Goal: Transaction & Acquisition: Purchase product/service

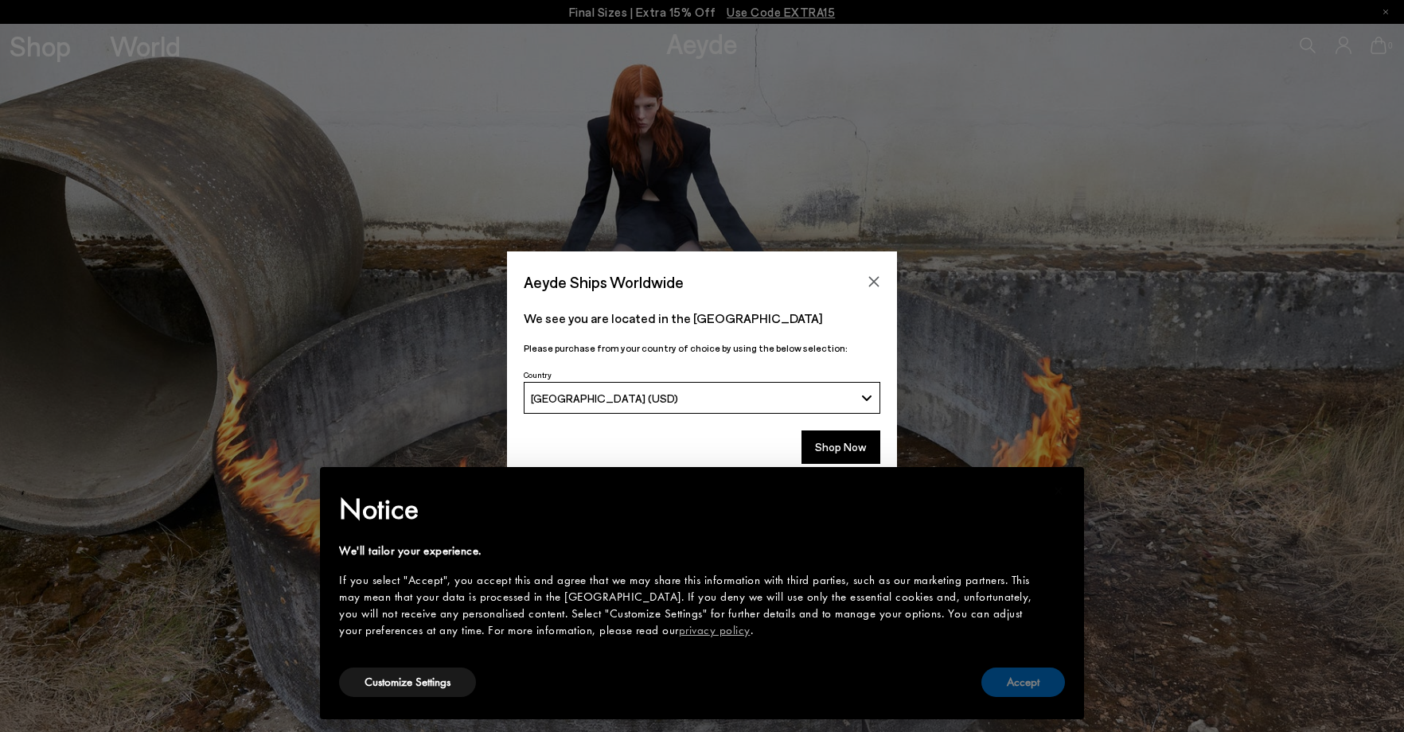
click at [1045, 678] on button "Accept" at bounding box center [1024, 682] width 84 height 29
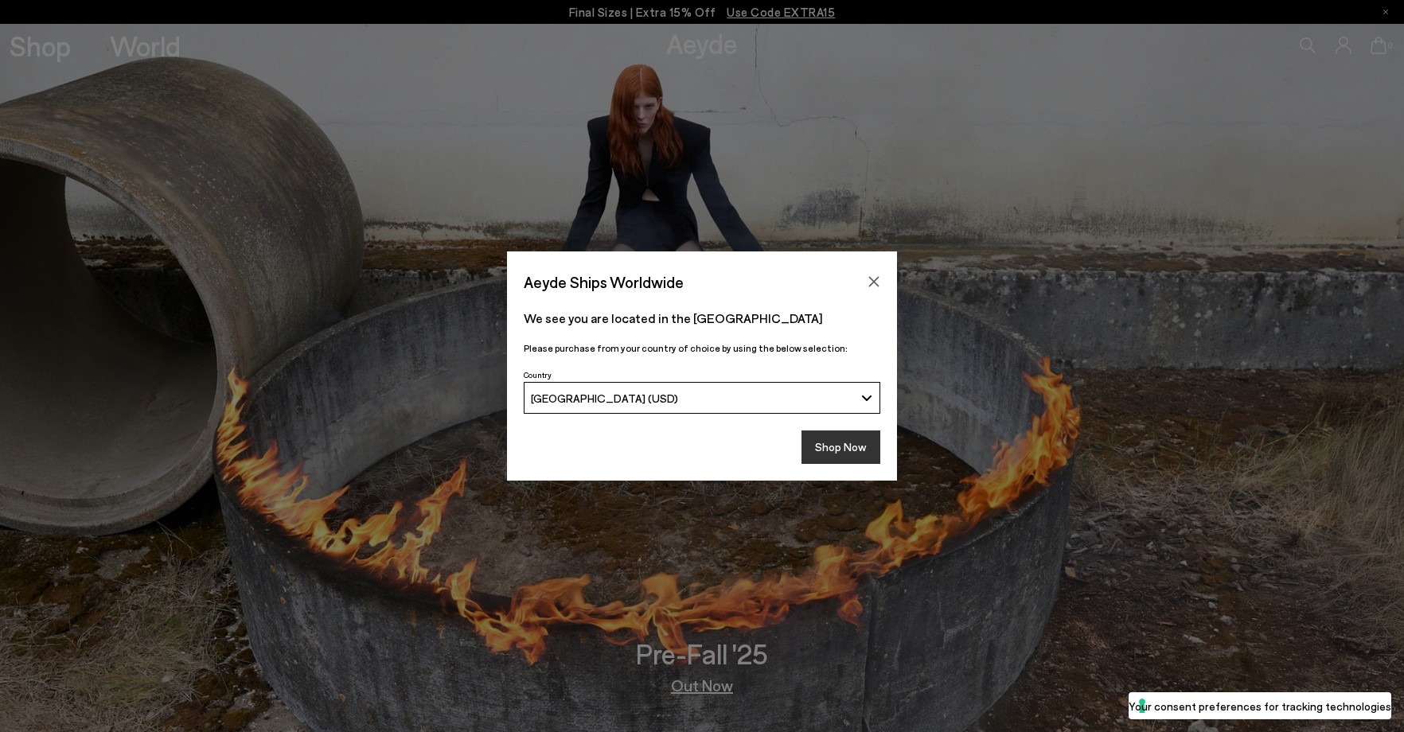
click at [826, 447] on button "Shop Now" at bounding box center [841, 447] width 79 height 33
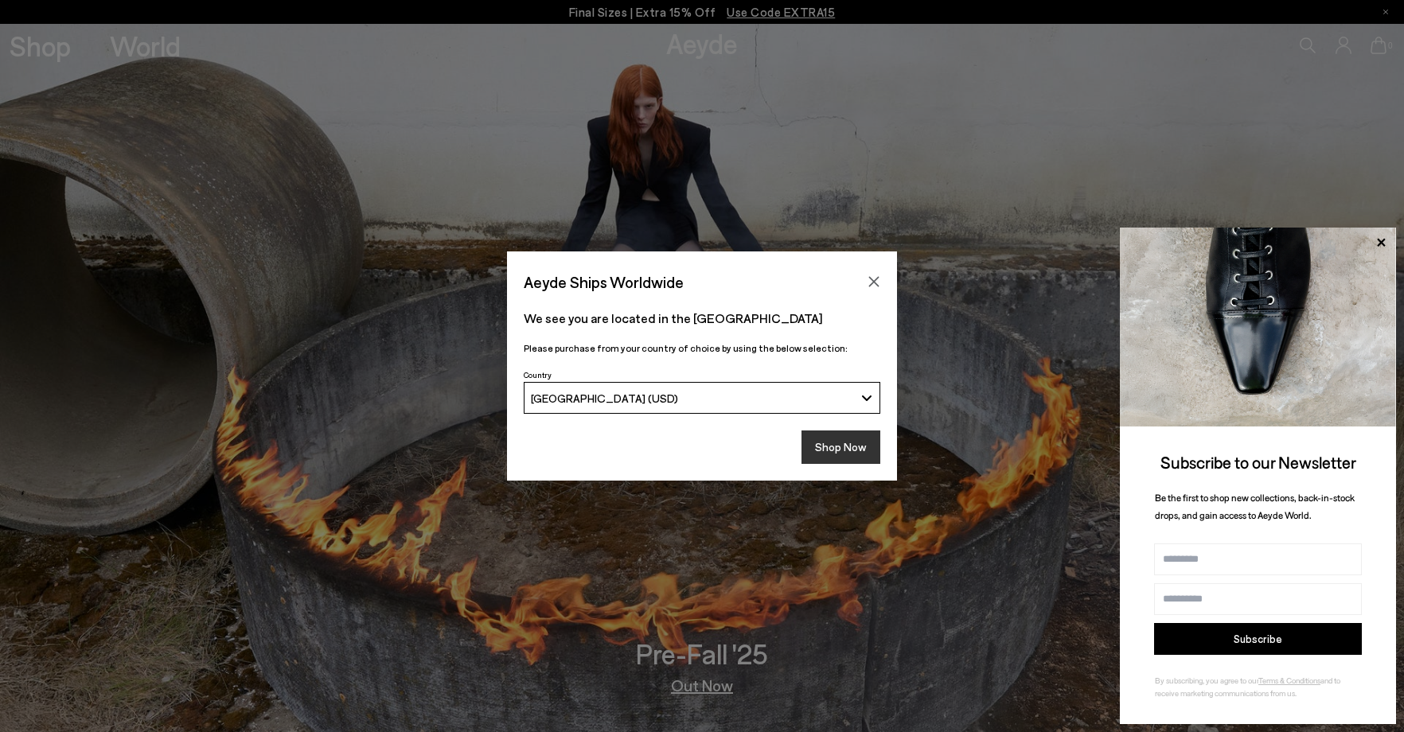
click at [853, 452] on button "Shop Now" at bounding box center [841, 447] width 79 height 33
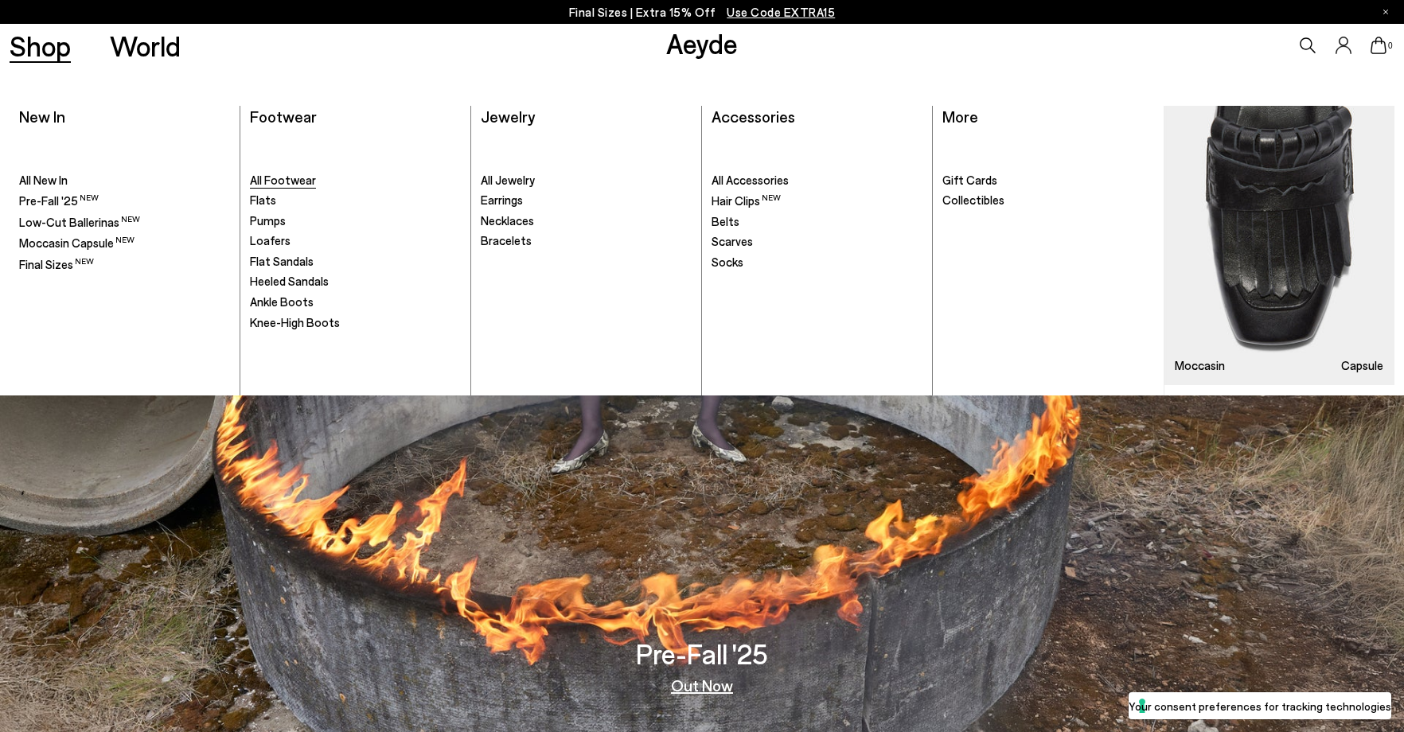
click at [278, 183] on span "All Footwear" at bounding box center [283, 180] width 66 height 14
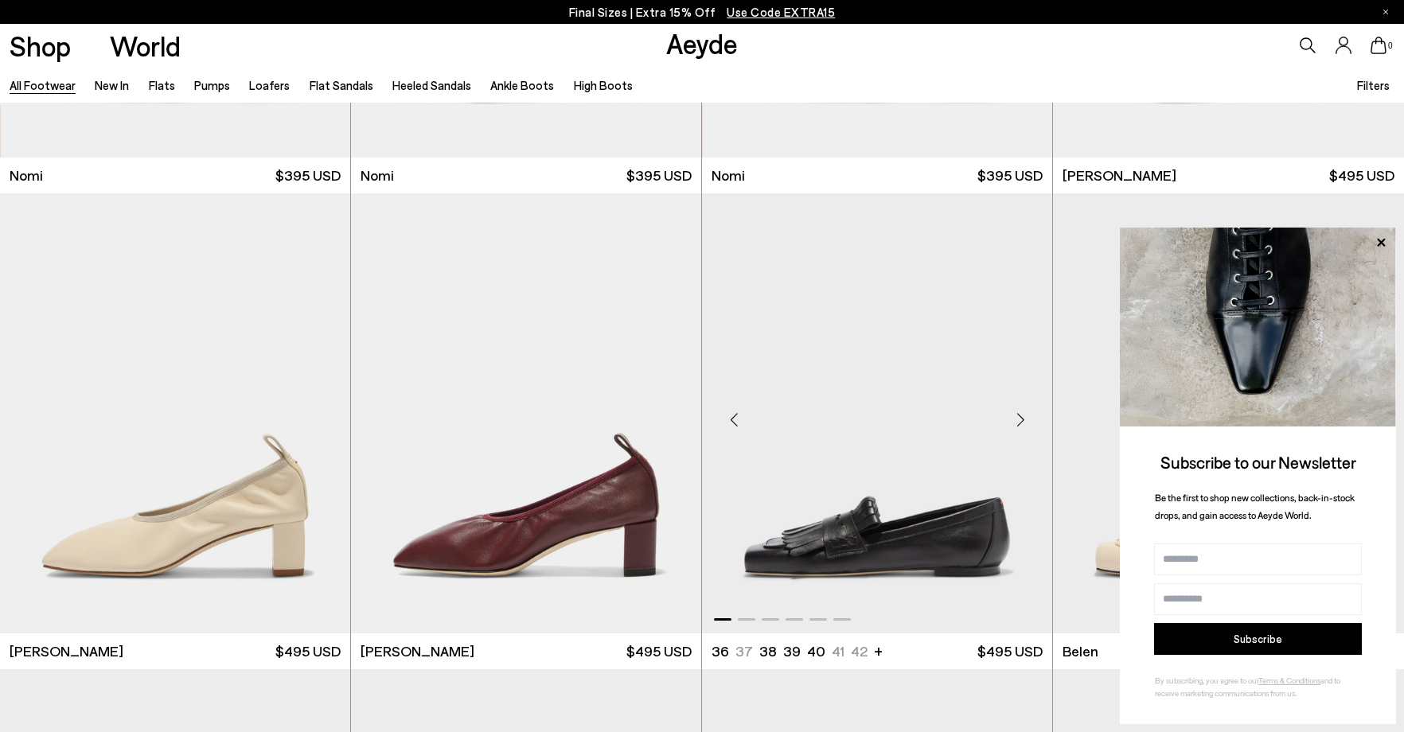
scroll to position [478, 0]
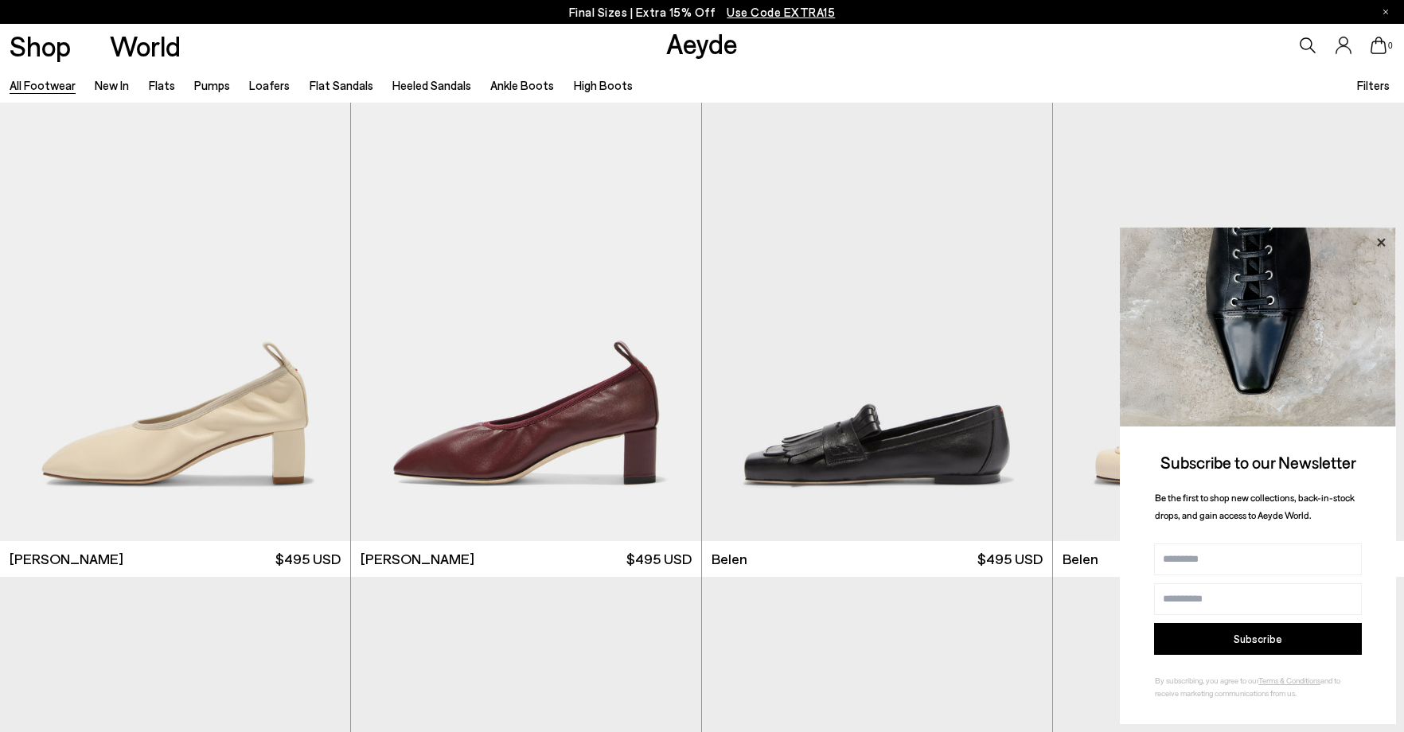
click at [1386, 240] on icon at bounding box center [1381, 242] width 21 height 21
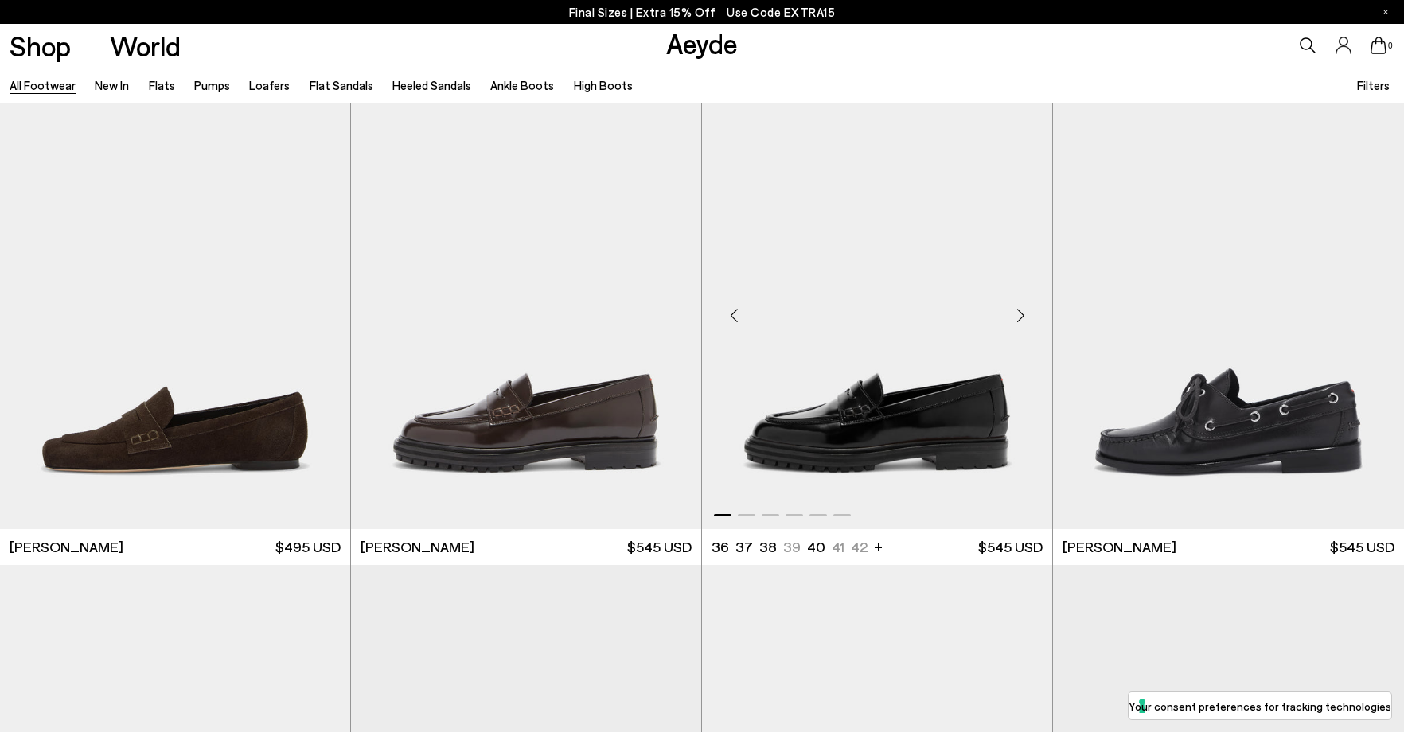
scroll to position [1990, 0]
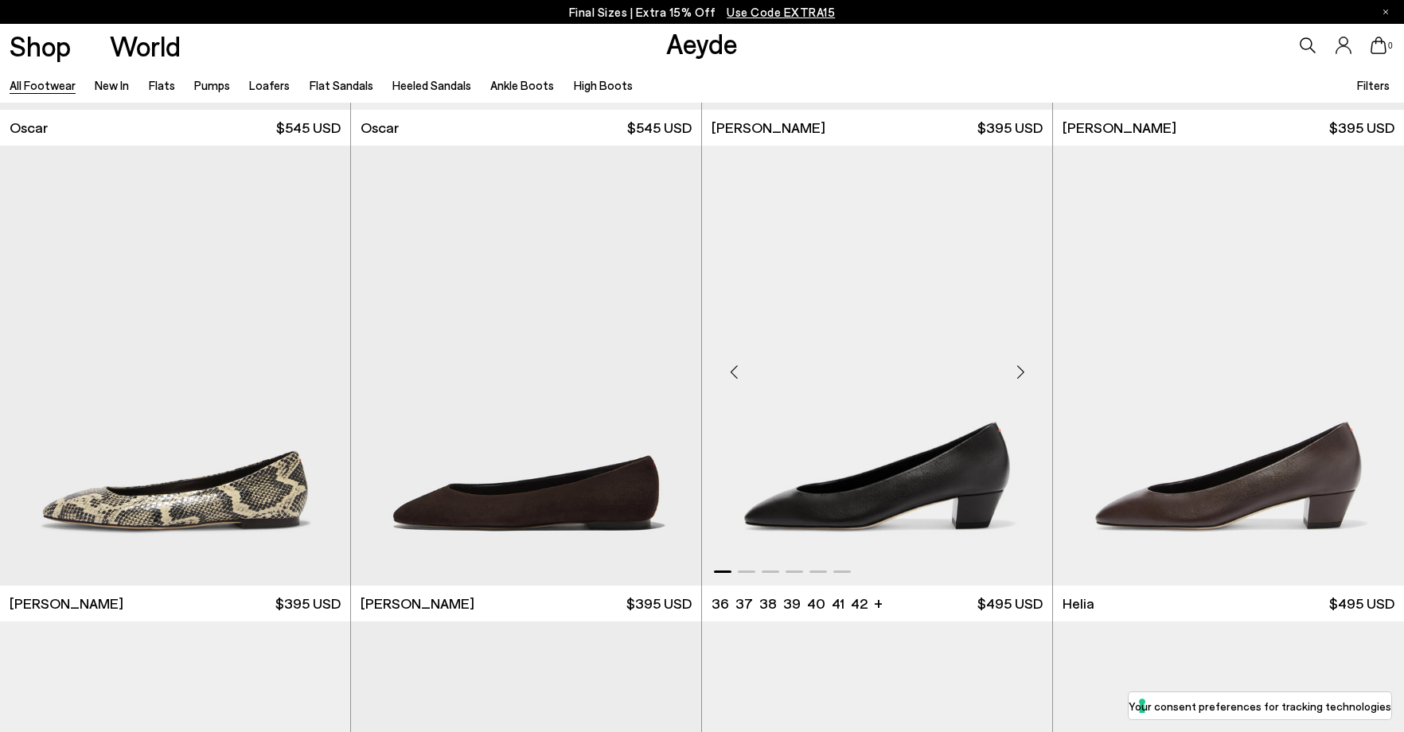
scroll to position [3822, 0]
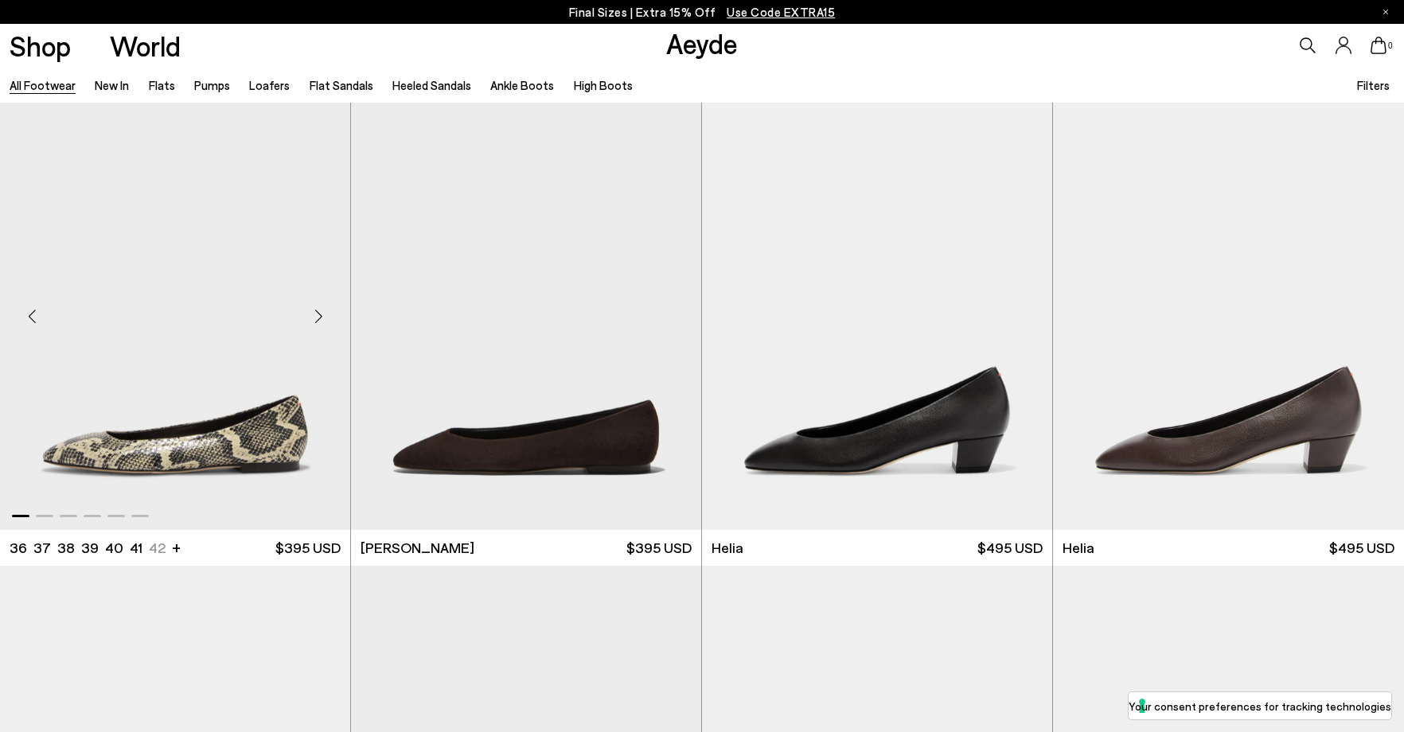
click at [321, 323] on div "Next slide" at bounding box center [319, 316] width 48 height 48
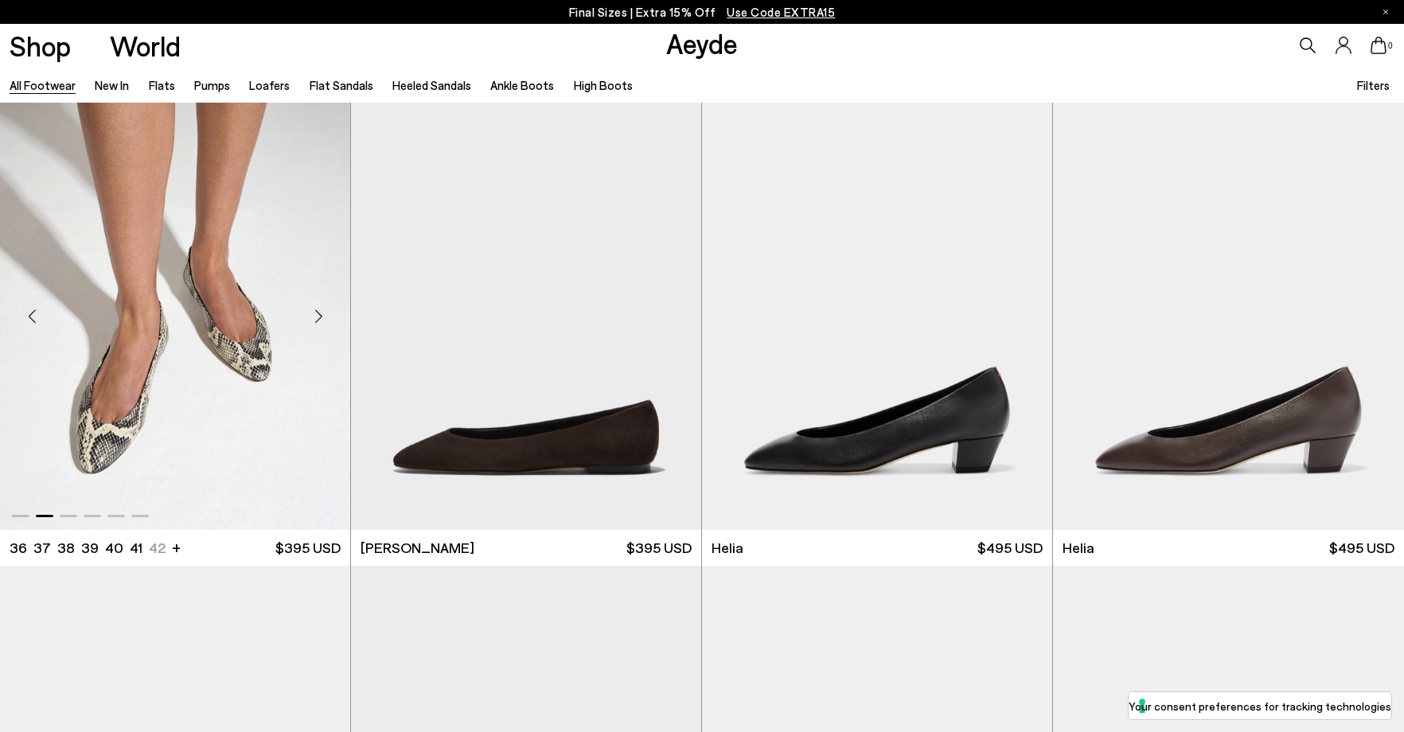
click at [321, 323] on div "Next slide" at bounding box center [319, 316] width 48 height 48
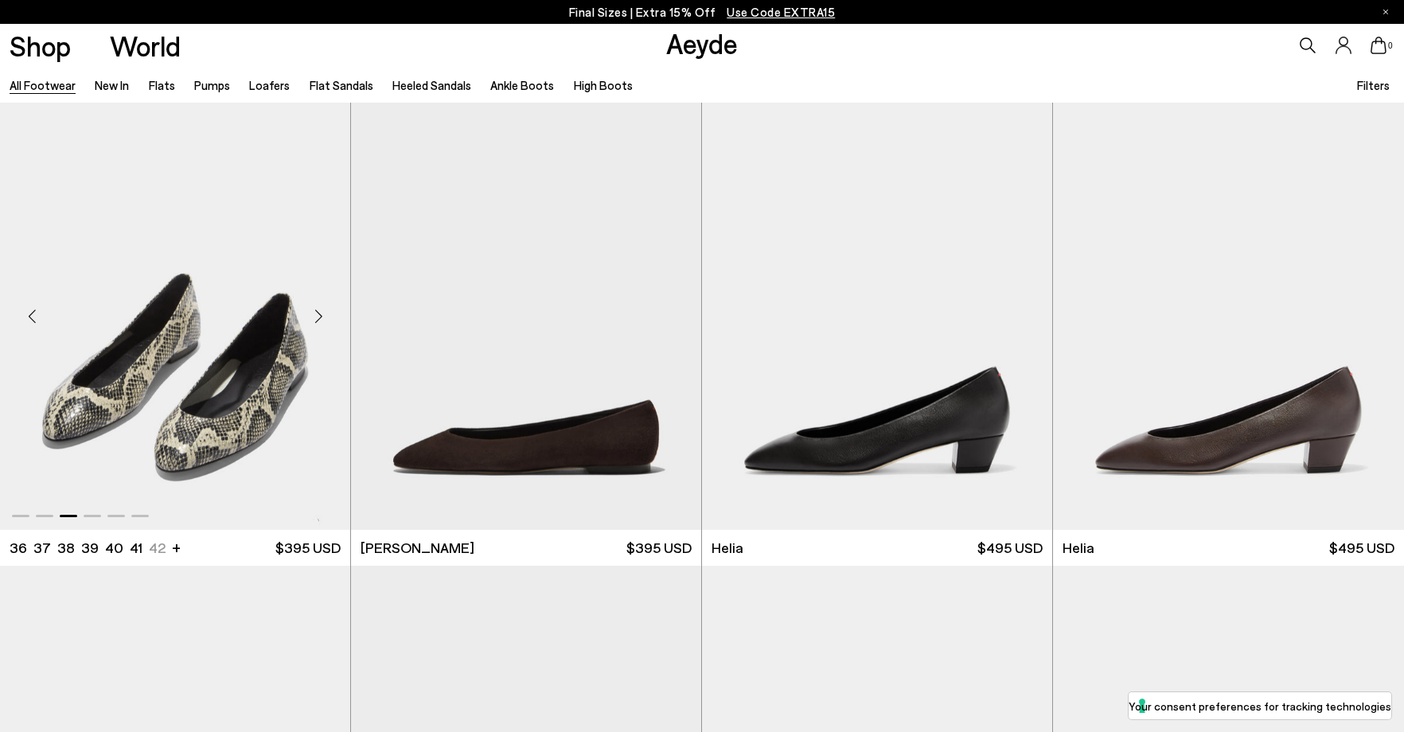
click at [321, 323] on div "Next slide" at bounding box center [319, 316] width 48 height 48
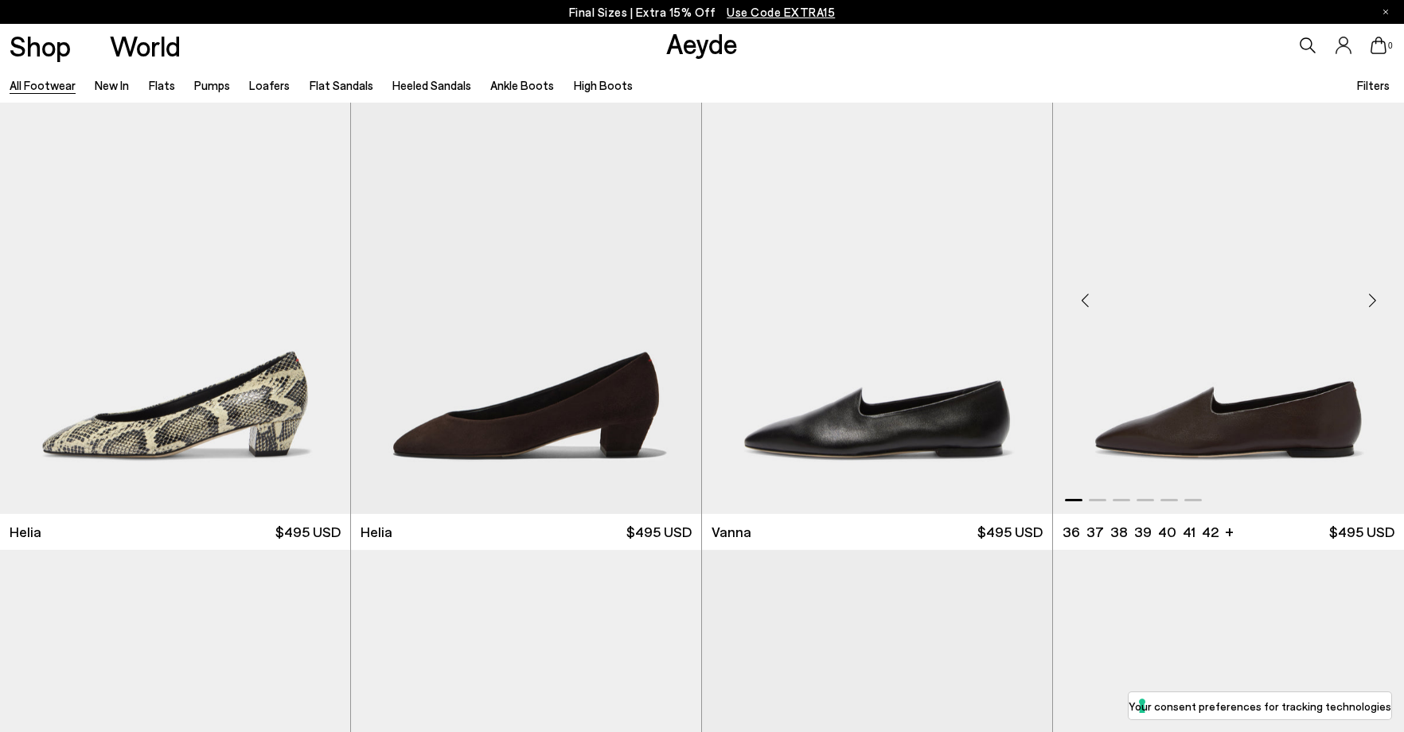
scroll to position [4299, 0]
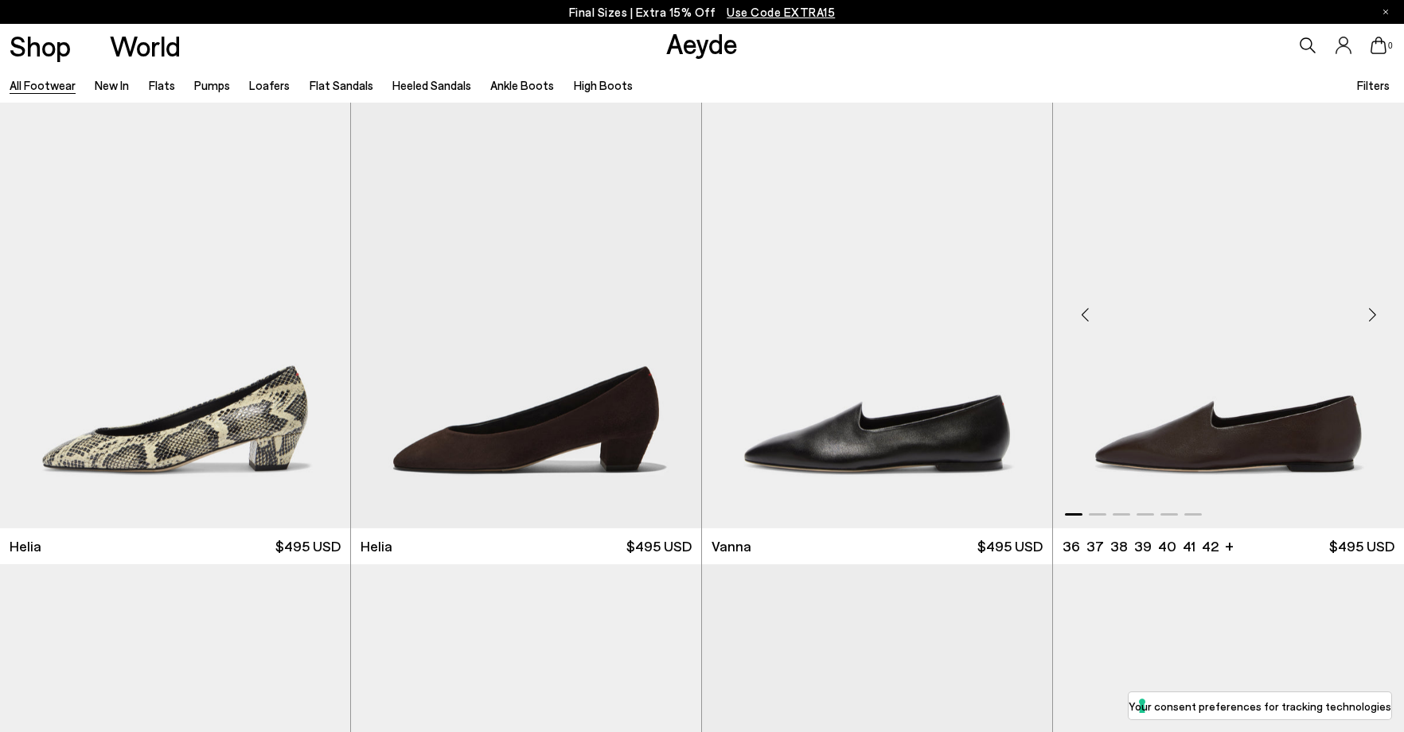
click at [1373, 315] on div "Next slide" at bounding box center [1373, 315] width 48 height 48
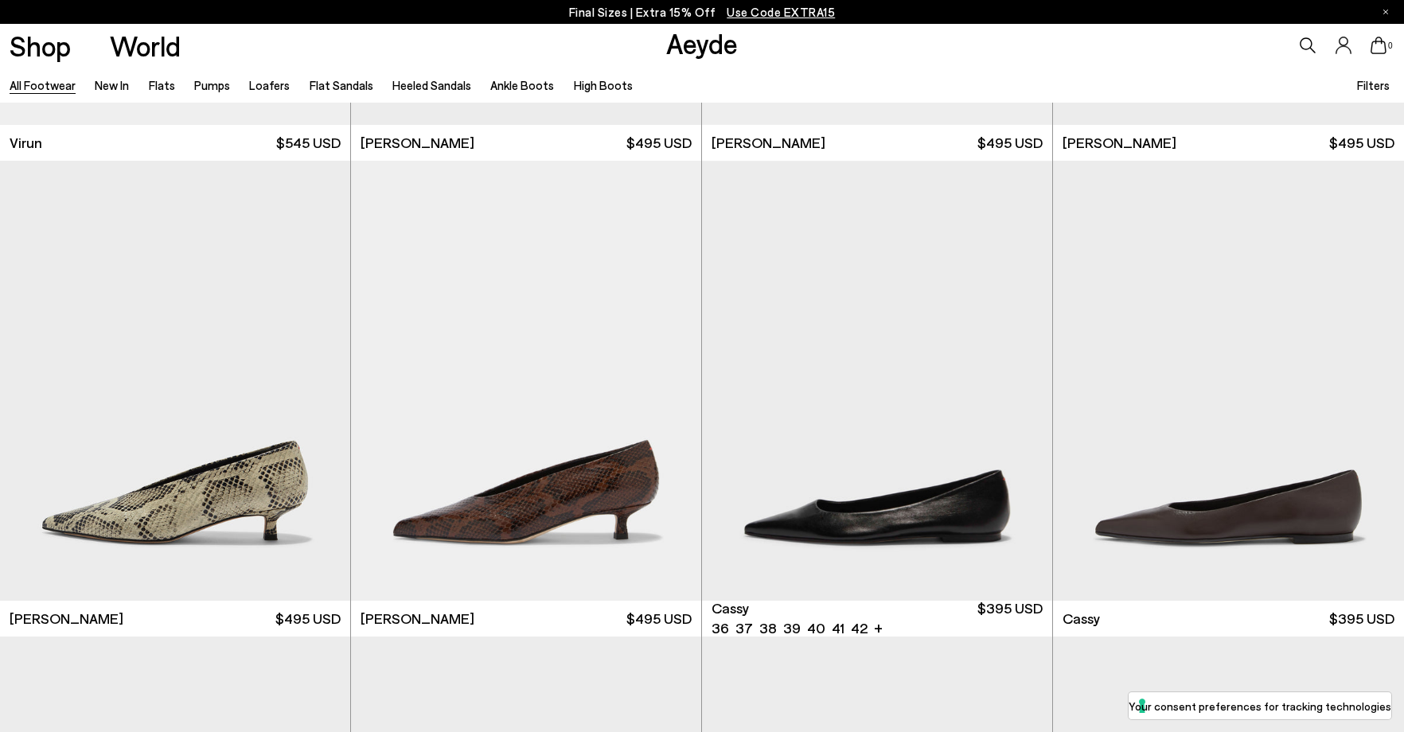
scroll to position [6608, 0]
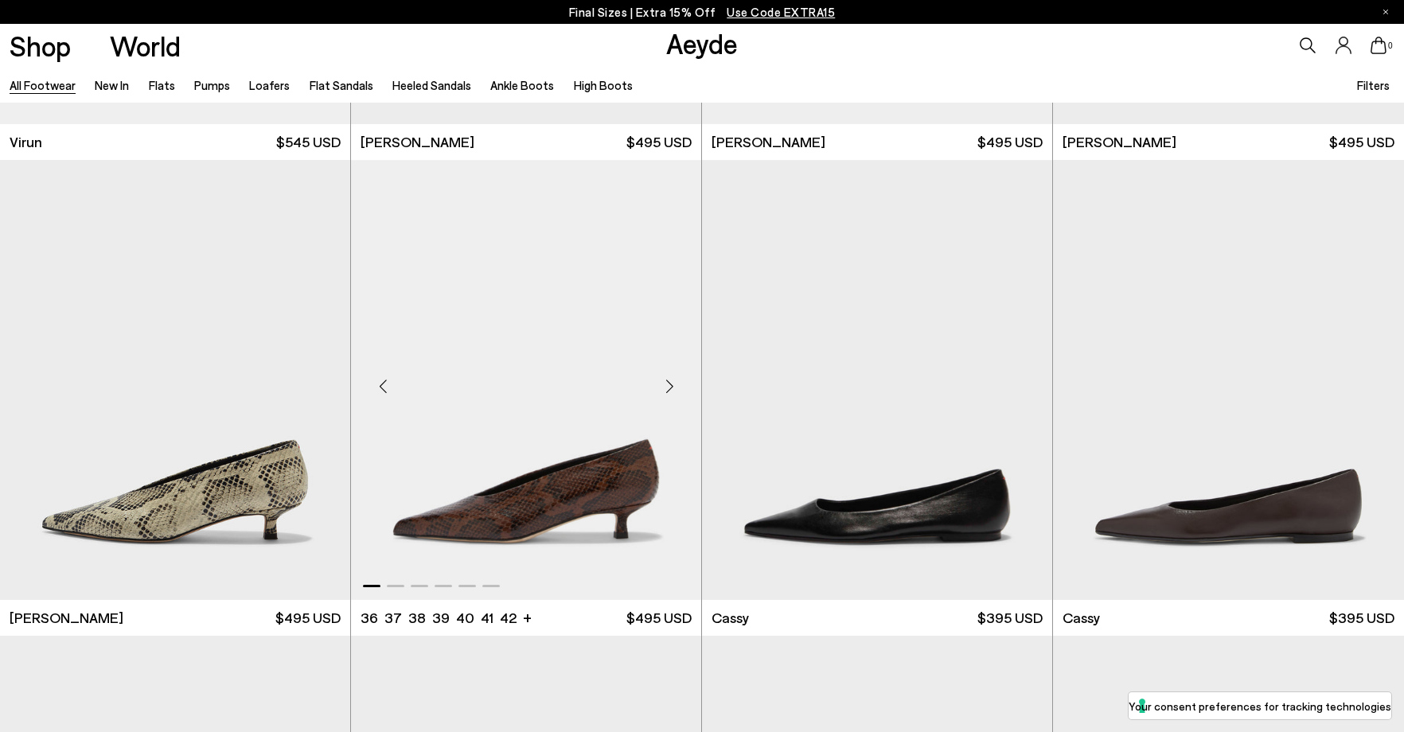
click at [665, 382] on div "Next slide" at bounding box center [670, 386] width 48 height 48
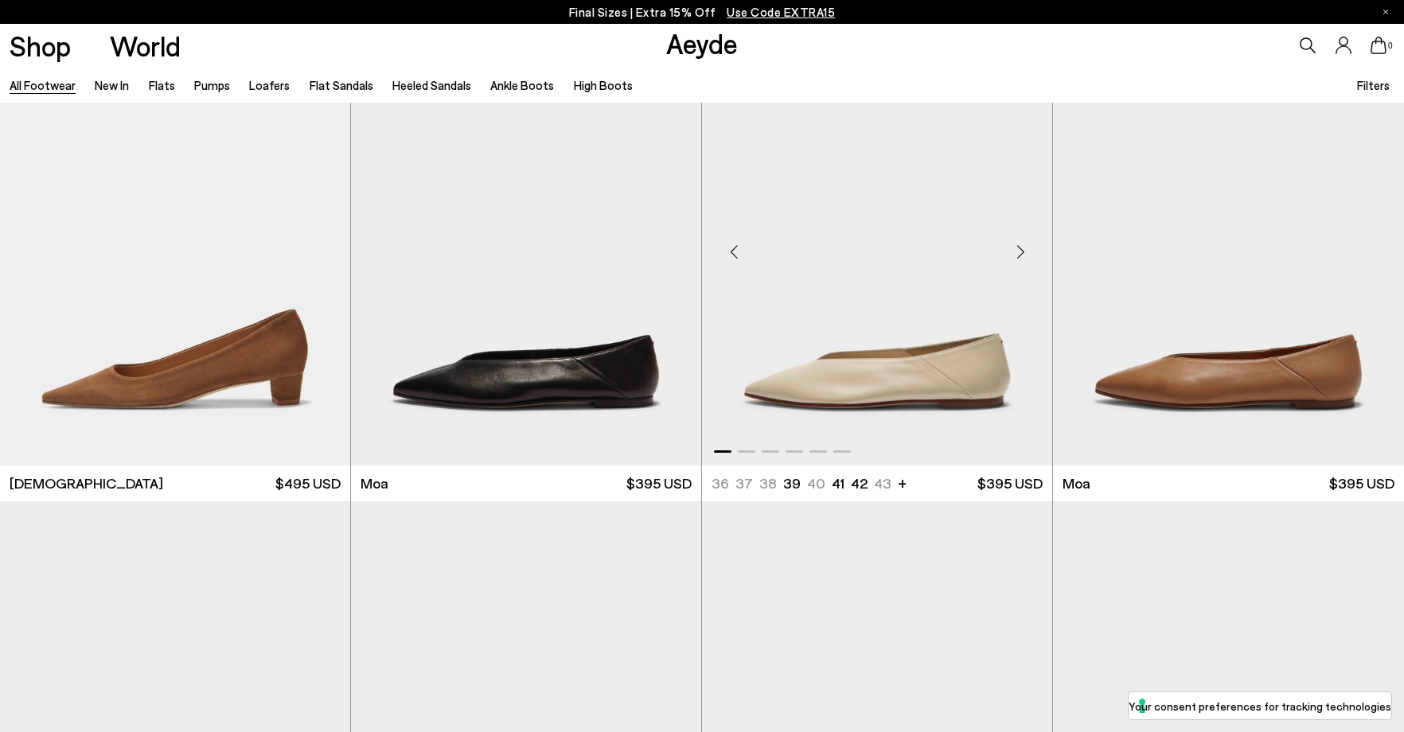
scroll to position [7723, 0]
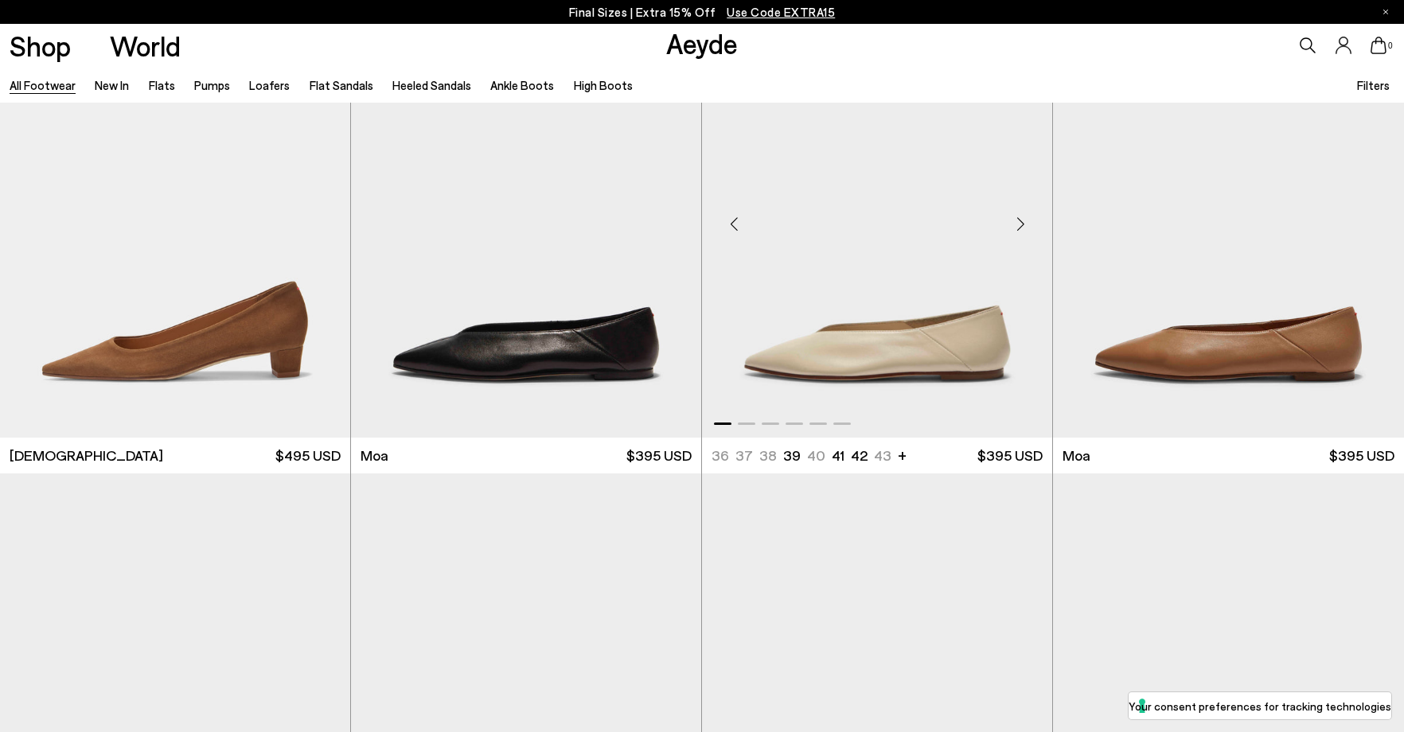
click at [1023, 232] on div "Next slide" at bounding box center [1021, 224] width 48 height 48
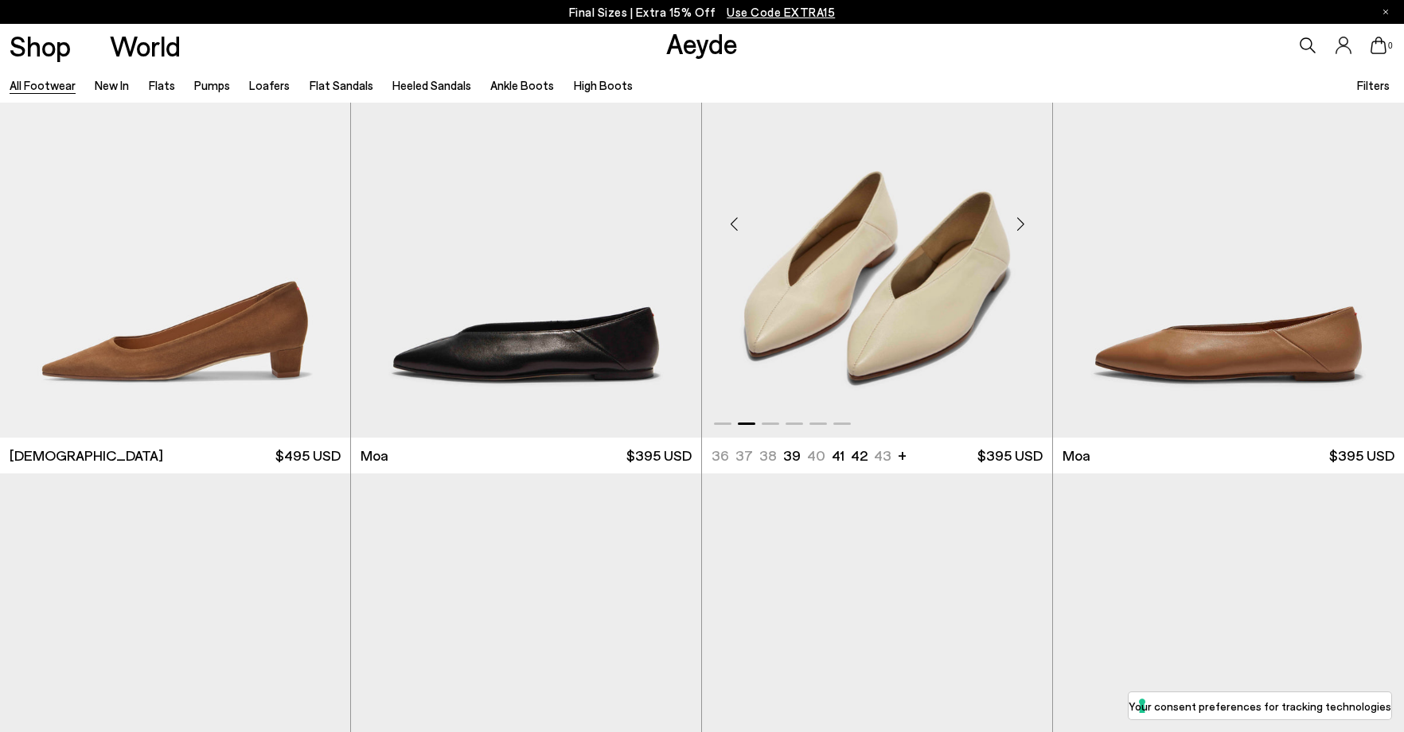
click at [1024, 224] on div "Next slide" at bounding box center [1021, 224] width 48 height 48
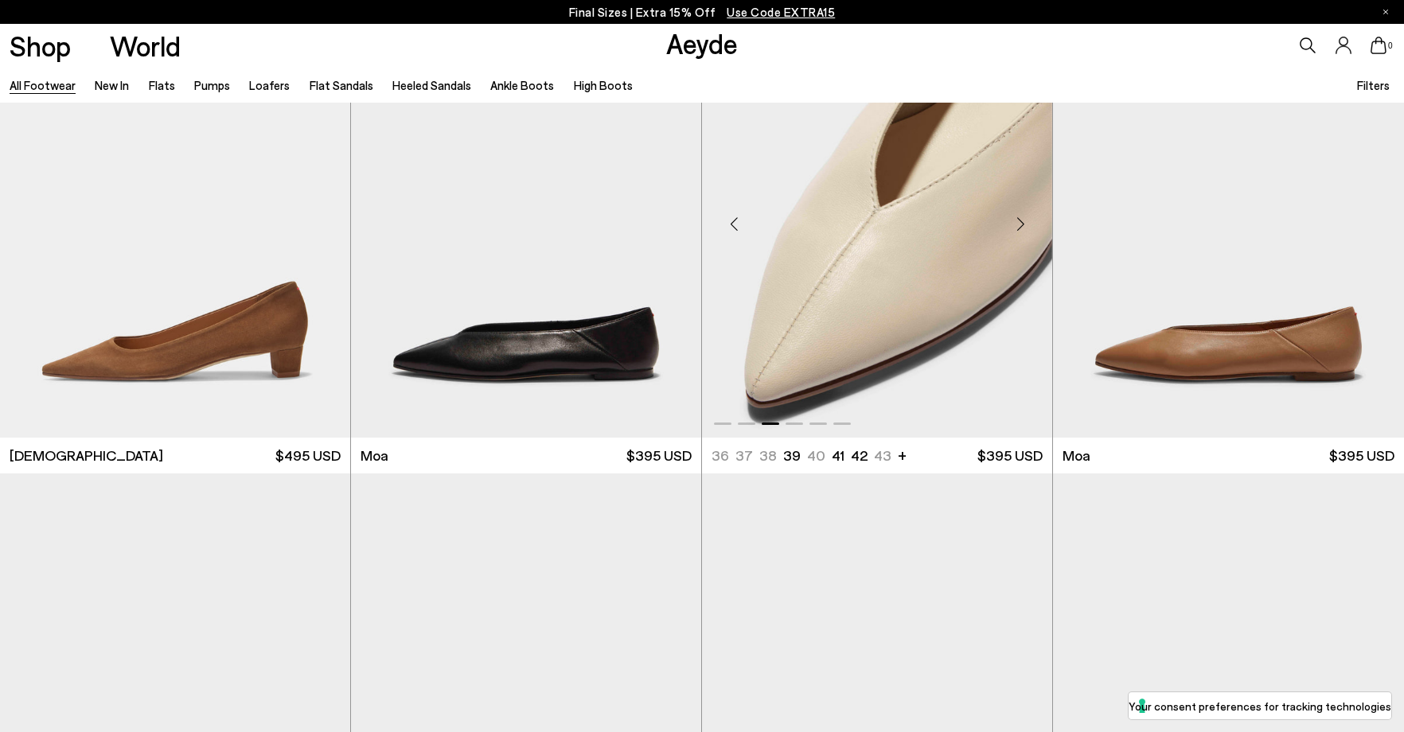
click at [1024, 224] on div "Next slide" at bounding box center [1021, 224] width 48 height 48
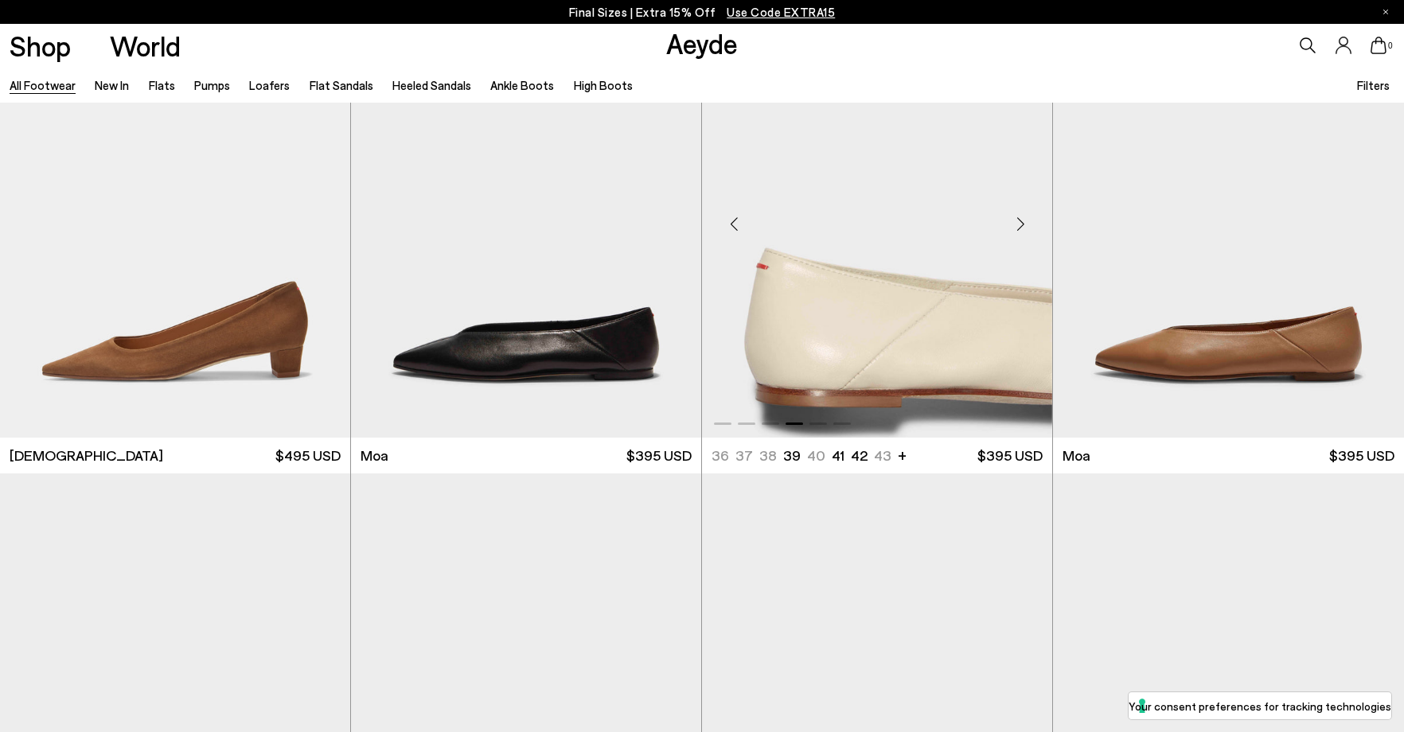
click at [1024, 224] on div "Next slide" at bounding box center [1021, 224] width 48 height 48
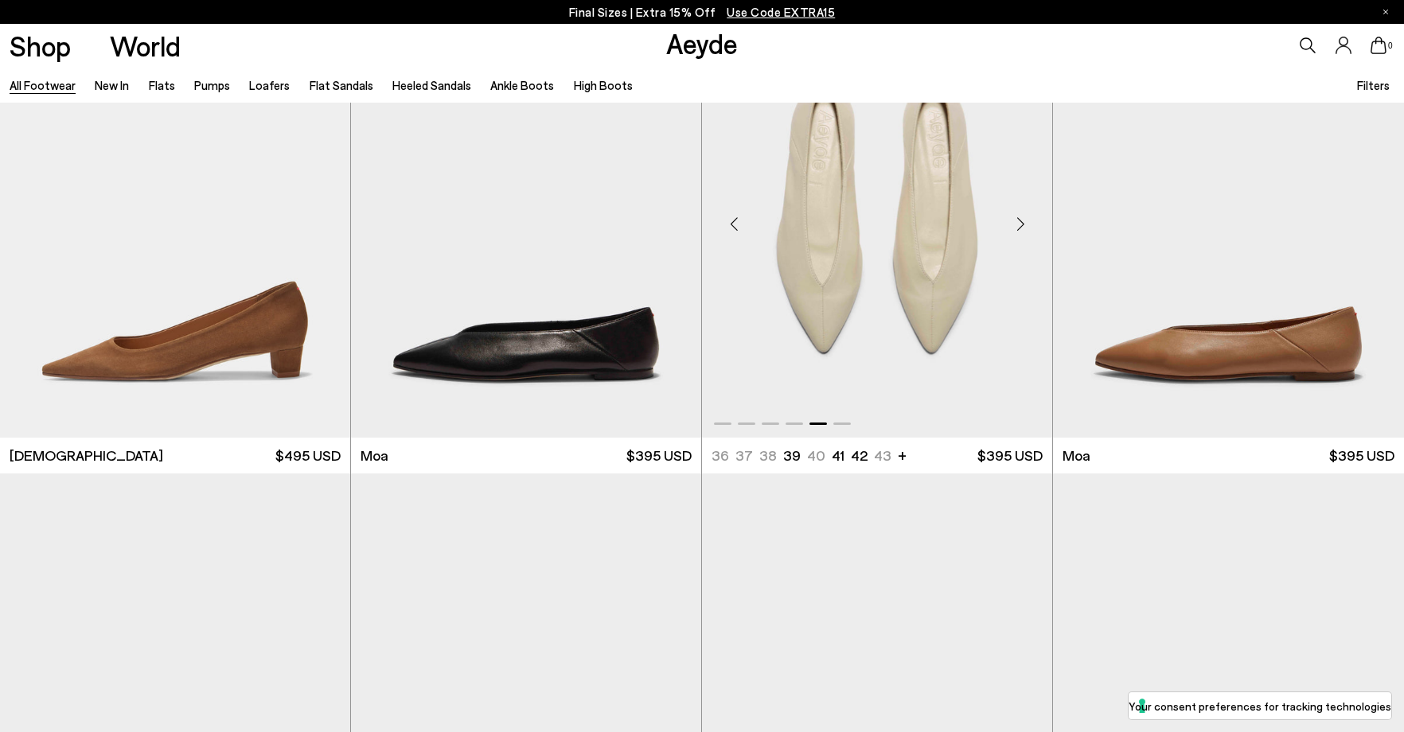
click at [1024, 224] on div "Next slide" at bounding box center [1021, 224] width 48 height 48
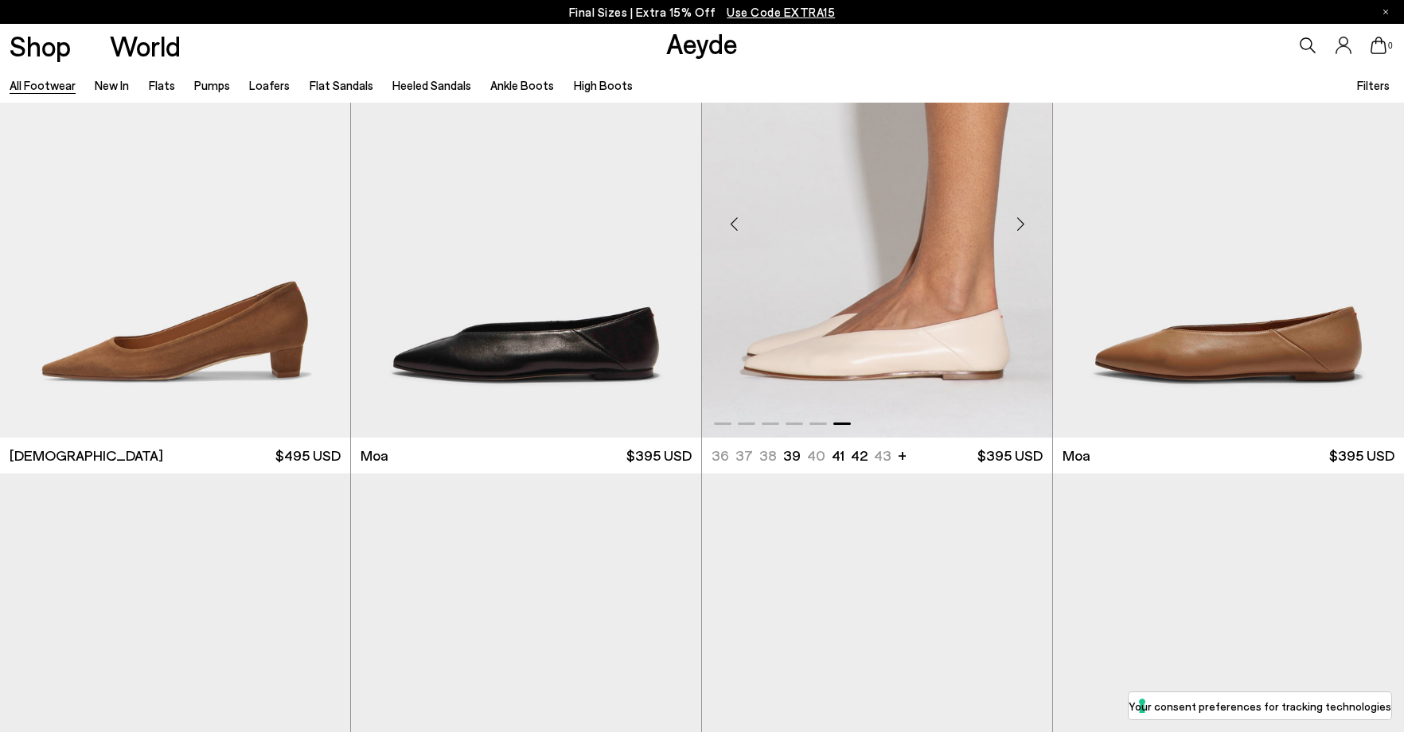
click at [1024, 224] on div "Next slide" at bounding box center [1021, 224] width 48 height 48
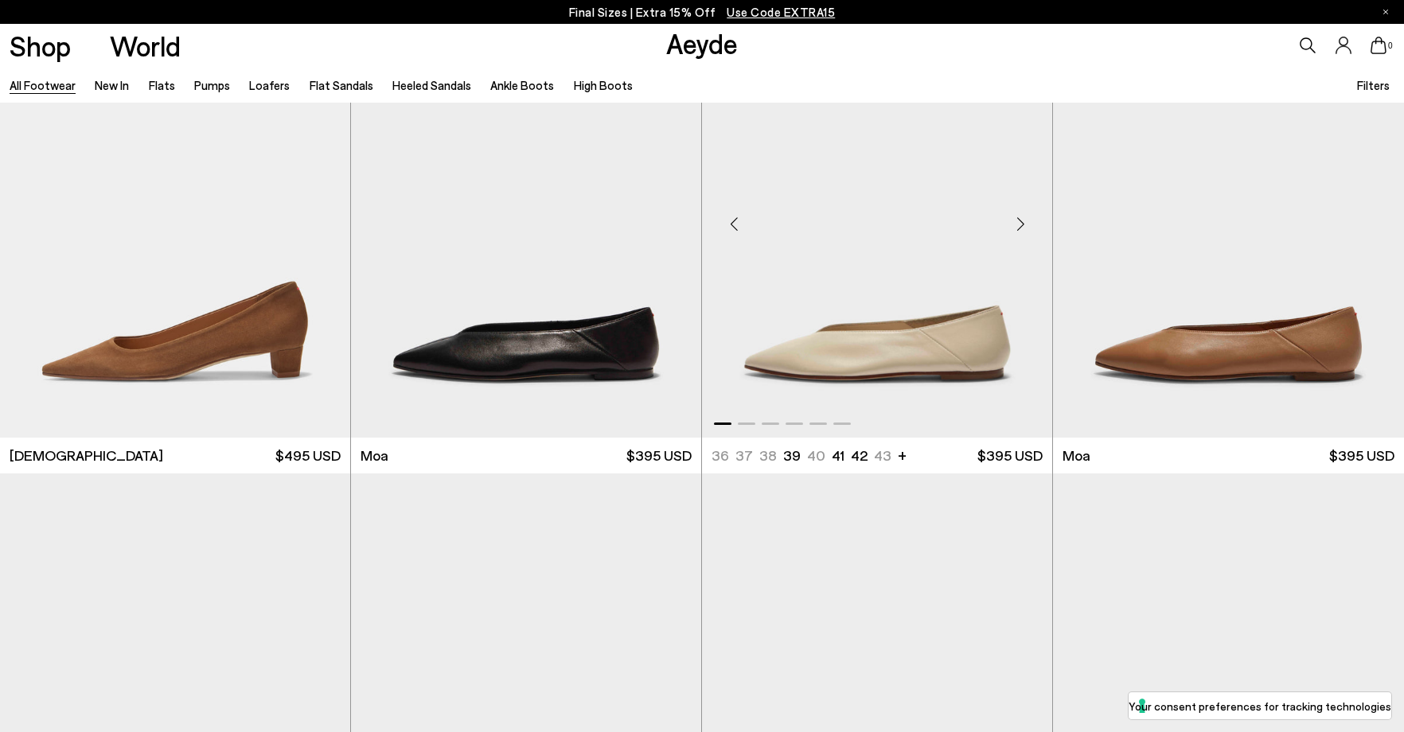
click at [1024, 224] on div "Next slide" at bounding box center [1021, 224] width 48 height 48
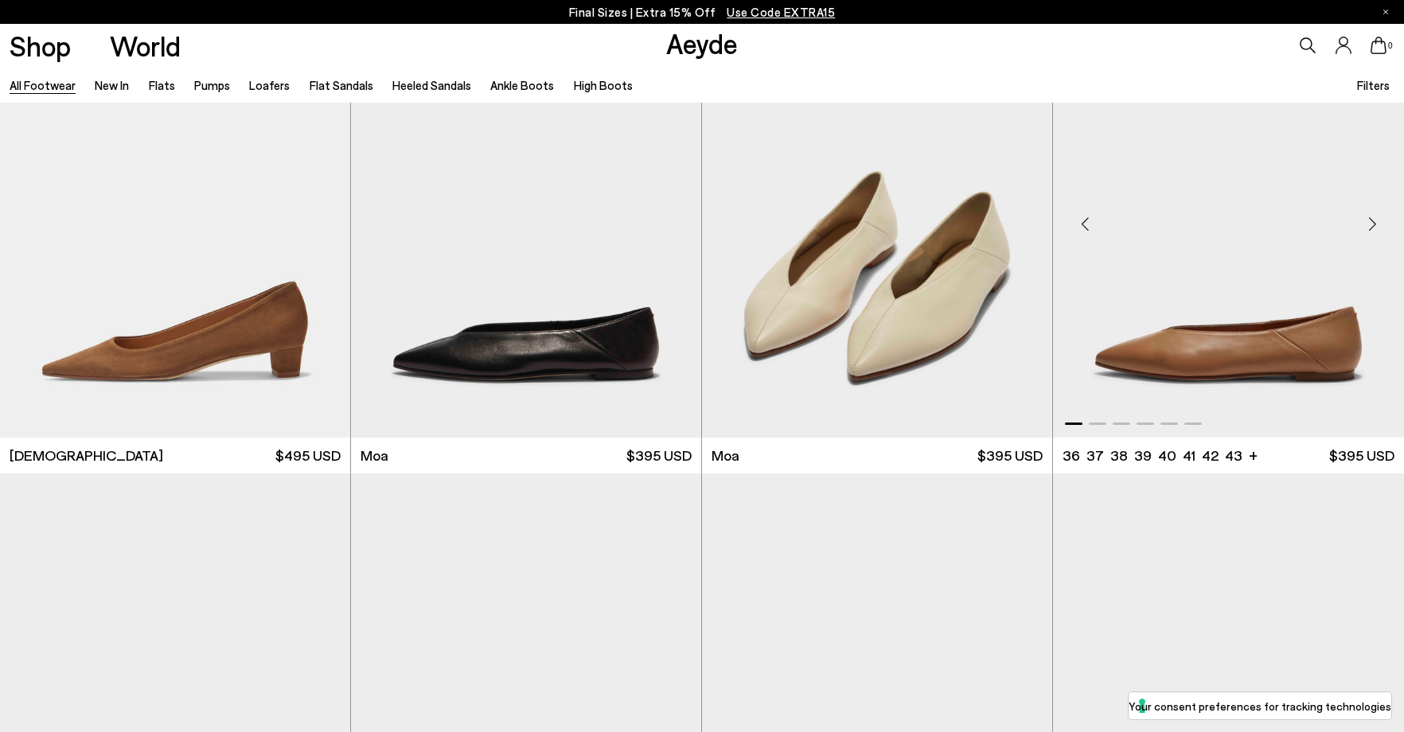
click at [1377, 216] on div "Next slide" at bounding box center [1373, 224] width 48 height 48
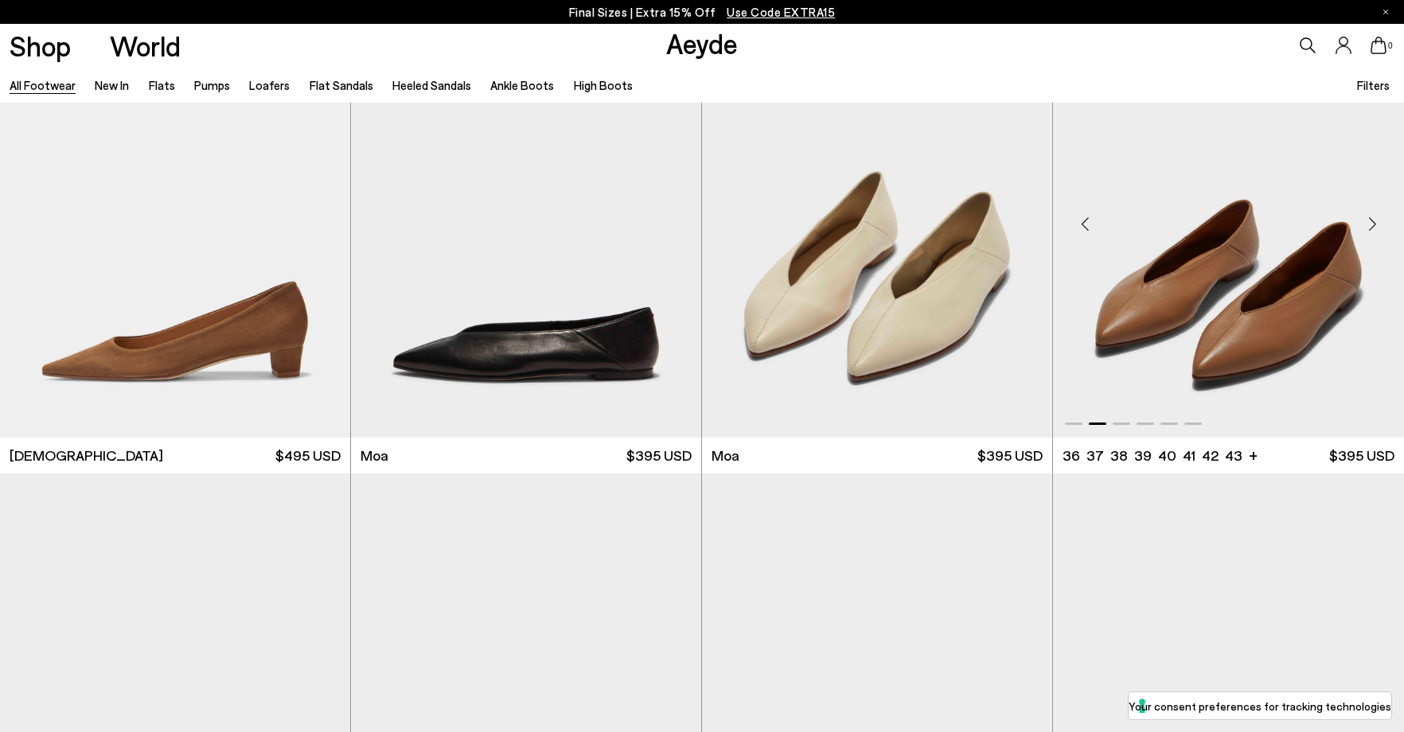
click at [1377, 216] on div "Next slide" at bounding box center [1373, 224] width 48 height 48
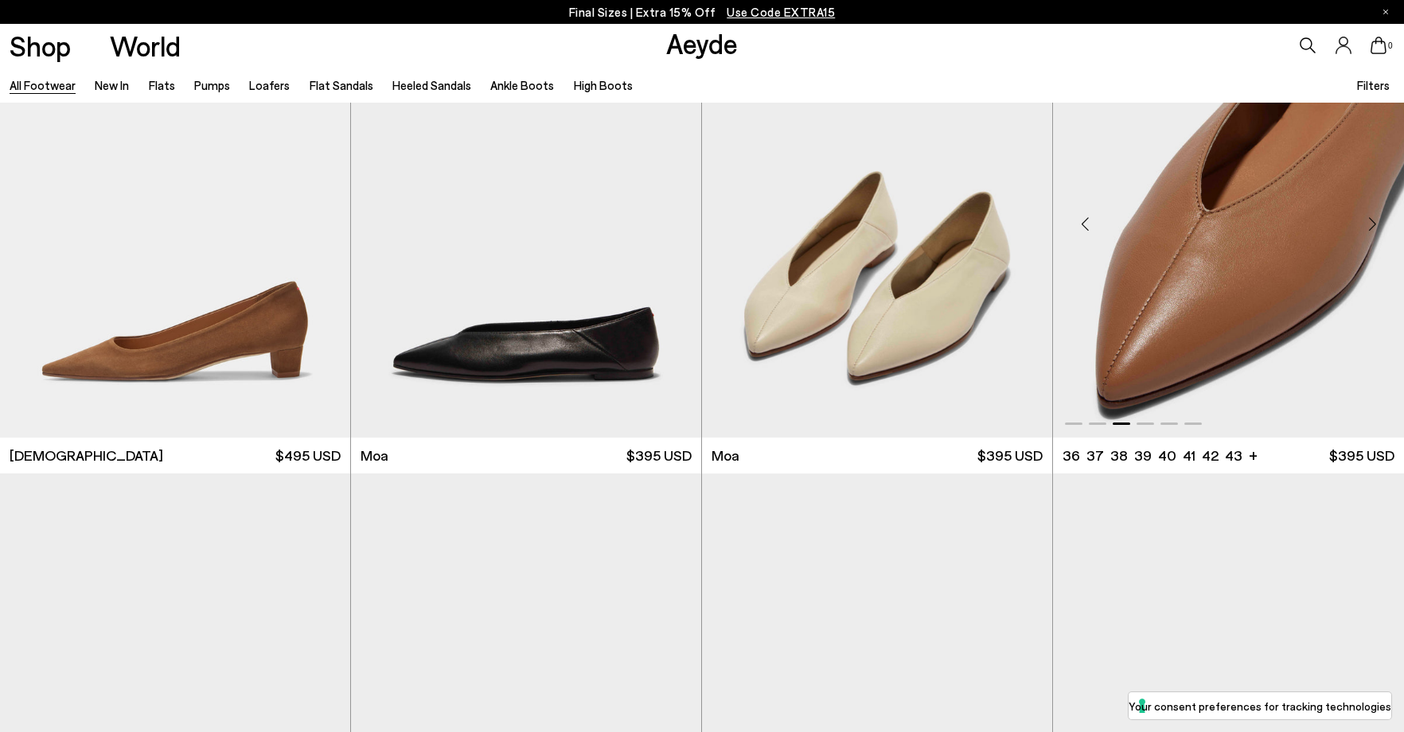
click at [1377, 216] on div "Next slide" at bounding box center [1373, 224] width 48 height 48
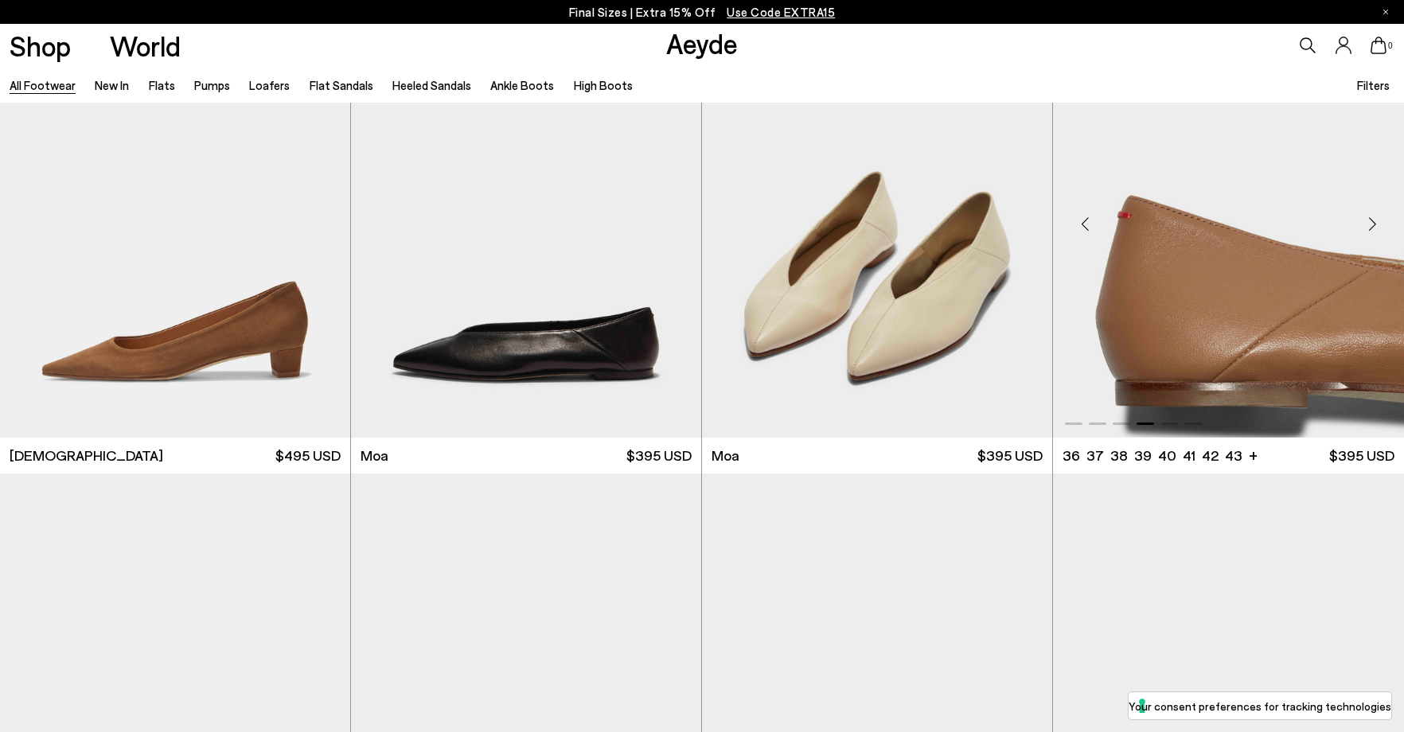
click at [1377, 216] on div "Next slide" at bounding box center [1373, 224] width 48 height 48
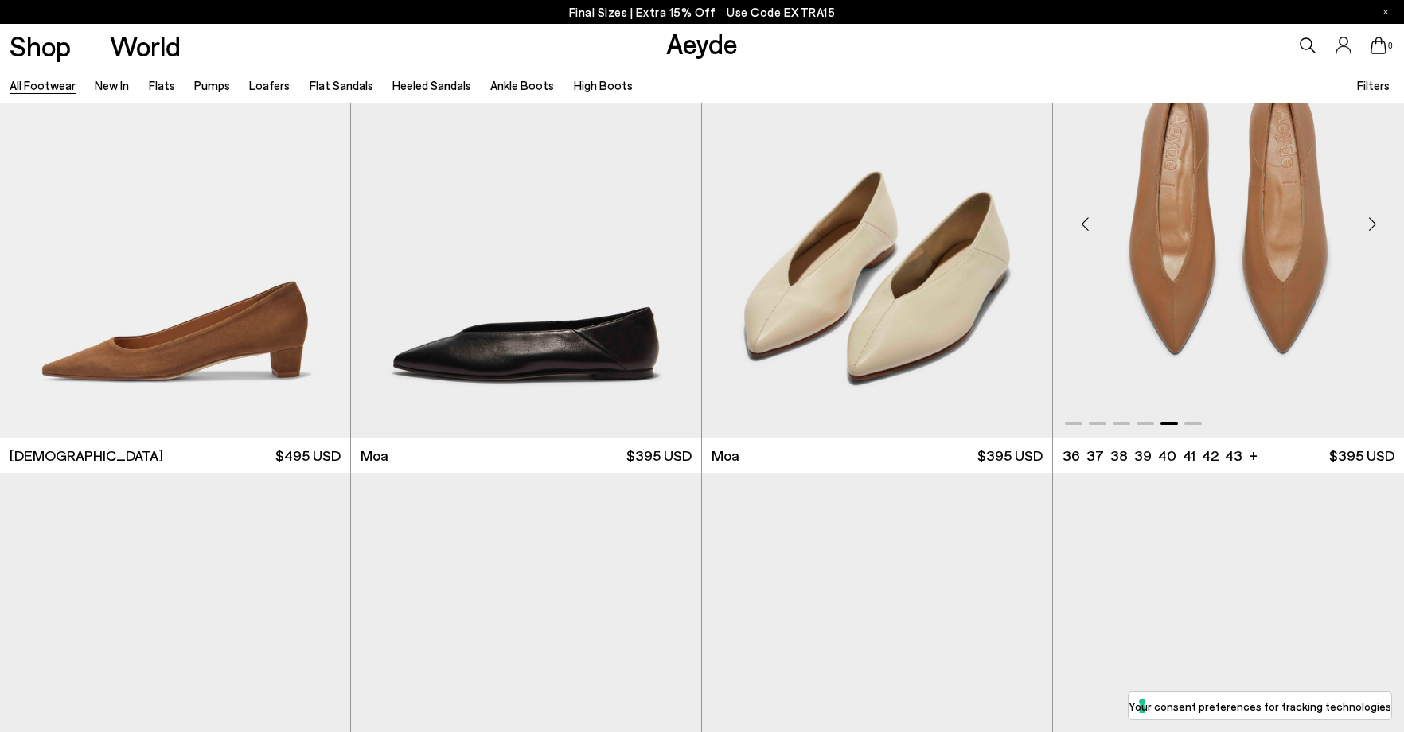
click at [1377, 216] on div "Next slide" at bounding box center [1373, 224] width 48 height 48
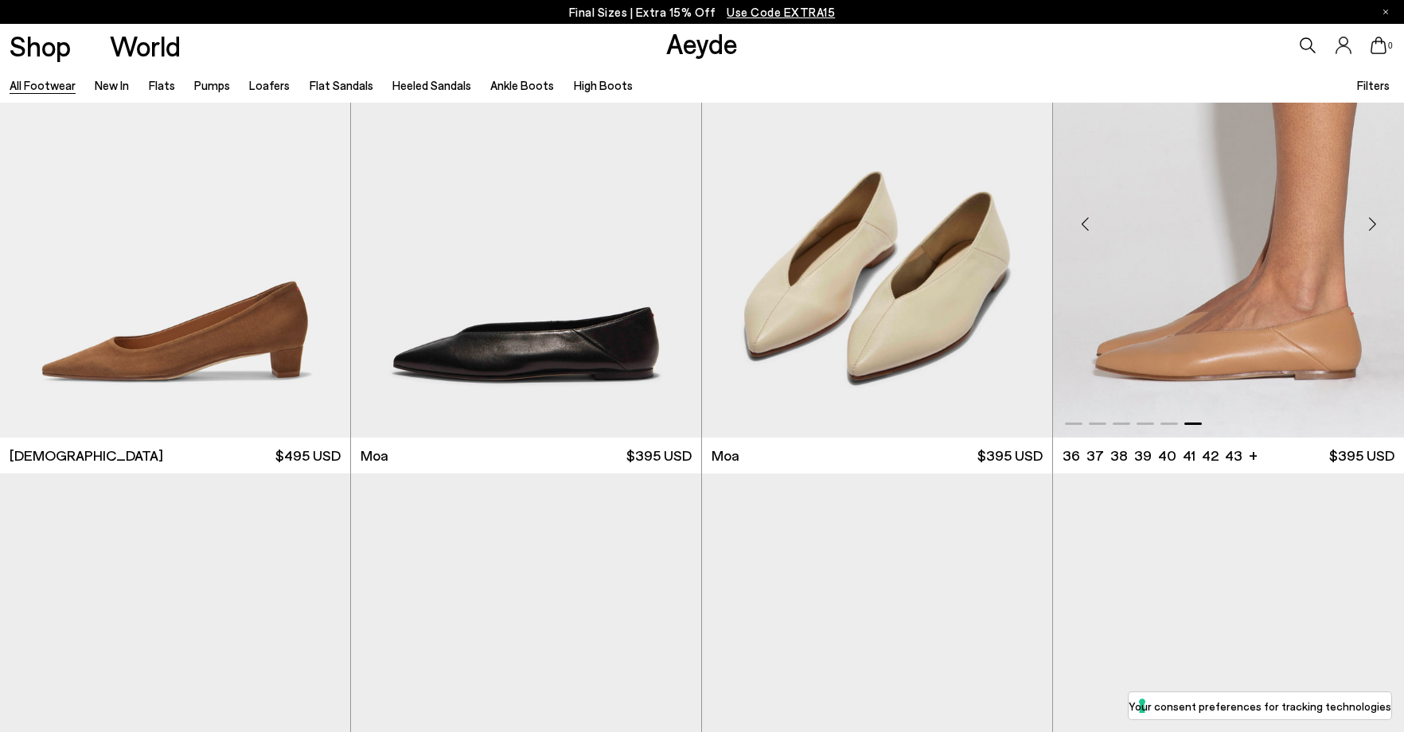
click at [1377, 216] on div "Next slide" at bounding box center [1373, 224] width 48 height 48
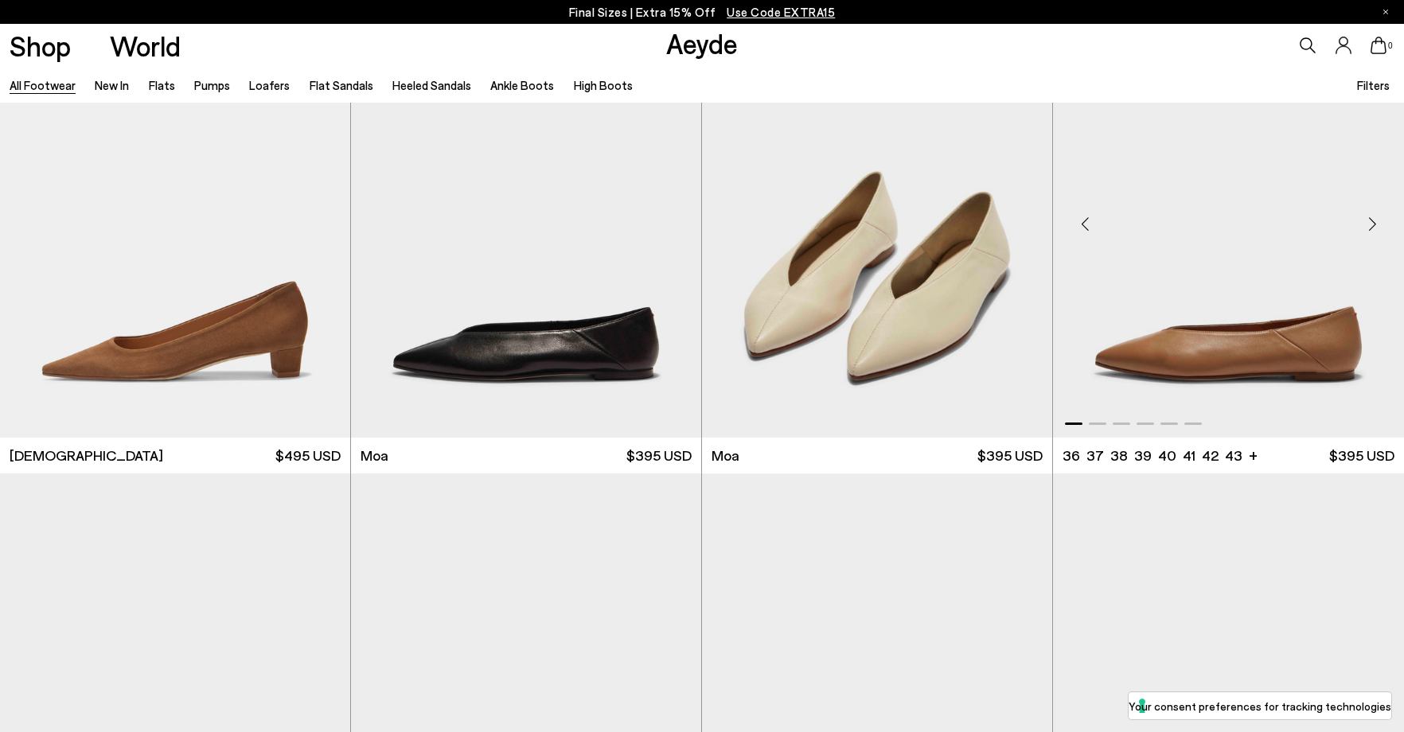
click at [1377, 216] on div "Next slide" at bounding box center [1373, 224] width 48 height 48
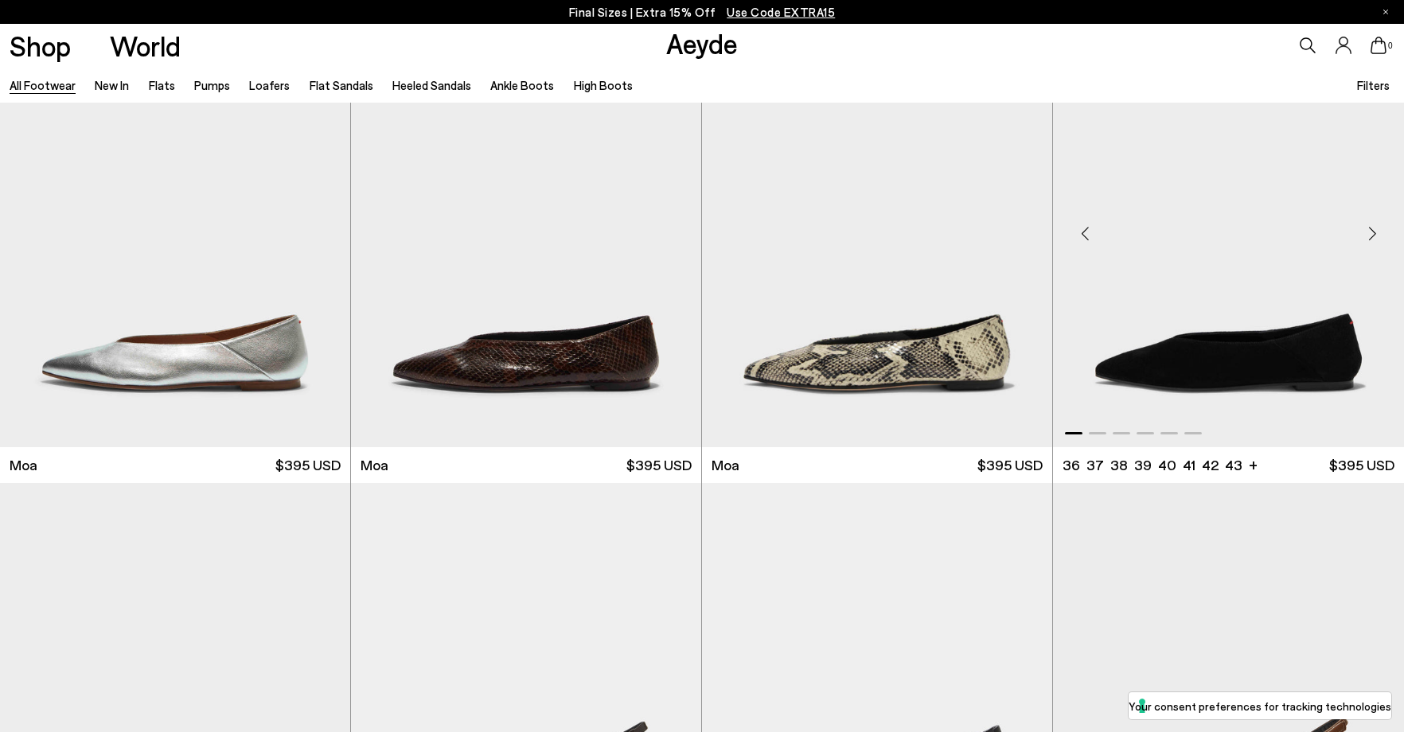
scroll to position [8201, 0]
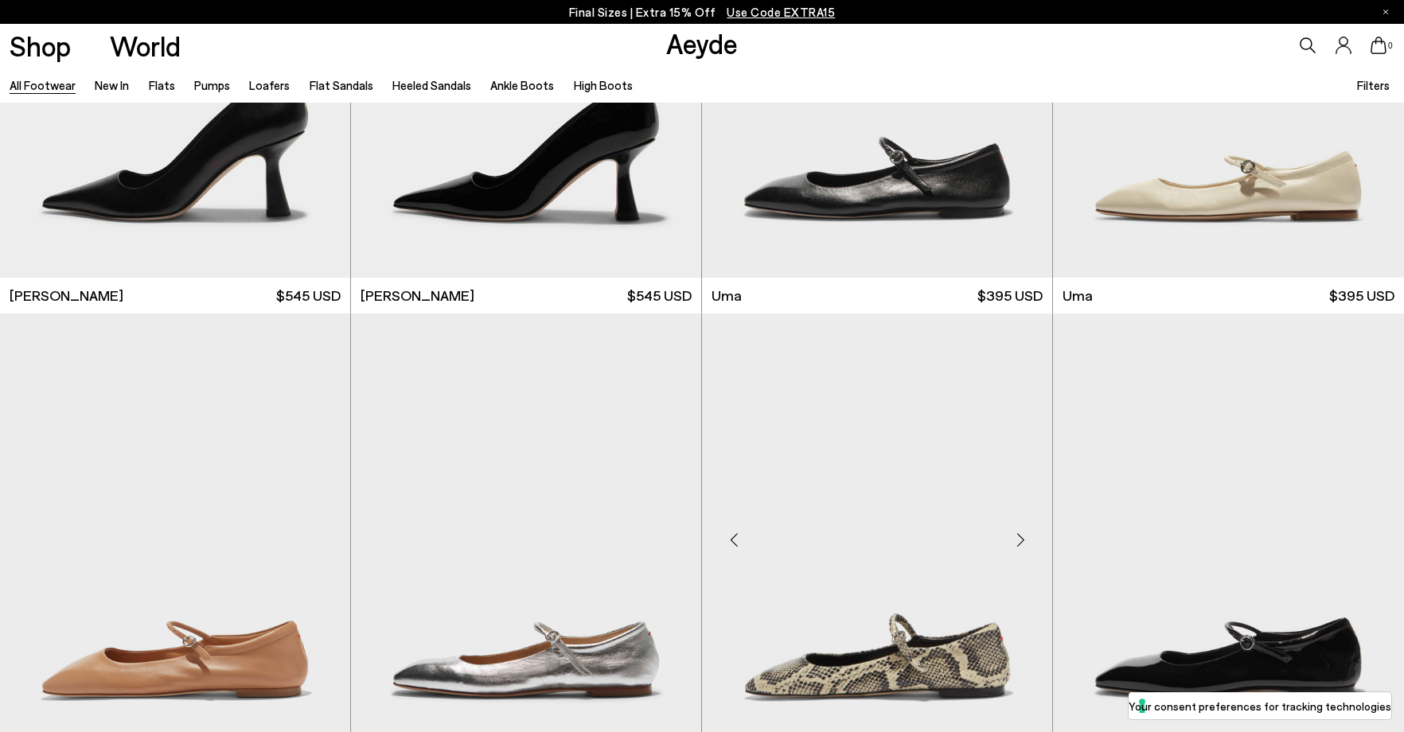
scroll to position [14172, 0]
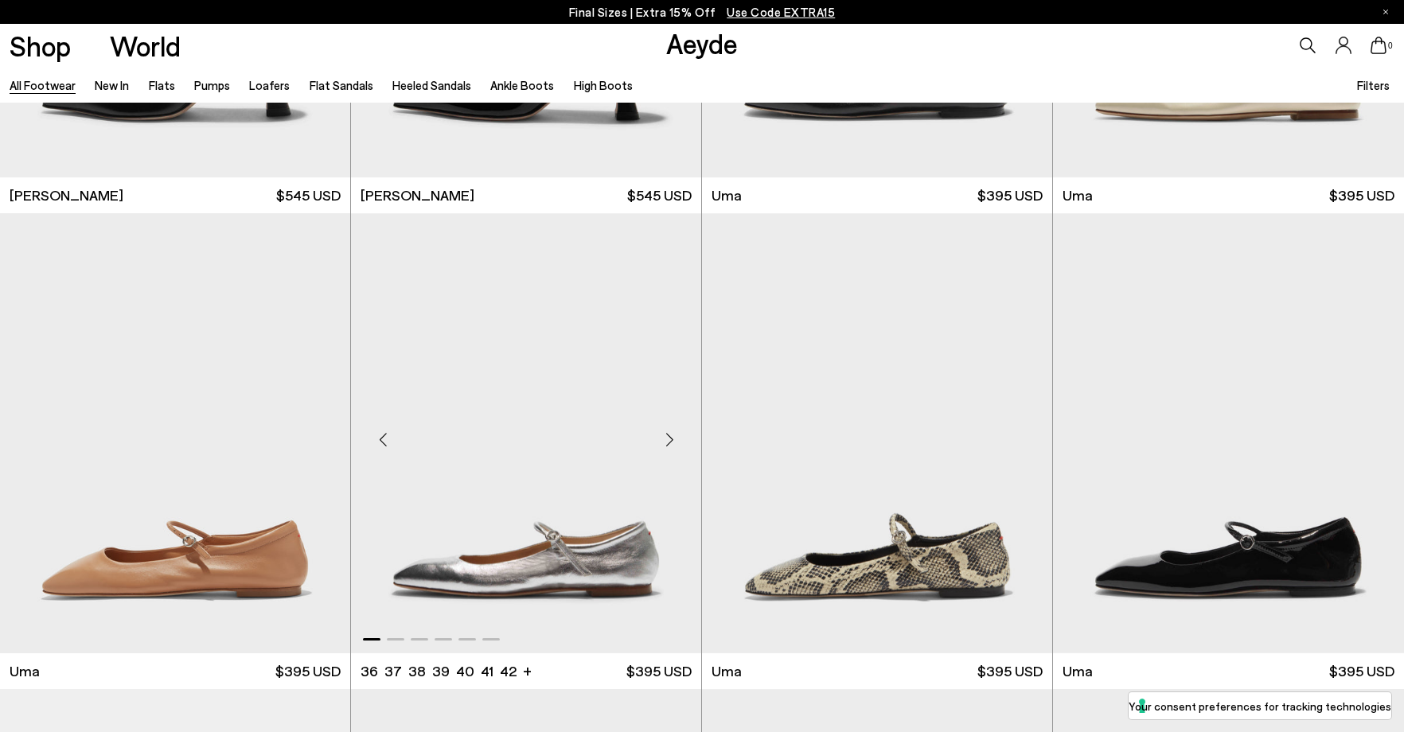
click at [665, 438] on div "Next slide" at bounding box center [670, 440] width 48 height 48
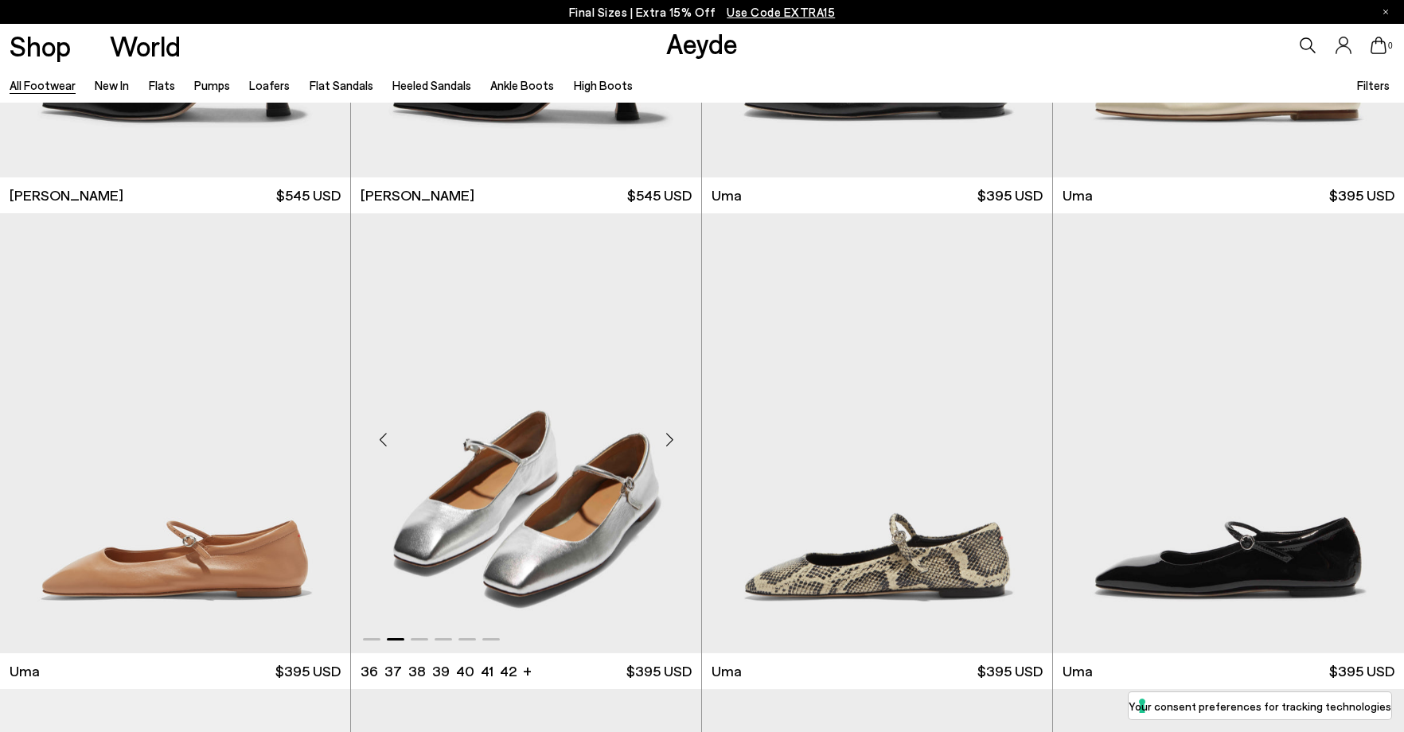
click at [665, 437] on div "Next slide" at bounding box center [670, 440] width 48 height 48
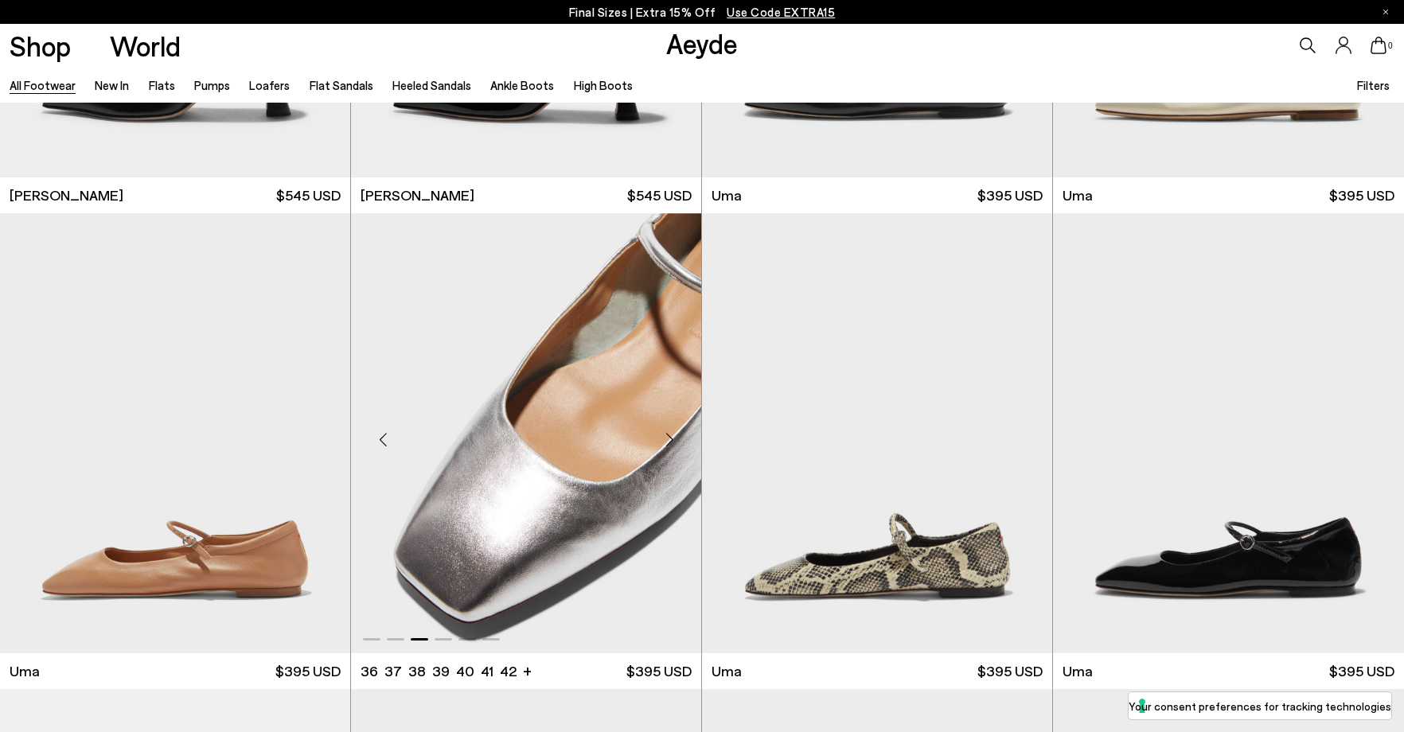
click at [665, 435] on div "Next slide" at bounding box center [670, 440] width 48 height 48
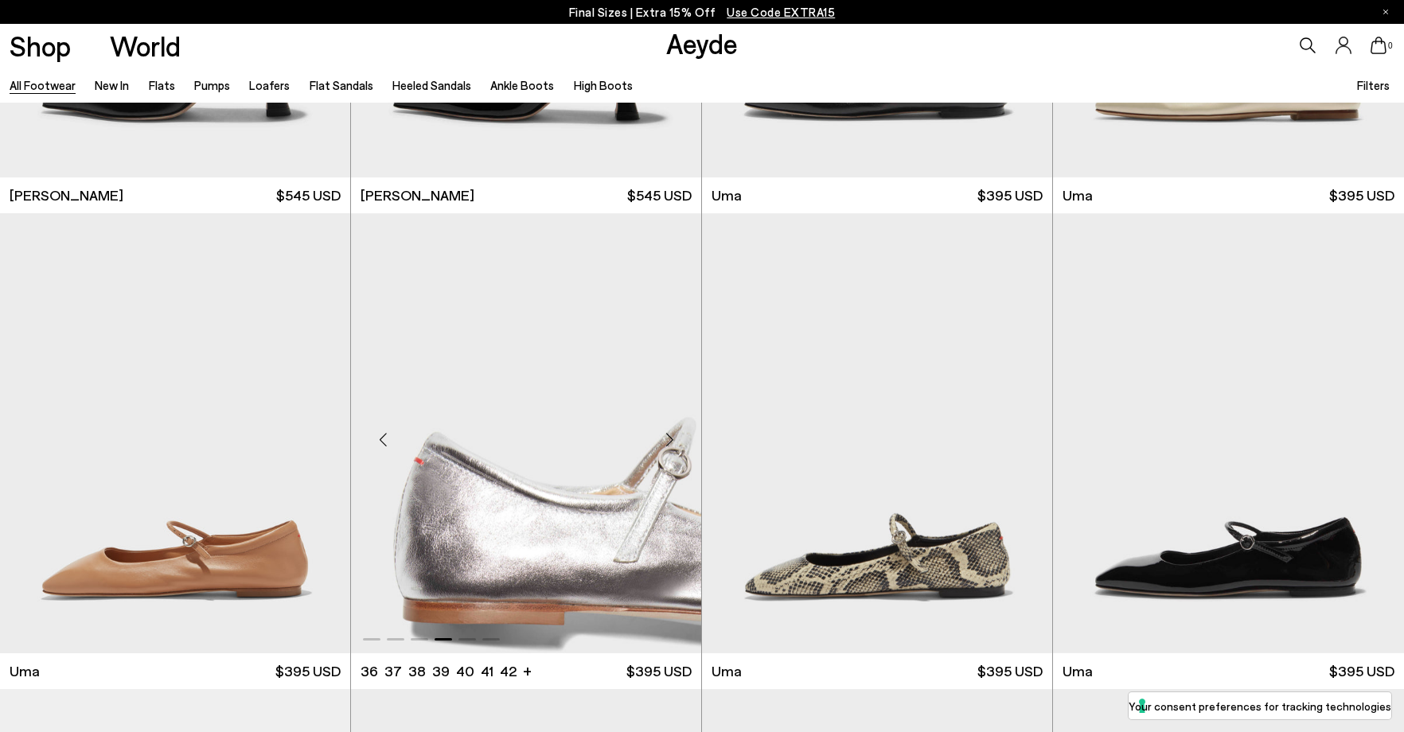
click at [665, 435] on div "Next slide" at bounding box center [670, 440] width 48 height 48
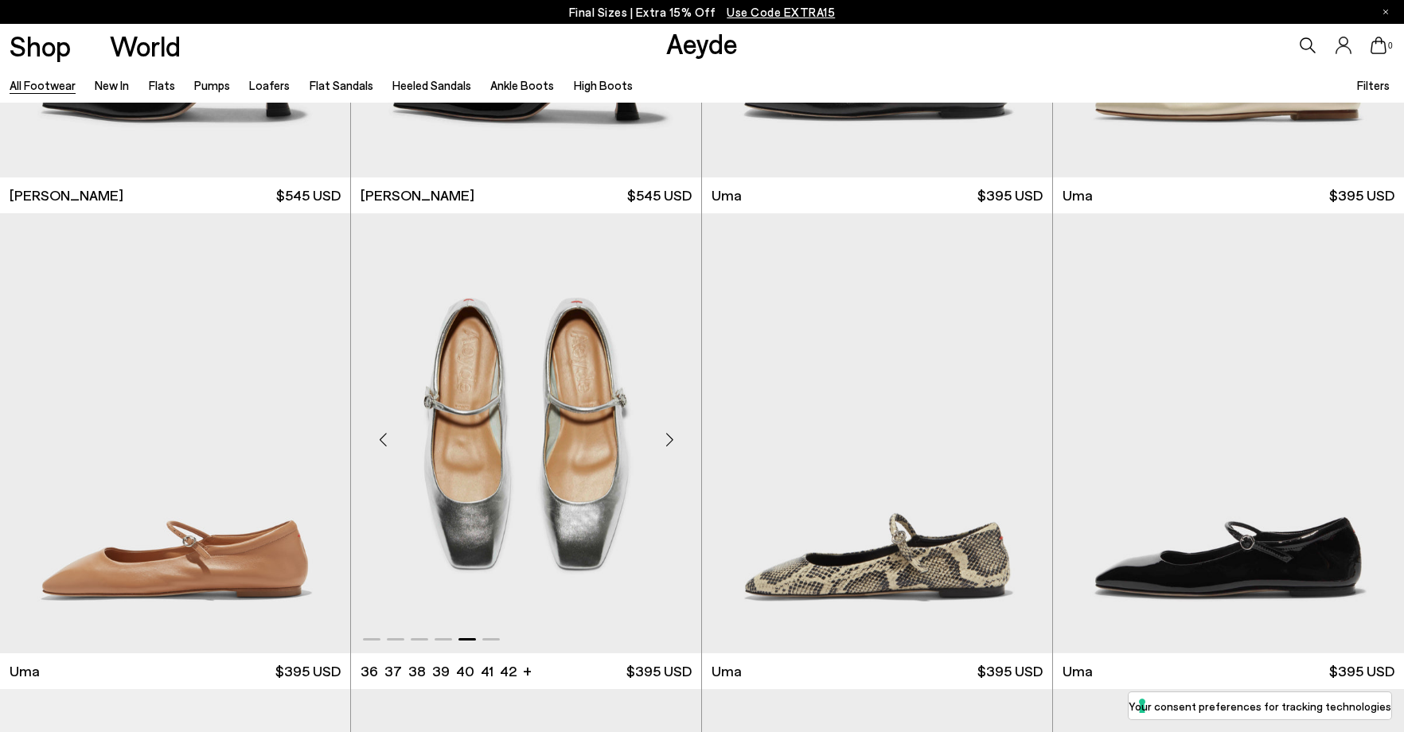
click at [665, 435] on div "Next slide" at bounding box center [670, 440] width 48 height 48
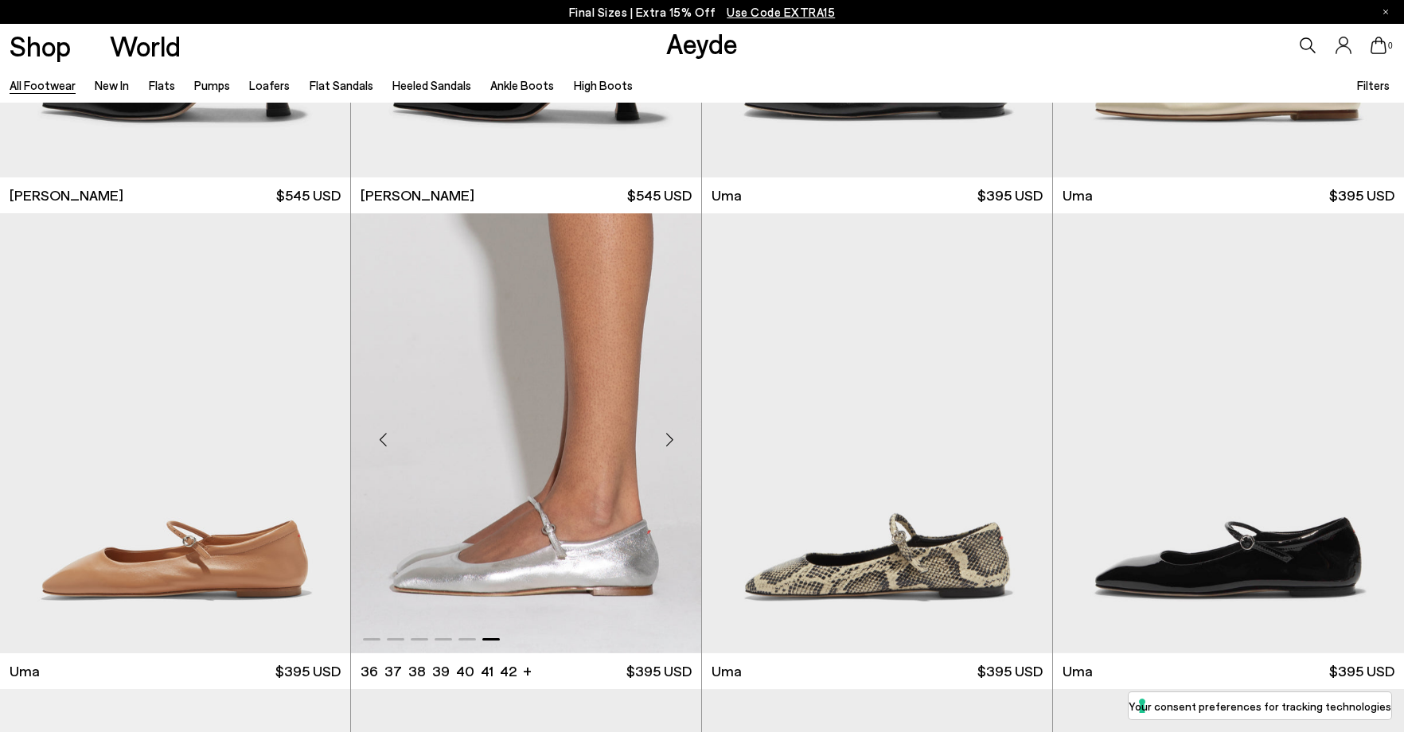
click at [665, 435] on div "Next slide" at bounding box center [670, 440] width 48 height 48
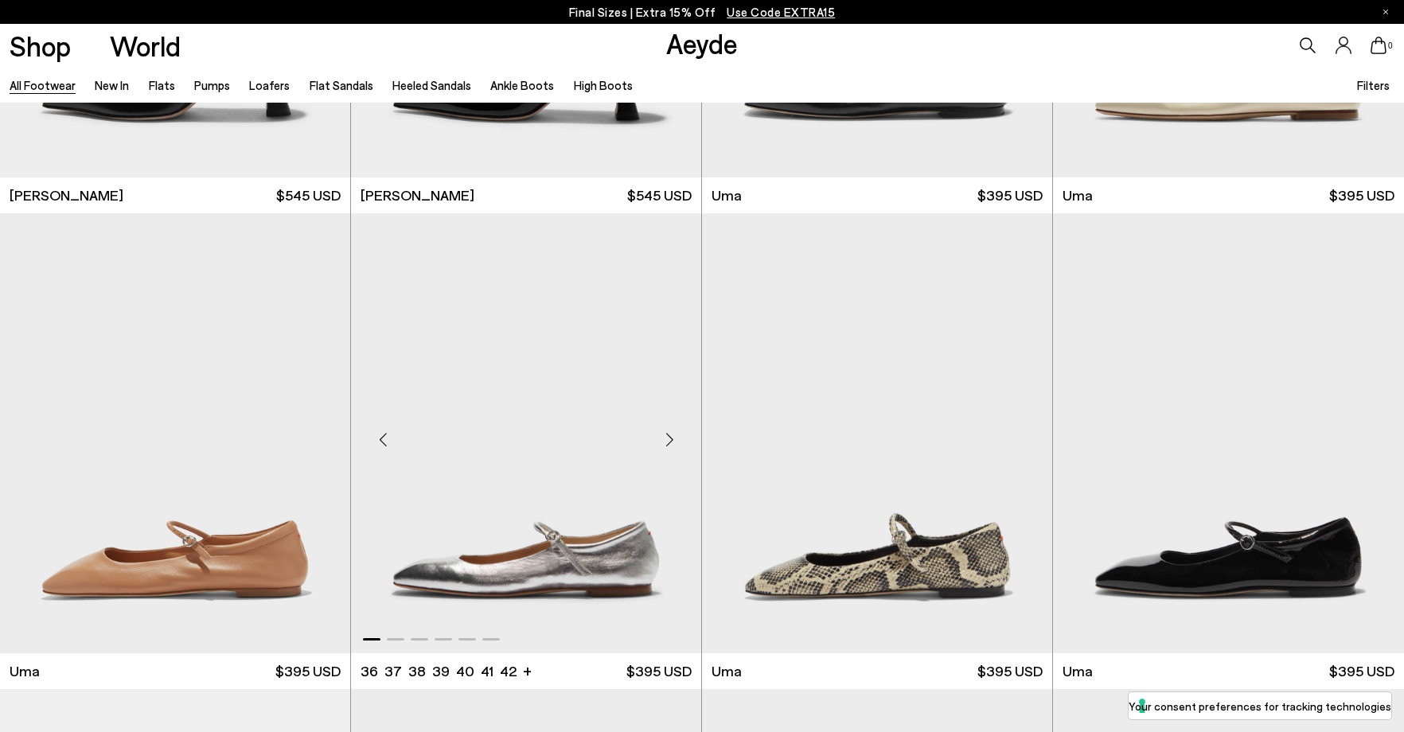
click at [665, 435] on div "Next slide" at bounding box center [670, 440] width 48 height 48
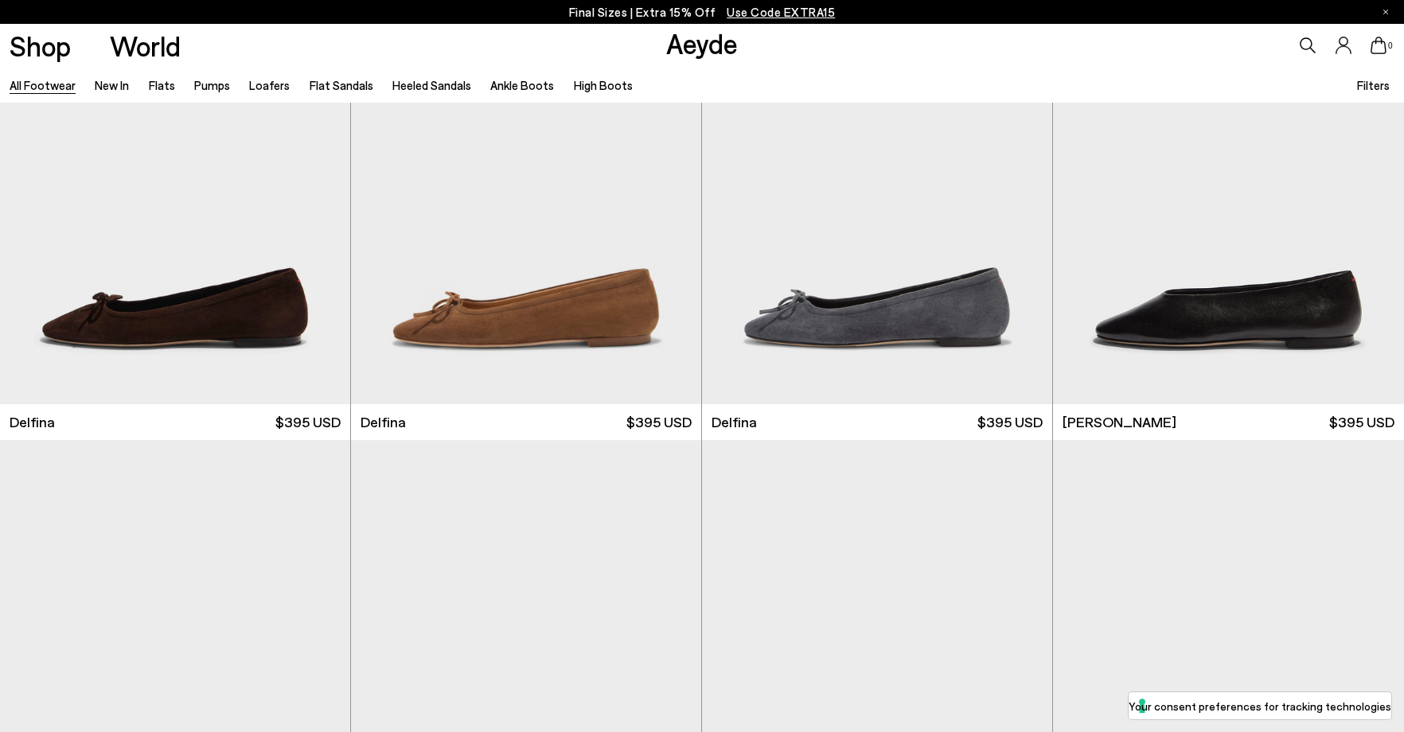
scroll to position [17694, 0]
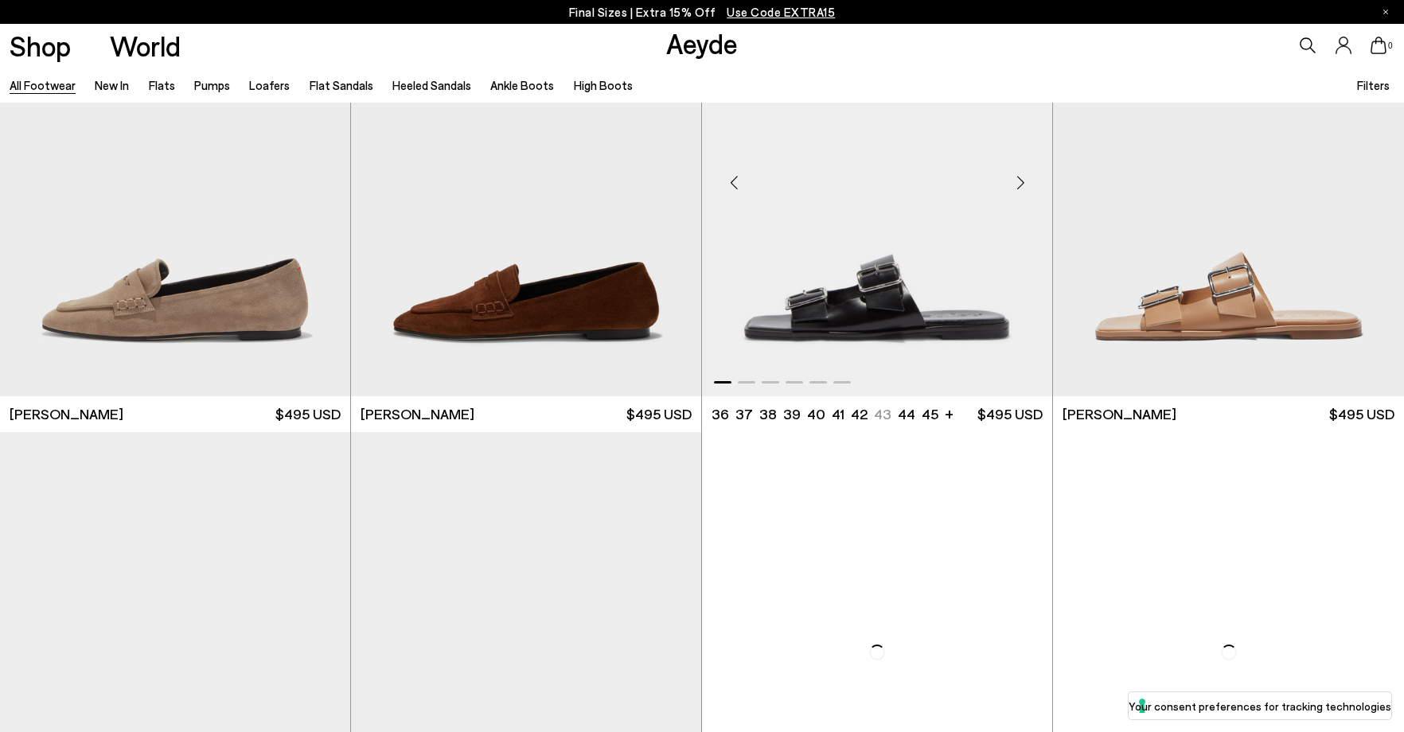
scroll to position [19427, 0]
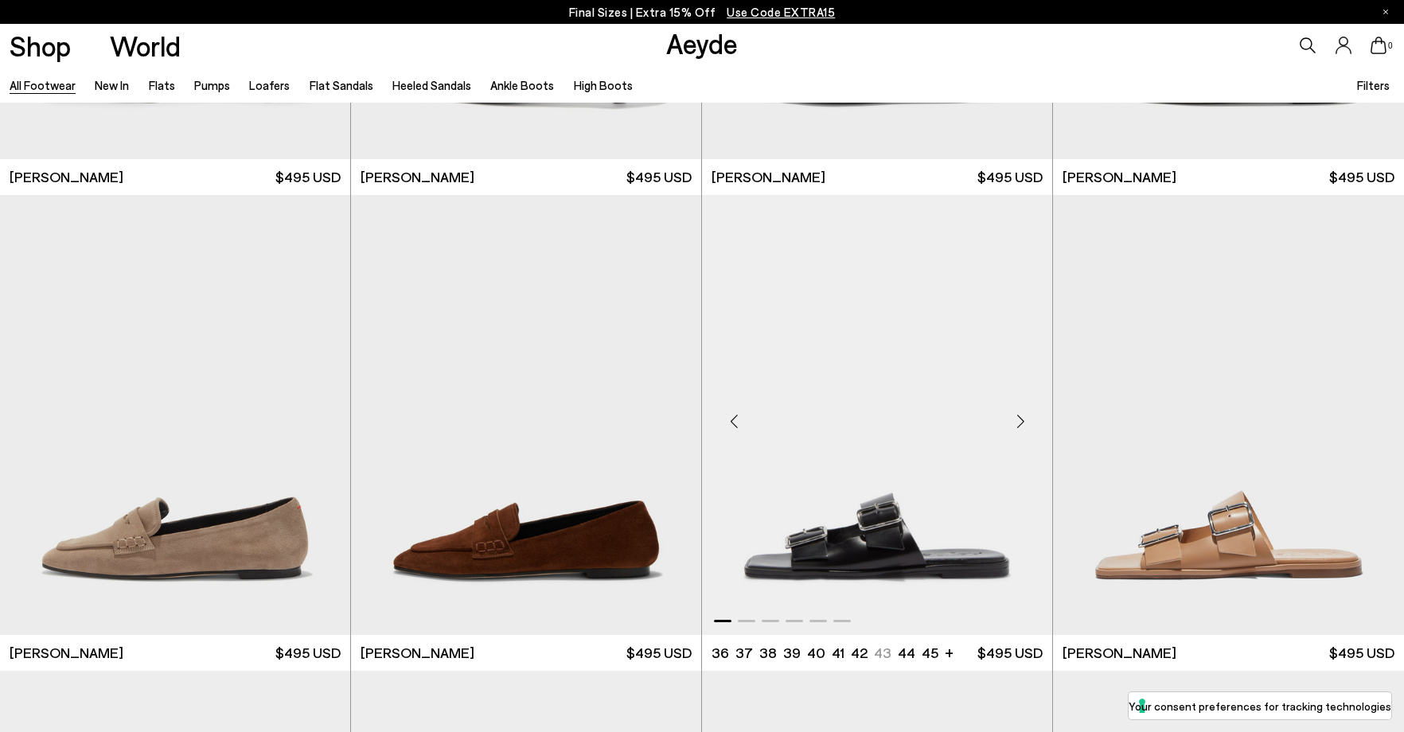
click at [1022, 419] on div "Next slide" at bounding box center [1021, 422] width 48 height 48
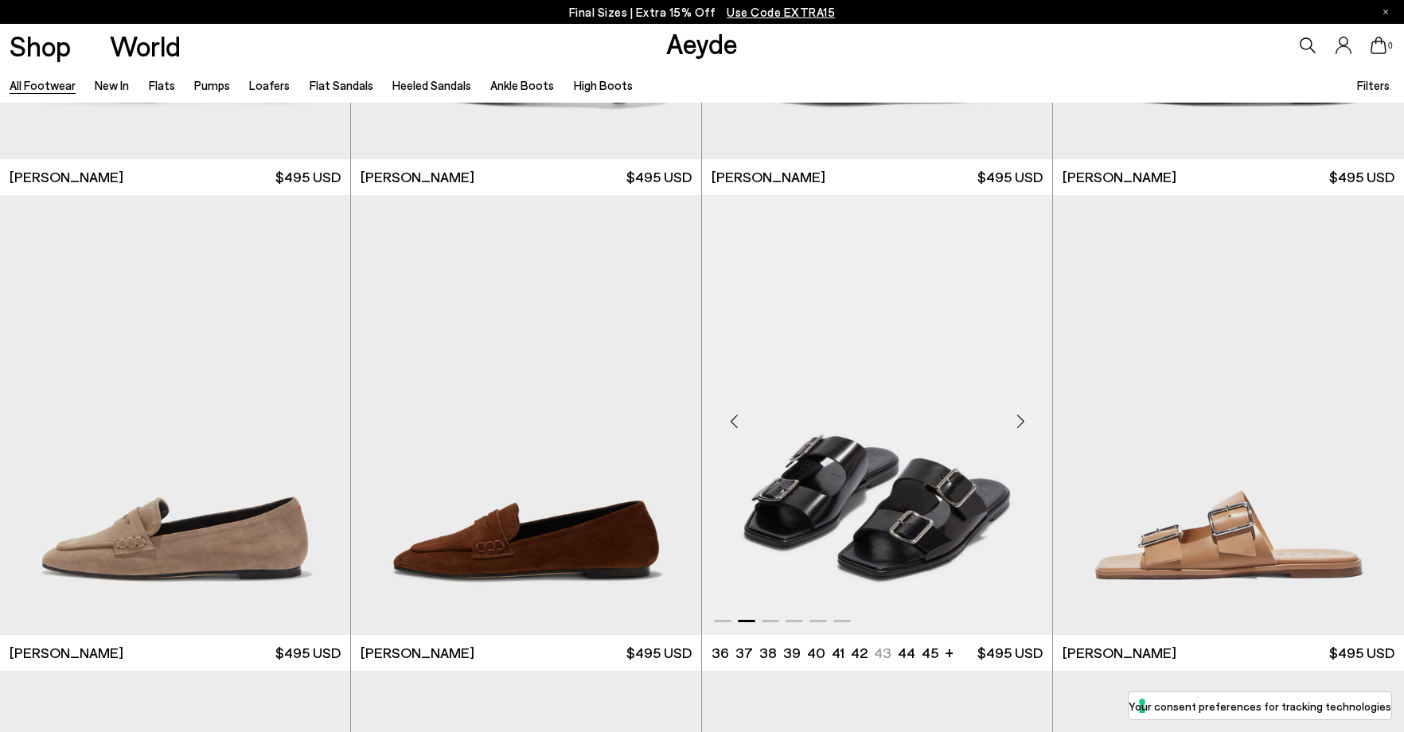
click at [1022, 419] on div "Next slide" at bounding box center [1021, 422] width 48 height 48
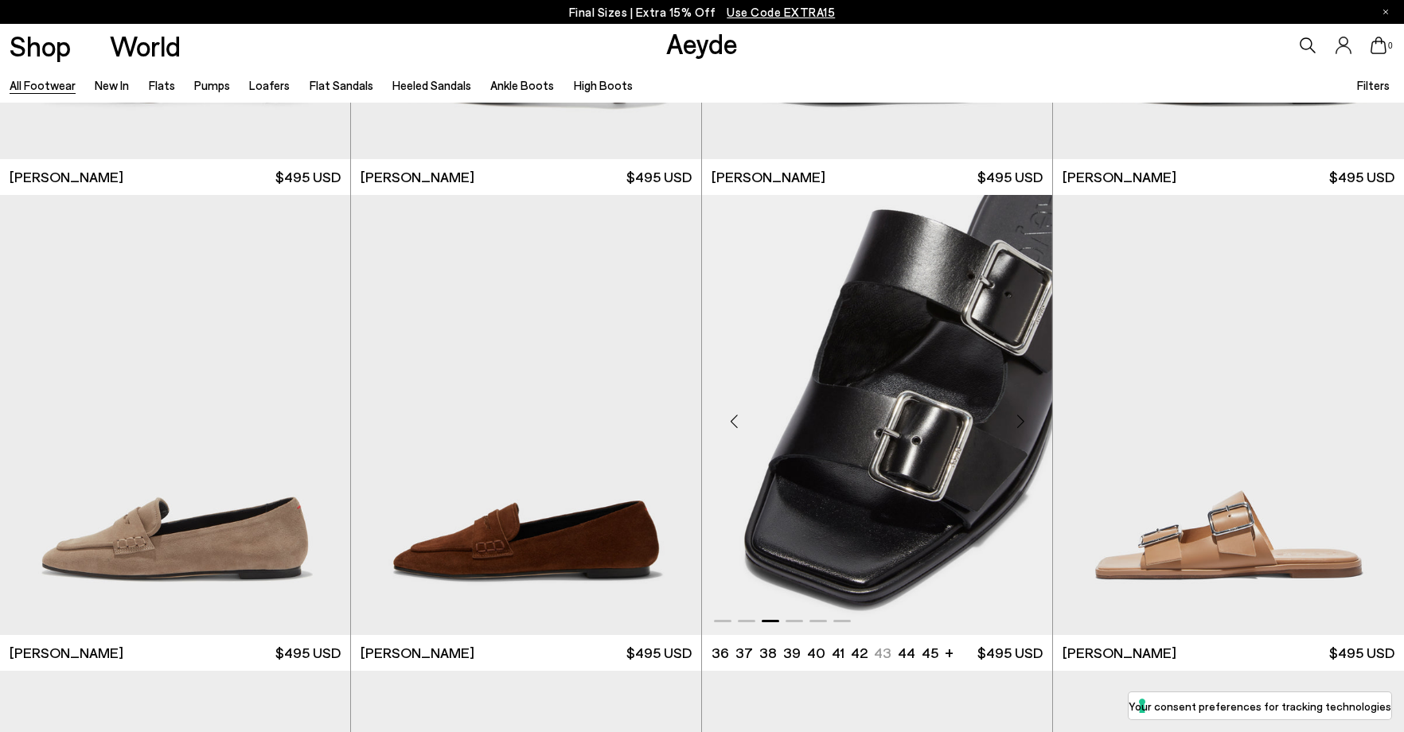
click at [1022, 419] on div "Next slide" at bounding box center [1021, 422] width 48 height 48
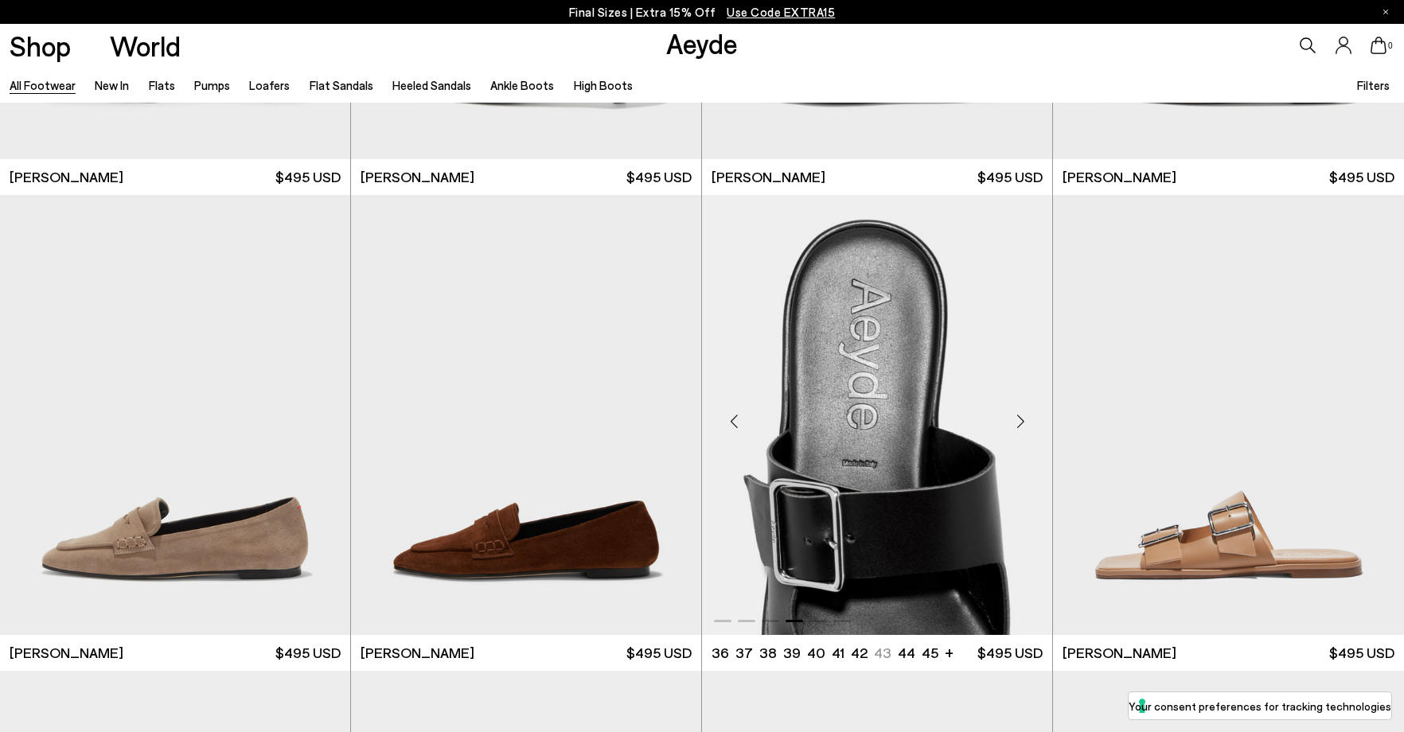
click at [1022, 419] on div "Next slide" at bounding box center [1021, 422] width 48 height 48
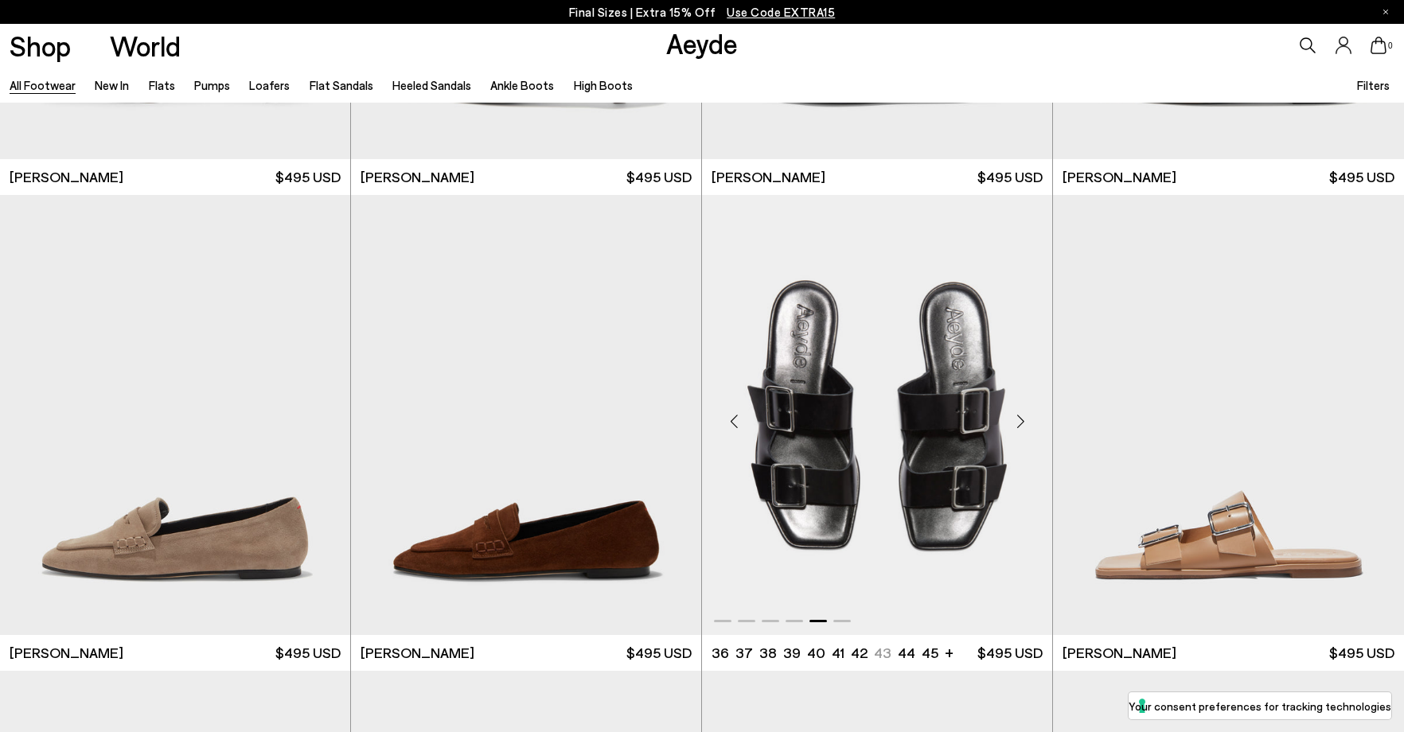
click at [1022, 419] on div "Next slide" at bounding box center [1021, 422] width 48 height 48
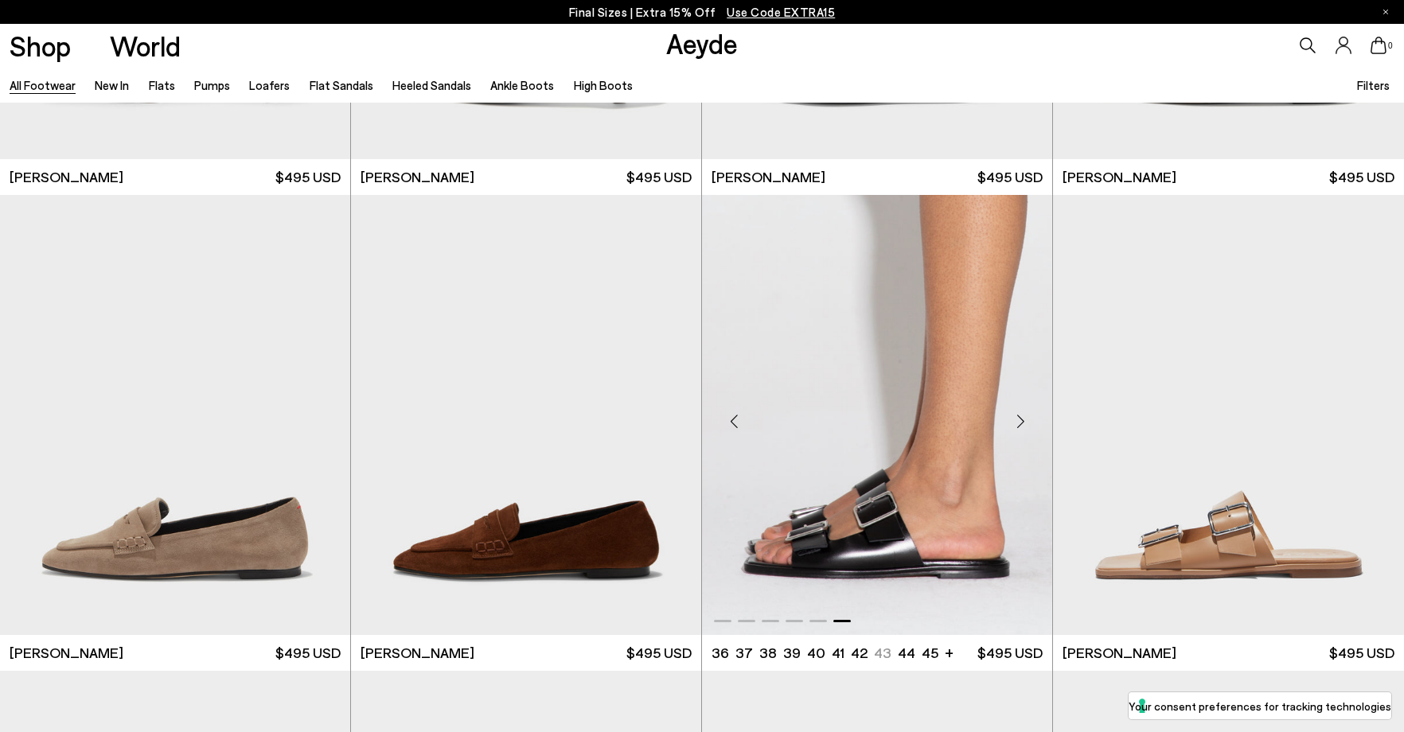
click at [1022, 419] on div "Next slide" at bounding box center [1021, 422] width 48 height 48
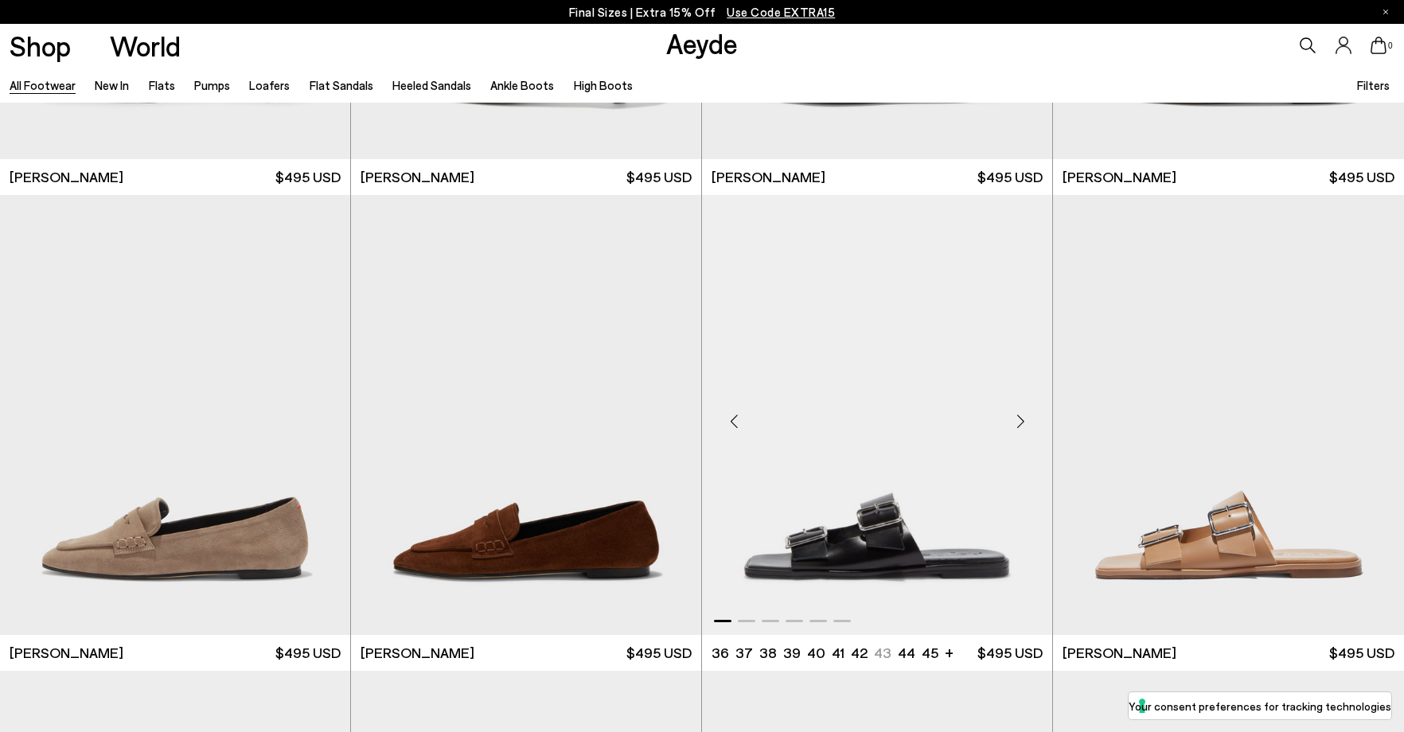
click at [1022, 419] on div "Next slide" at bounding box center [1021, 422] width 48 height 48
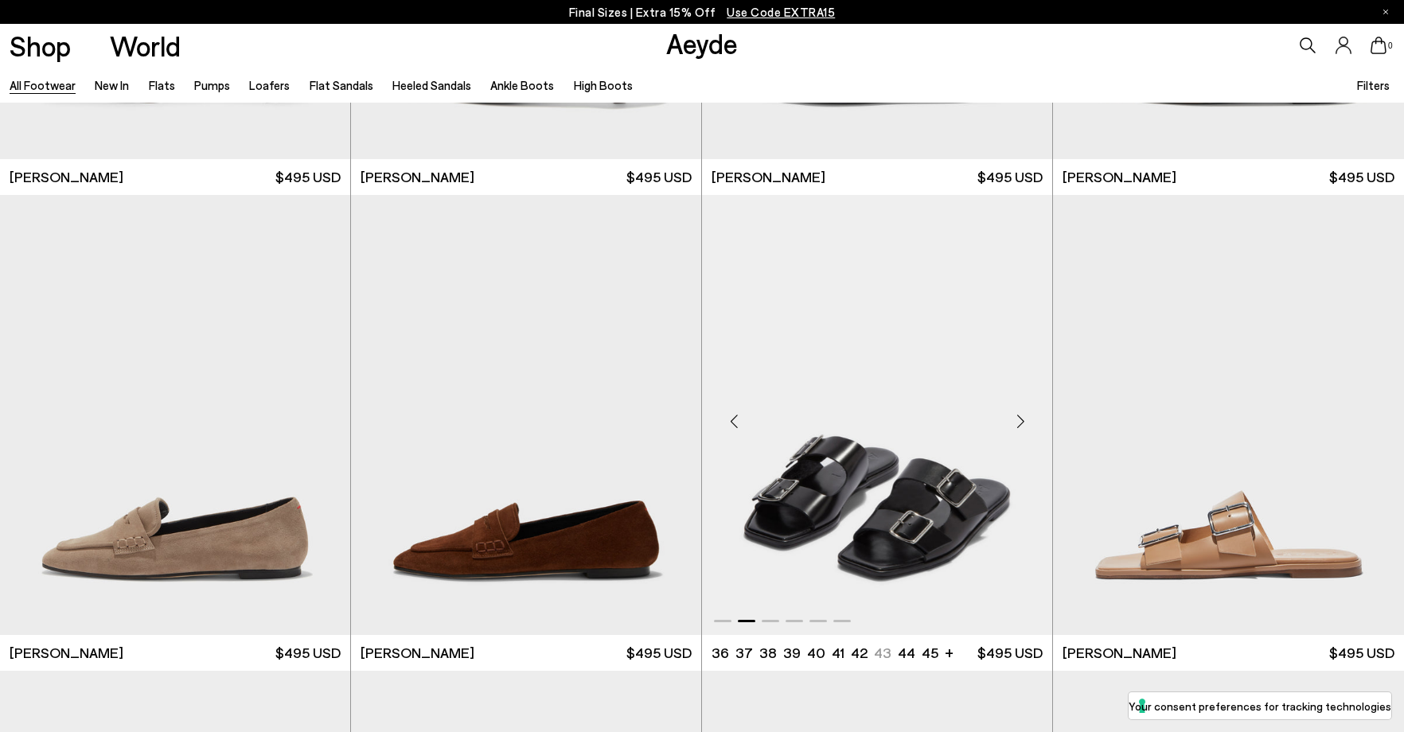
click at [1022, 419] on div "Next slide" at bounding box center [1021, 422] width 48 height 48
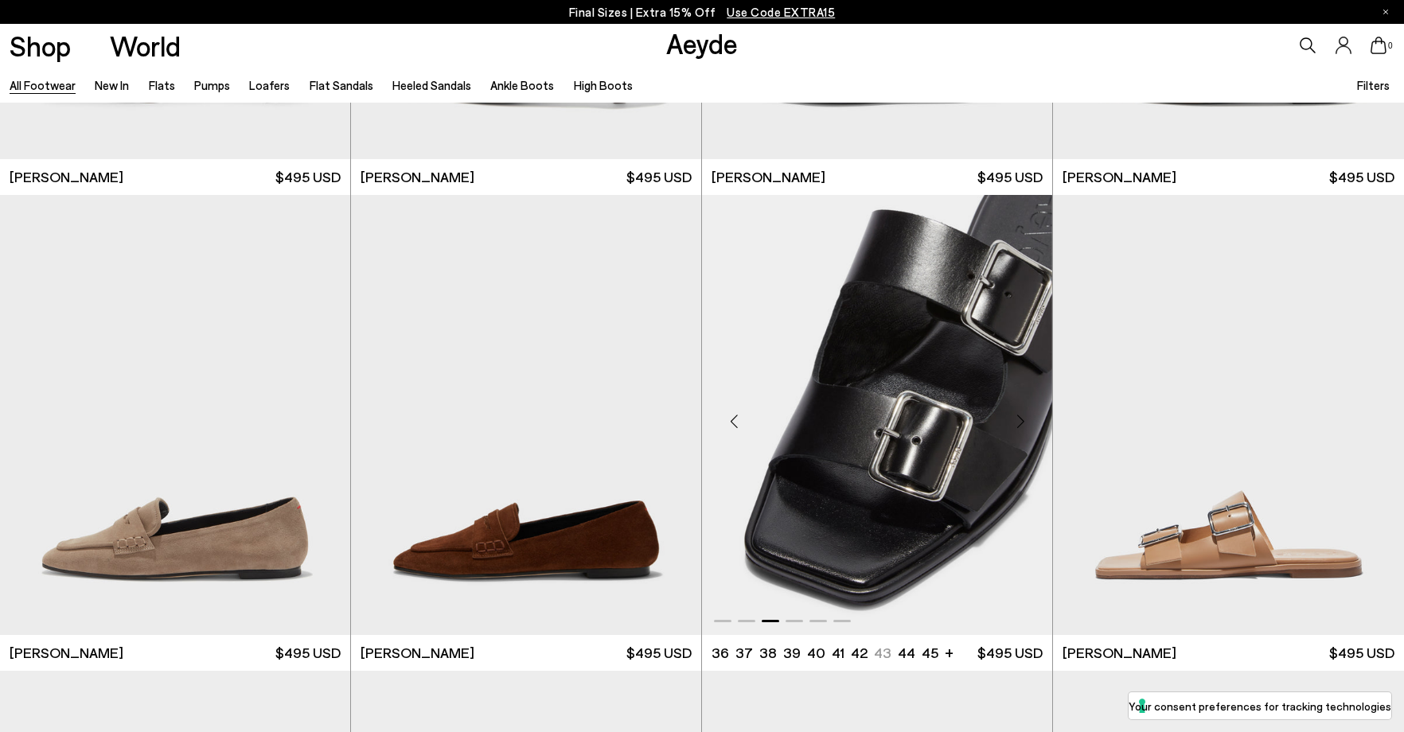
click at [1022, 419] on div "Next slide" at bounding box center [1021, 422] width 48 height 48
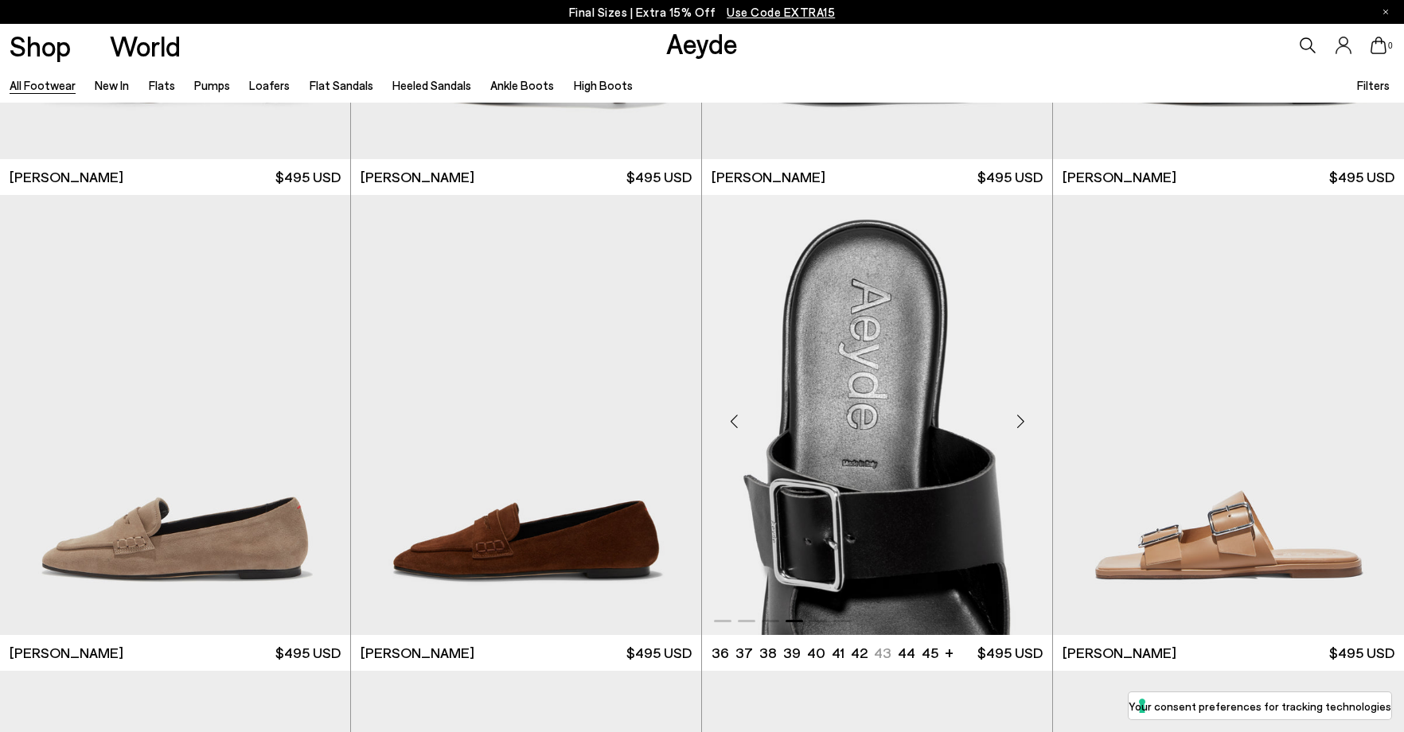
click at [1022, 419] on div "Next slide" at bounding box center [1021, 422] width 48 height 48
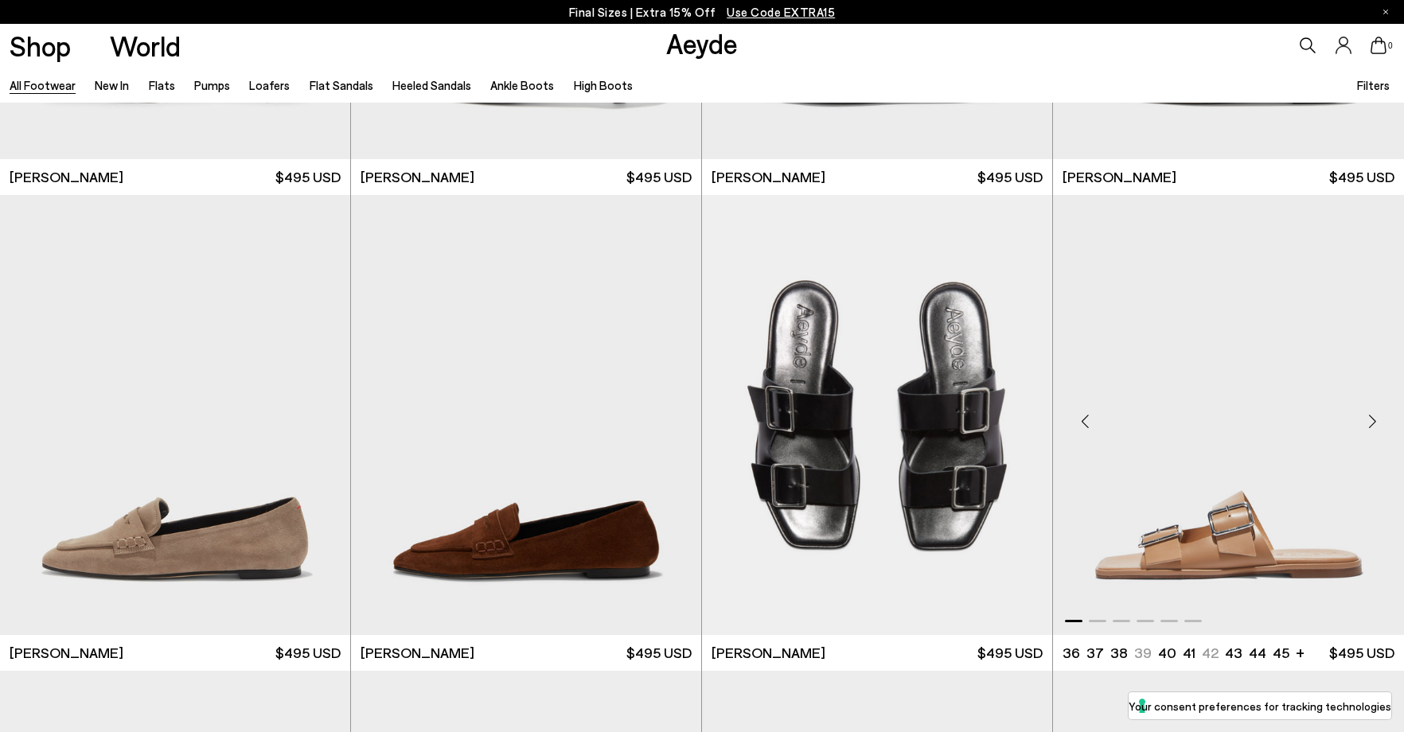
click at [1384, 415] on div "Next slide" at bounding box center [1373, 422] width 48 height 48
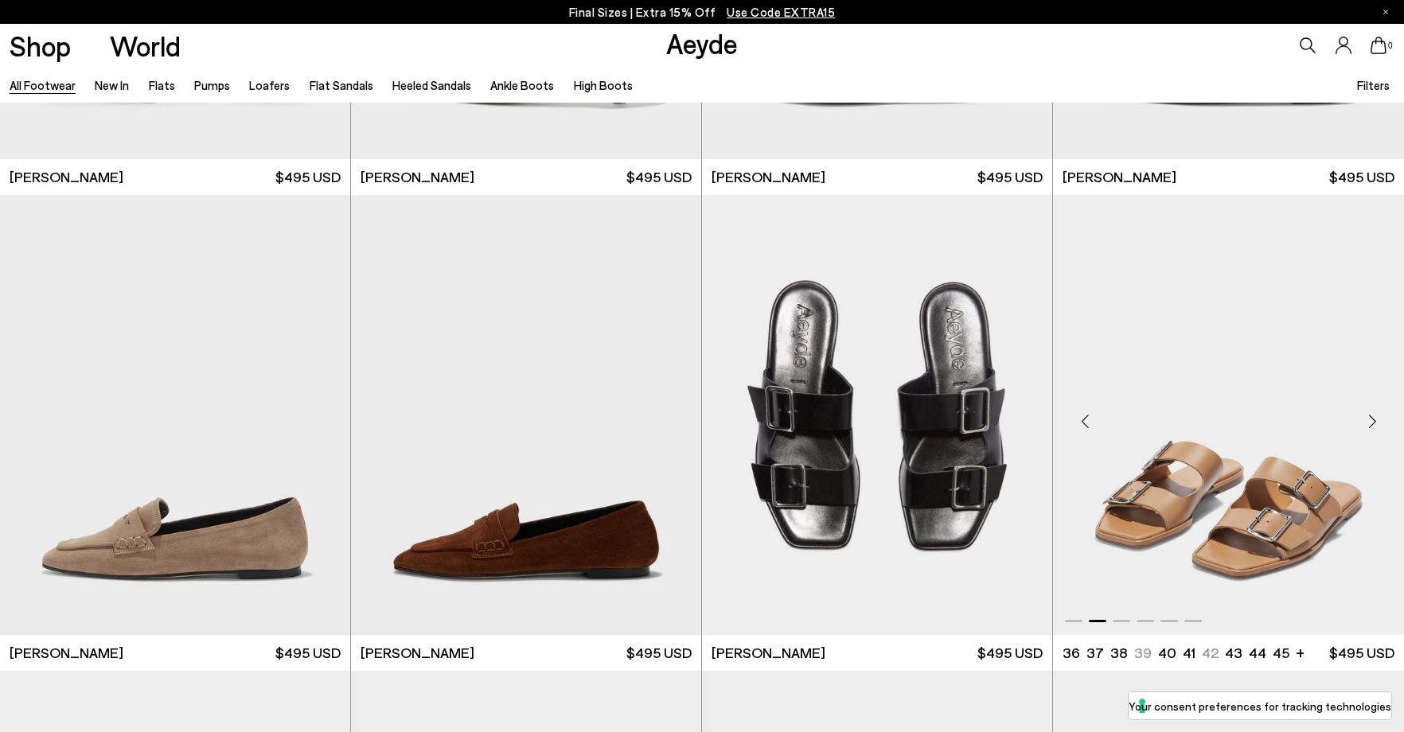
click at [1384, 415] on div "Next slide" at bounding box center [1373, 422] width 48 height 48
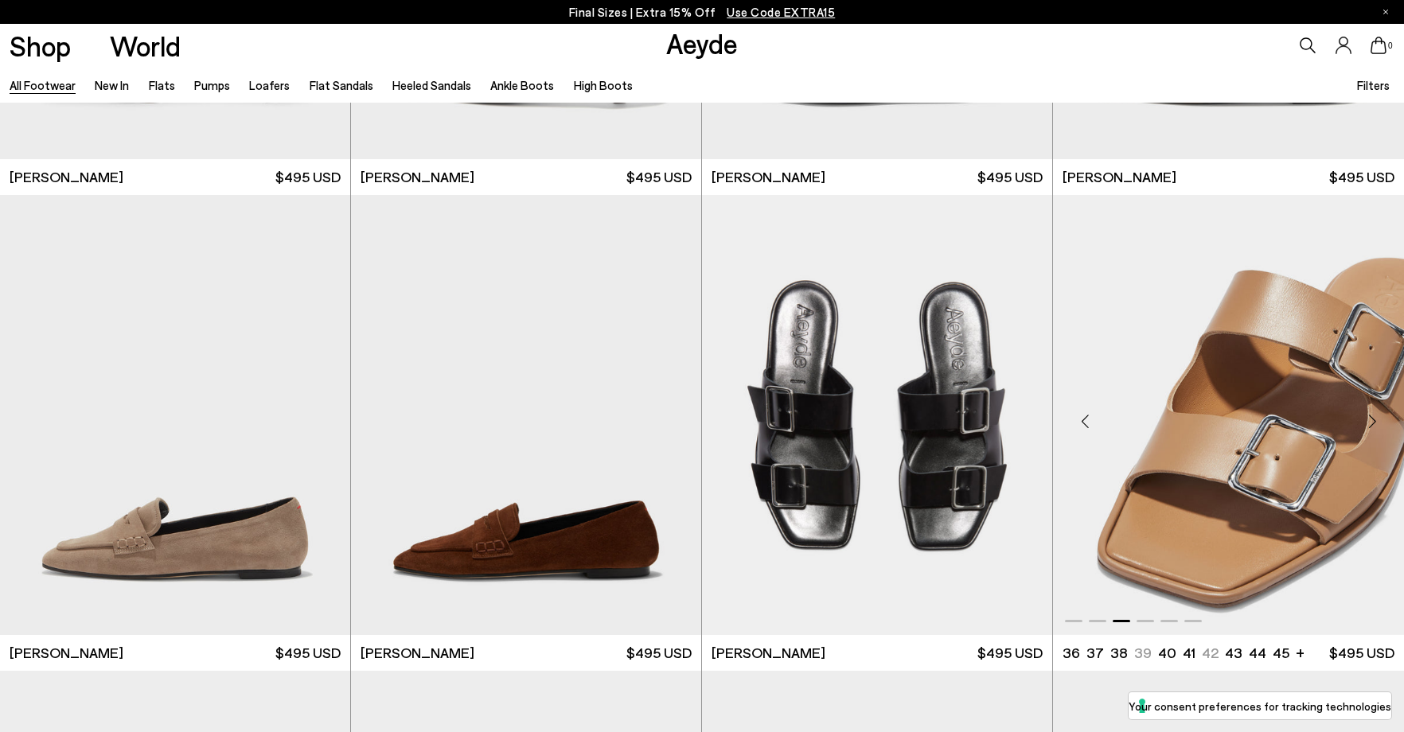
click at [1384, 415] on div "Next slide" at bounding box center [1373, 422] width 48 height 48
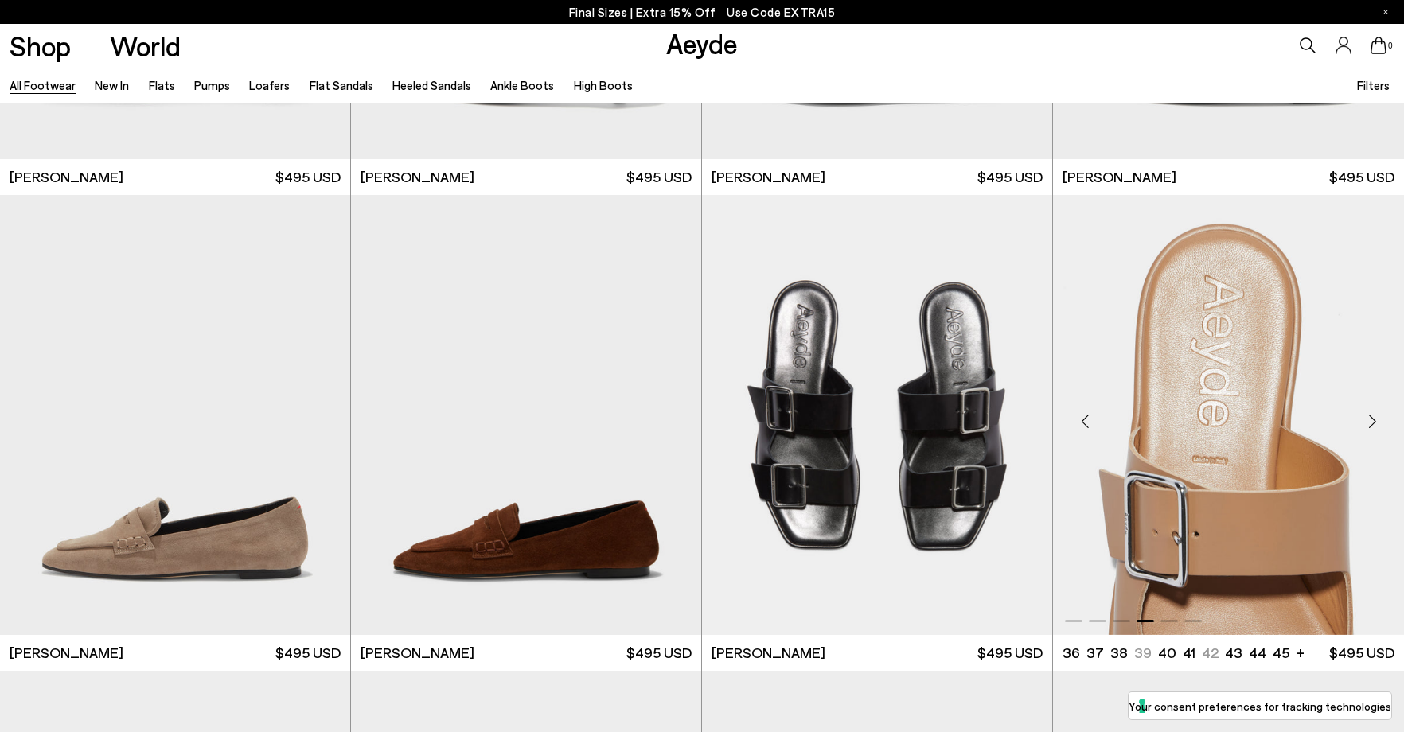
click at [1384, 415] on div "Next slide" at bounding box center [1373, 422] width 48 height 48
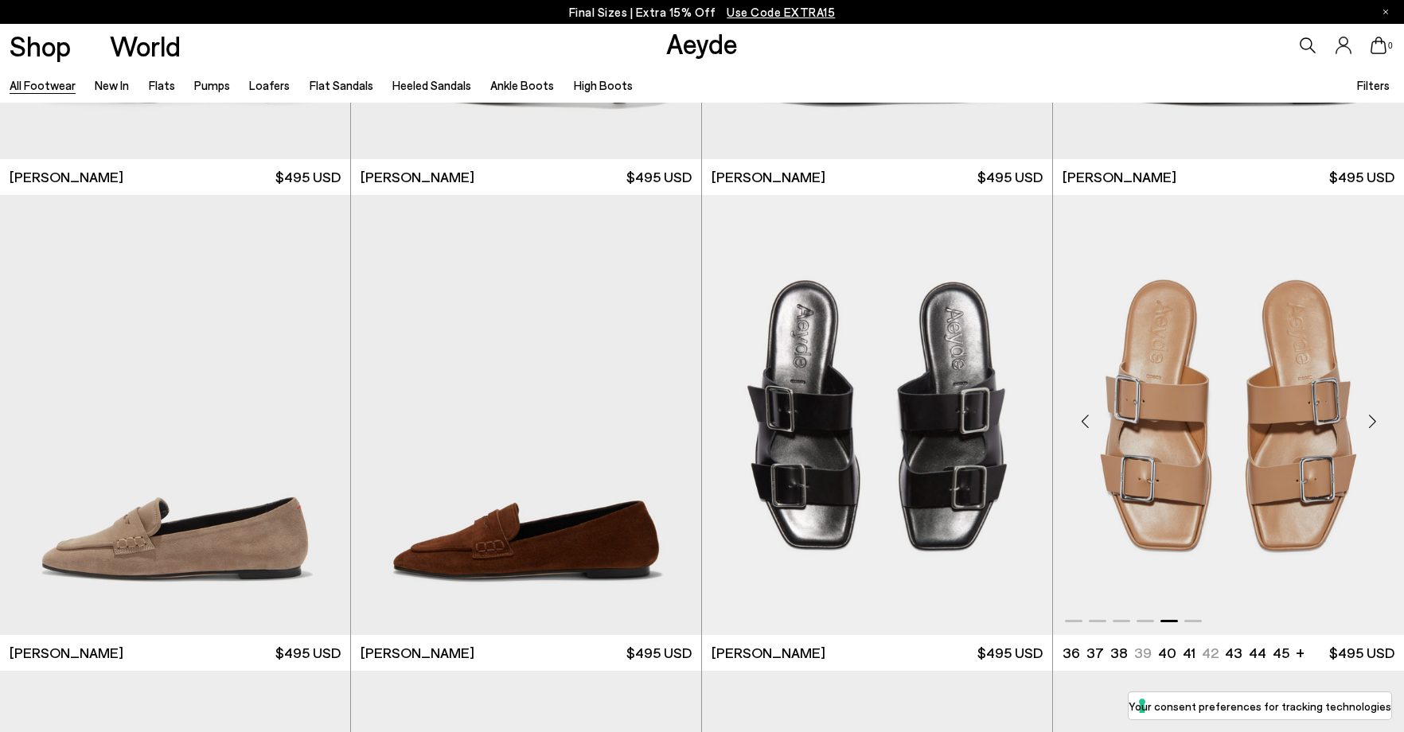
click at [1384, 415] on div "Next slide" at bounding box center [1373, 422] width 48 height 48
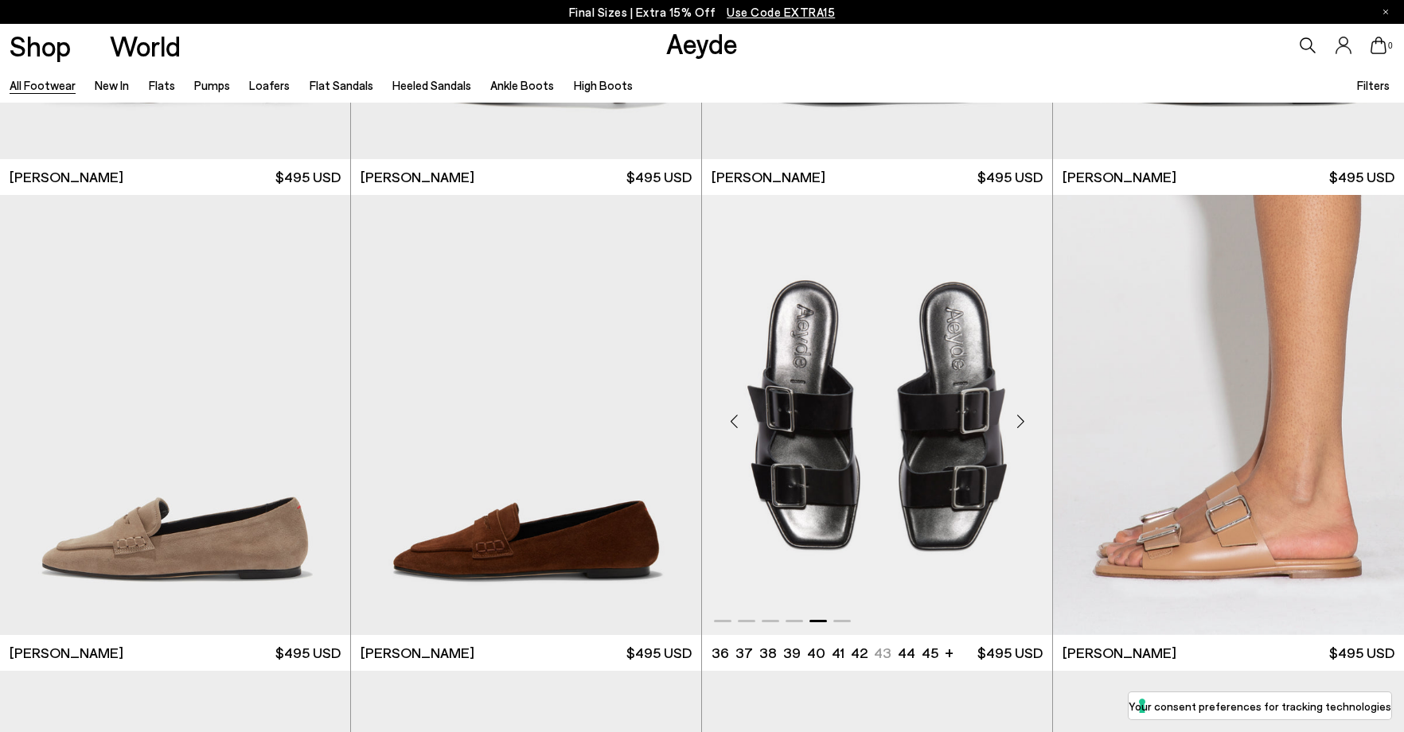
click at [737, 415] on div "Previous slide" at bounding box center [734, 422] width 48 height 48
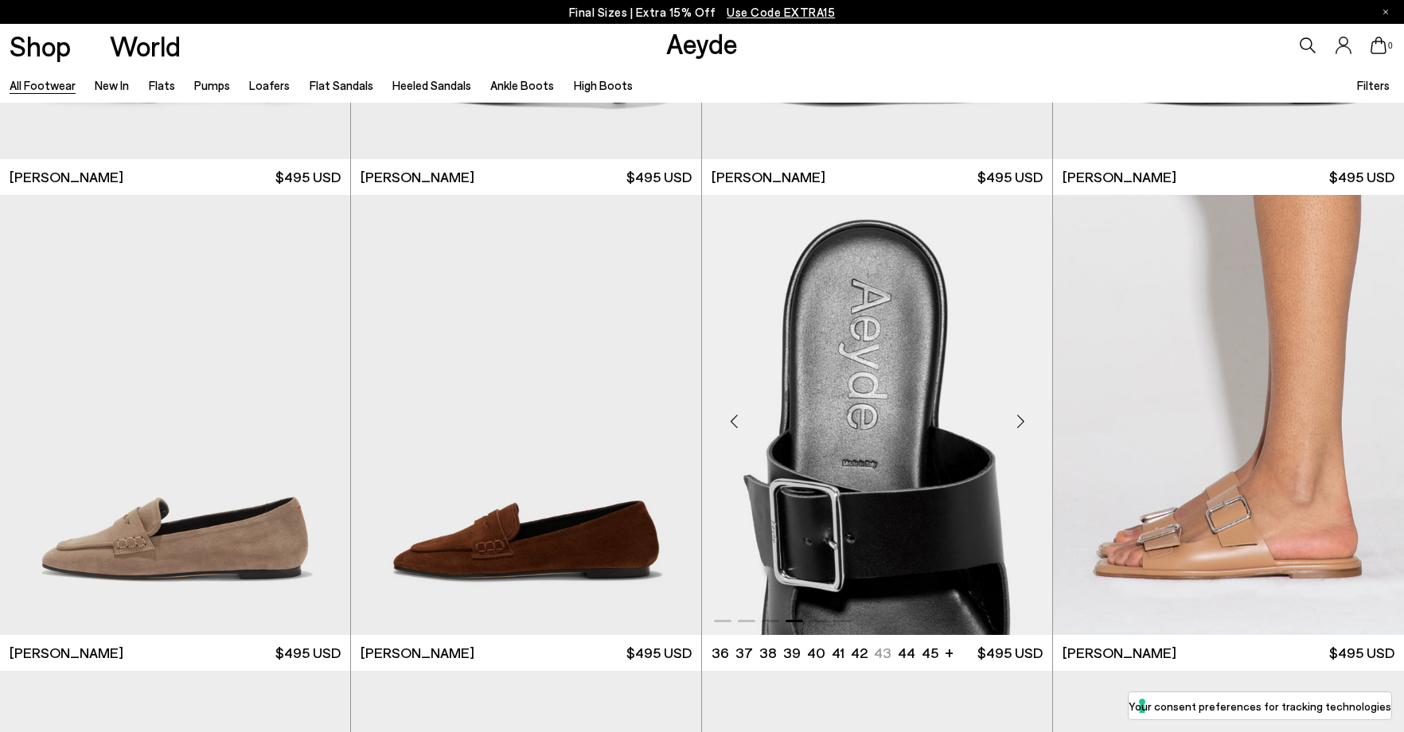
click at [737, 415] on div "Previous slide" at bounding box center [734, 422] width 48 height 48
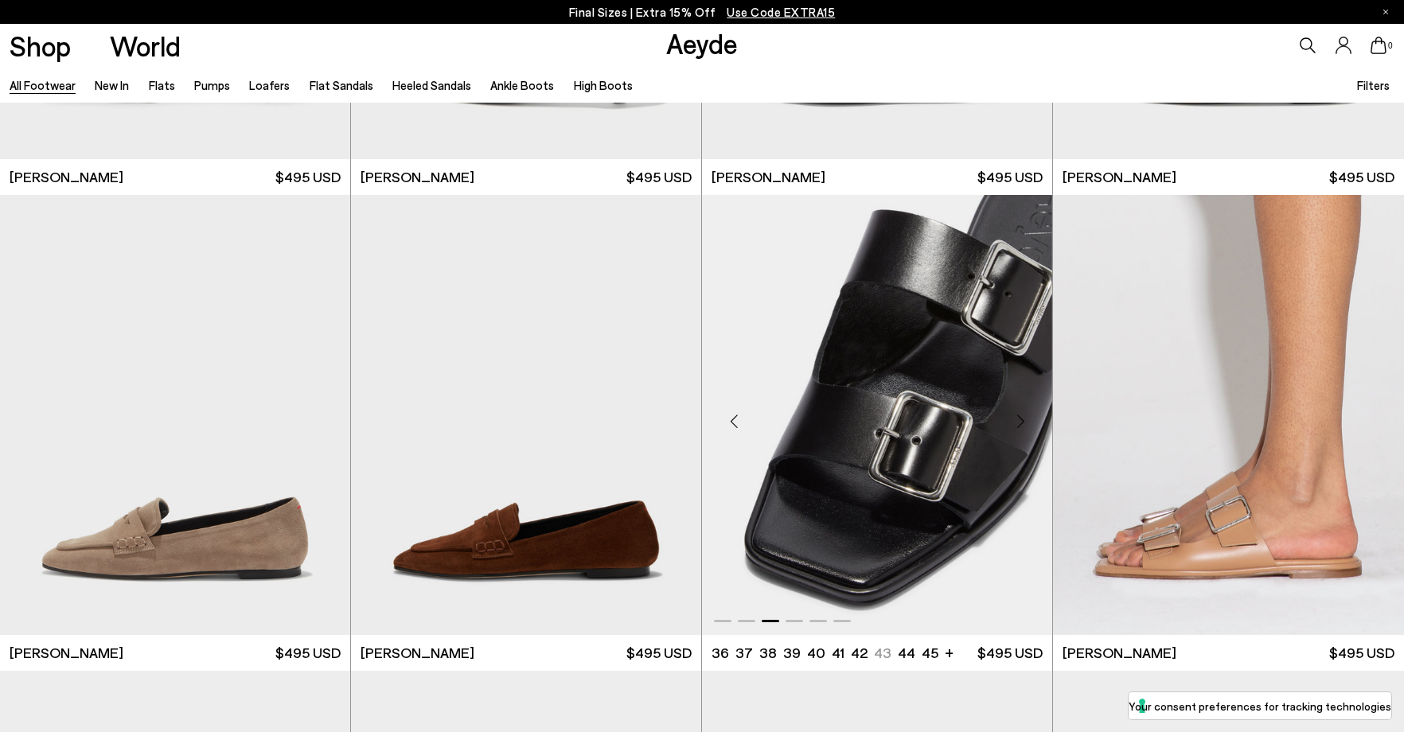
click at [737, 415] on div "Previous slide" at bounding box center [734, 422] width 48 height 48
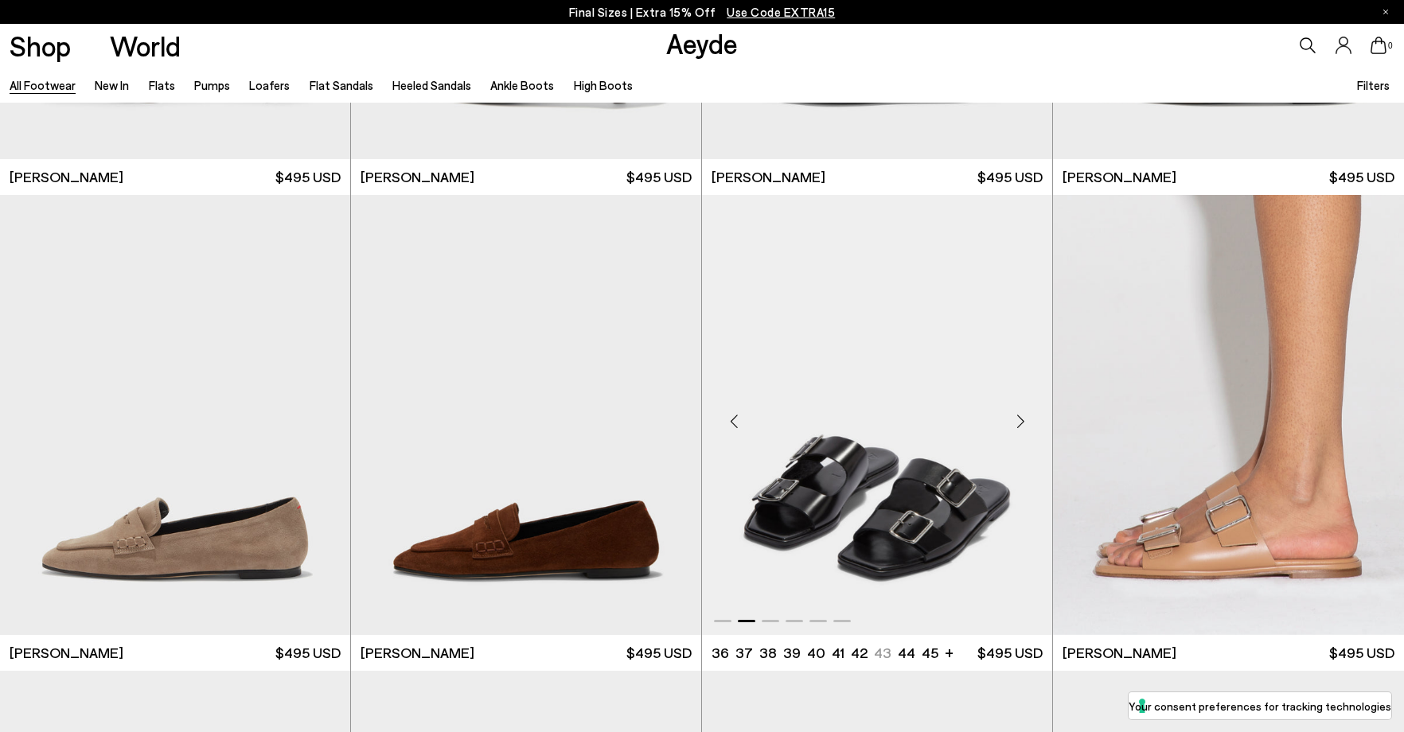
click at [737, 415] on div "Previous slide" at bounding box center [734, 422] width 48 height 48
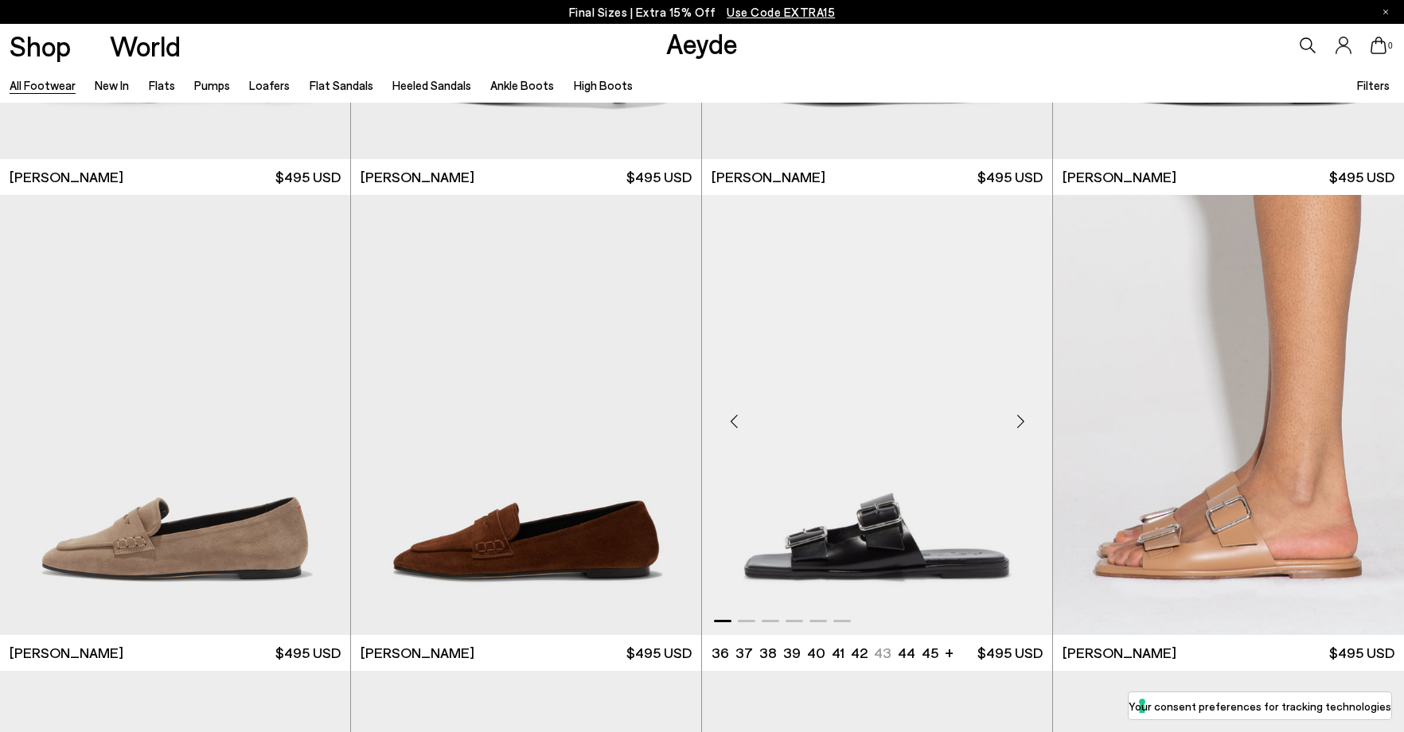
click at [737, 415] on div "Previous slide" at bounding box center [734, 422] width 48 height 48
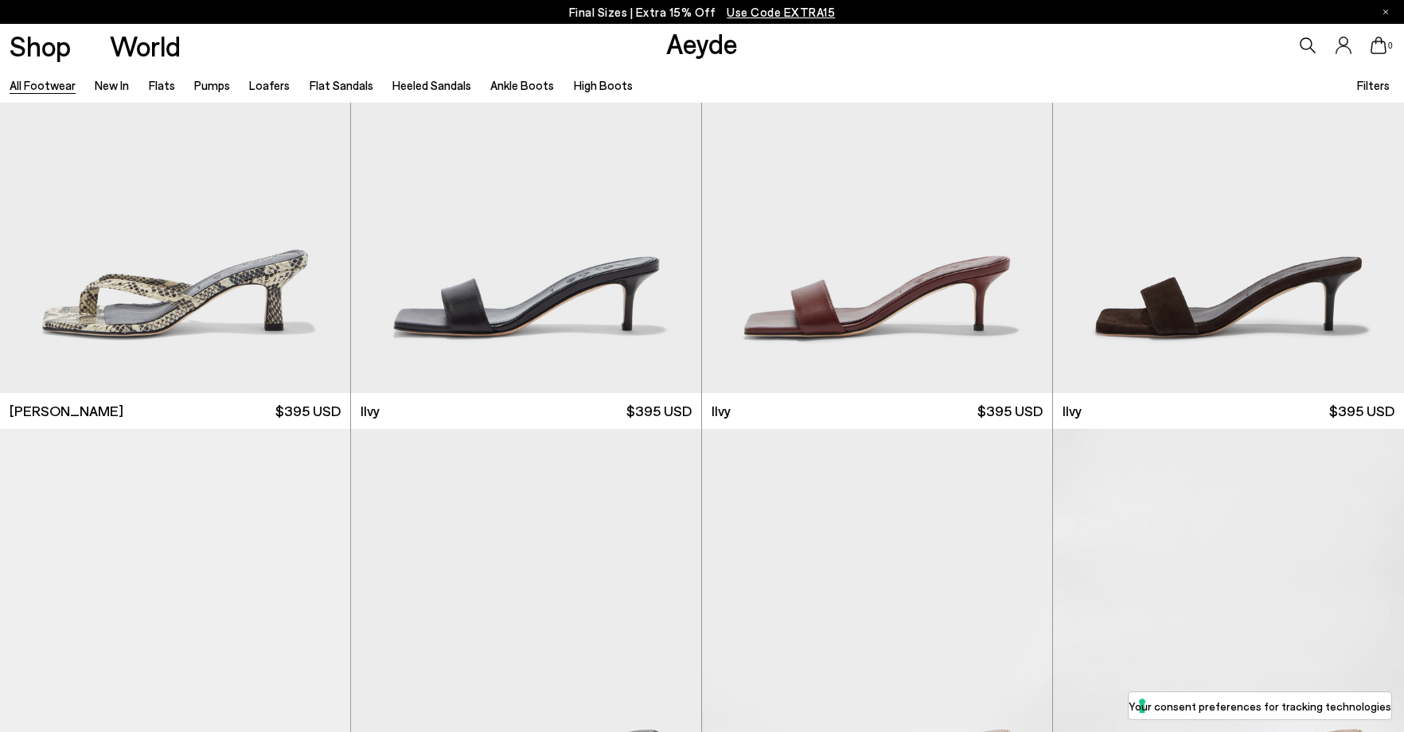
scroll to position [21178, 0]
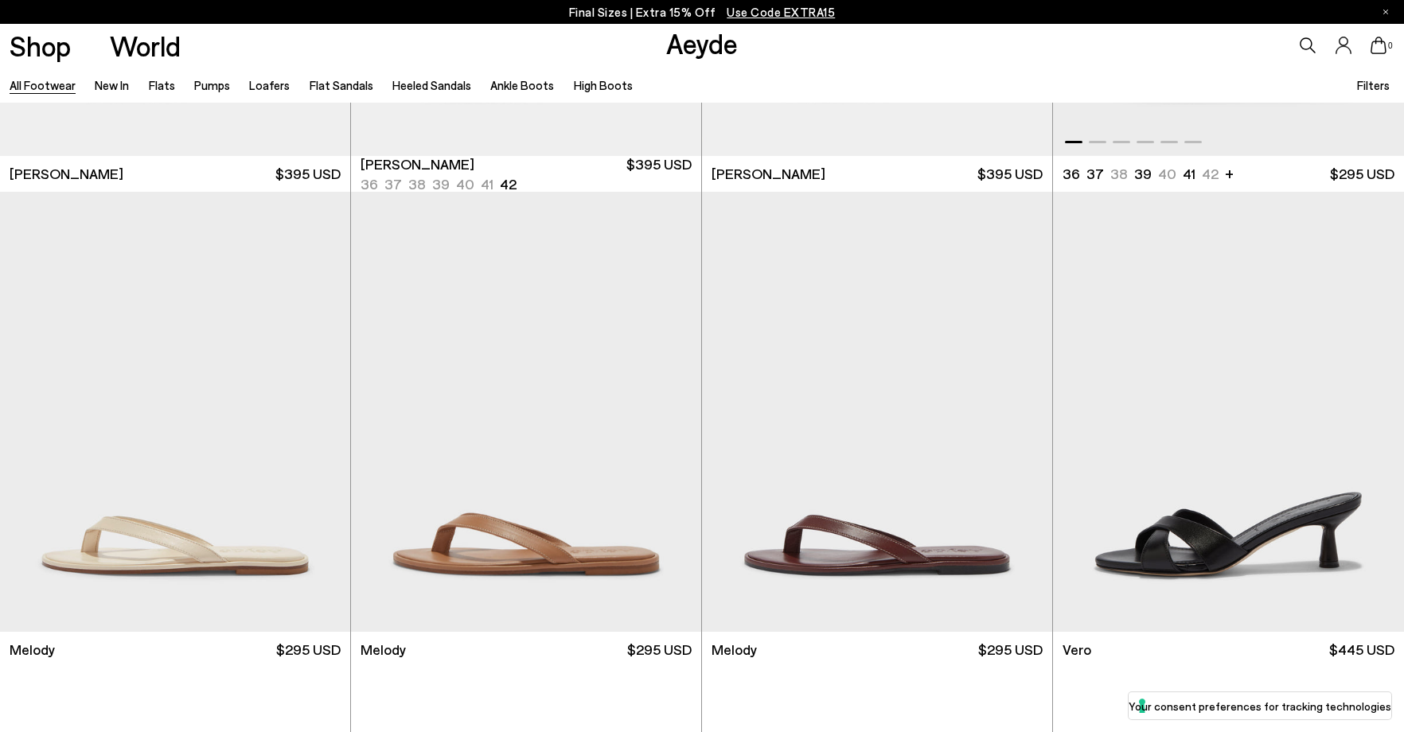
scroll to position [21895, 0]
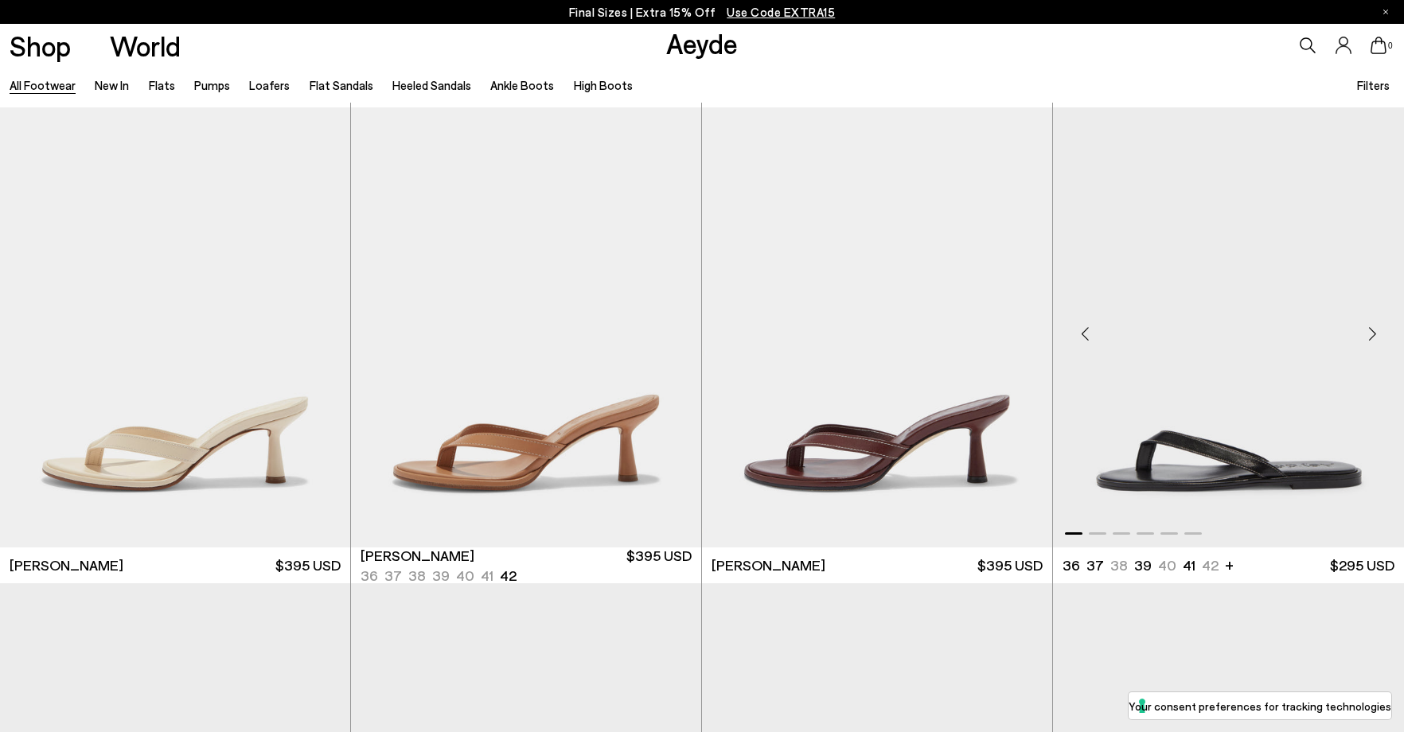
click at [1373, 330] on div "Next slide" at bounding box center [1373, 335] width 48 height 48
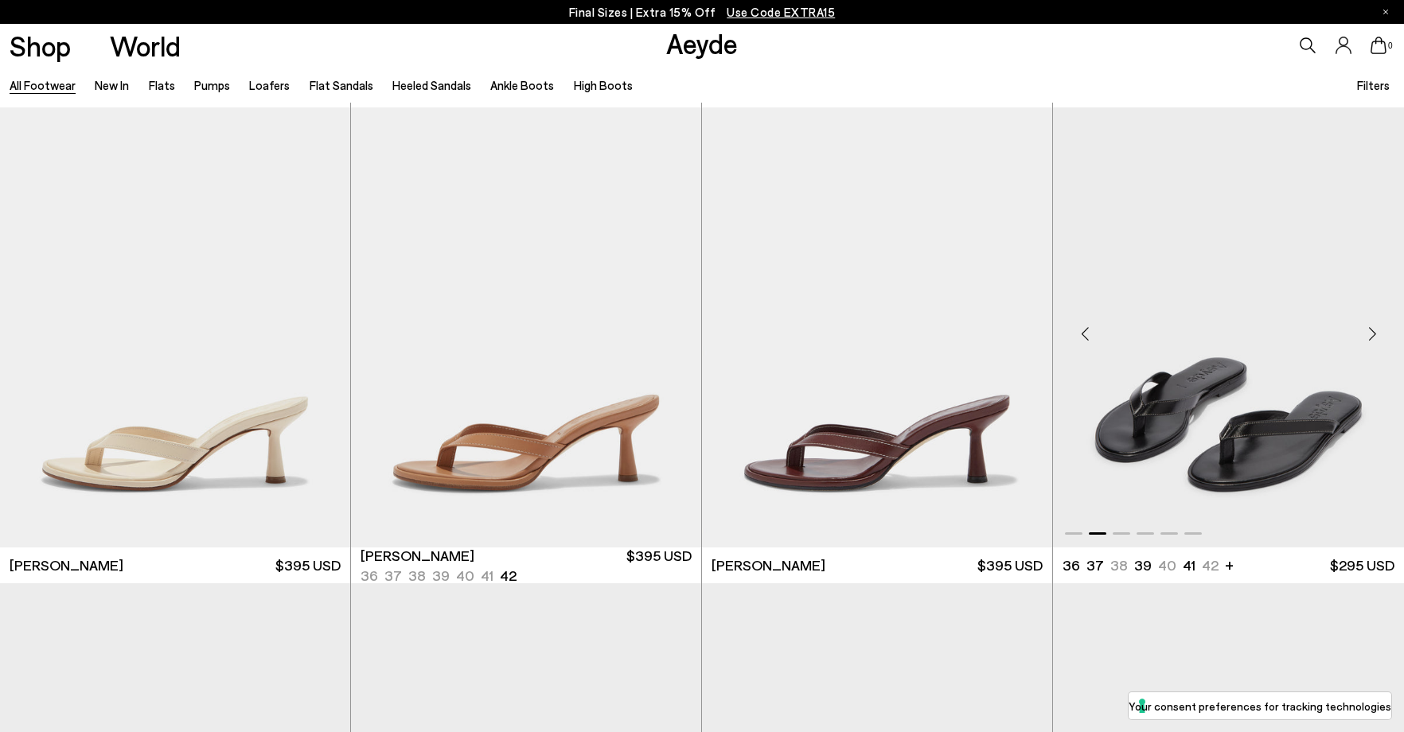
click at [1068, 330] on div "Previous slide" at bounding box center [1085, 335] width 48 height 48
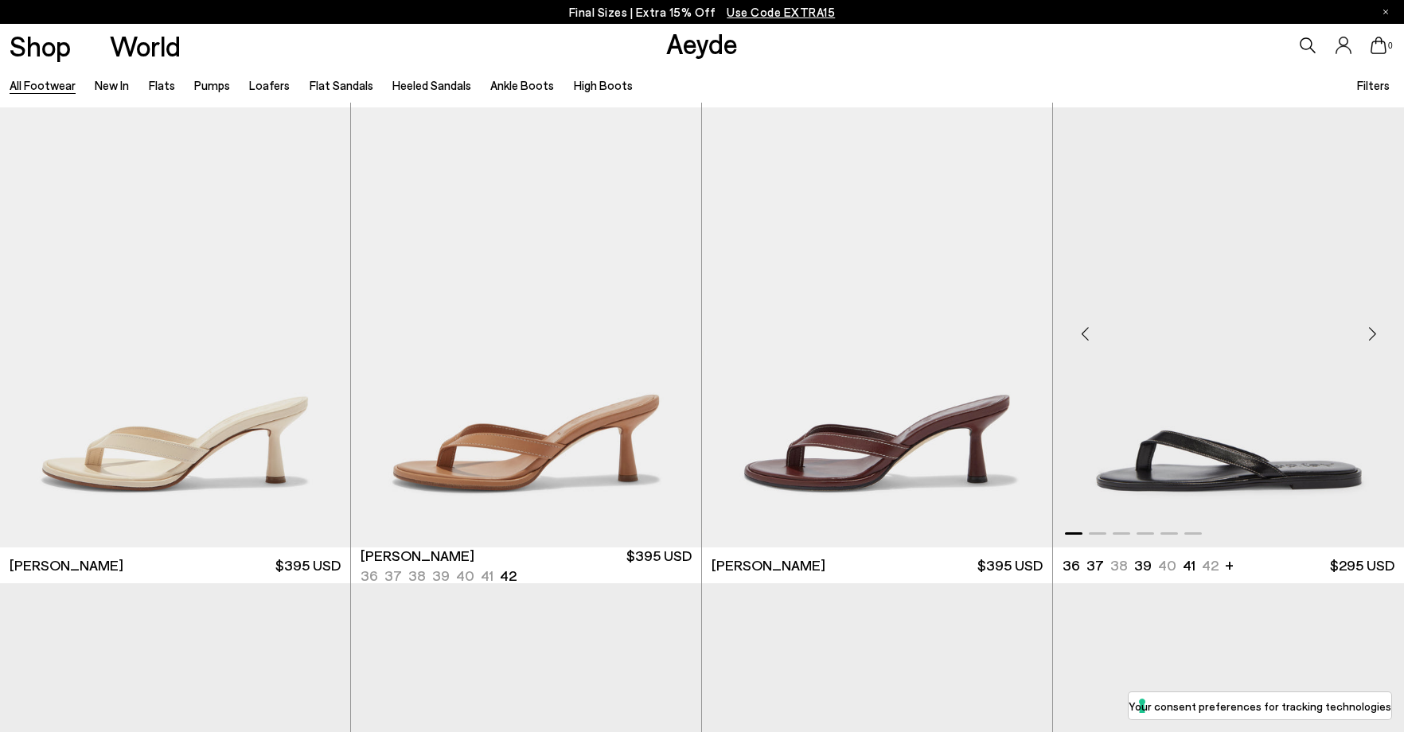
click at [1068, 329] on div "Previous slide" at bounding box center [1085, 335] width 48 height 48
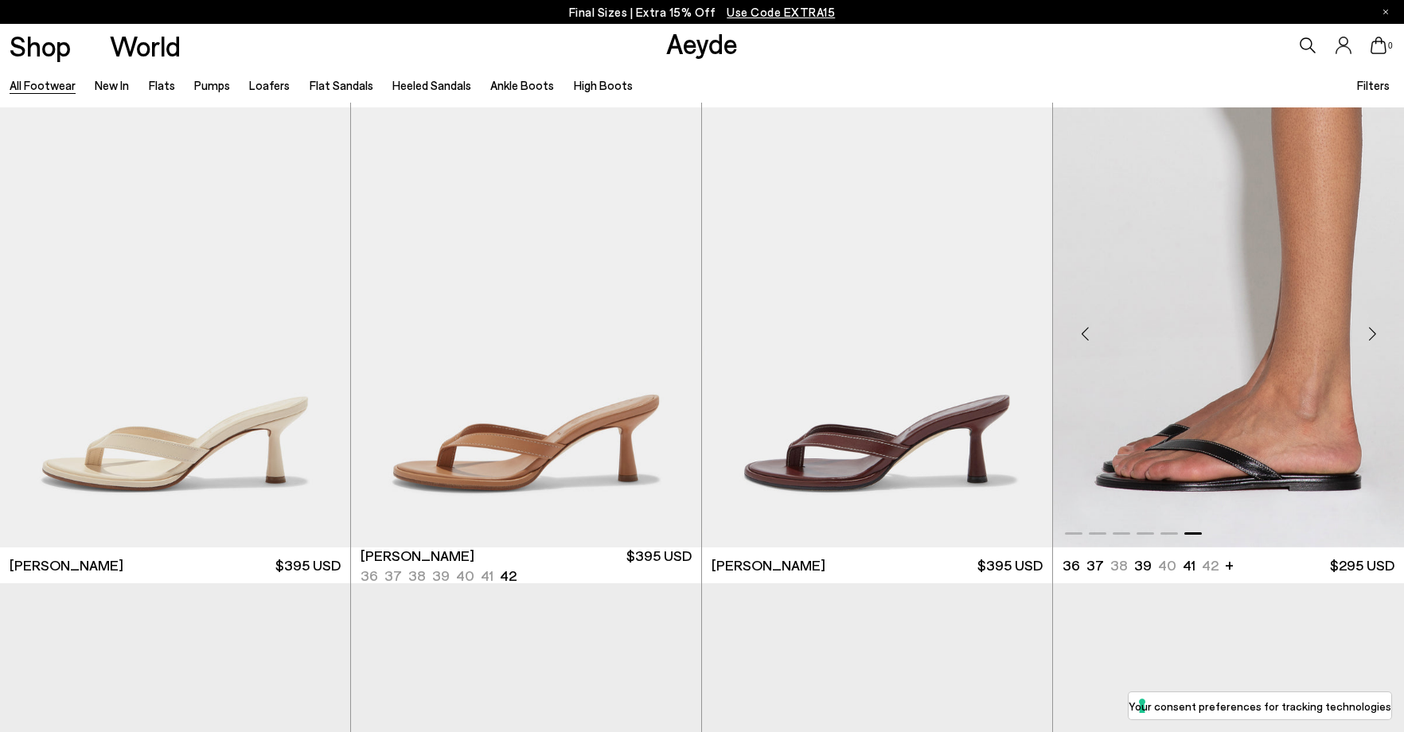
click at [1068, 329] on div "Previous slide" at bounding box center [1085, 335] width 48 height 48
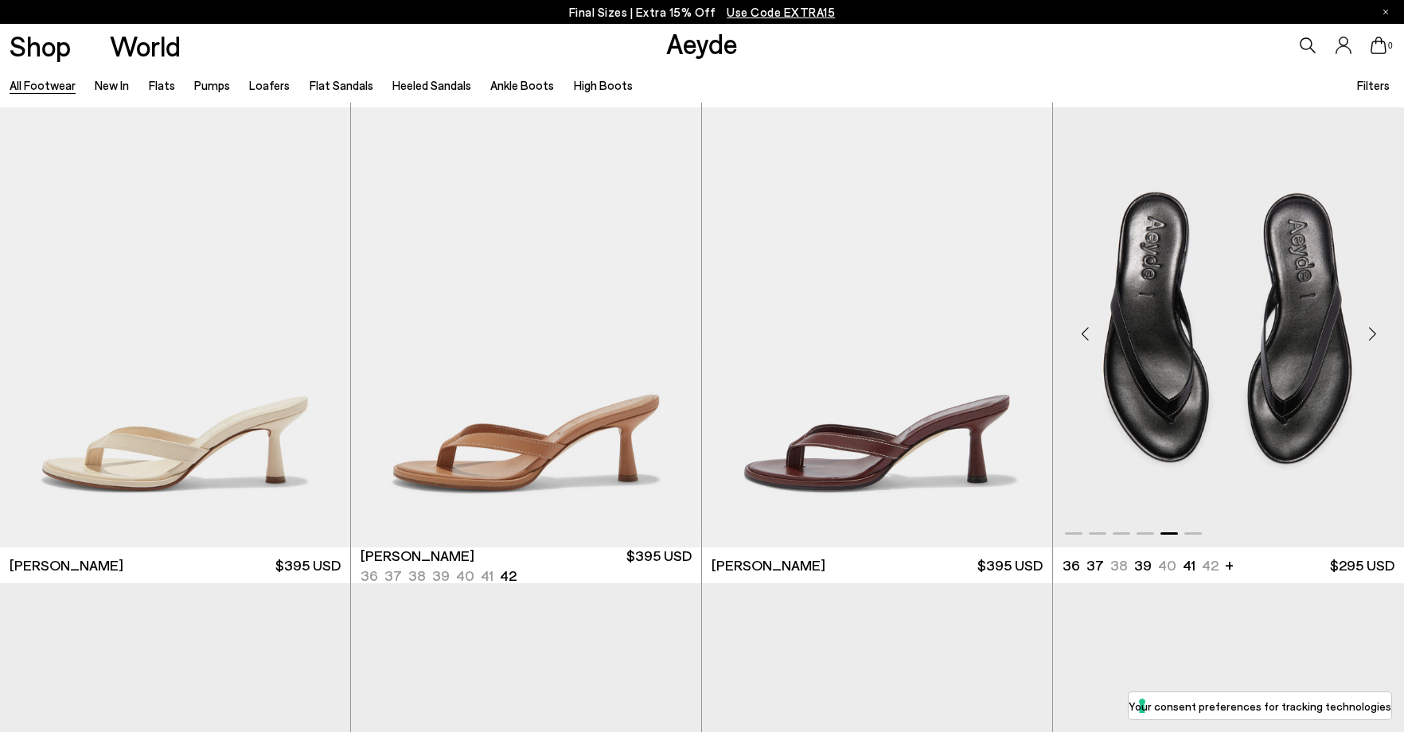
click at [1068, 329] on div "Previous slide" at bounding box center [1085, 335] width 48 height 48
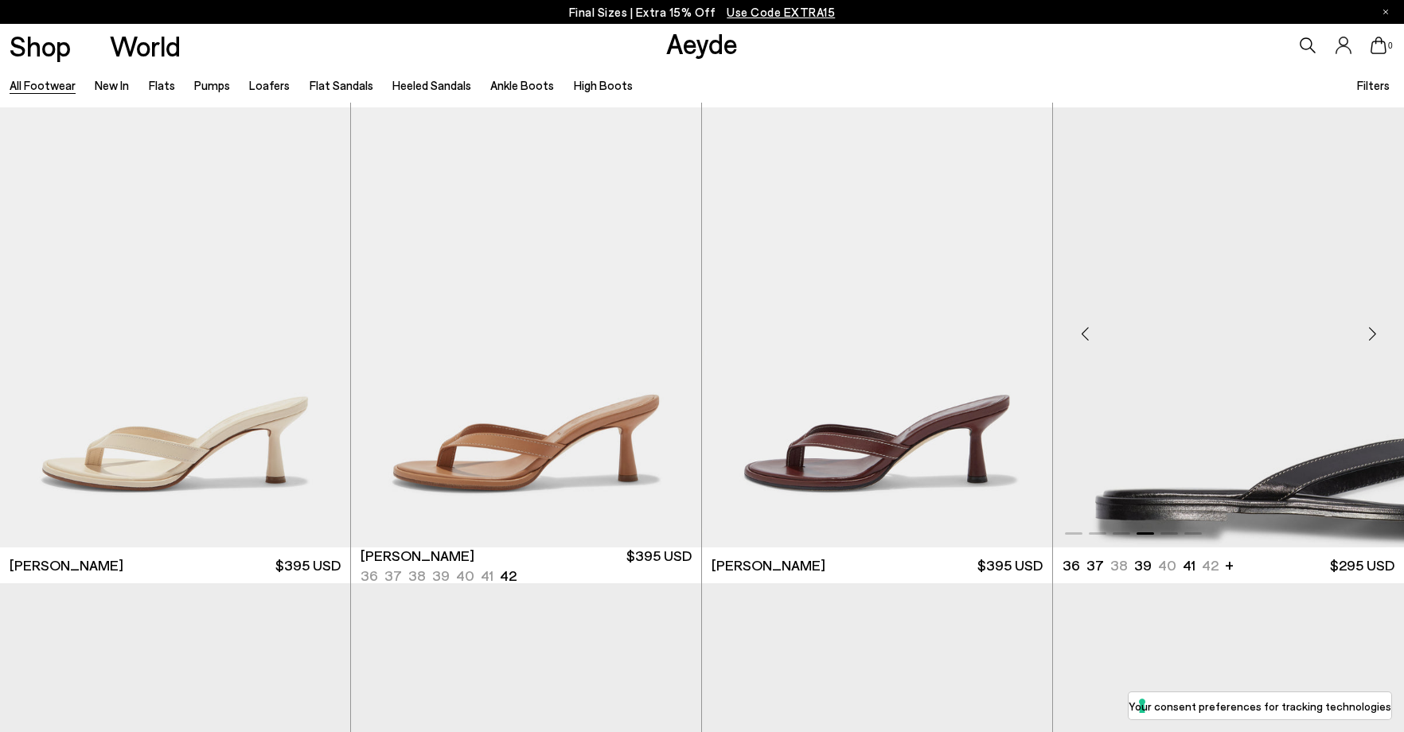
click at [1068, 329] on div "Previous slide" at bounding box center [1085, 335] width 48 height 48
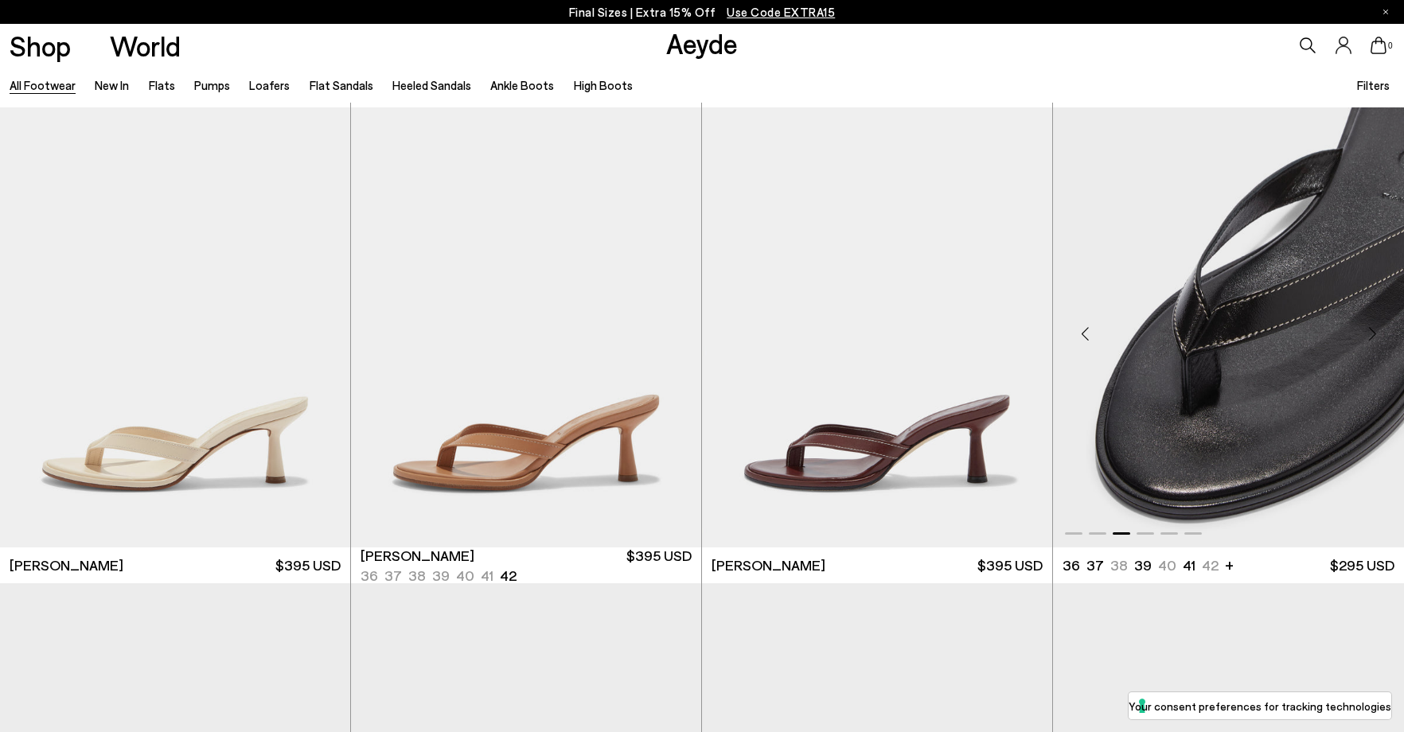
click at [1068, 329] on div "Previous slide" at bounding box center [1085, 335] width 48 height 48
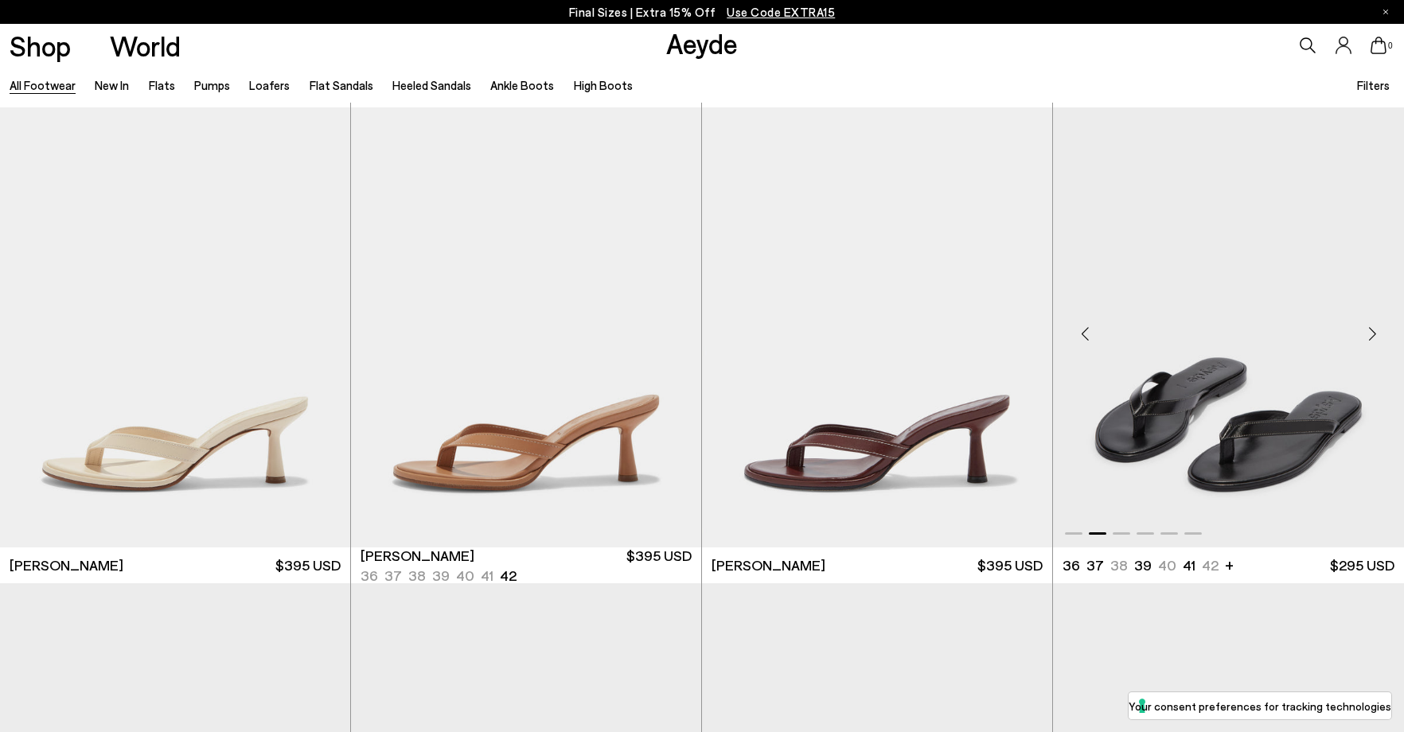
click at [1068, 329] on div "Previous slide" at bounding box center [1085, 335] width 48 height 48
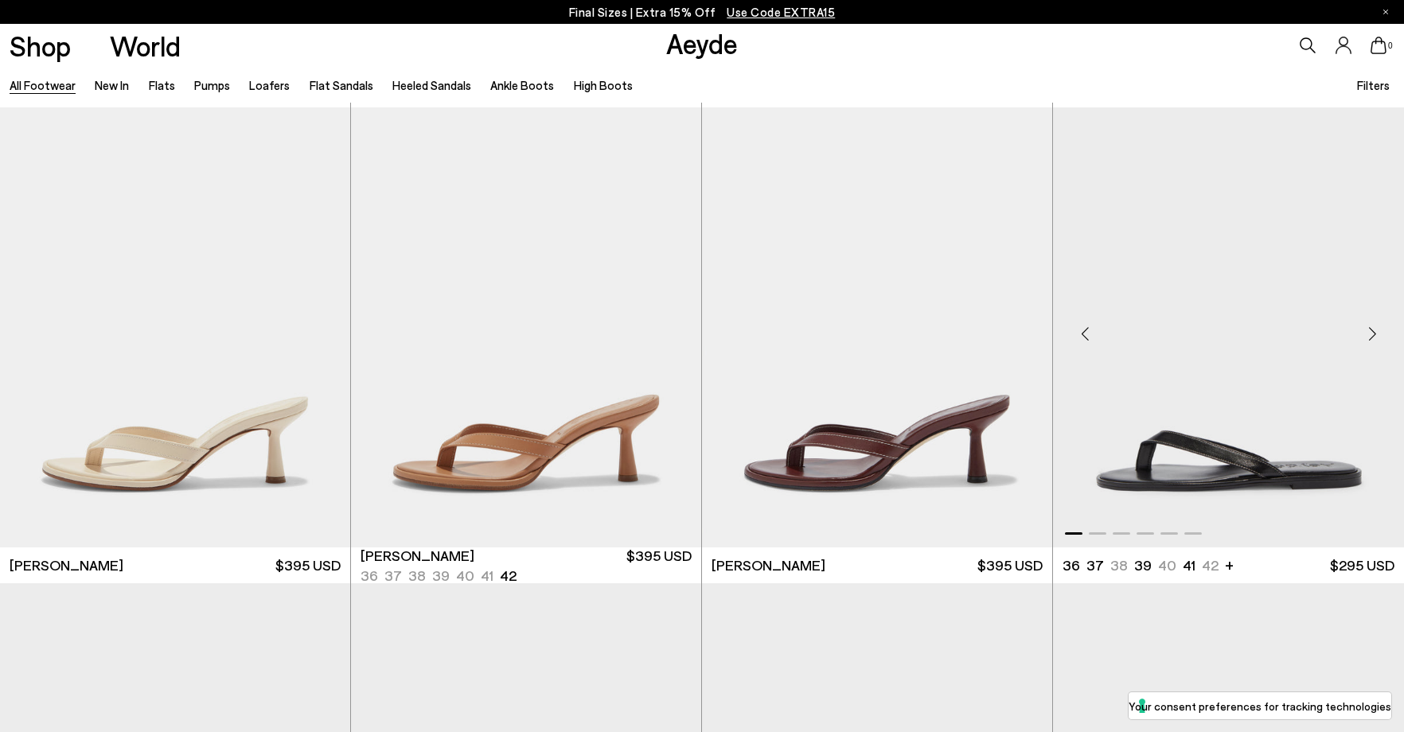
click at [1068, 329] on div "Previous slide" at bounding box center [1085, 335] width 48 height 48
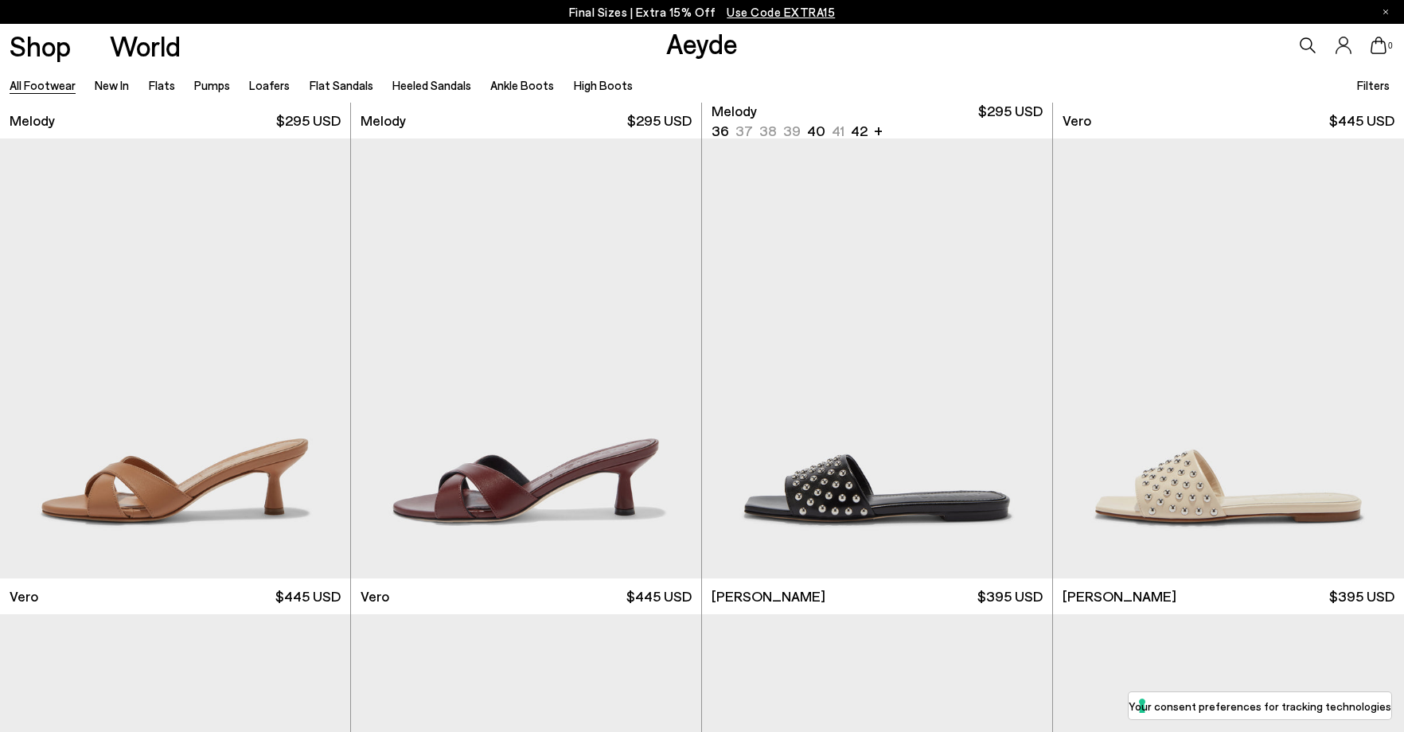
scroll to position [22850, 0]
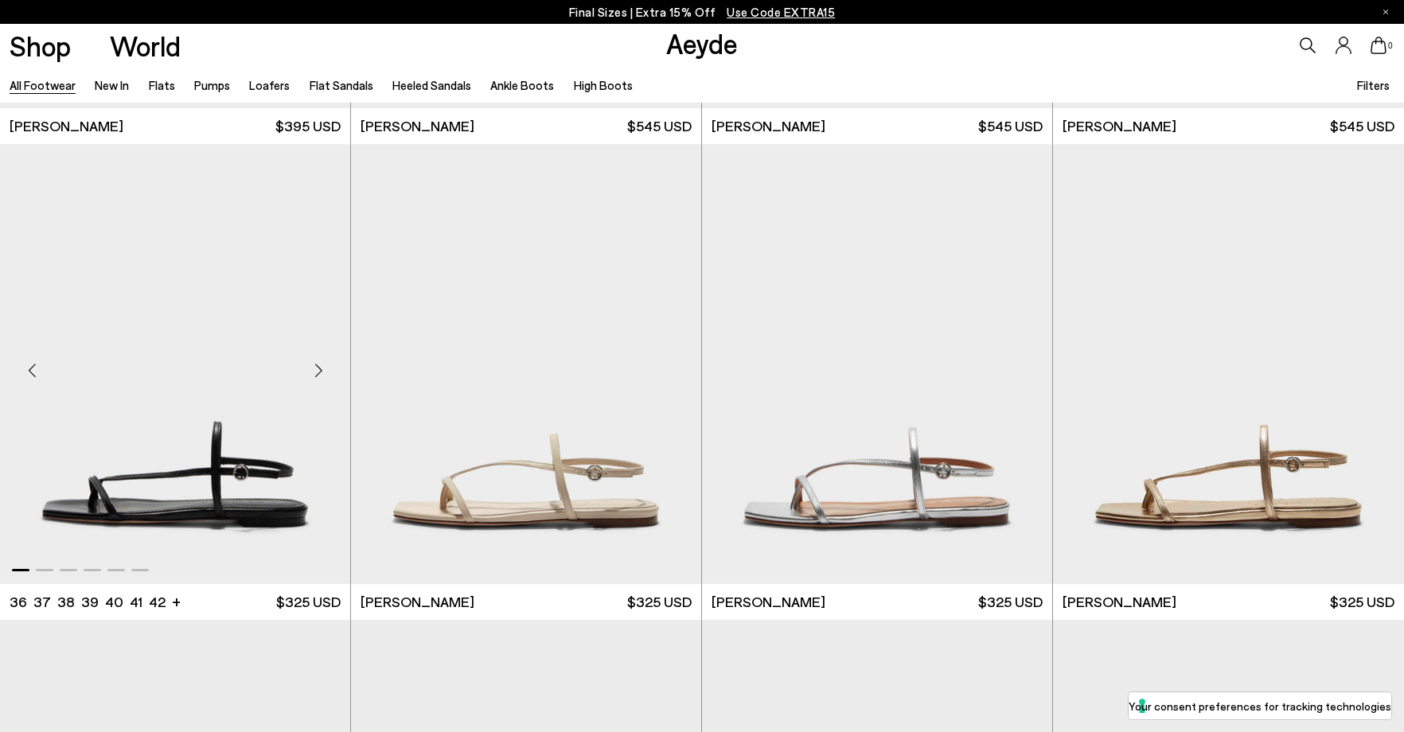
scroll to position [23726, 0]
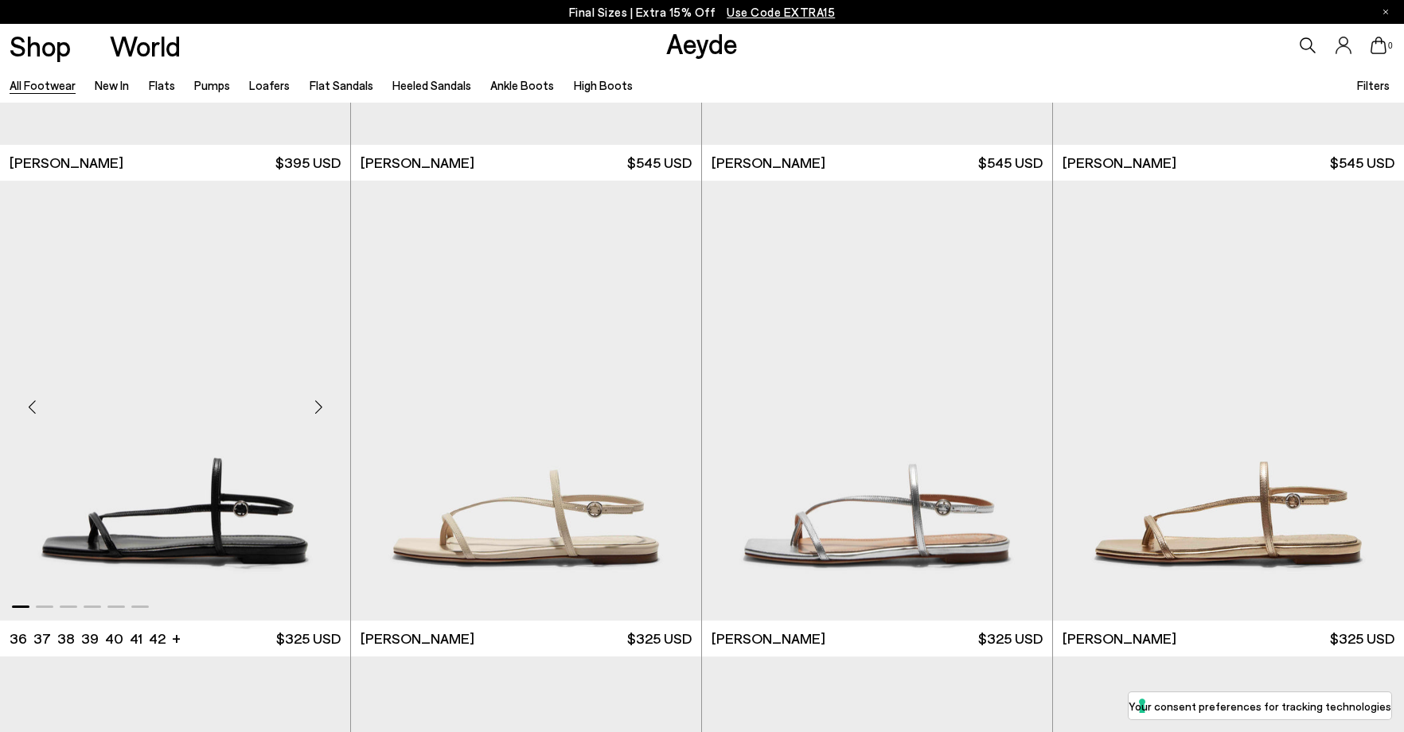
click at [32, 402] on div "Previous slide" at bounding box center [32, 407] width 48 height 48
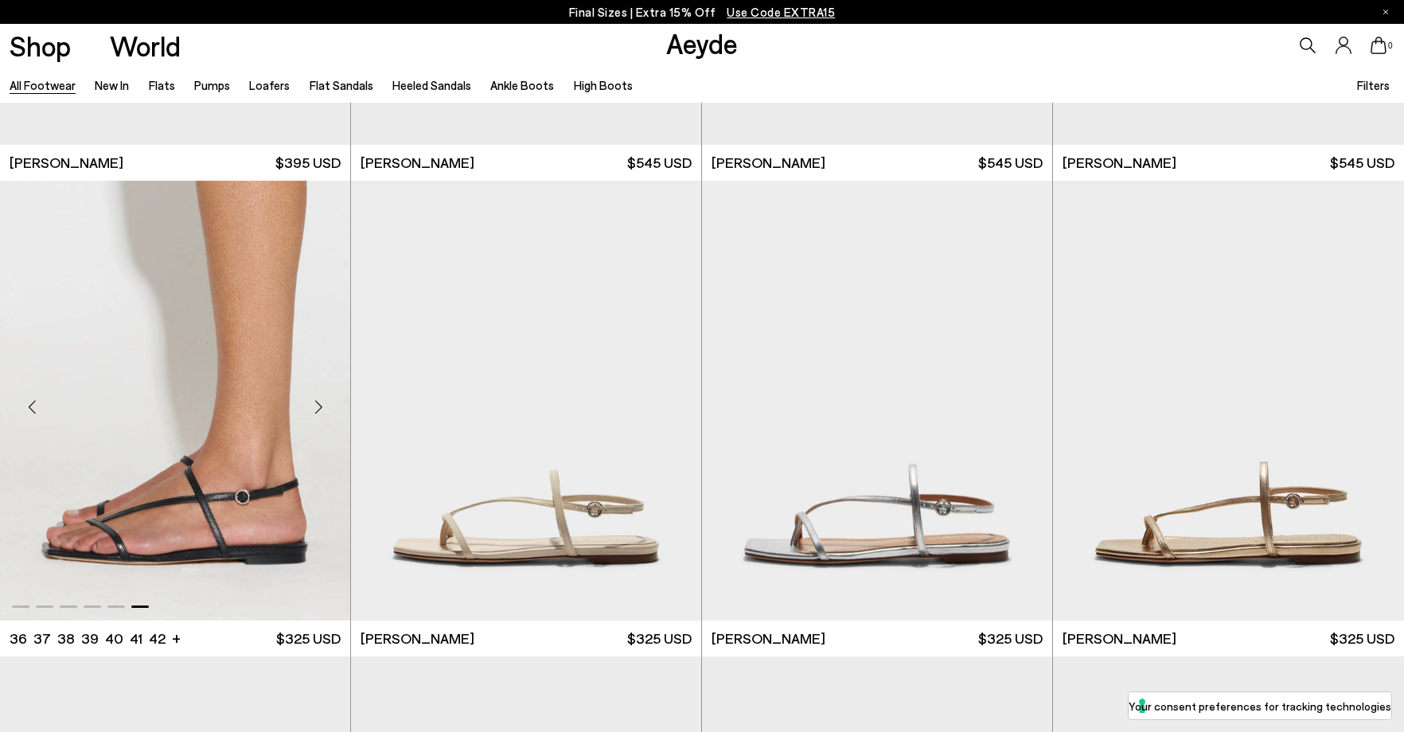
click at [32, 402] on div "Previous slide" at bounding box center [32, 407] width 48 height 48
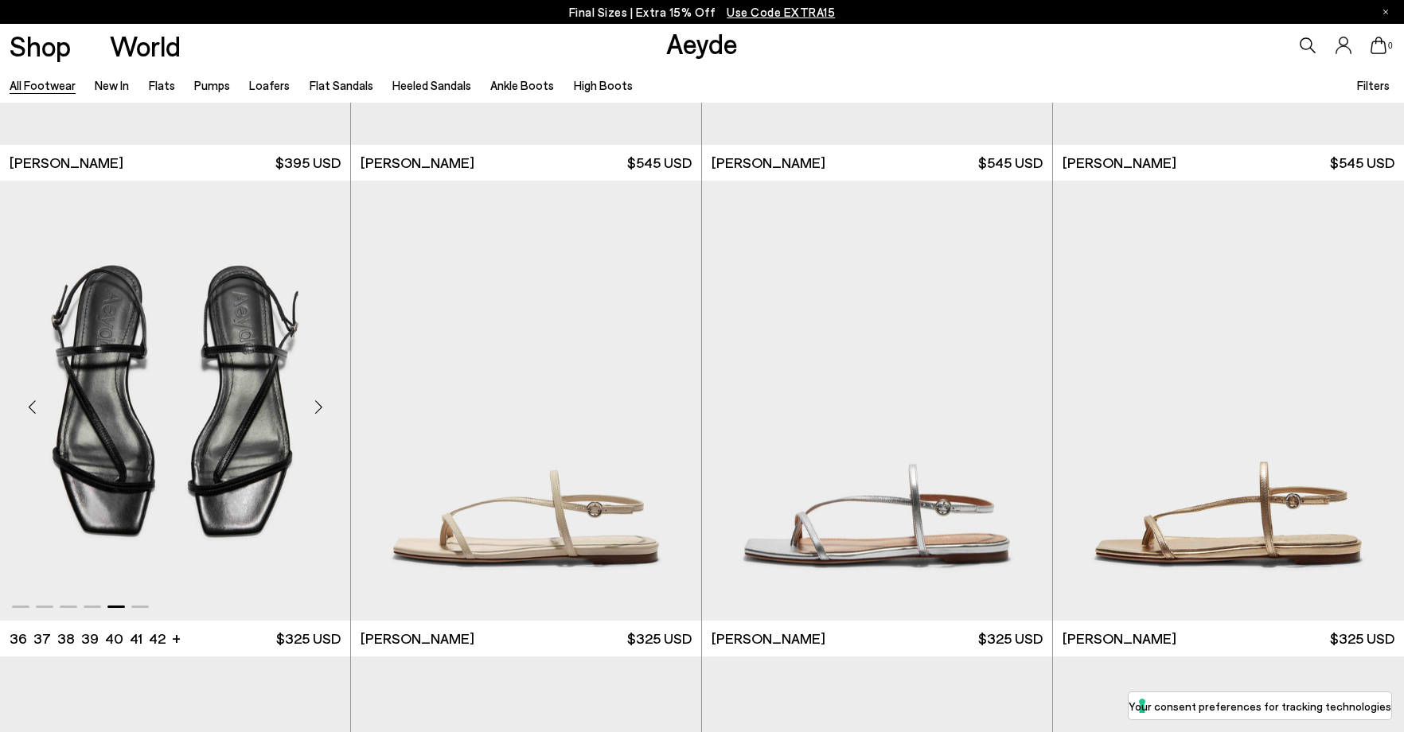
click at [319, 407] on div "Next slide" at bounding box center [319, 407] width 48 height 48
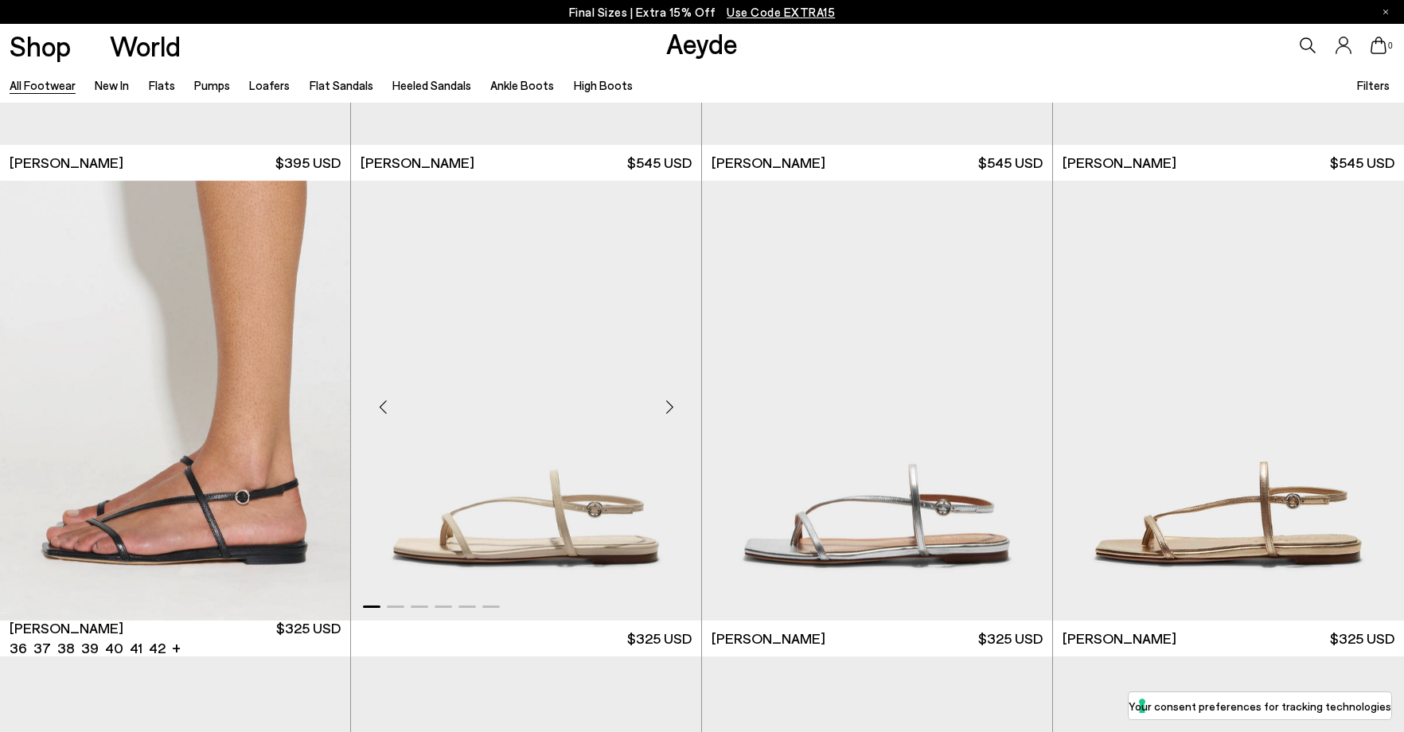
click at [381, 410] on div "Previous slide" at bounding box center [383, 407] width 48 height 48
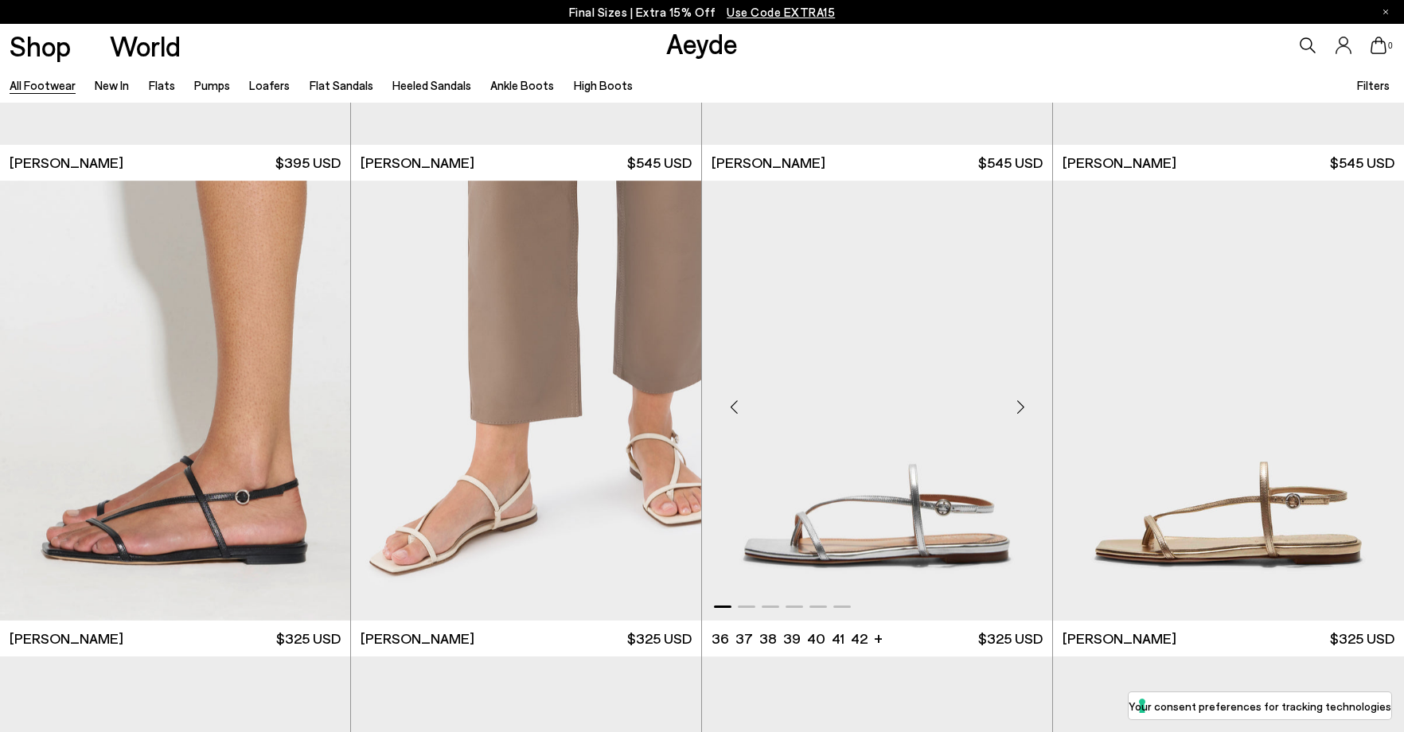
click at [740, 404] on div "Previous slide" at bounding box center [734, 407] width 48 height 48
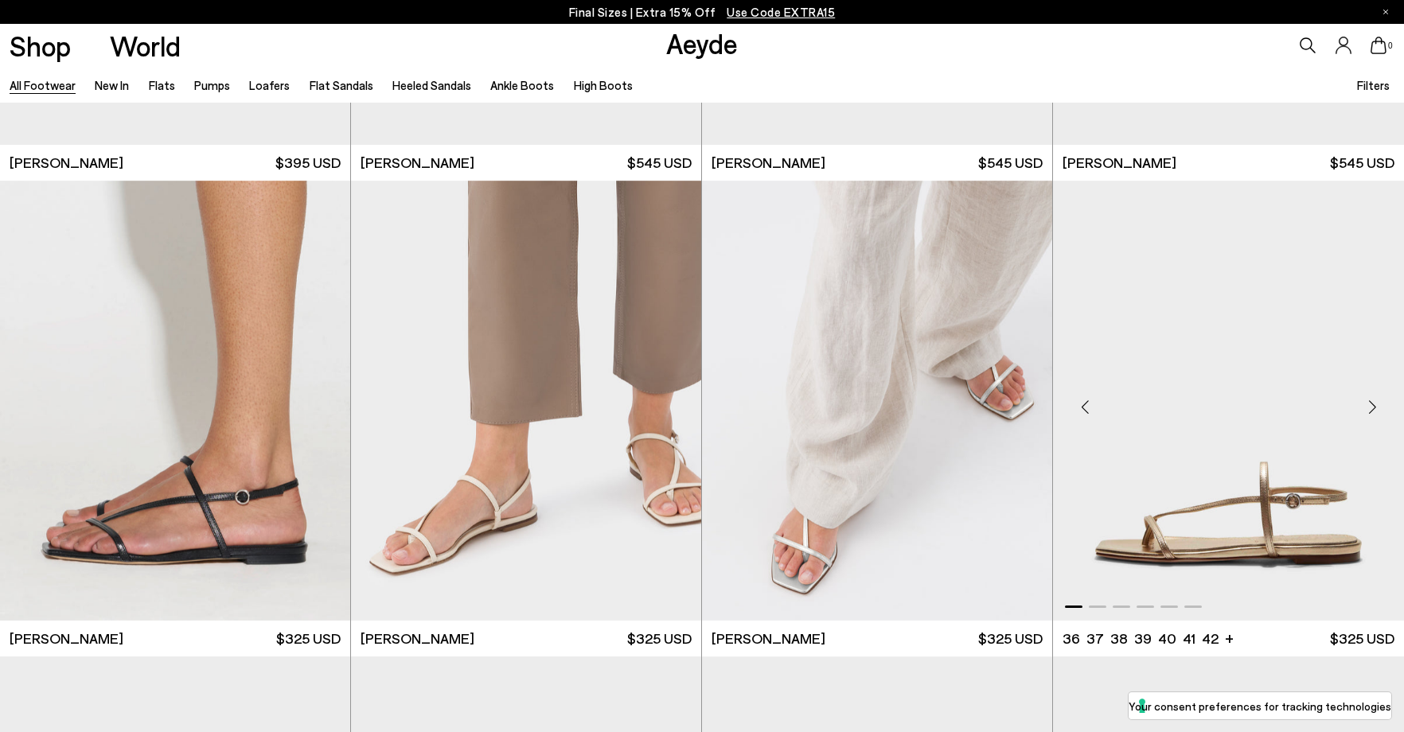
click at [1088, 404] on div "Previous slide" at bounding box center [1085, 407] width 48 height 48
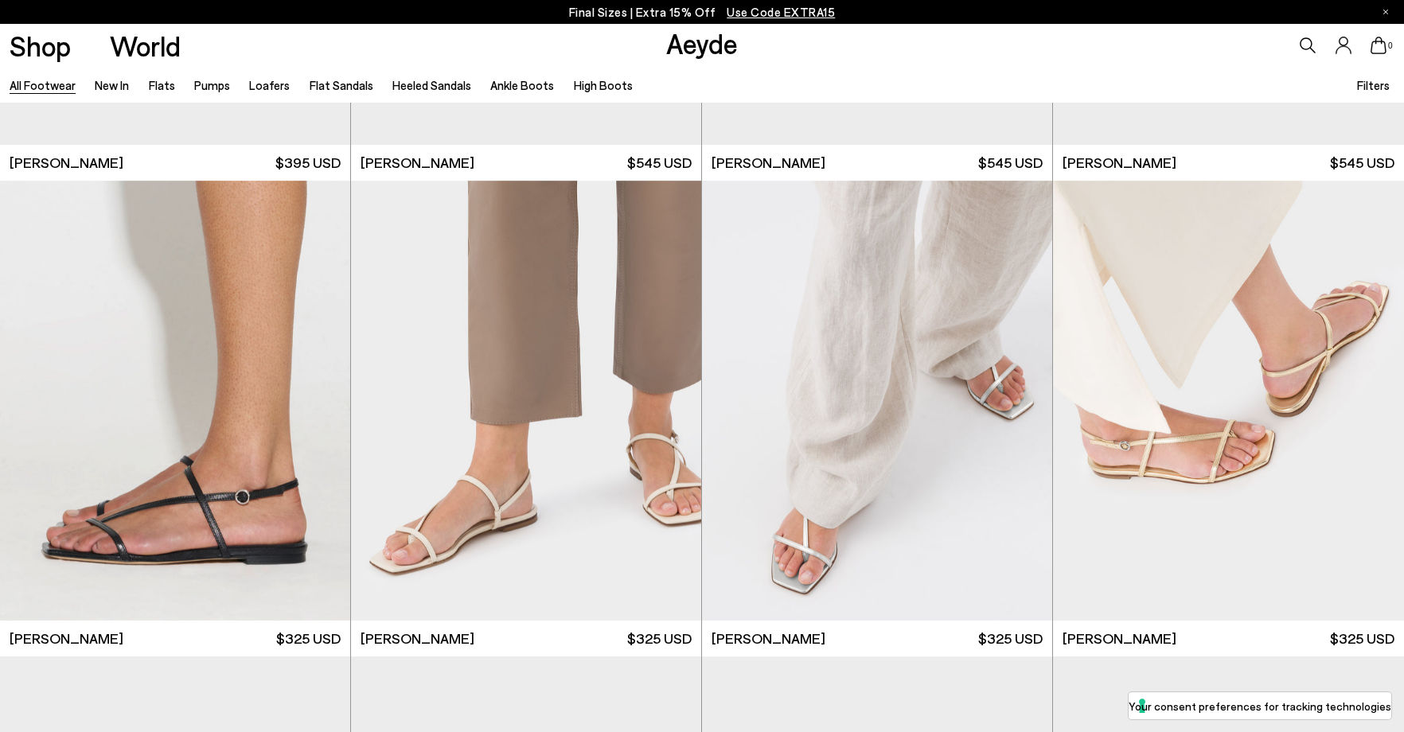
scroll to position [24761, 0]
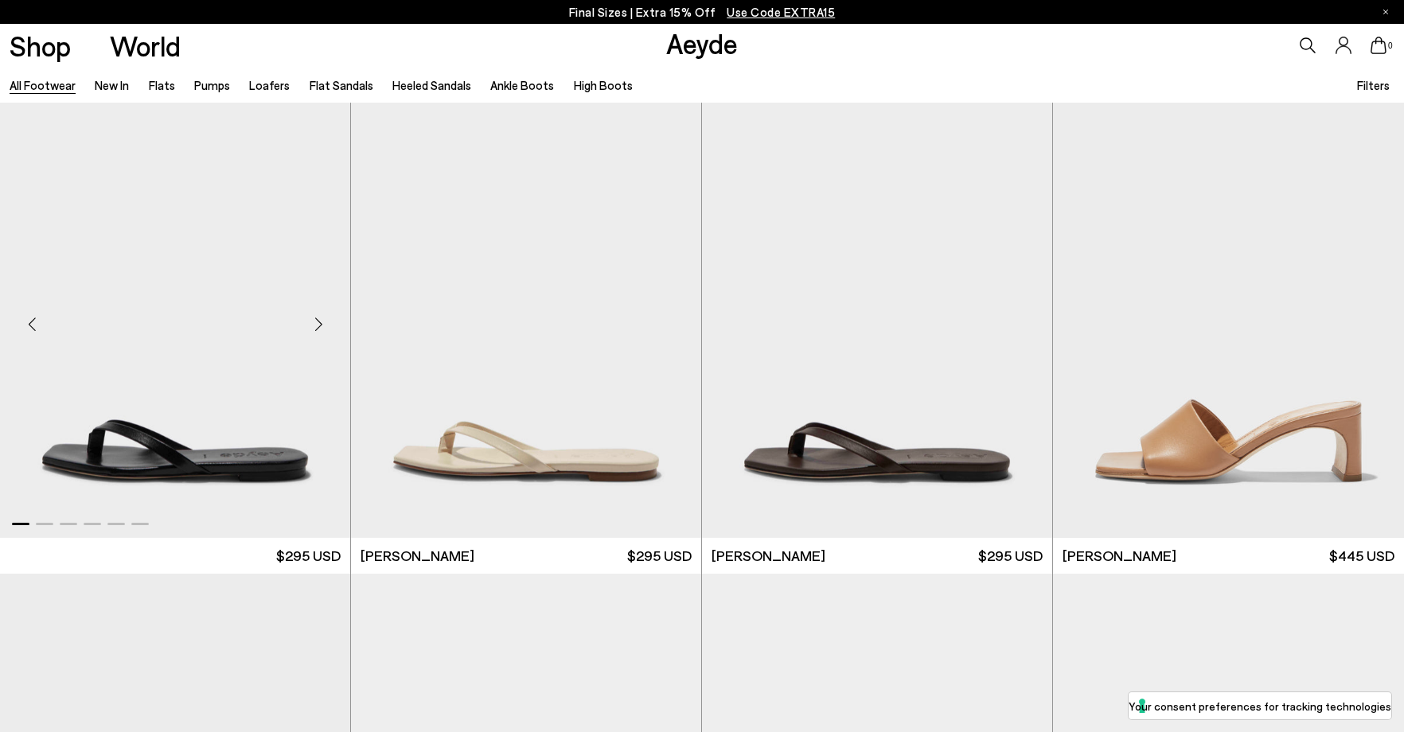
click at [41, 329] on div "Previous slide" at bounding box center [32, 324] width 48 height 48
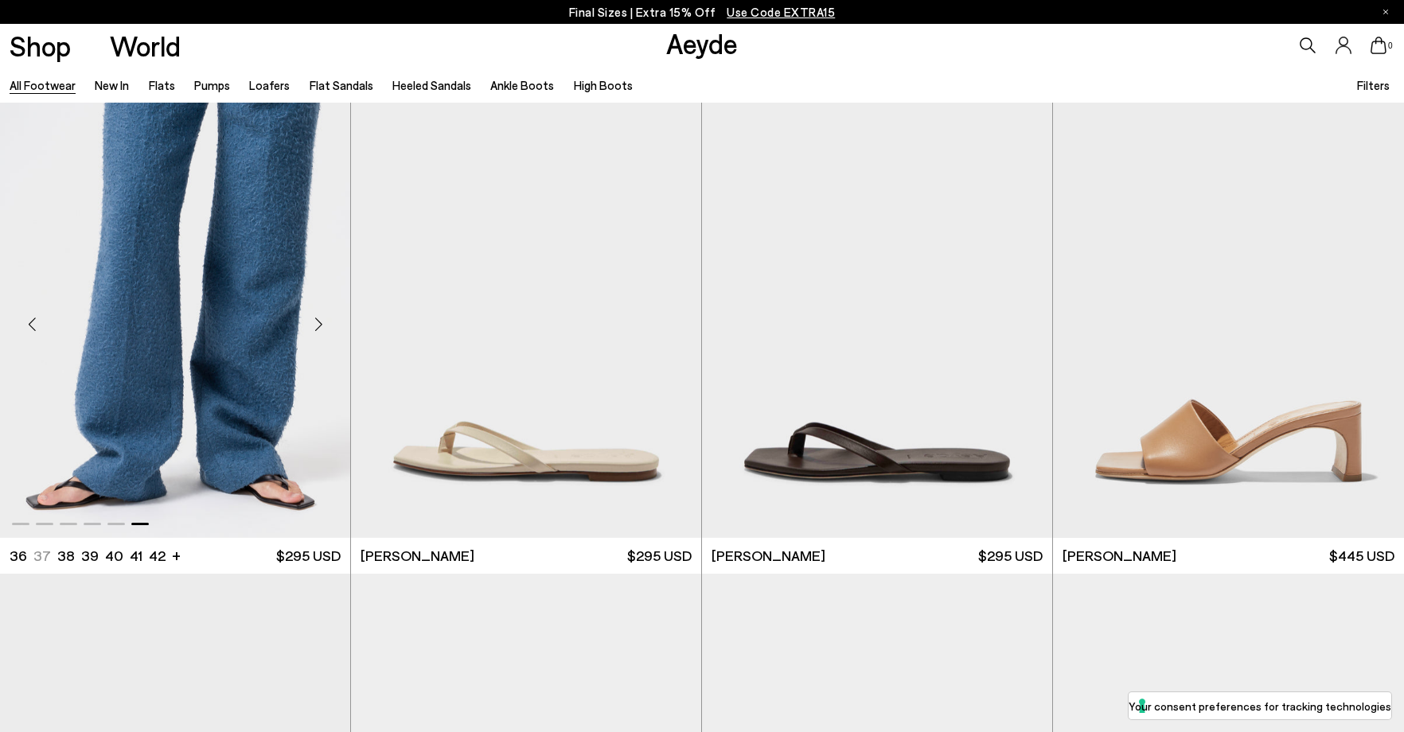
click at [38, 326] on div "Previous slide" at bounding box center [32, 324] width 48 height 48
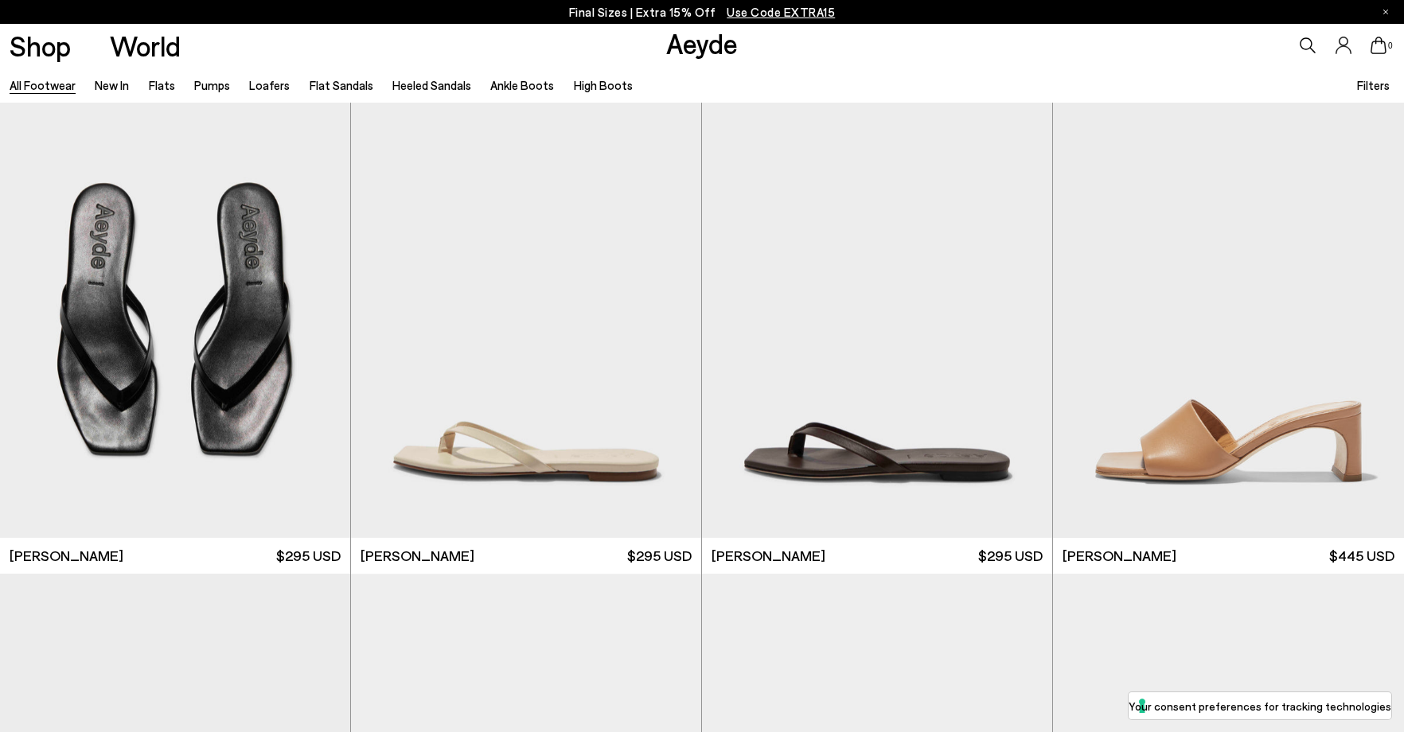
scroll to position [26274, 0]
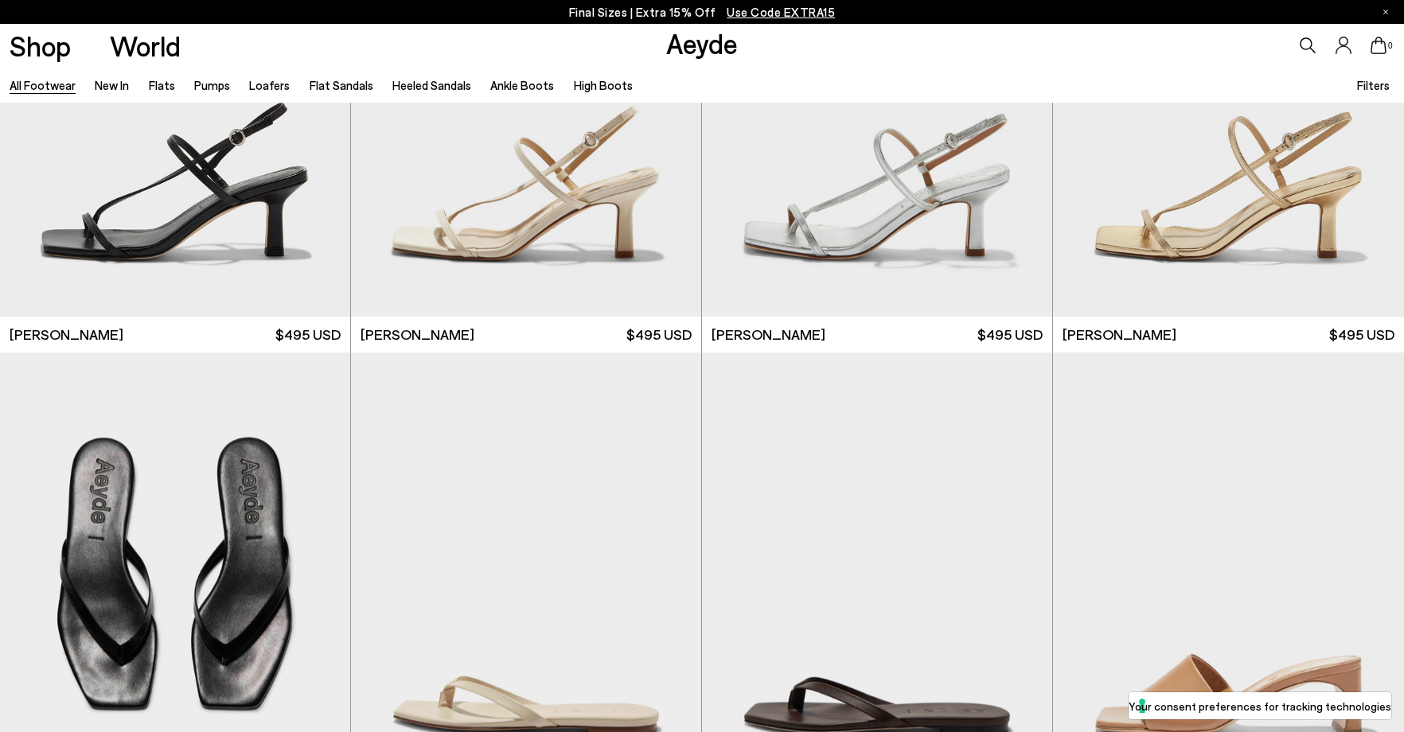
scroll to position [28567, 0]
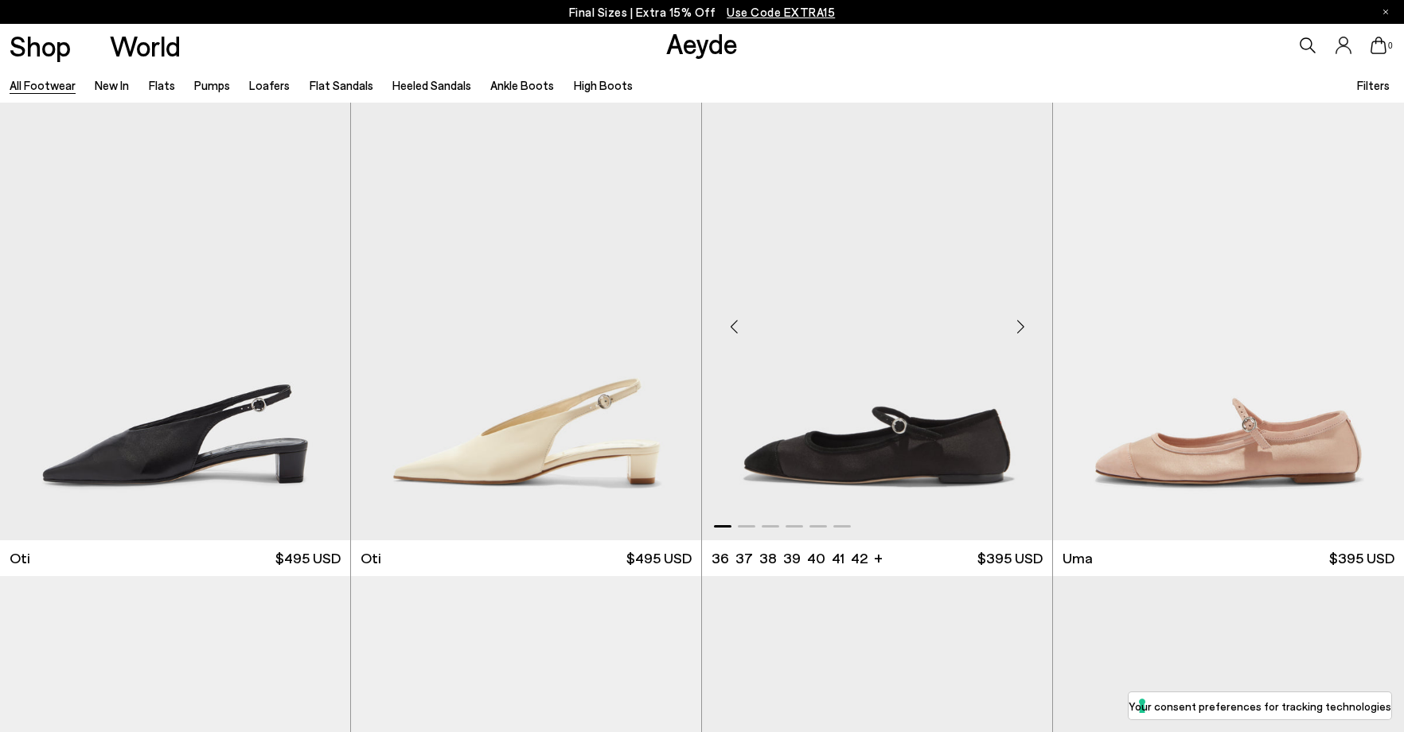
click at [734, 321] on div "Previous slide" at bounding box center [734, 327] width 48 height 48
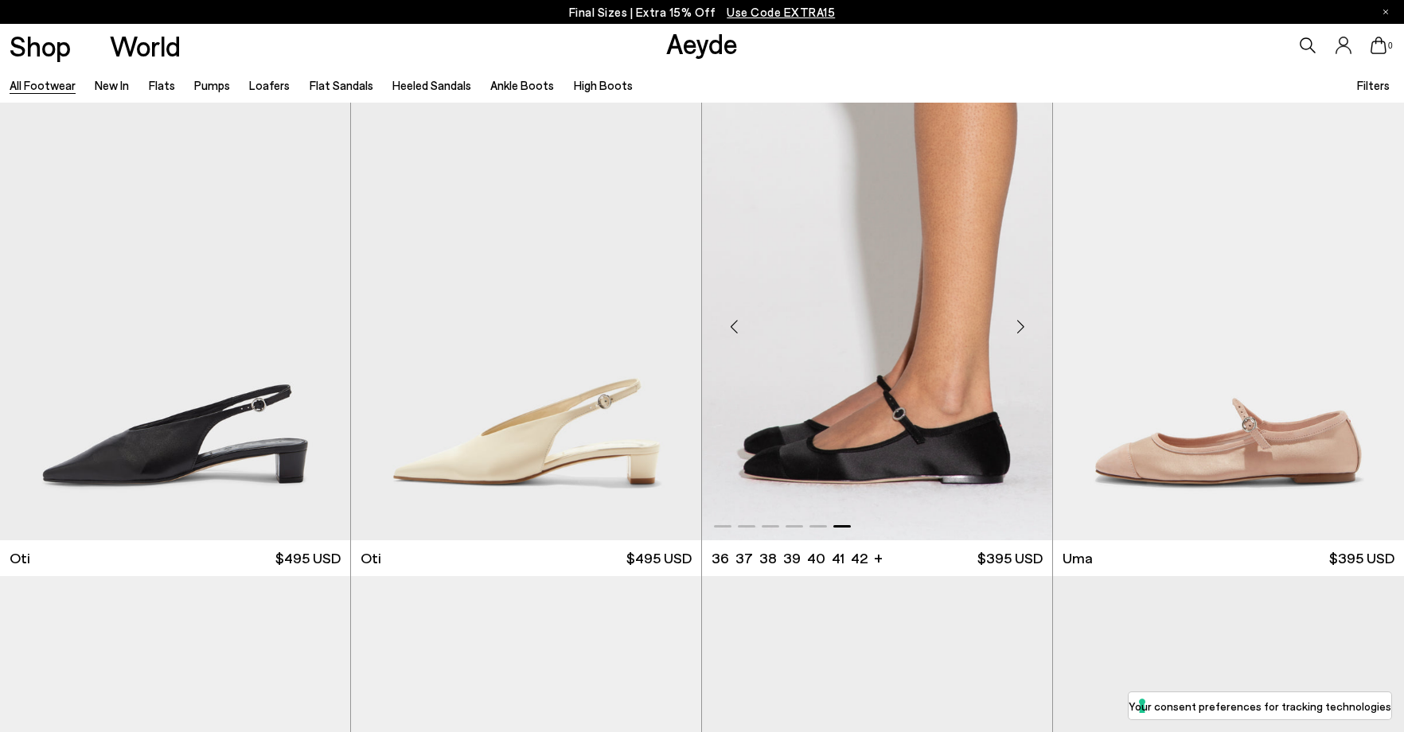
click at [734, 321] on div "Previous slide" at bounding box center [734, 327] width 48 height 48
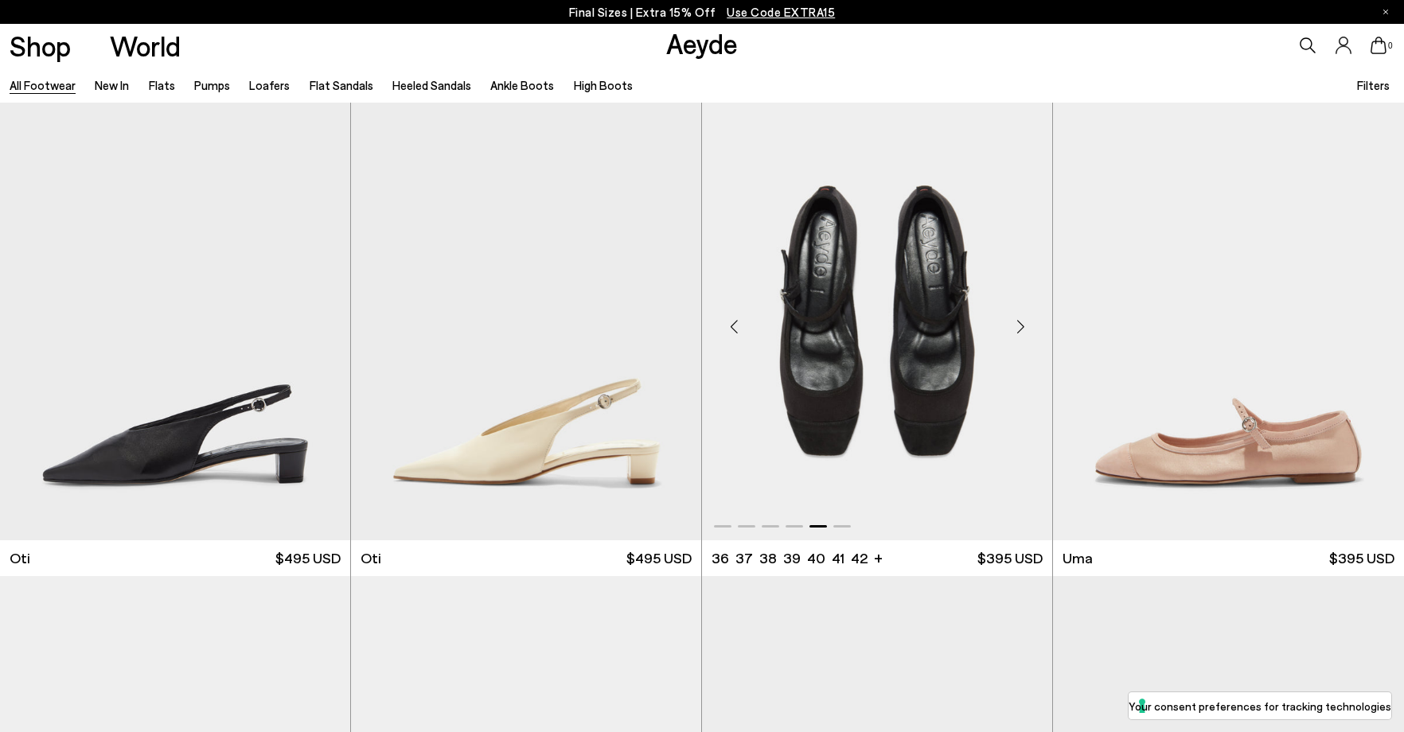
click at [734, 321] on div "Previous slide" at bounding box center [734, 327] width 48 height 48
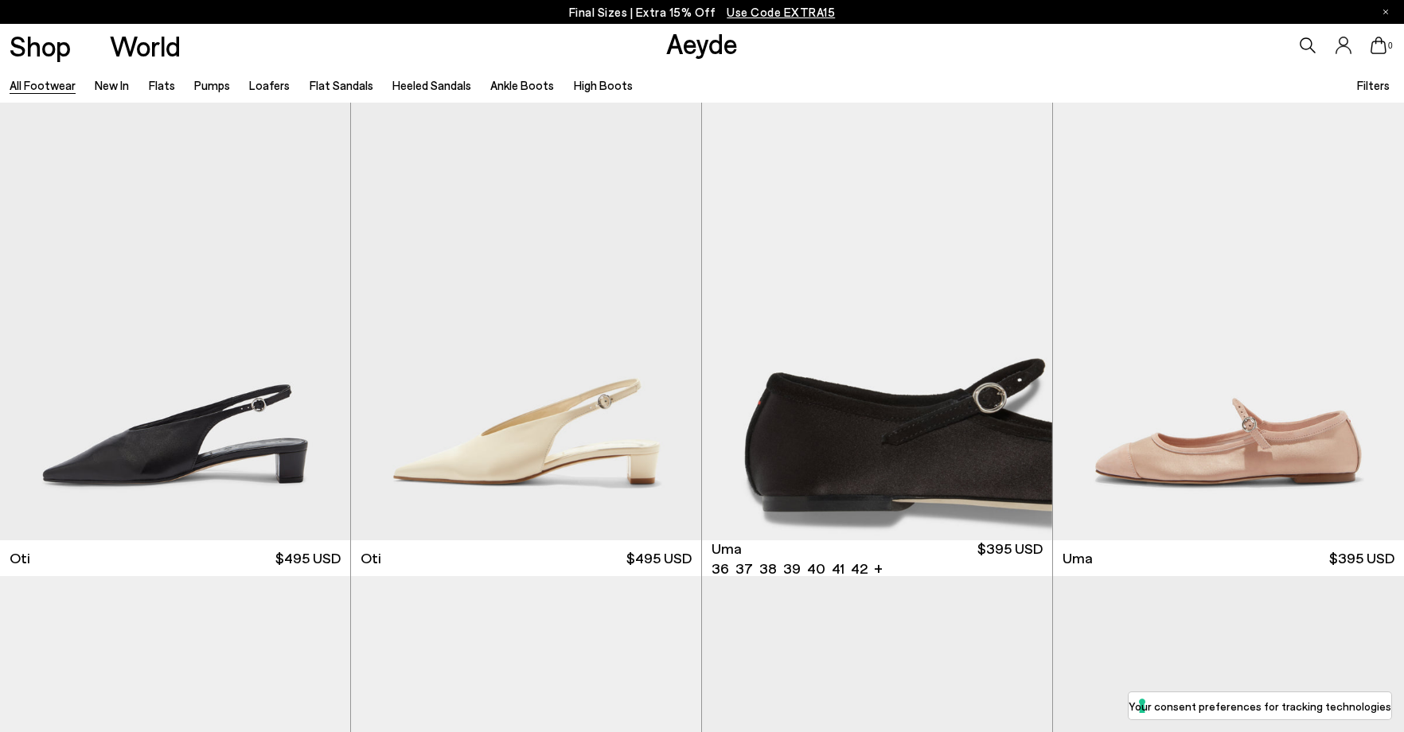
scroll to position [28920, 0]
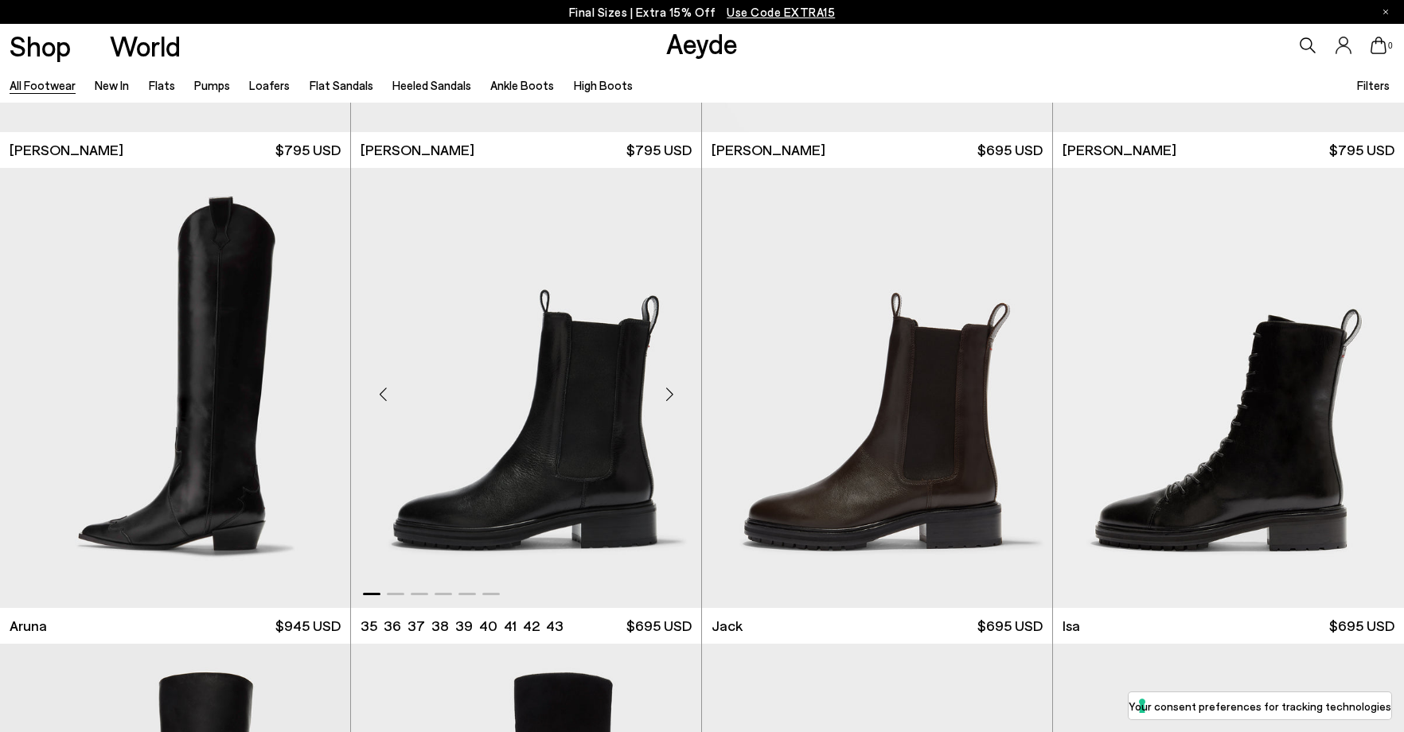
scroll to position [31831, 0]
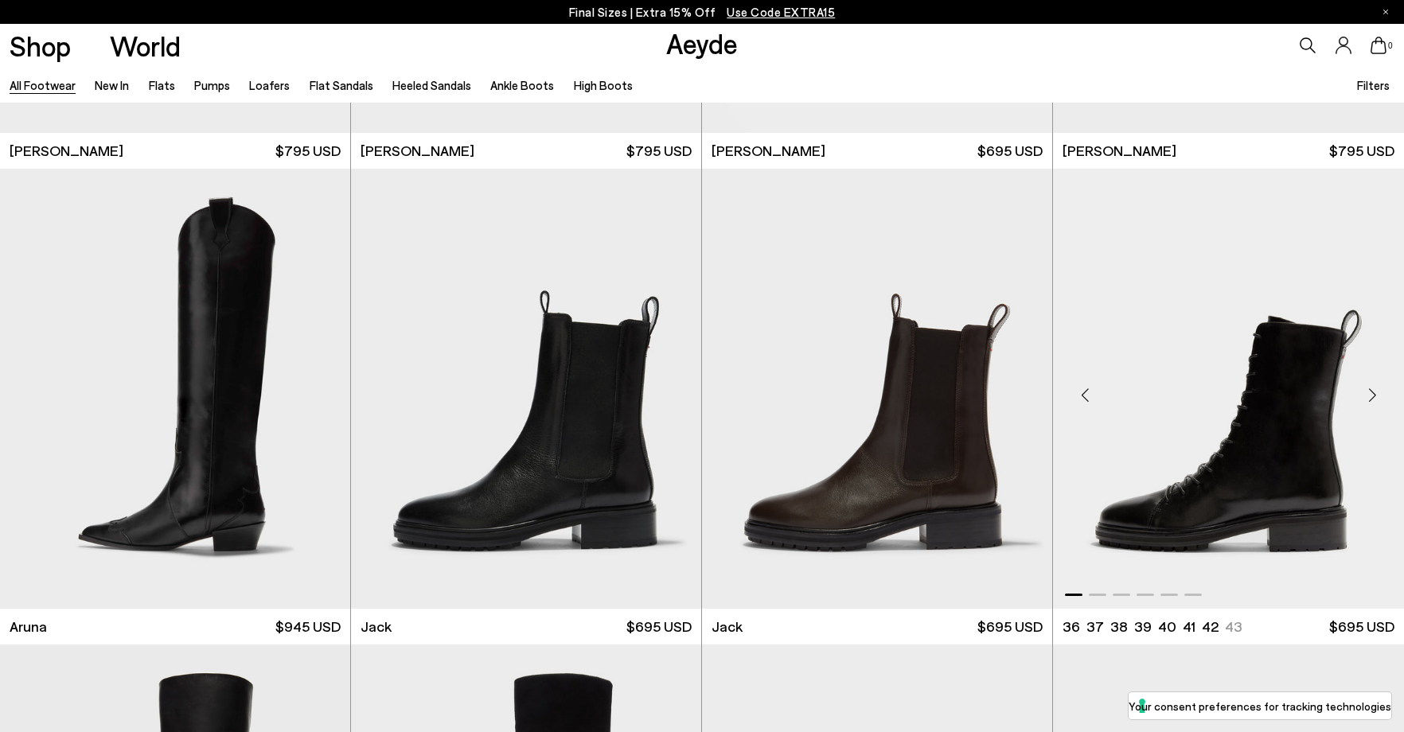
click at [1084, 393] on div "Previous slide" at bounding box center [1085, 396] width 48 height 48
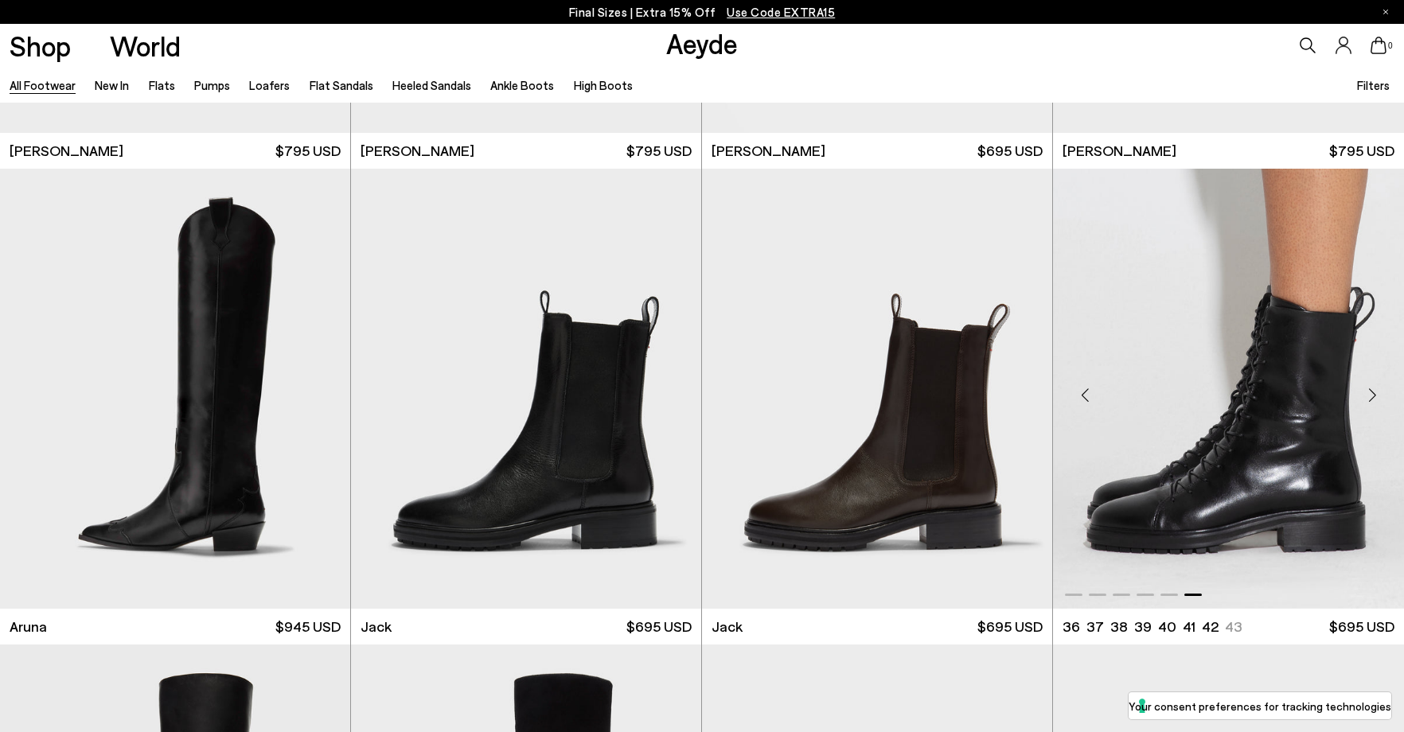
click at [1084, 393] on div "Previous slide" at bounding box center [1085, 396] width 48 height 48
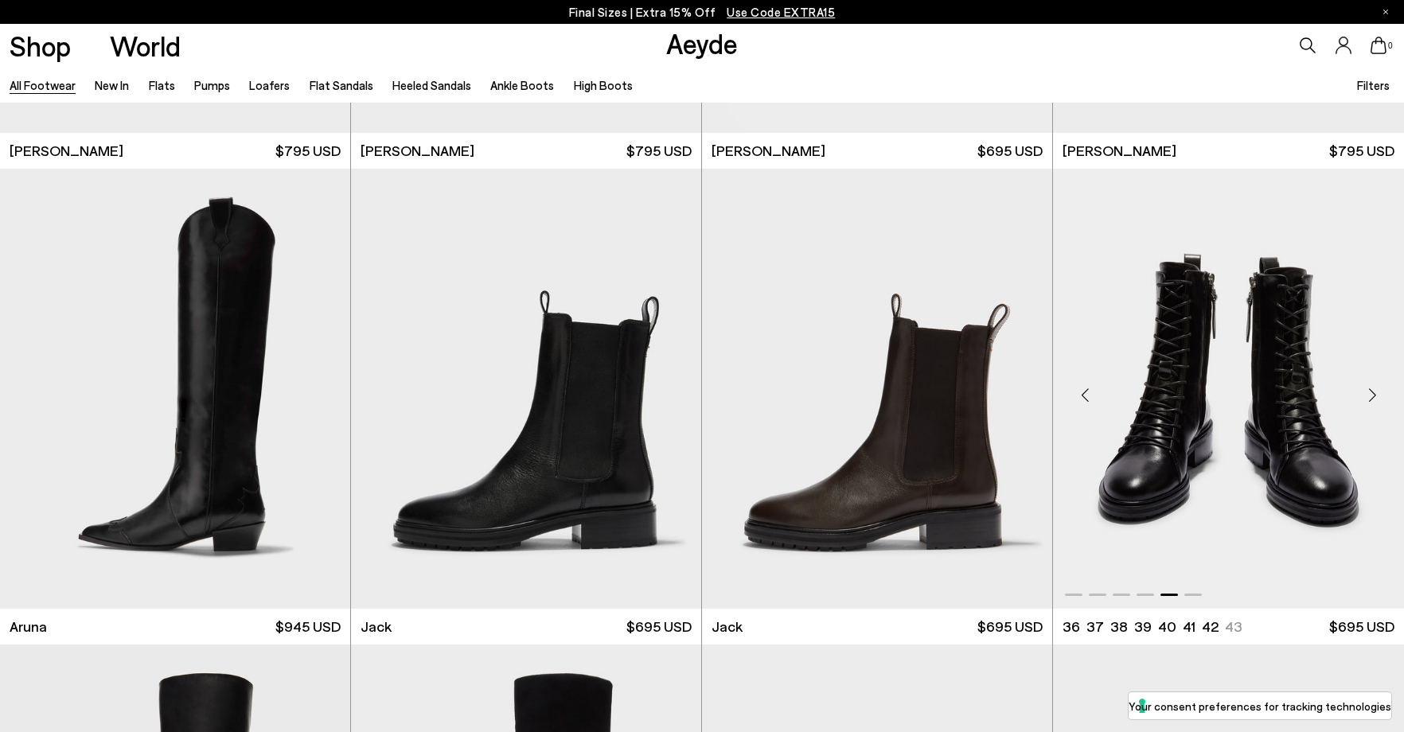
click at [1084, 393] on div "Previous slide" at bounding box center [1085, 396] width 48 height 48
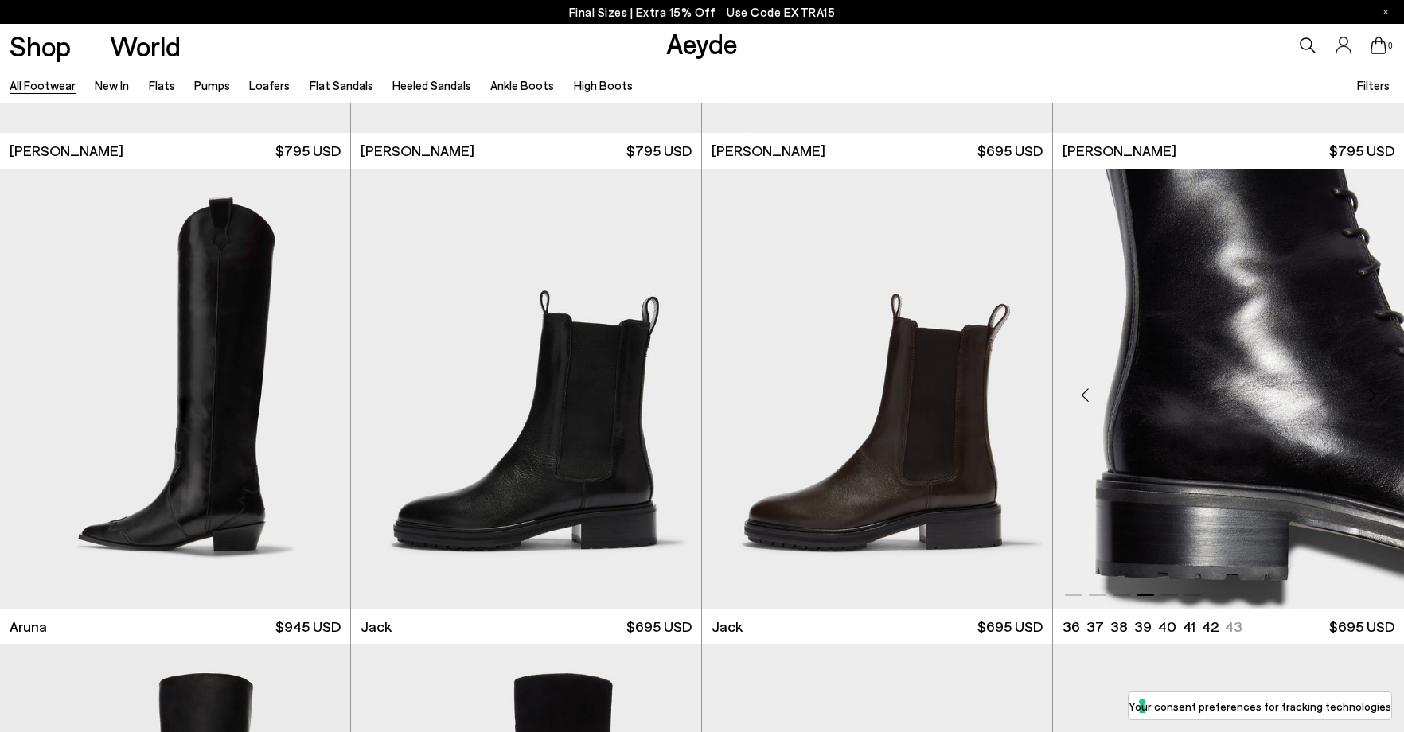
click at [1084, 393] on div "Previous slide" at bounding box center [1085, 396] width 48 height 48
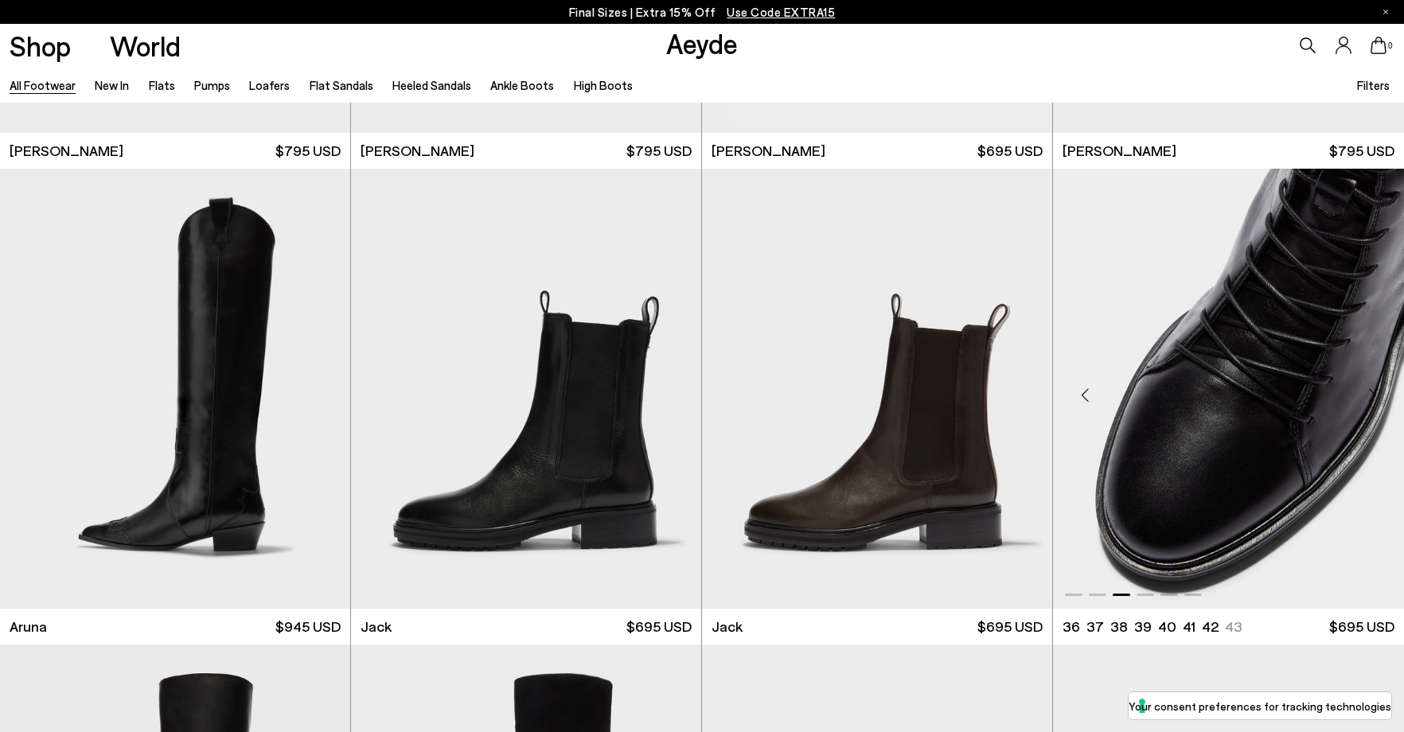
click at [1084, 393] on div "Previous slide" at bounding box center [1085, 396] width 48 height 48
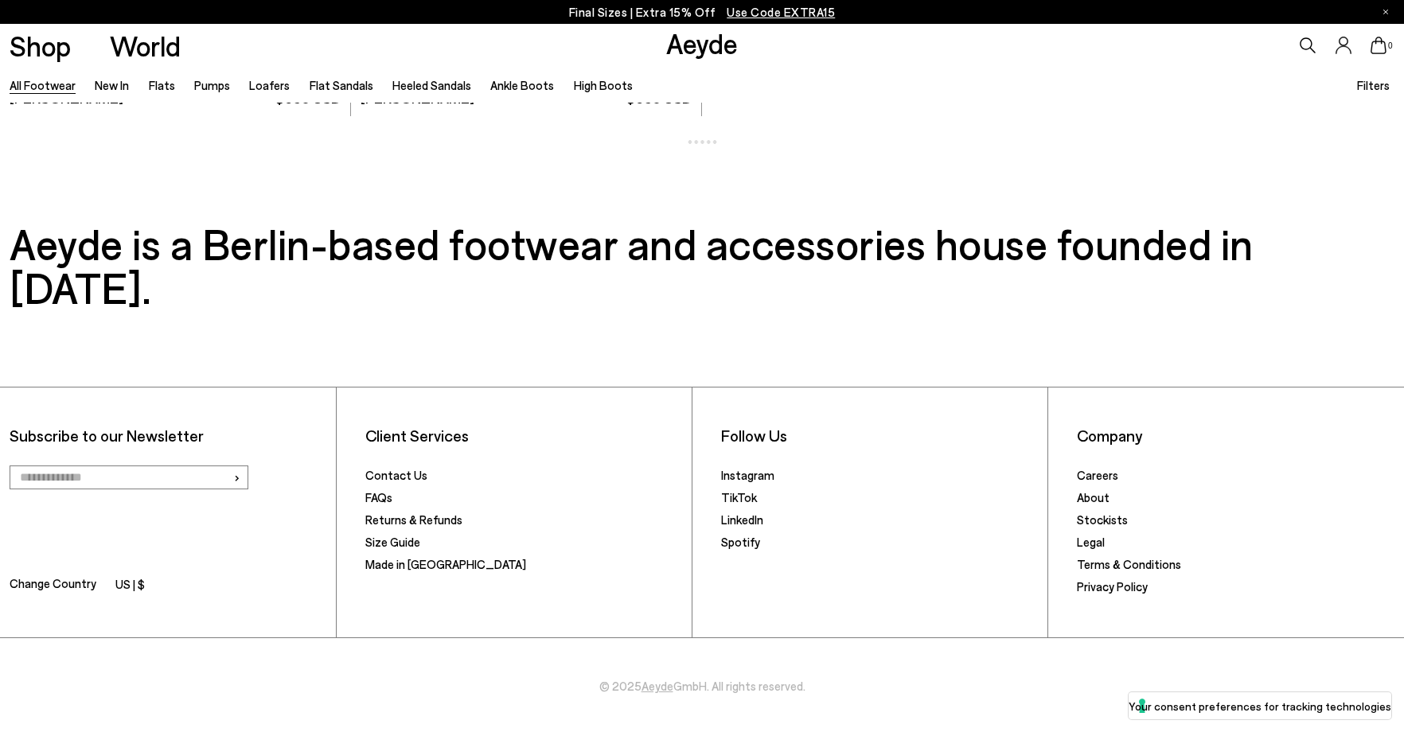
scroll to position [33327, 0]
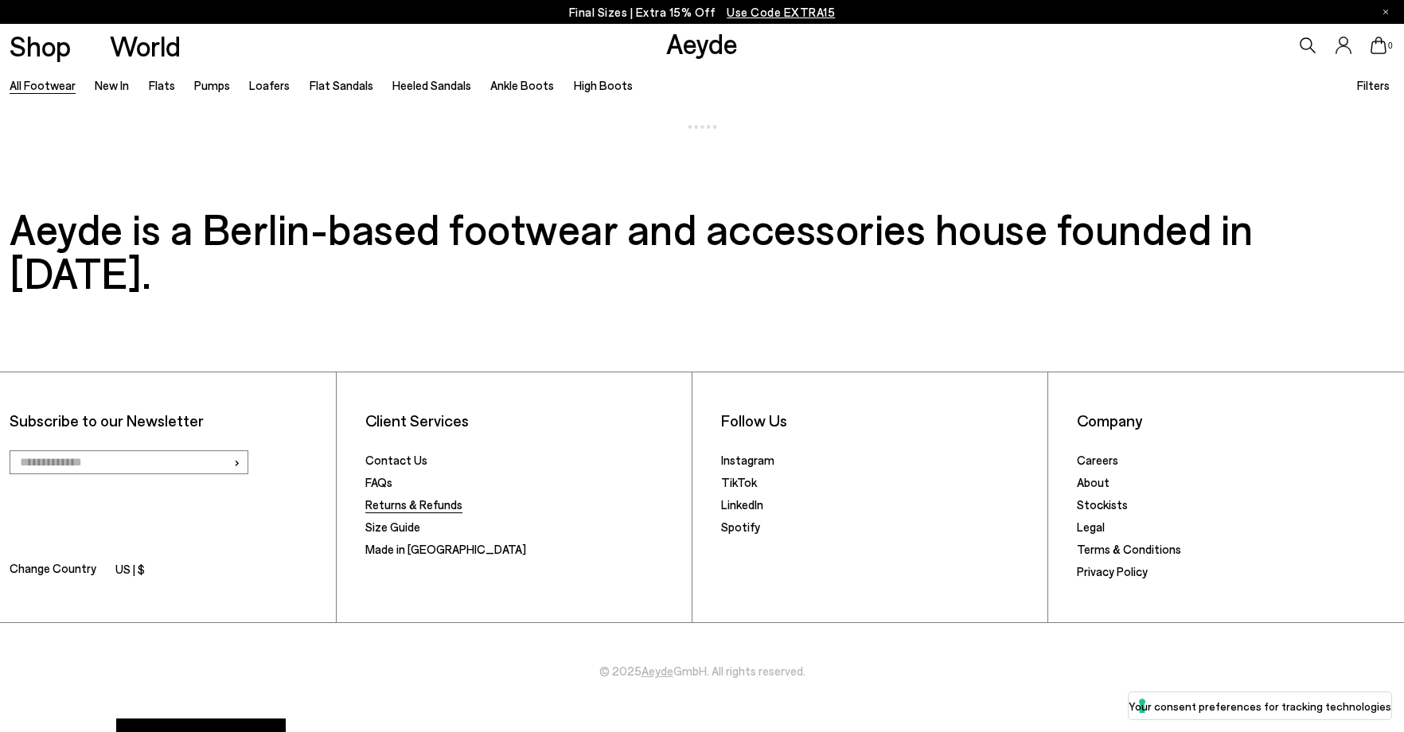
click at [399, 498] on link "Returns & Refunds" at bounding box center [413, 505] width 97 height 14
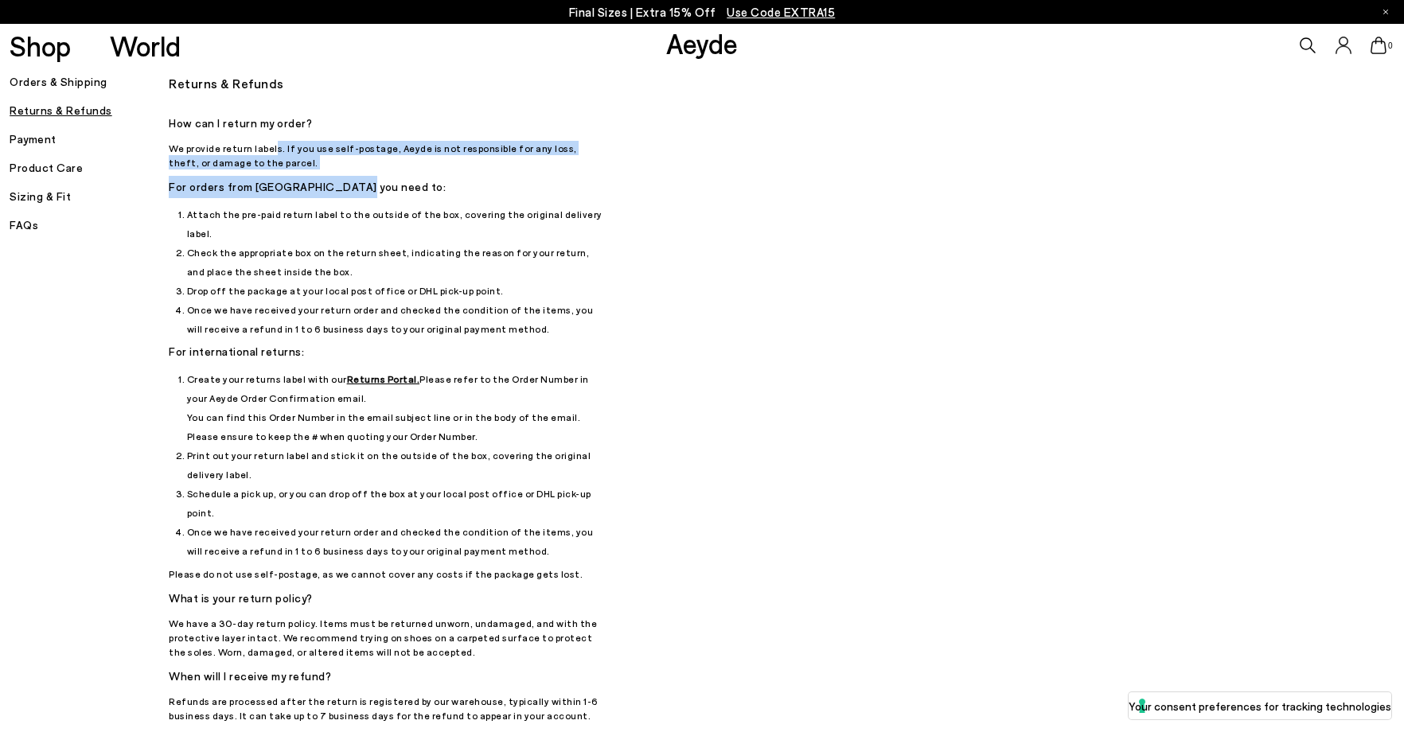
drag, startPoint x: 274, startPoint y: 148, endPoint x: 348, endPoint y: 171, distance: 77.6
click at [348, 171] on div "How can I return my order? We provide return labels. If you use self-postage, A…" at bounding box center [388, 466] width 438 height 709
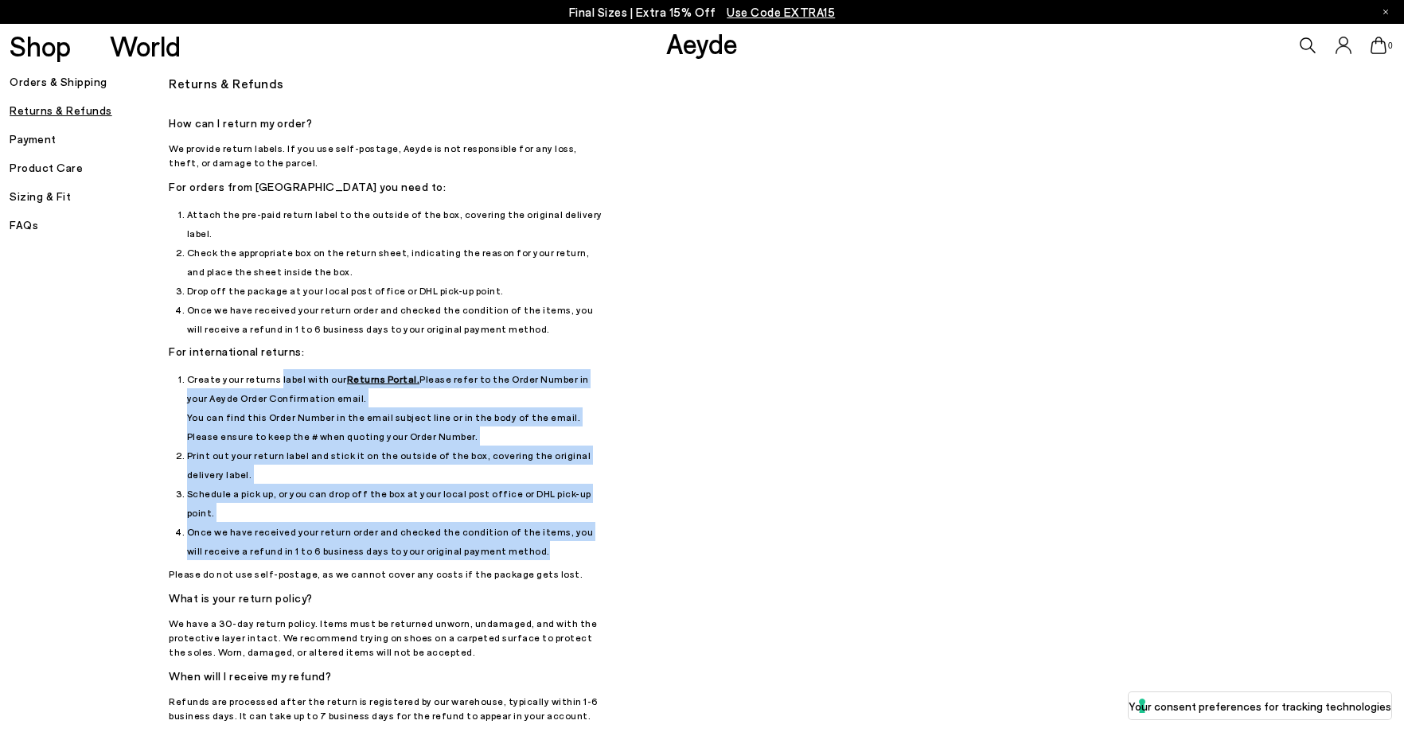
drag, startPoint x: 274, startPoint y: 354, endPoint x: 600, endPoint y: 509, distance: 361.1
click at [600, 509] on ol "Create your returns label with our Returns Portal. Please refer to the Order Nu…" at bounding box center [397, 464] width 420 height 191
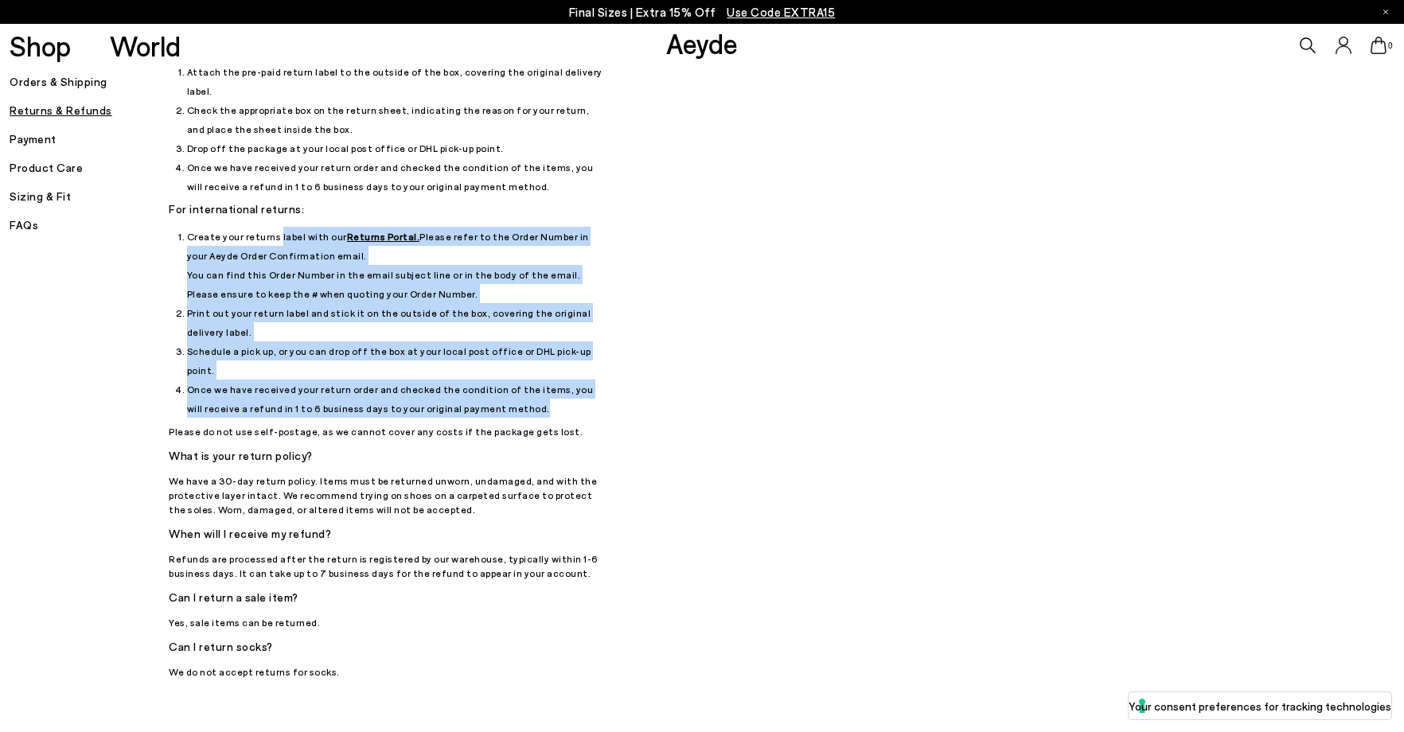
scroll to position [159, 0]
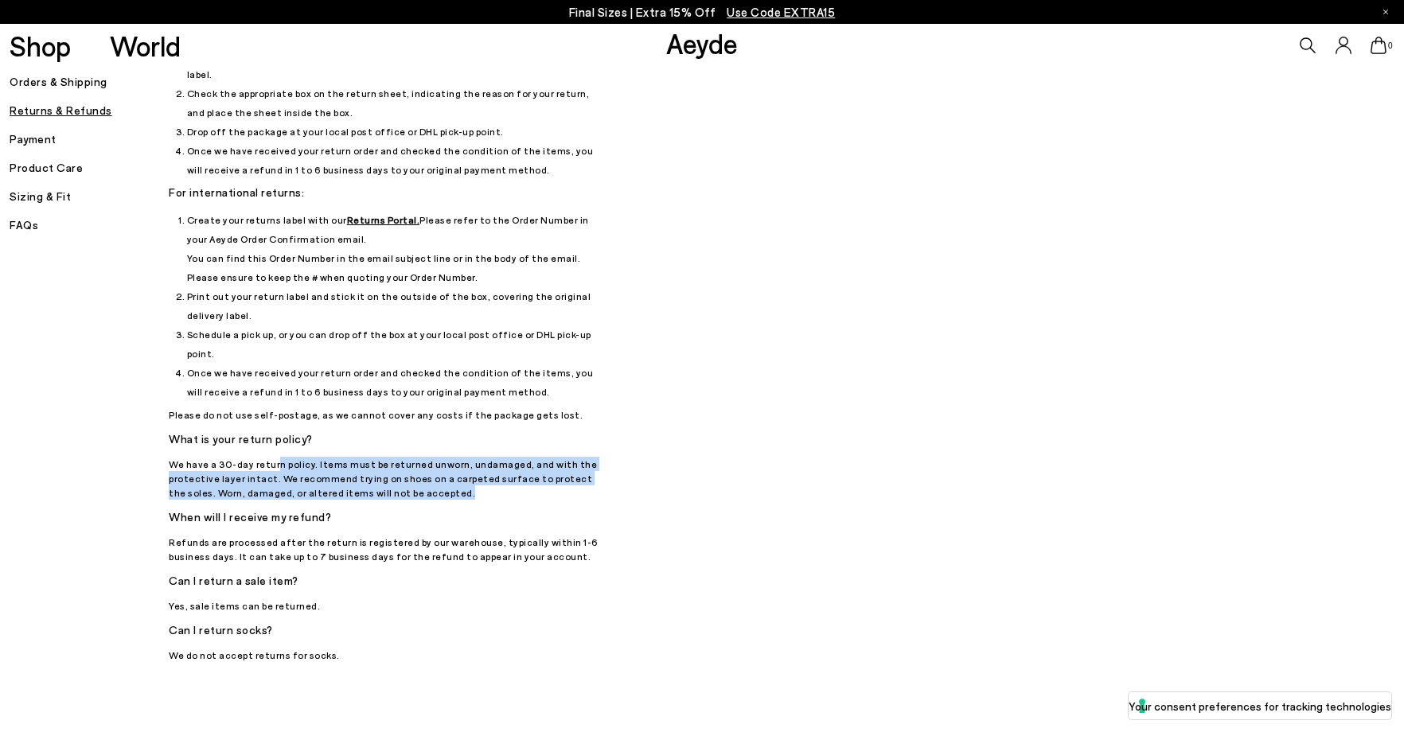
drag, startPoint x: 274, startPoint y: 425, endPoint x: 603, endPoint y: 457, distance: 331.2
click at [603, 457] on p "We have a 30-day return policy. Items must be returned unworn, undamaged, and w…" at bounding box center [388, 478] width 438 height 43
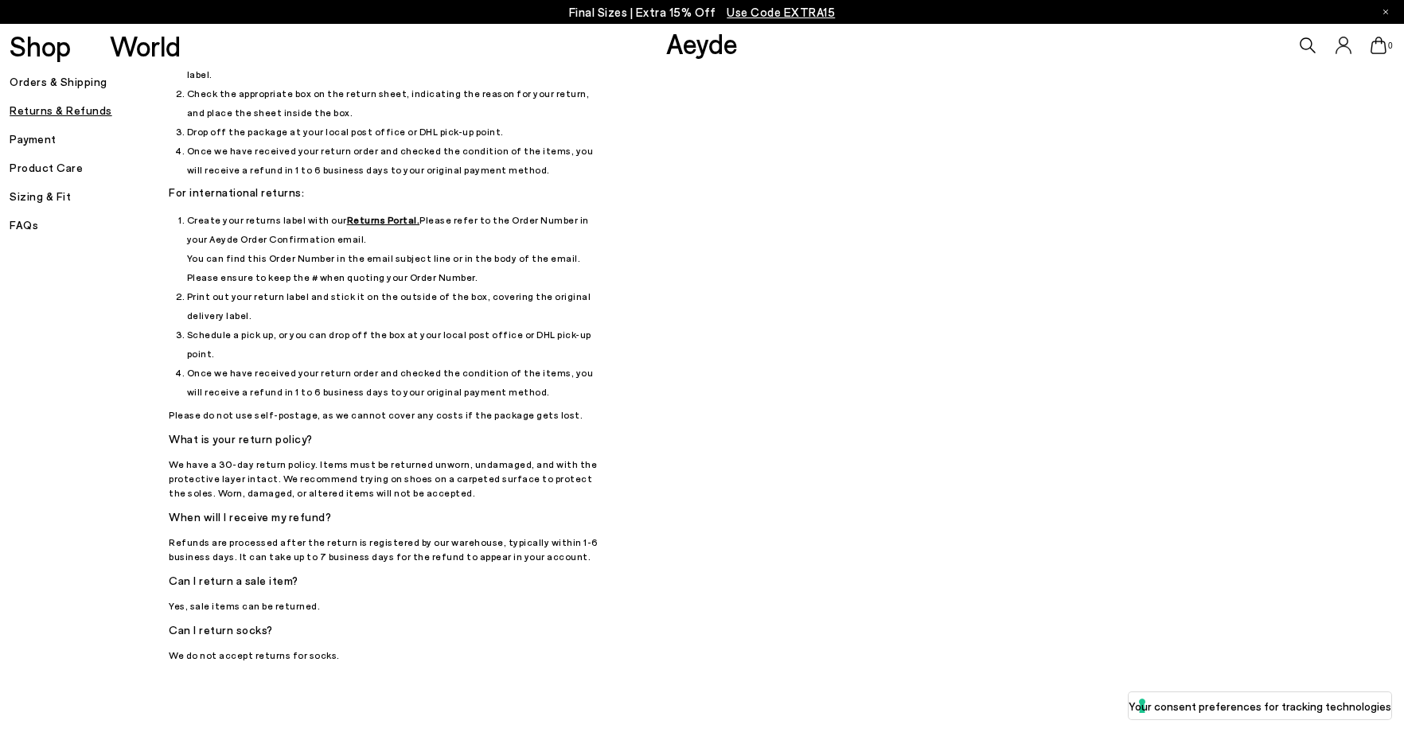
drag, startPoint x: 603, startPoint y: 457, endPoint x: 617, endPoint y: 552, distance: 95.7
click at [617, 551] on div "Returns & Refunds How can I return my order? We provide return labels. If you u…" at bounding box center [712, 287] width 1086 height 751
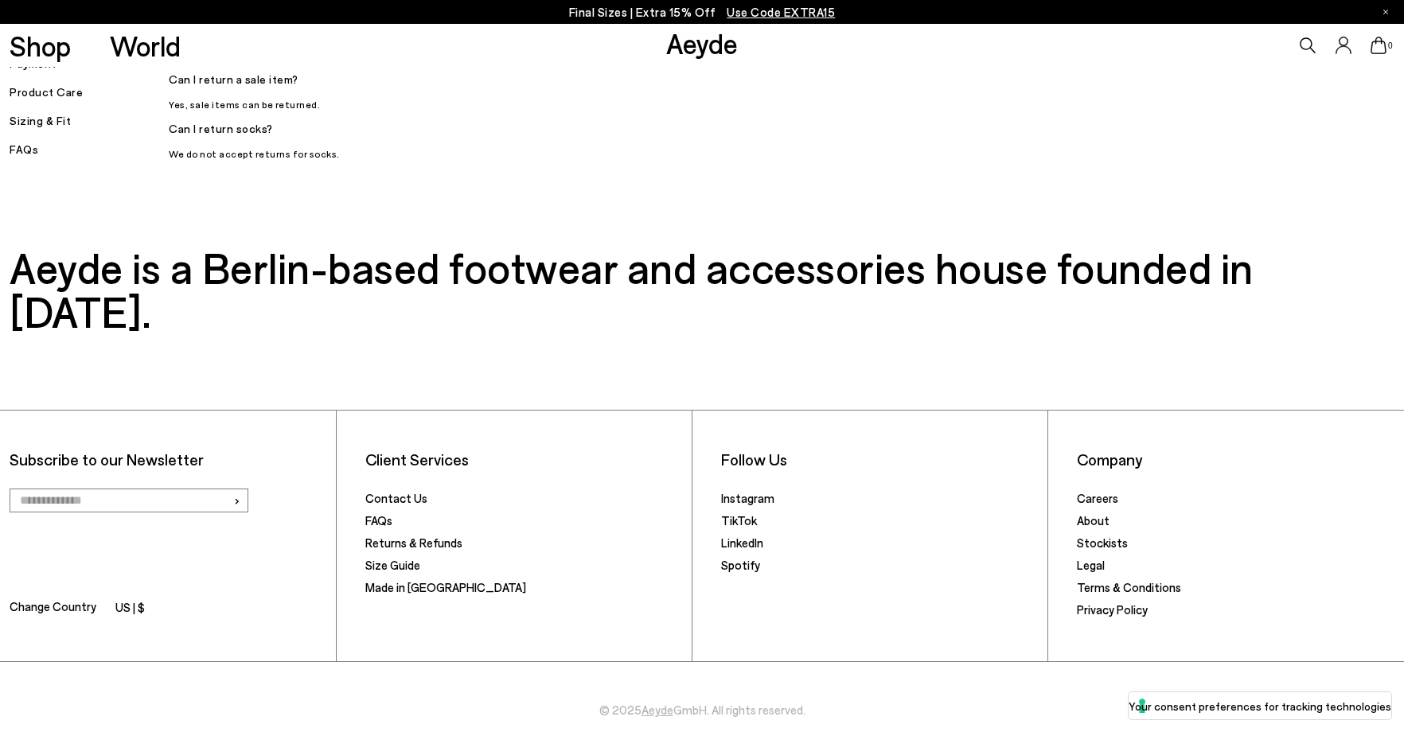
scroll to position [662, 0]
drag, startPoint x: 1127, startPoint y: 459, endPoint x: 1119, endPoint y: 457, distance: 8.1
click at [1119, 533] on li "Stockists" at bounding box center [1235, 544] width 317 height 22
click at [1119, 535] on link "Stockists" at bounding box center [1102, 542] width 51 height 14
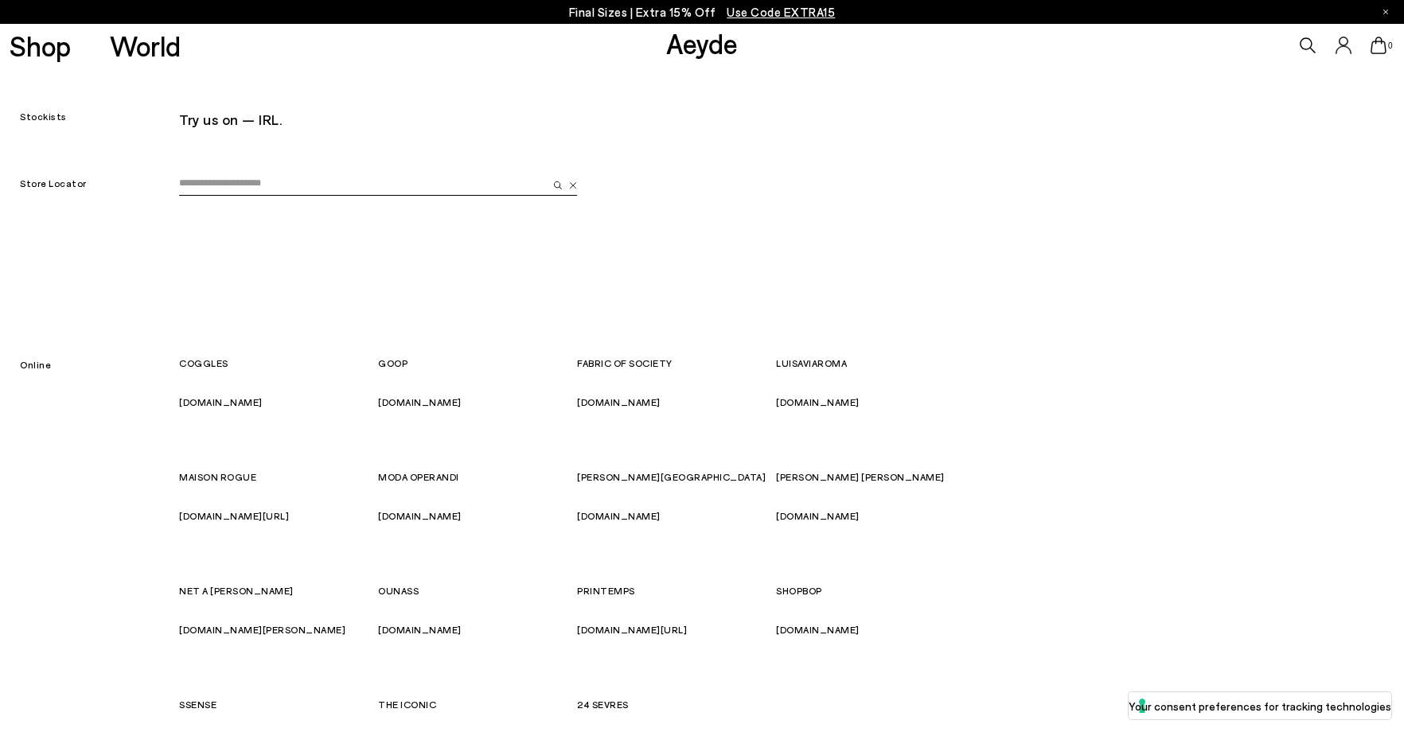
click at [356, 187] on input "email" at bounding box center [363, 184] width 369 height 24
type input "**********"
click at [548, 172] on button "submit" at bounding box center [555, 184] width 15 height 24
click at [592, 13] on p "Final Sizes | Extra 15% Off Use Code EXTRA15" at bounding box center [702, 12] width 267 height 20
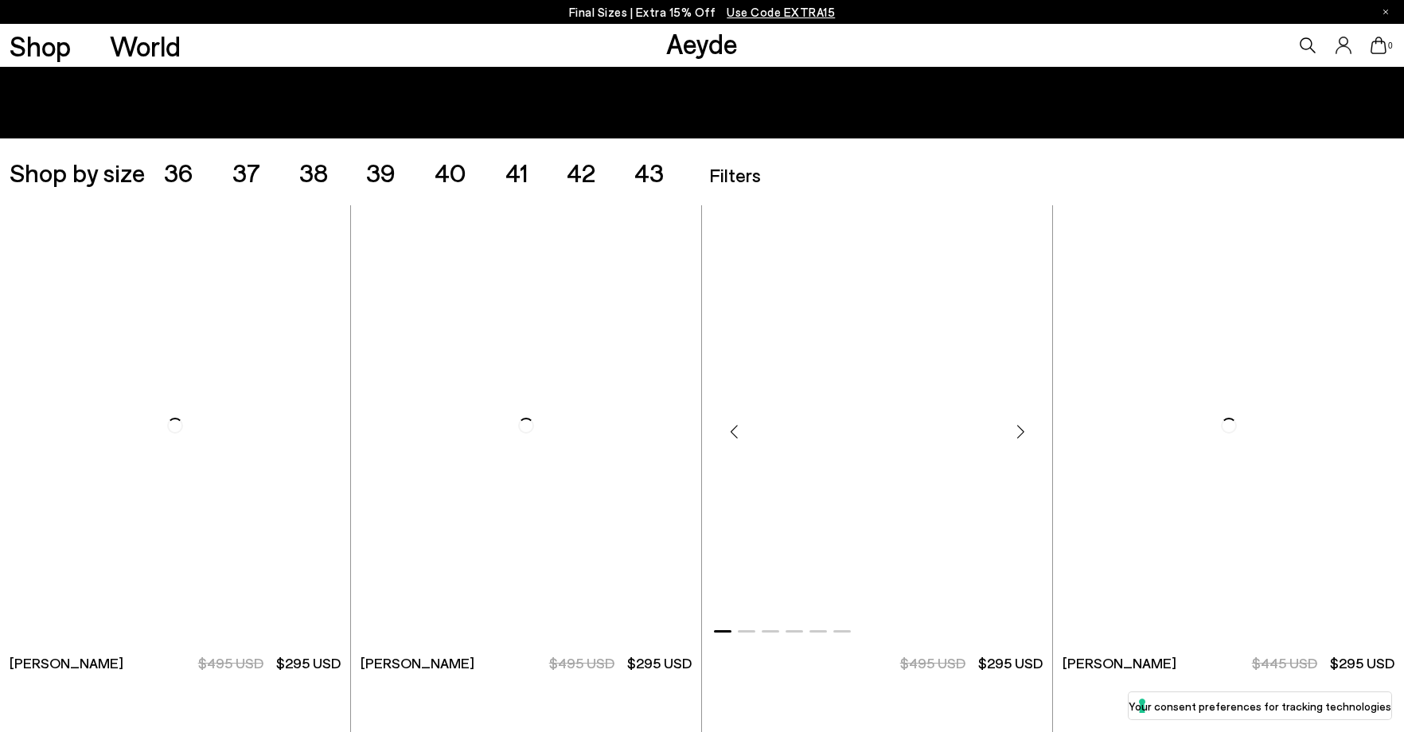
scroll to position [398, 0]
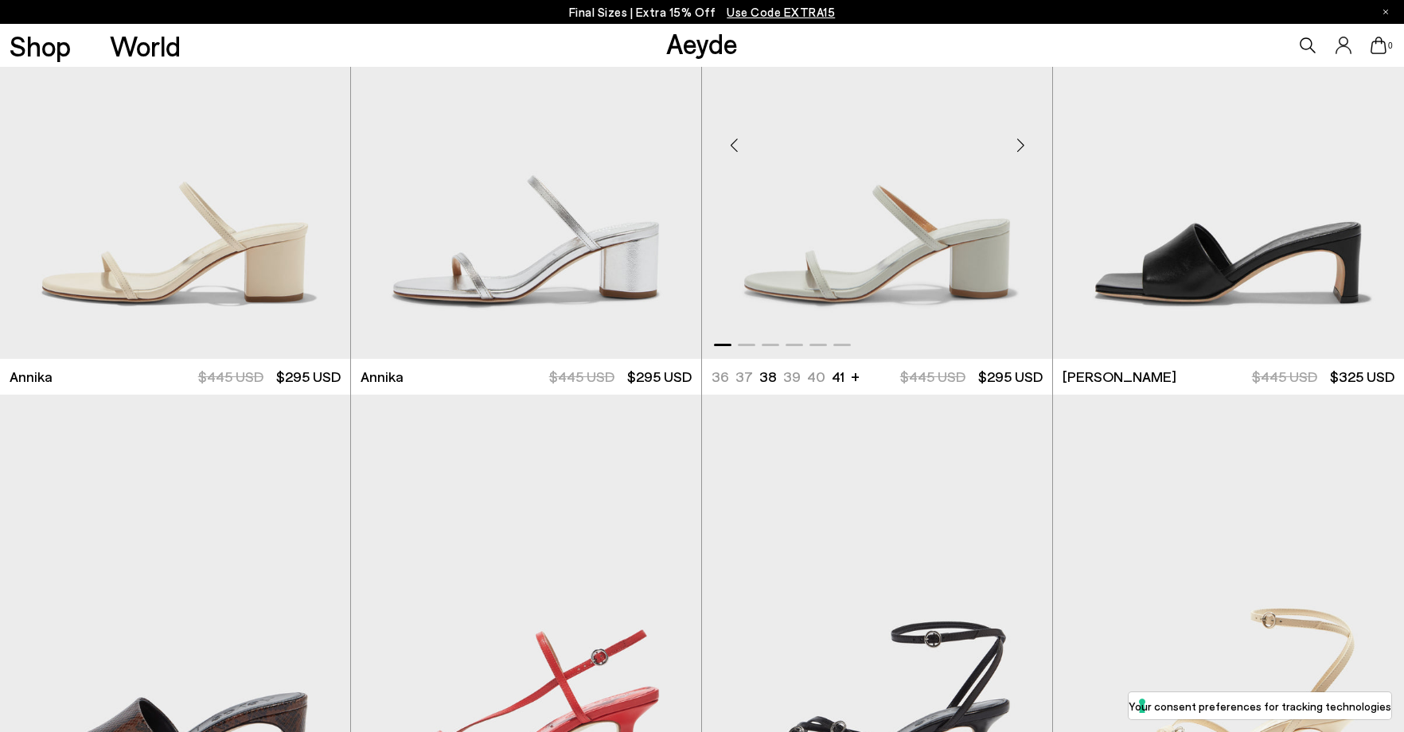
scroll to position [1592, 0]
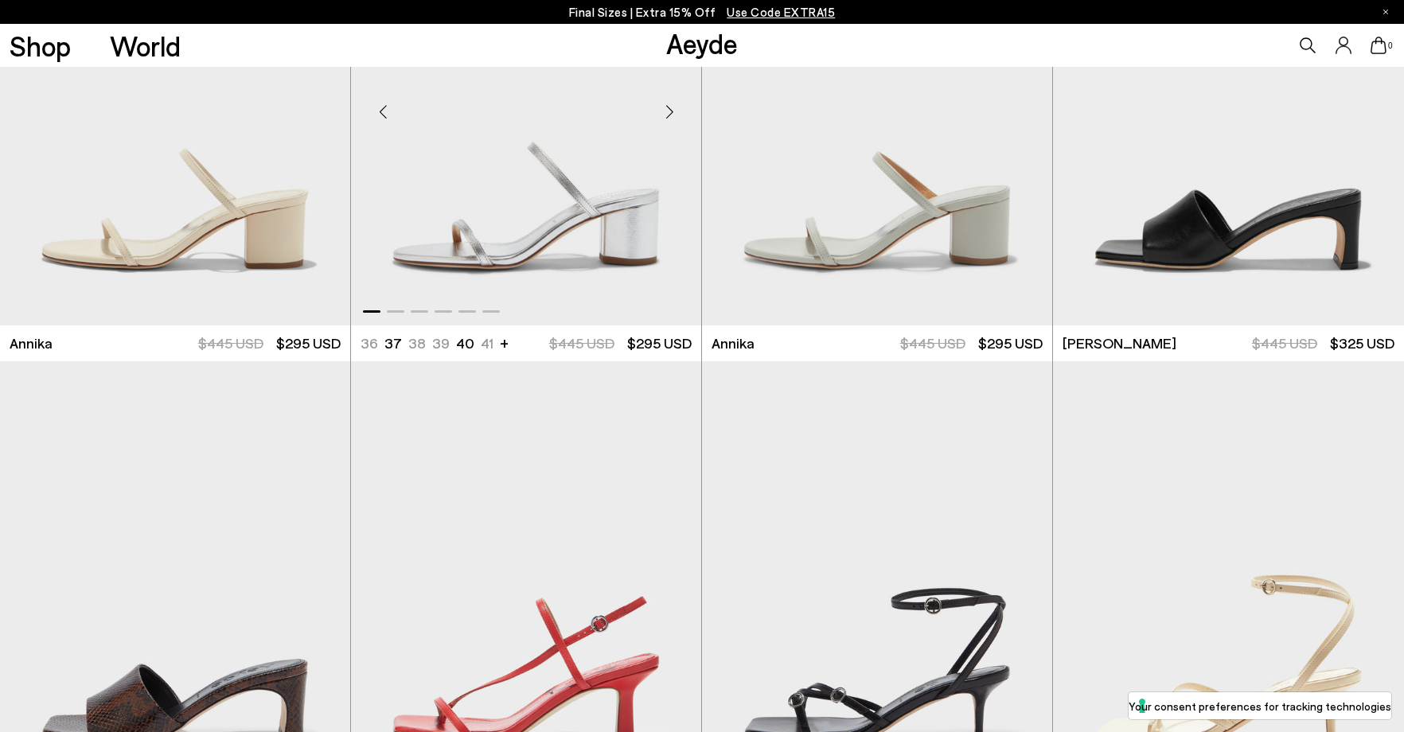
click at [665, 113] on div "Next slide" at bounding box center [670, 112] width 48 height 48
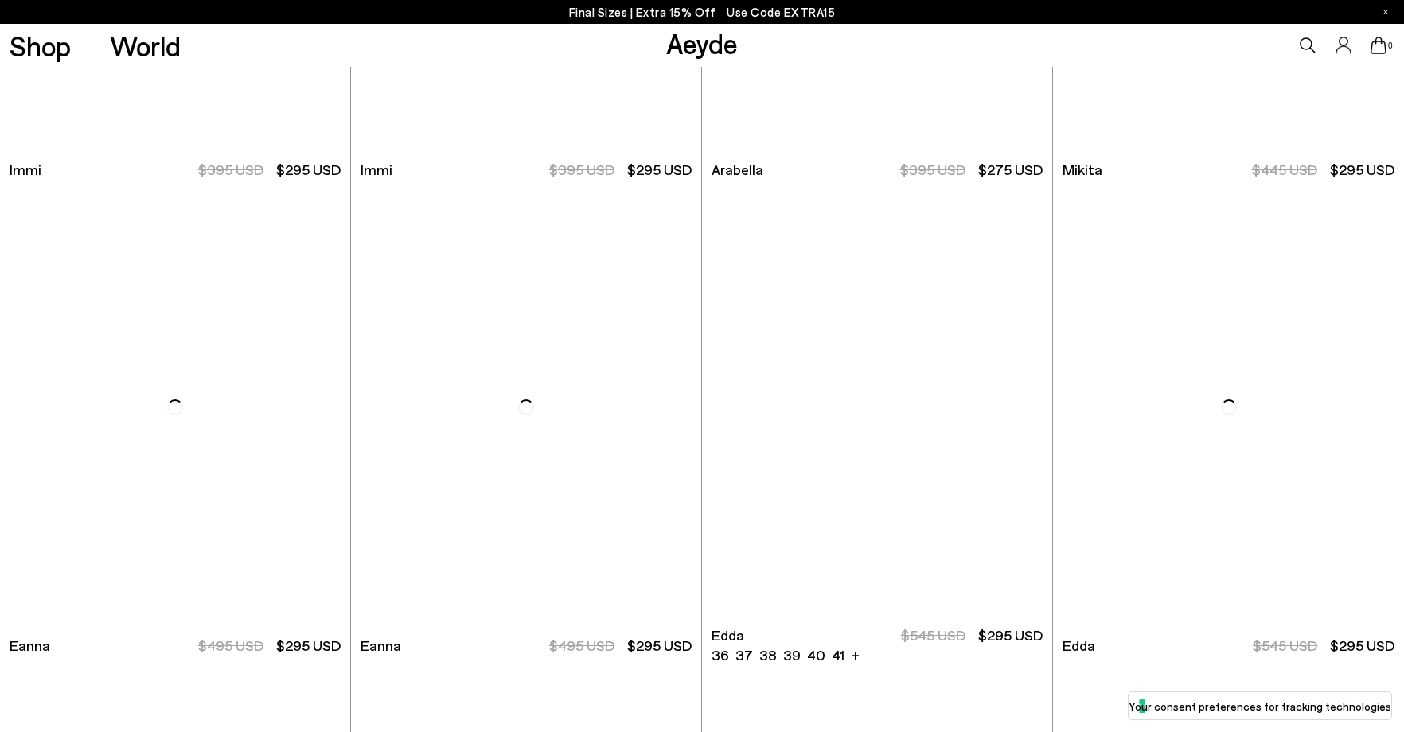
scroll to position [6131, 0]
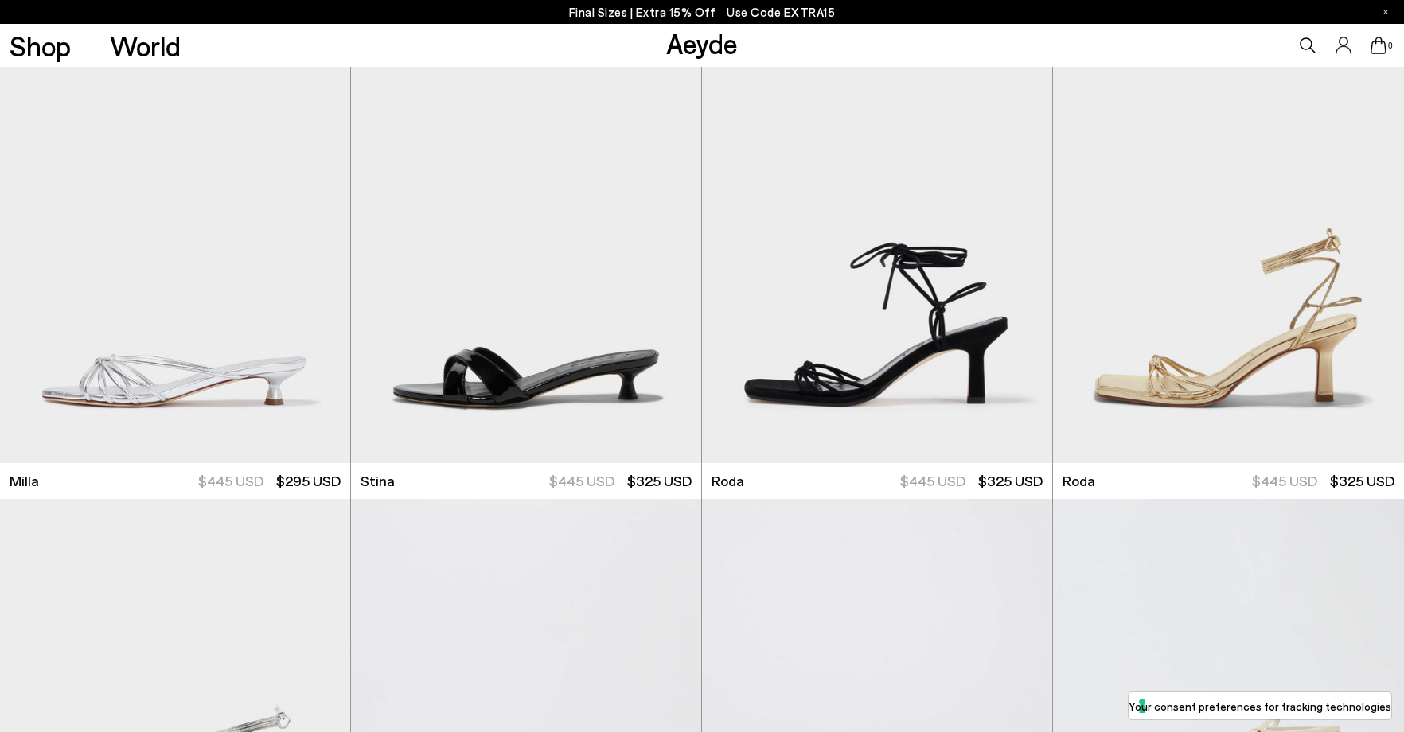
scroll to position [8519, 0]
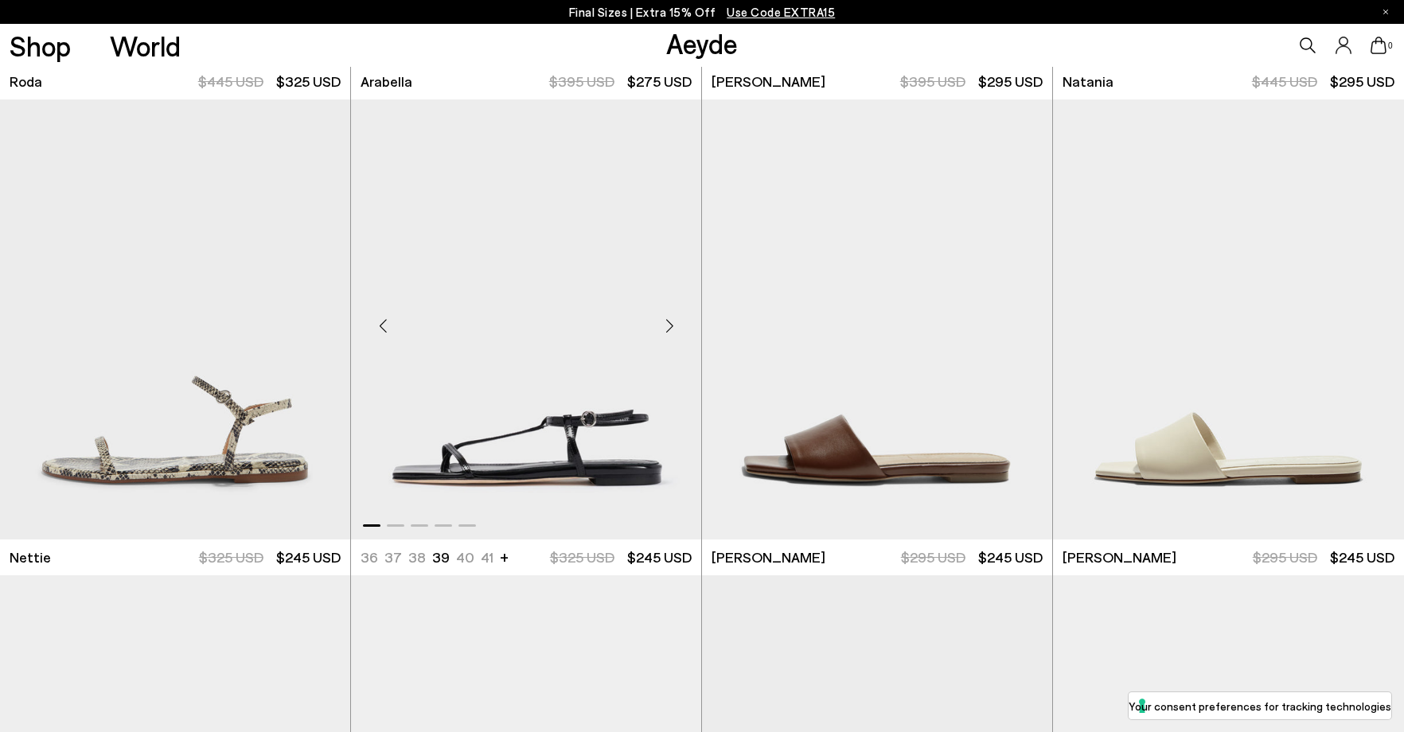
click at [662, 321] on div "Next slide" at bounding box center [670, 327] width 48 height 48
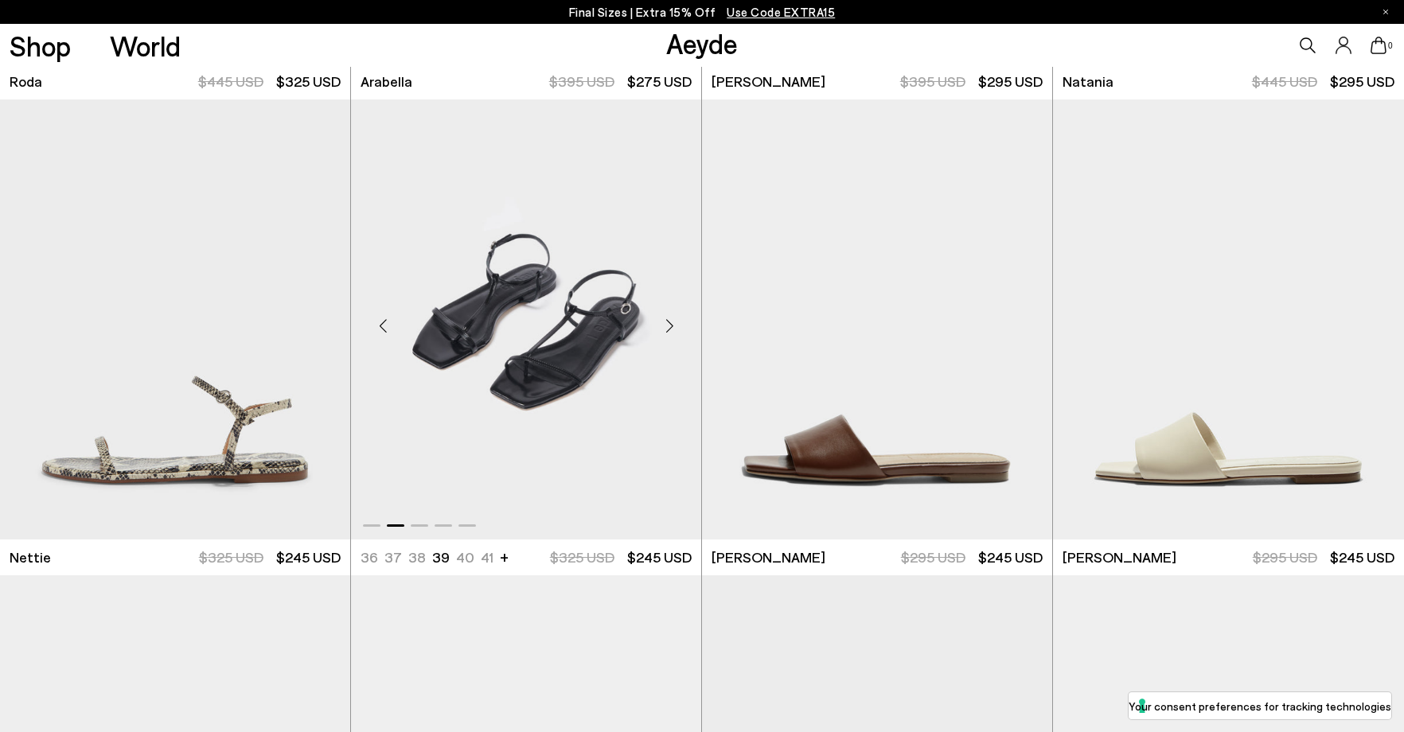
click at [662, 321] on div "Next slide" at bounding box center [670, 327] width 48 height 48
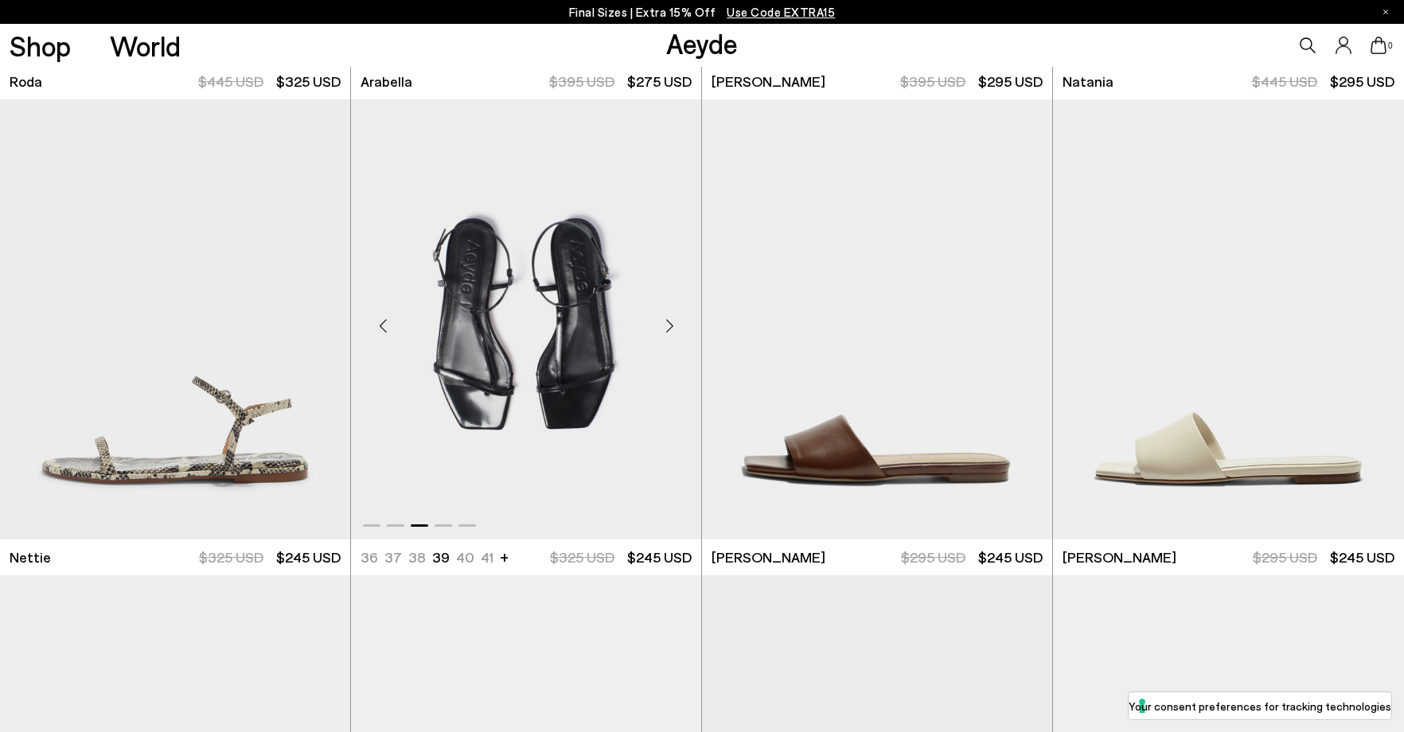
click at [662, 321] on div "Next slide" at bounding box center [670, 327] width 48 height 48
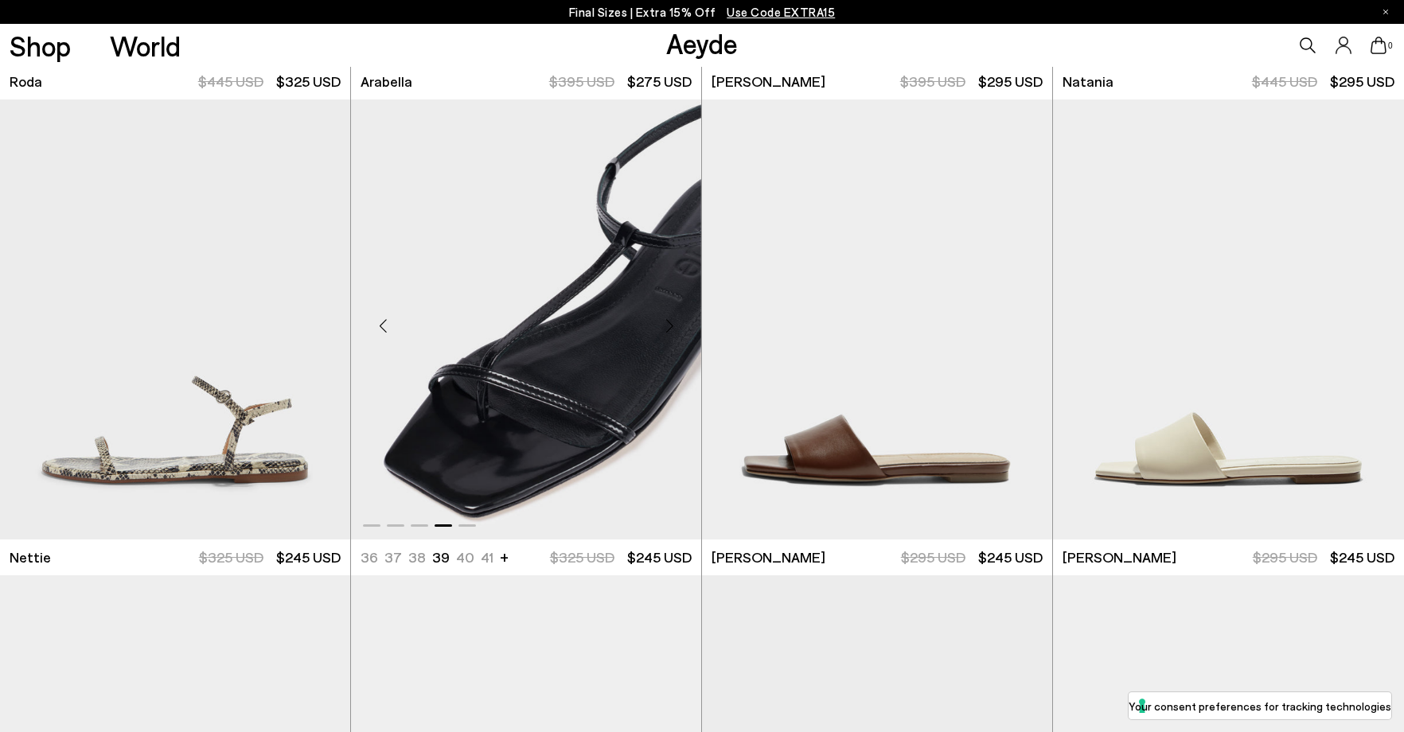
click at [662, 321] on div "Next slide" at bounding box center [670, 327] width 48 height 48
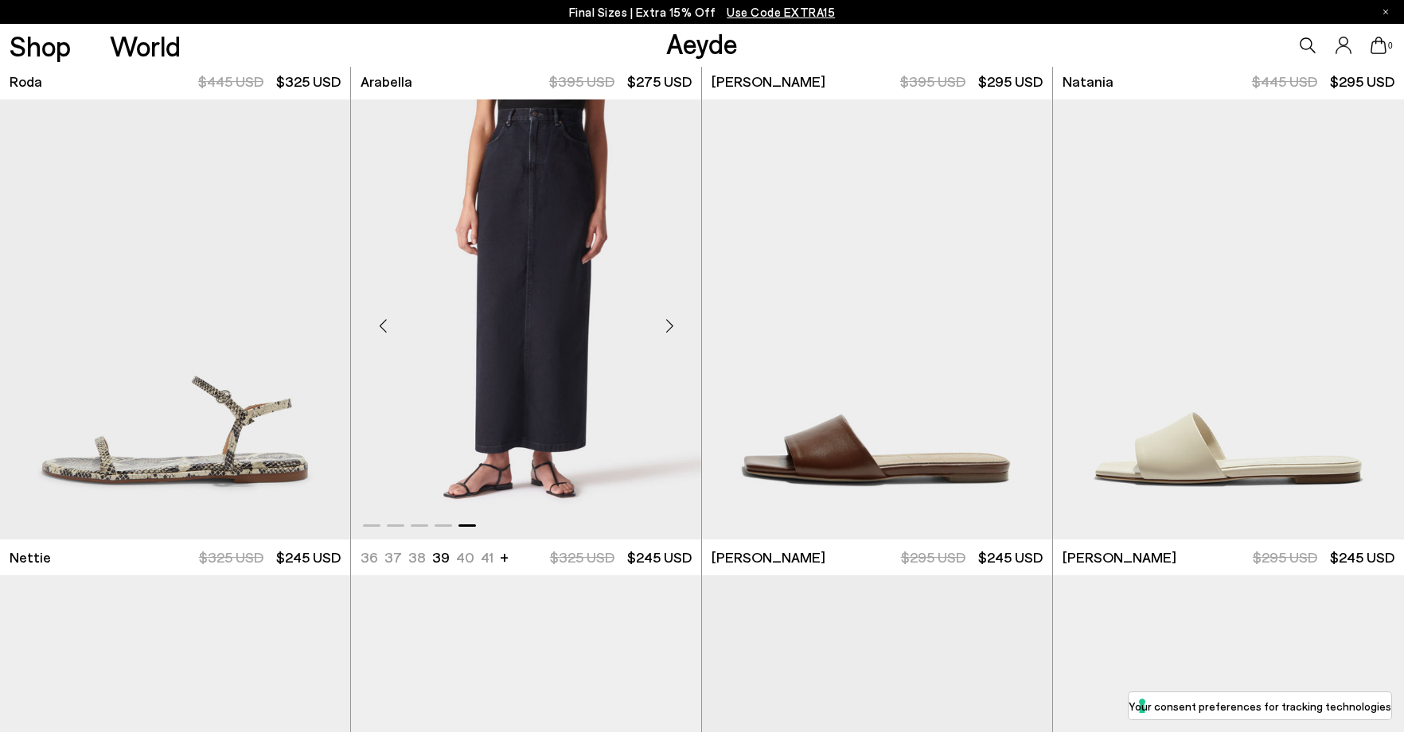
click at [662, 321] on div "Next slide" at bounding box center [670, 327] width 48 height 48
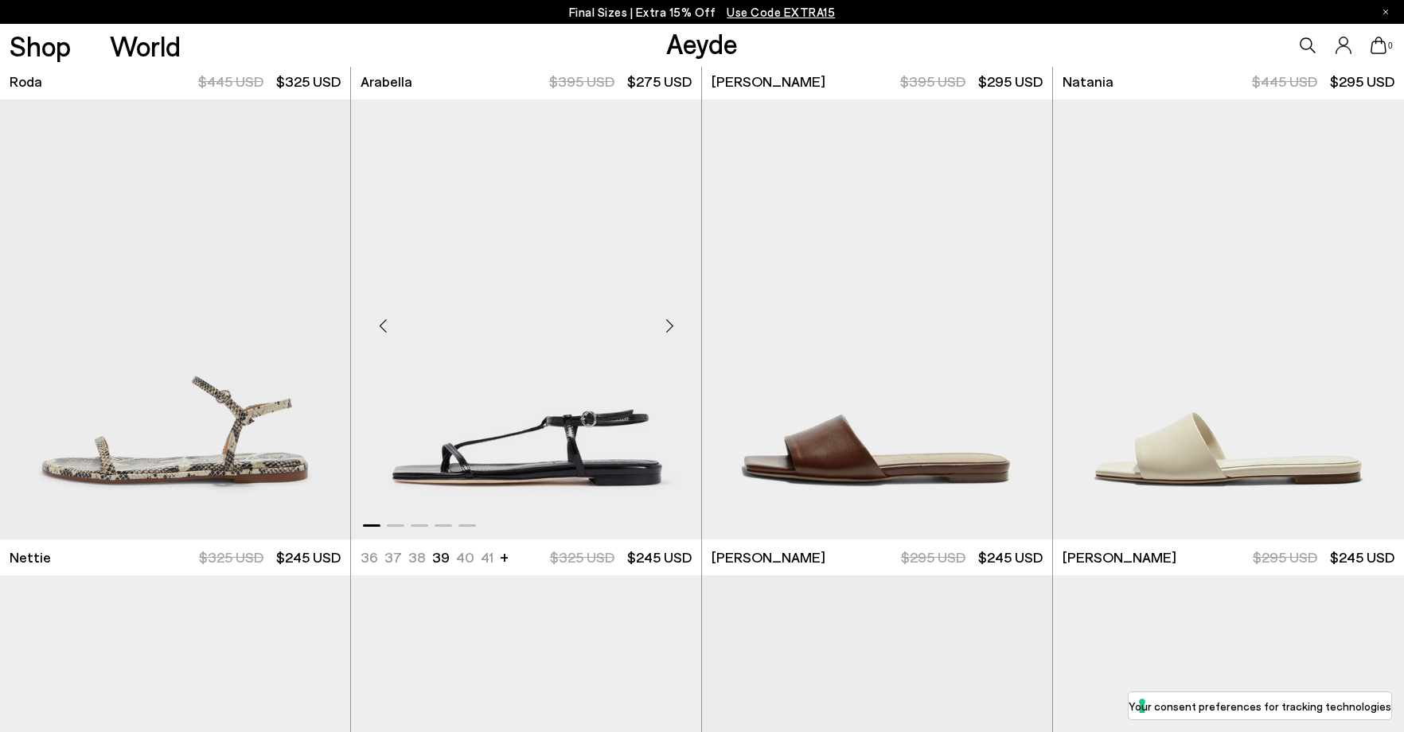
drag, startPoint x: 652, startPoint y: 321, endPoint x: 537, endPoint y: 323, distance: 114.7
click at [26, 322] on div "Previous slide" at bounding box center [32, 327] width 48 height 48
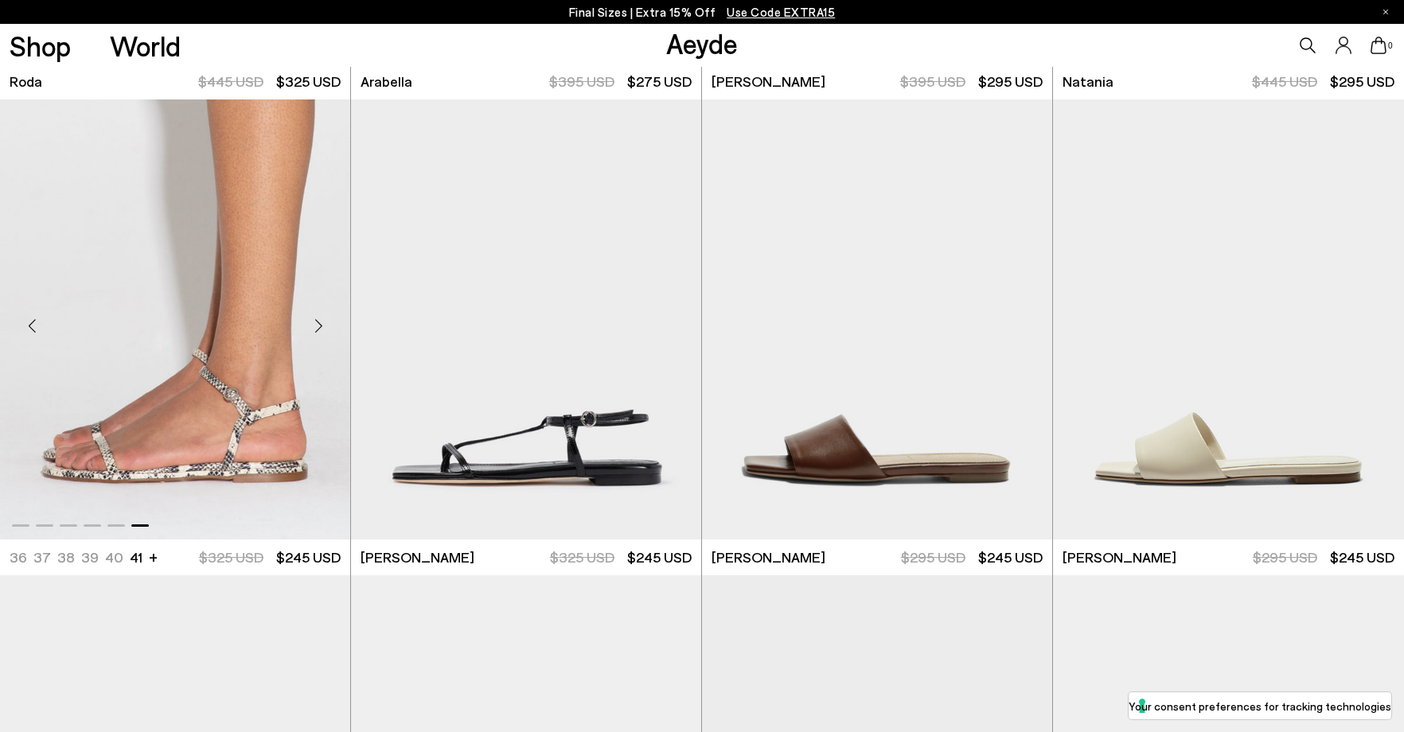
click at [26, 322] on div "Previous slide" at bounding box center [32, 327] width 48 height 48
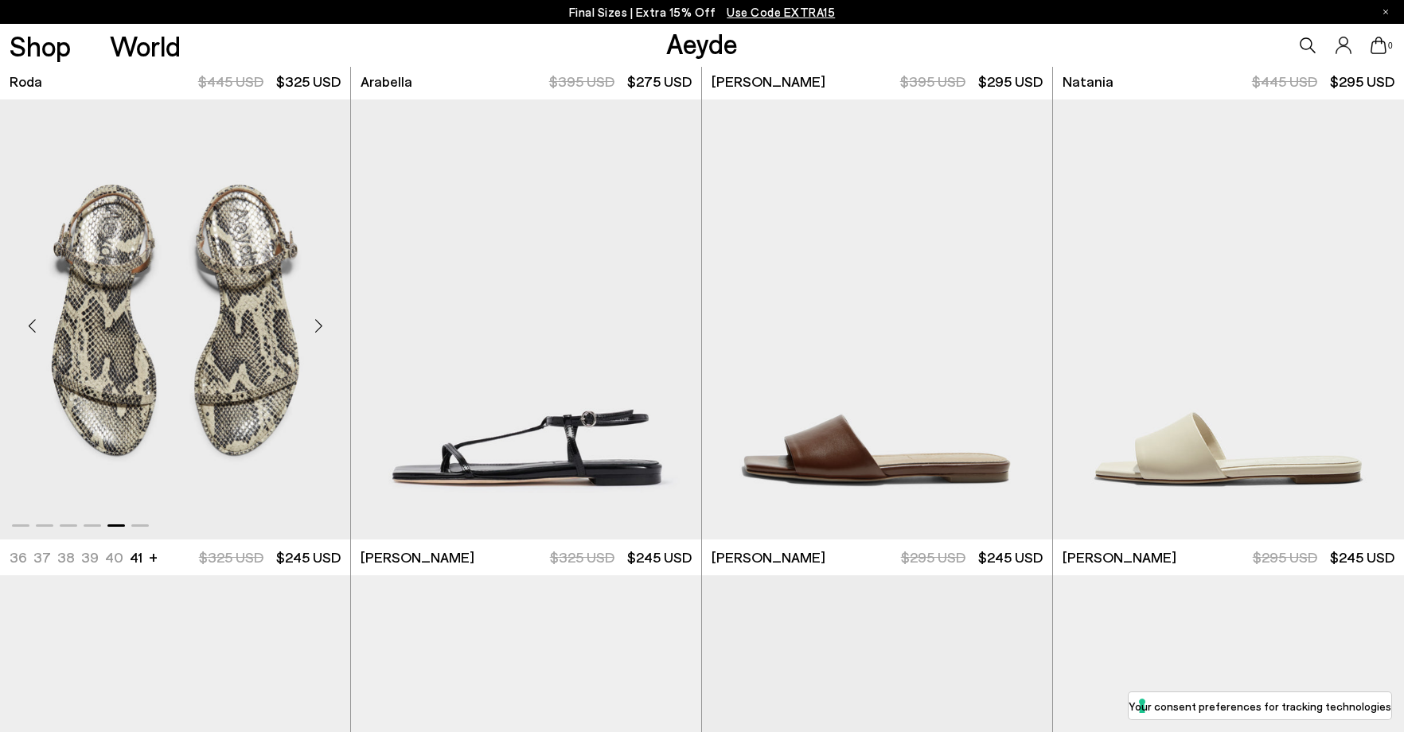
click at [26, 322] on div "Previous slide" at bounding box center [32, 327] width 48 height 48
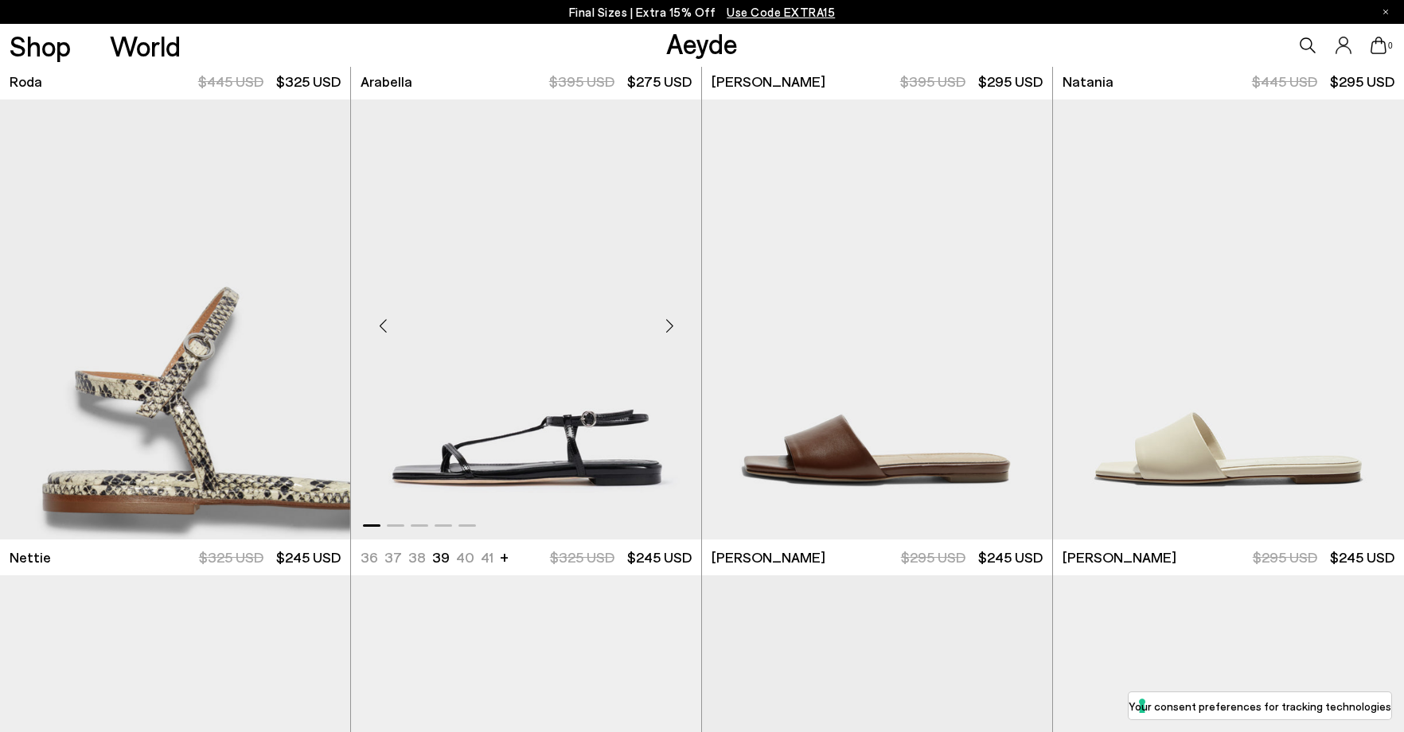
click at [380, 321] on div "Previous slide" at bounding box center [383, 327] width 48 height 48
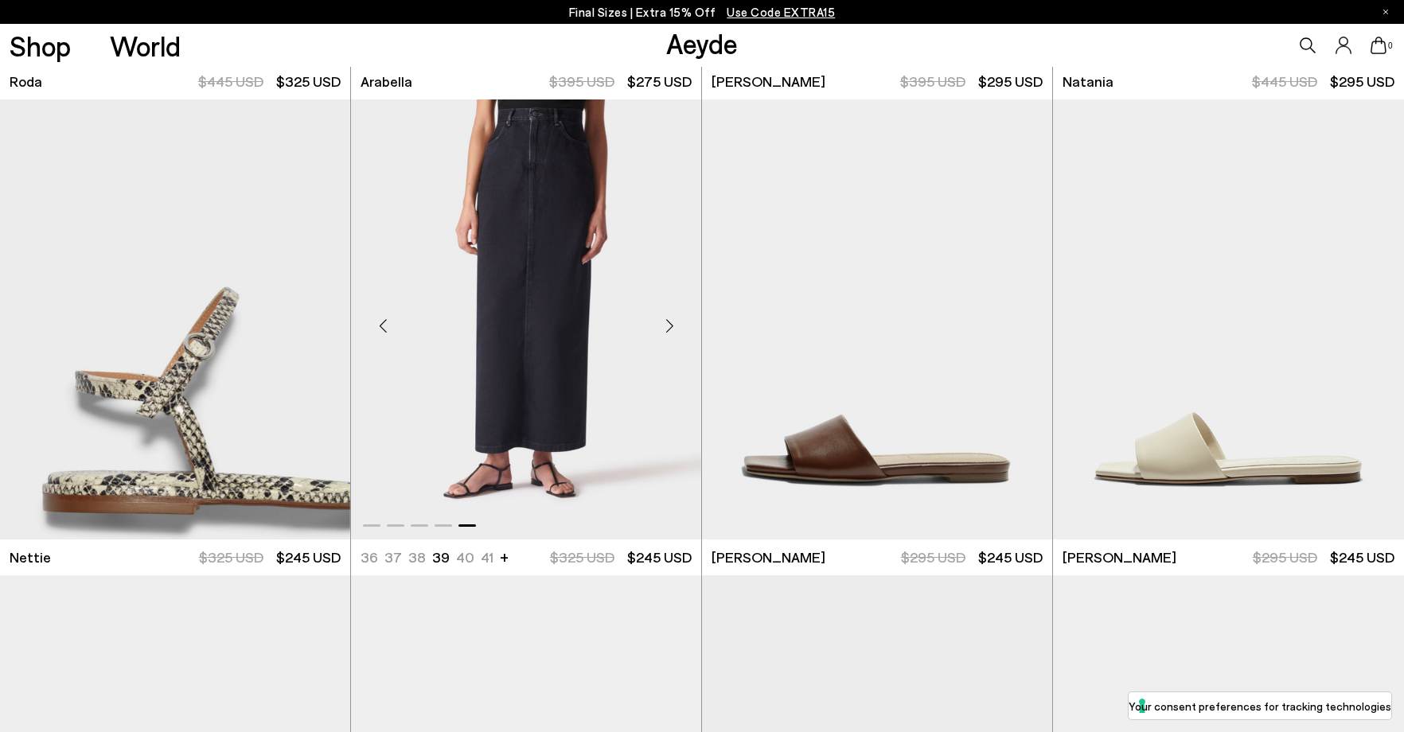
click at [380, 321] on div "Previous slide" at bounding box center [383, 327] width 48 height 48
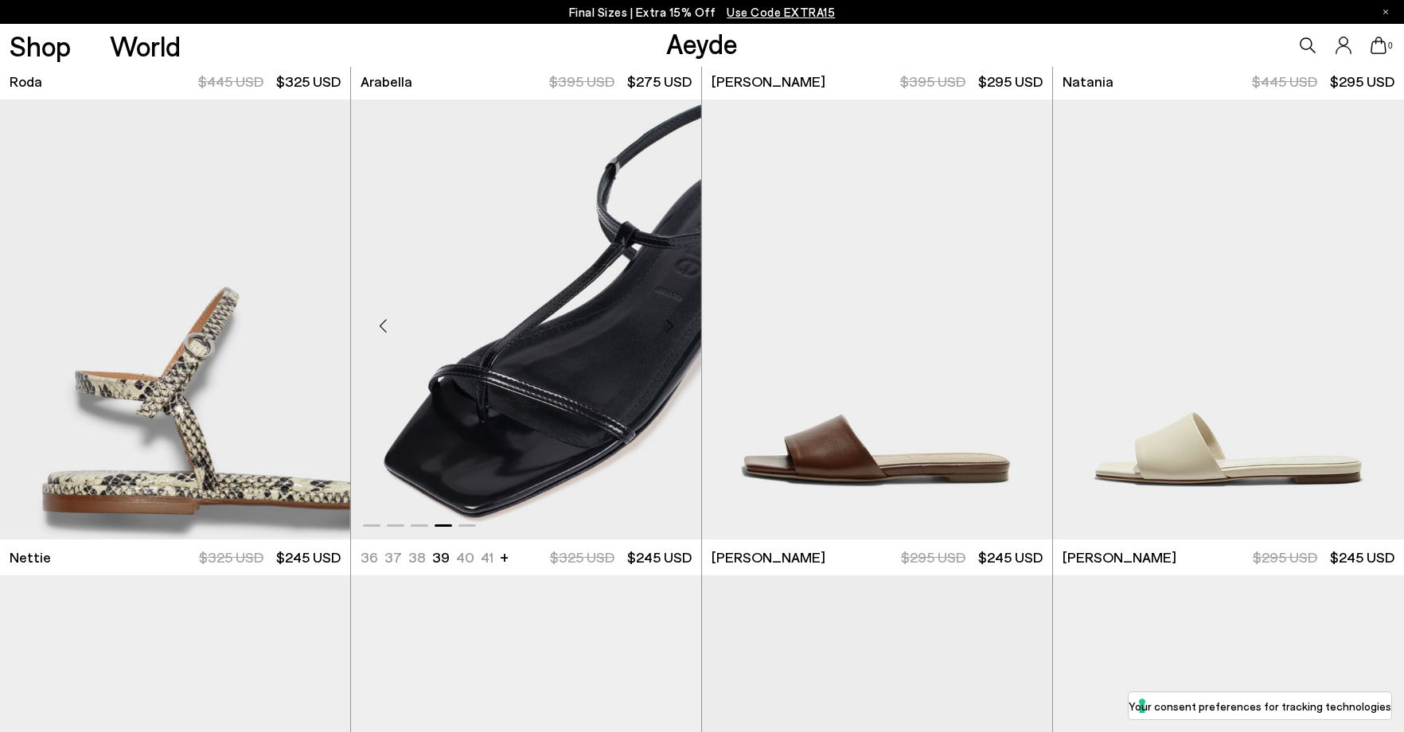
click at [380, 321] on div "Previous slide" at bounding box center [383, 327] width 48 height 48
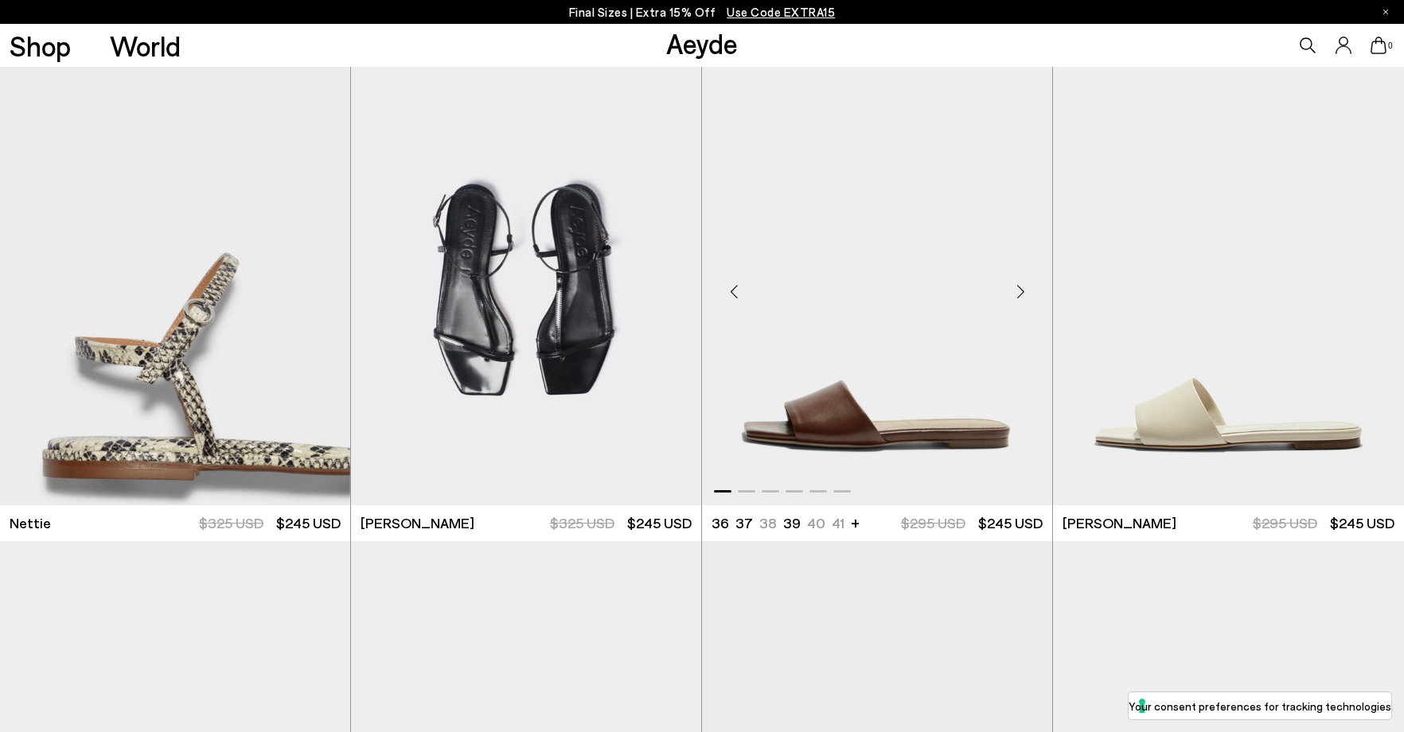
scroll to position [8599, 0]
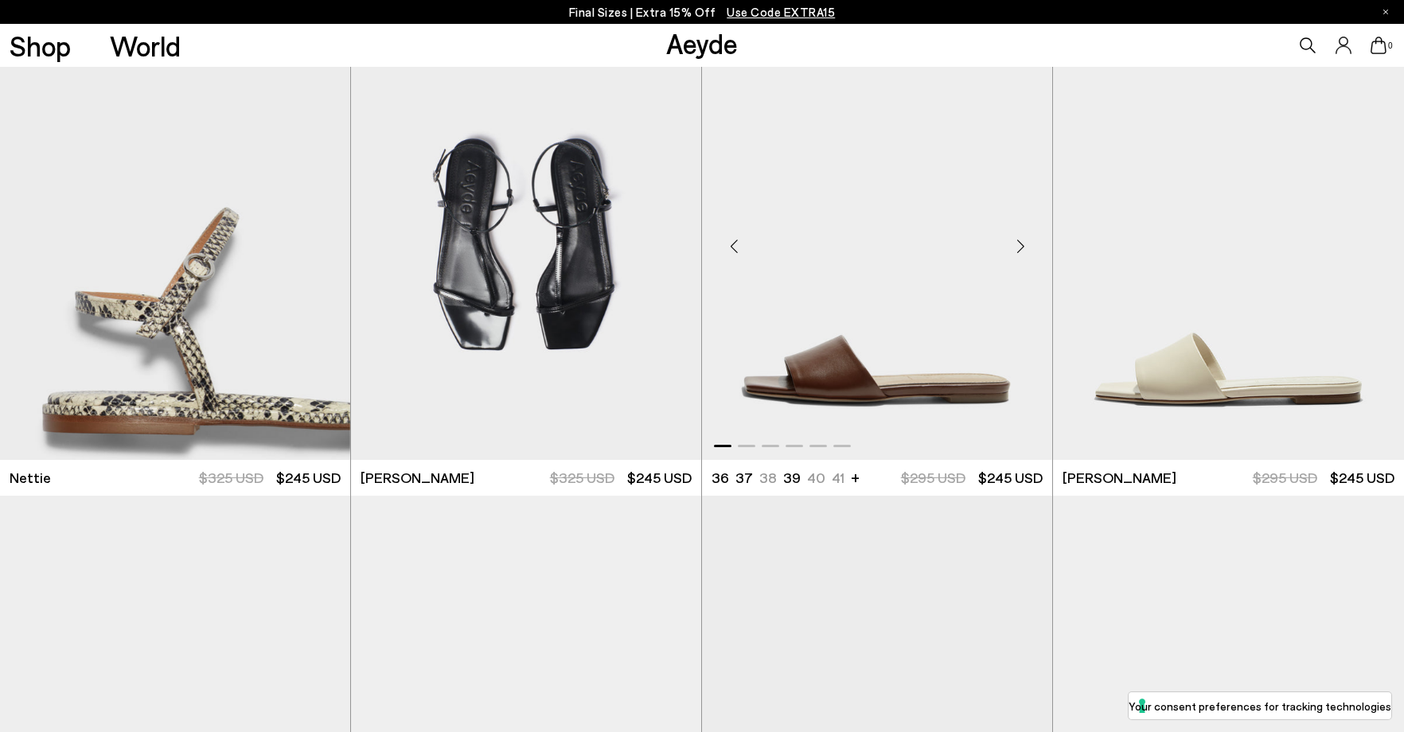
click at [1020, 240] on div "Next slide" at bounding box center [1021, 247] width 48 height 48
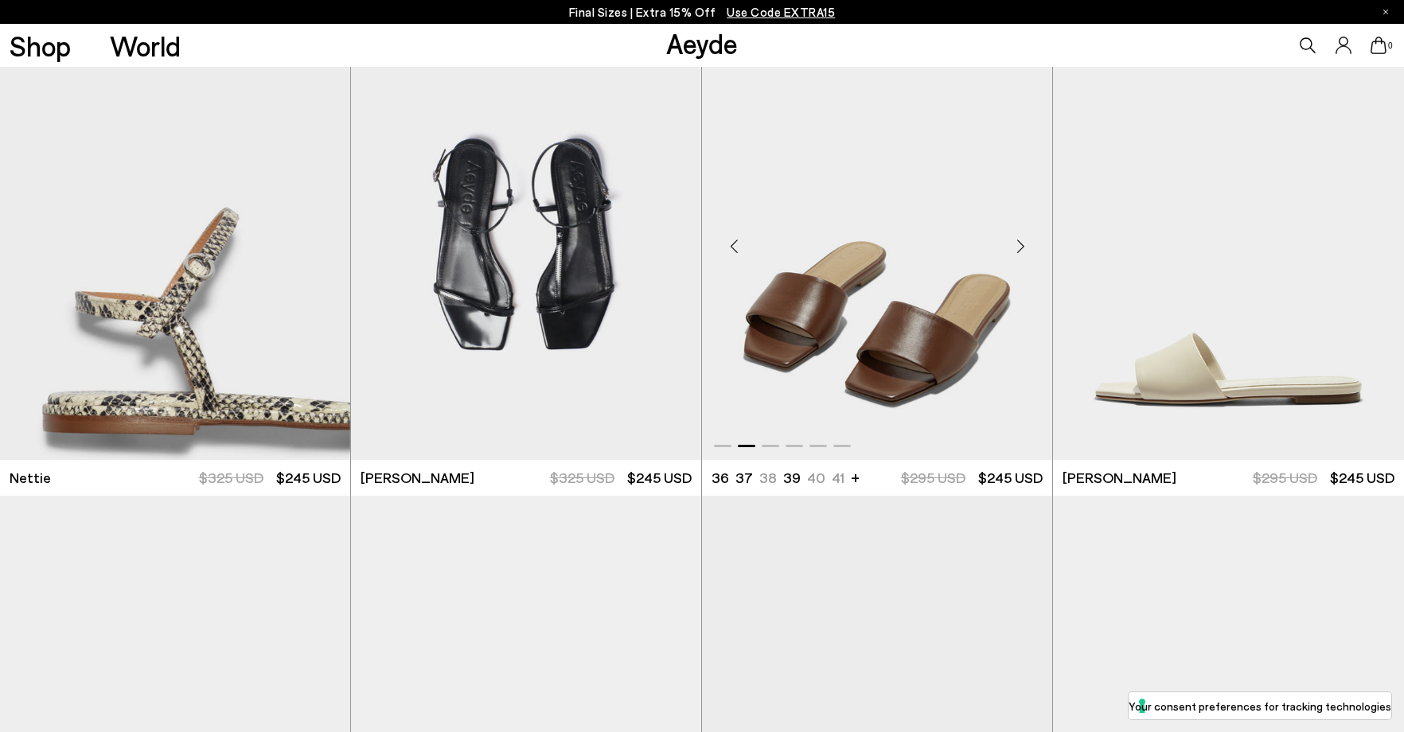
click at [1020, 240] on div "Next slide" at bounding box center [1021, 247] width 48 height 48
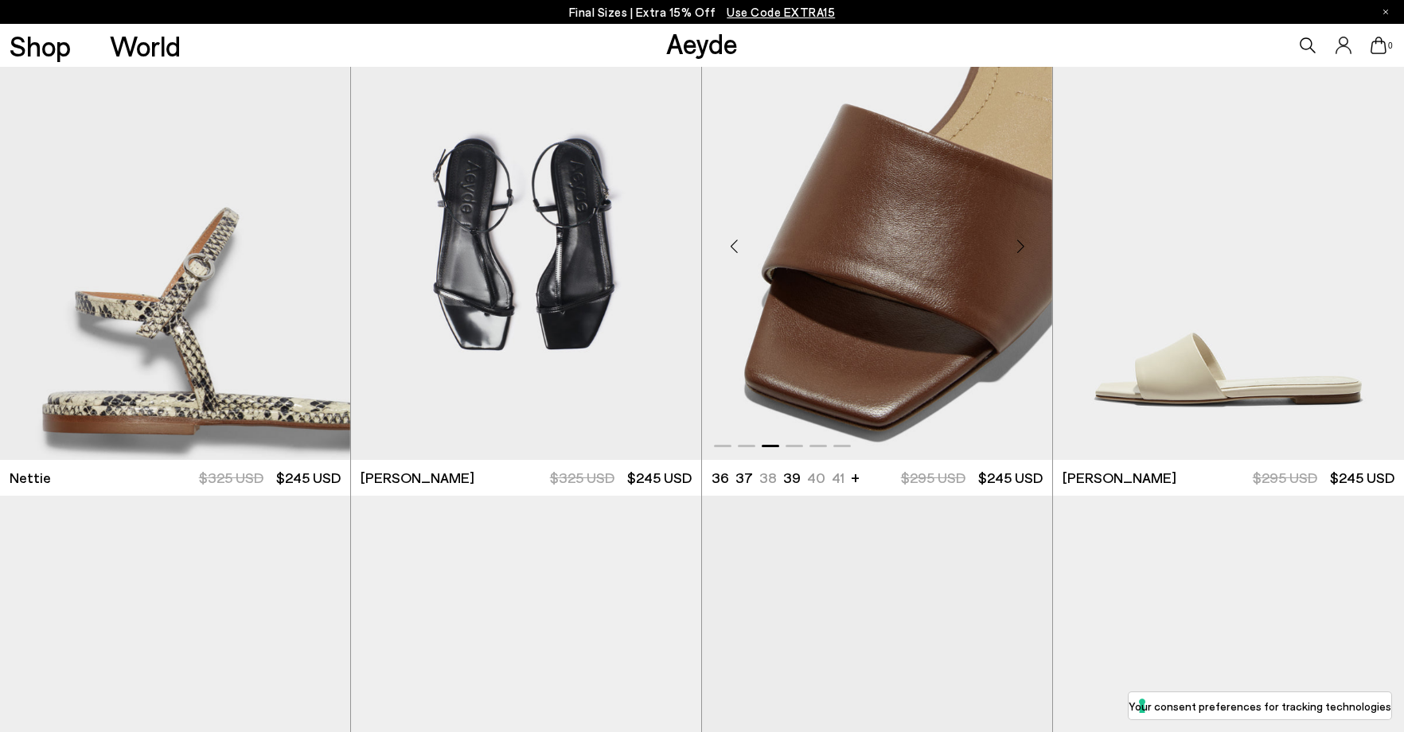
click at [1018, 242] on div "Next slide" at bounding box center [1021, 247] width 48 height 48
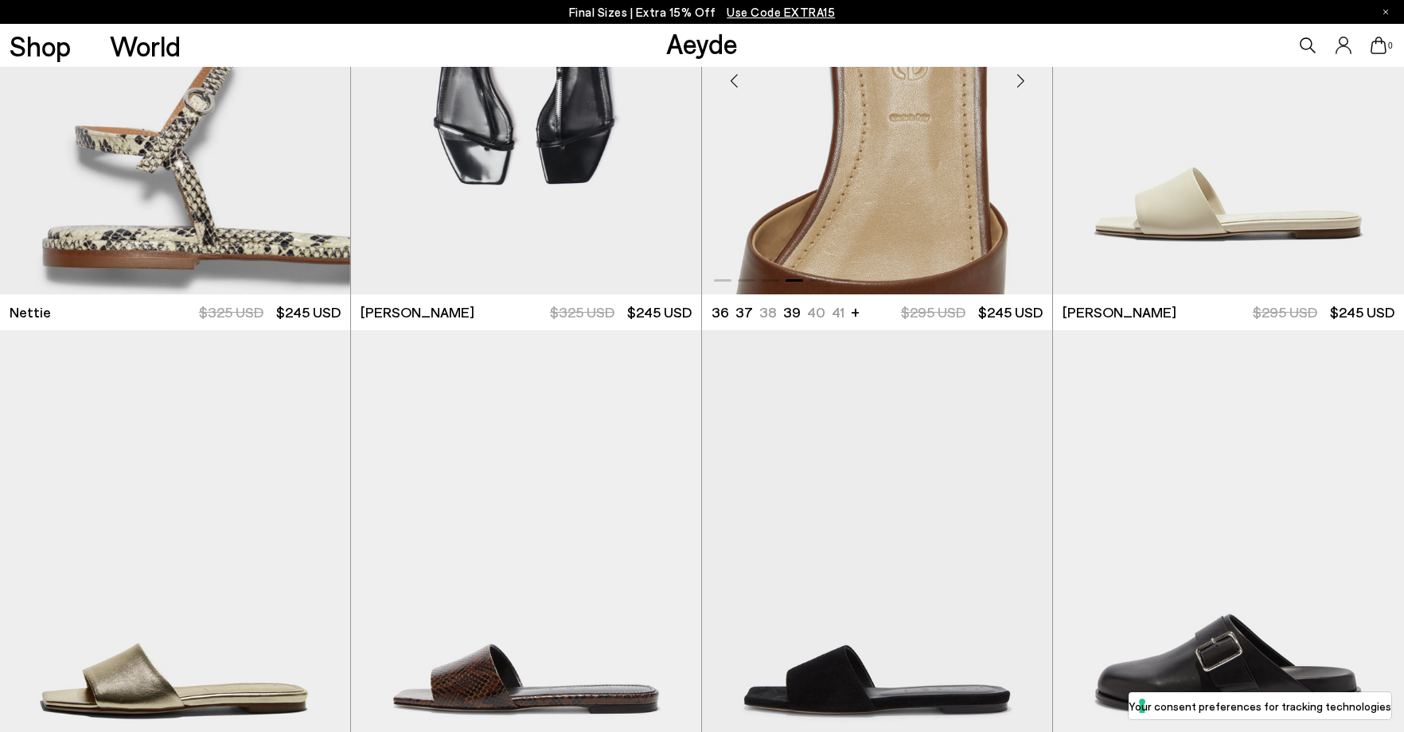
scroll to position [9076, 0]
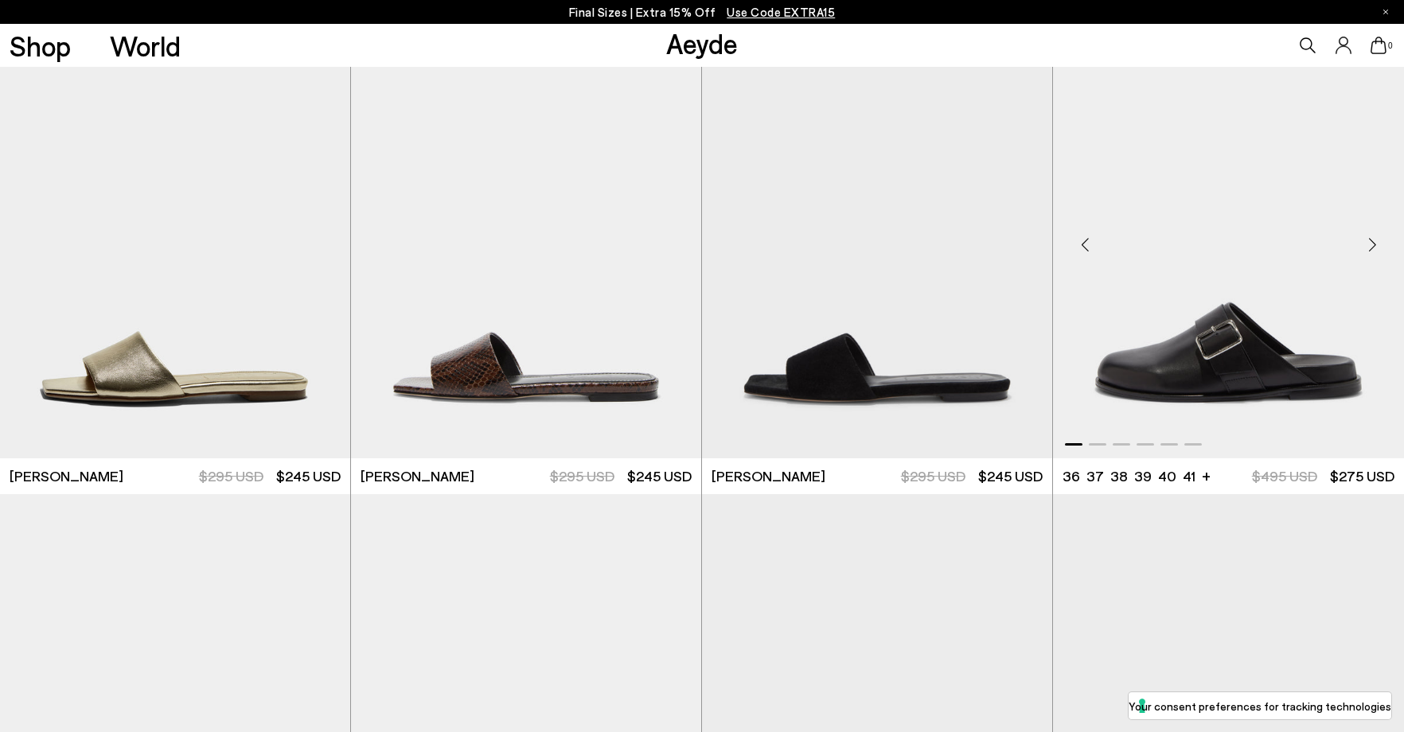
click at [1377, 250] on div "Next slide" at bounding box center [1373, 245] width 48 height 48
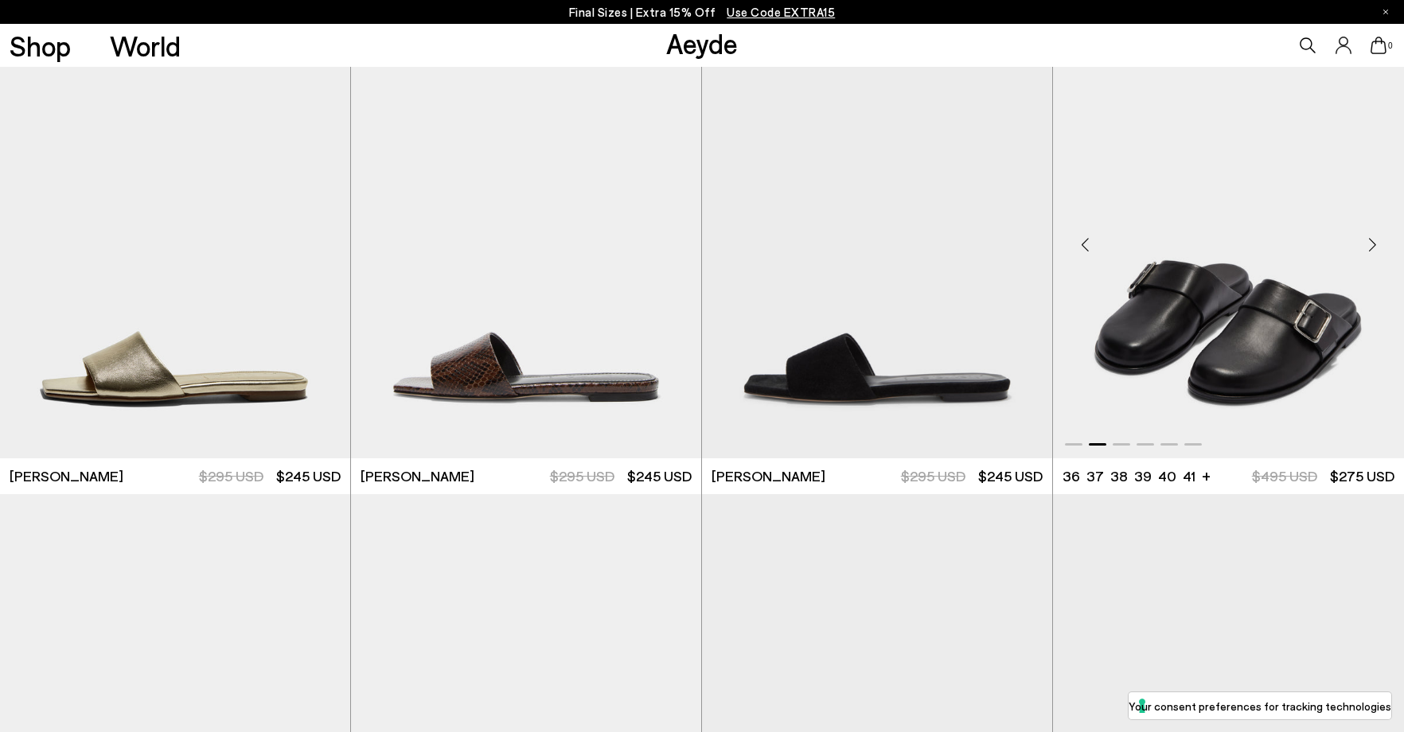
click at [1377, 250] on div "Next slide" at bounding box center [1373, 245] width 48 height 48
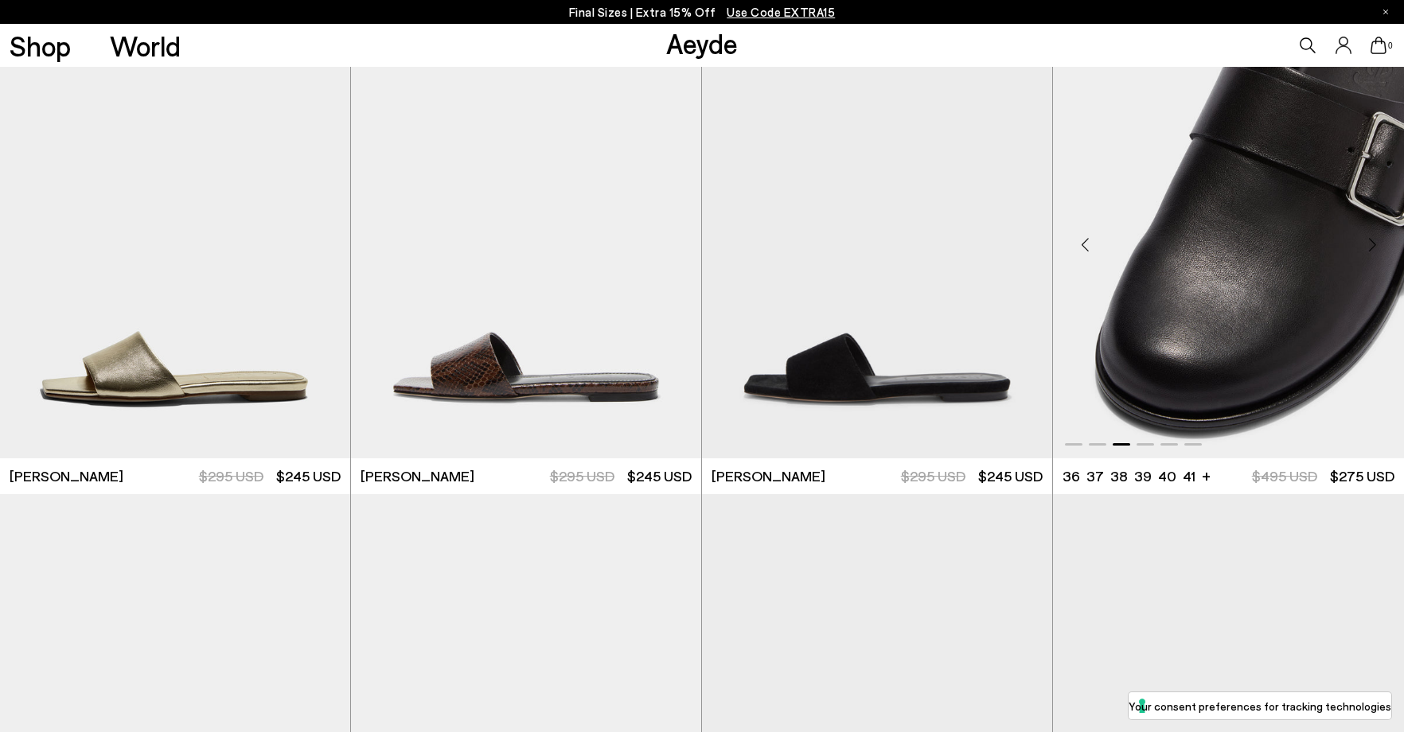
click at [1374, 250] on div "Next slide" at bounding box center [1373, 245] width 48 height 48
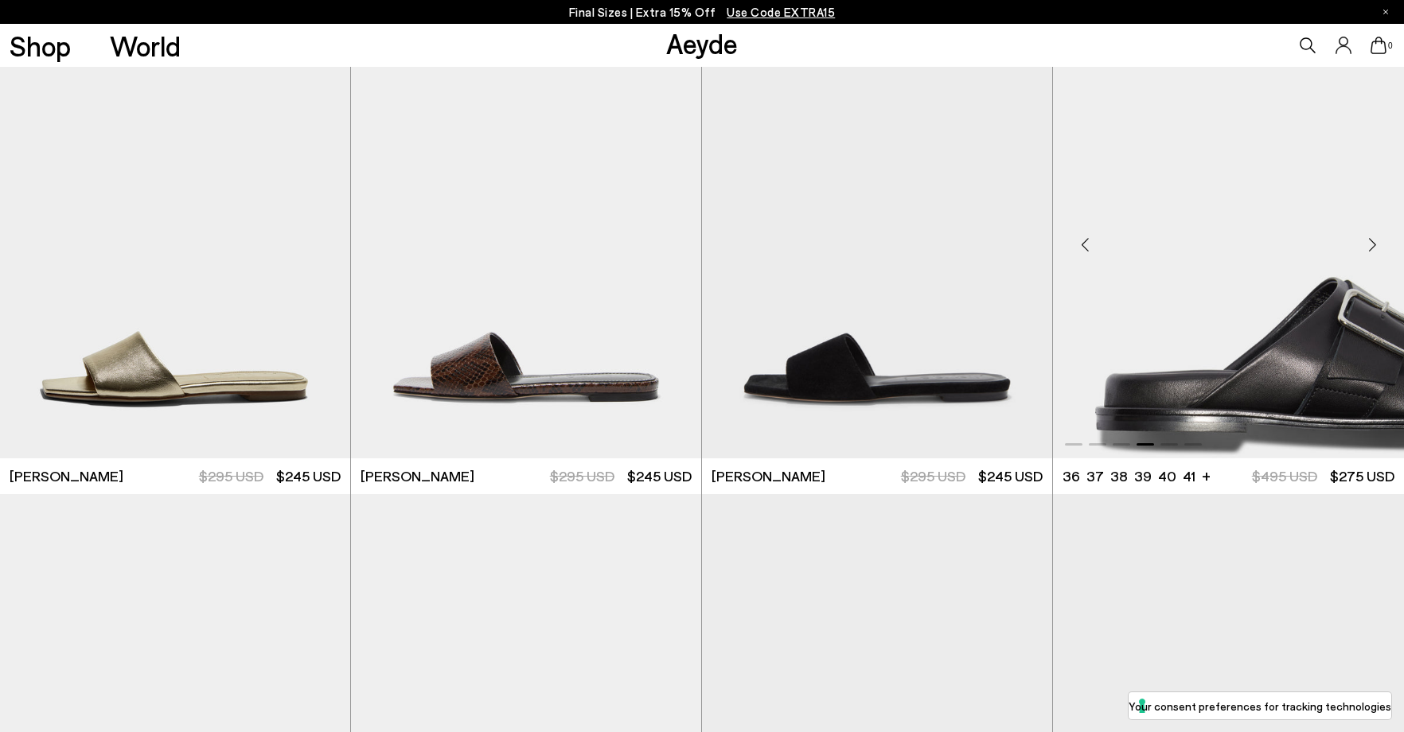
click at [1374, 240] on div "Next slide" at bounding box center [1373, 245] width 48 height 48
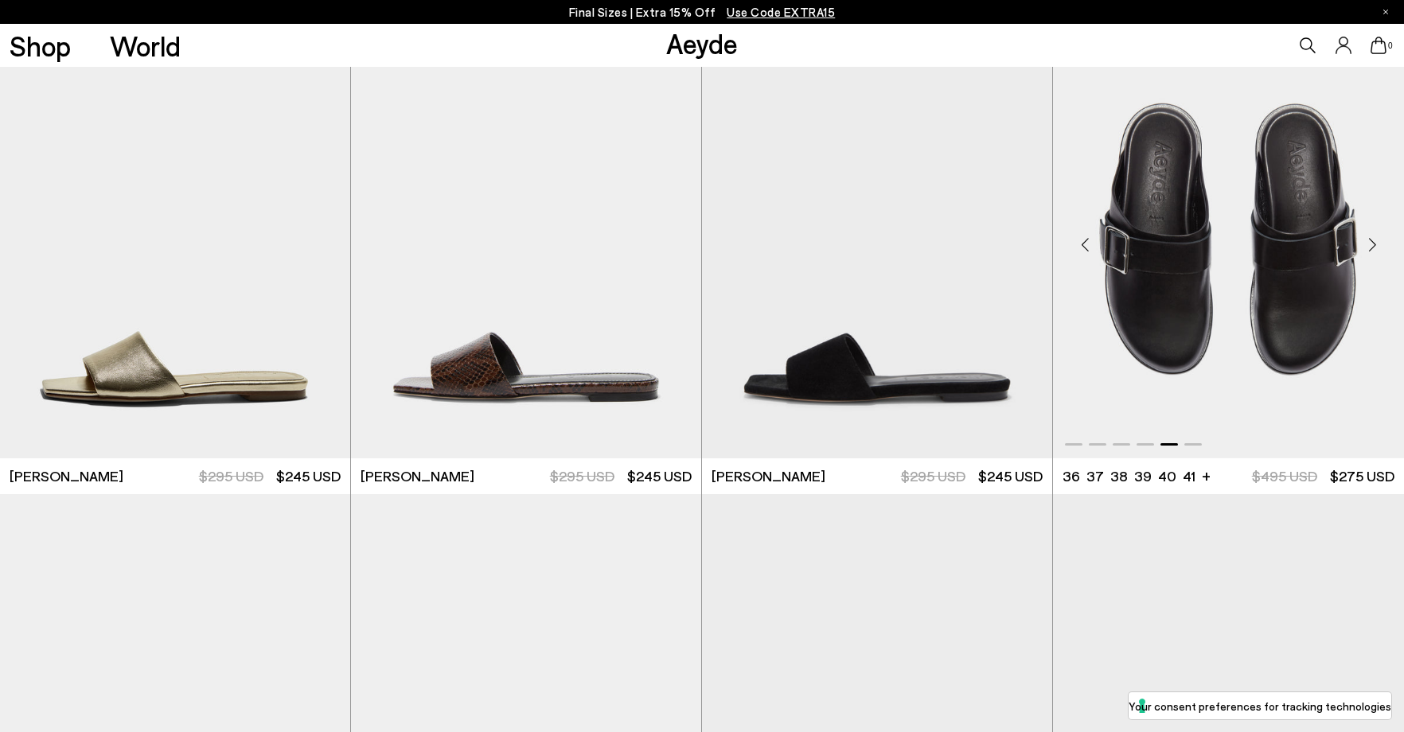
click at [1374, 240] on div "Next slide" at bounding box center [1373, 245] width 48 height 48
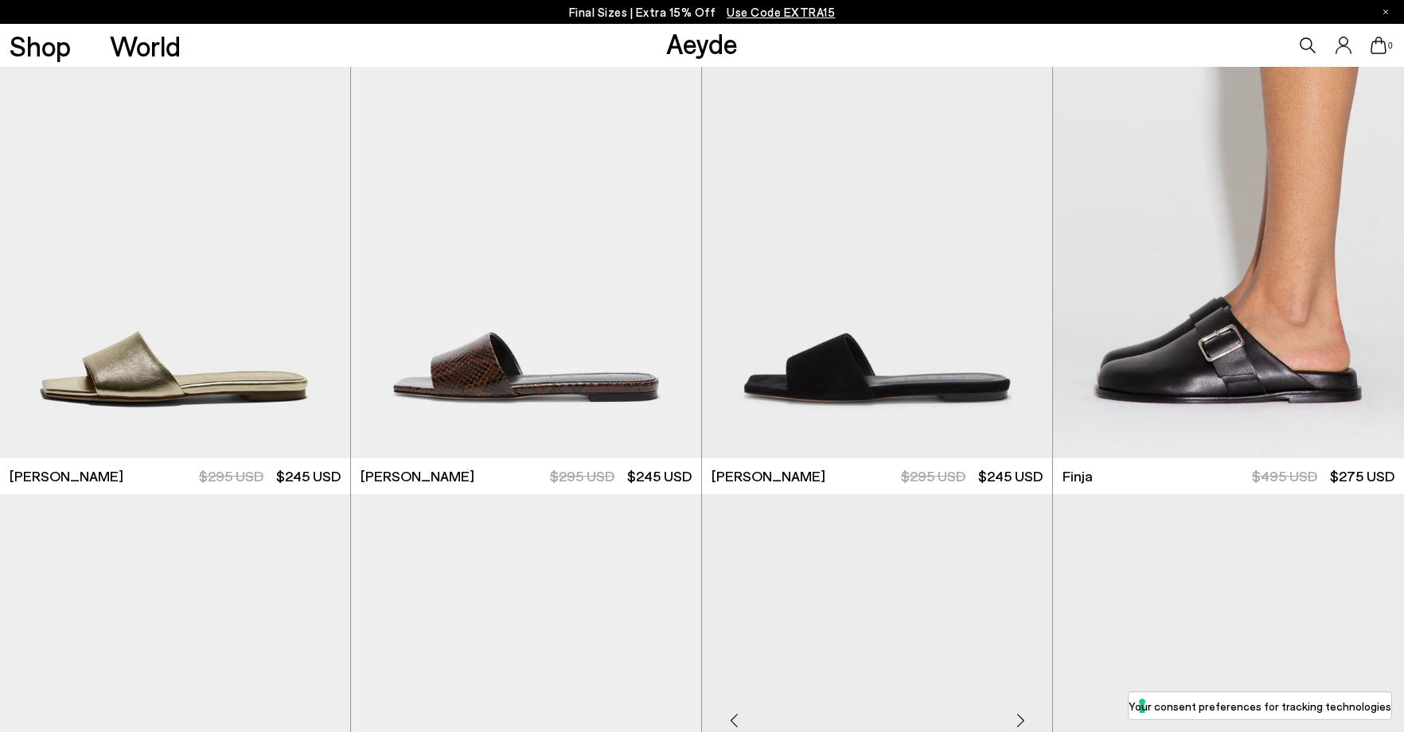
scroll to position [9474, 0]
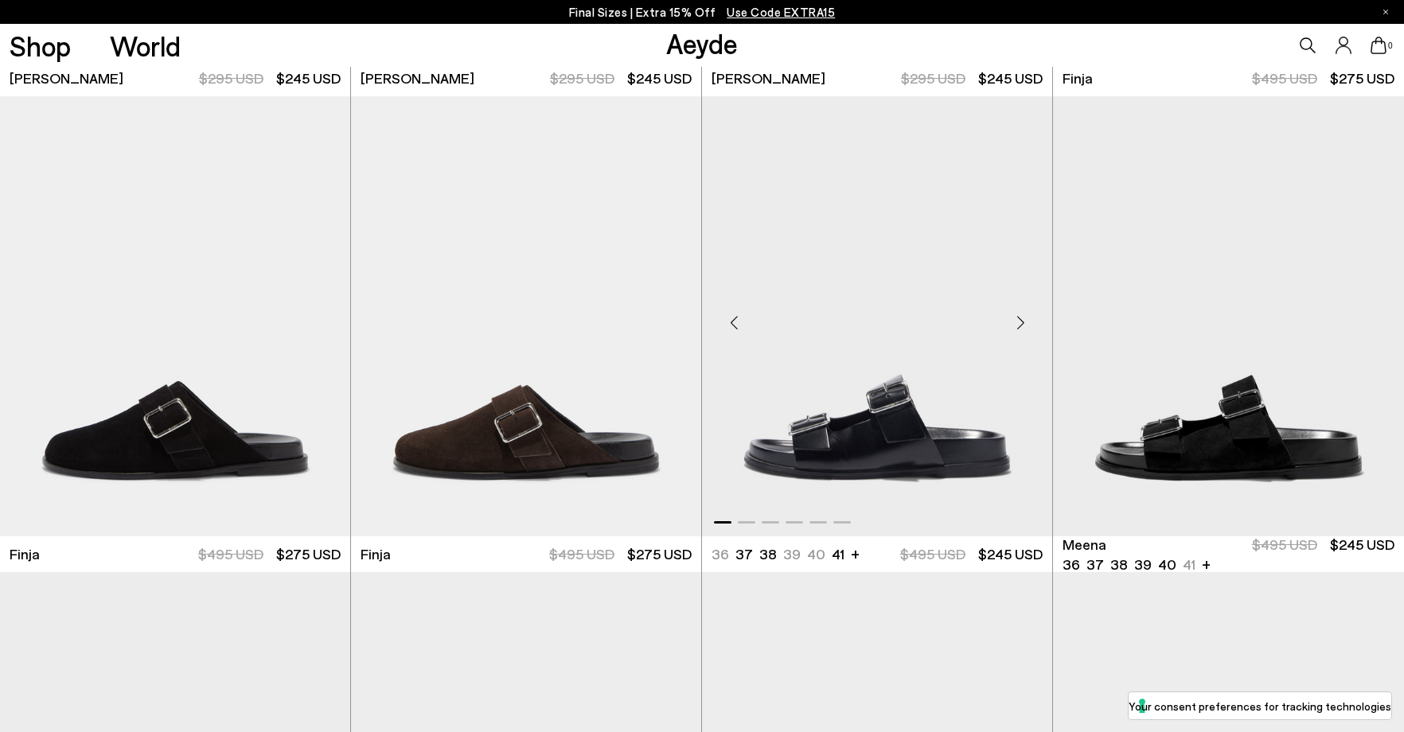
click at [1013, 322] on div "Next slide" at bounding box center [1021, 323] width 48 height 48
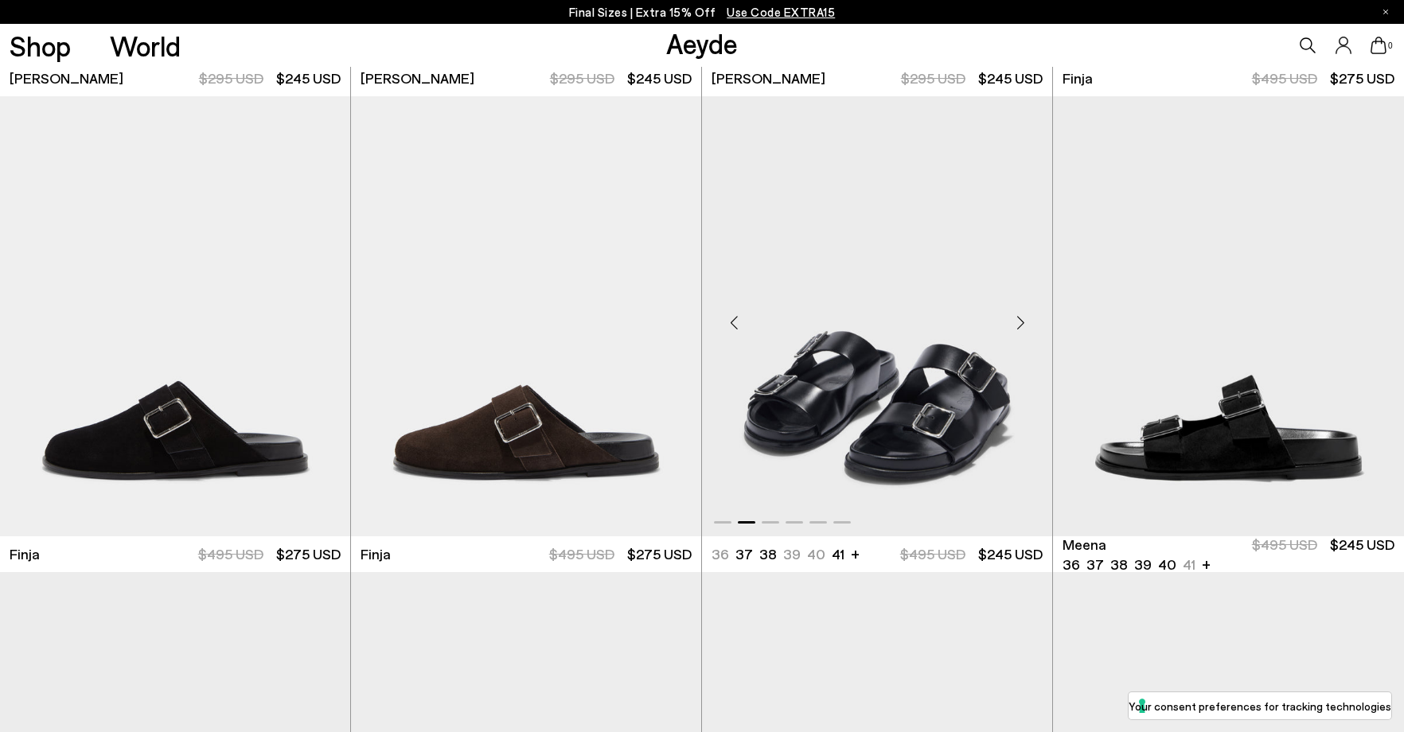
click at [1013, 322] on div "Next slide" at bounding box center [1021, 323] width 48 height 48
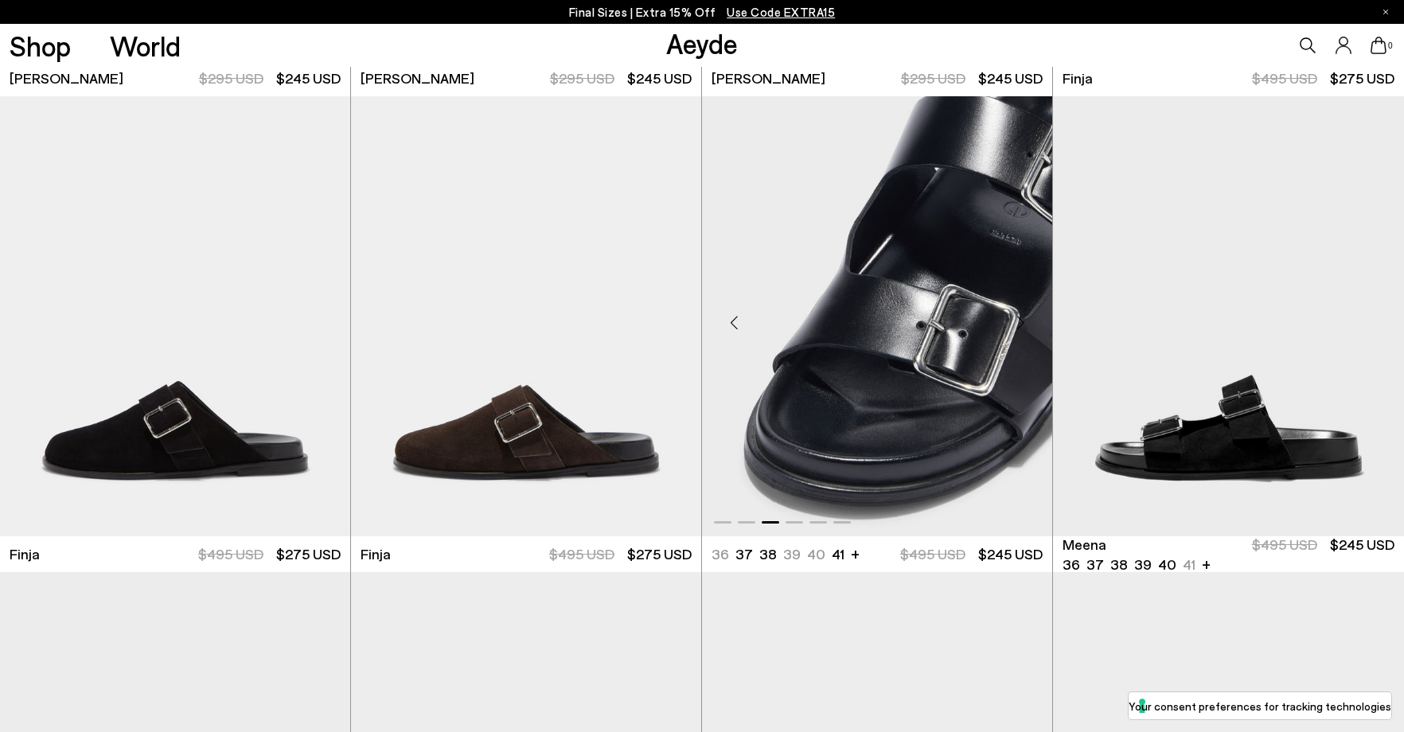
click at [1013, 322] on div "Next slide" at bounding box center [1021, 323] width 48 height 48
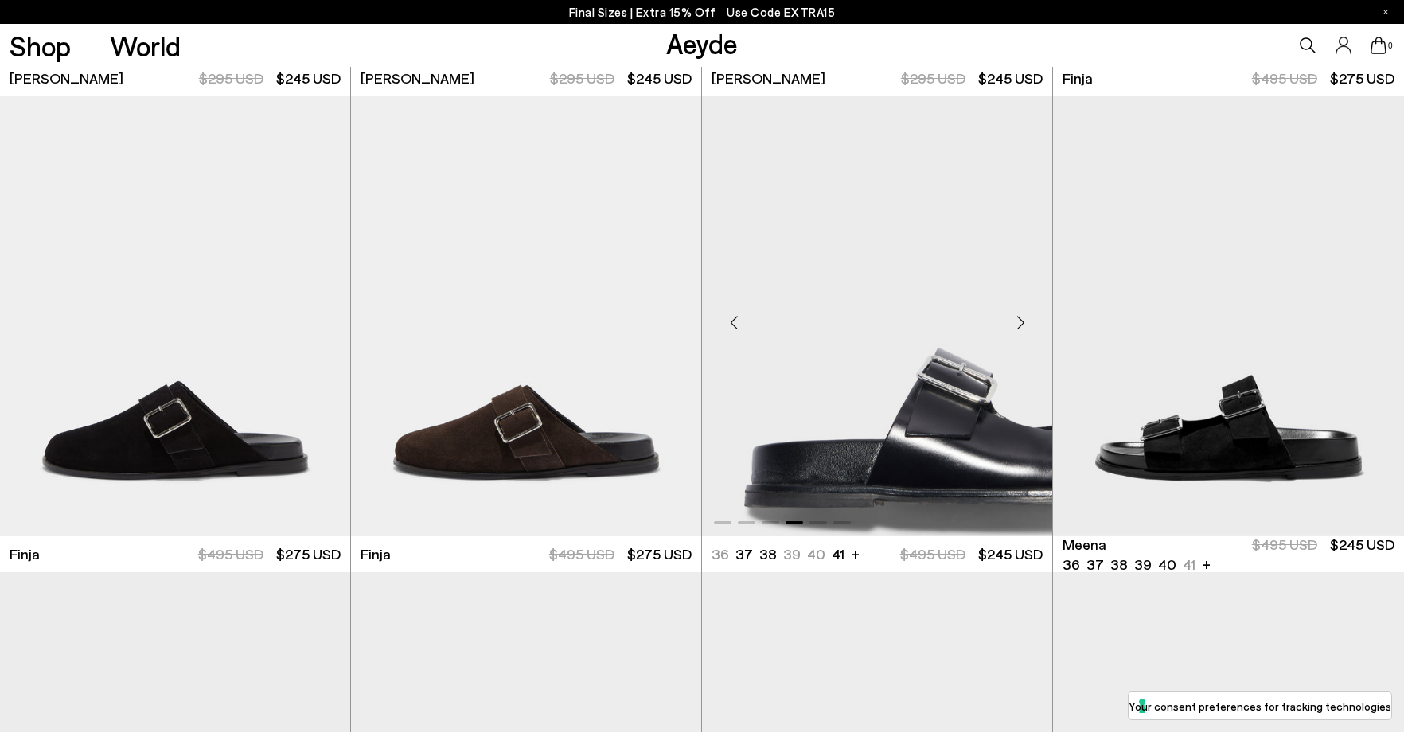
click at [1013, 322] on div "Next slide" at bounding box center [1021, 323] width 48 height 48
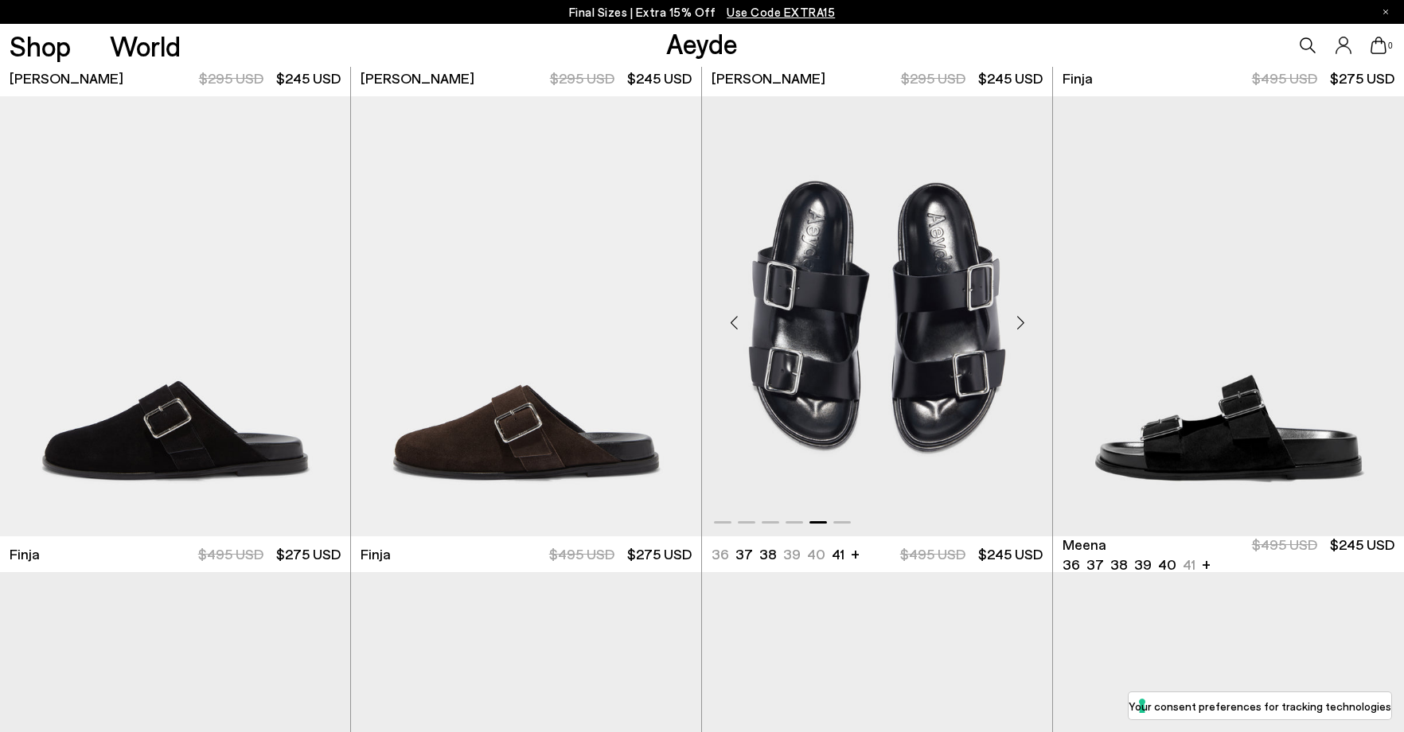
click at [1013, 322] on div "Next slide" at bounding box center [1021, 323] width 48 height 48
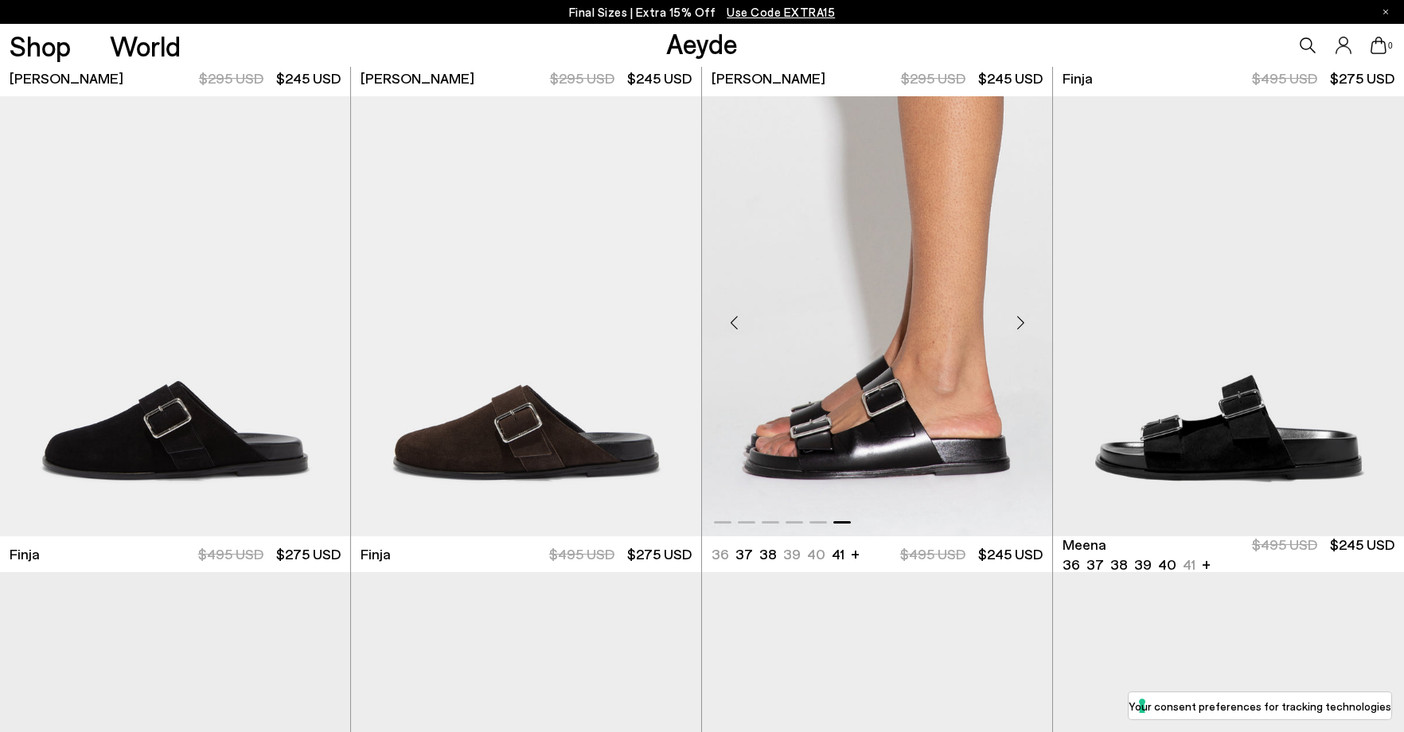
click at [1013, 322] on div "Next slide" at bounding box center [1021, 323] width 48 height 48
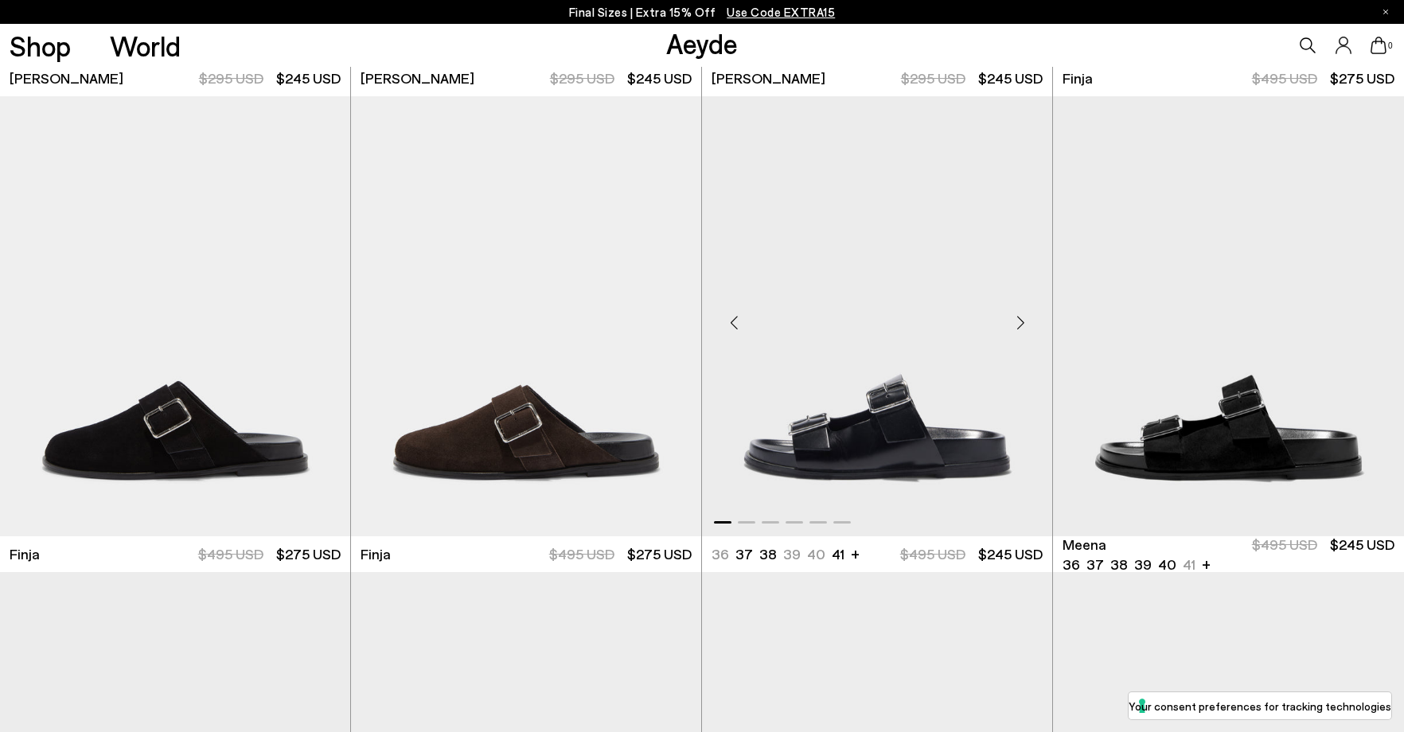
click at [1013, 322] on div "Next slide" at bounding box center [1021, 323] width 48 height 48
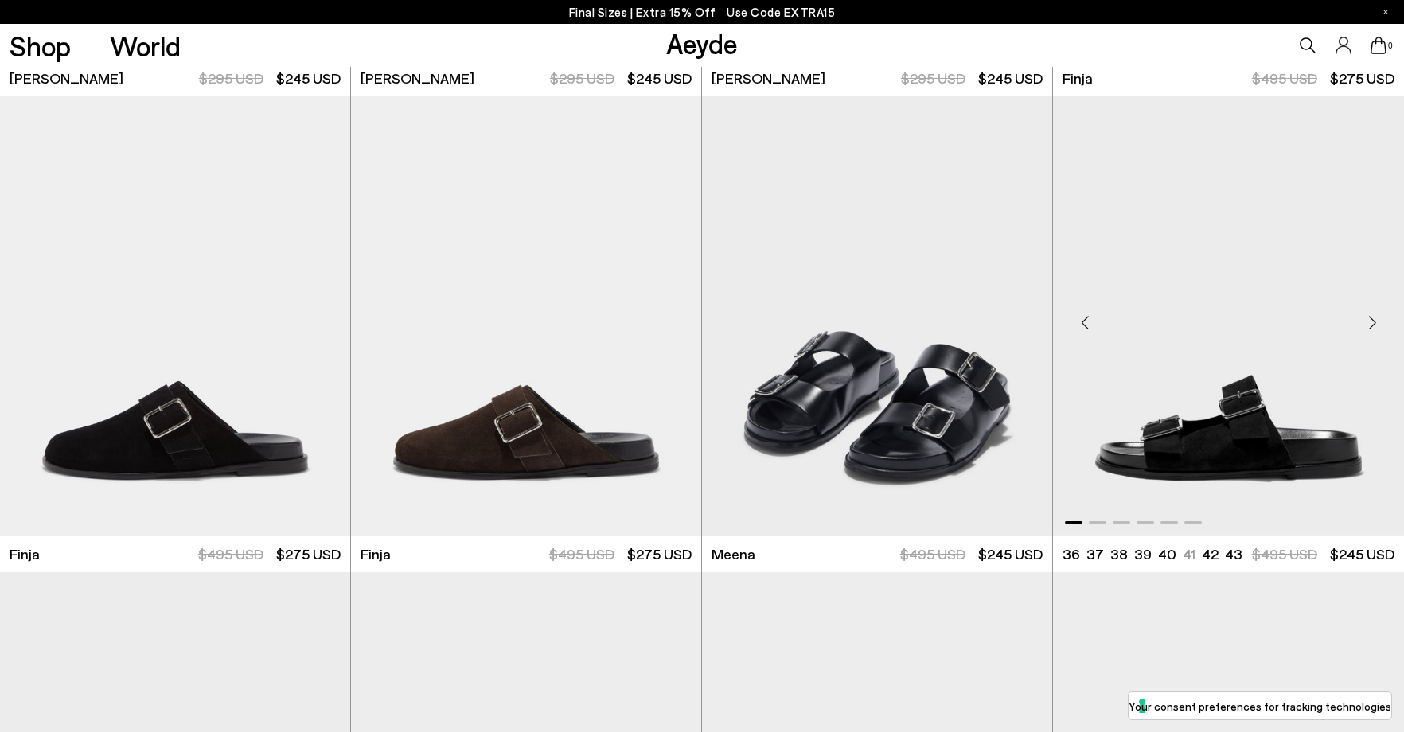
click at [1364, 321] on div "Next slide" at bounding box center [1373, 323] width 48 height 48
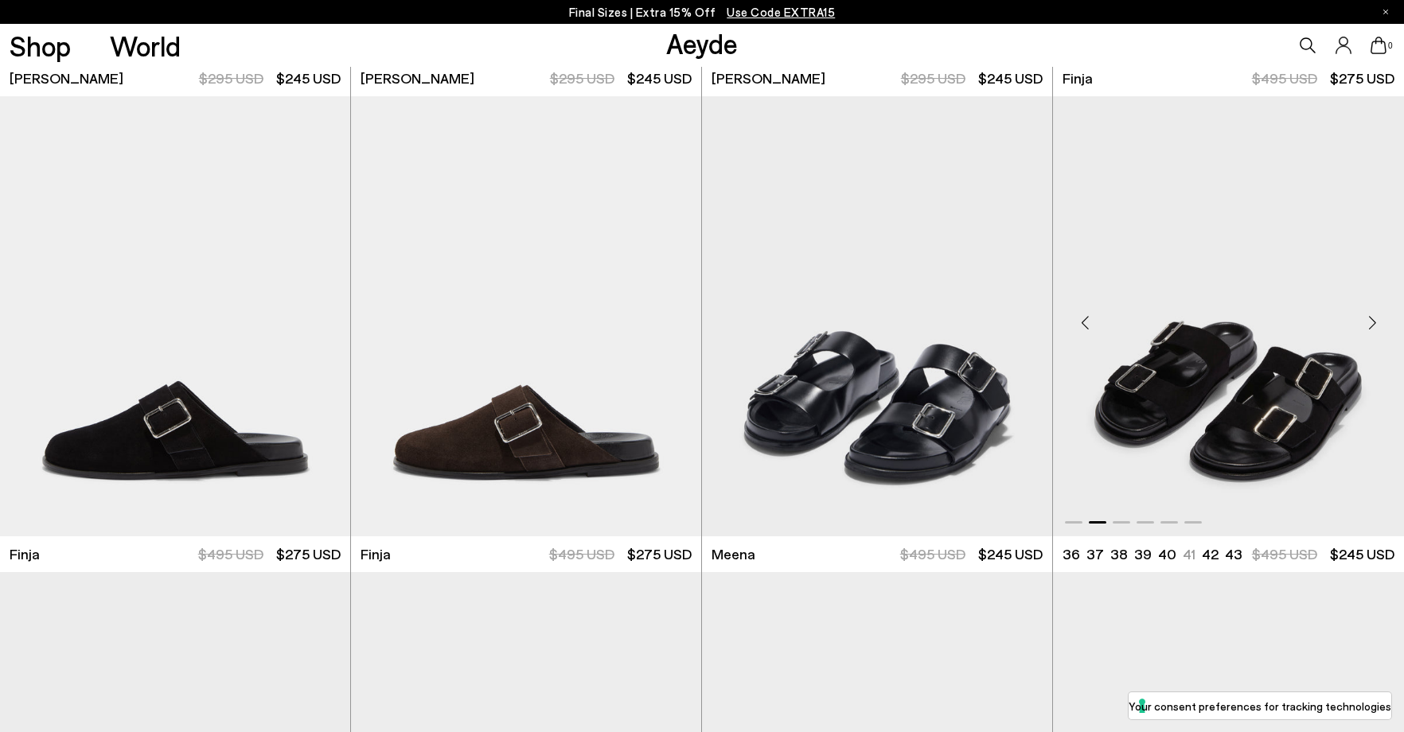
click at [1363, 321] on div "Next slide" at bounding box center [1373, 323] width 48 height 48
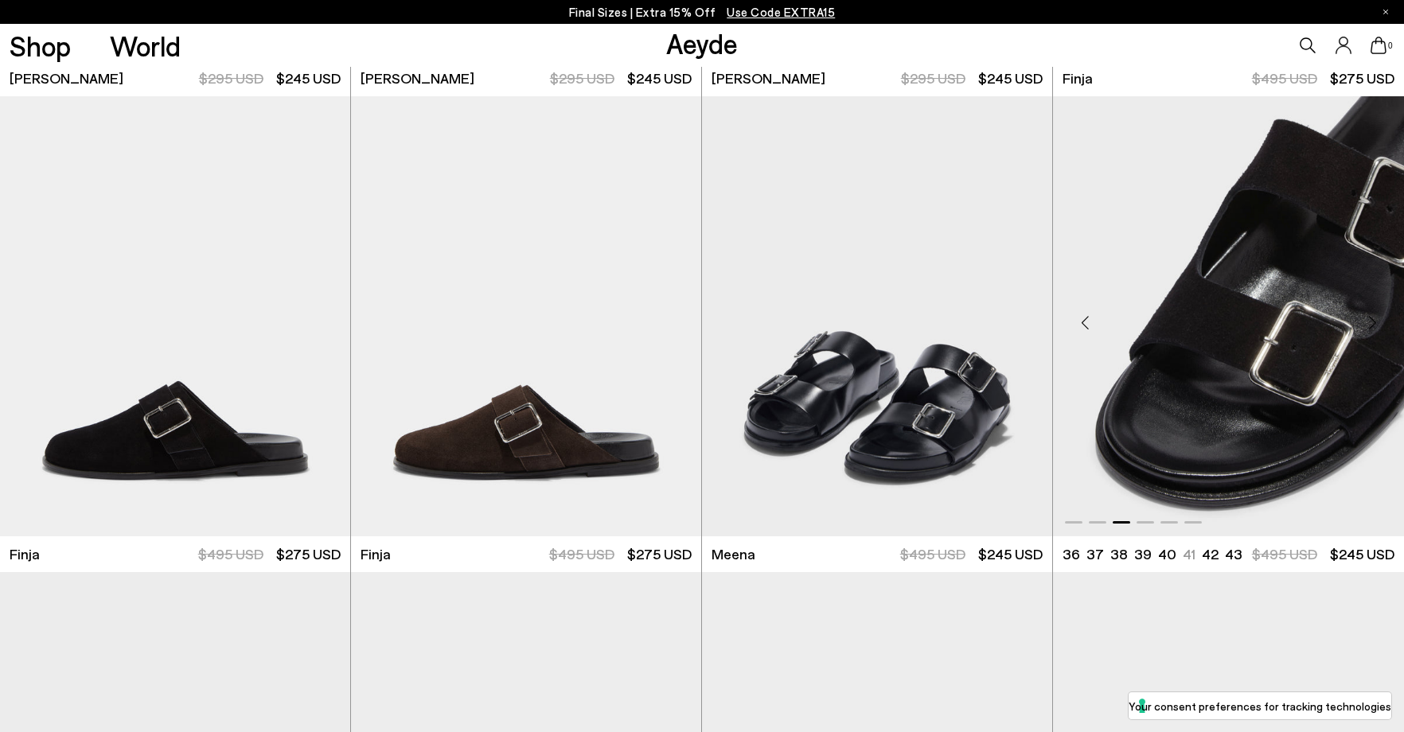
click at [1361, 320] on div "Next slide" at bounding box center [1373, 323] width 48 height 48
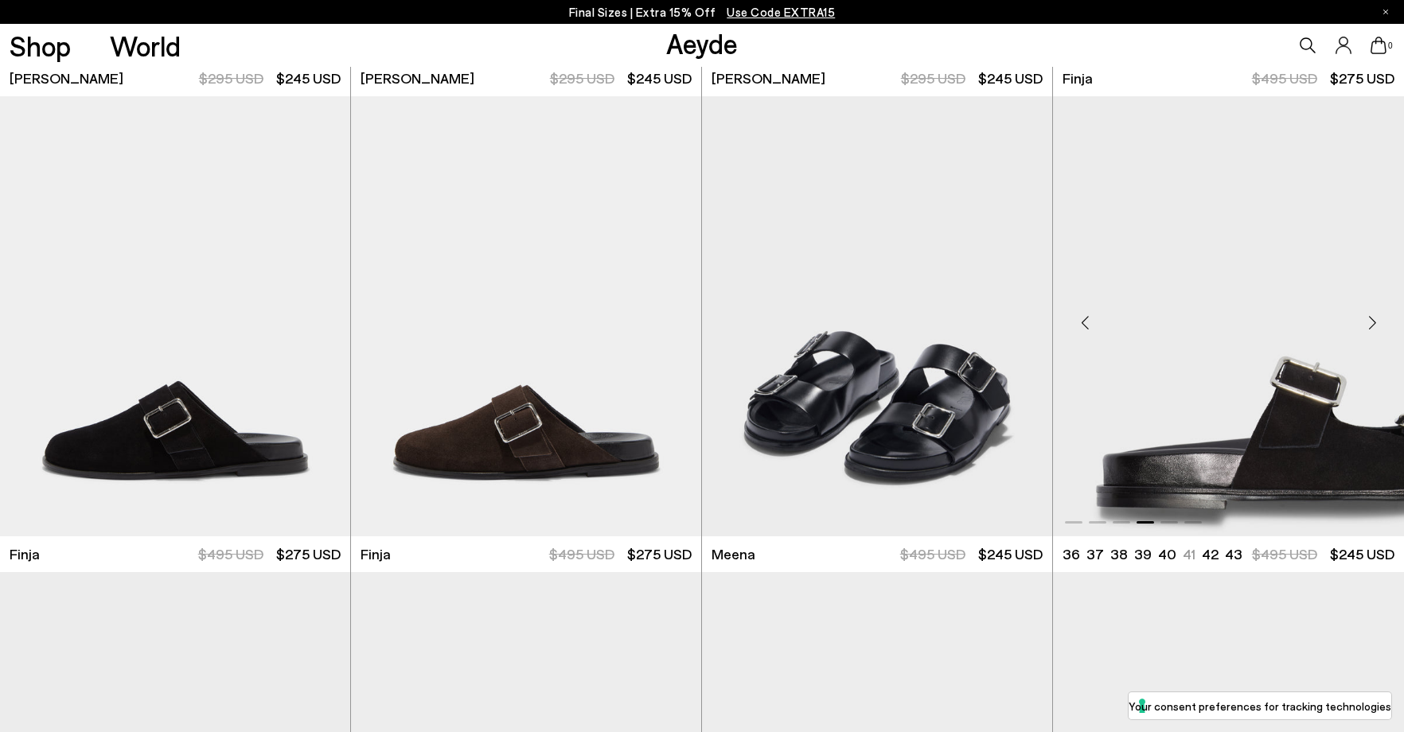
click at [1361, 320] on div "Next slide" at bounding box center [1373, 323] width 48 height 48
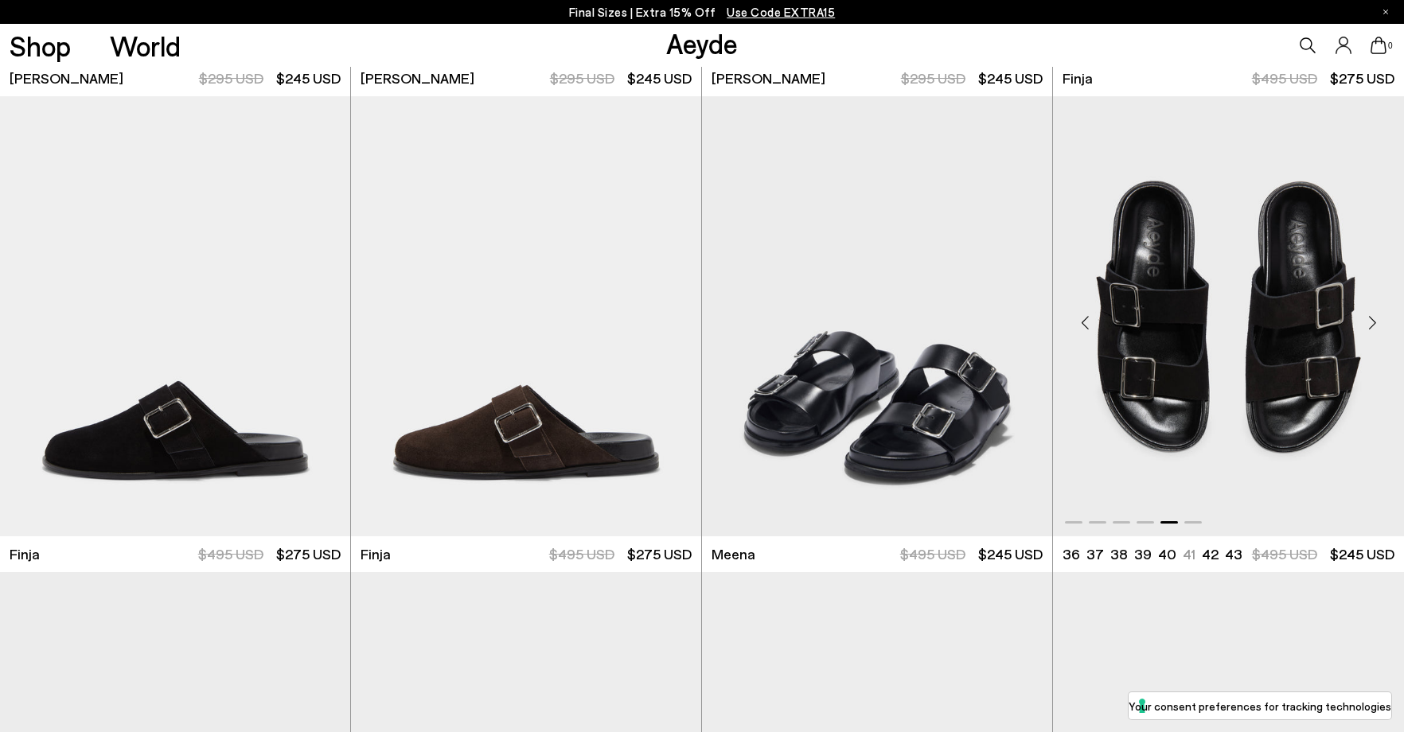
click at [1359, 319] on div "Next slide" at bounding box center [1373, 323] width 48 height 48
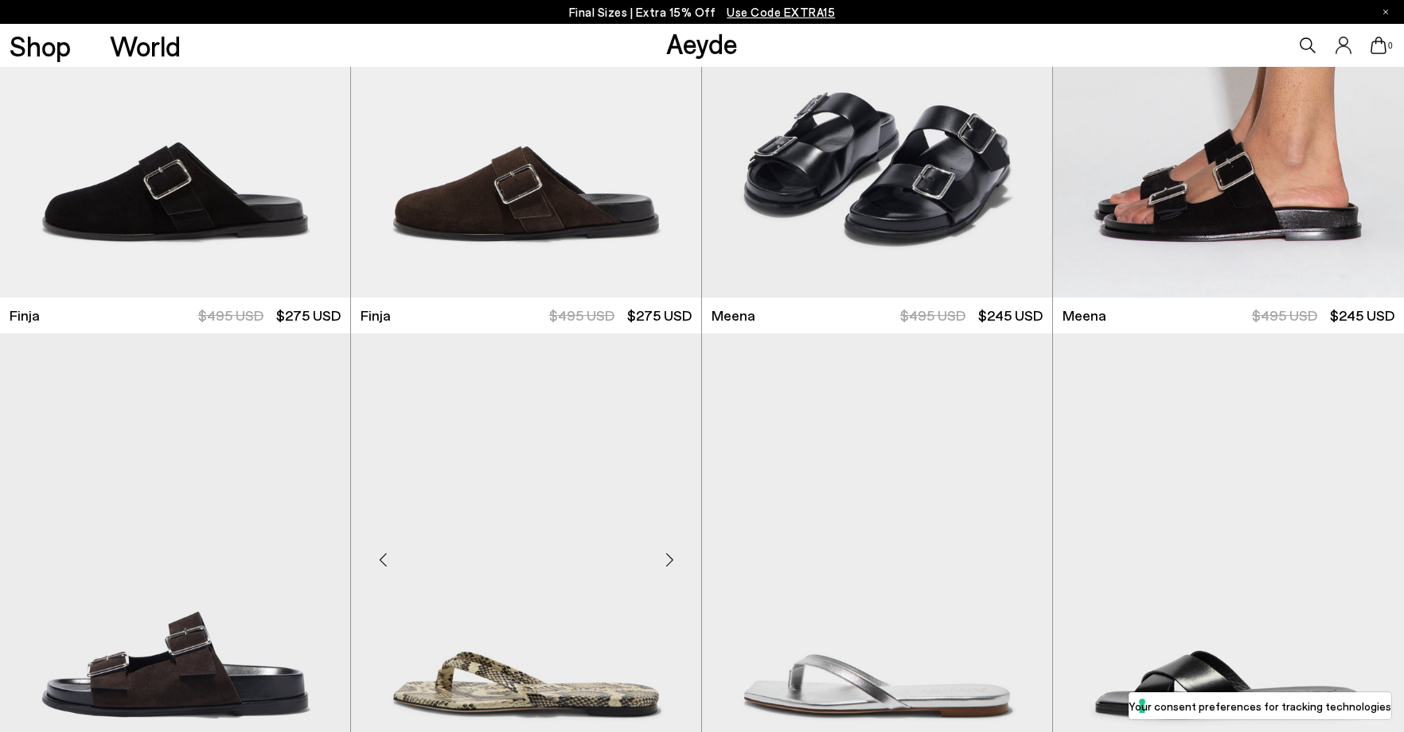
scroll to position [9873, 0]
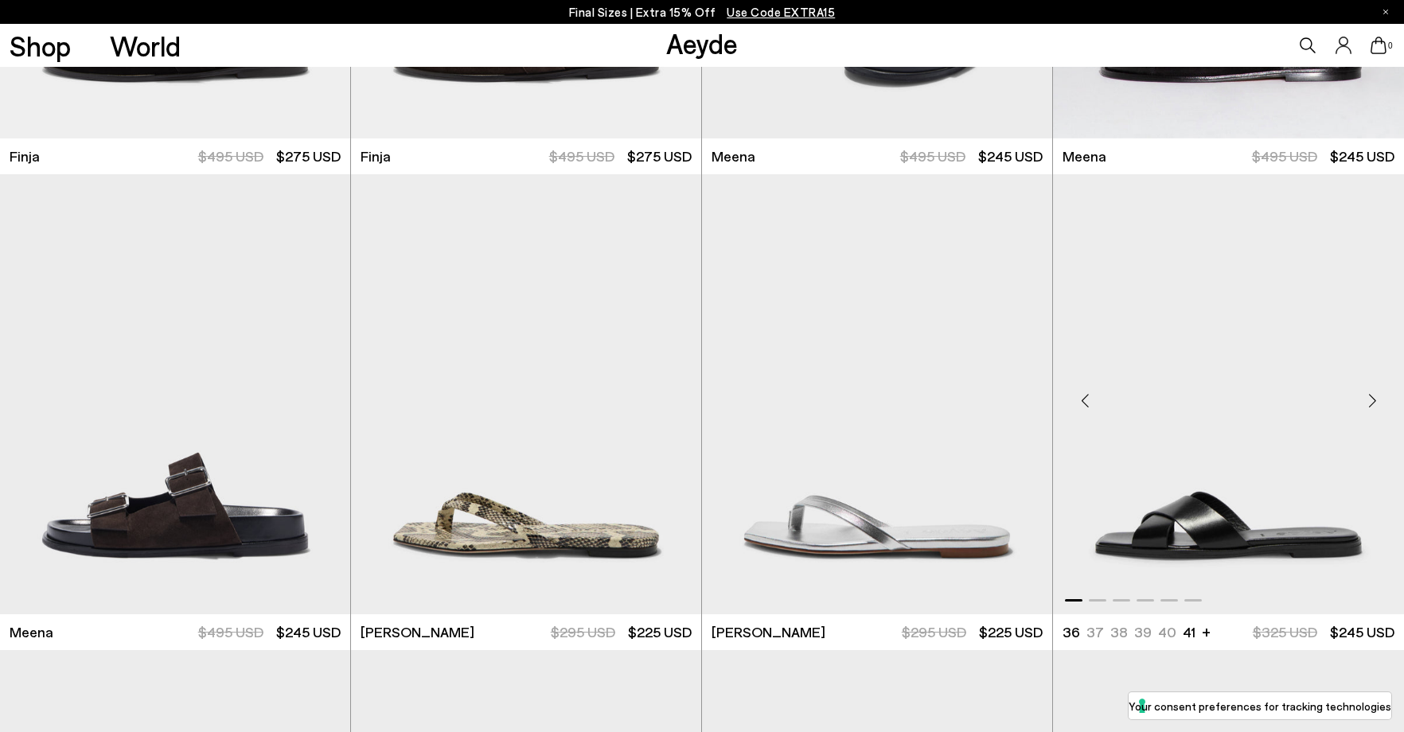
click at [1091, 402] on div "Previous slide" at bounding box center [1085, 401] width 48 height 48
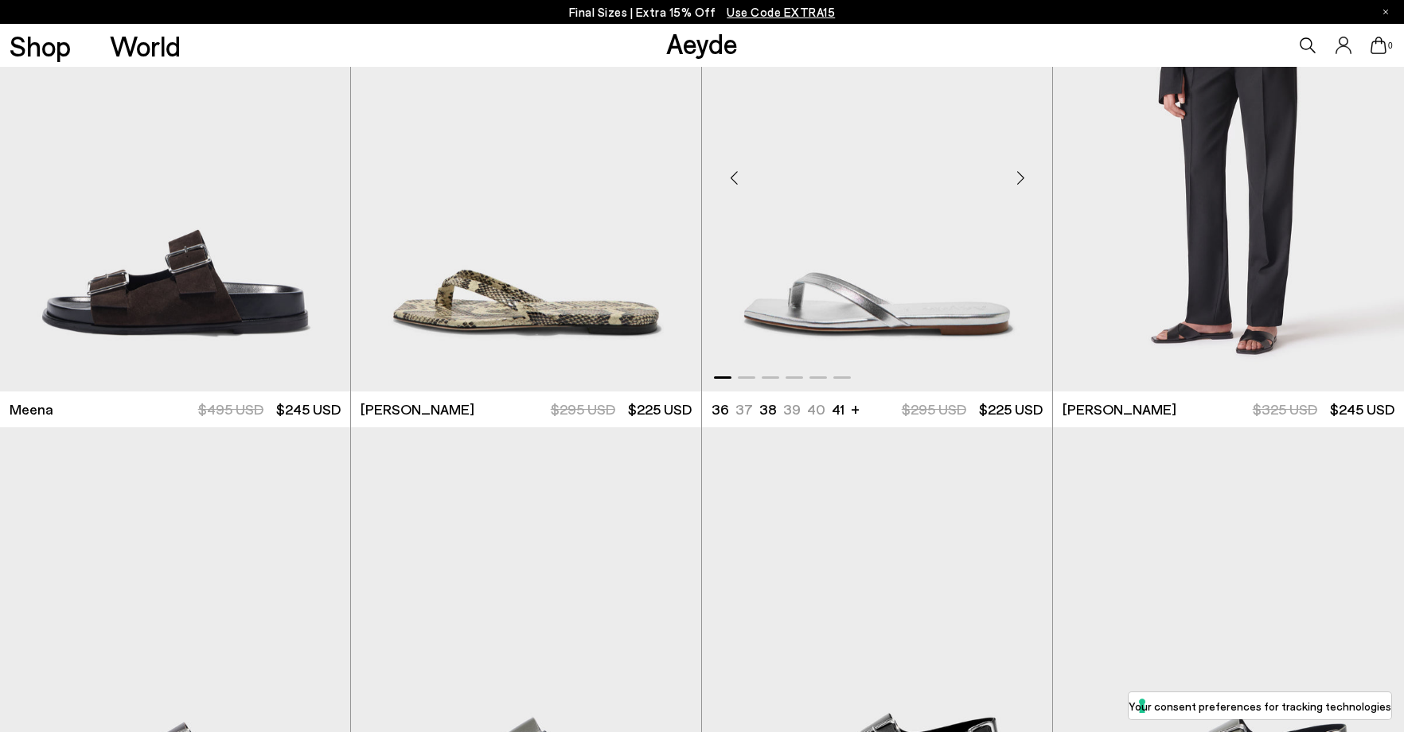
scroll to position [10111, 0]
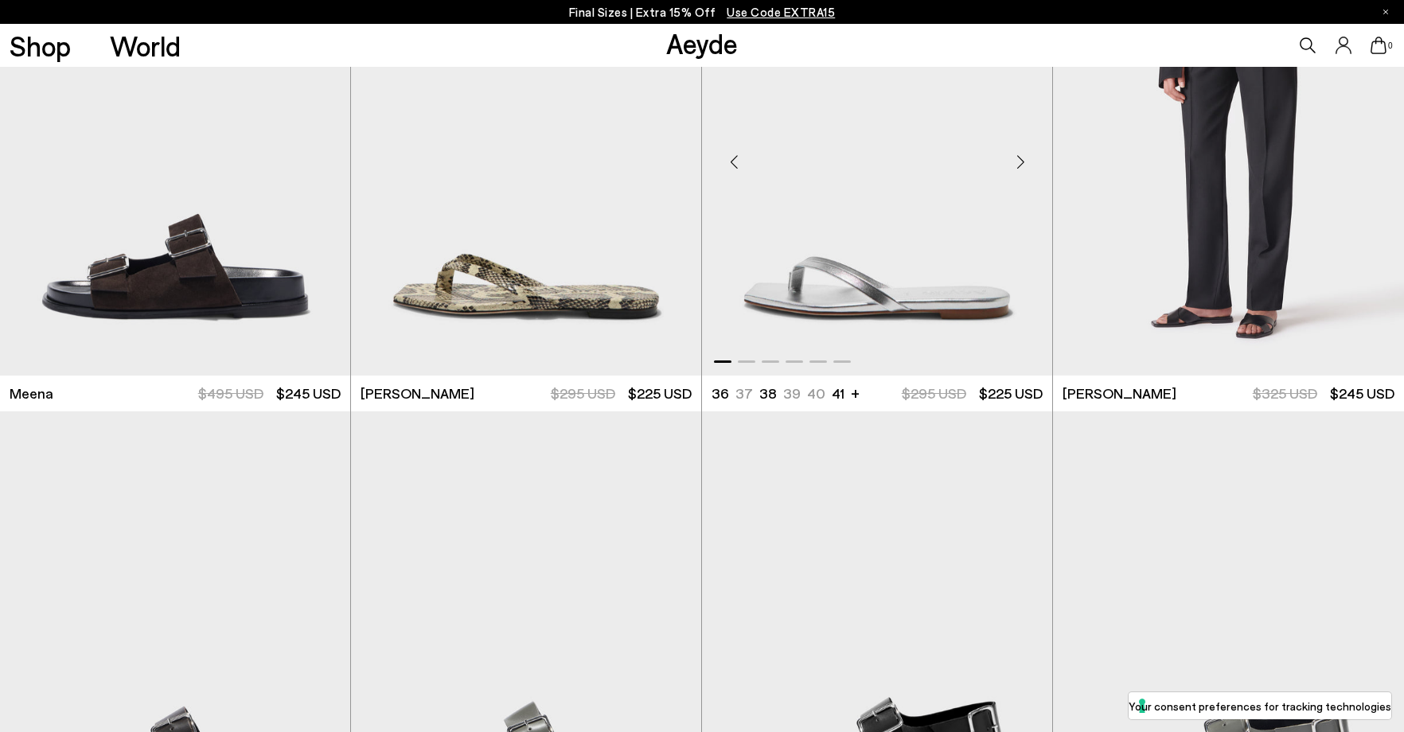
click at [736, 162] on div "Previous slide" at bounding box center [734, 163] width 48 height 48
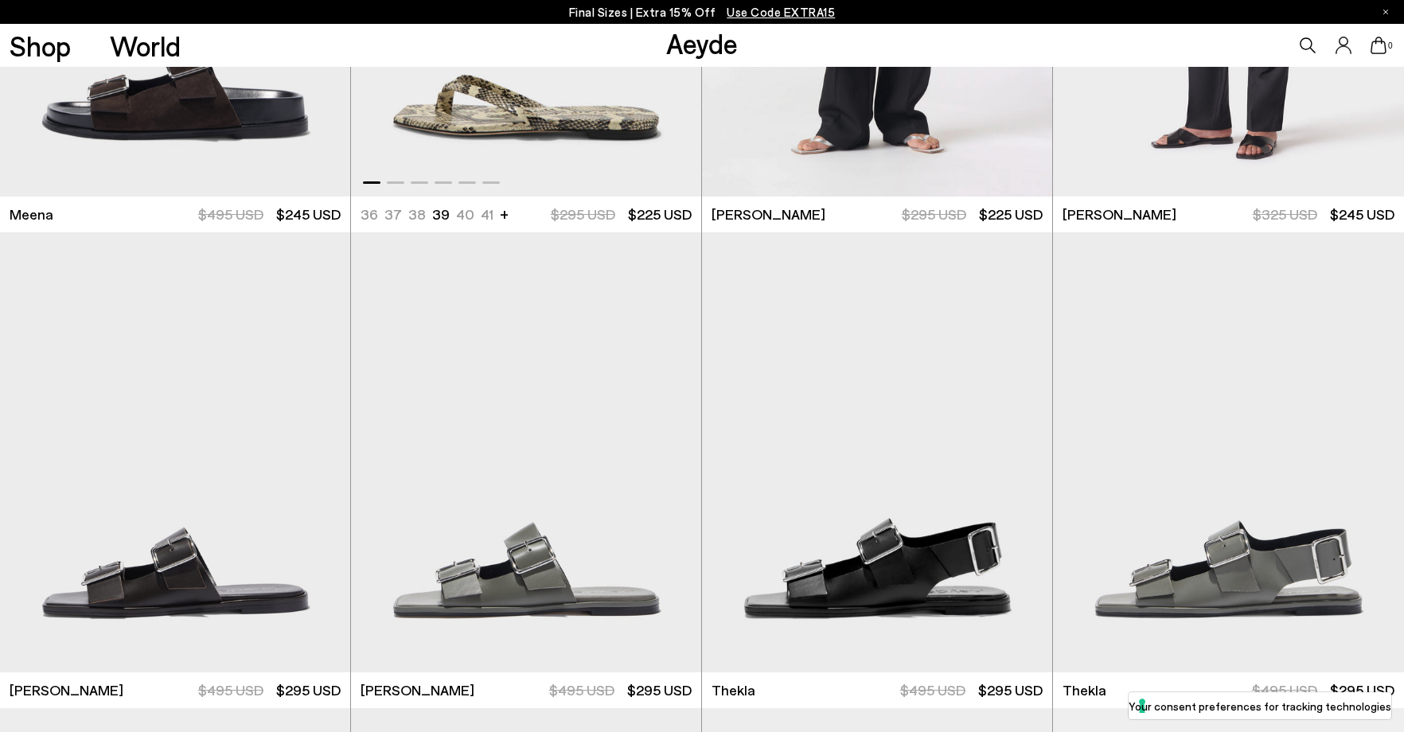
scroll to position [10430, 0]
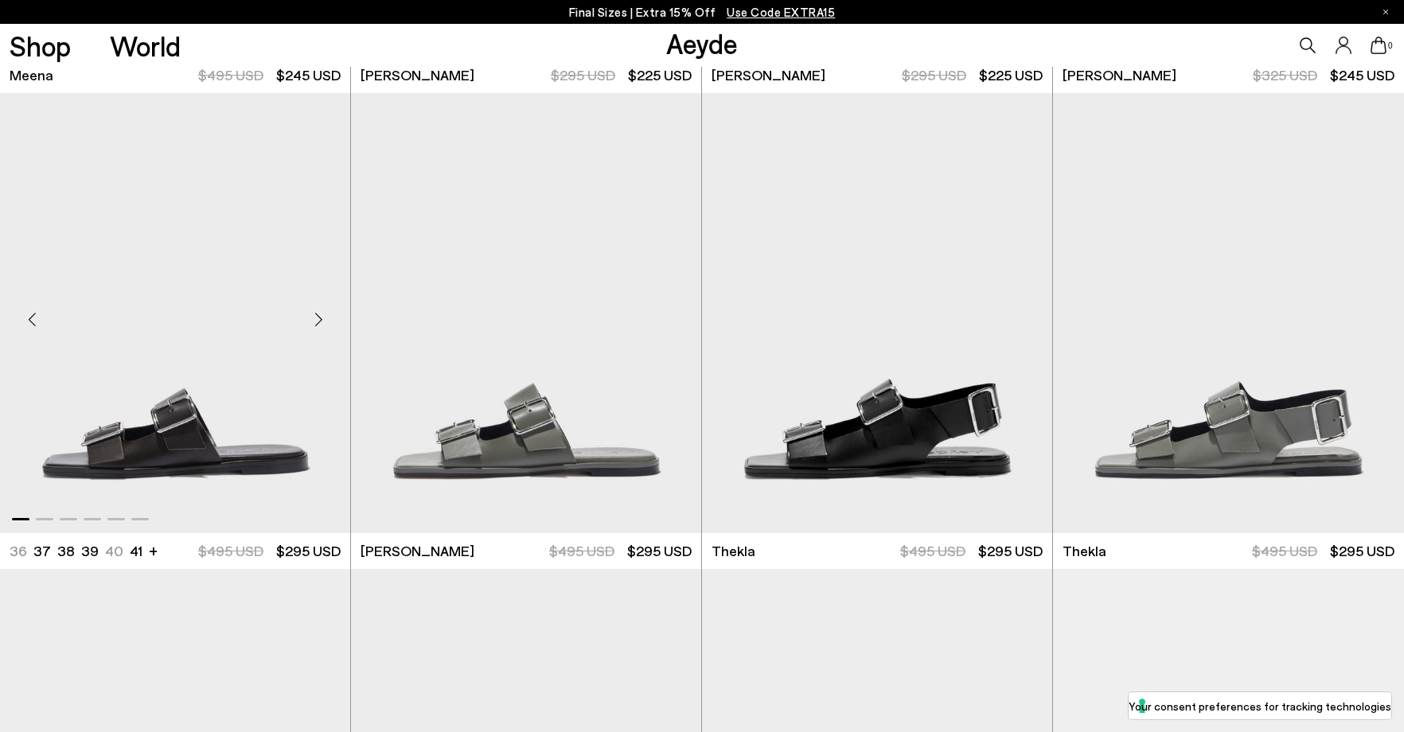
click at [45, 318] on div "Previous slide" at bounding box center [32, 320] width 48 height 48
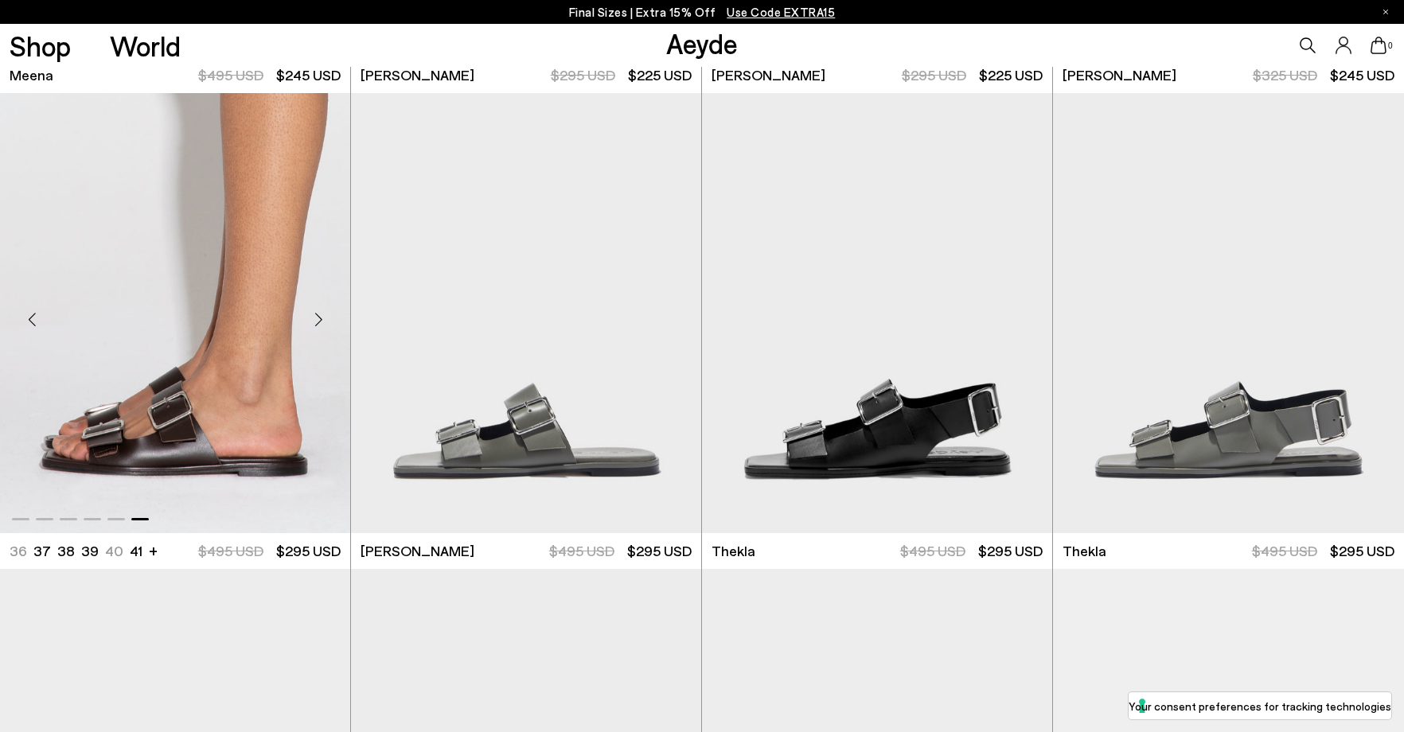
click at [45, 318] on div "Previous slide" at bounding box center [32, 320] width 48 height 48
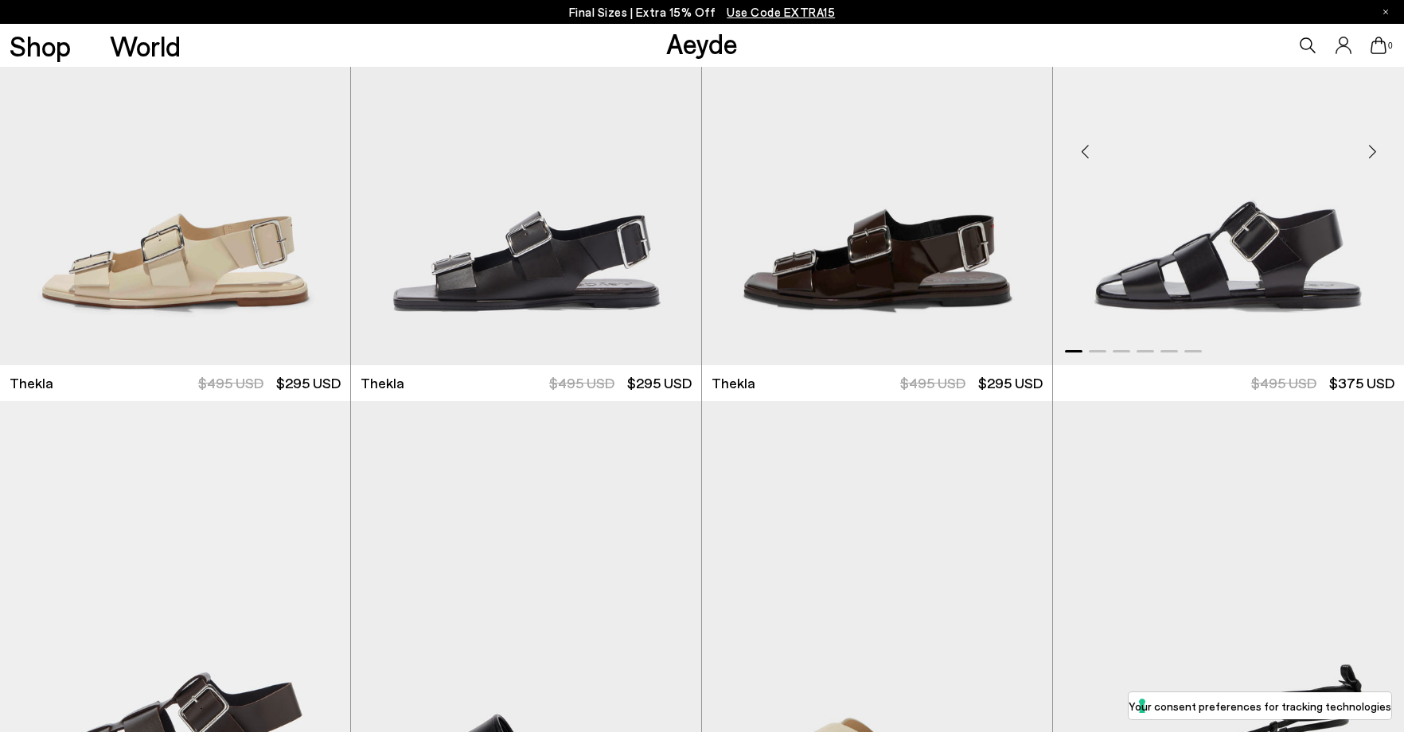
scroll to position [11067, 0]
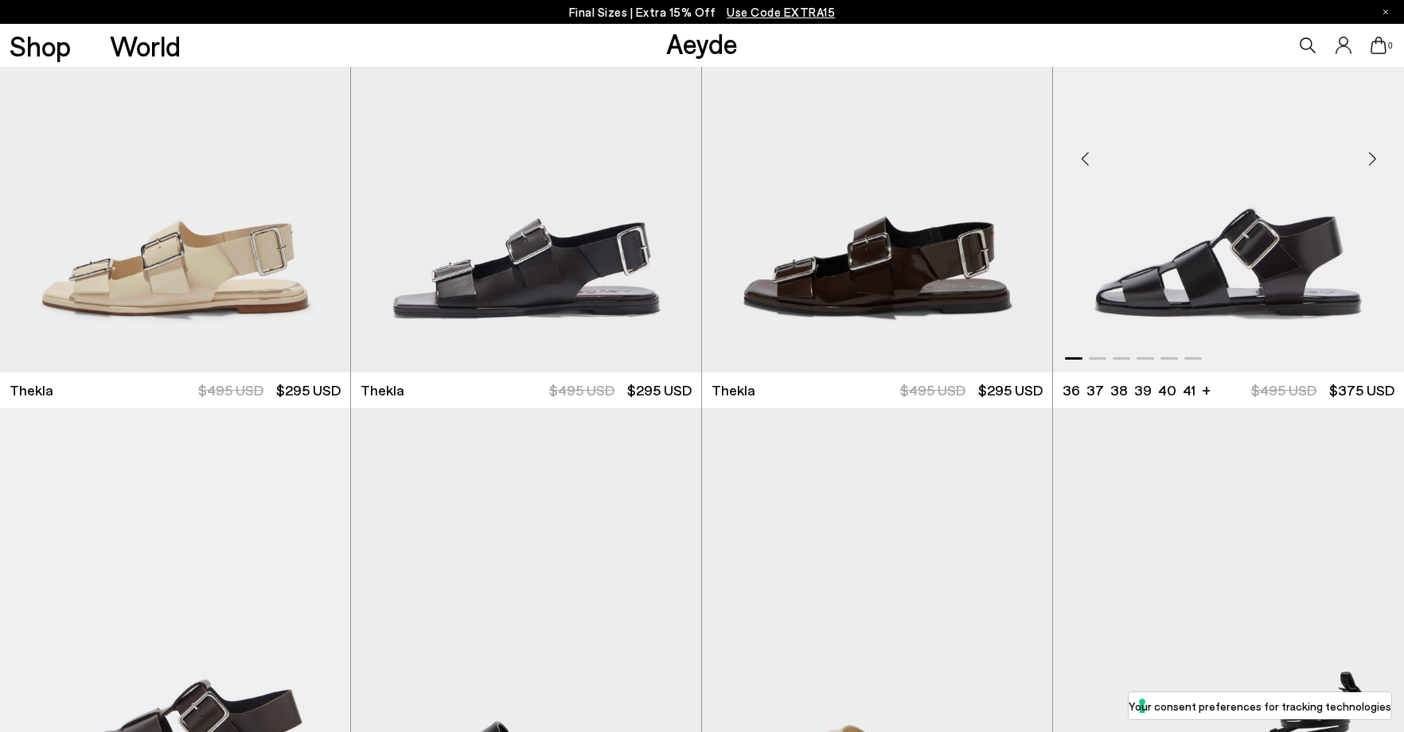
click at [1088, 154] on div "Previous slide" at bounding box center [1085, 159] width 48 height 48
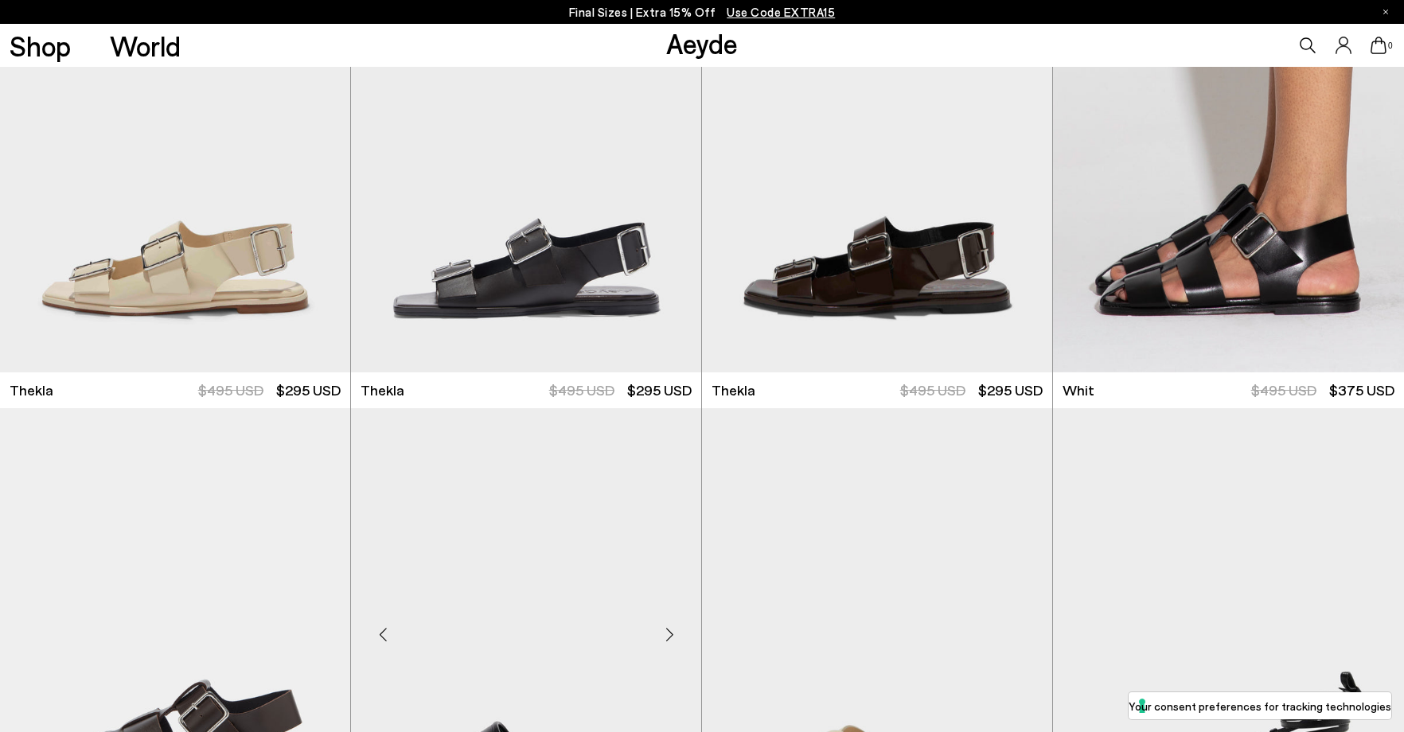
scroll to position [11465, 0]
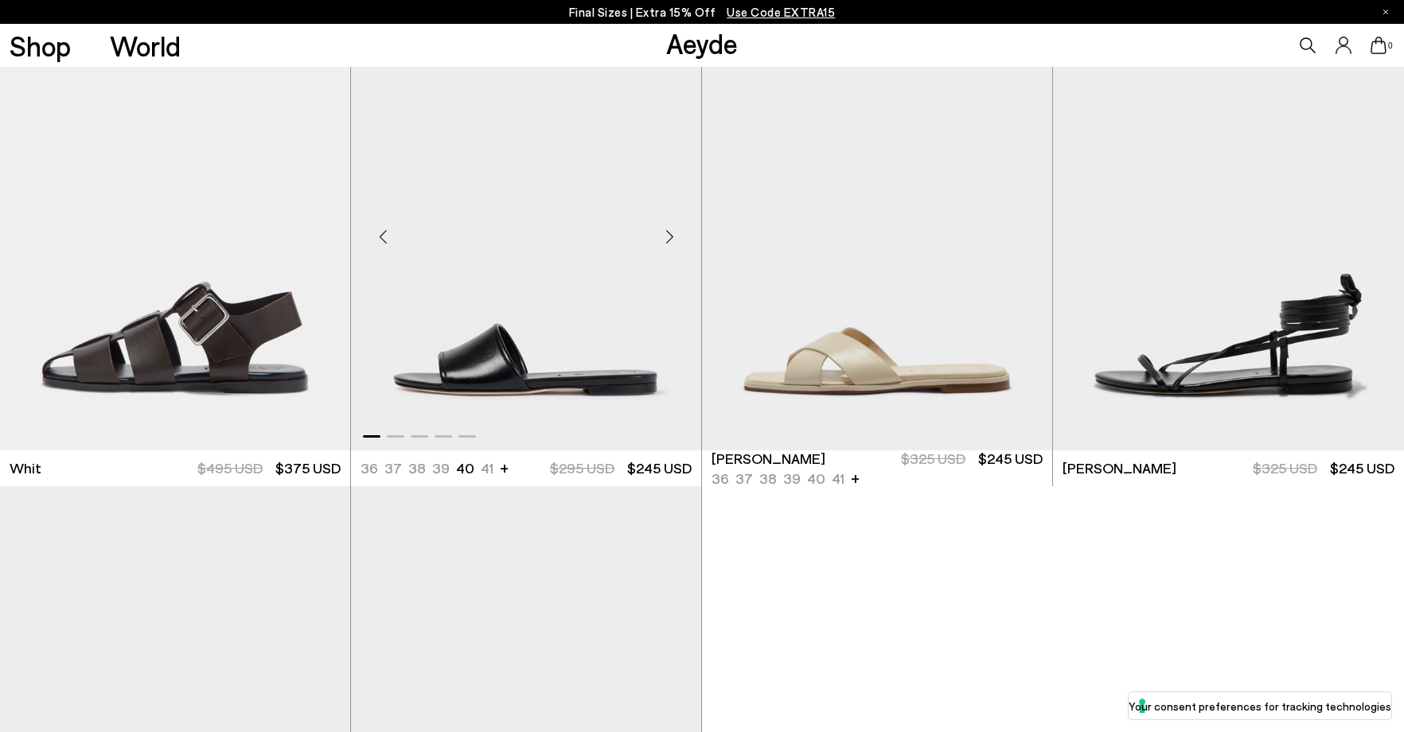
click at [381, 220] on div "Previous slide" at bounding box center [383, 237] width 48 height 48
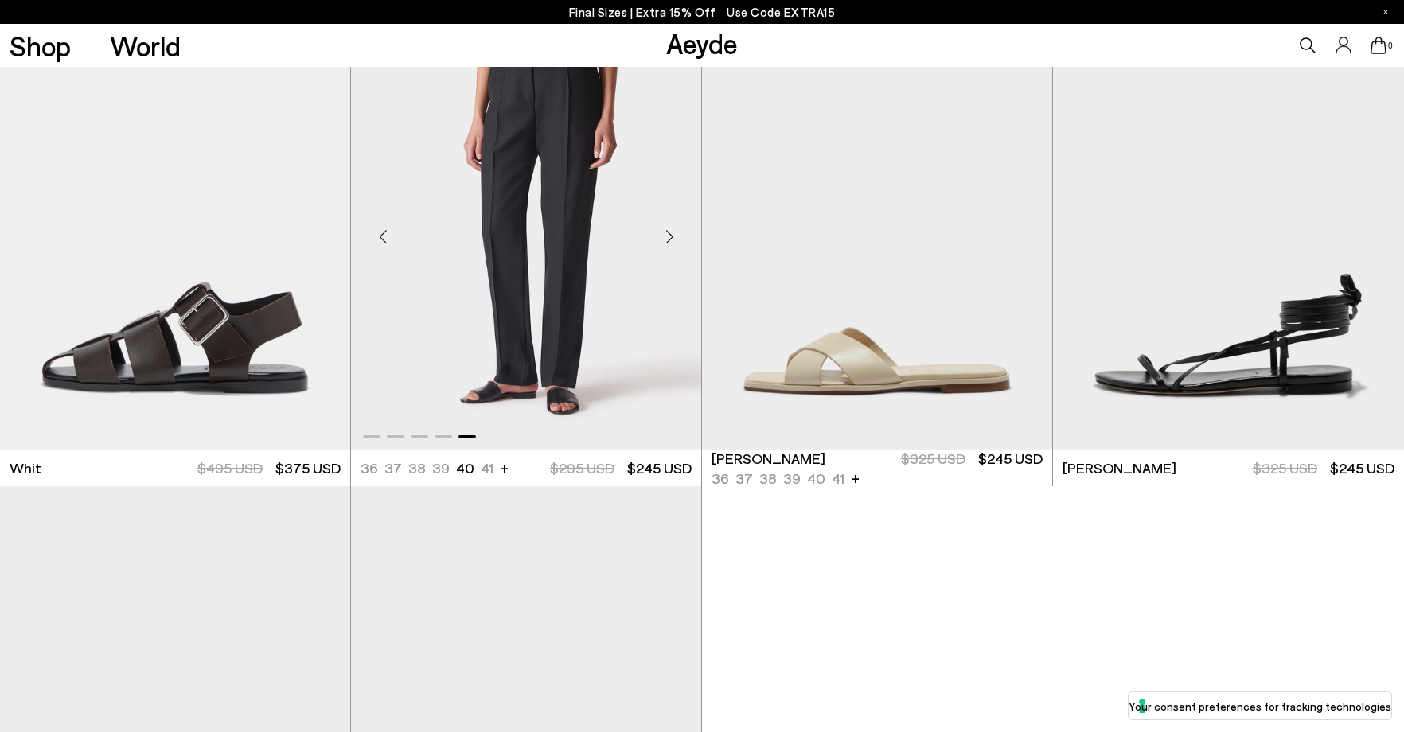
click at [381, 220] on div "Previous slide" at bounding box center [383, 237] width 48 height 48
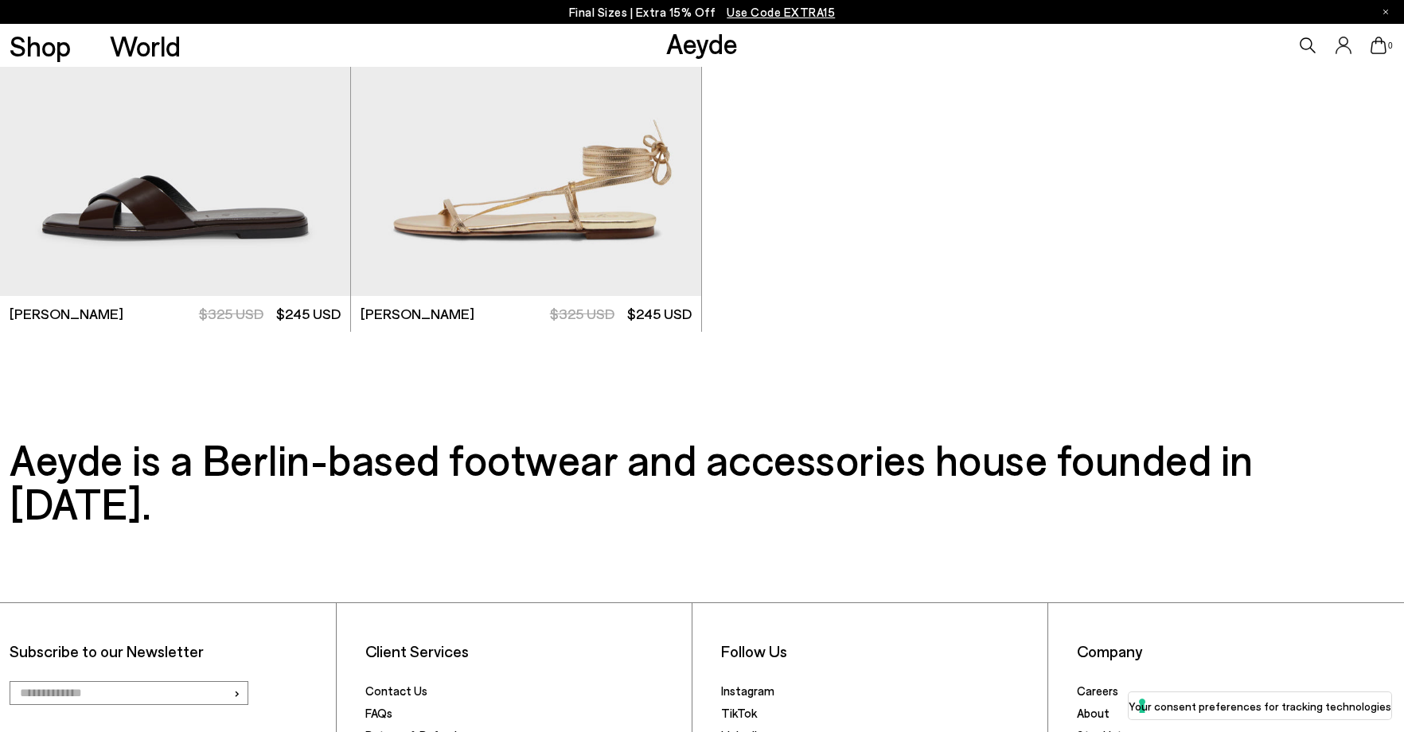
scroll to position [12102, 0]
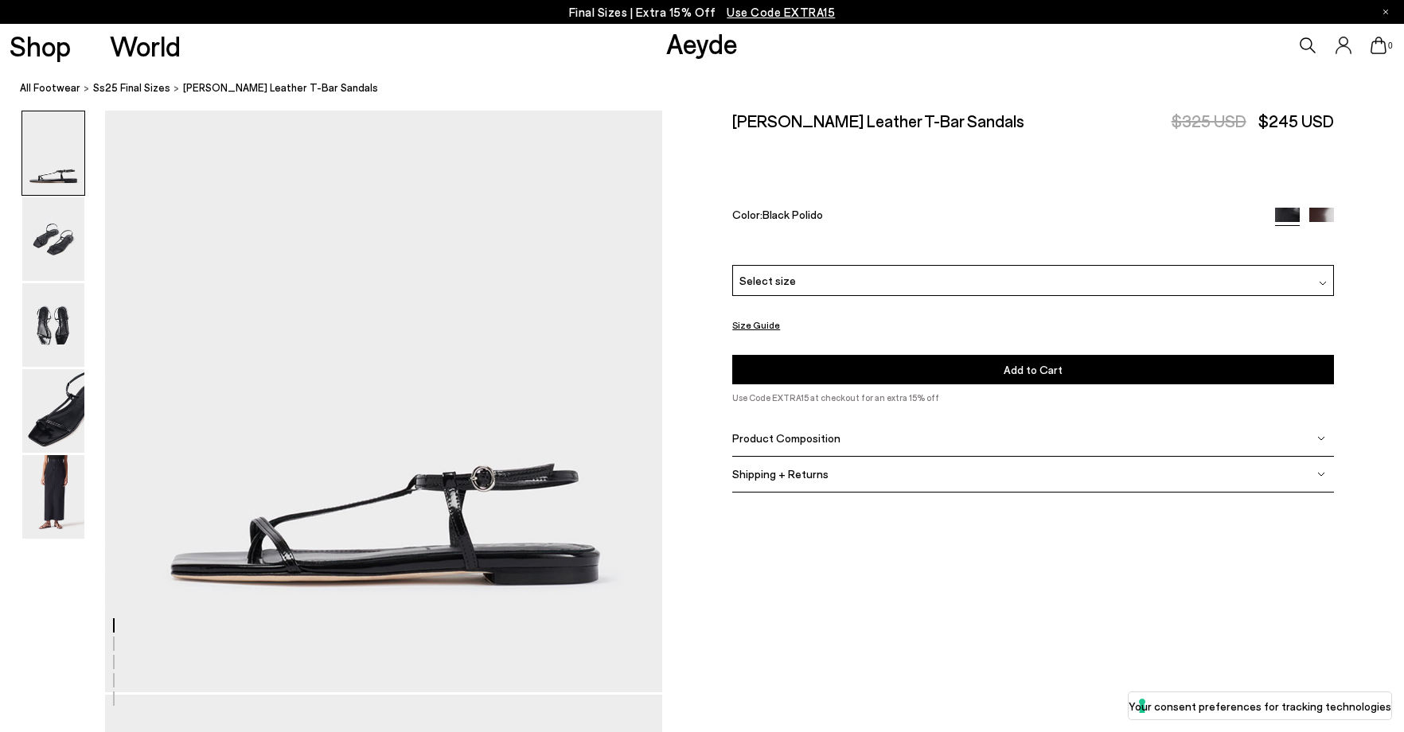
scroll to position [318, 0]
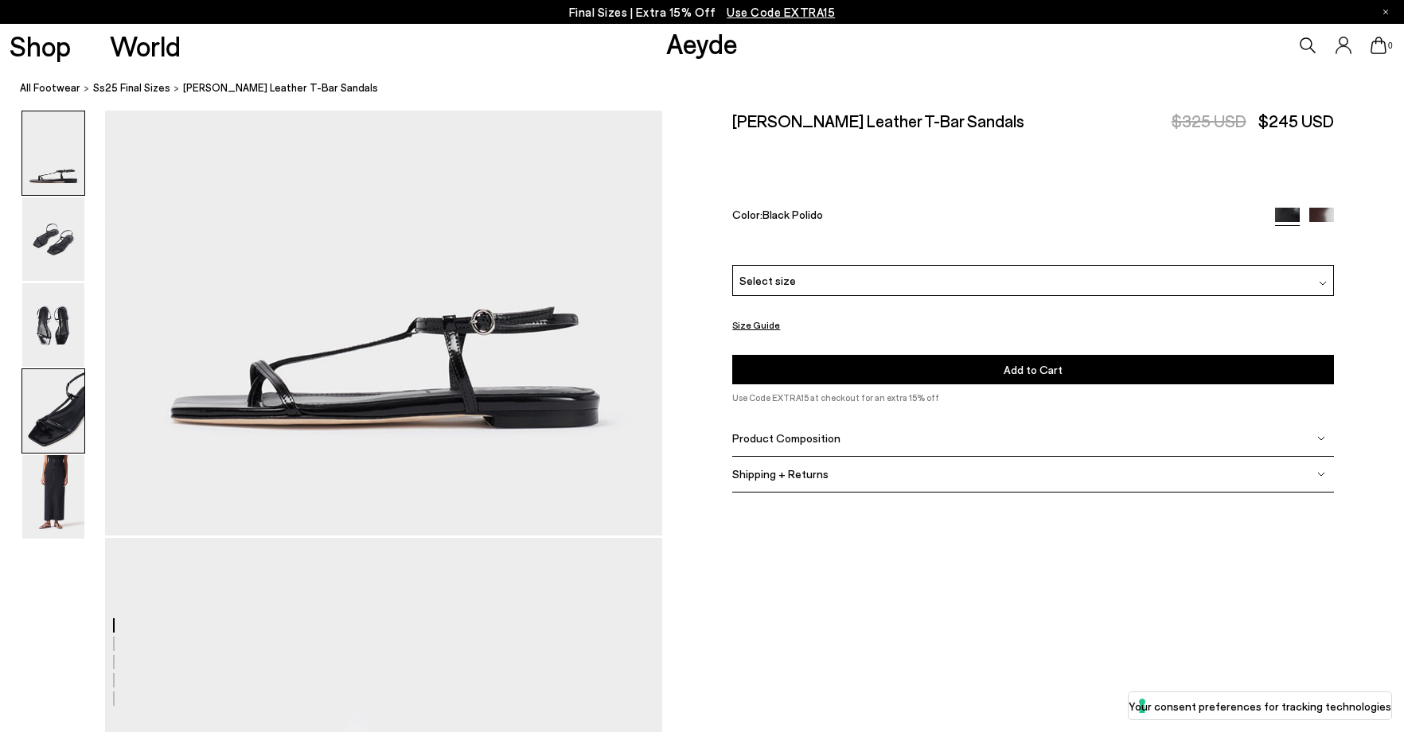
drag, startPoint x: 58, startPoint y: 241, endPoint x: 59, endPoint y: 416, distance: 174.4
click at [59, 240] on img at bounding box center [53, 239] width 62 height 84
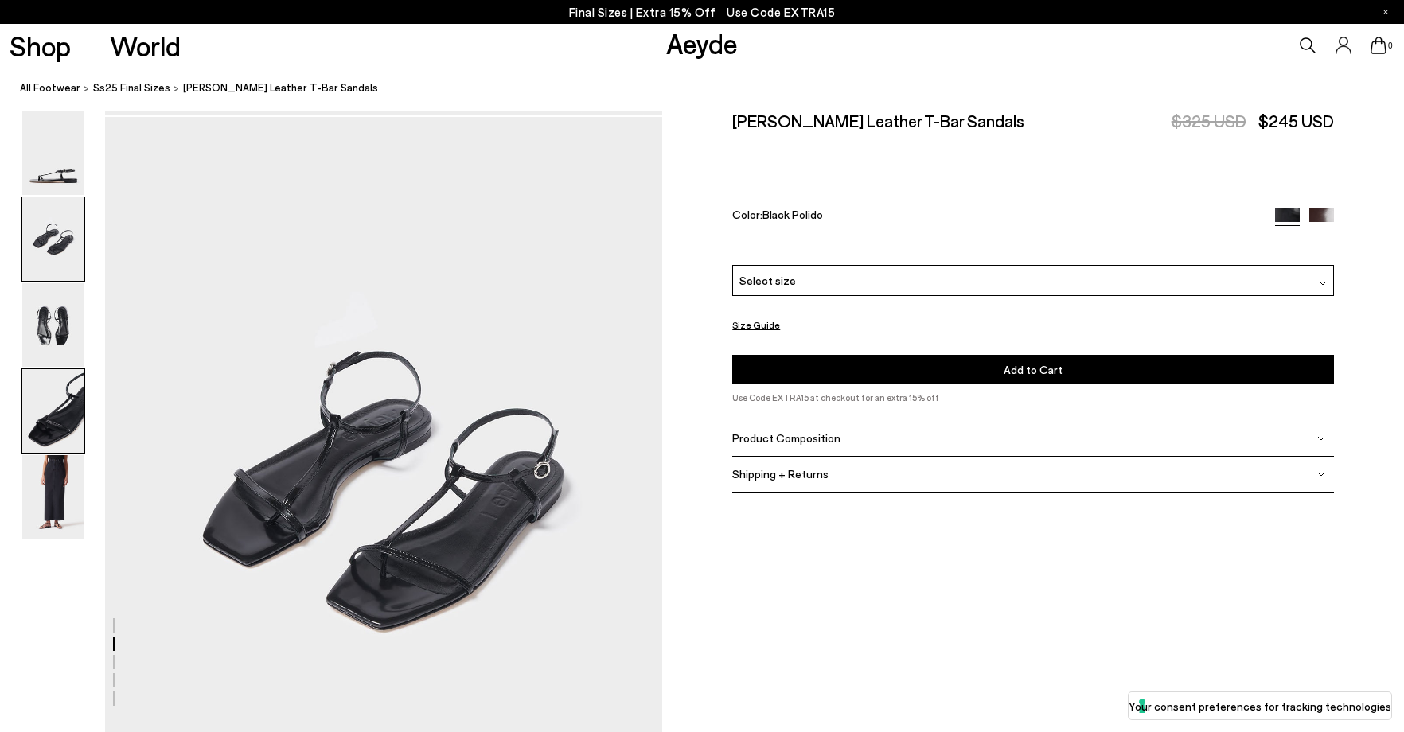
scroll to position [748, 0]
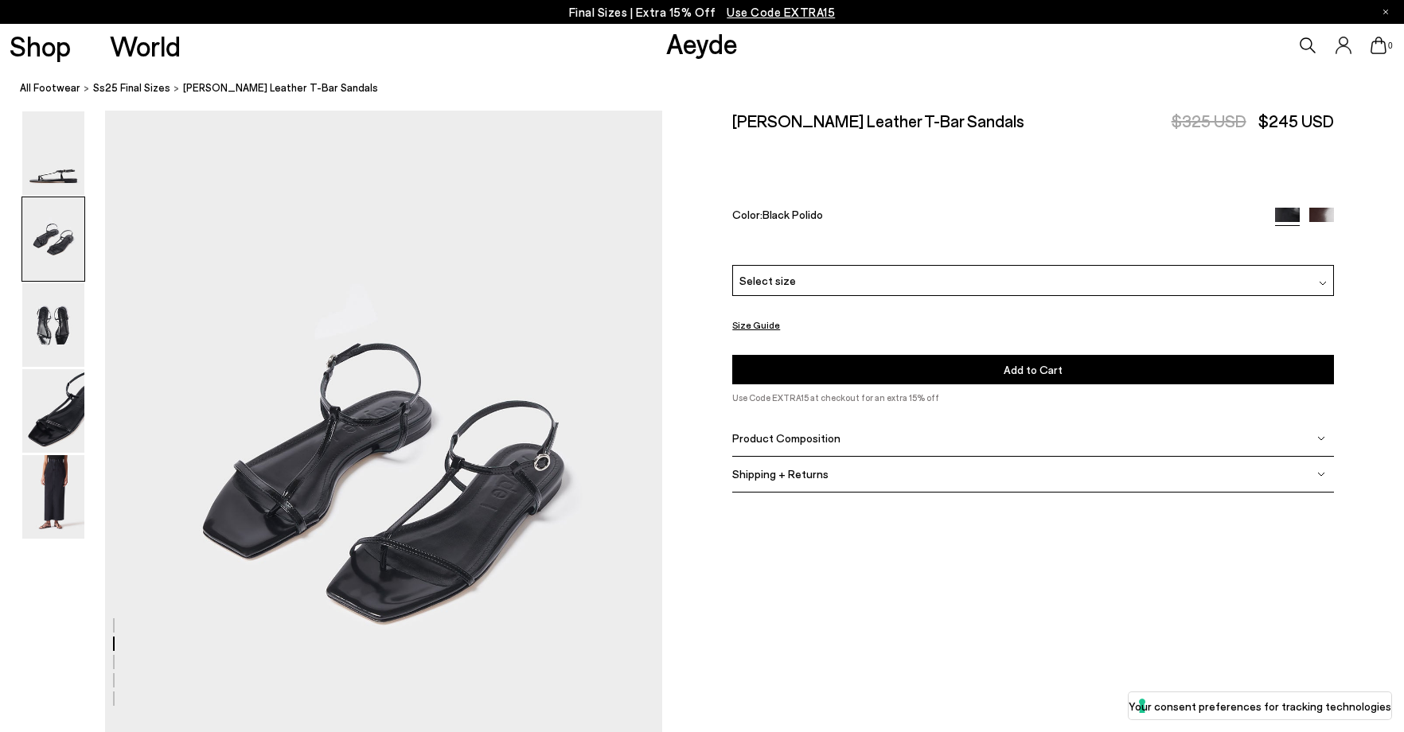
click at [1322, 217] on img at bounding box center [1322, 220] width 25 height 25
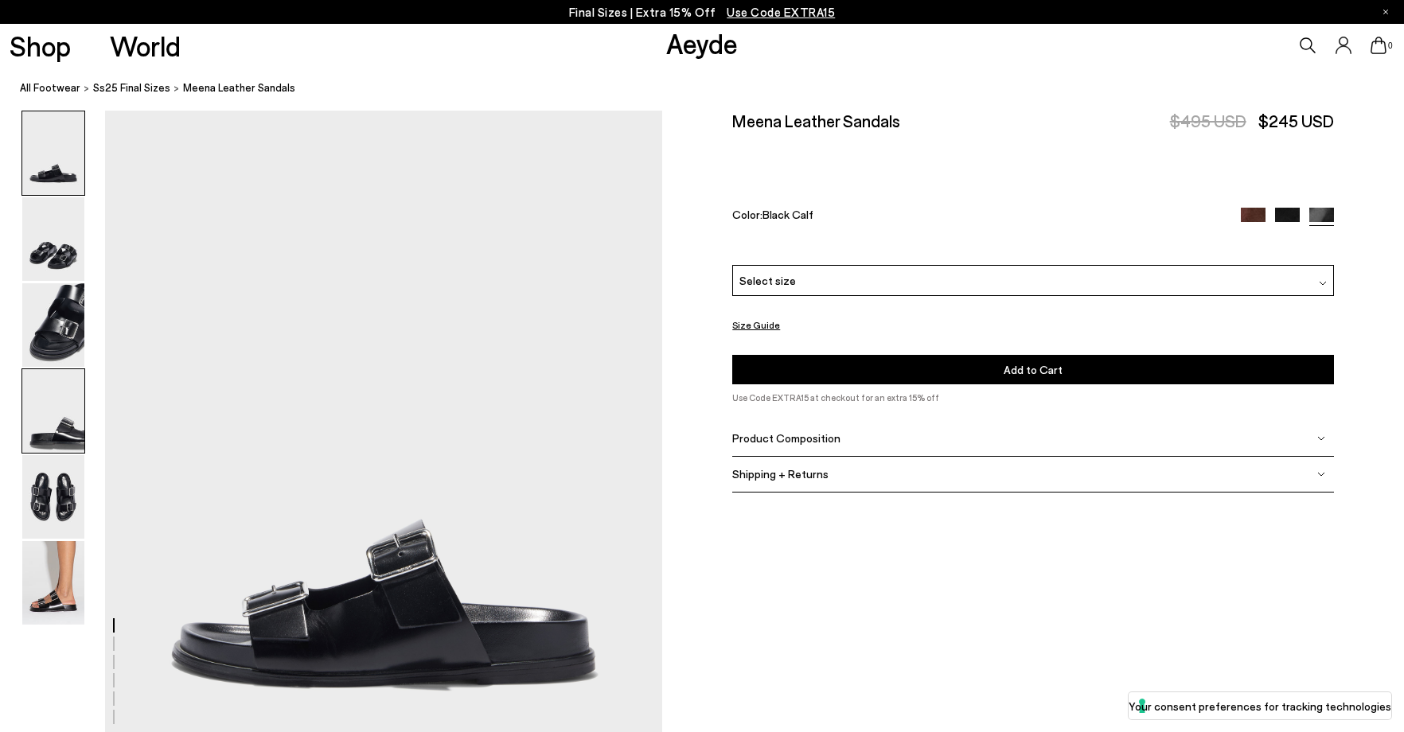
scroll to position [80, 0]
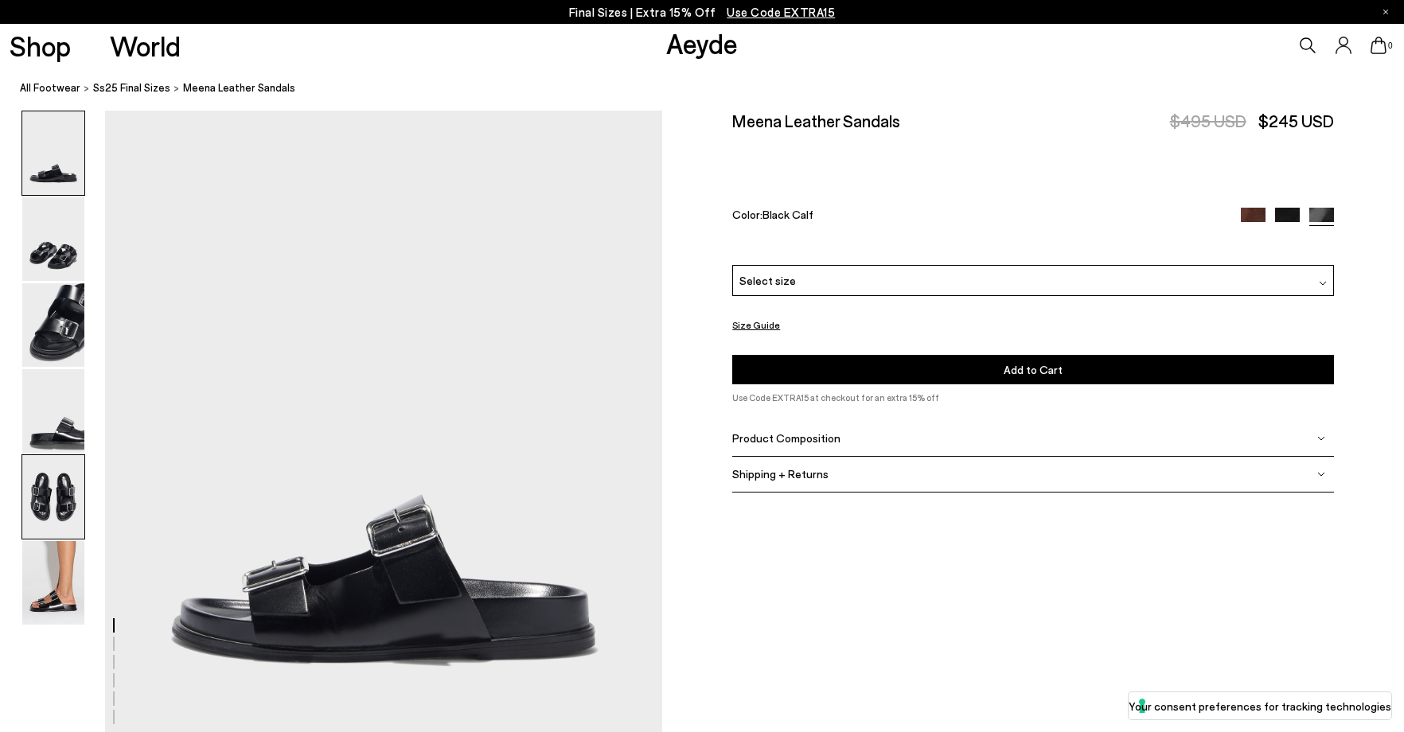
click at [53, 506] on img at bounding box center [53, 497] width 62 height 84
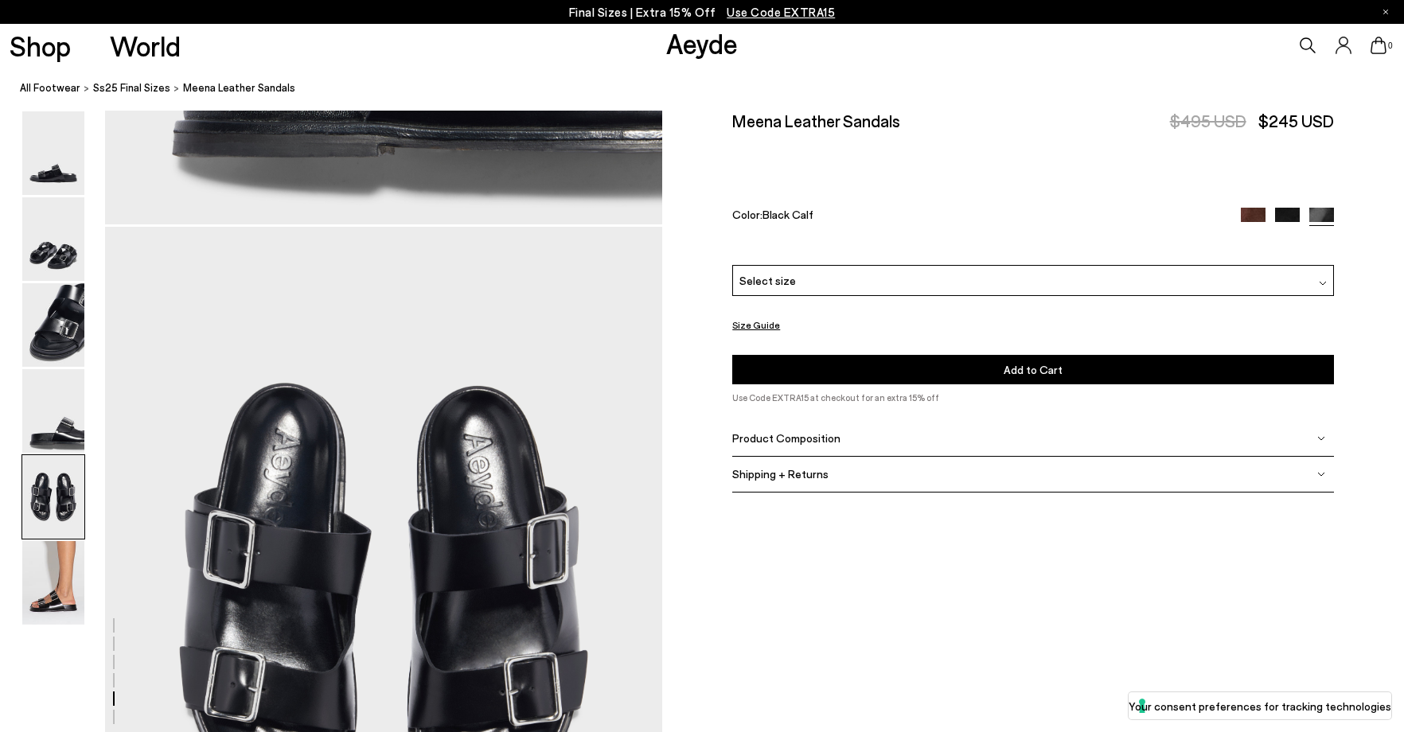
scroll to position [2984, 0]
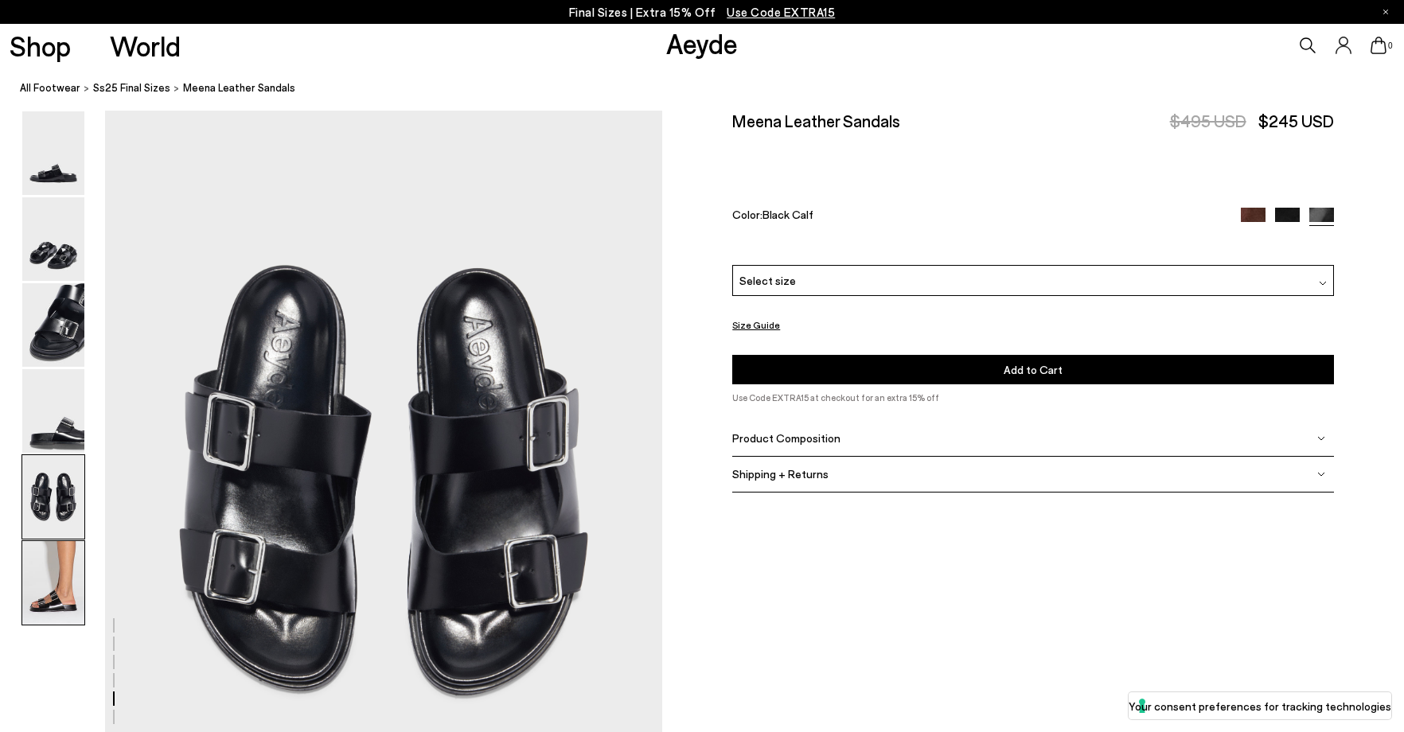
click at [60, 595] on img at bounding box center [53, 583] width 62 height 84
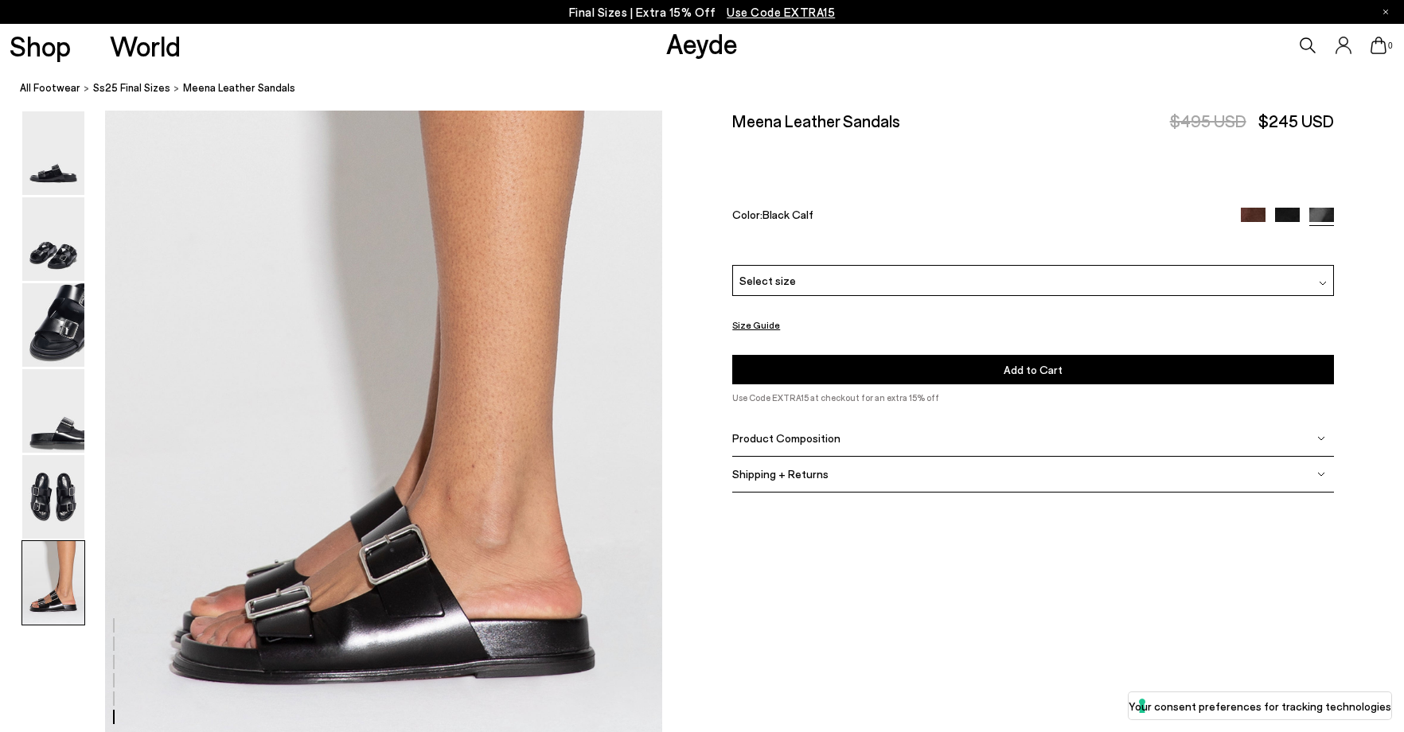
scroll to position [3838, 0]
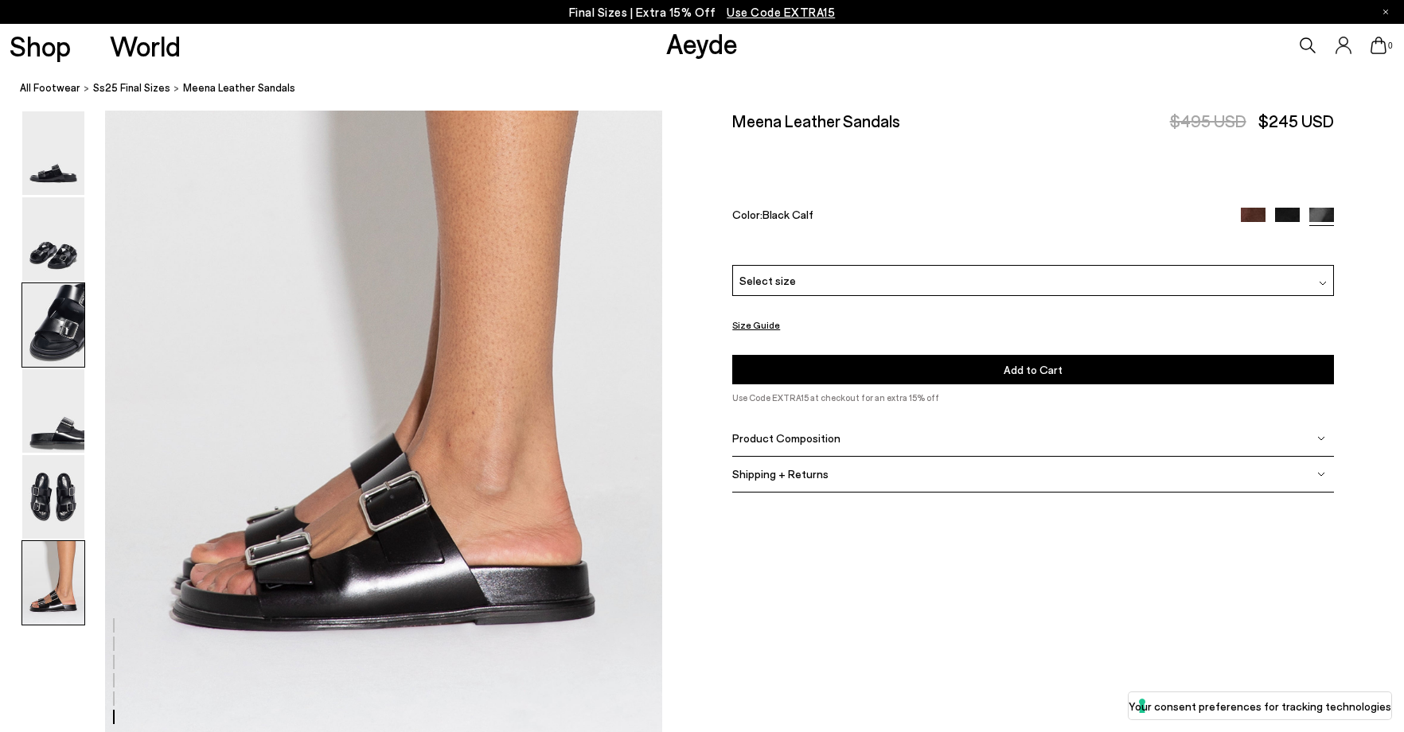
click at [32, 318] on img at bounding box center [53, 325] width 62 height 84
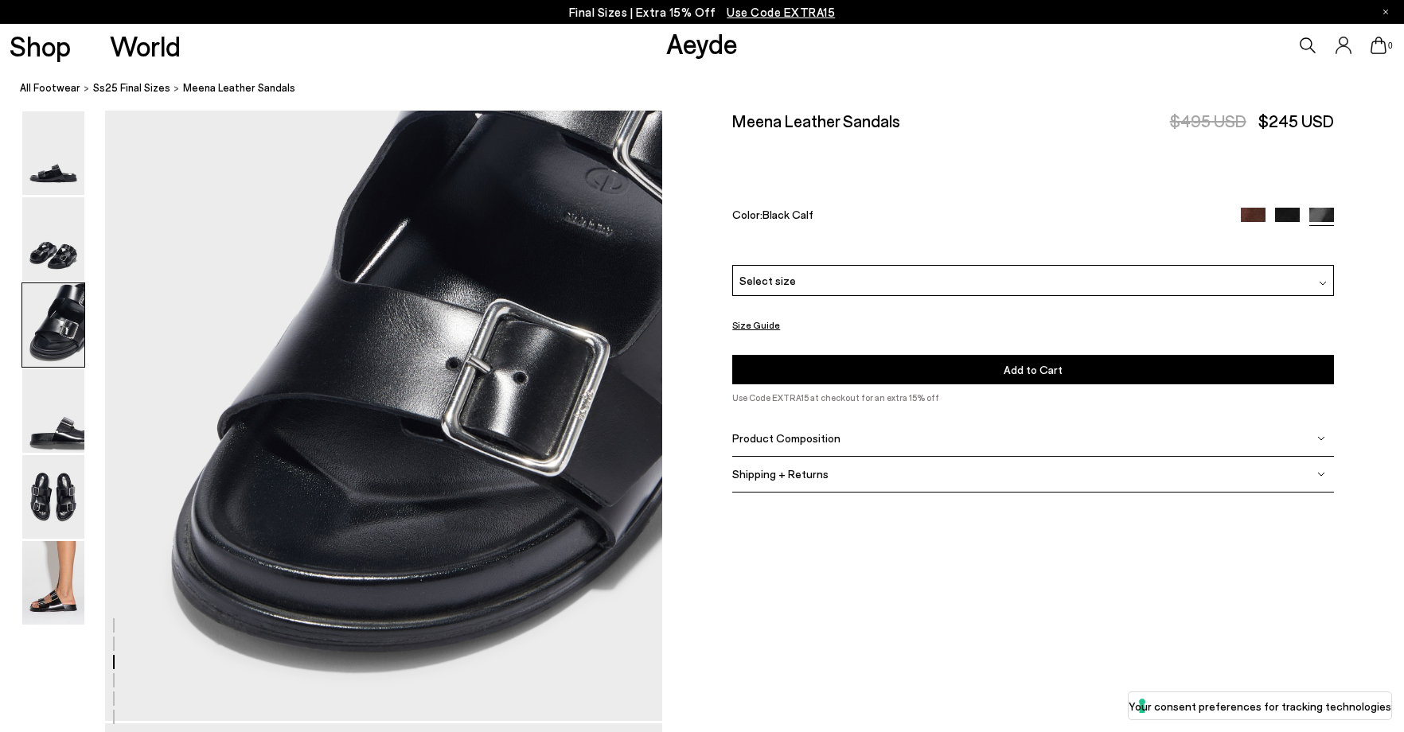
scroll to position [1493, 0]
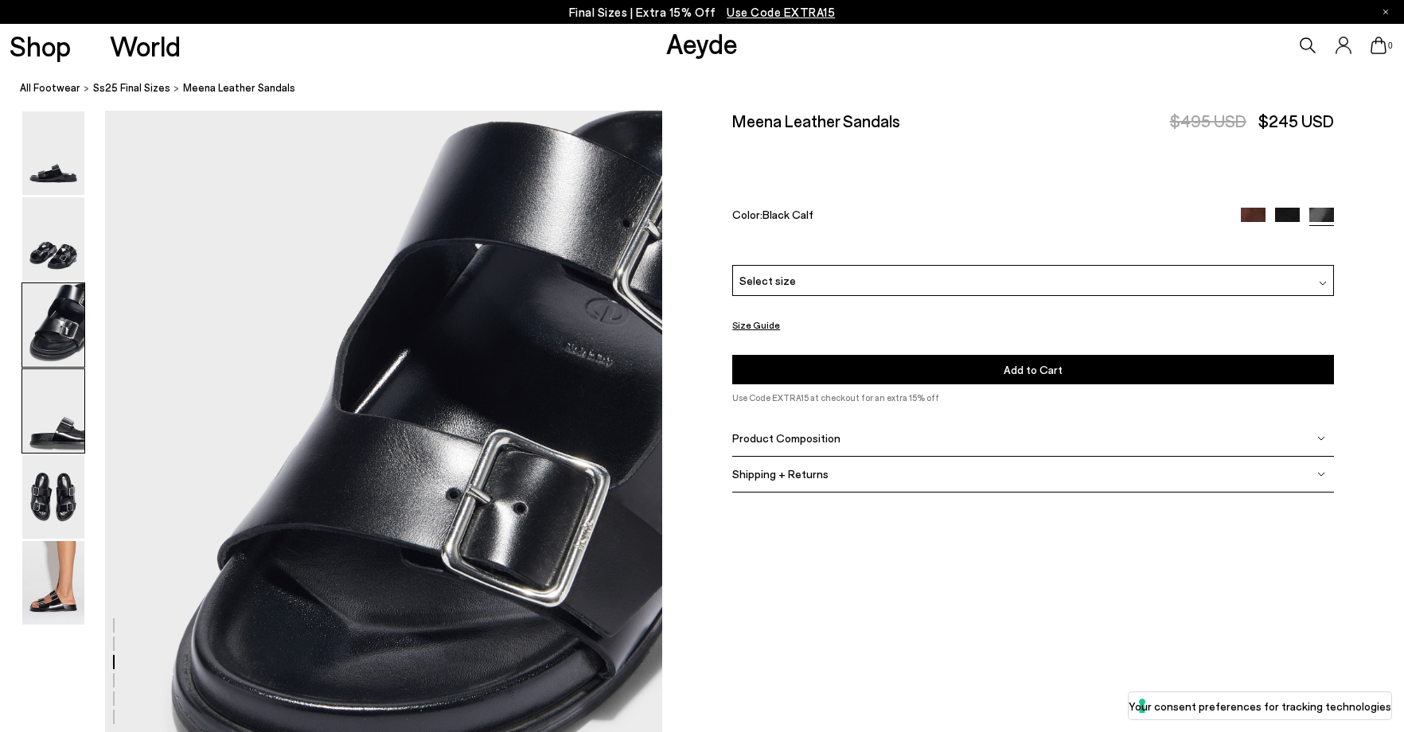
click at [51, 442] on img at bounding box center [53, 411] width 62 height 84
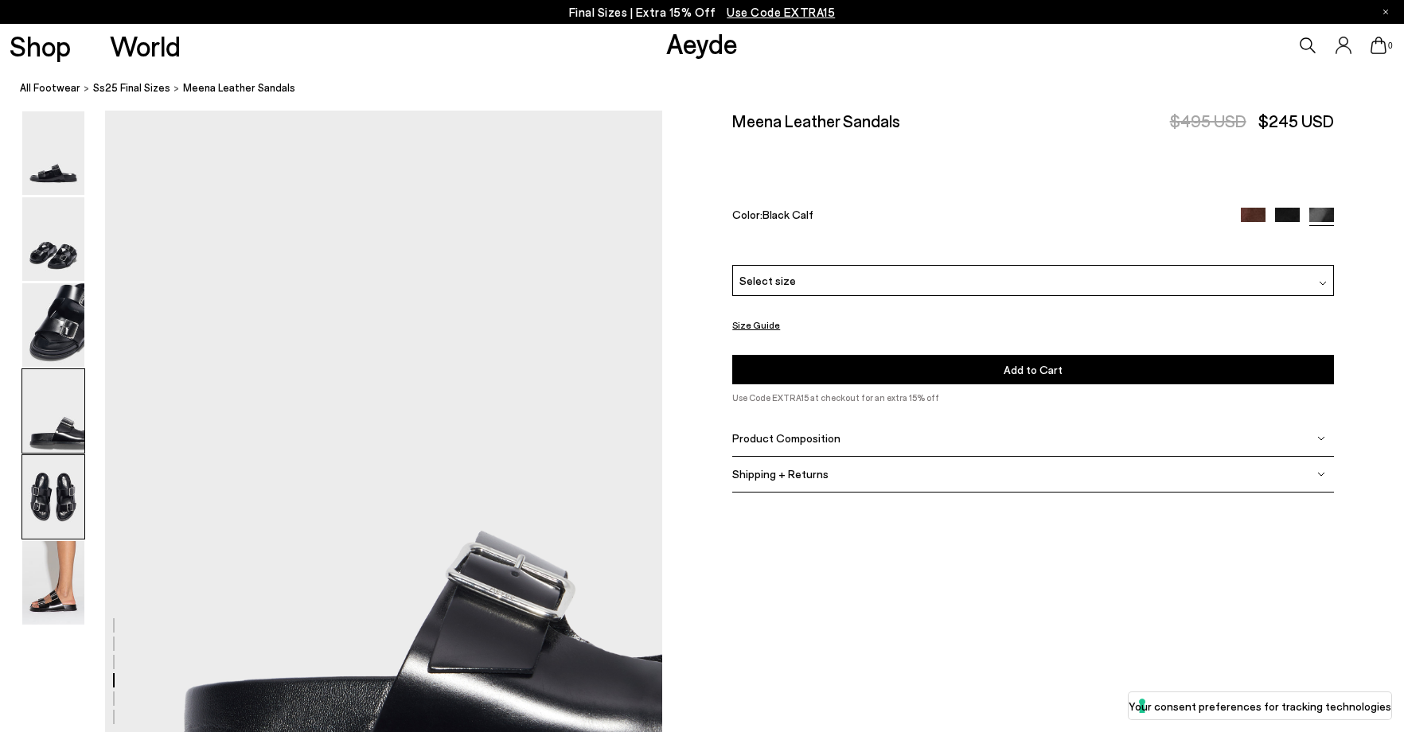
click at [61, 481] on img at bounding box center [53, 497] width 62 height 84
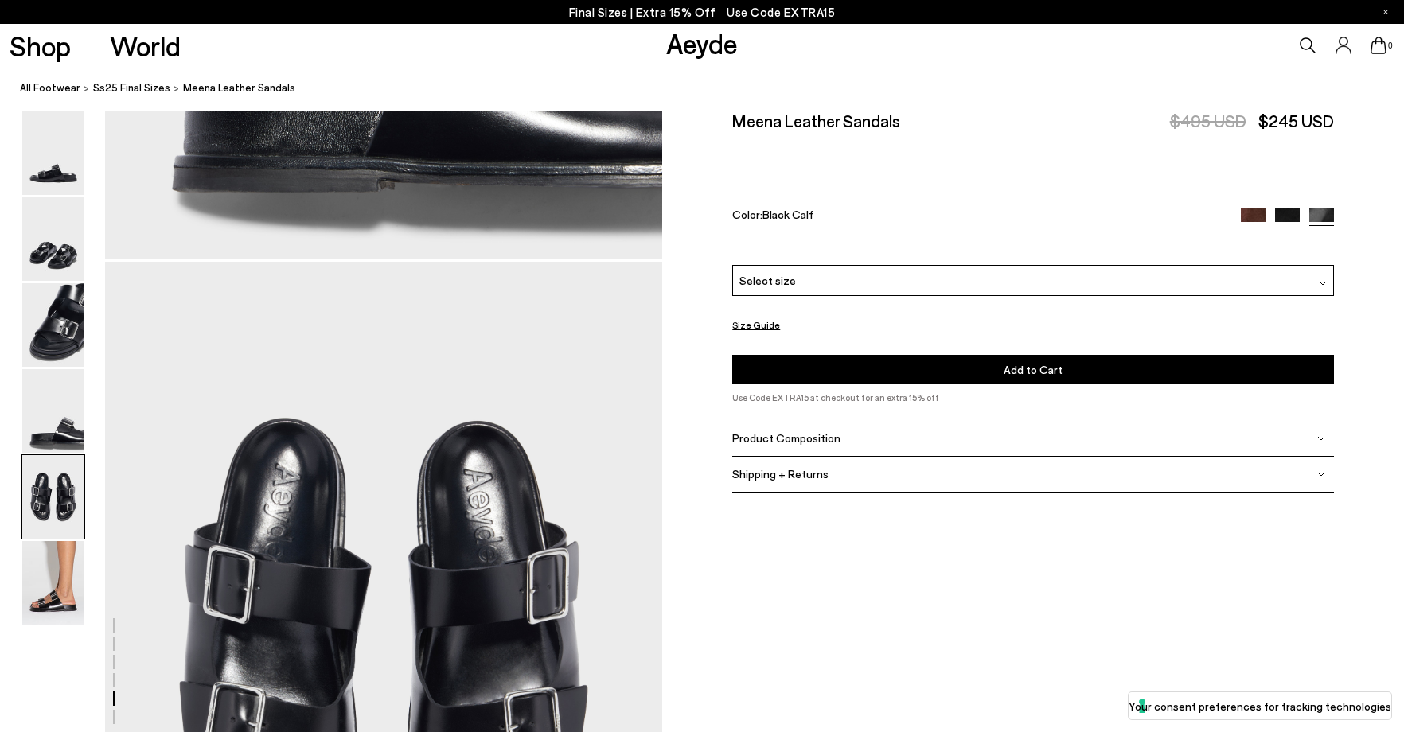
scroll to position [2984, 0]
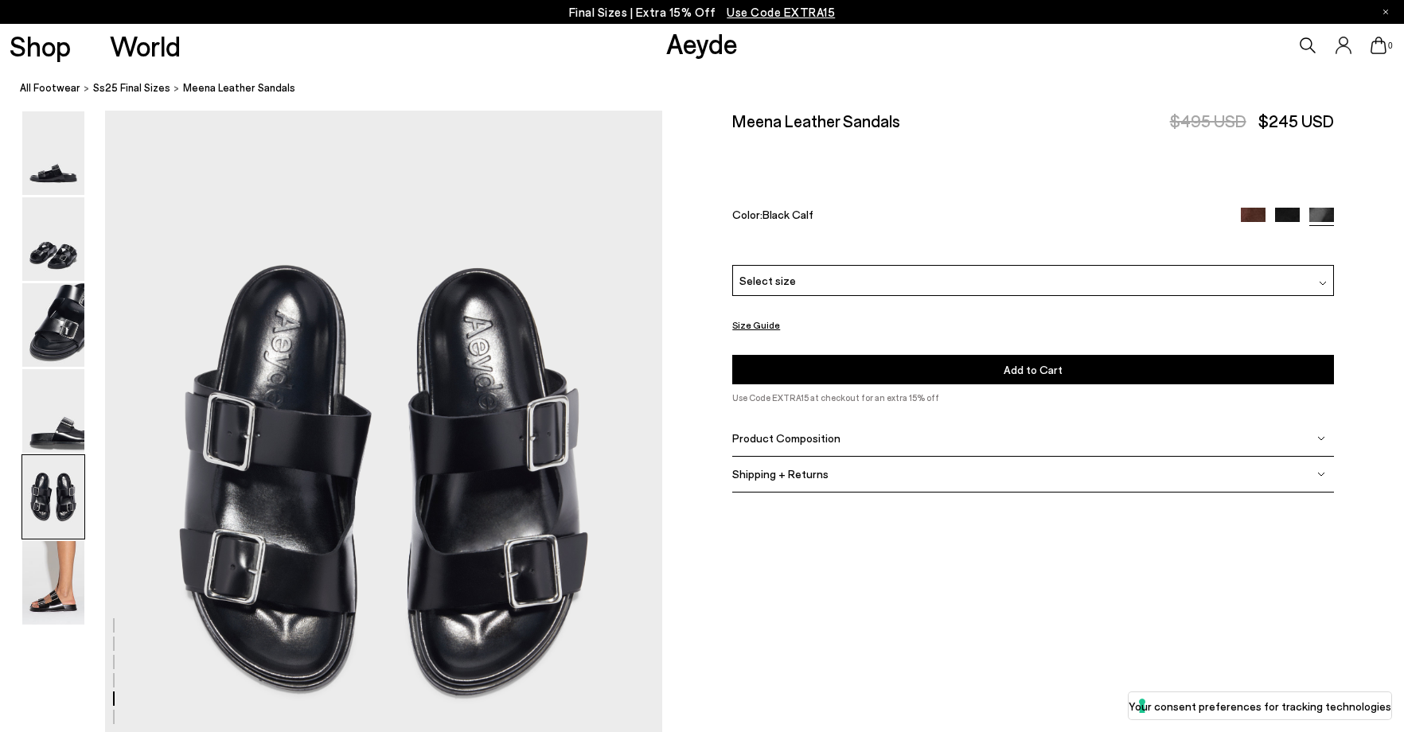
click at [896, 271] on div "Select size" at bounding box center [1033, 280] width 602 height 31
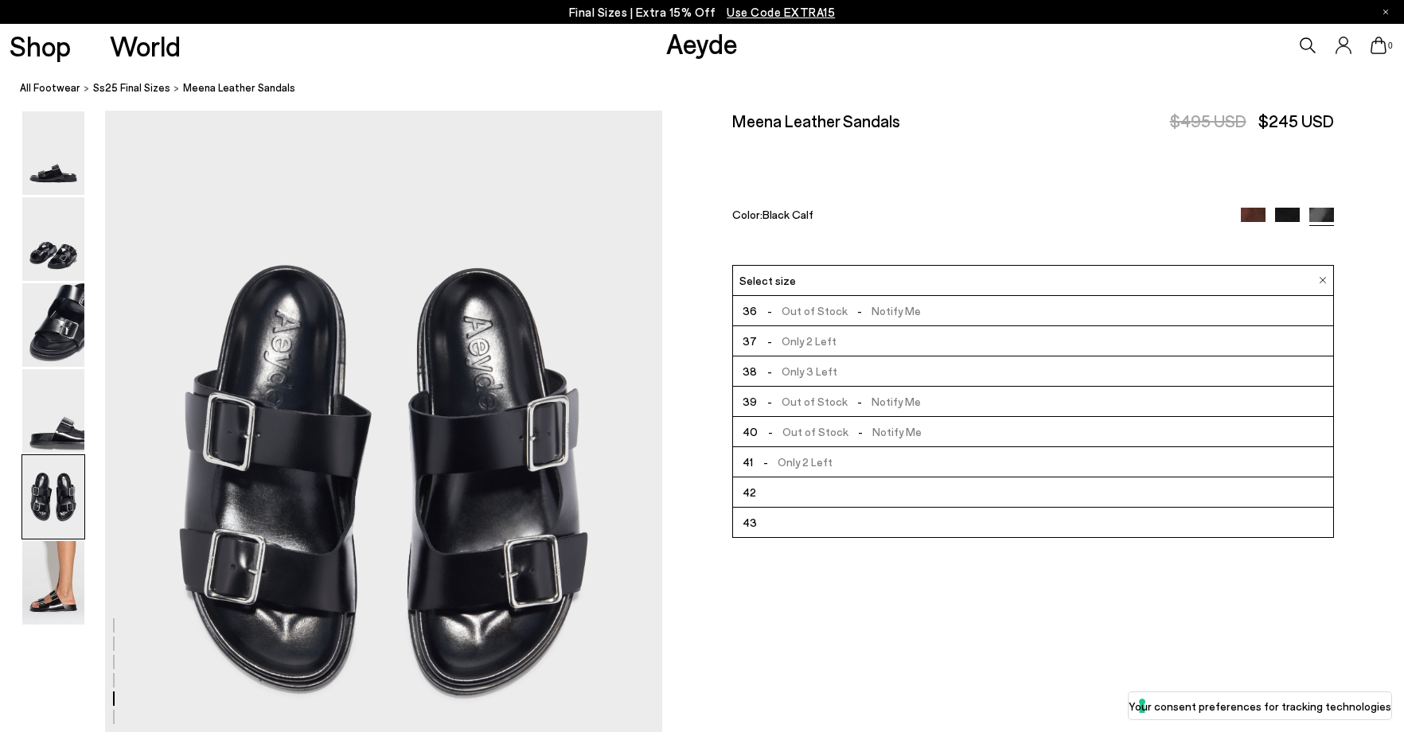
click at [867, 338] on li "37 - Only 2 Left" at bounding box center [1033, 341] width 600 height 30
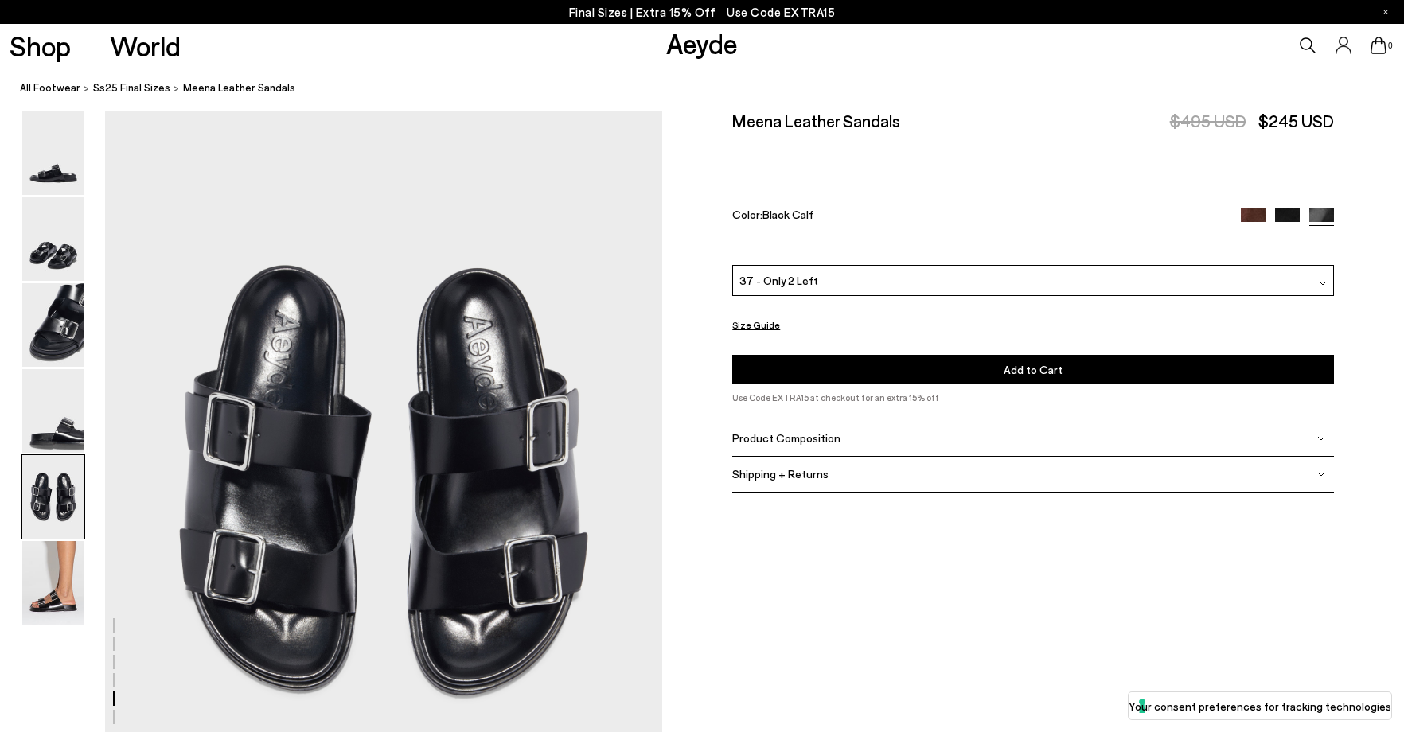
click at [1291, 216] on img at bounding box center [1287, 220] width 25 height 25
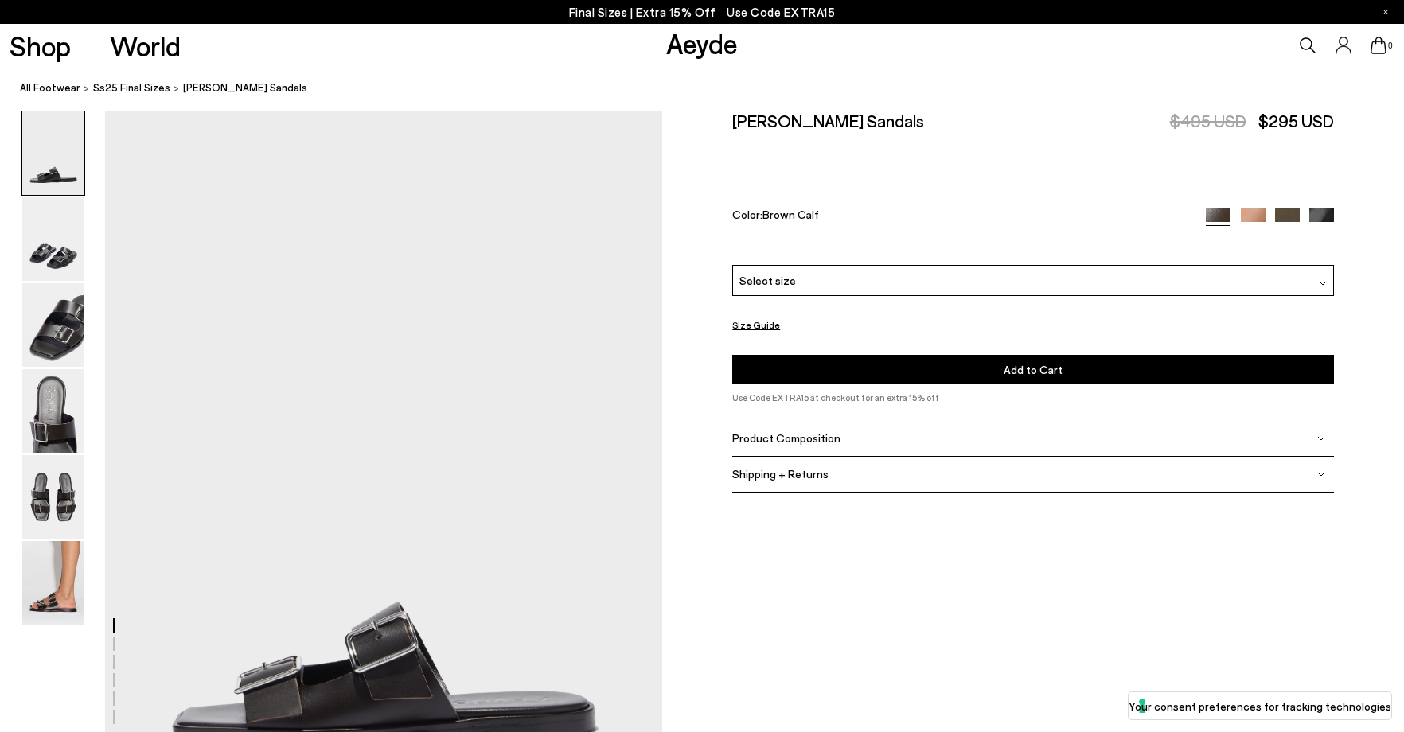
click at [70, 497] on img at bounding box center [53, 497] width 62 height 84
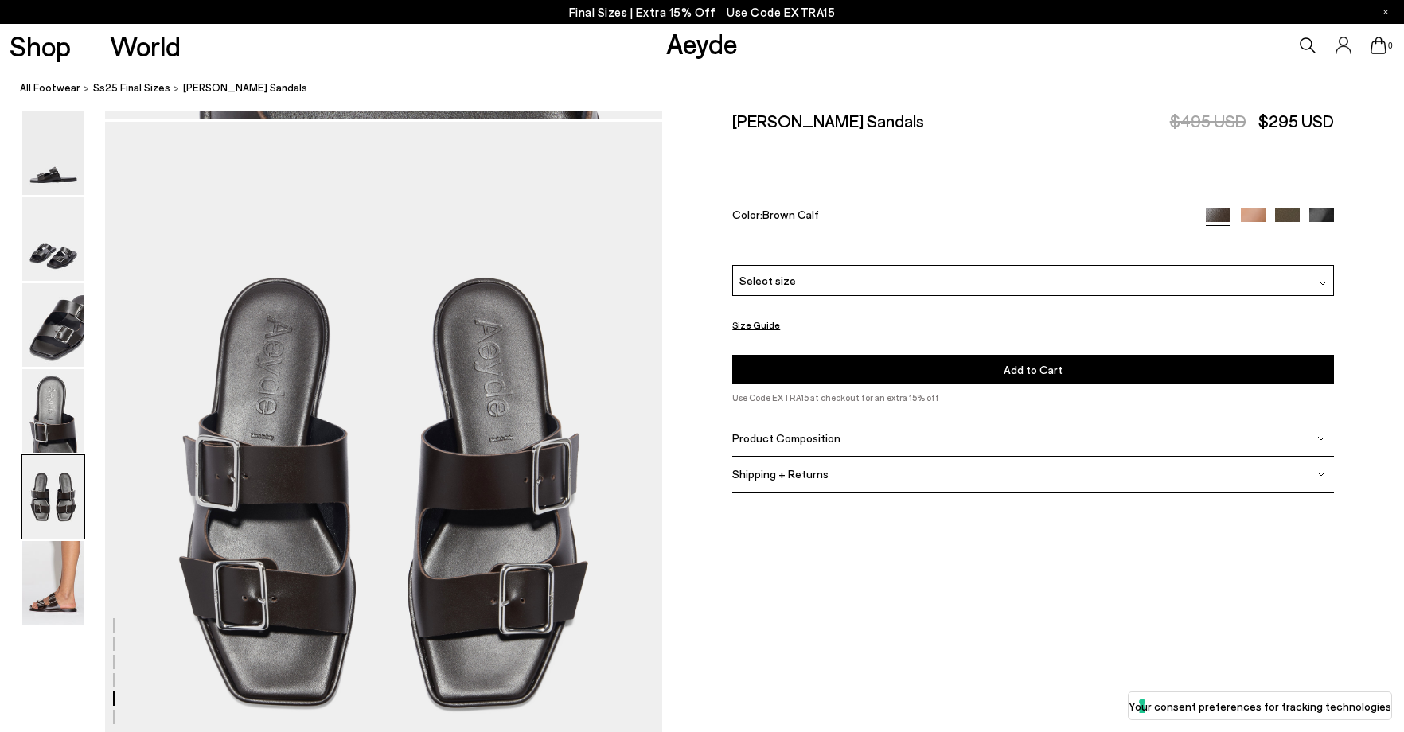
scroll to position [2984, 0]
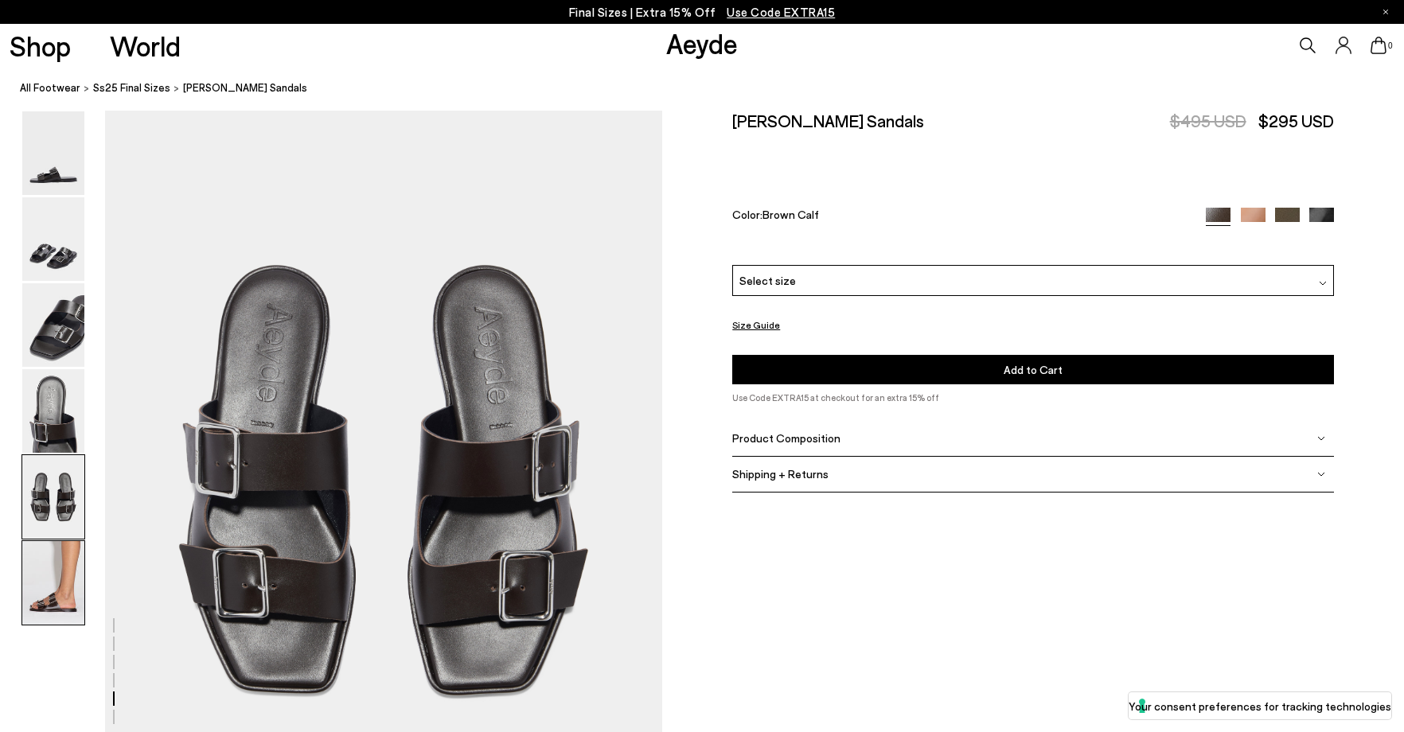
click at [44, 607] on img at bounding box center [53, 583] width 62 height 84
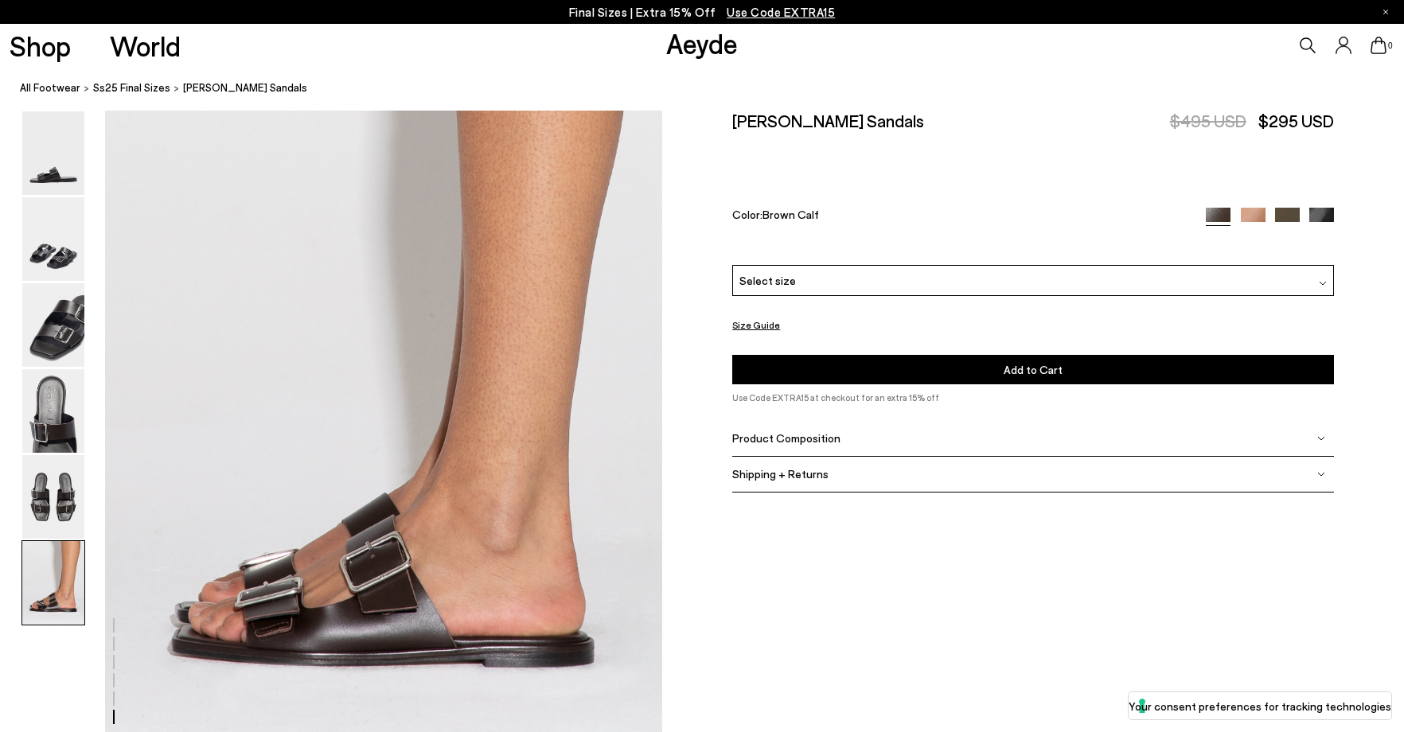
scroll to position [3838, 0]
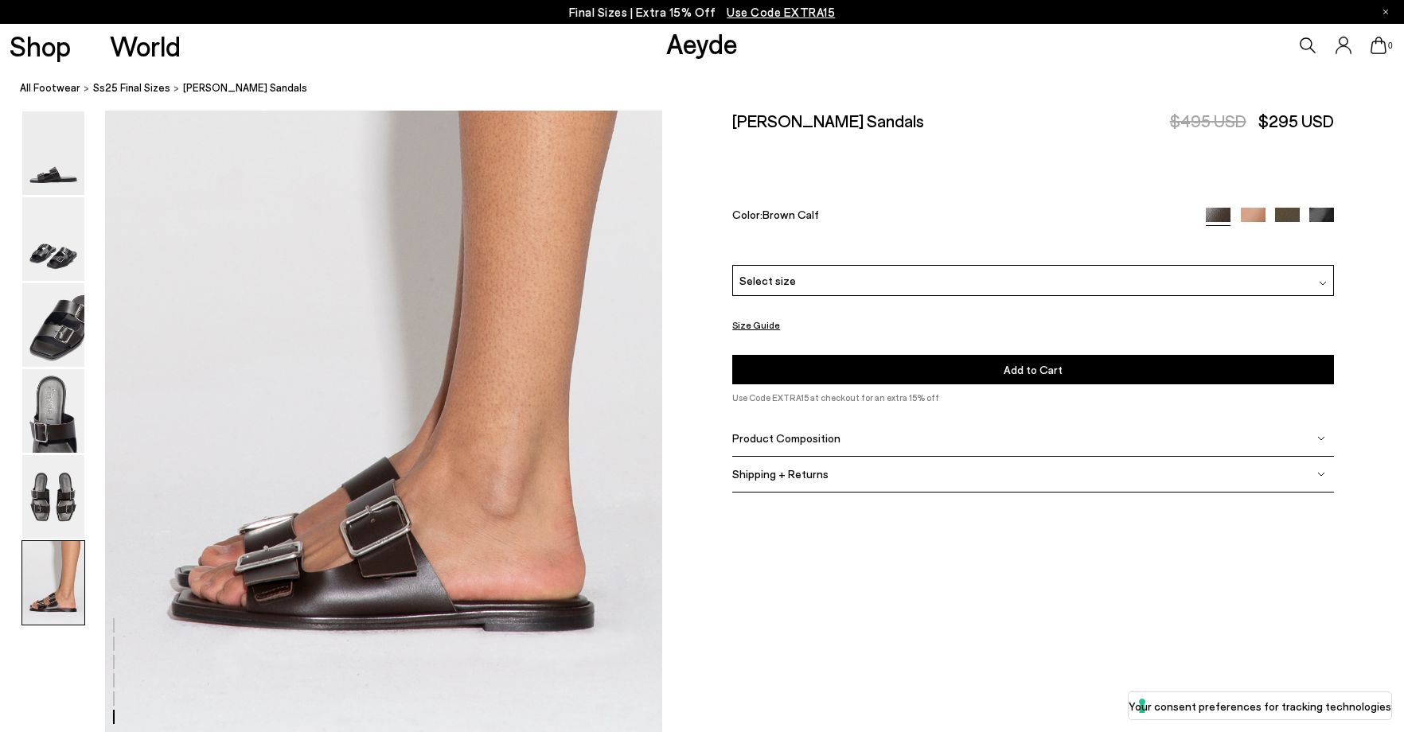
click at [900, 270] on div "Select size" at bounding box center [1033, 280] width 602 height 31
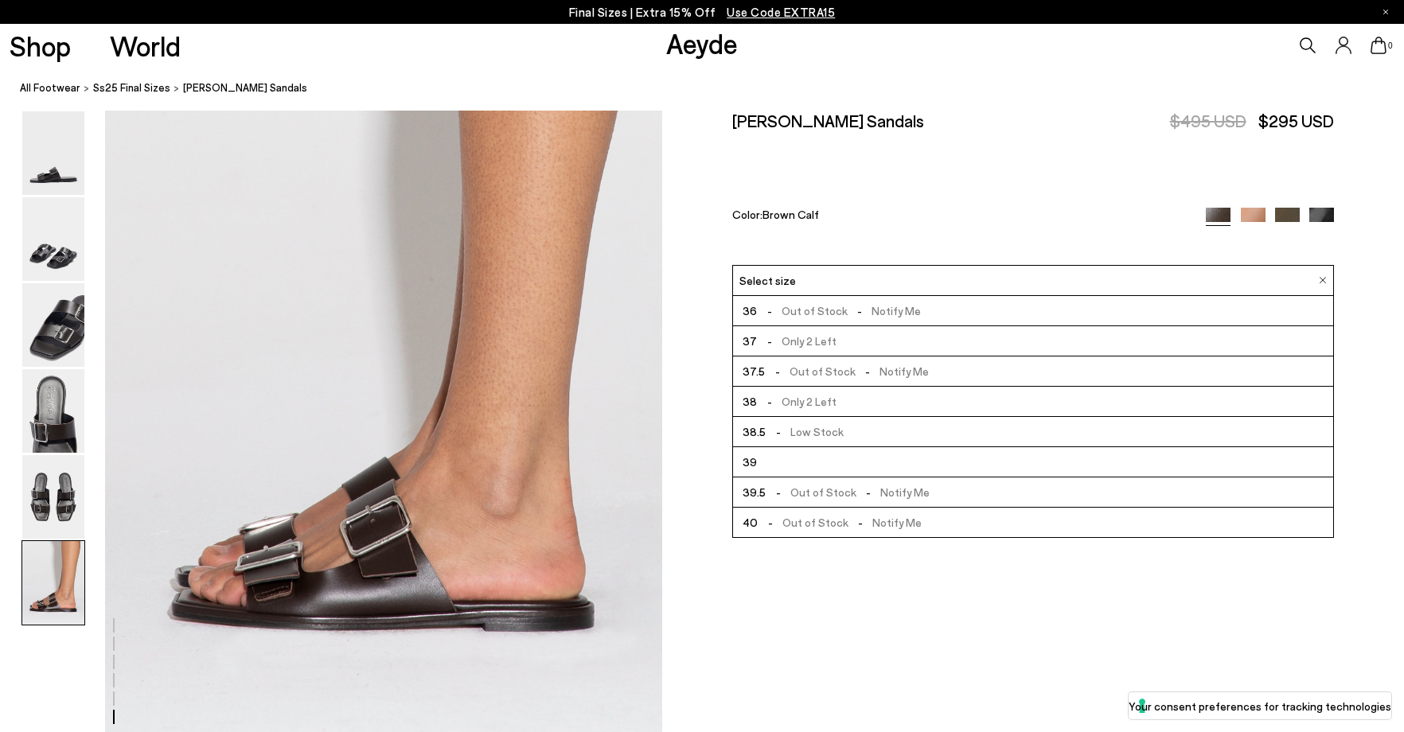
click at [861, 334] on li "37 - Only 2 Left" at bounding box center [1033, 341] width 600 height 30
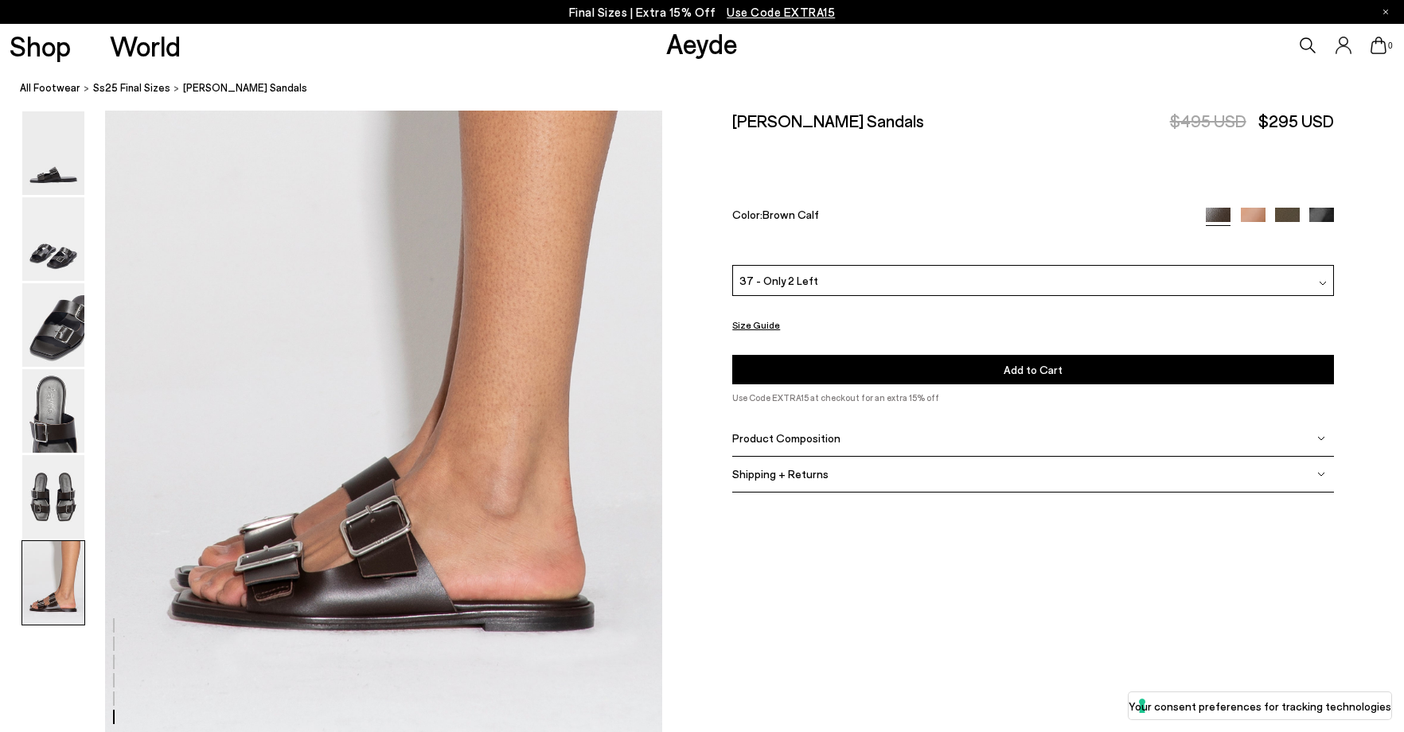
click at [1255, 212] on img at bounding box center [1253, 220] width 25 height 25
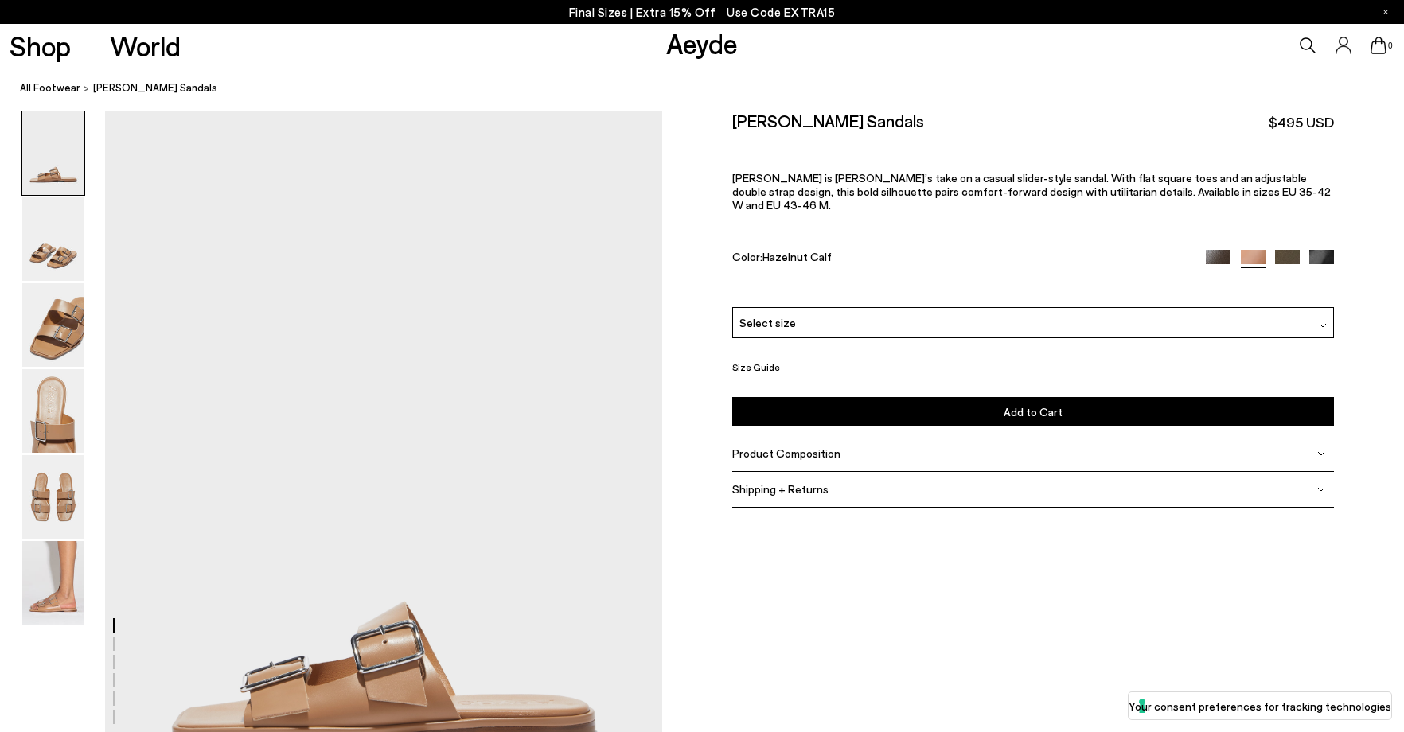
scroll to position [80, 0]
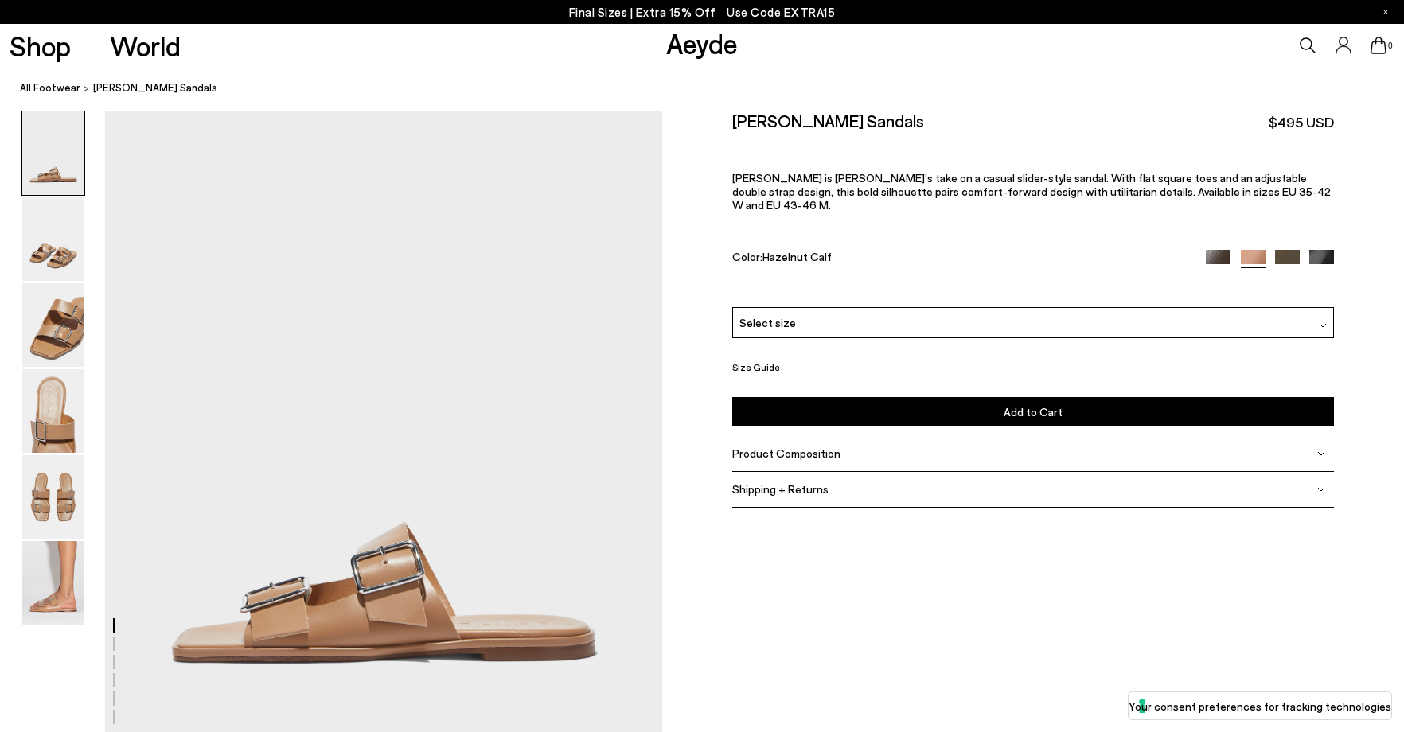
click at [1293, 250] on img at bounding box center [1287, 262] width 25 height 25
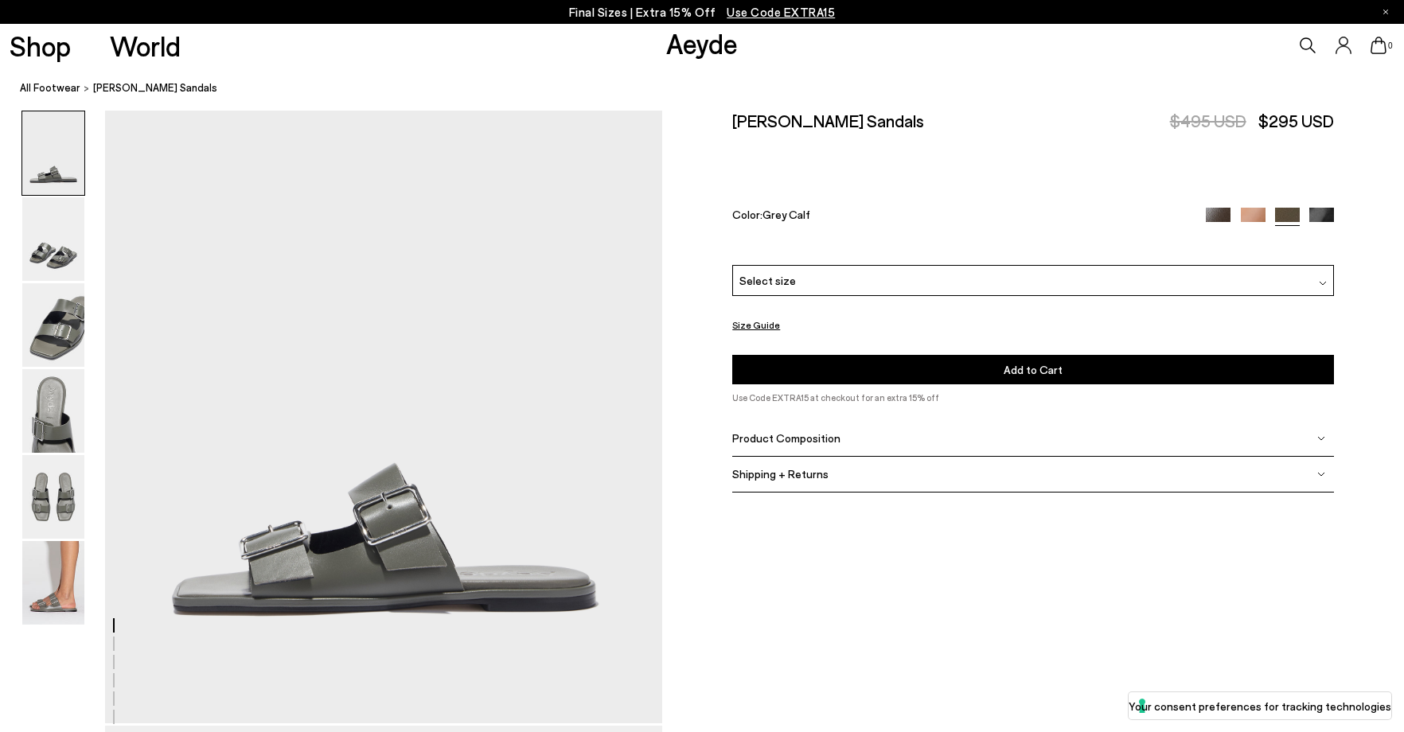
scroll to position [159, 0]
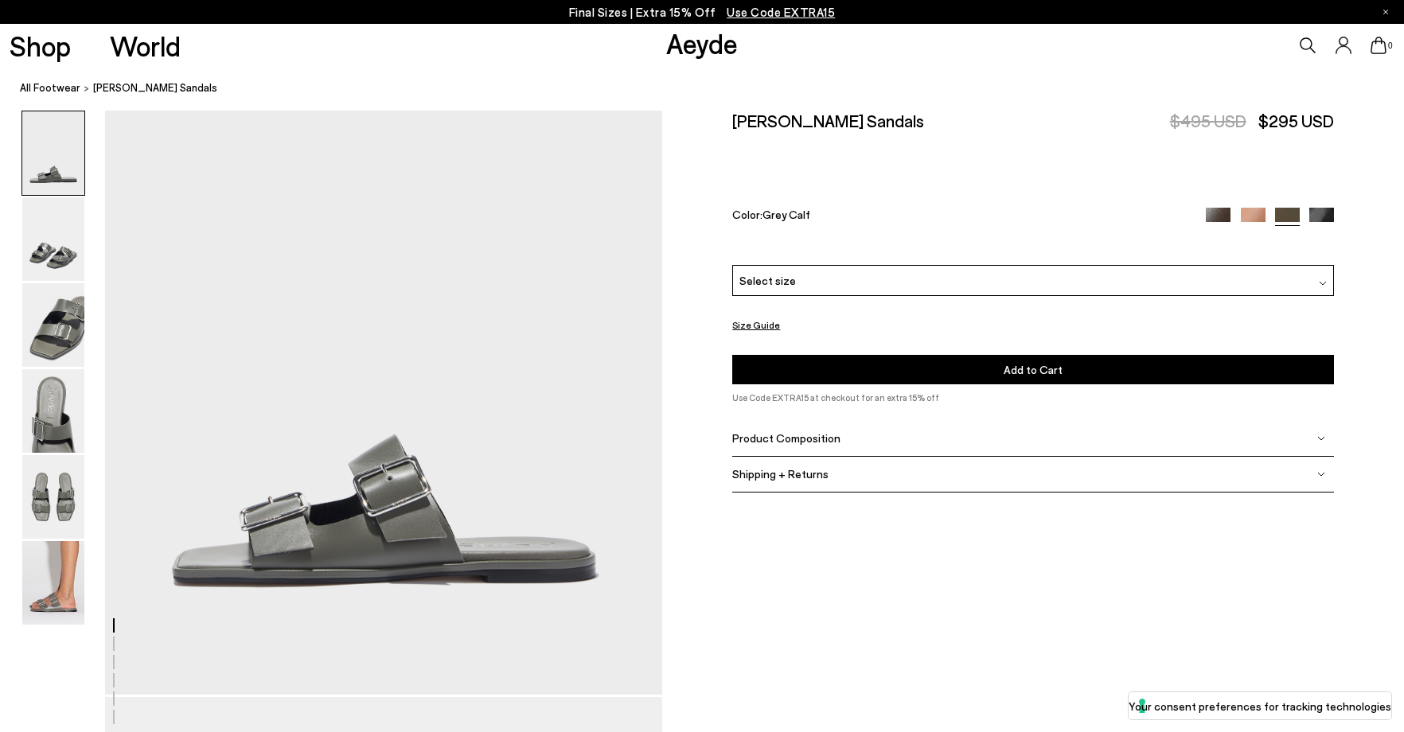
click at [1330, 215] on img at bounding box center [1322, 220] width 25 height 25
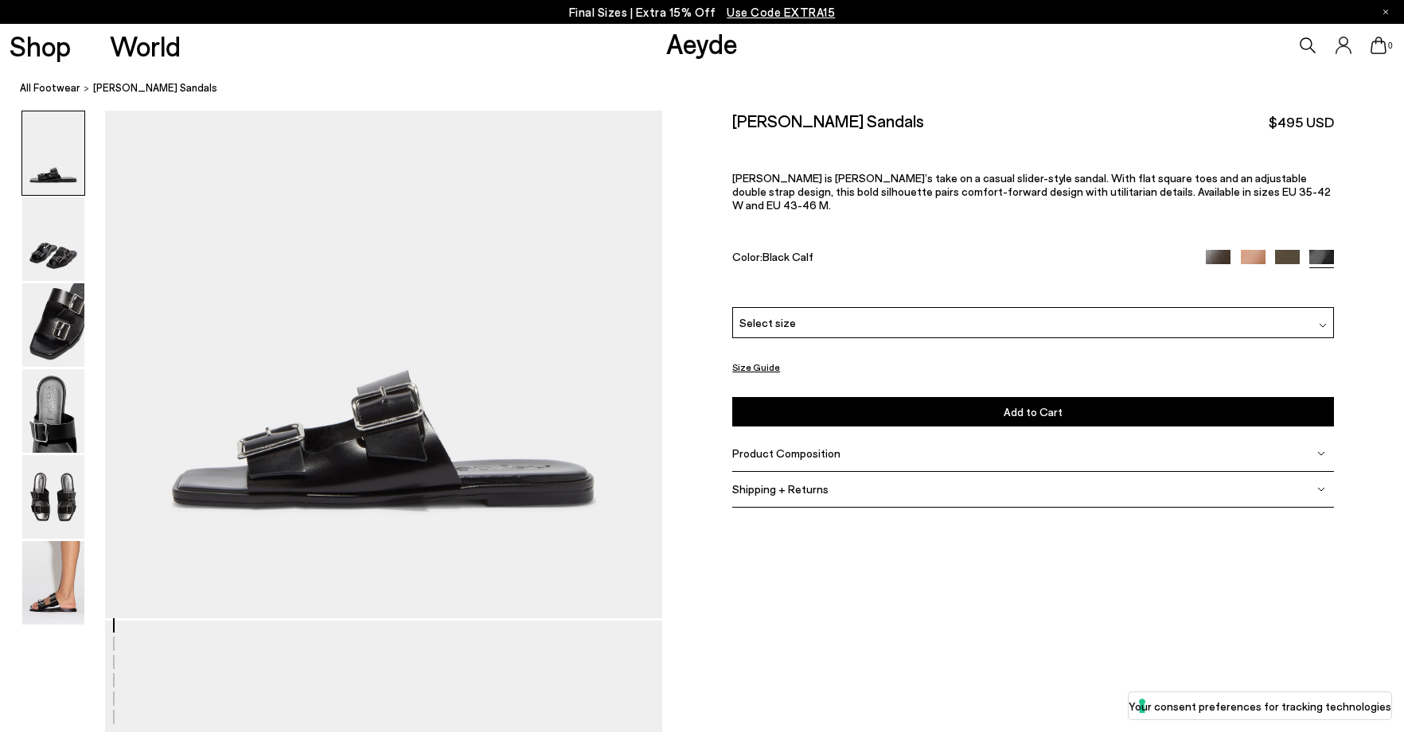
scroll to position [239, 0]
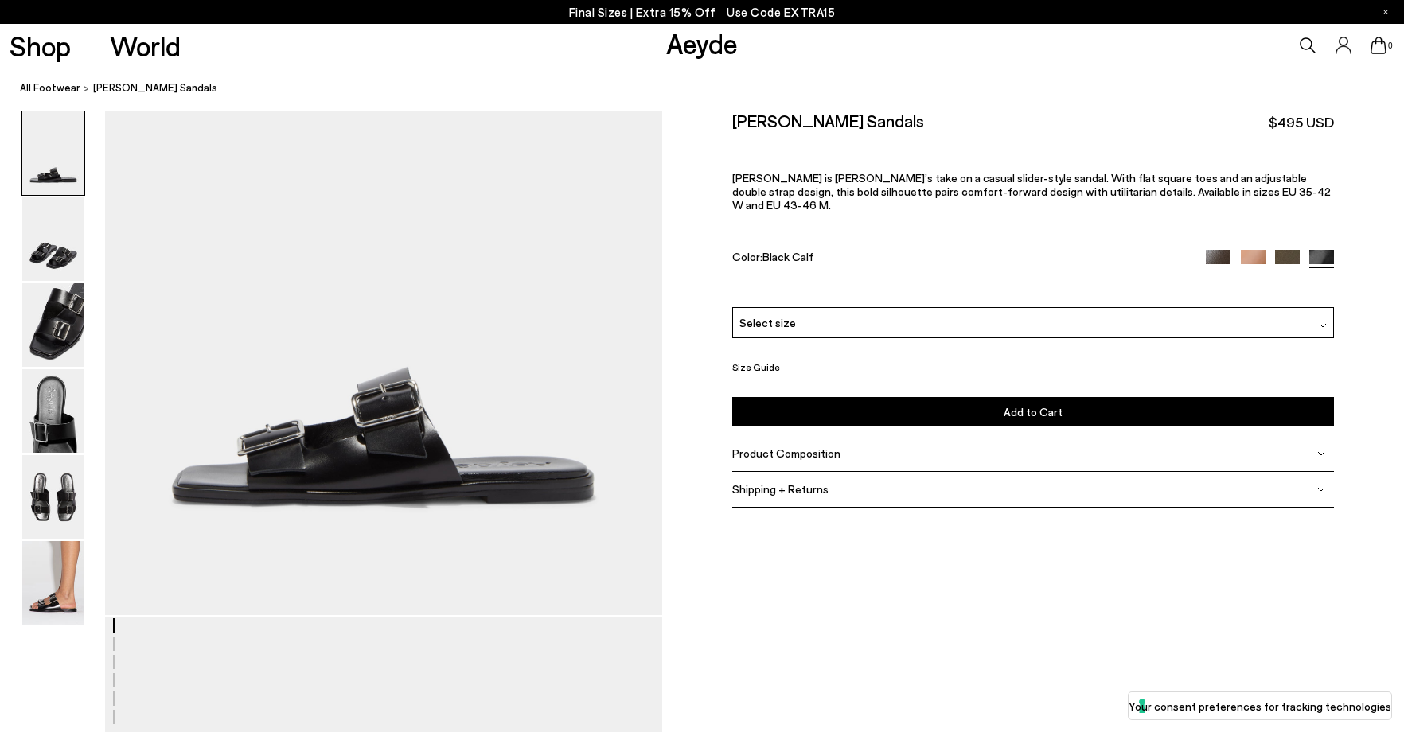
click at [1219, 250] on img at bounding box center [1218, 262] width 25 height 25
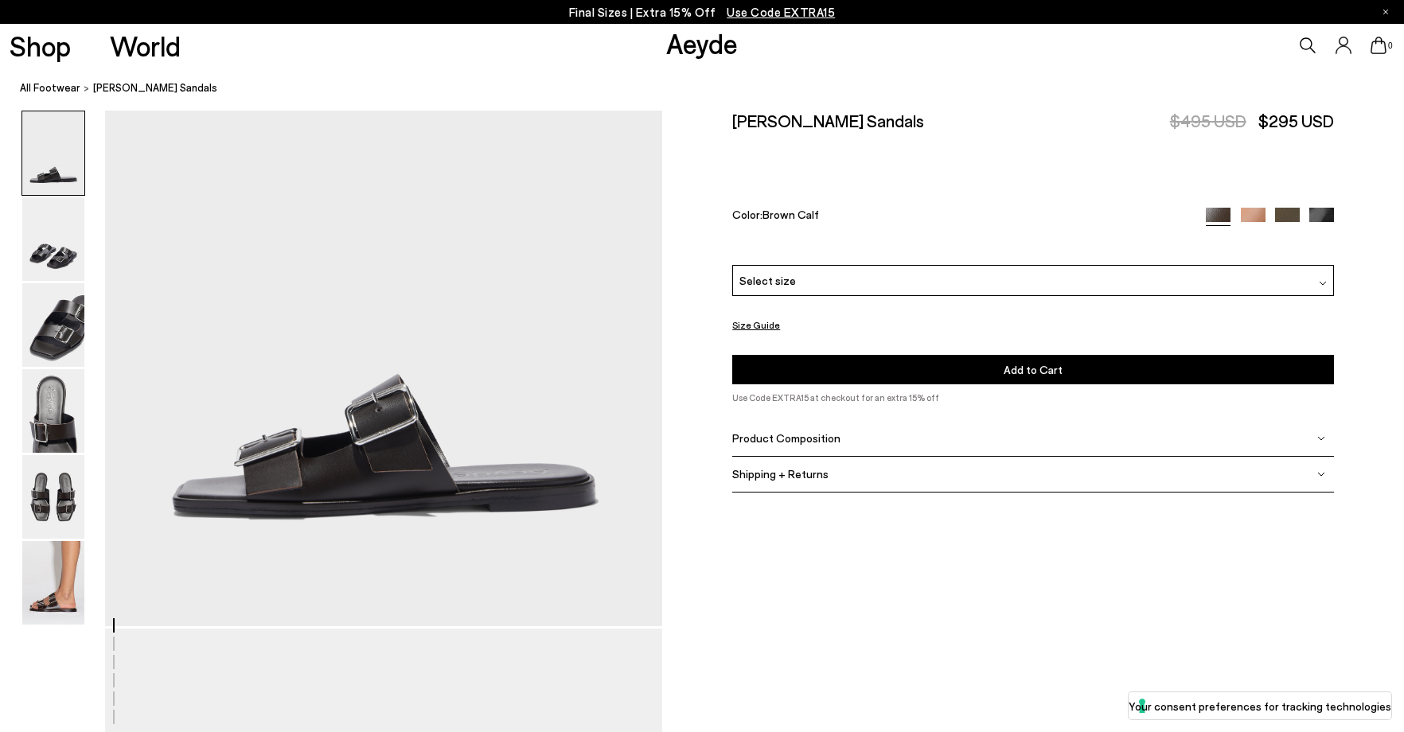
scroll to position [239, 0]
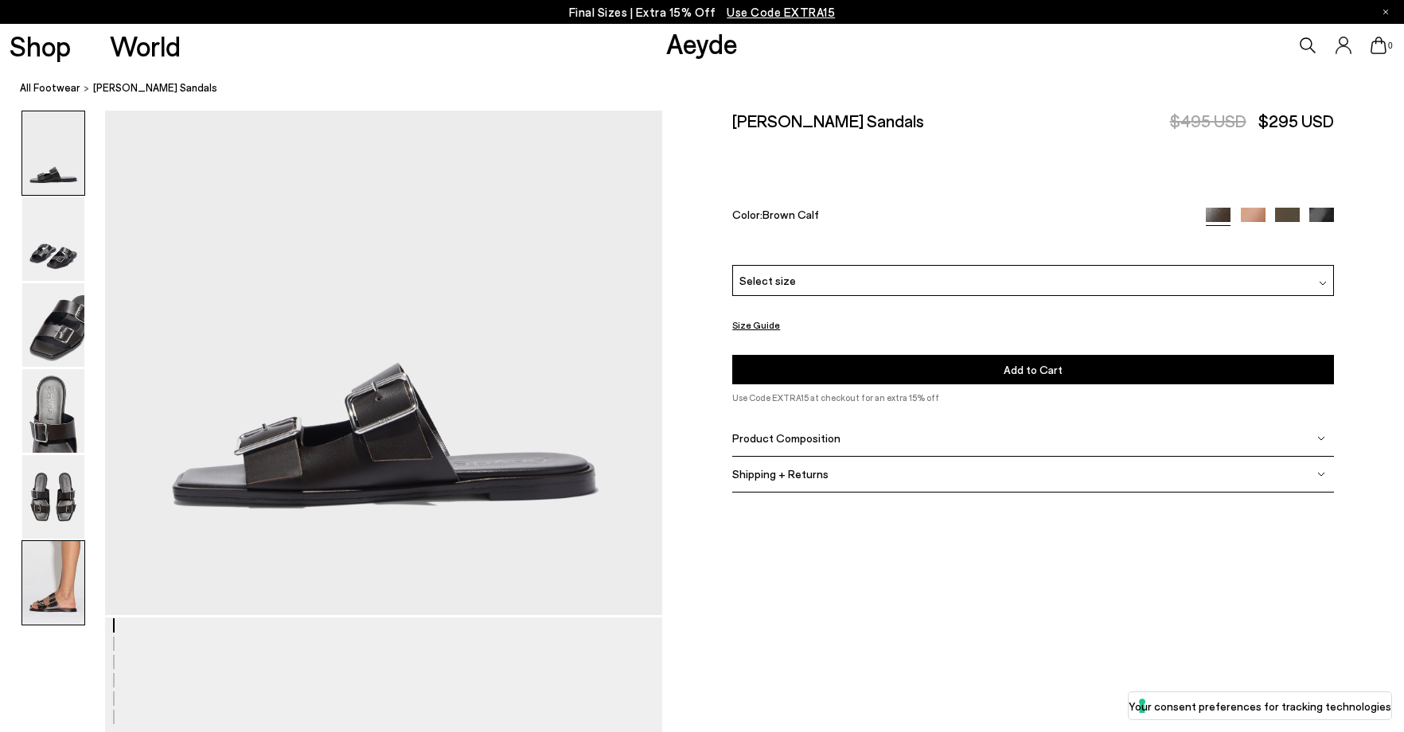
click at [25, 602] on img at bounding box center [53, 583] width 62 height 84
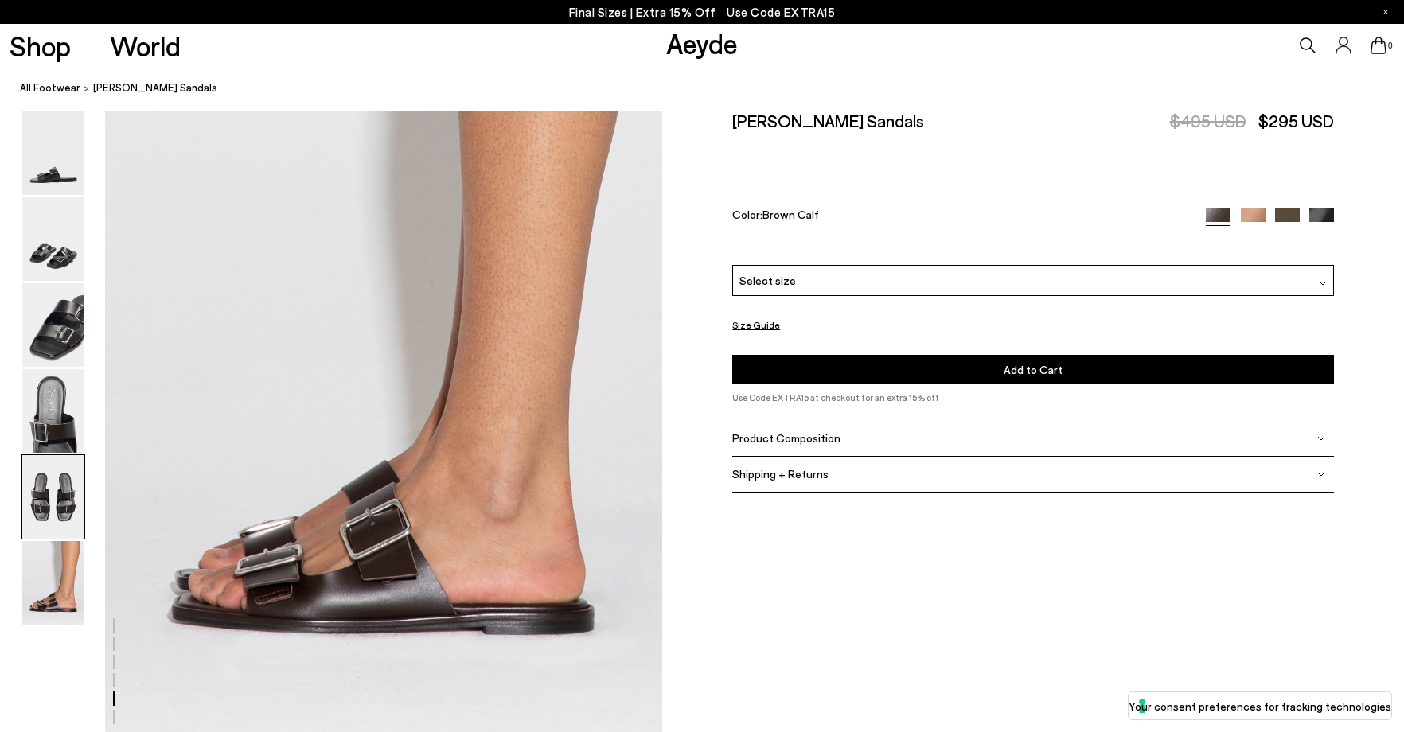
scroll to position [3838, 0]
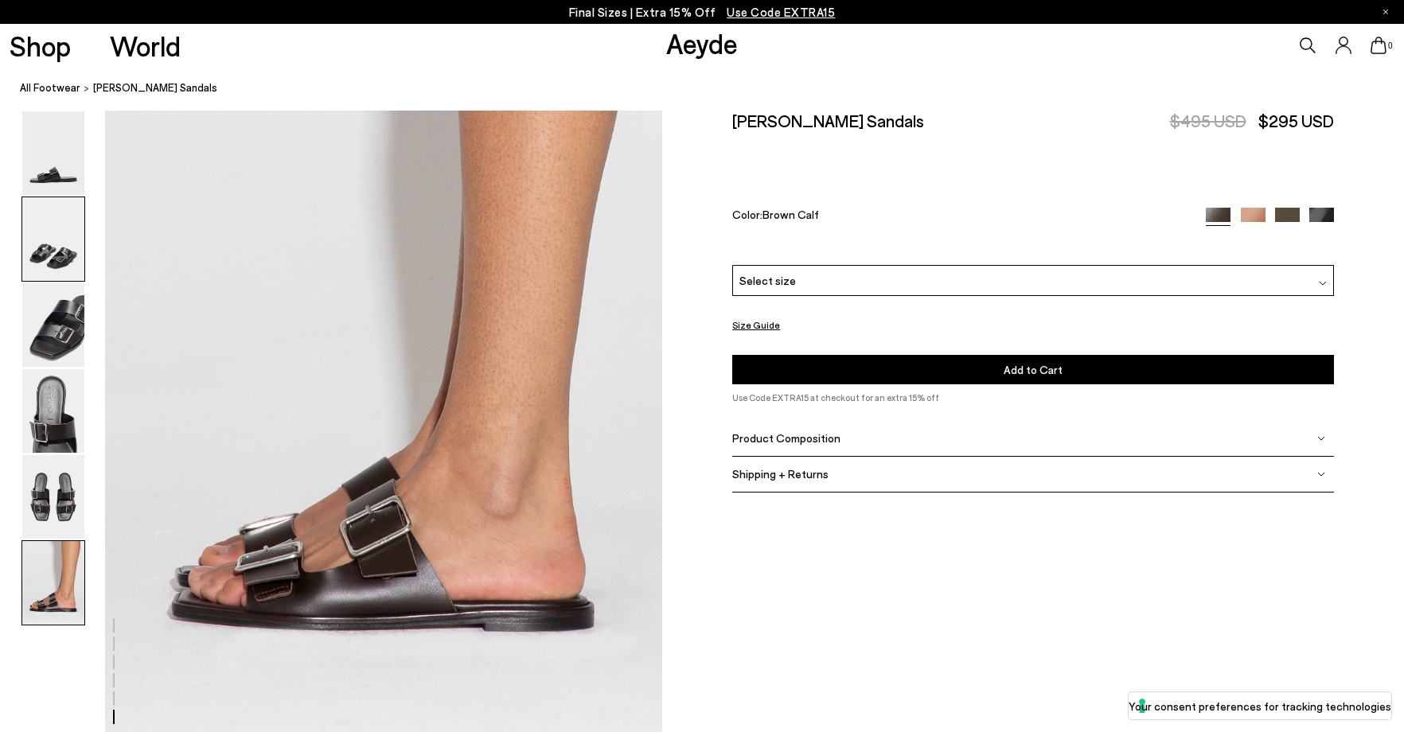
click at [42, 263] on img at bounding box center [53, 239] width 62 height 84
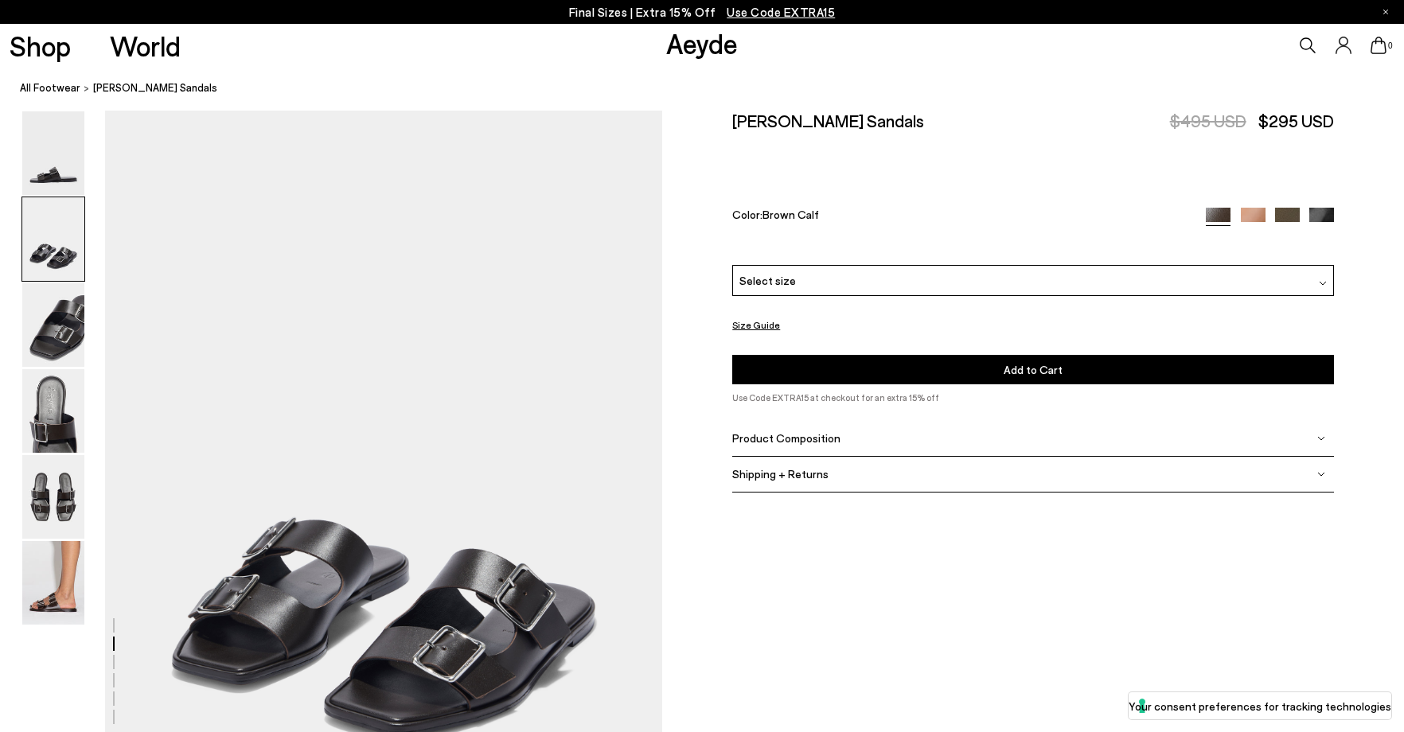
scroll to position [748, 0]
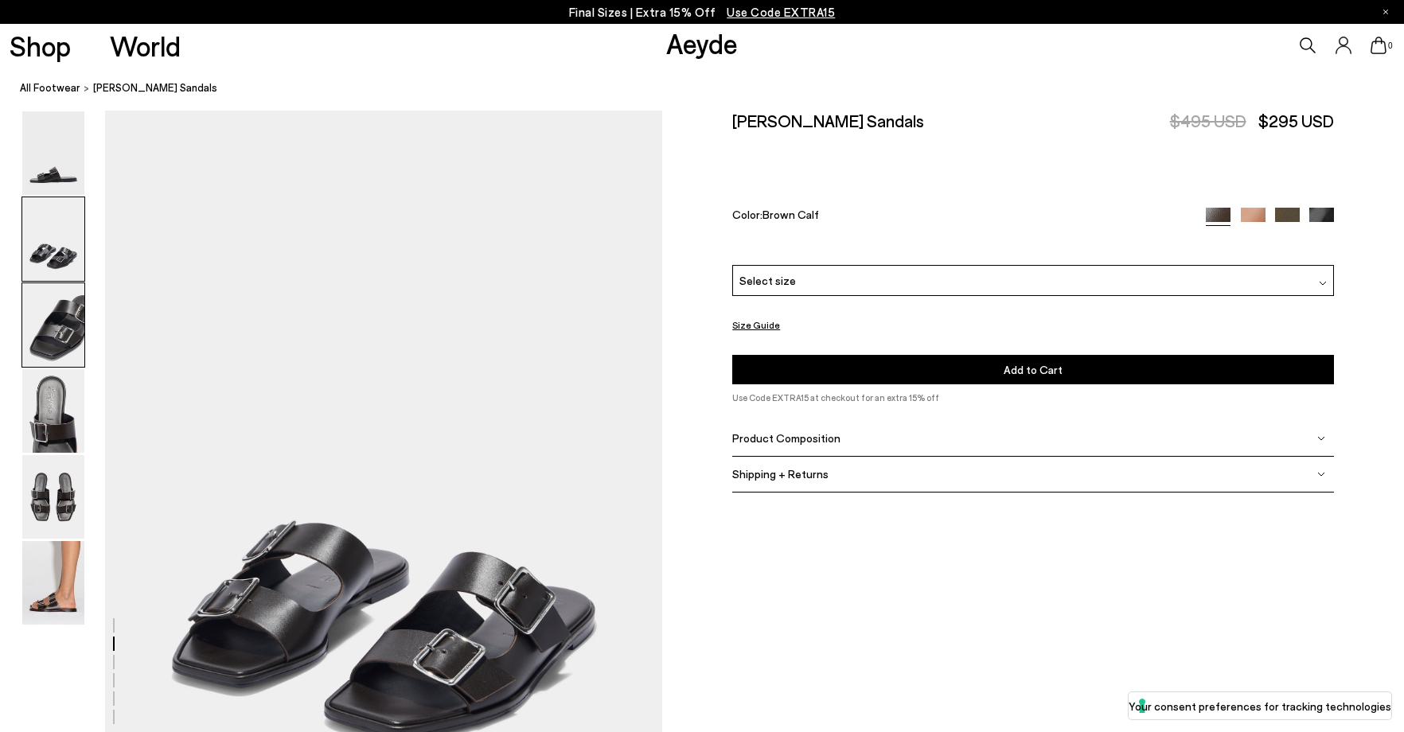
click at [55, 329] on img at bounding box center [53, 325] width 62 height 84
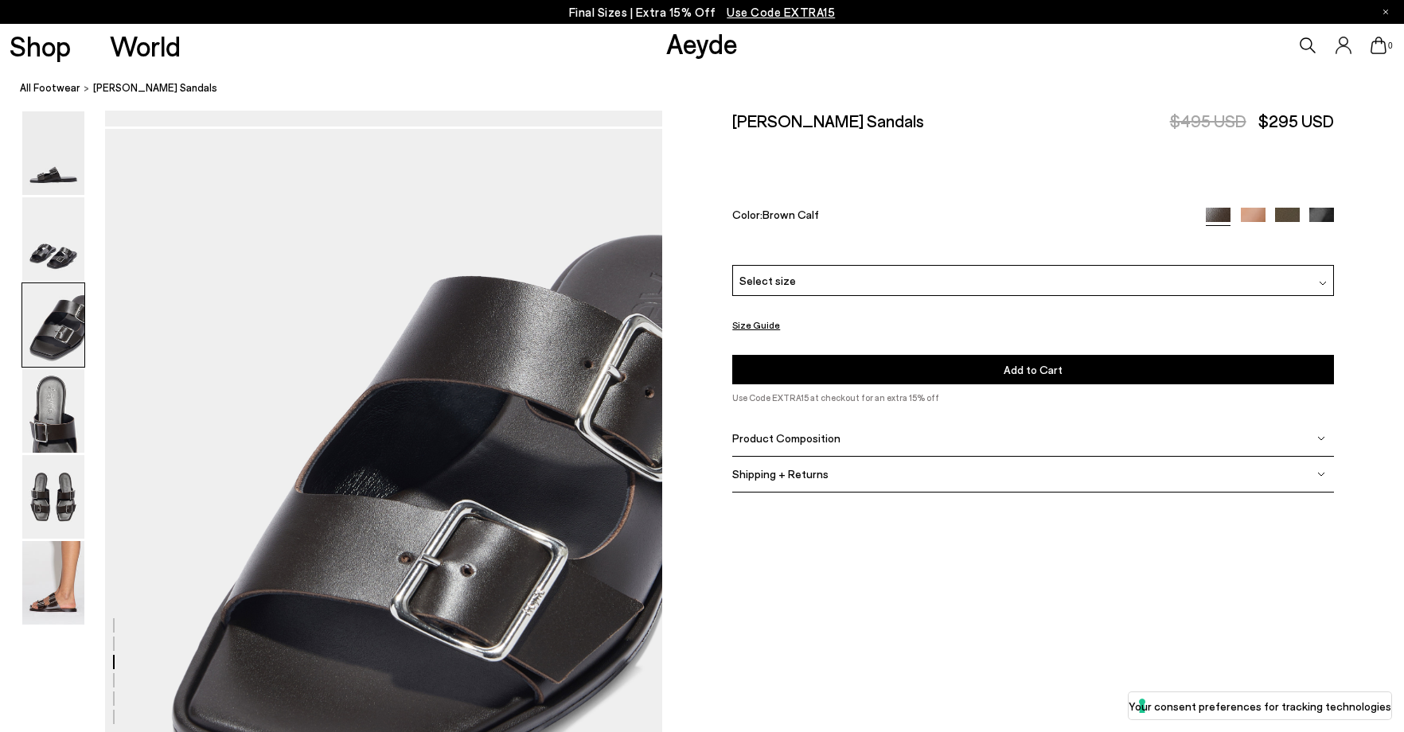
scroll to position [1493, 0]
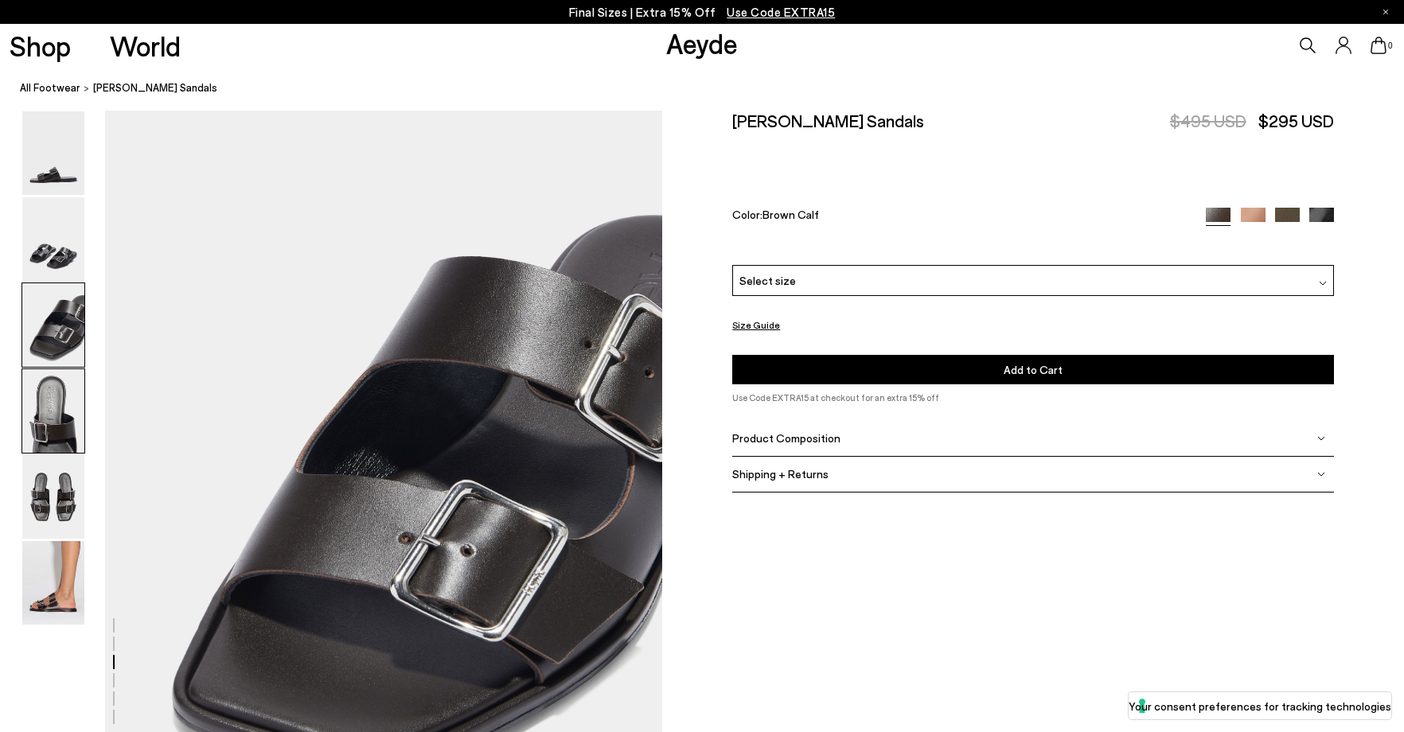
click at [48, 408] on img at bounding box center [53, 411] width 62 height 84
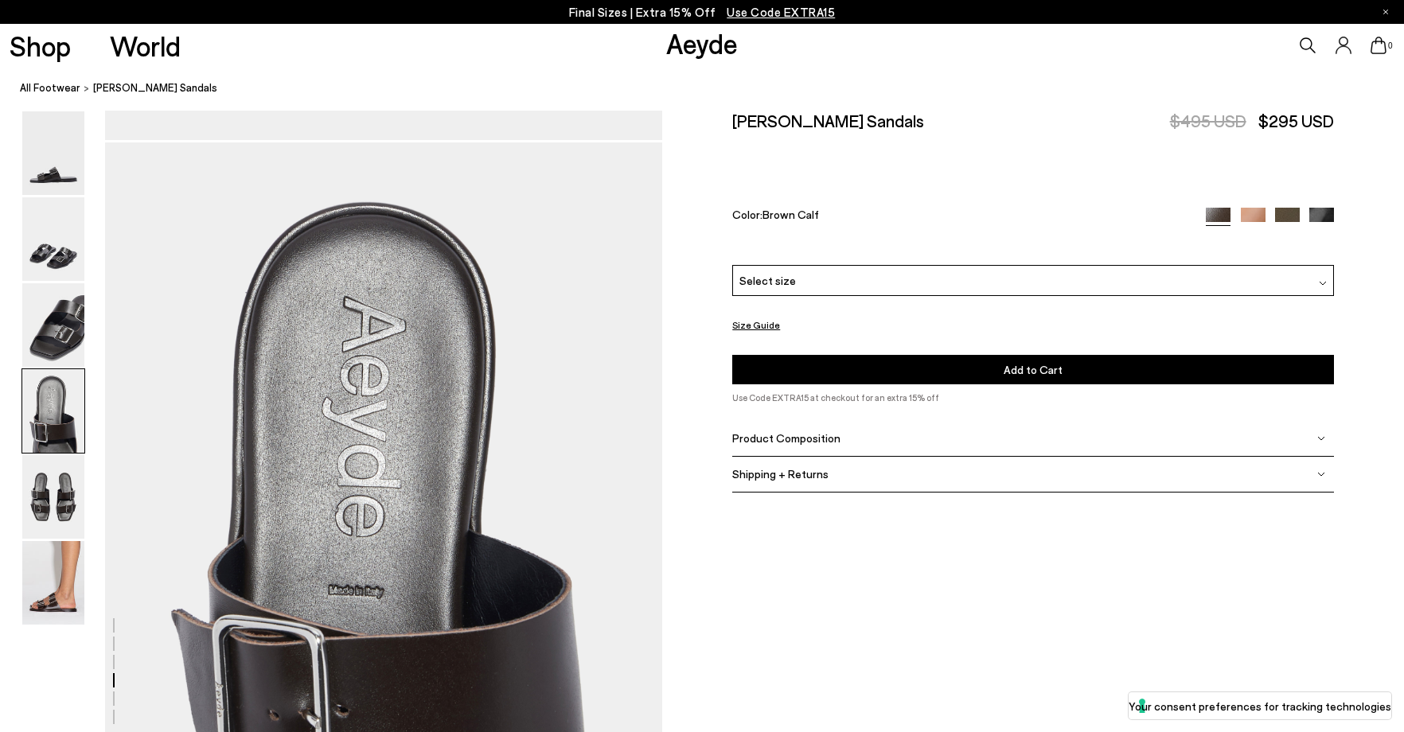
scroll to position [2238, 0]
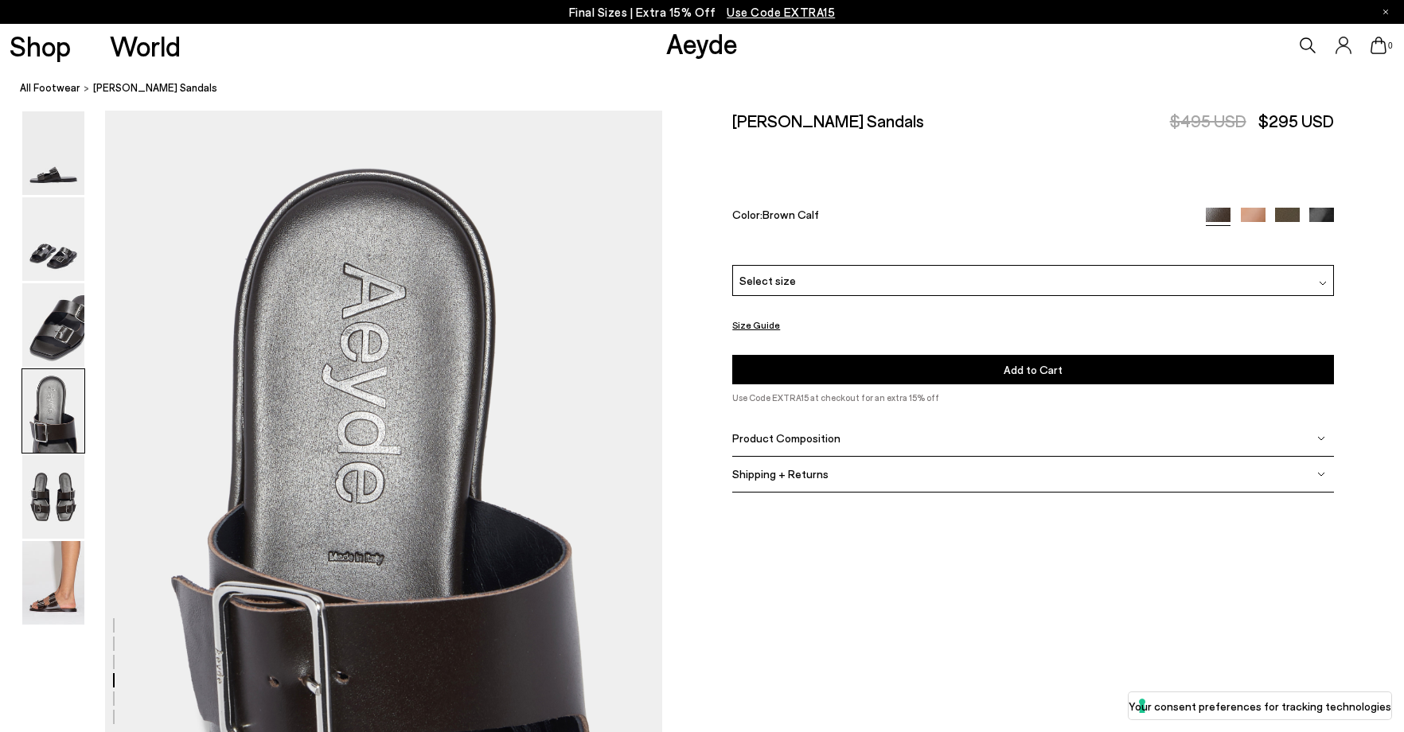
click at [866, 294] on div "Select size" at bounding box center [1033, 280] width 602 height 31
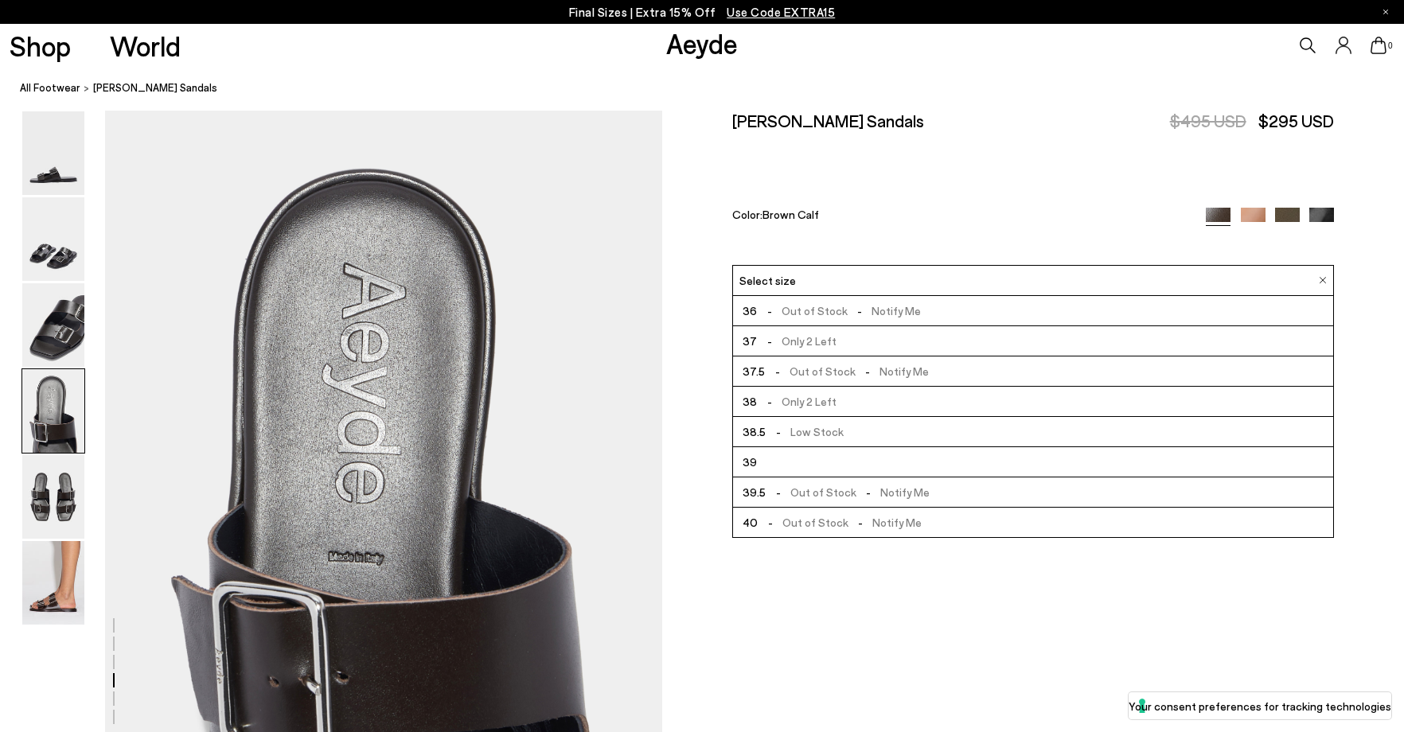
click at [852, 336] on li "37 - Only 2 Left" at bounding box center [1033, 341] width 600 height 30
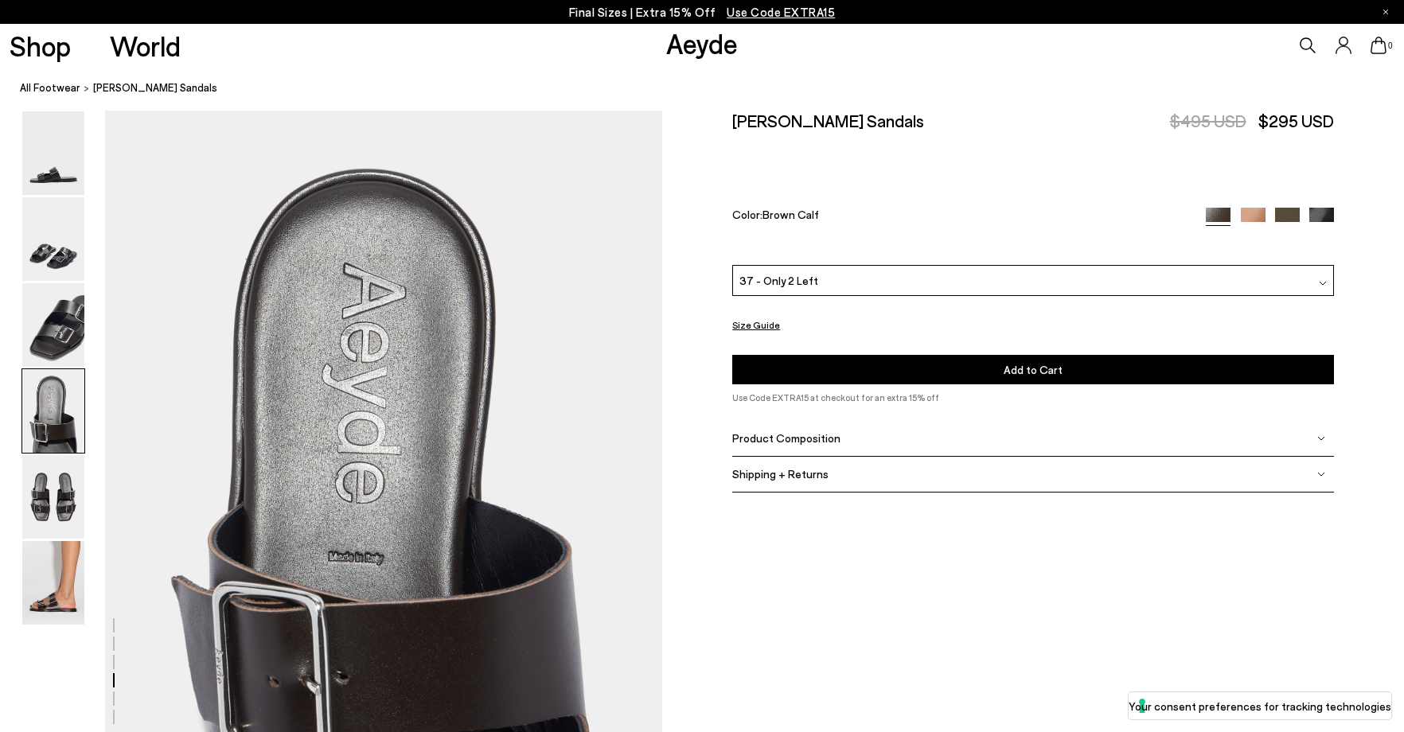
click at [848, 367] on button "Add to Cart Select a Size First" at bounding box center [1033, 369] width 602 height 29
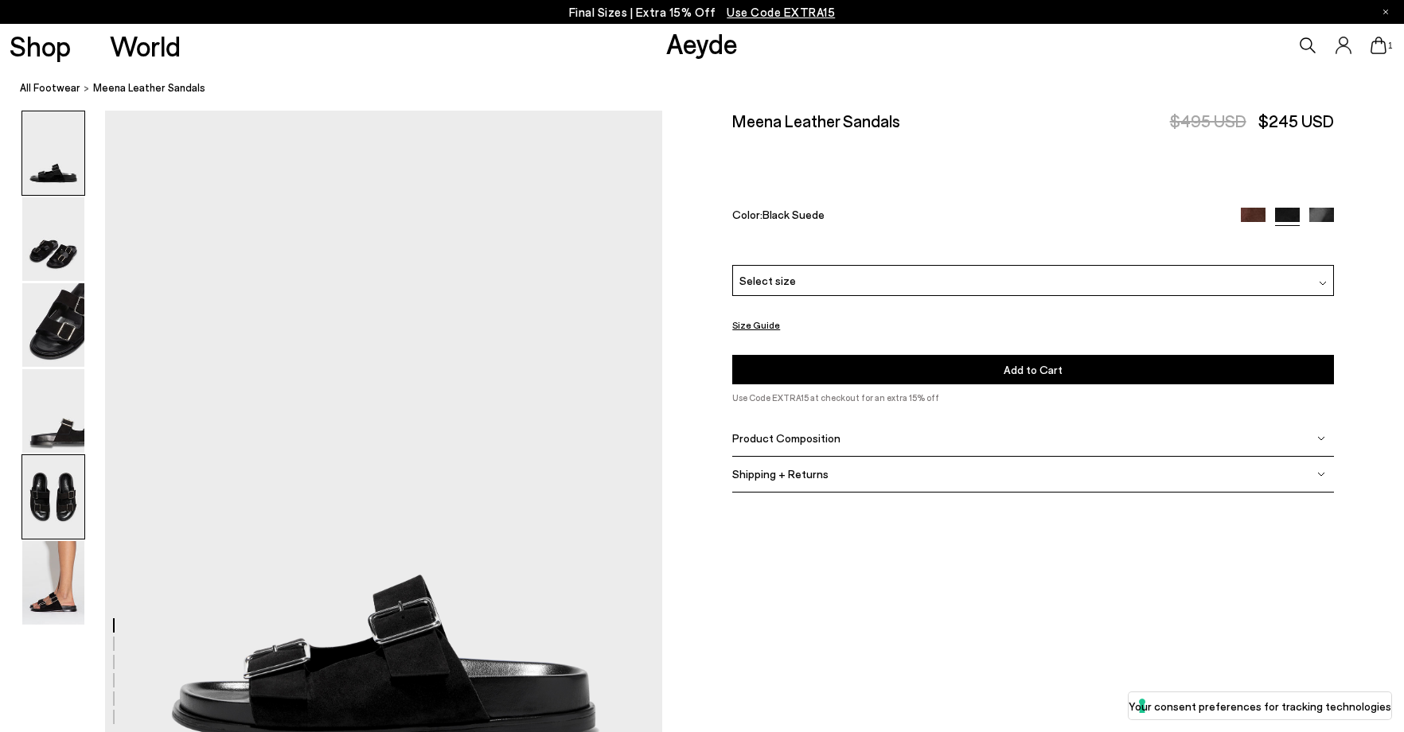
click at [57, 487] on img at bounding box center [53, 497] width 62 height 84
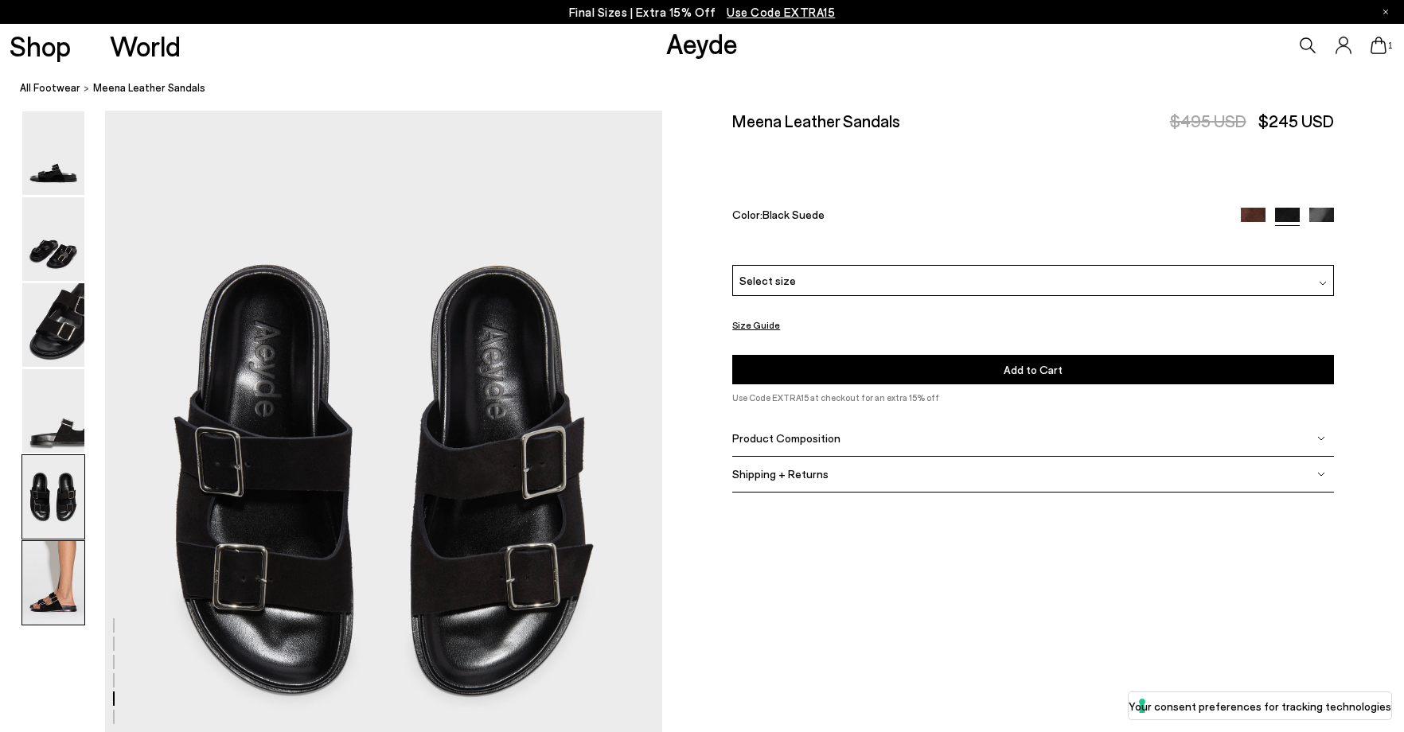
click at [64, 592] on img at bounding box center [53, 583] width 62 height 84
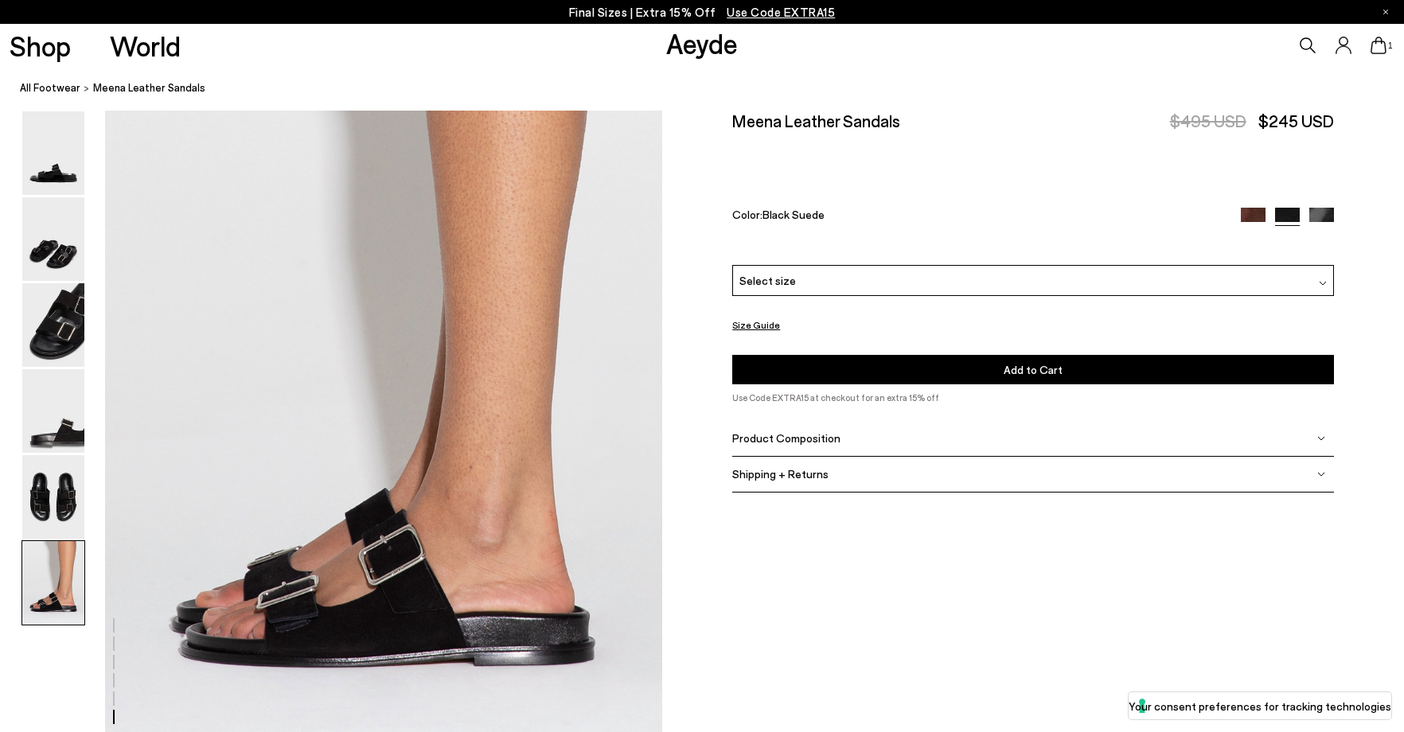
scroll to position [3838, 0]
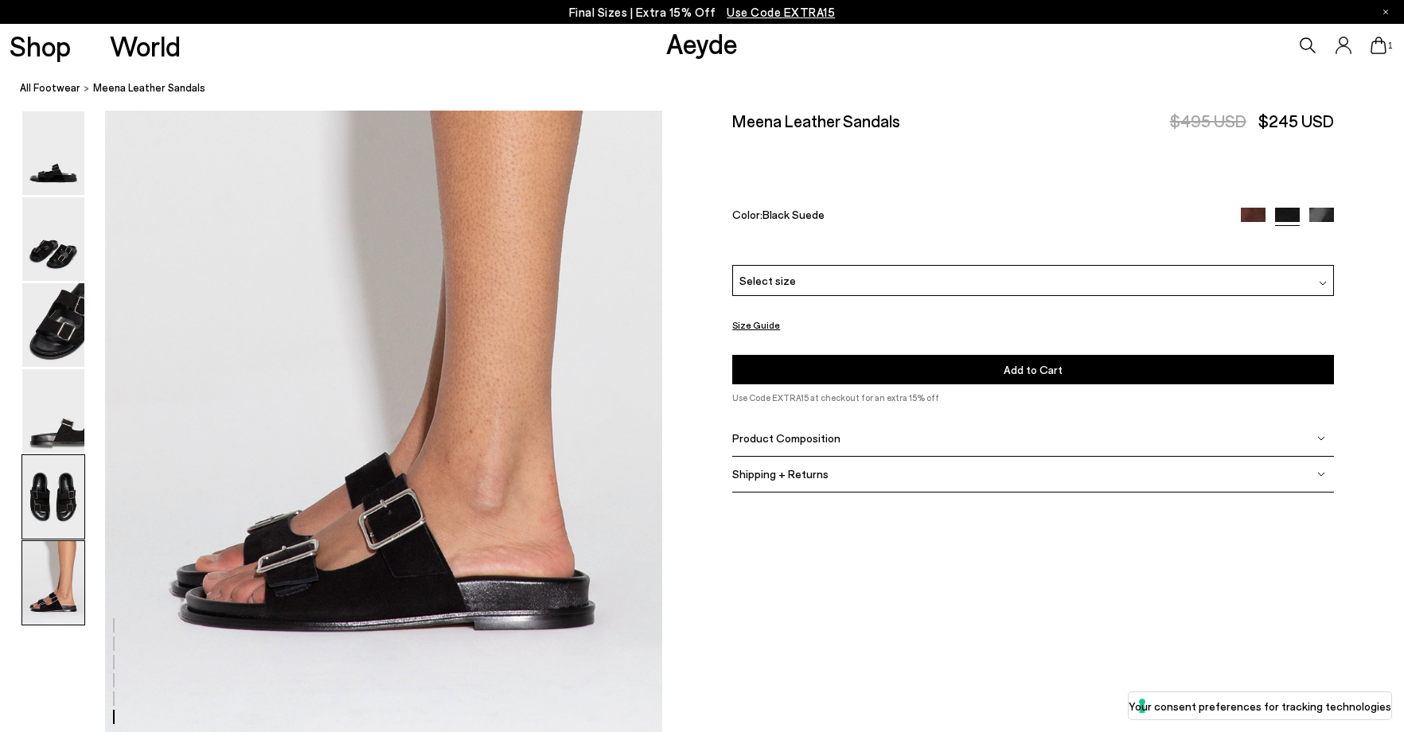
click at [57, 510] on img at bounding box center [53, 497] width 62 height 84
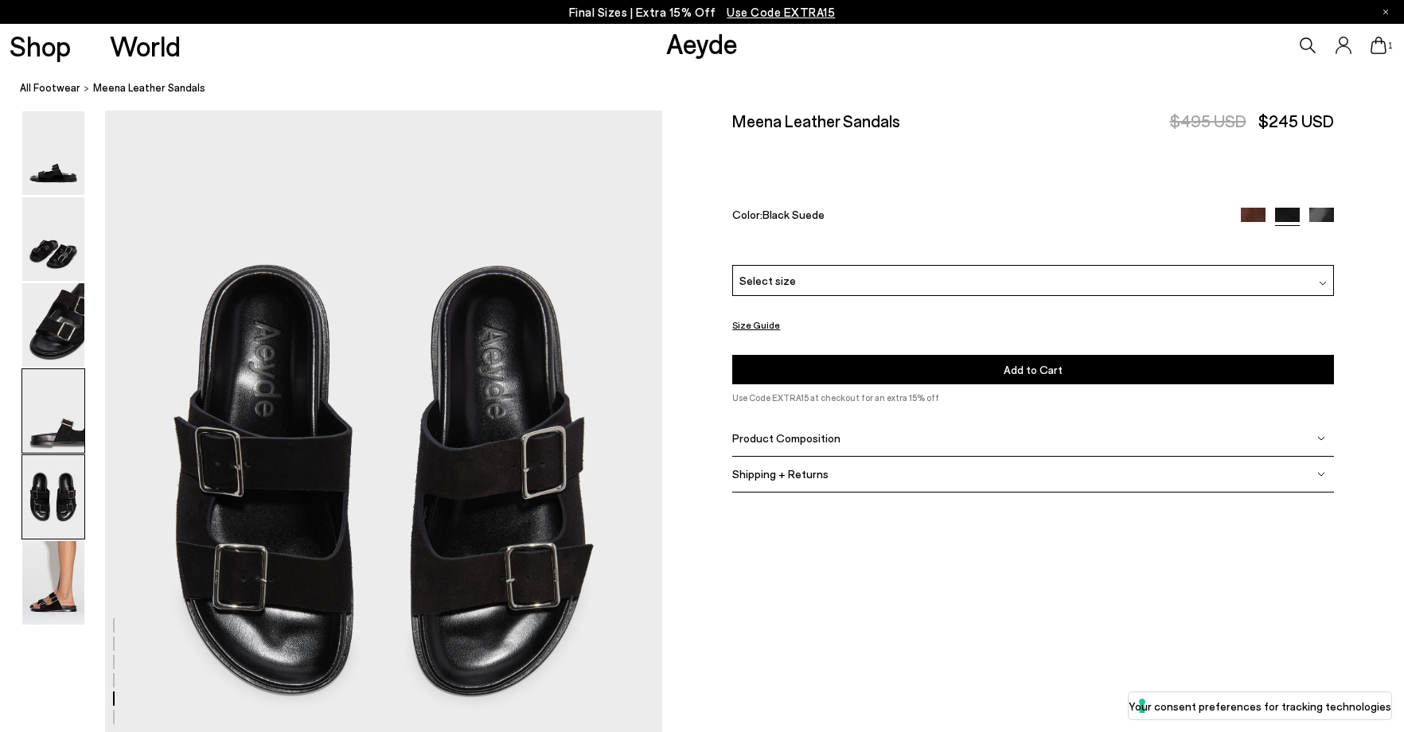
click at [62, 433] on img at bounding box center [53, 411] width 62 height 84
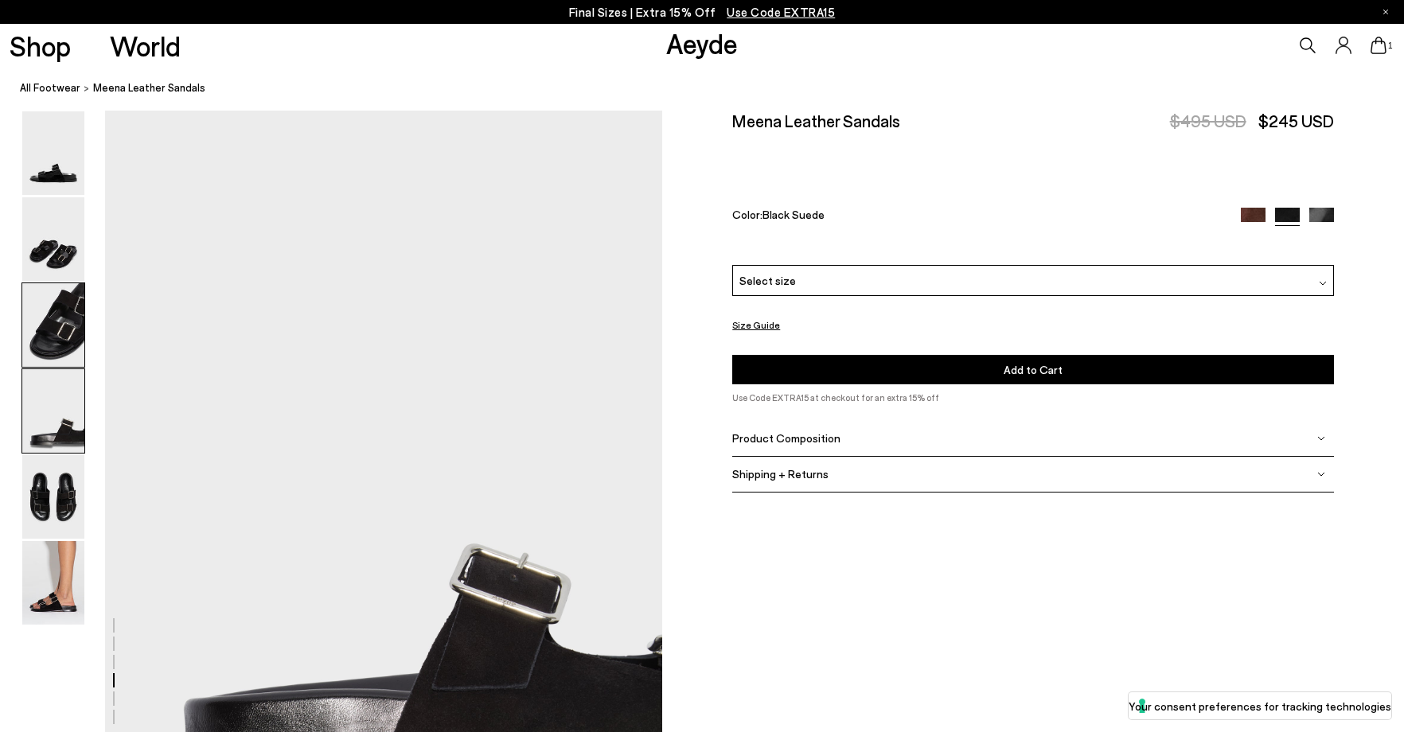
click at [58, 342] on img at bounding box center [53, 325] width 62 height 84
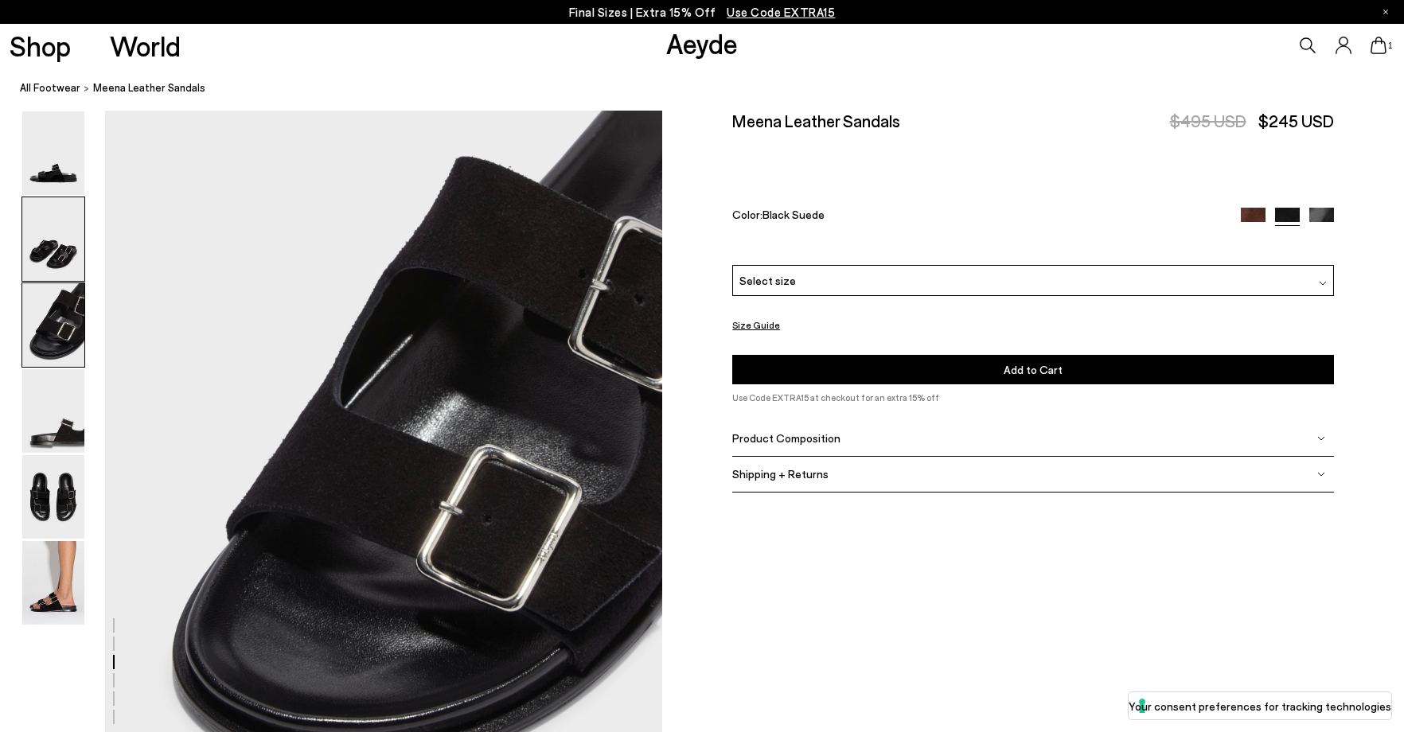
scroll to position [1493, 0]
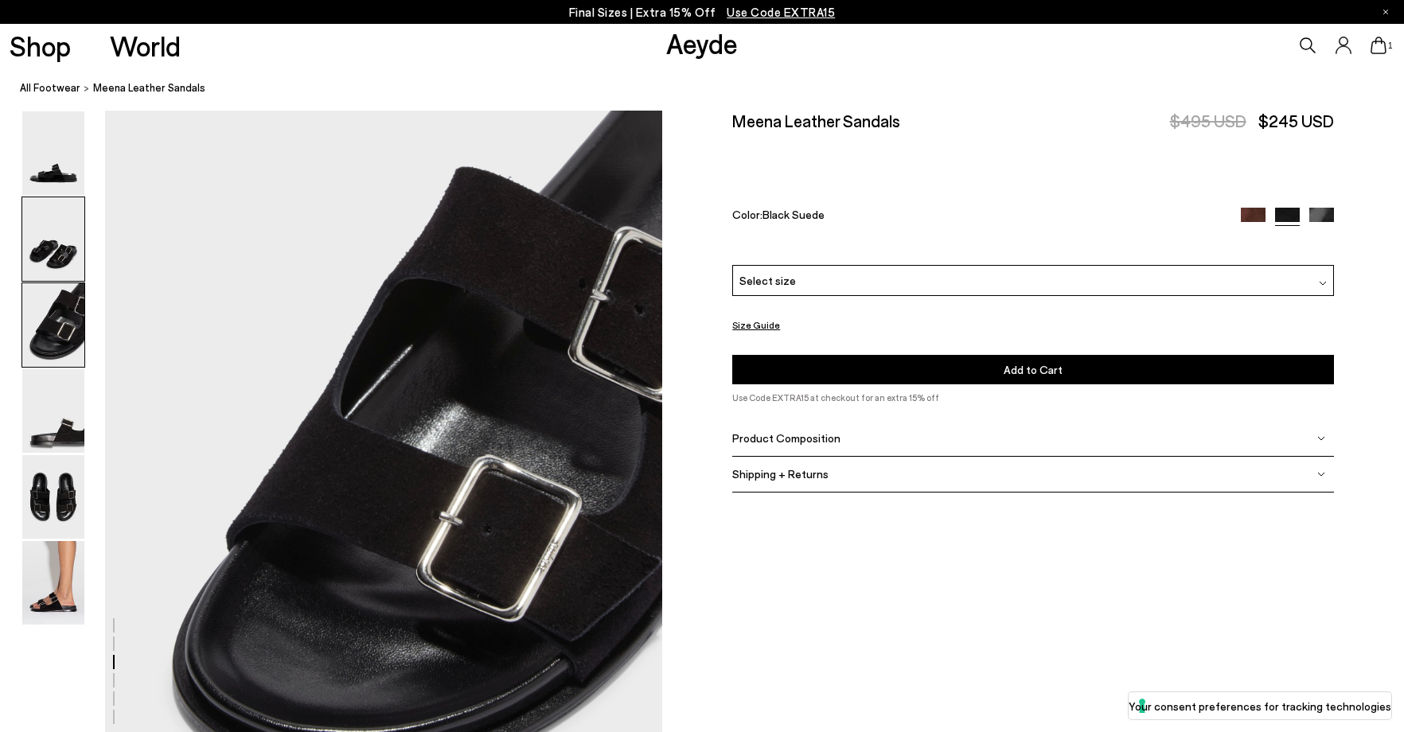
click at [59, 225] on img at bounding box center [53, 239] width 62 height 84
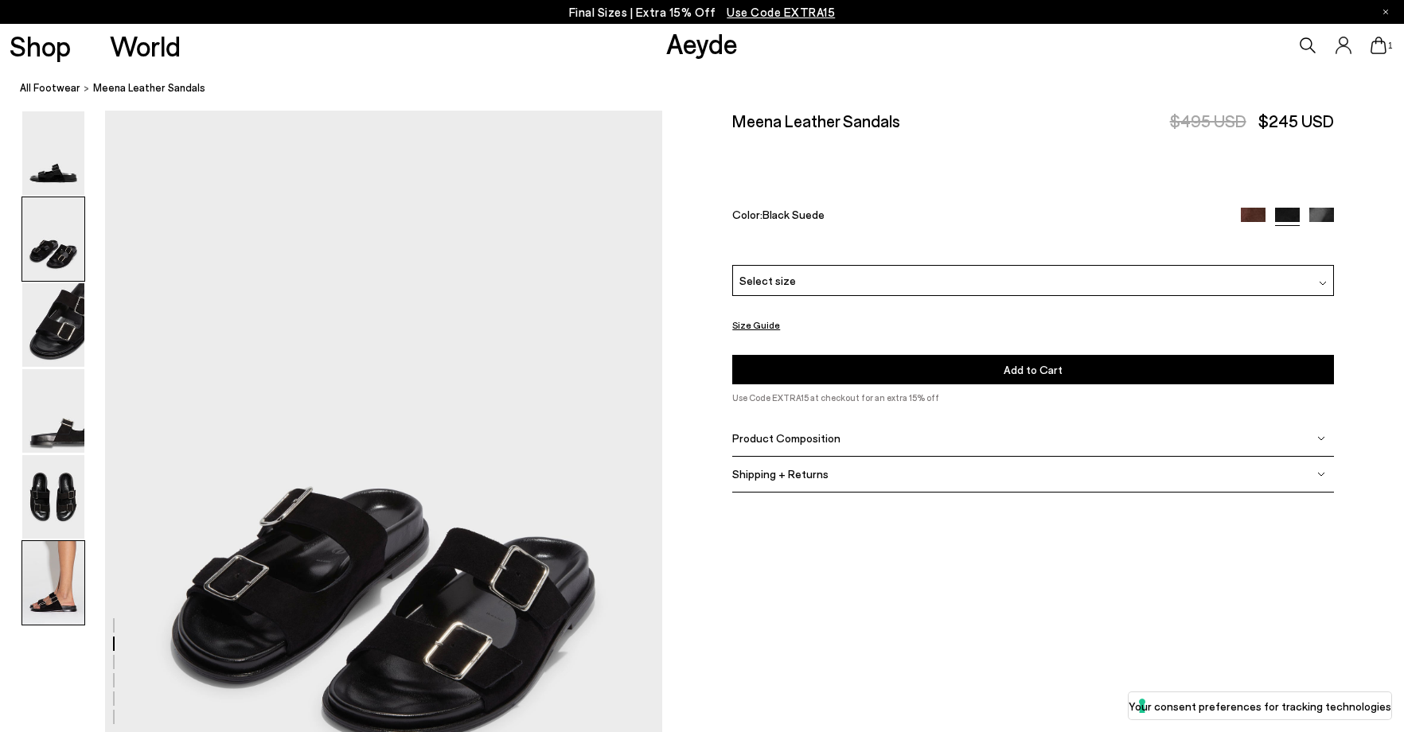
click at [48, 572] on img at bounding box center [53, 583] width 62 height 84
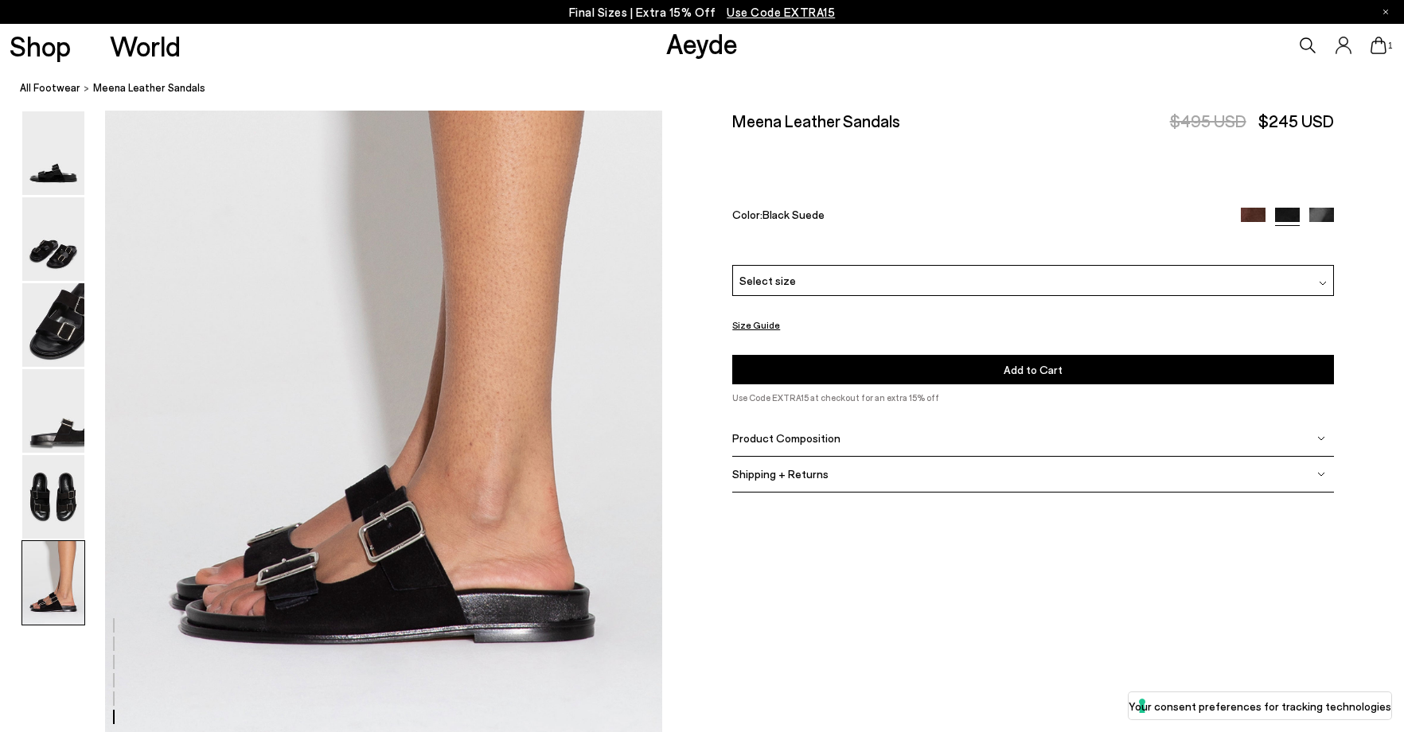
scroll to position [3838, 0]
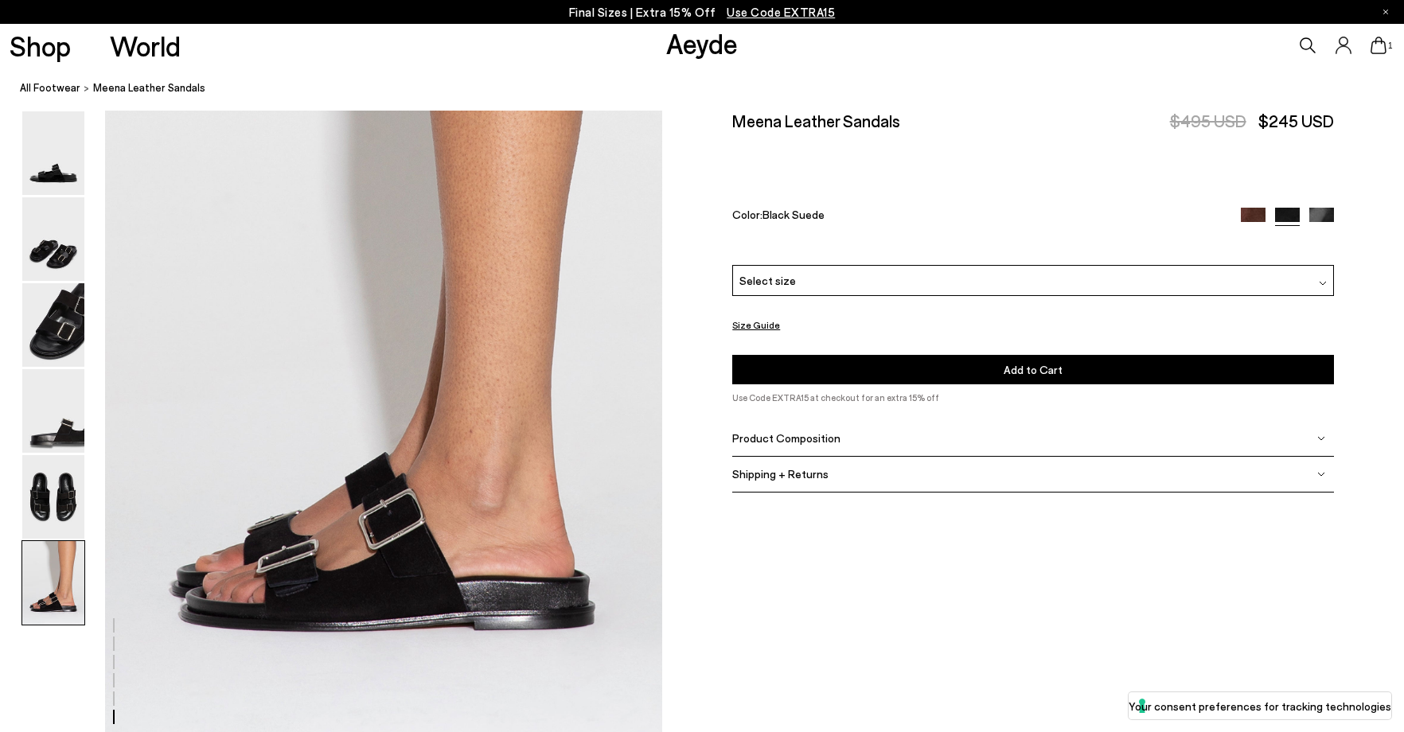
click at [1251, 219] on img at bounding box center [1253, 220] width 25 height 25
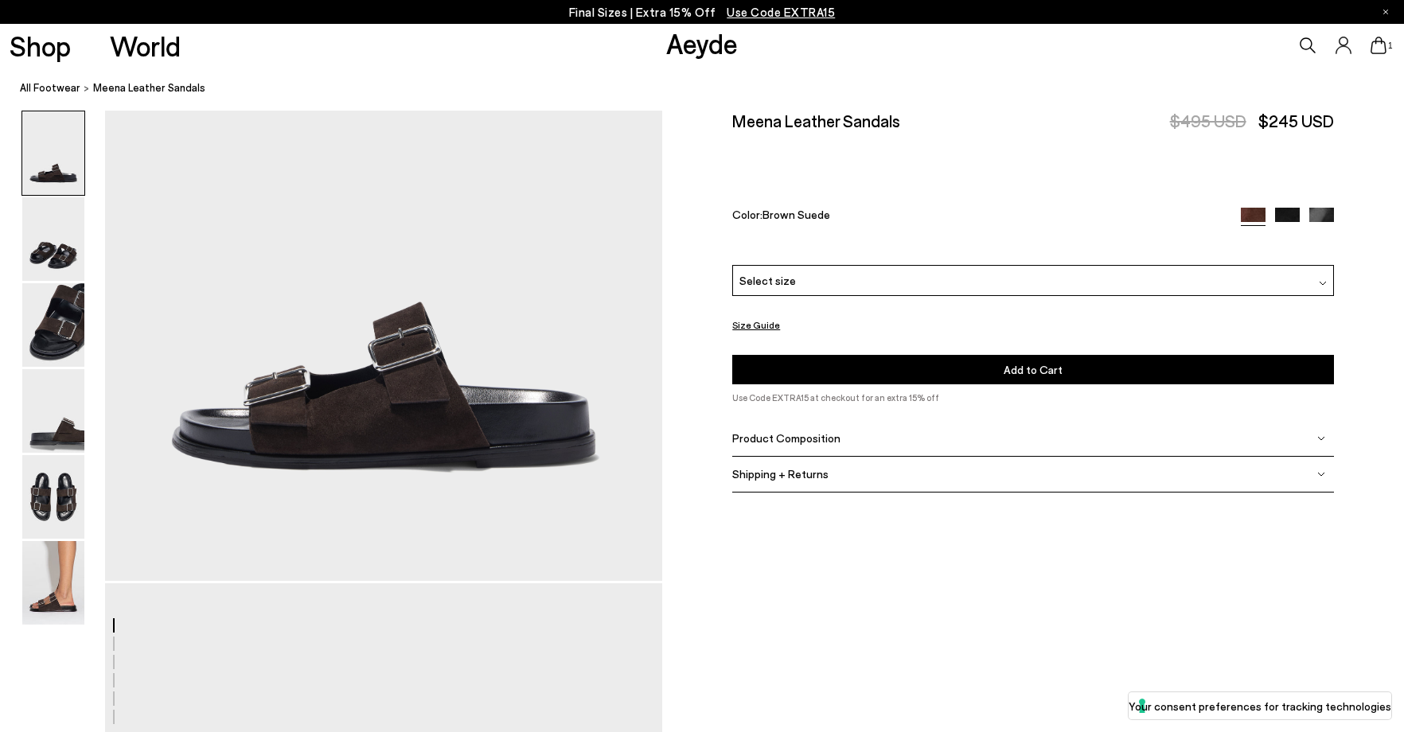
scroll to position [318, 0]
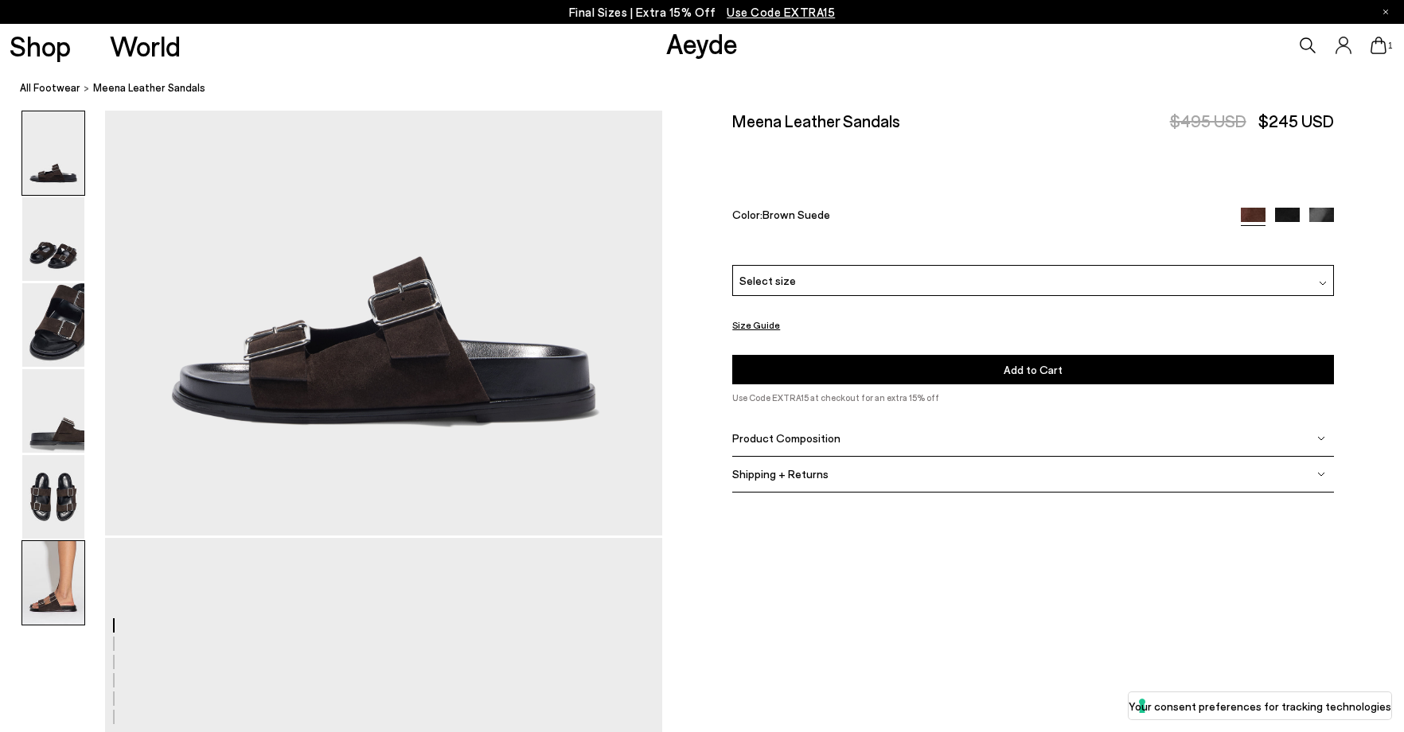
click at [48, 588] on img at bounding box center [53, 583] width 62 height 84
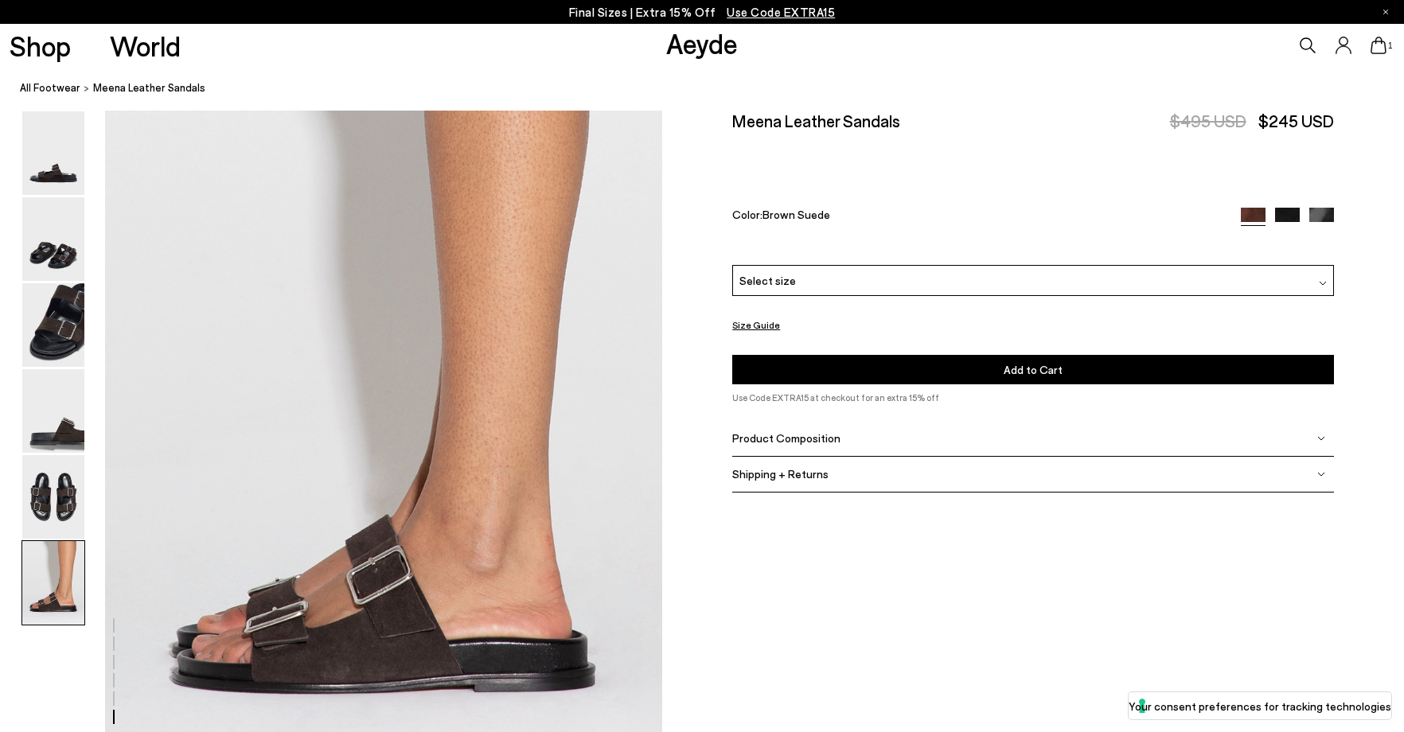
scroll to position [3838, 0]
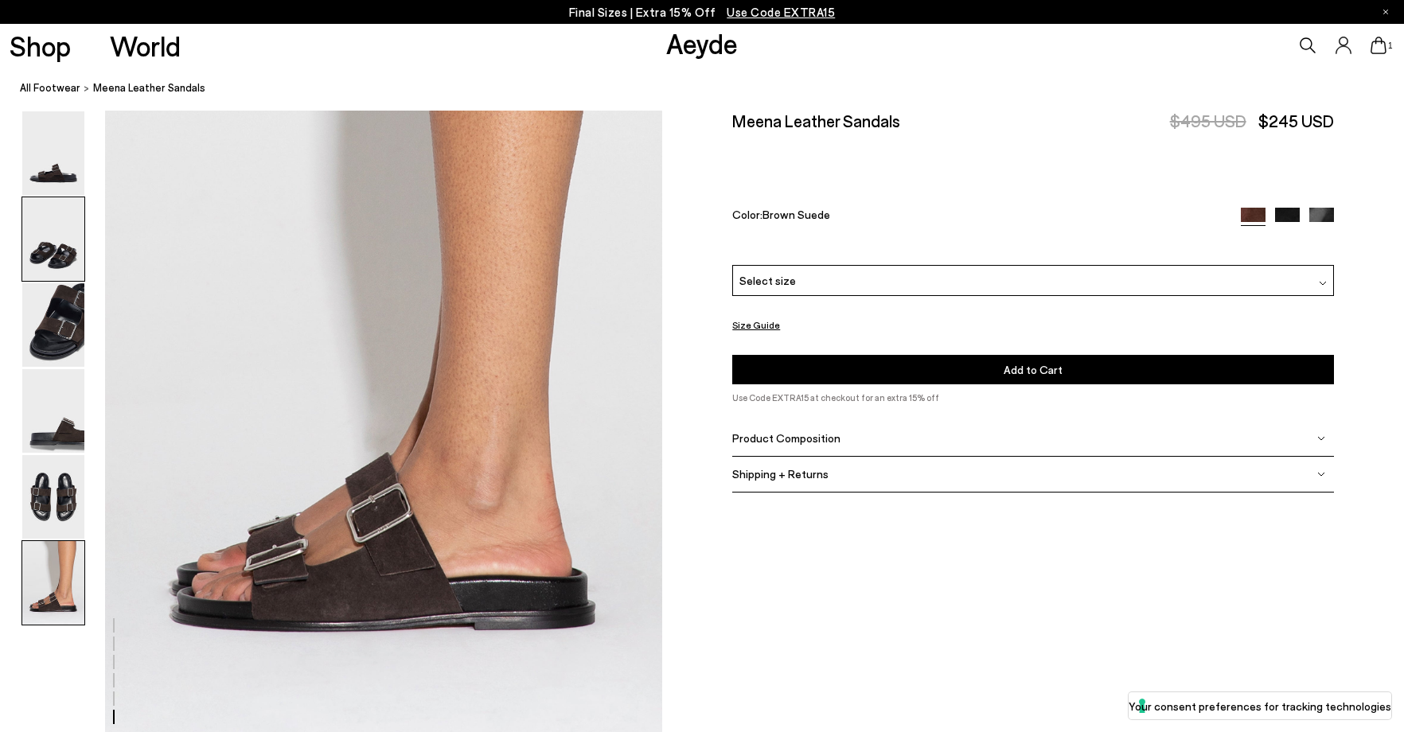
click at [57, 236] on img at bounding box center [53, 239] width 62 height 84
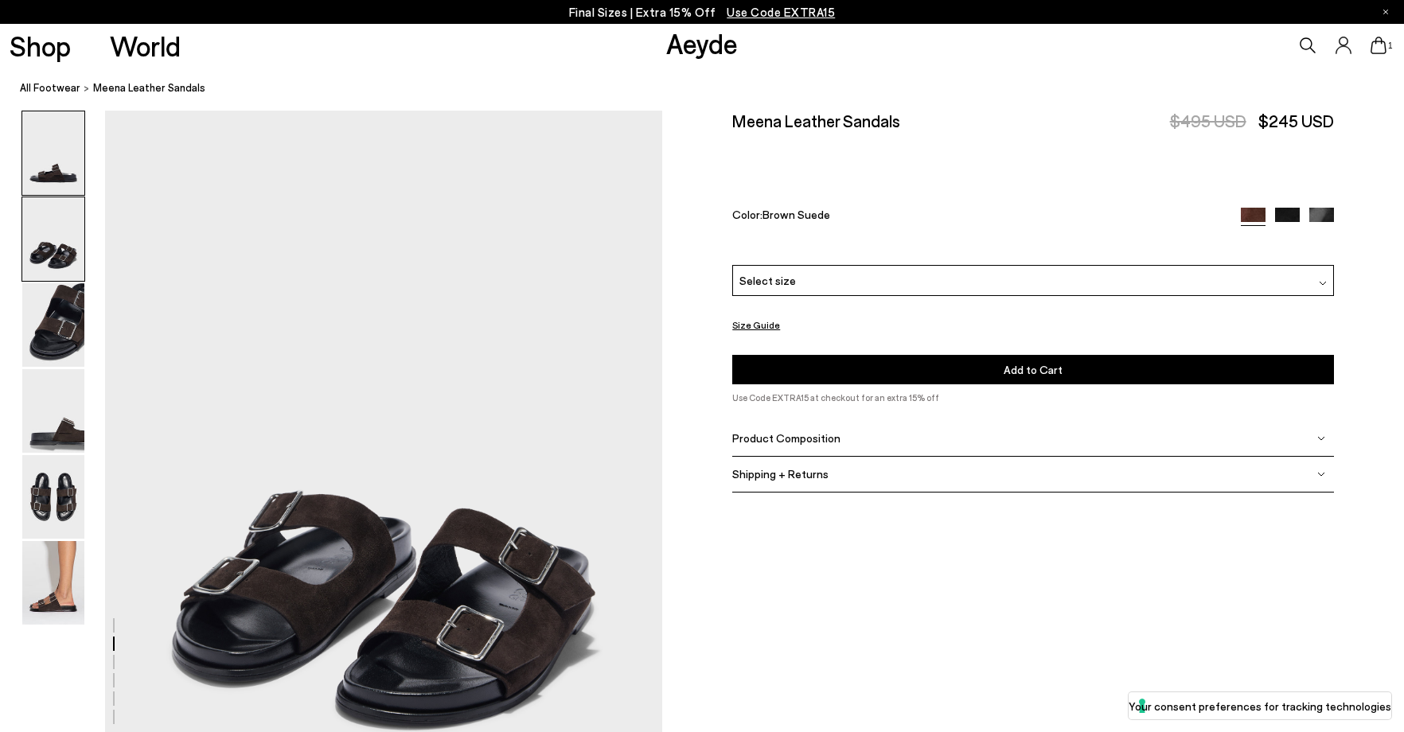
scroll to position [748, 0]
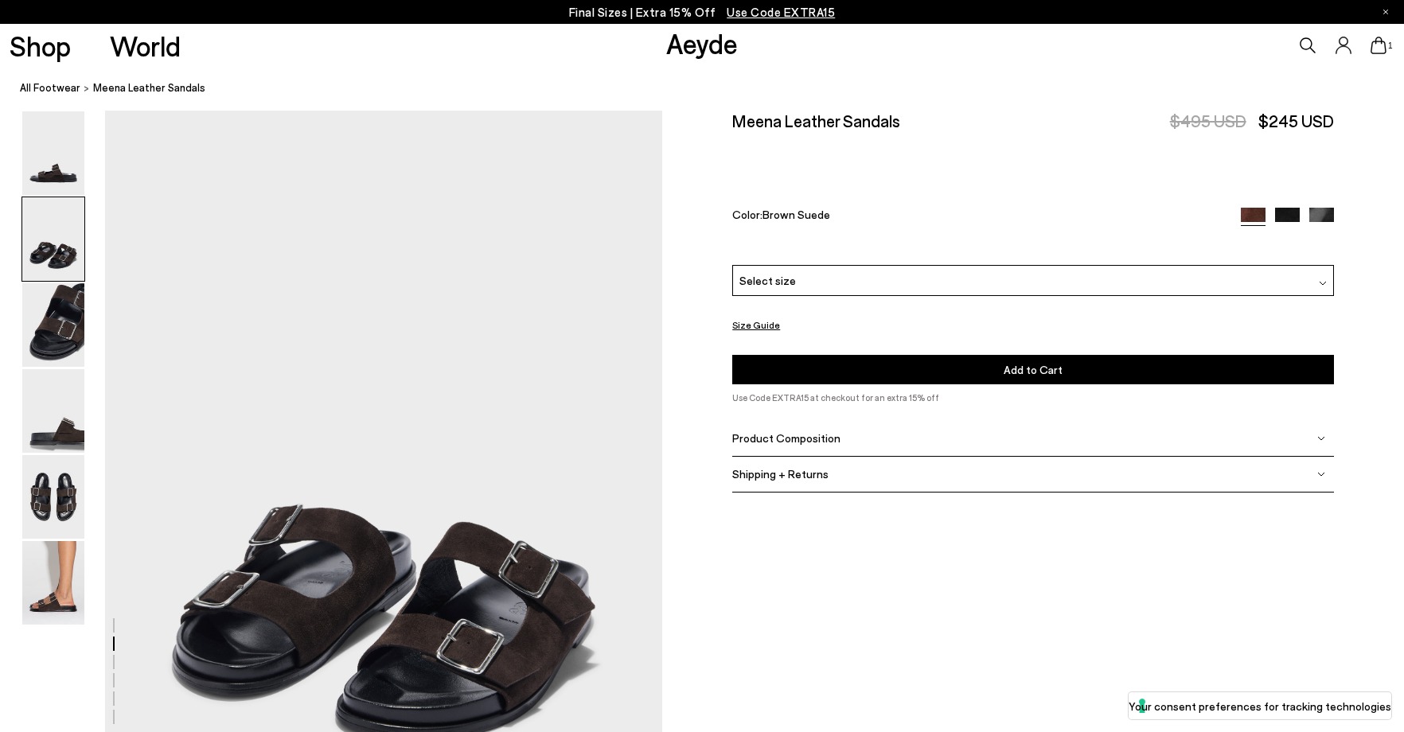
click at [1315, 217] on img at bounding box center [1322, 220] width 25 height 25
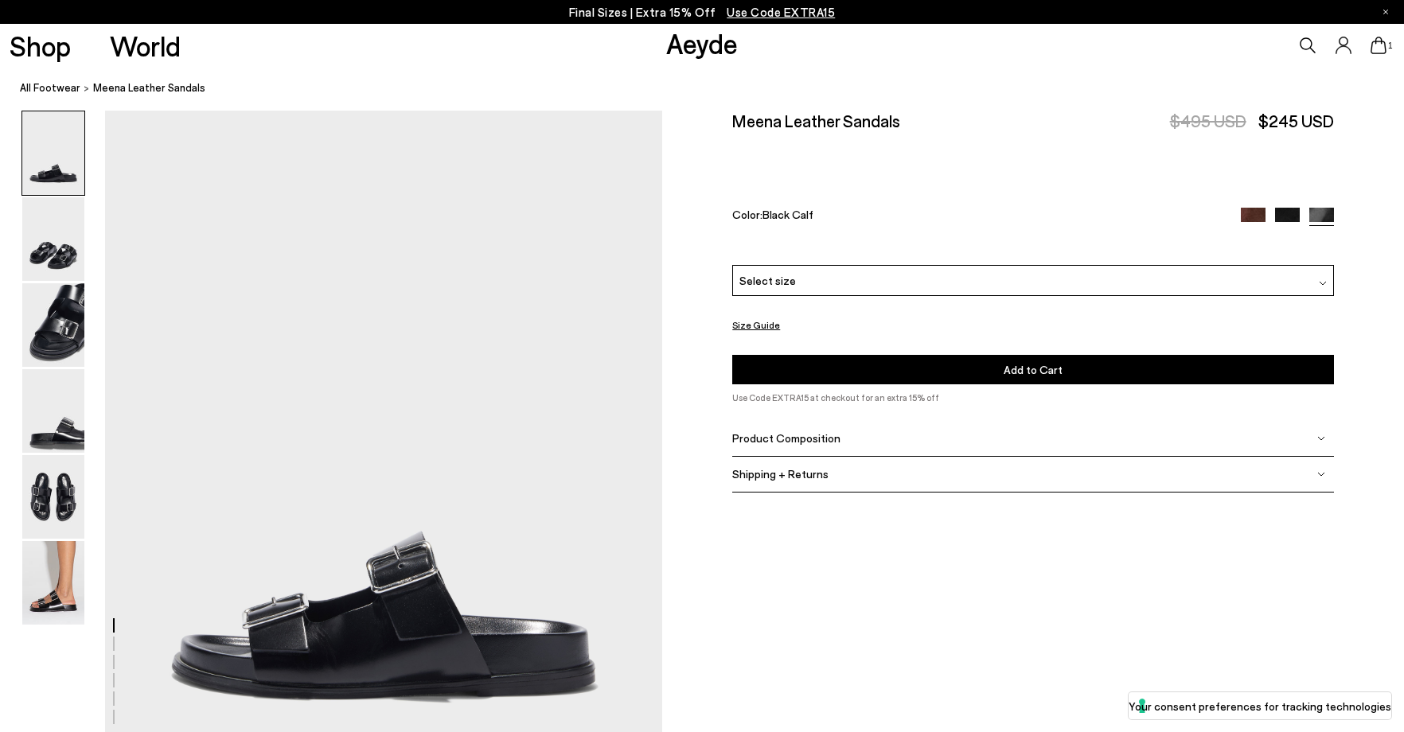
scroll to position [80, 0]
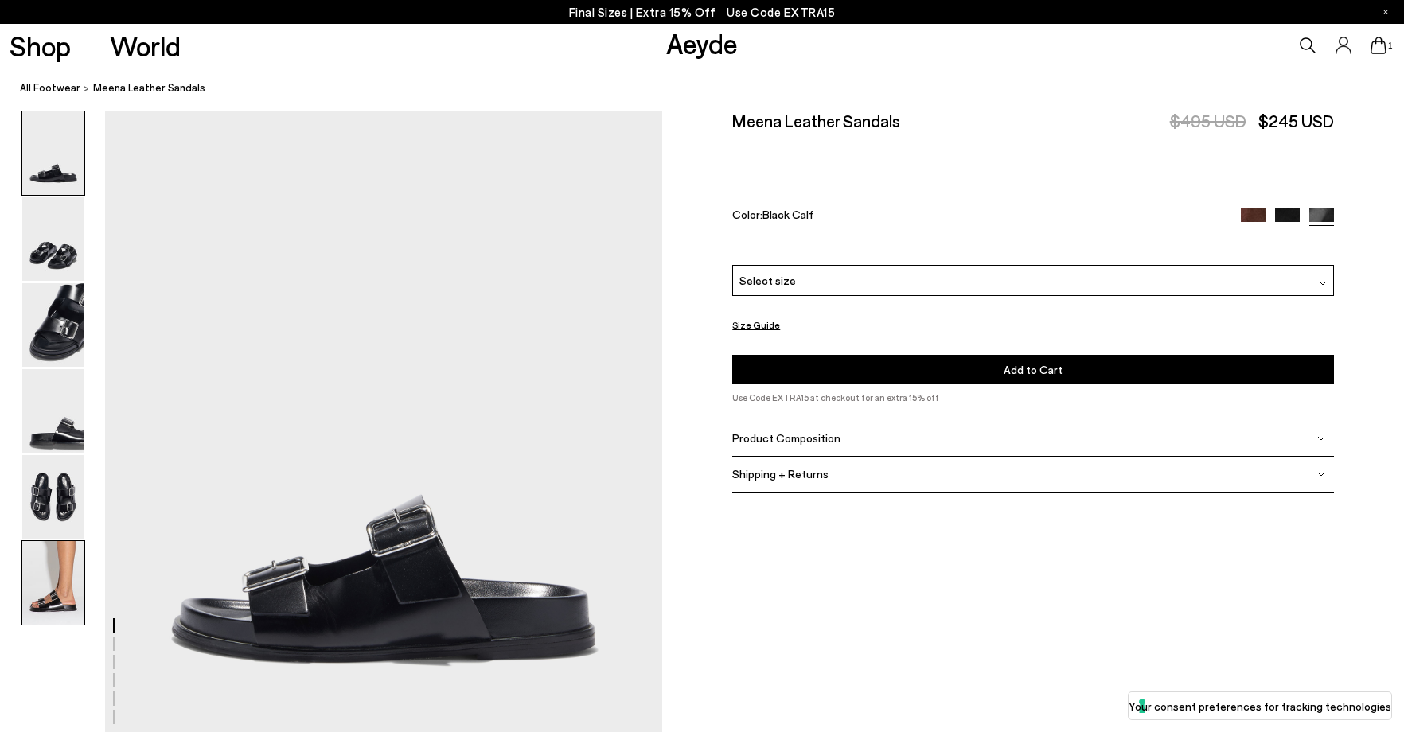
click at [64, 584] on img at bounding box center [53, 583] width 62 height 84
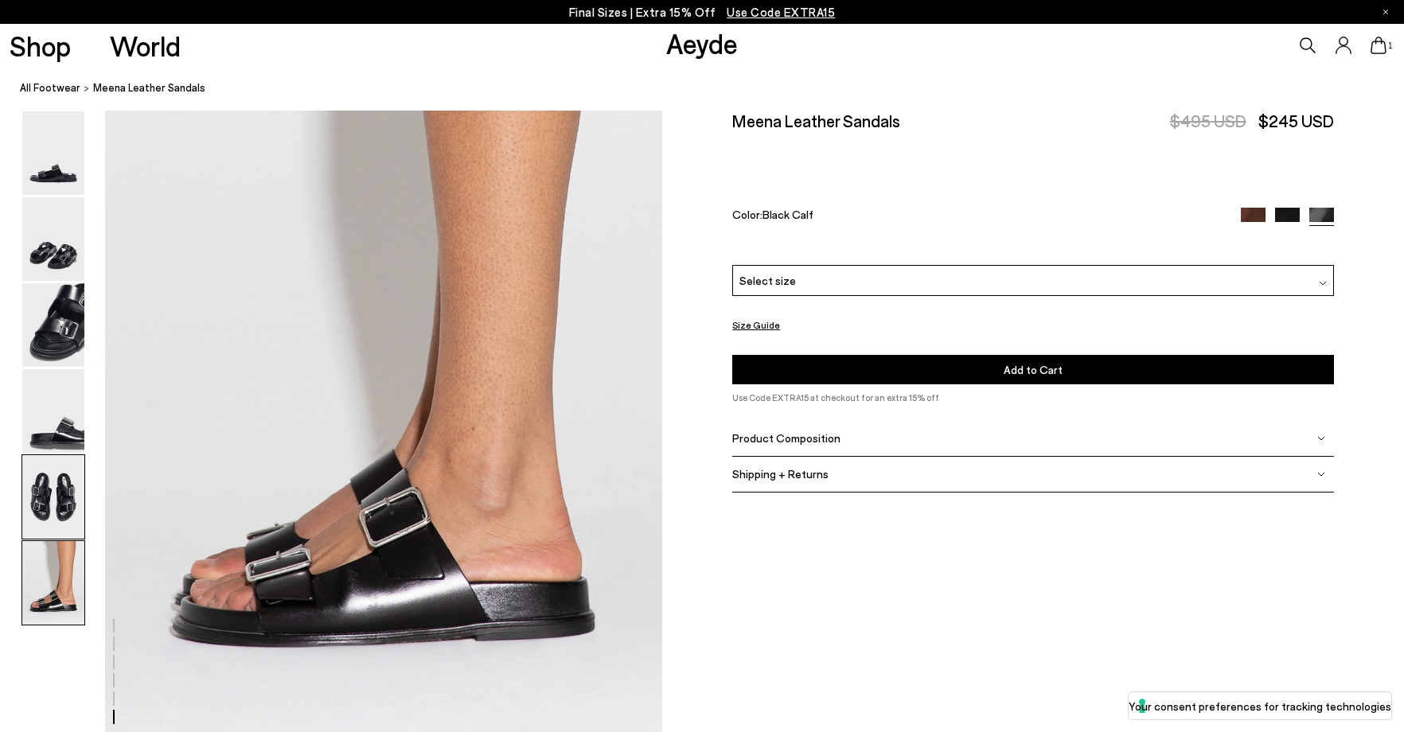
scroll to position [3838, 0]
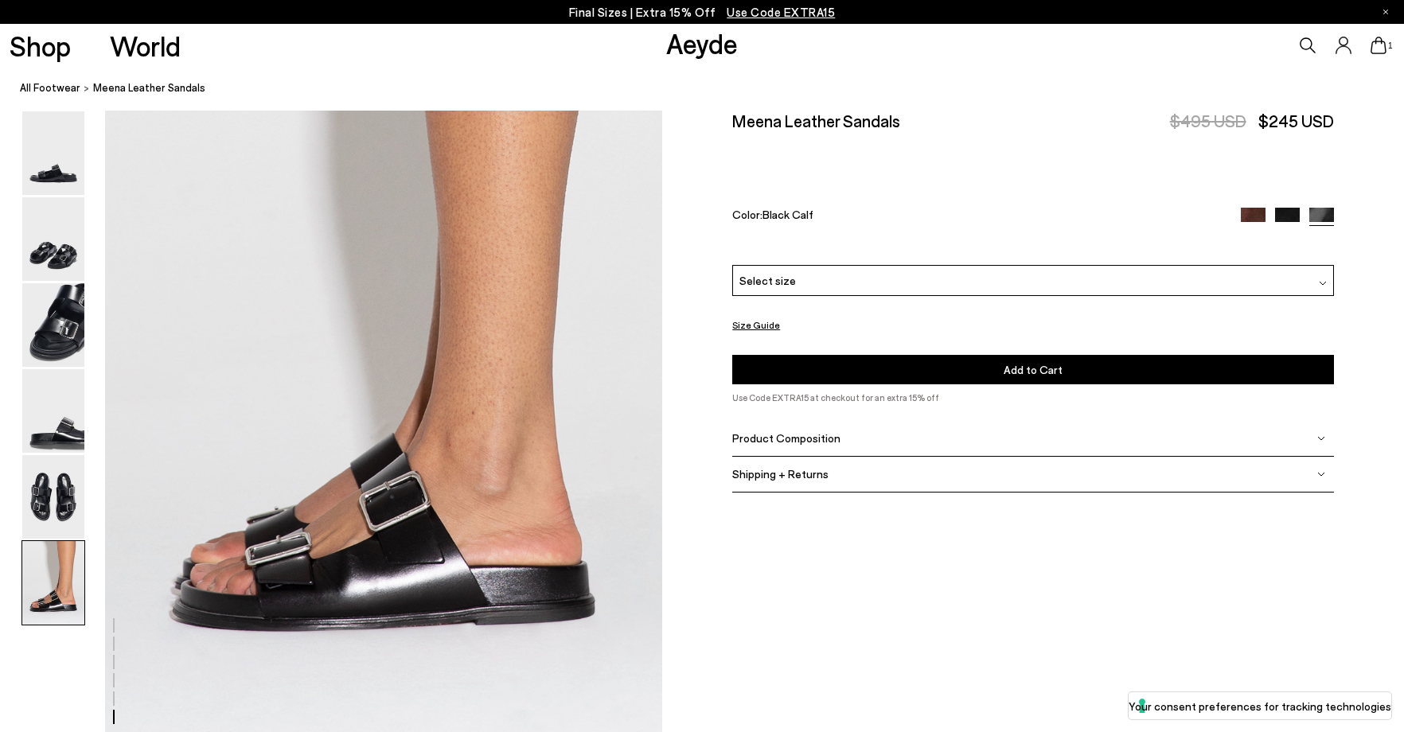
click at [1287, 212] on img at bounding box center [1287, 220] width 25 height 25
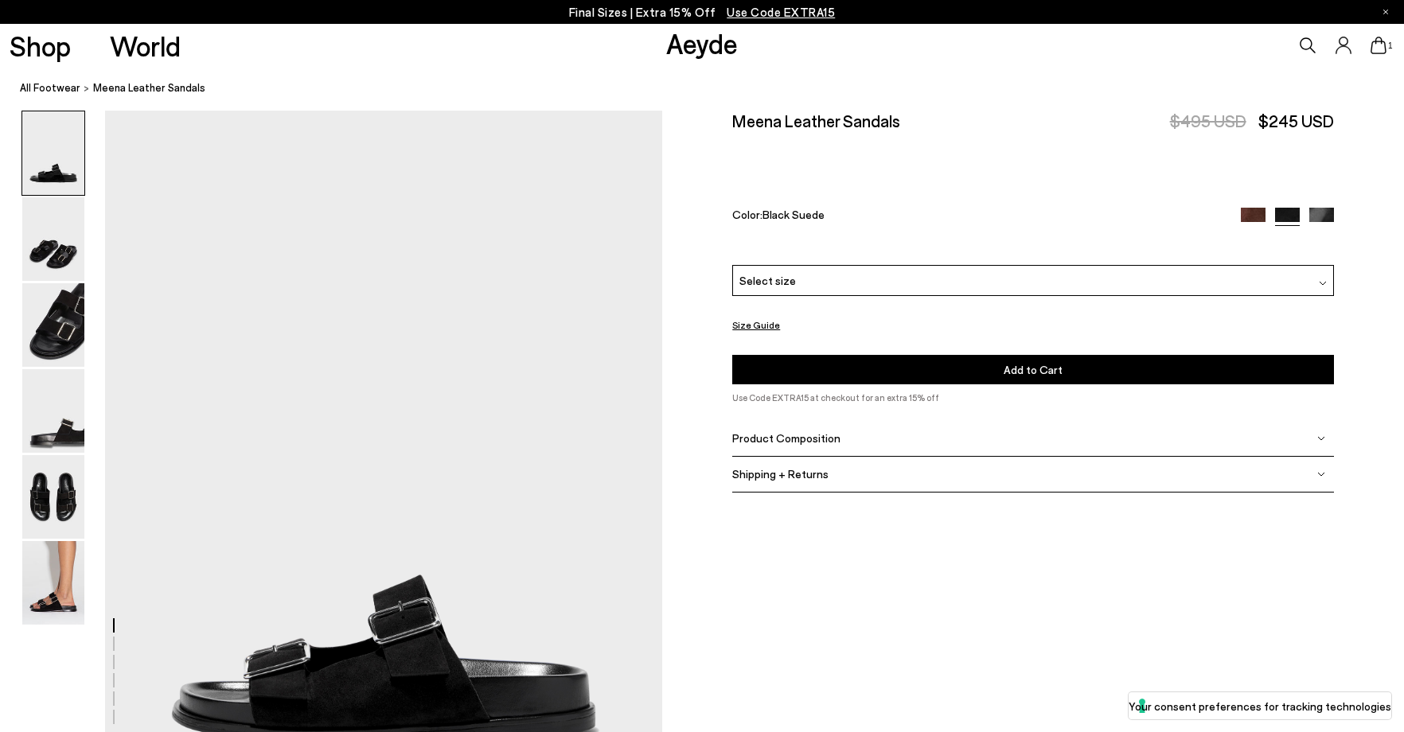
click at [965, 275] on div "Select size" at bounding box center [1033, 280] width 602 height 31
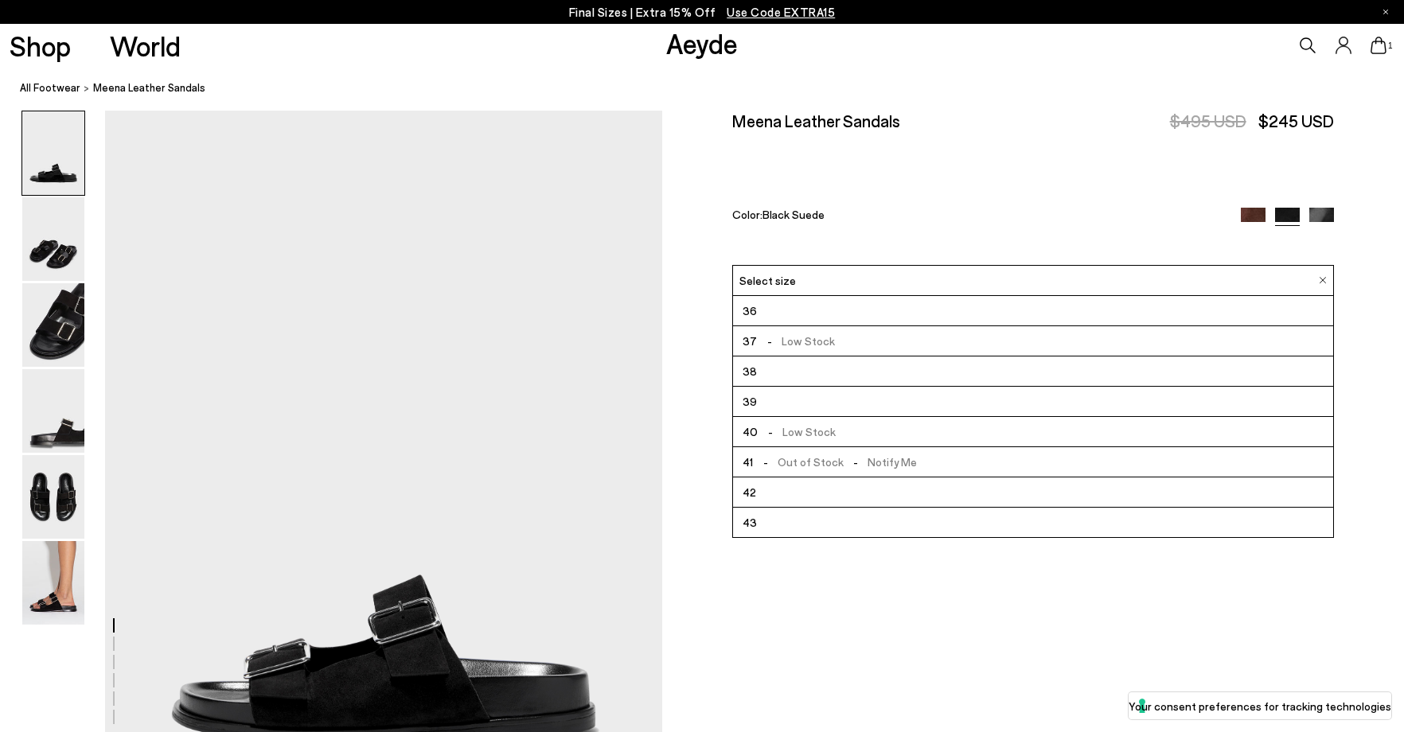
click at [915, 339] on li "37 - Low Stock" at bounding box center [1033, 341] width 600 height 30
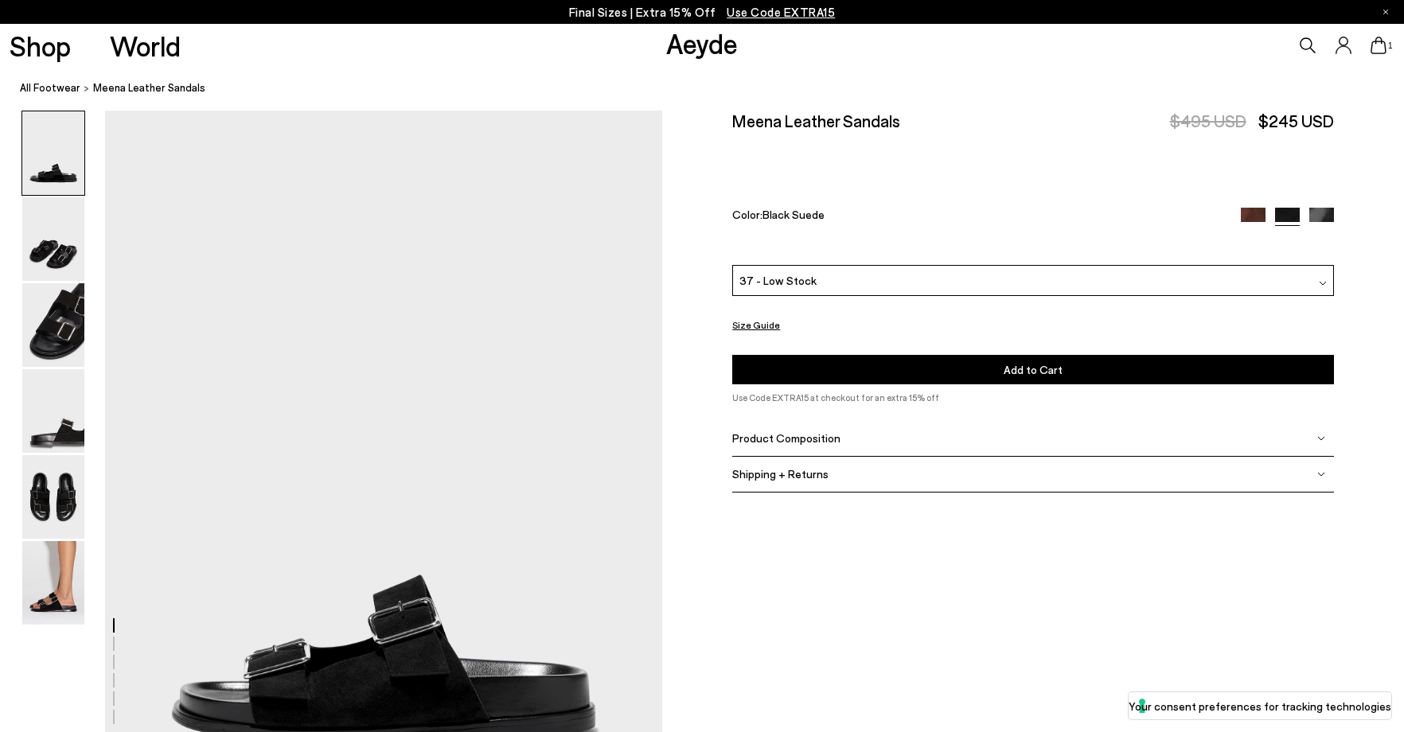
click at [930, 370] on button "Add to Cart Select a Size First" at bounding box center [1033, 369] width 602 height 29
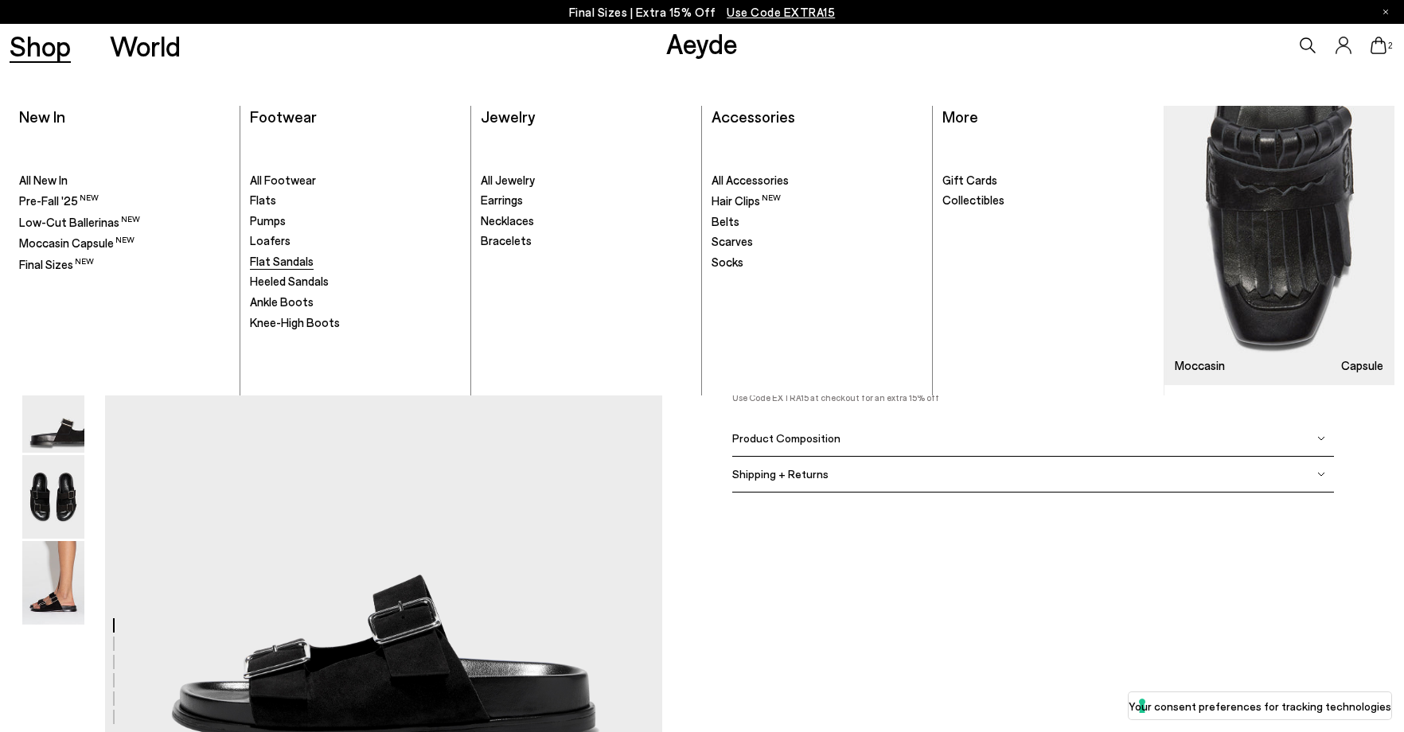
click at [294, 256] on span "Flat Sandals" at bounding box center [282, 261] width 64 height 14
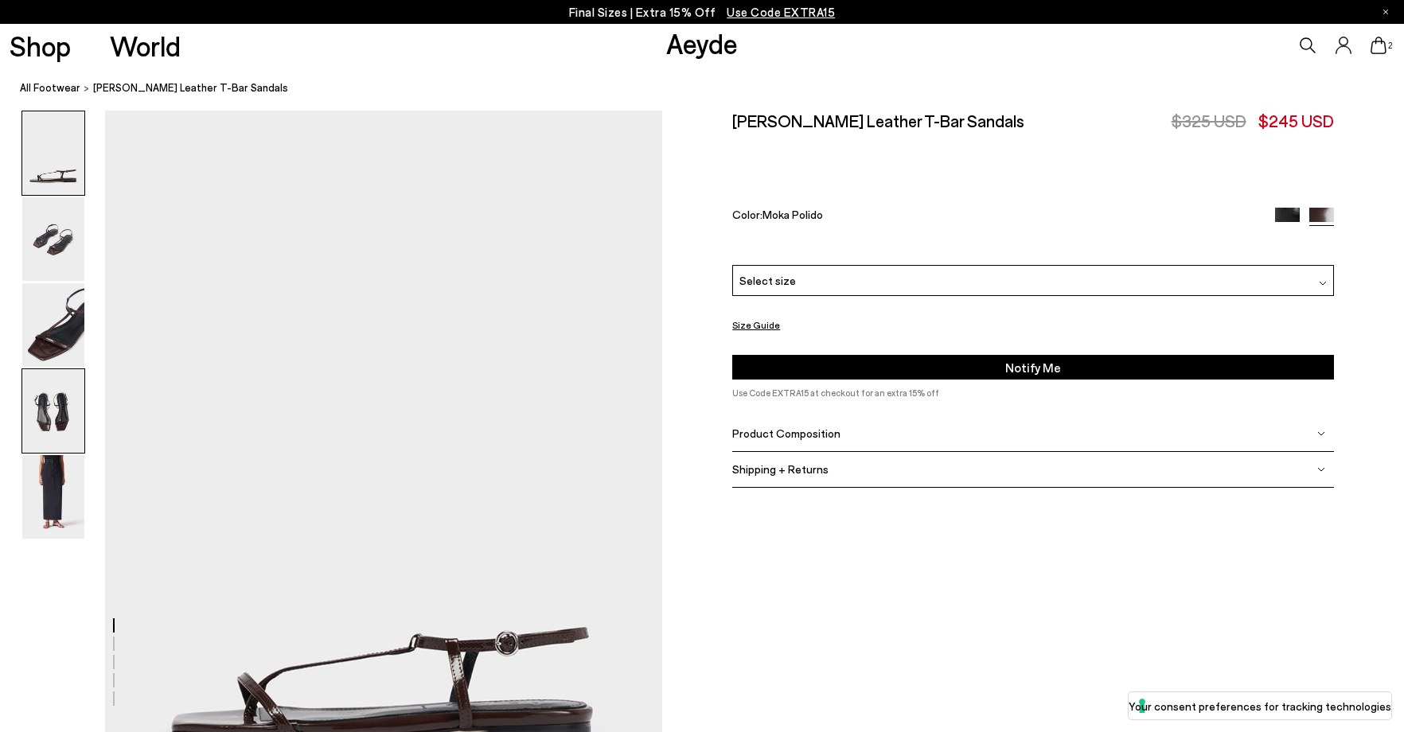
click at [83, 431] on img at bounding box center [53, 411] width 62 height 84
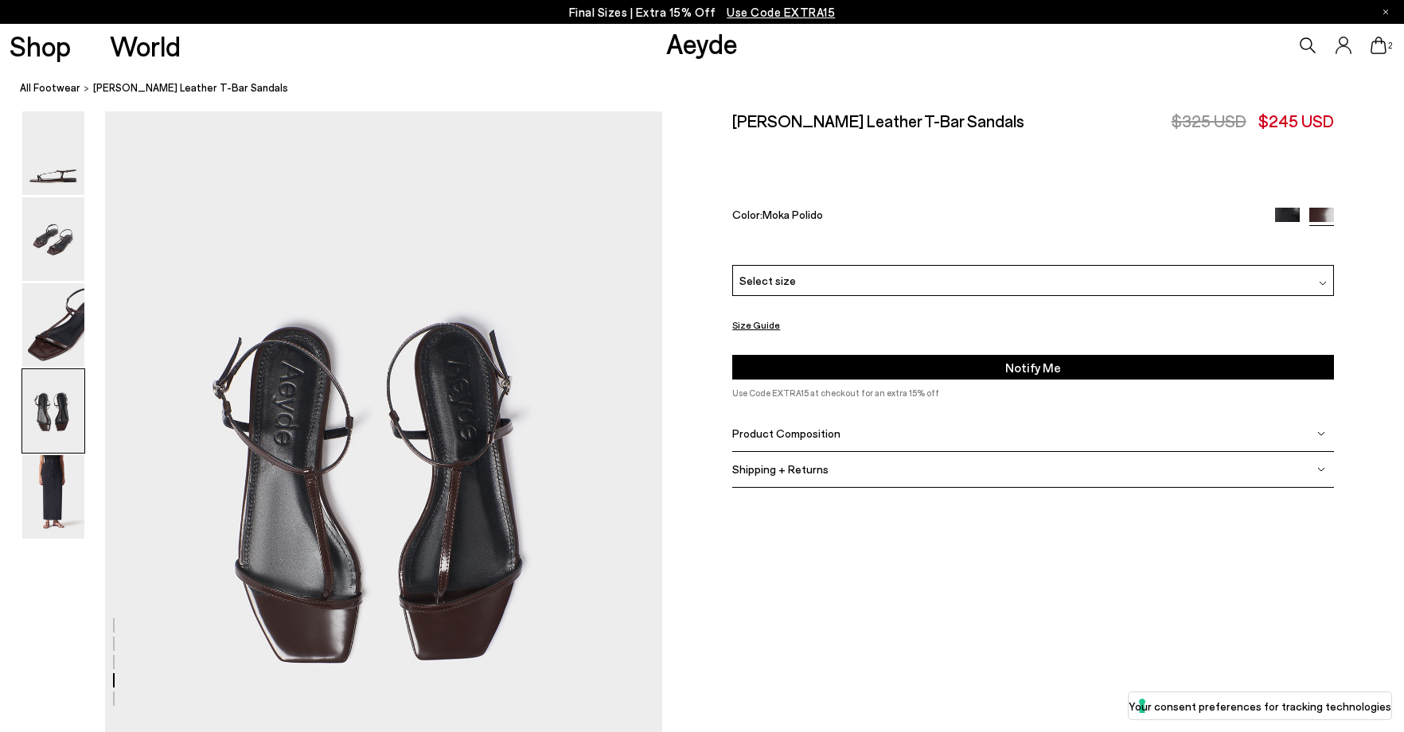
scroll to position [2238, 0]
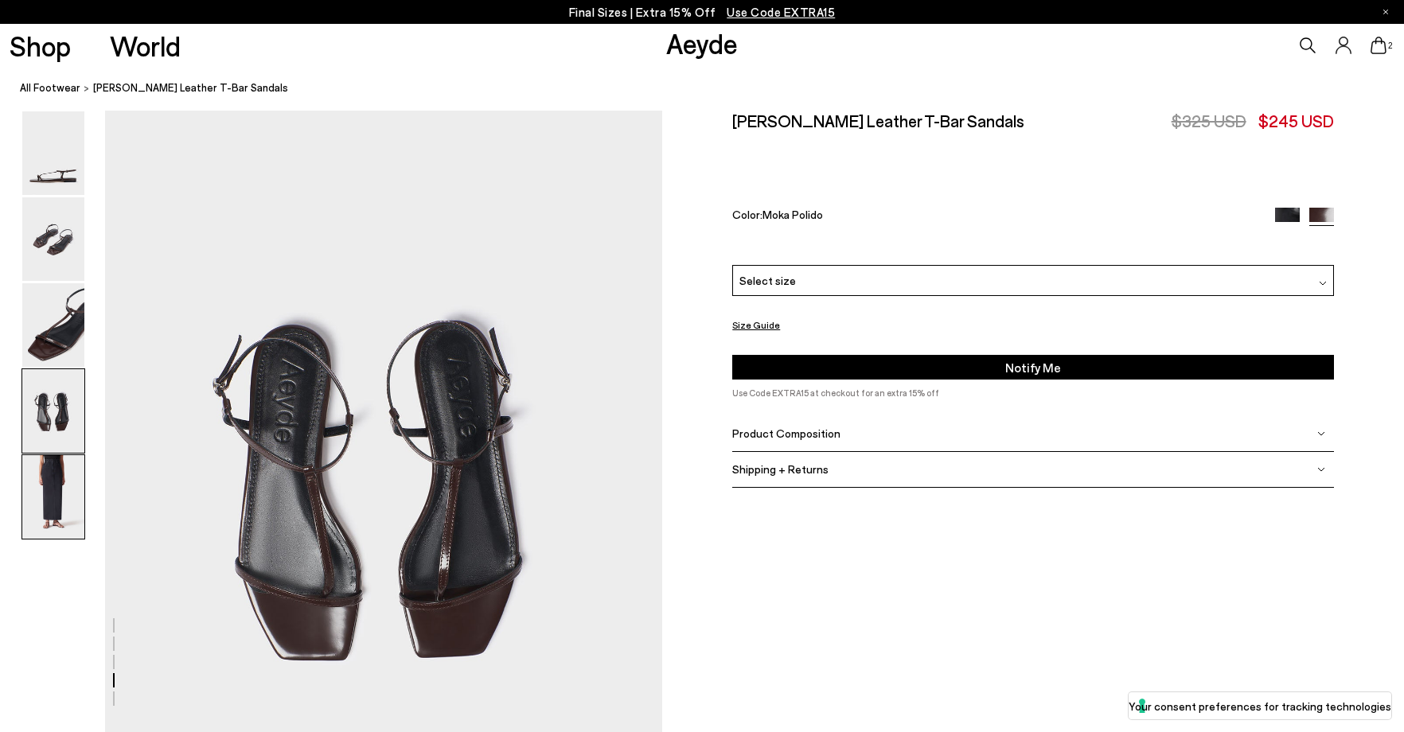
click at [49, 506] on img at bounding box center [53, 497] width 62 height 84
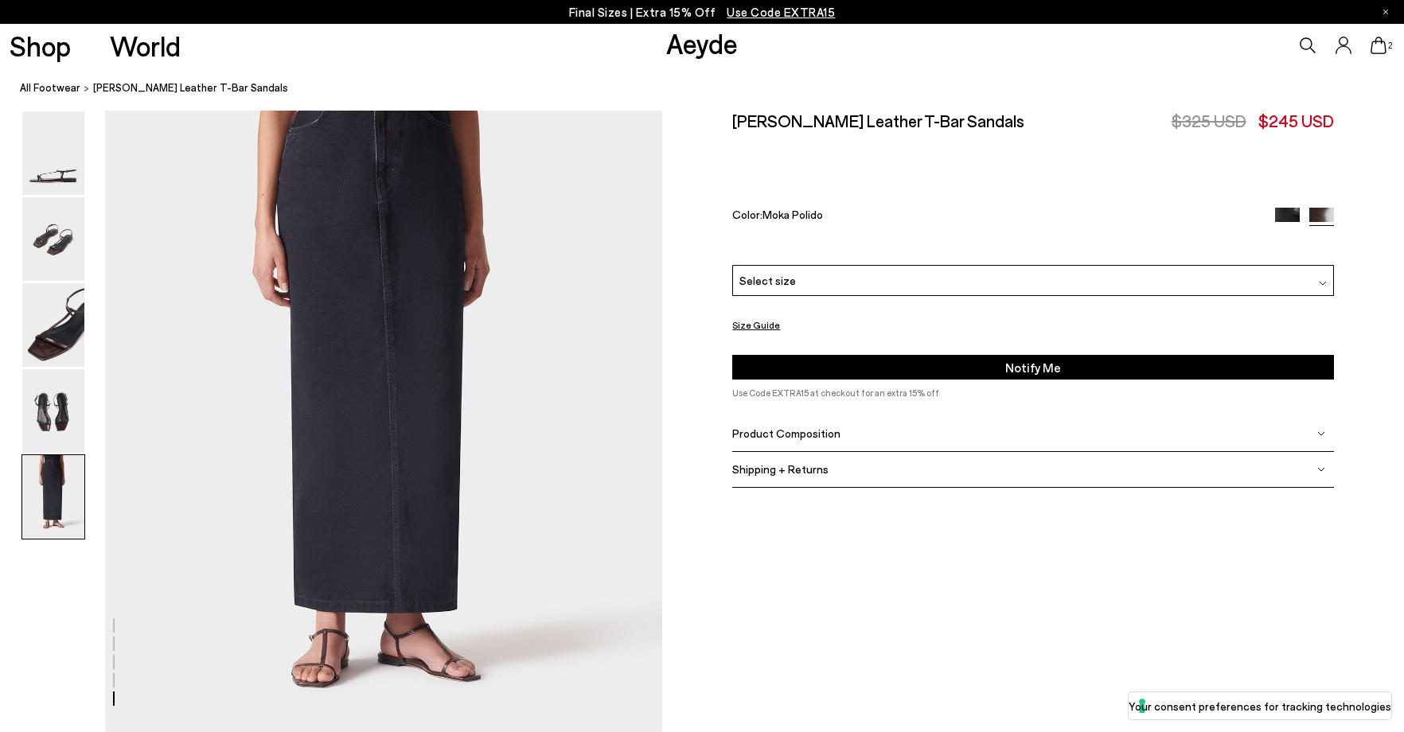
scroll to position [3093, 0]
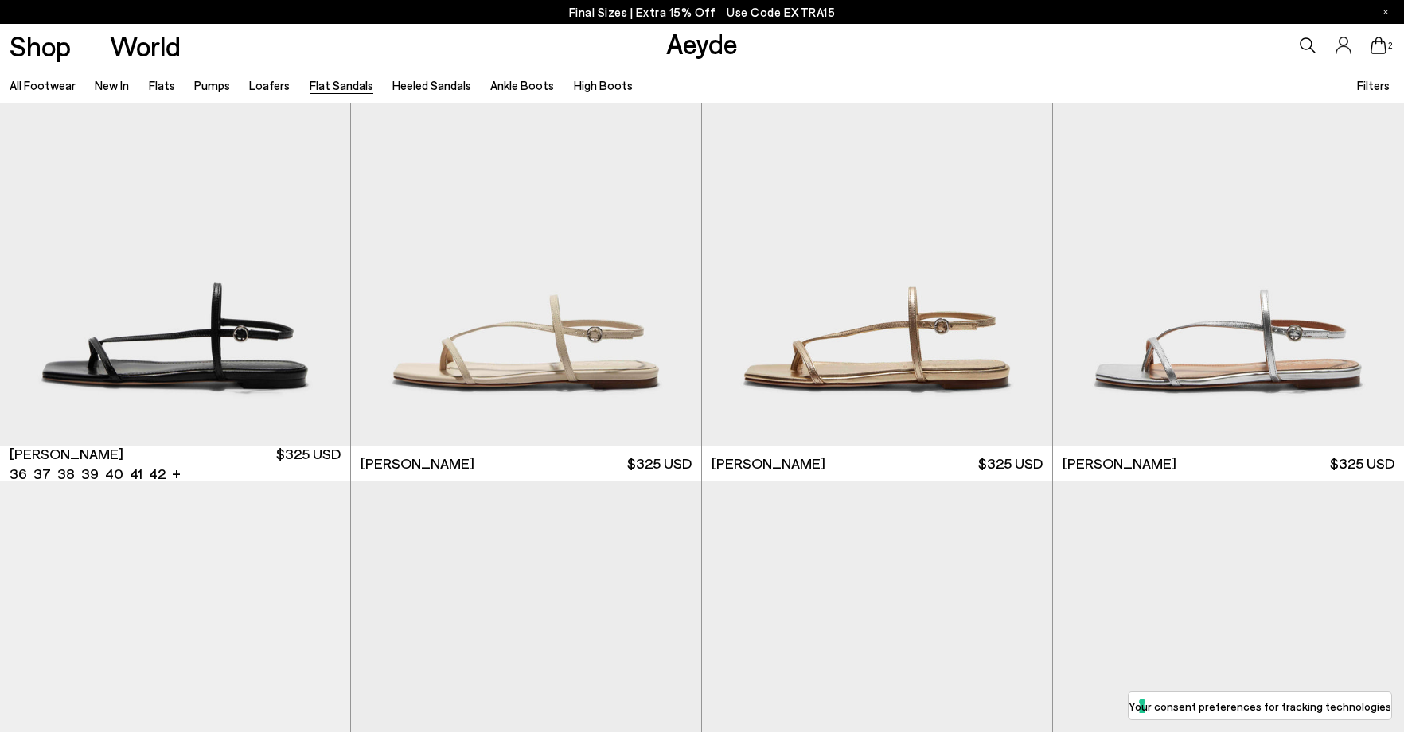
scroll to position [2010, 0]
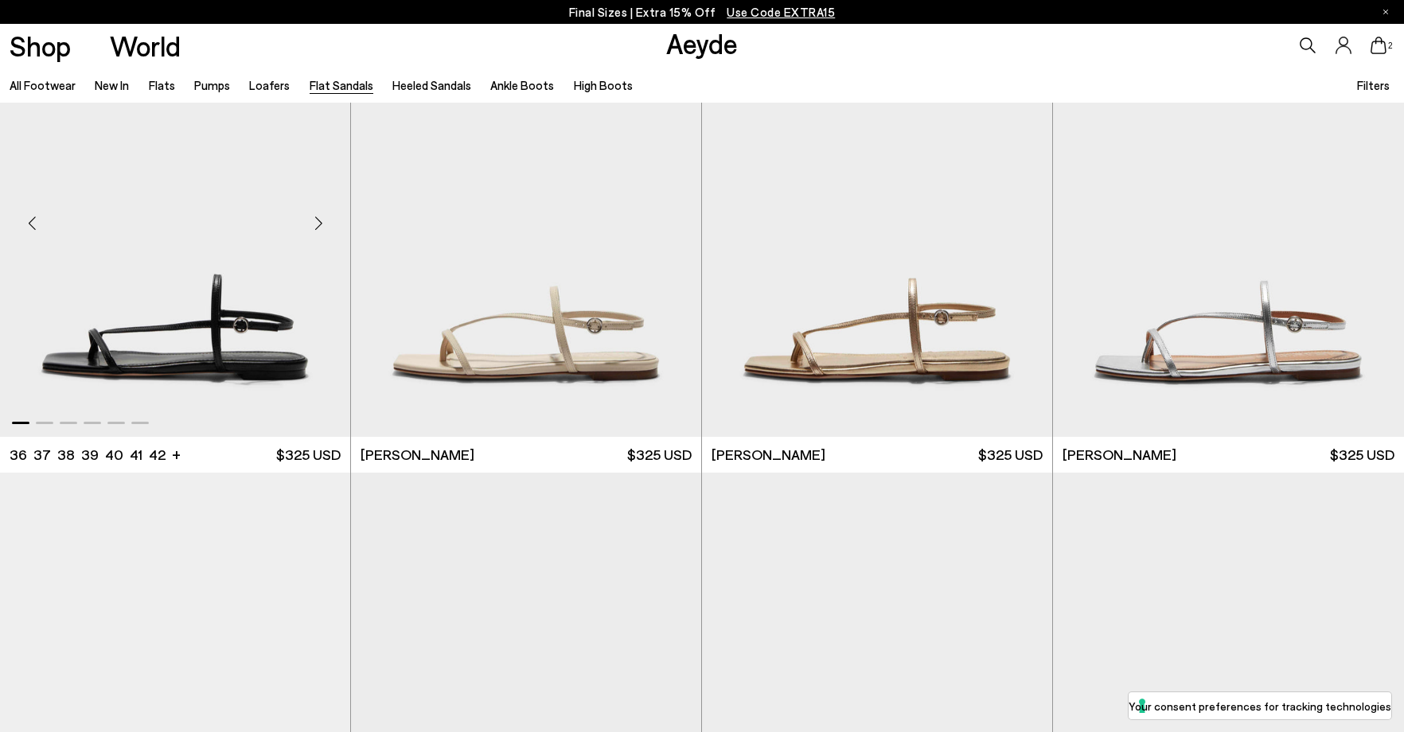
click at [208, 298] on img "1 / 6" at bounding box center [175, 217] width 350 height 440
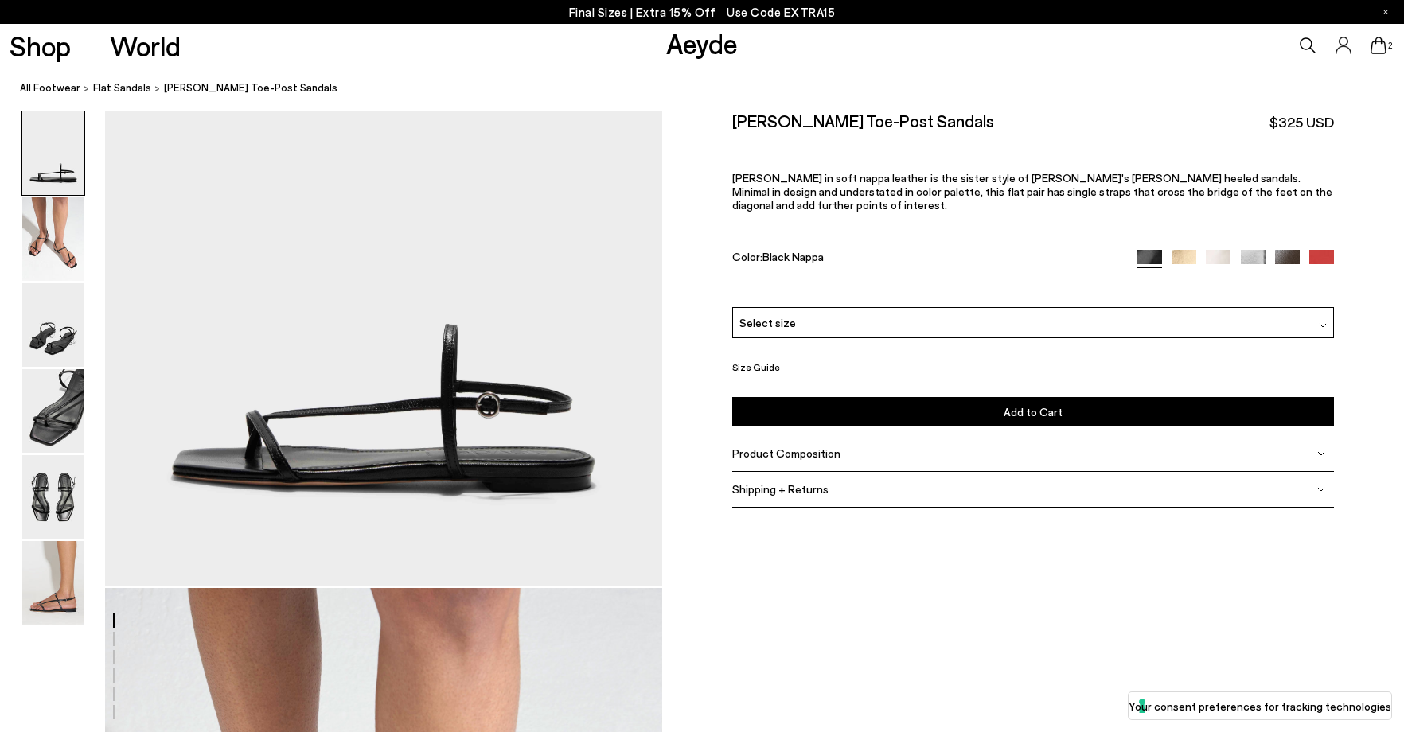
scroll to position [159, 0]
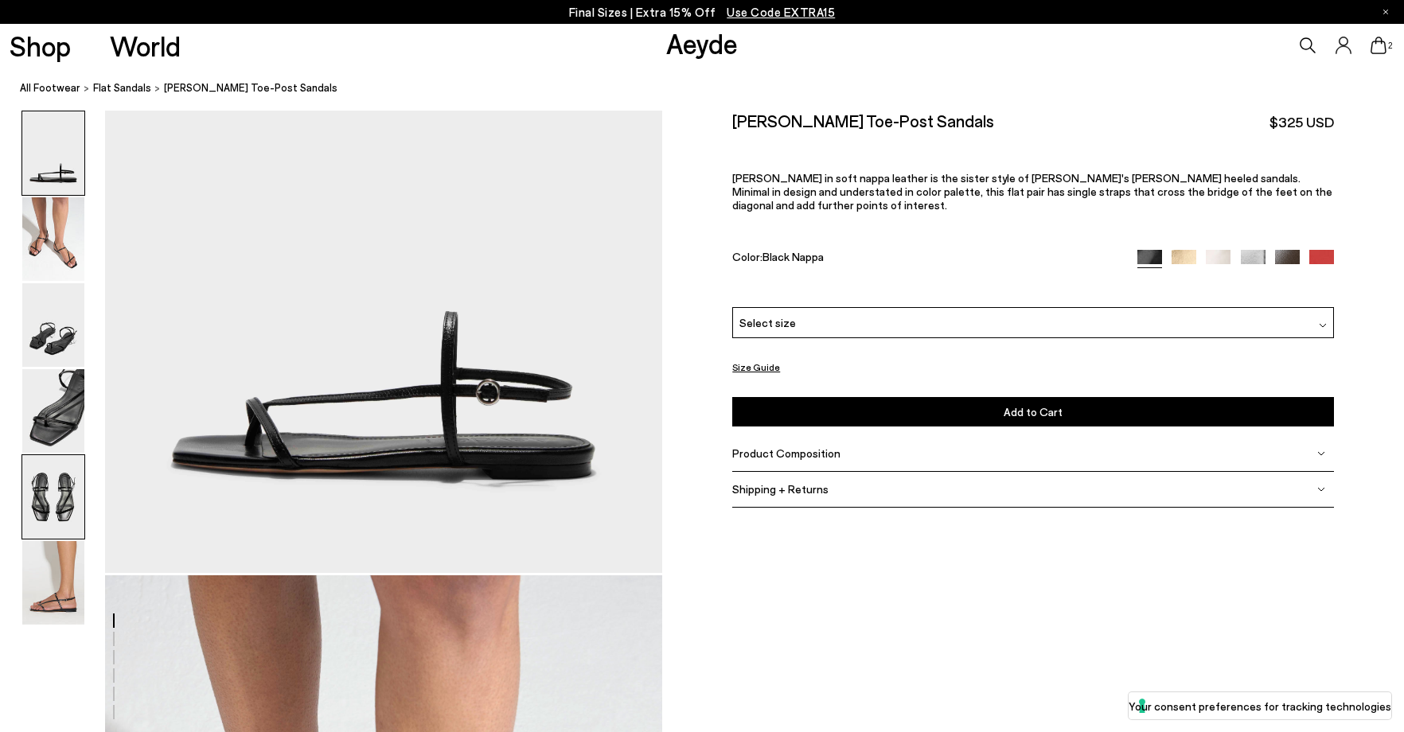
click at [39, 510] on img at bounding box center [53, 497] width 62 height 84
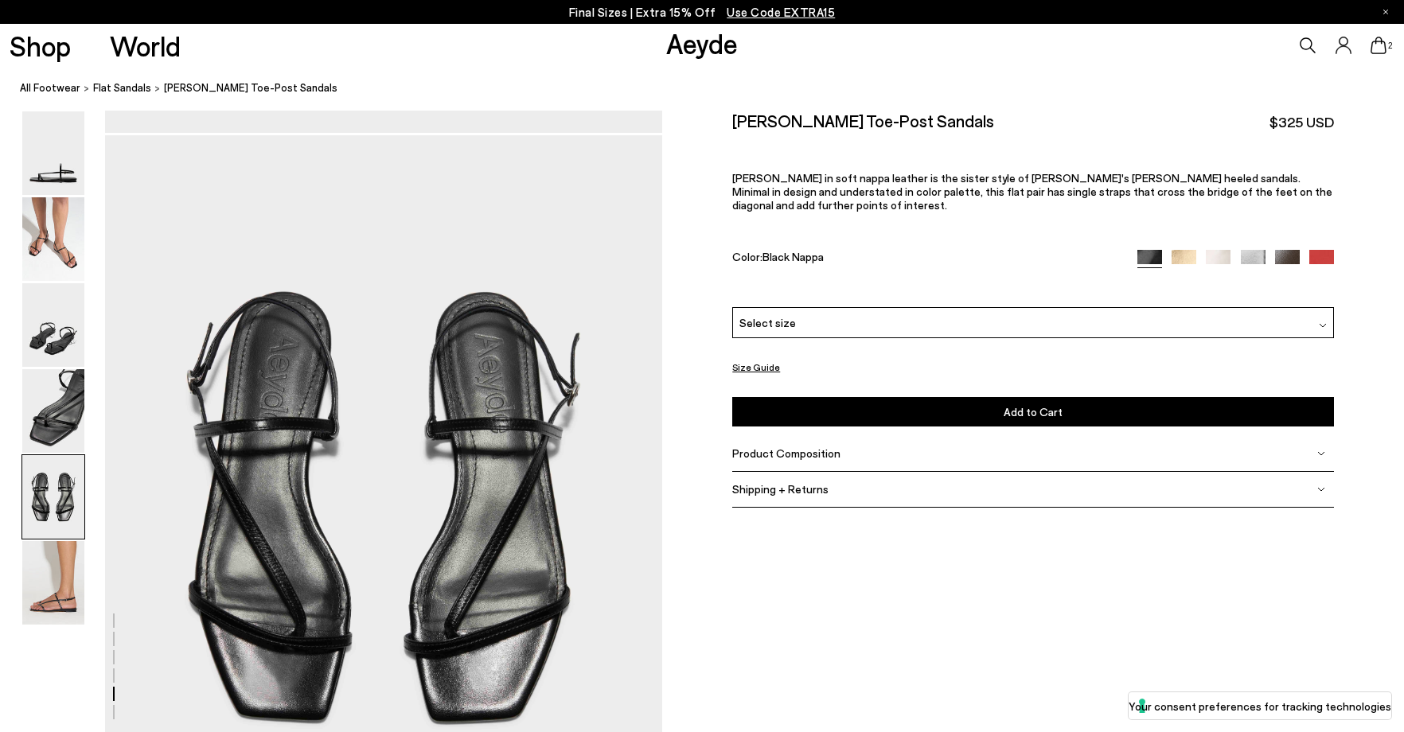
scroll to position [2862, 0]
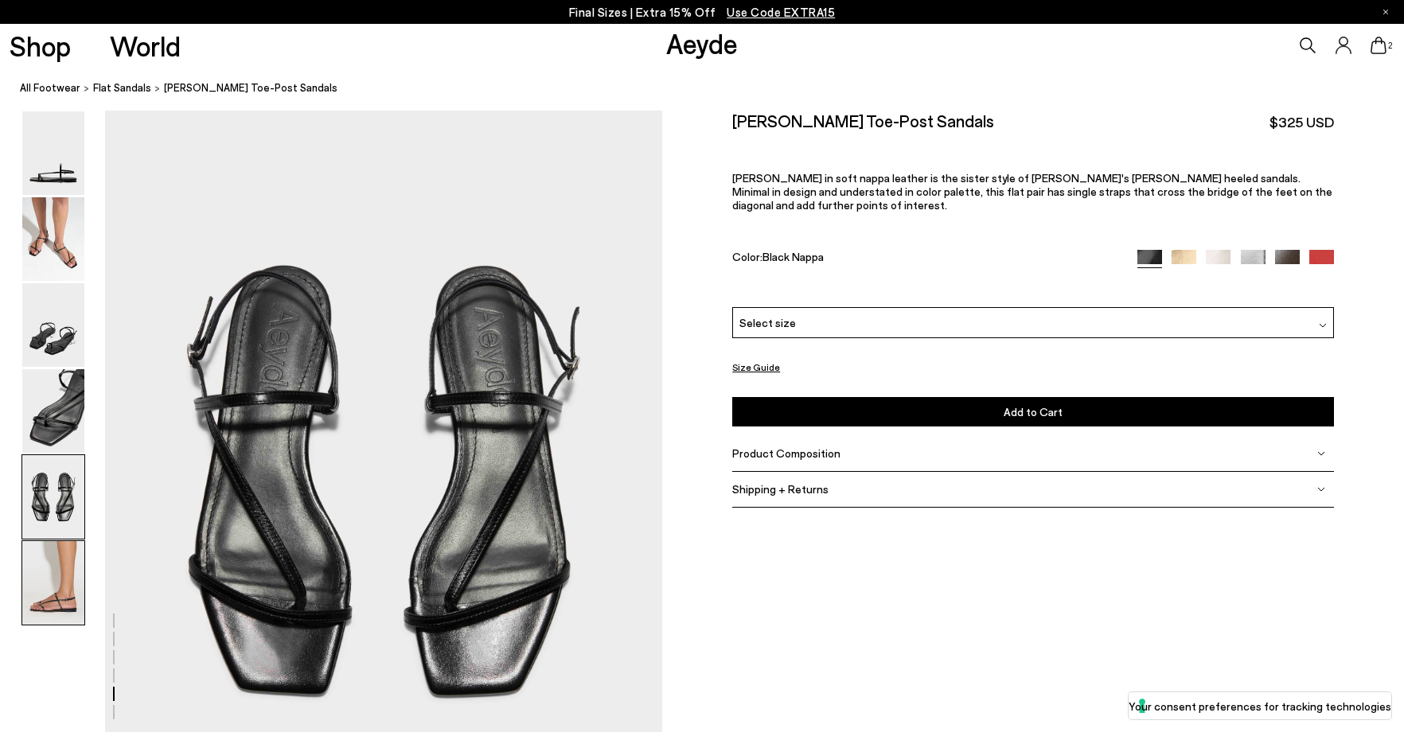
click at [61, 567] on img at bounding box center [53, 583] width 62 height 84
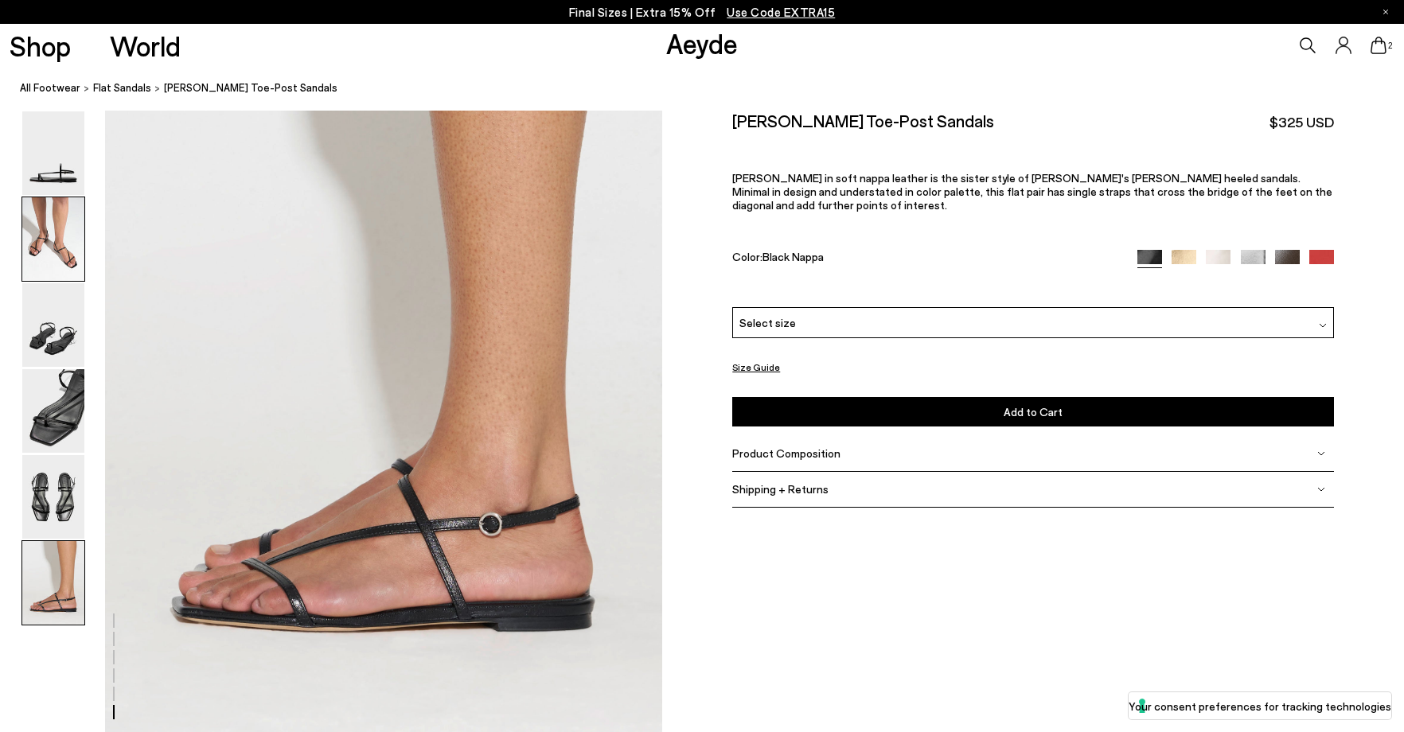
click at [84, 263] on img at bounding box center [53, 239] width 62 height 84
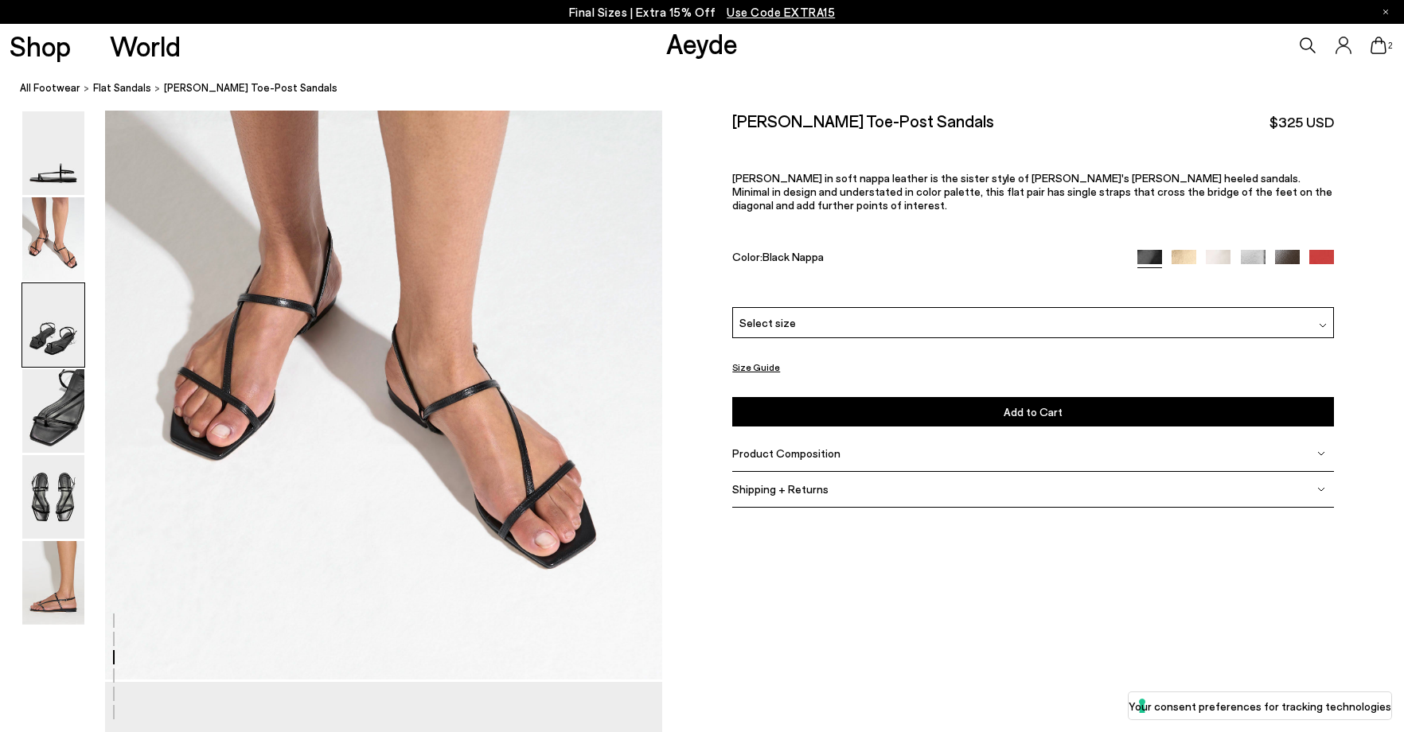
scroll to position [626, 0]
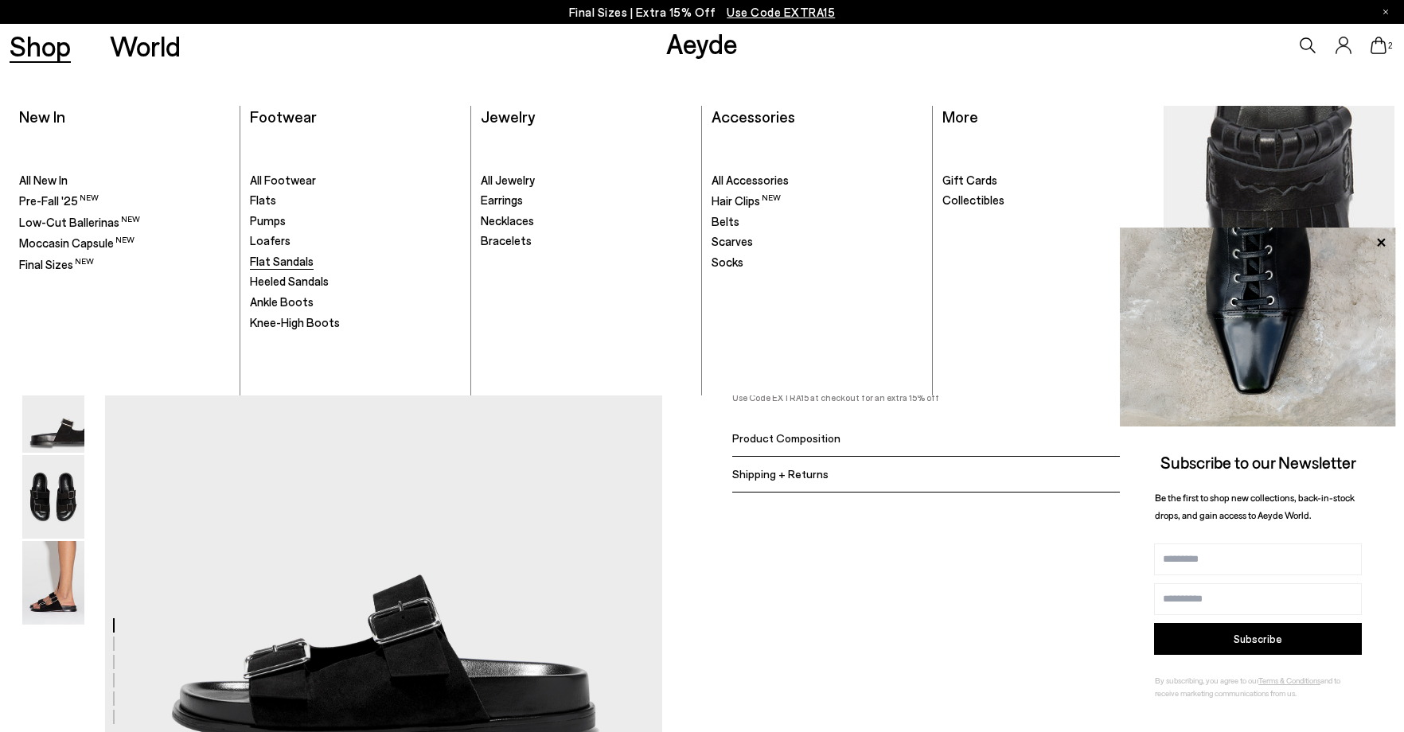
click at [288, 261] on span "Flat Sandals" at bounding box center [282, 261] width 64 height 14
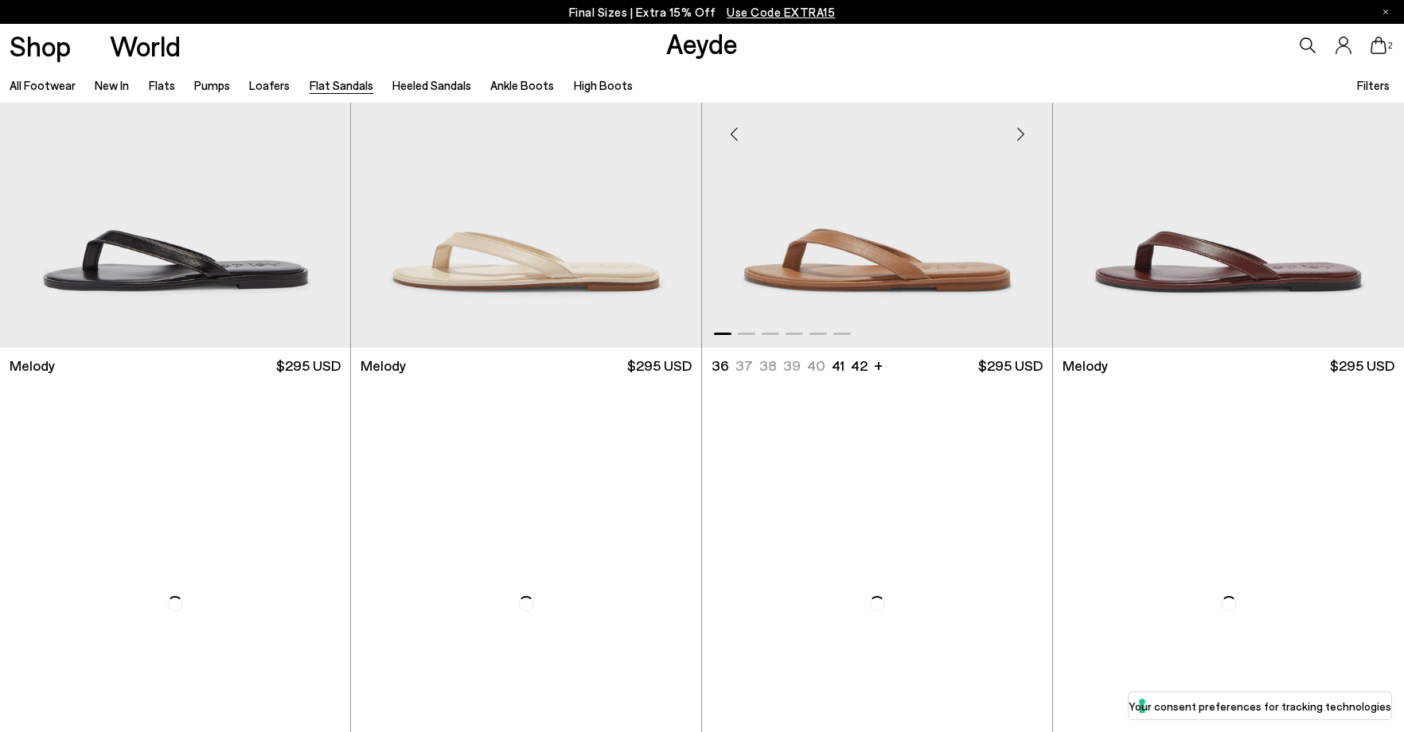
scroll to position [717, 0]
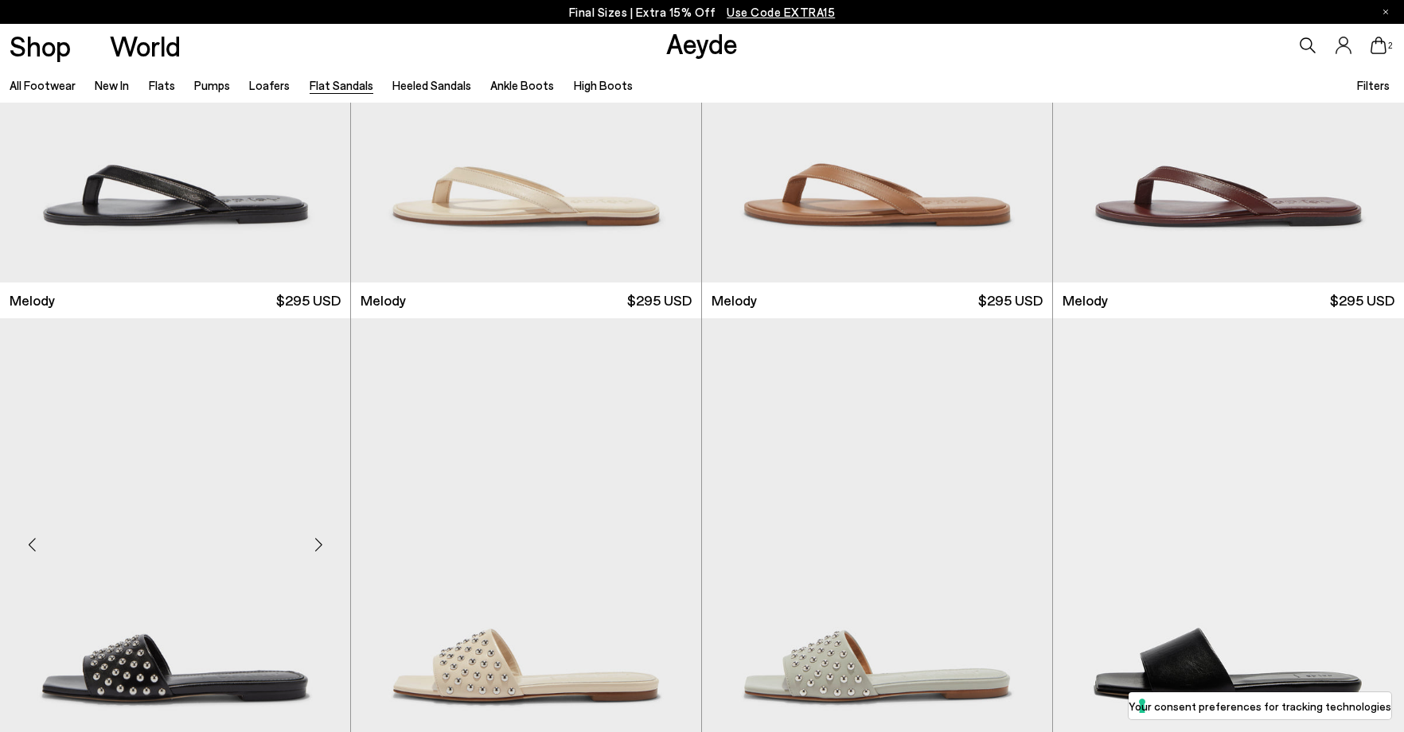
scroll to position [557, 0]
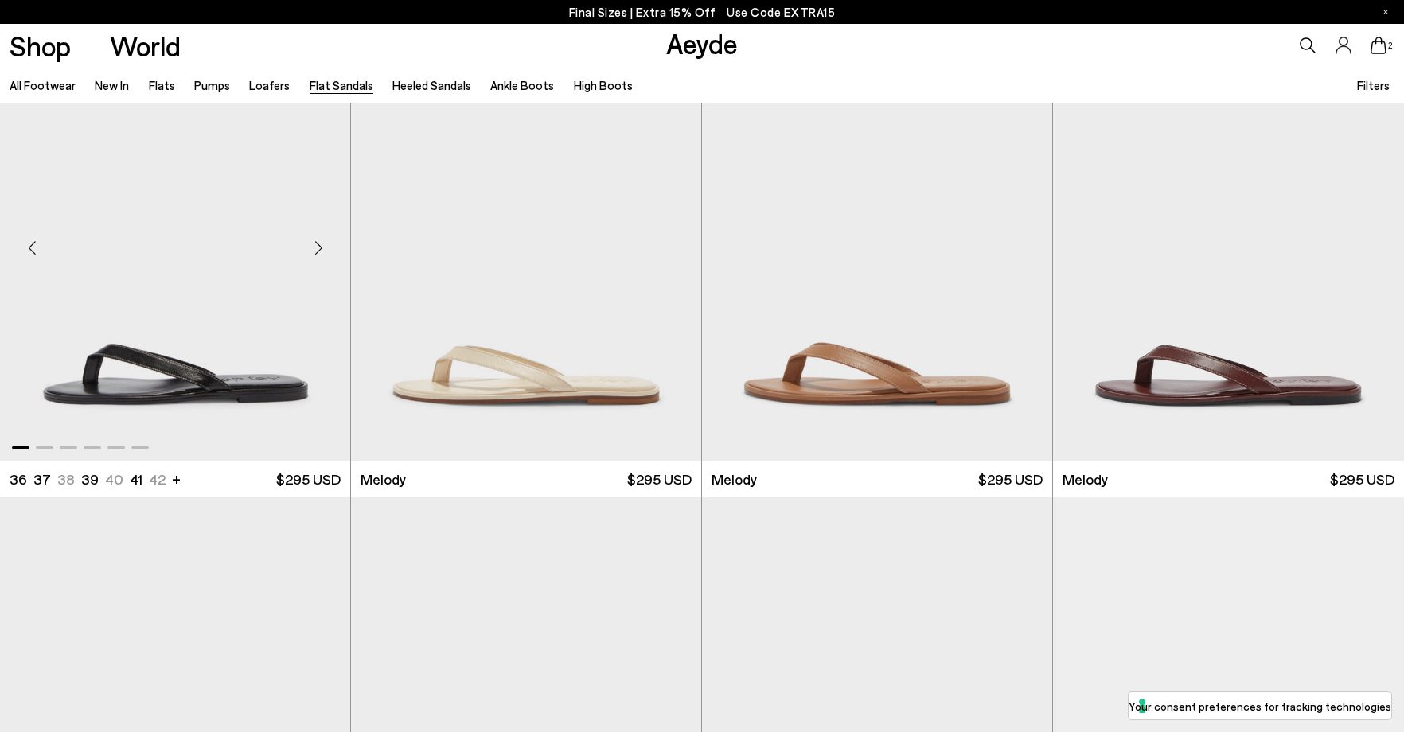
click at [230, 285] on img "1 / 6" at bounding box center [175, 241] width 350 height 440
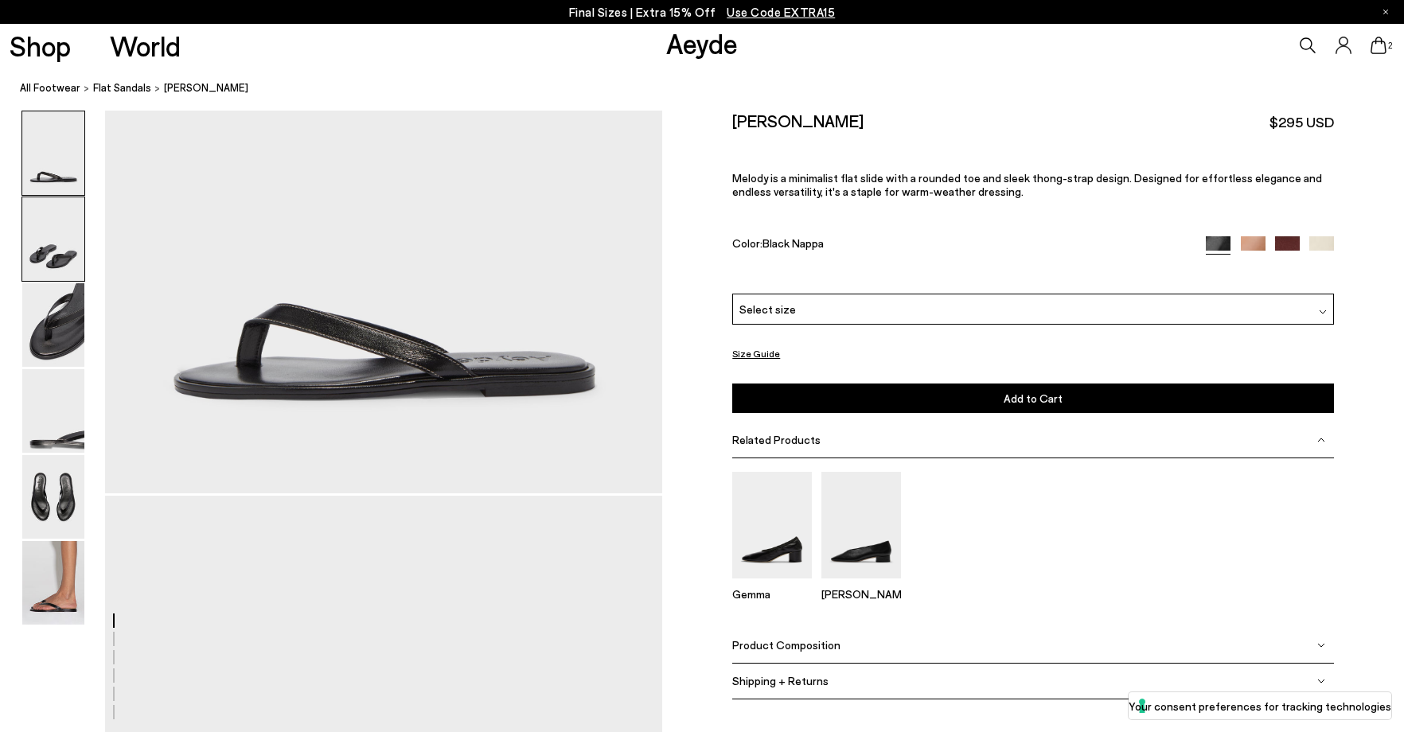
click at [60, 240] on img at bounding box center [53, 239] width 62 height 84
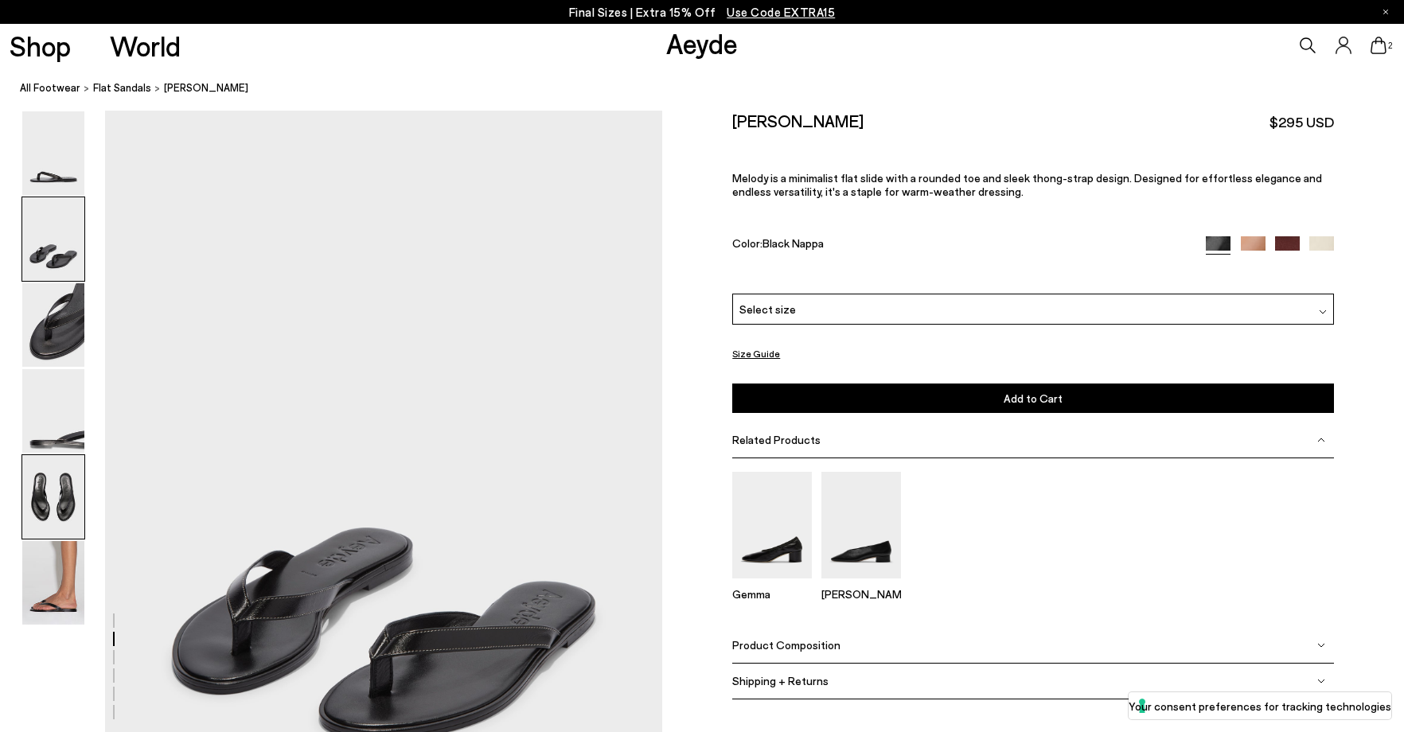
click at [47, 494] on img at bounding box center [53, 497] width 62 height 84
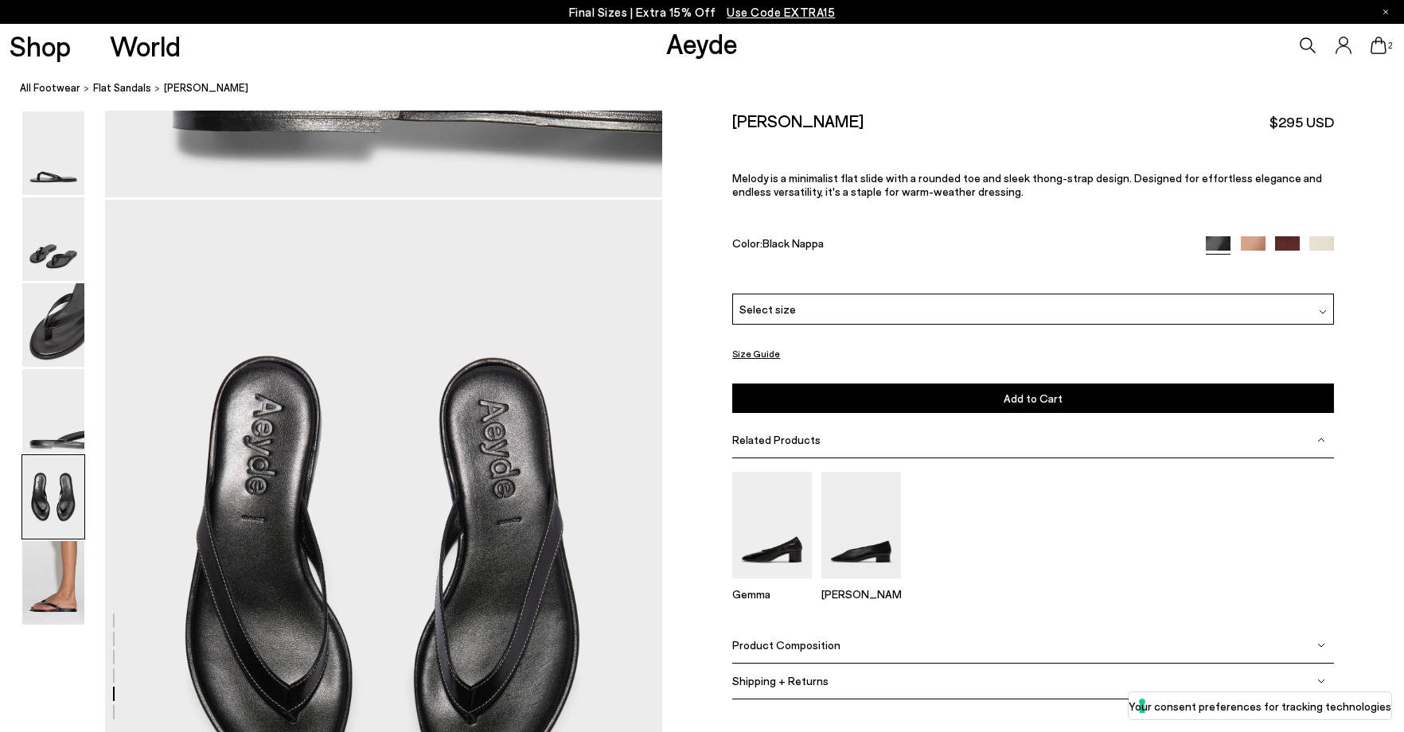
scroll to position [2862, 0]
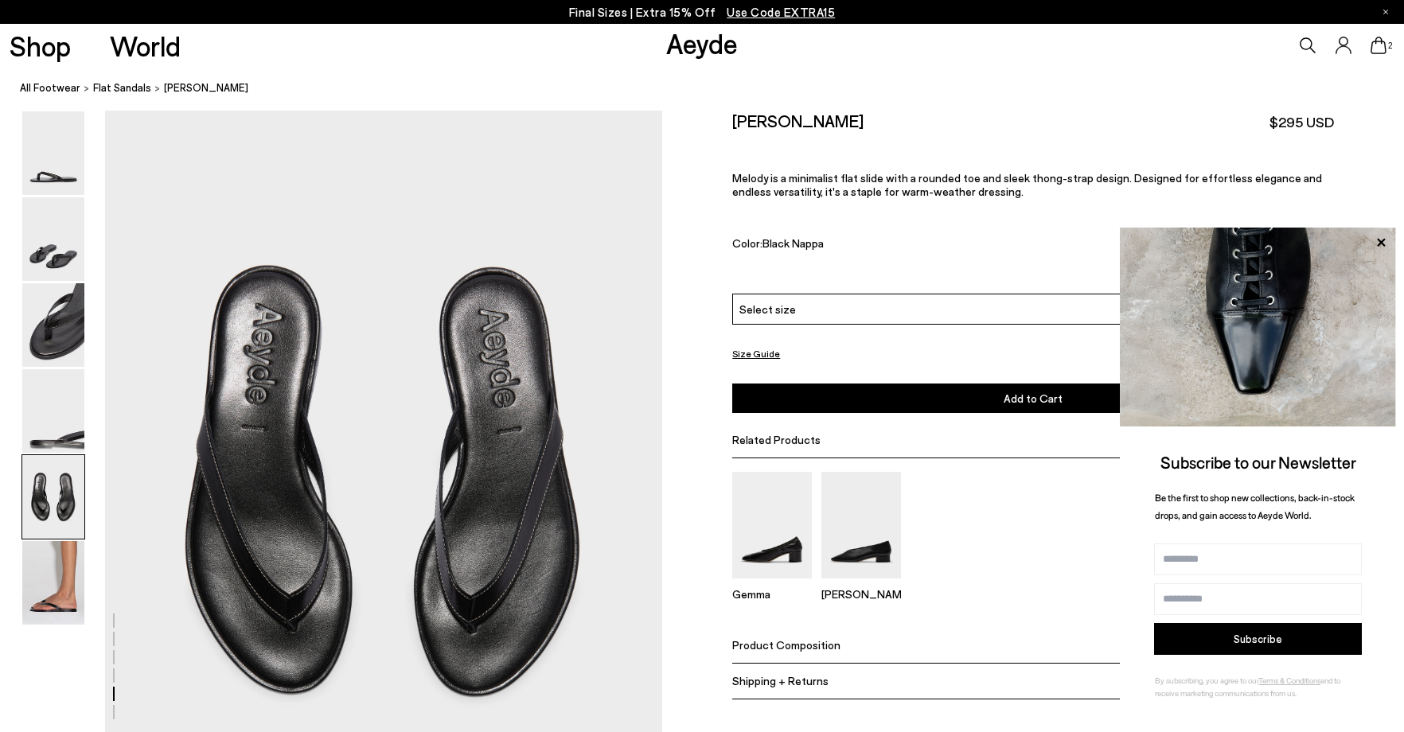
click at [1381, 41] on icon at bounding box center [1379, 46] width 16 height 18
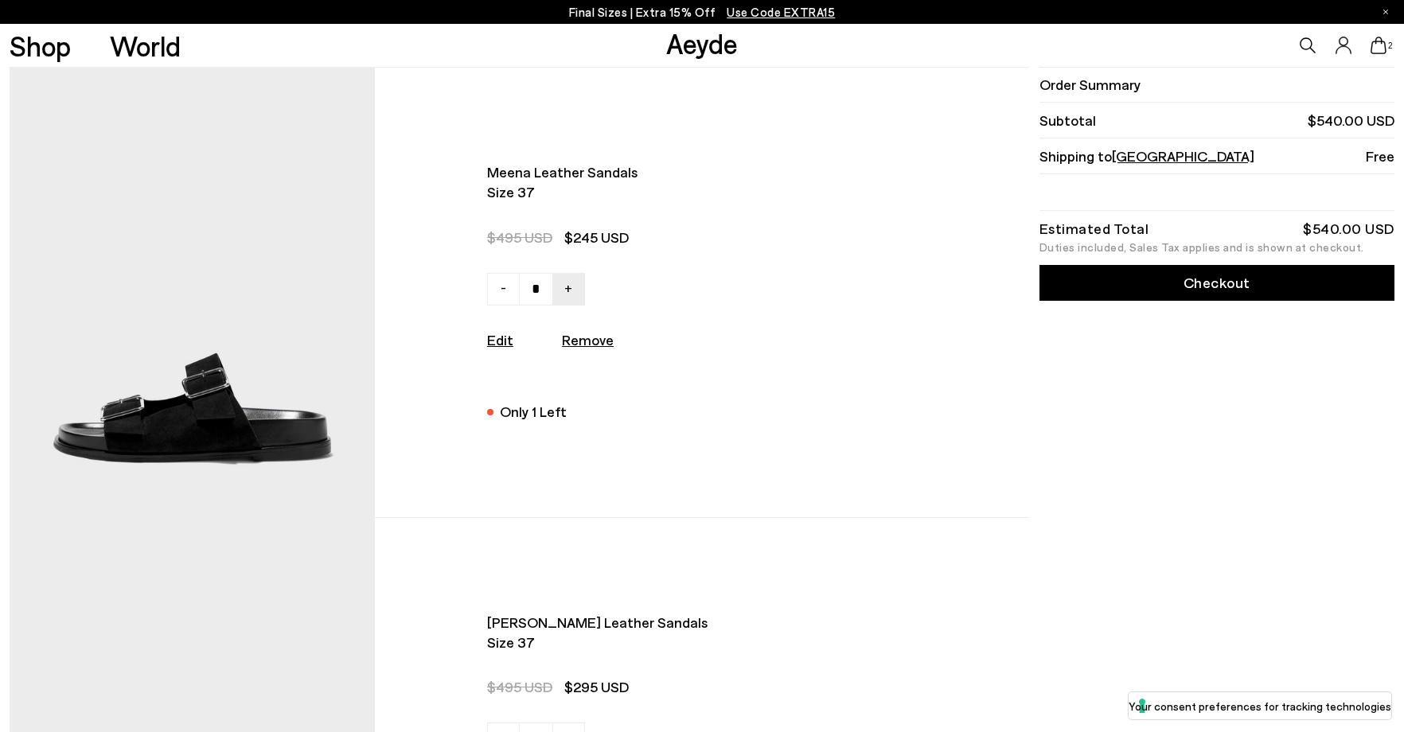
click at [1287, 276] on link "Checkout" at bounding box center [1217, 283] width 355 height 36
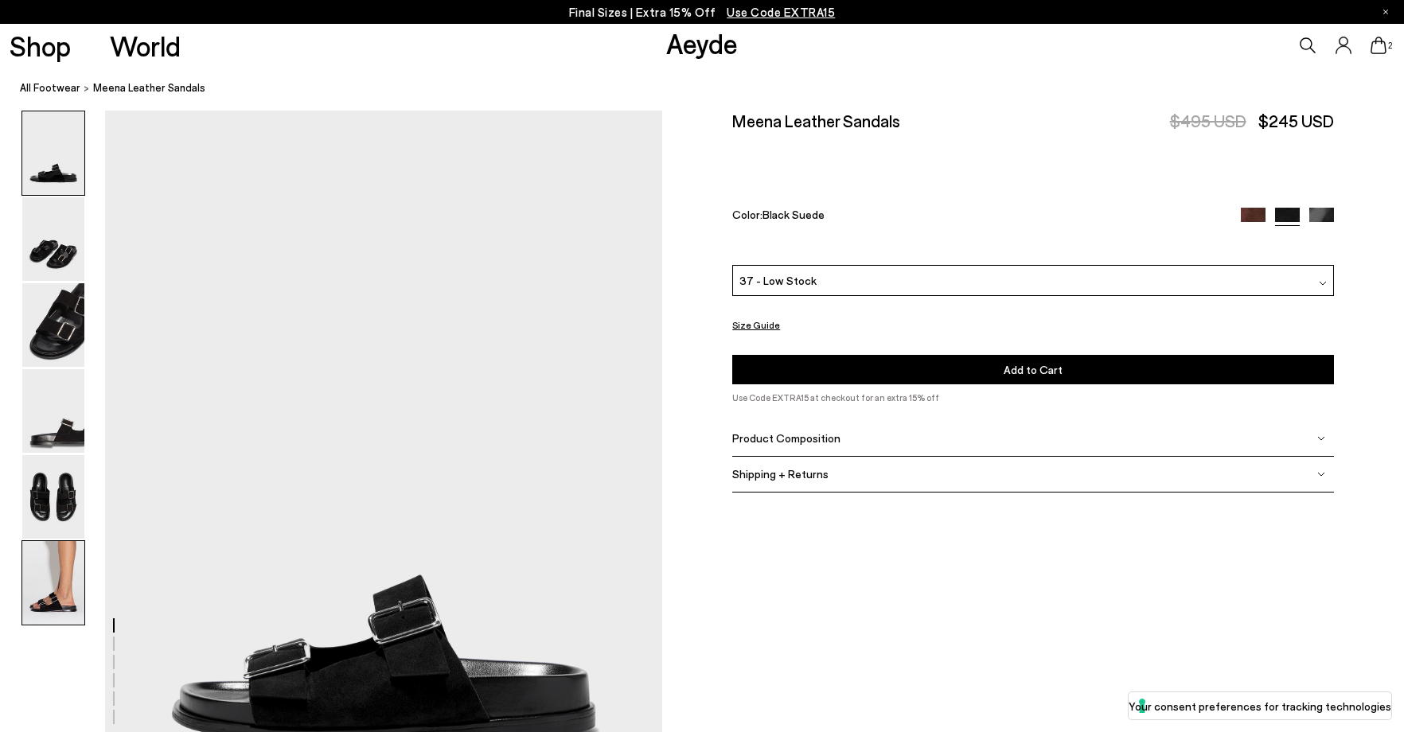
click at [63, 508] on img at bounding box center [53, 497] width 62 height 84
click at [65, 584] on img at bounding box center [53, 583] width 62 height 84
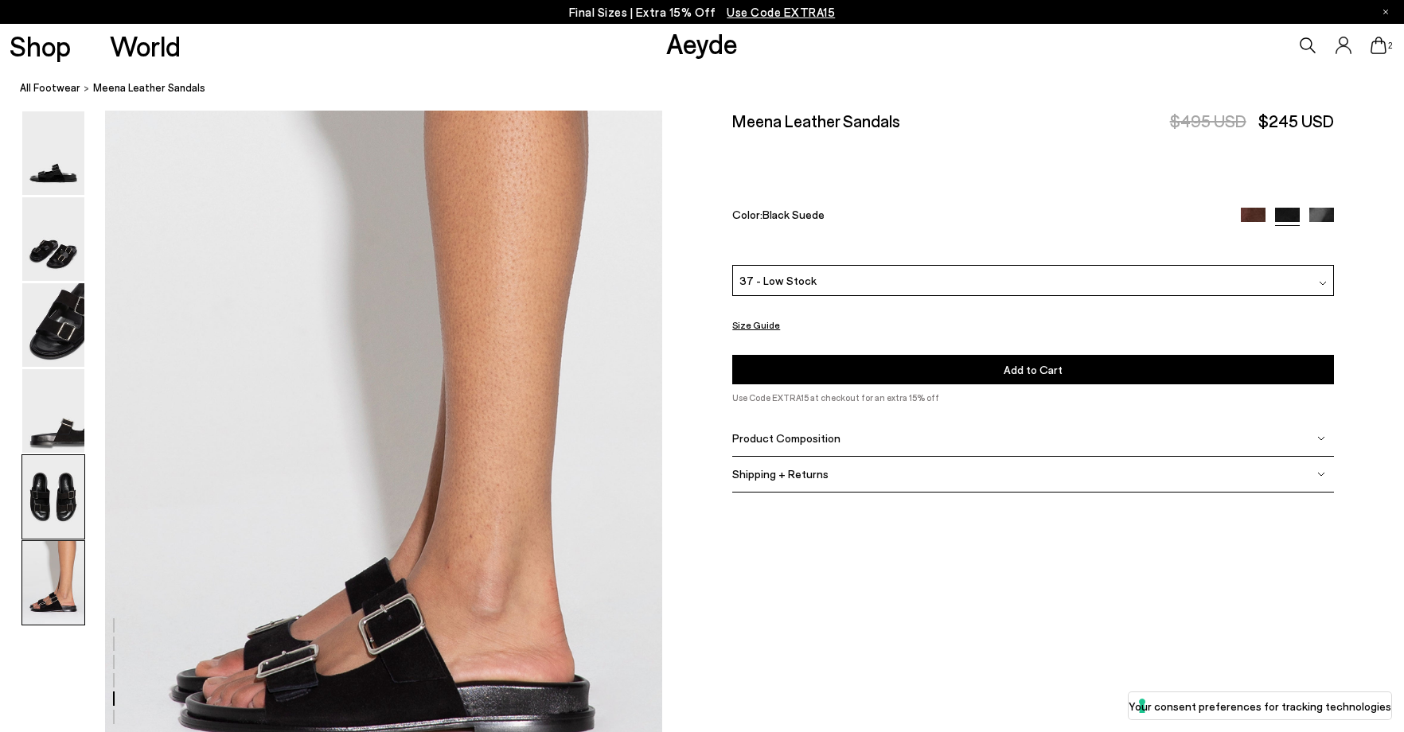
scroll to position [3838, 0]
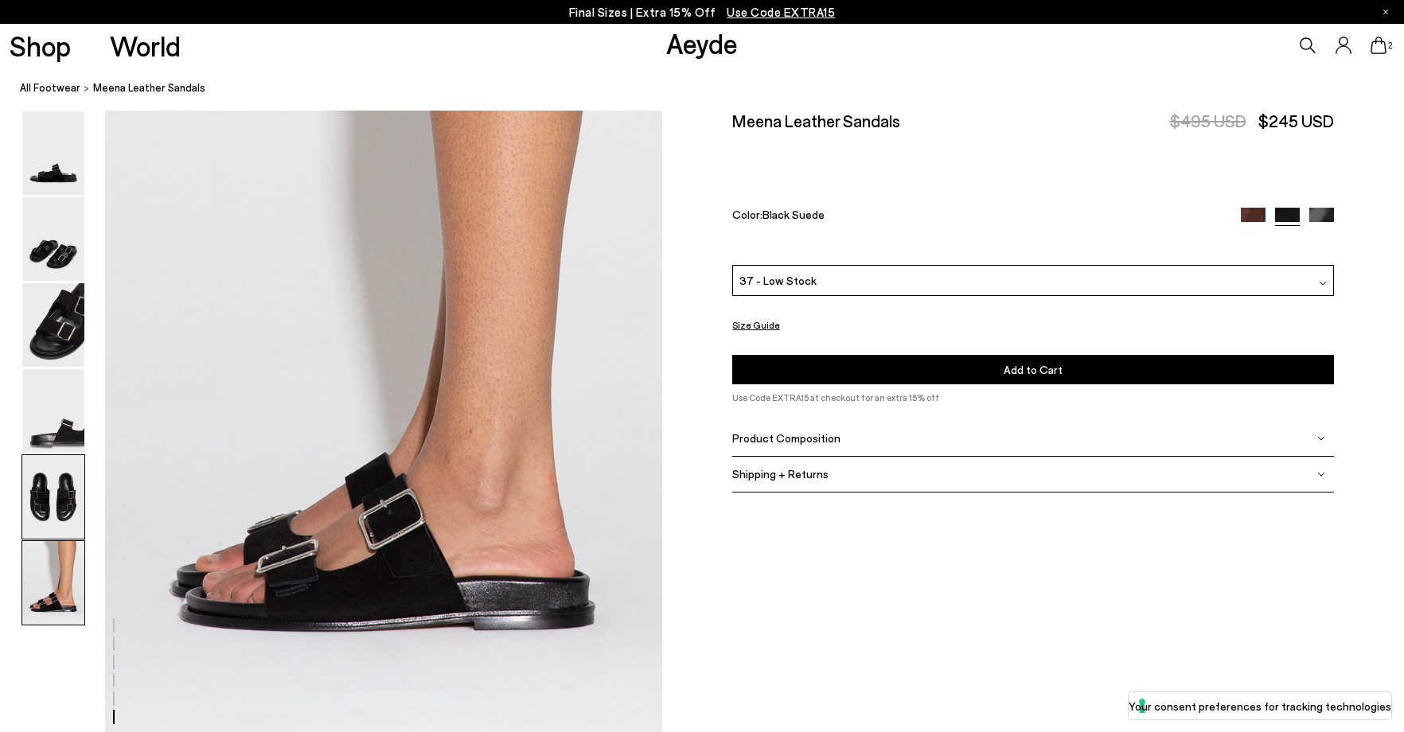
click at [49, 514] on img at bounding box center [53, 497] width 62 height 84
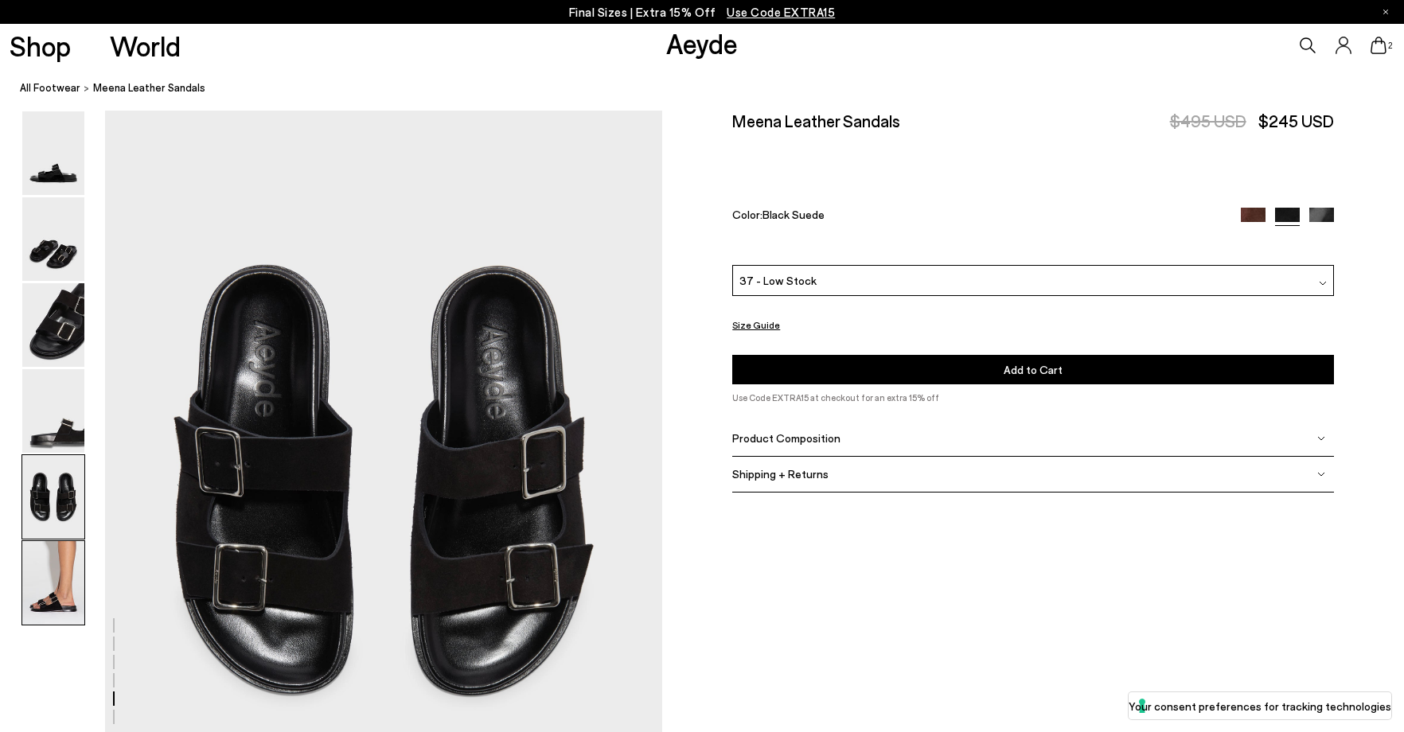
click at [41, 581] on img at bounding box center [53, 583] width 62 height 84
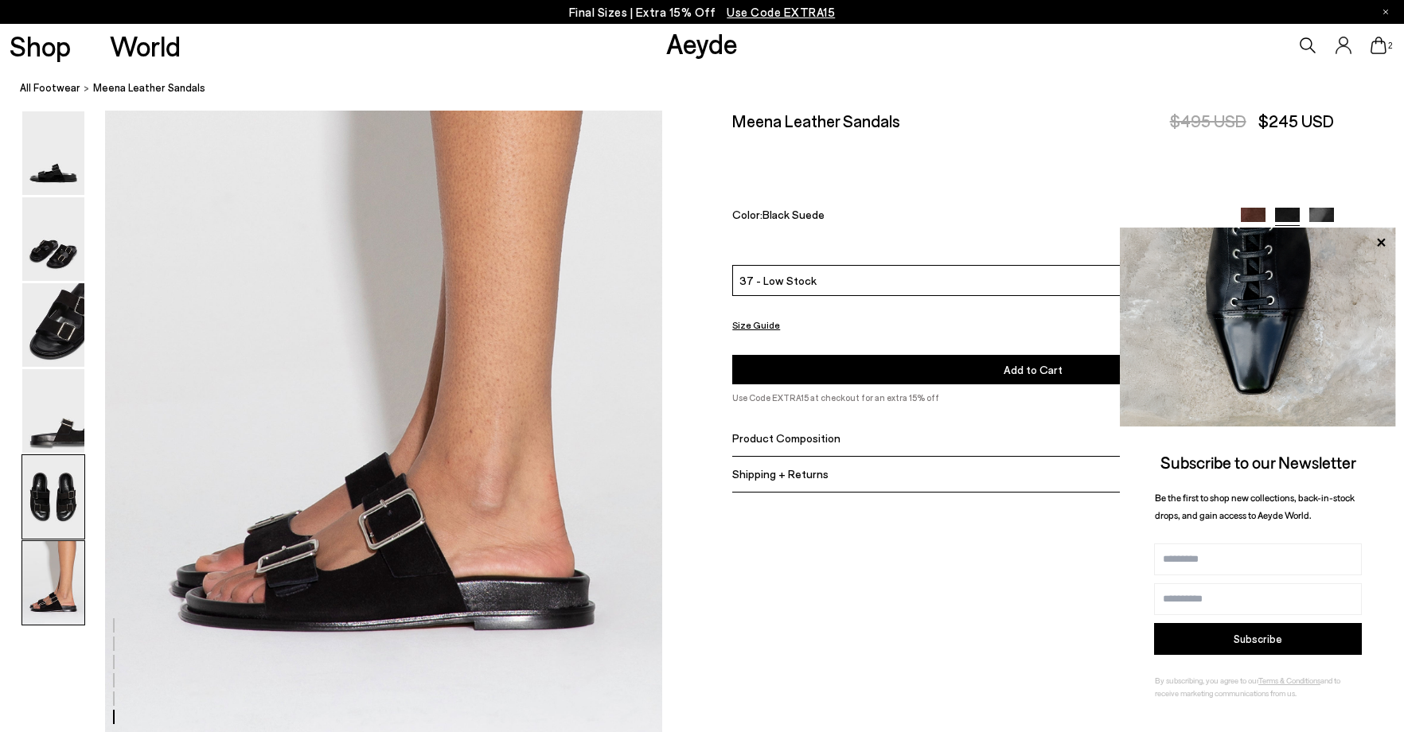
click at [39, 467] on img at bounding box center [53, 497] width 62 height 84
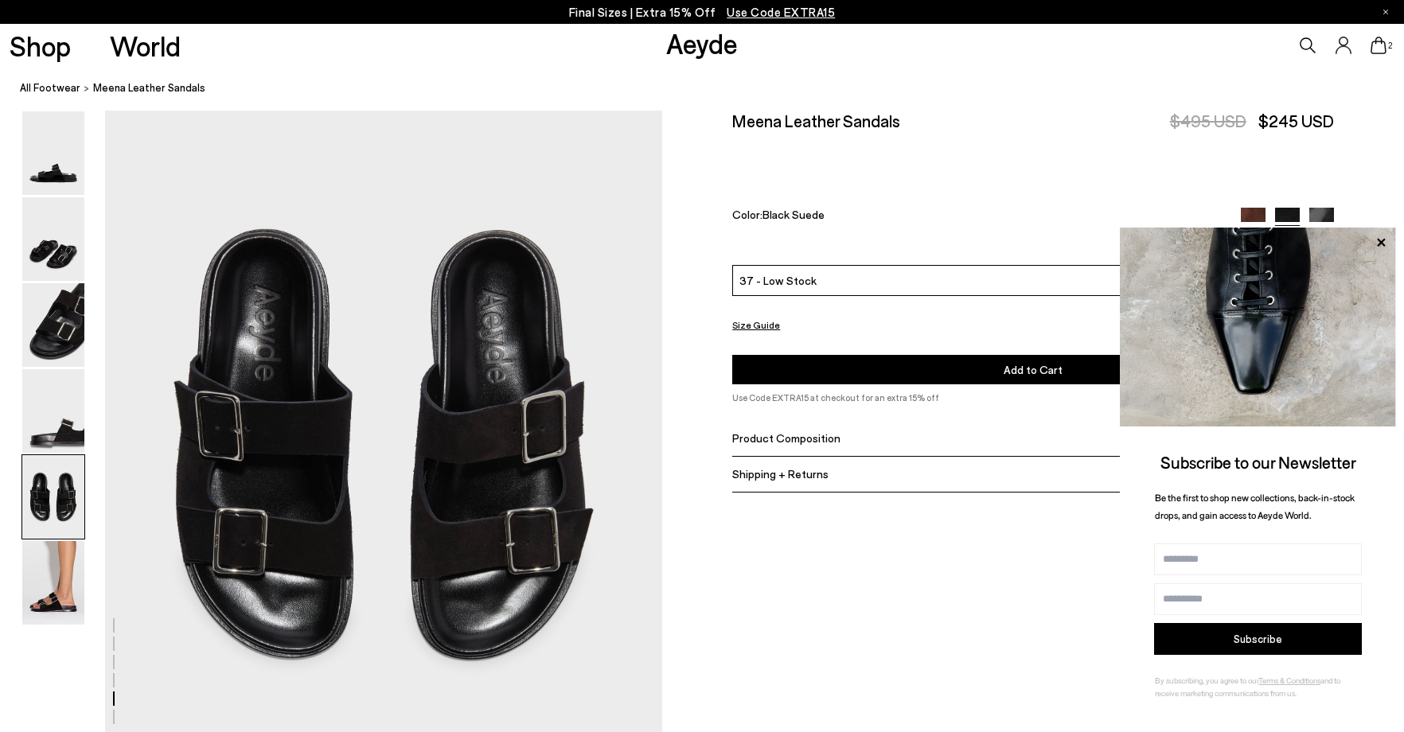
scroll to position [2984, 0]
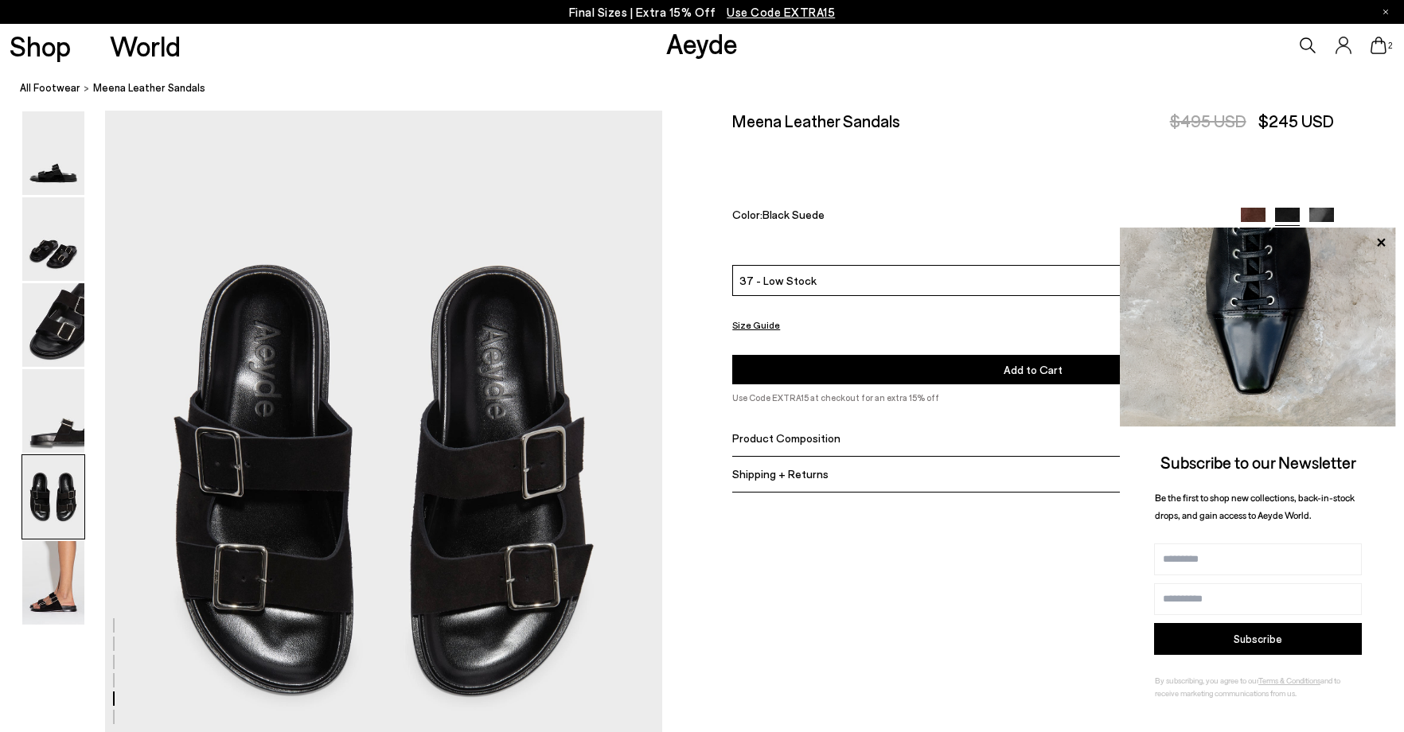
click at [599, 9] on p "Final Sizes | Extra 15% Off Use Code EXTRA15" at bounding box center [702, 12] width 267 height 20
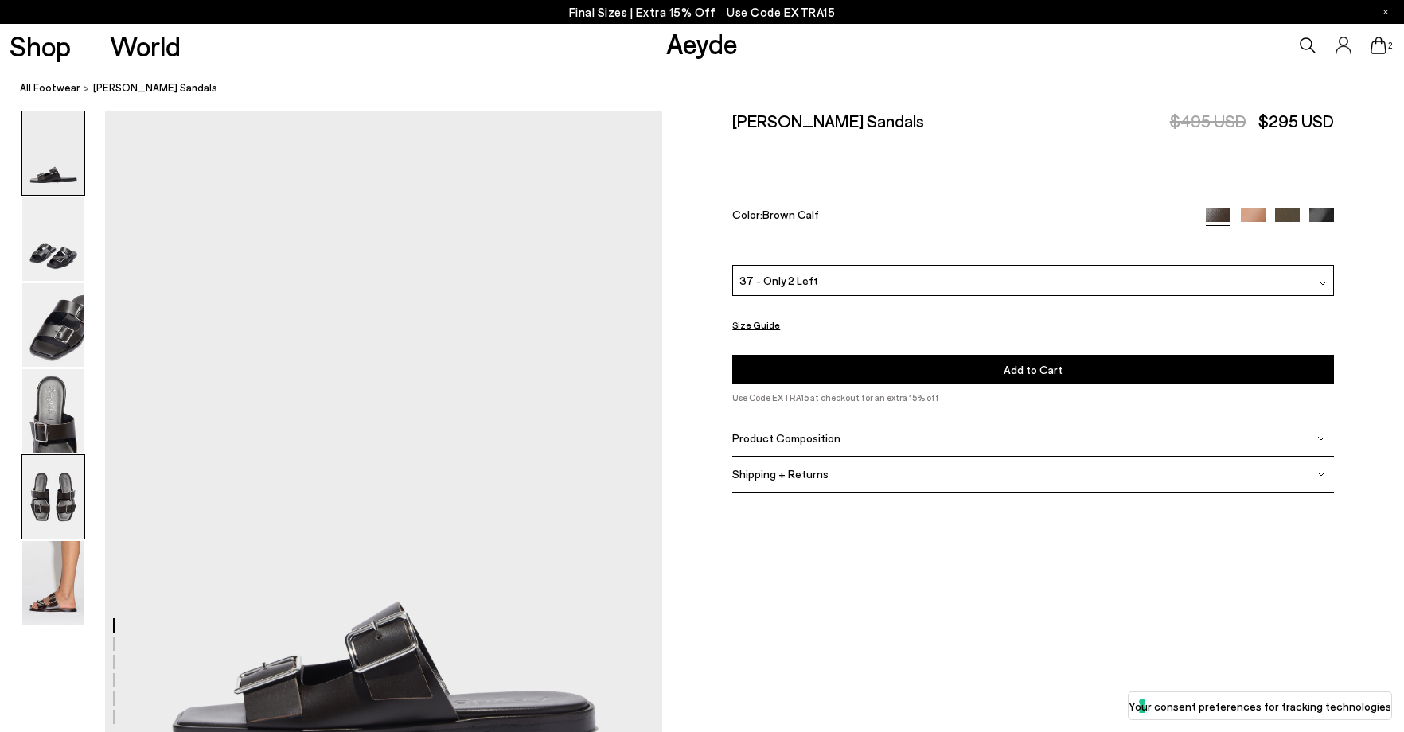
click at [70, 587] on img at bounding box center [53, 583] width 62 height 84
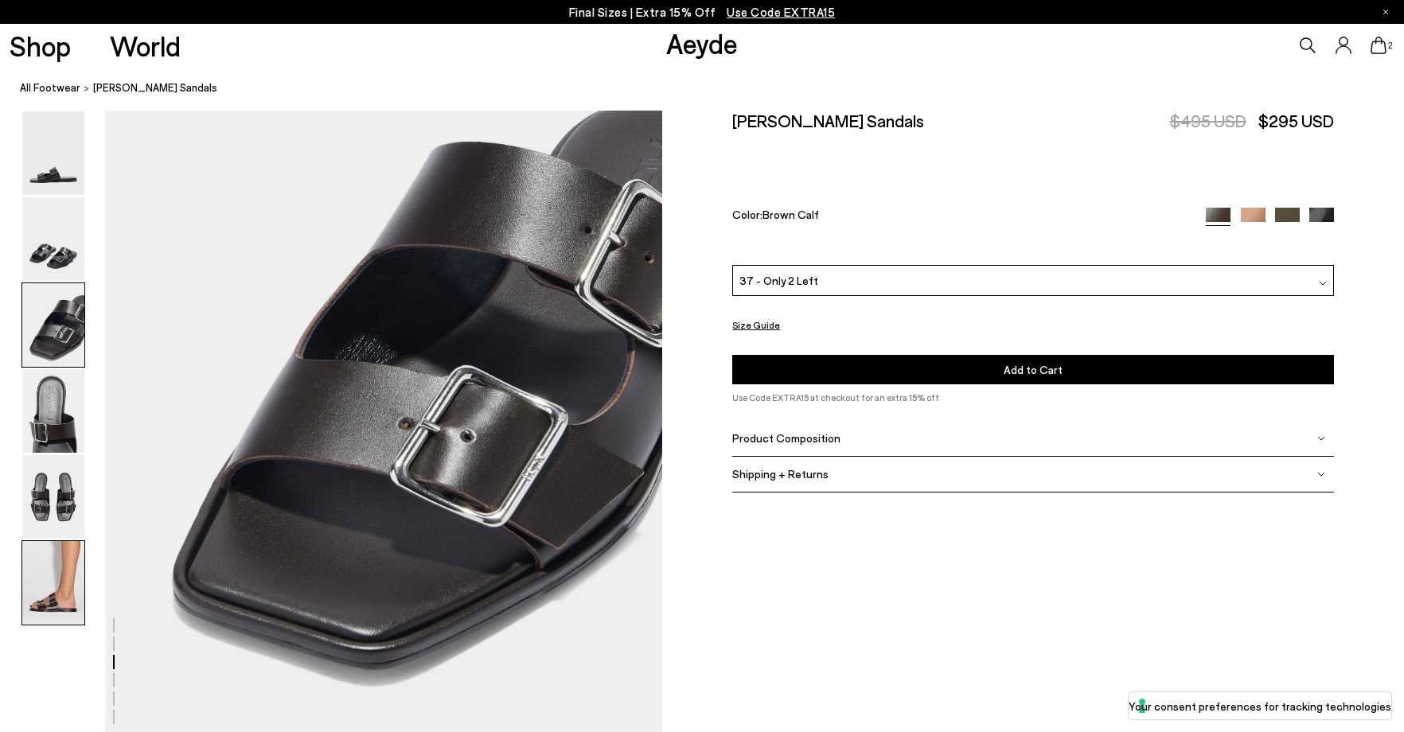
scroll to position [3838, 0]
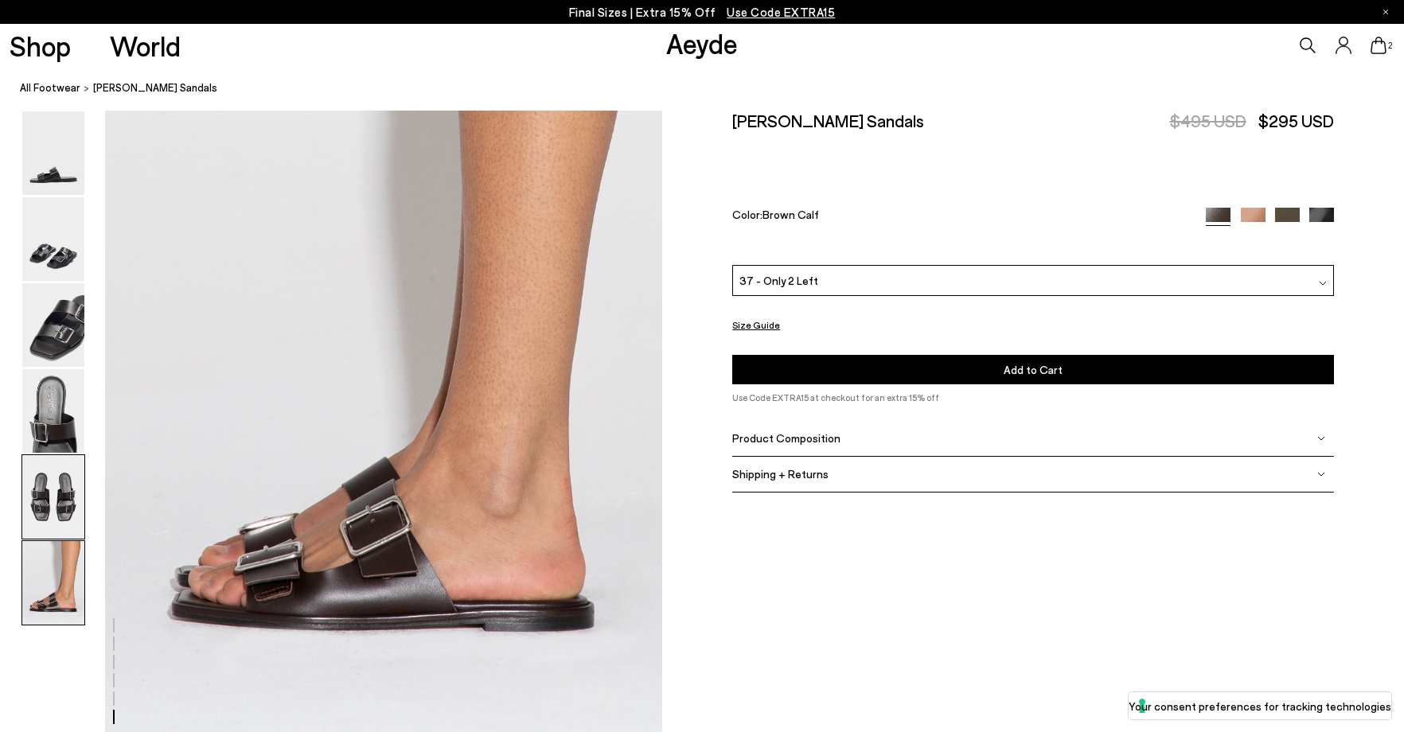
click at [29, 498] on img at bounding box center [53, 497] width 62 height 84
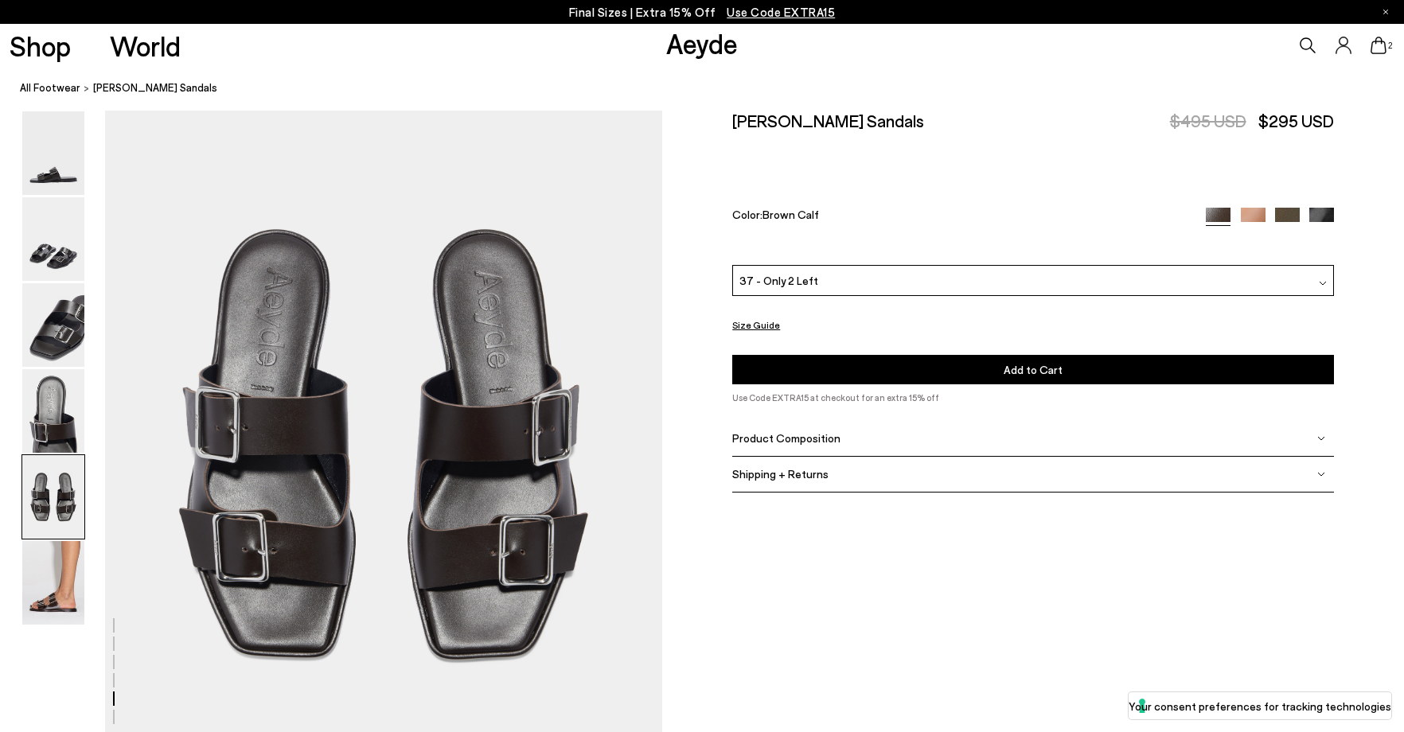
scroll to position [2984, 0]
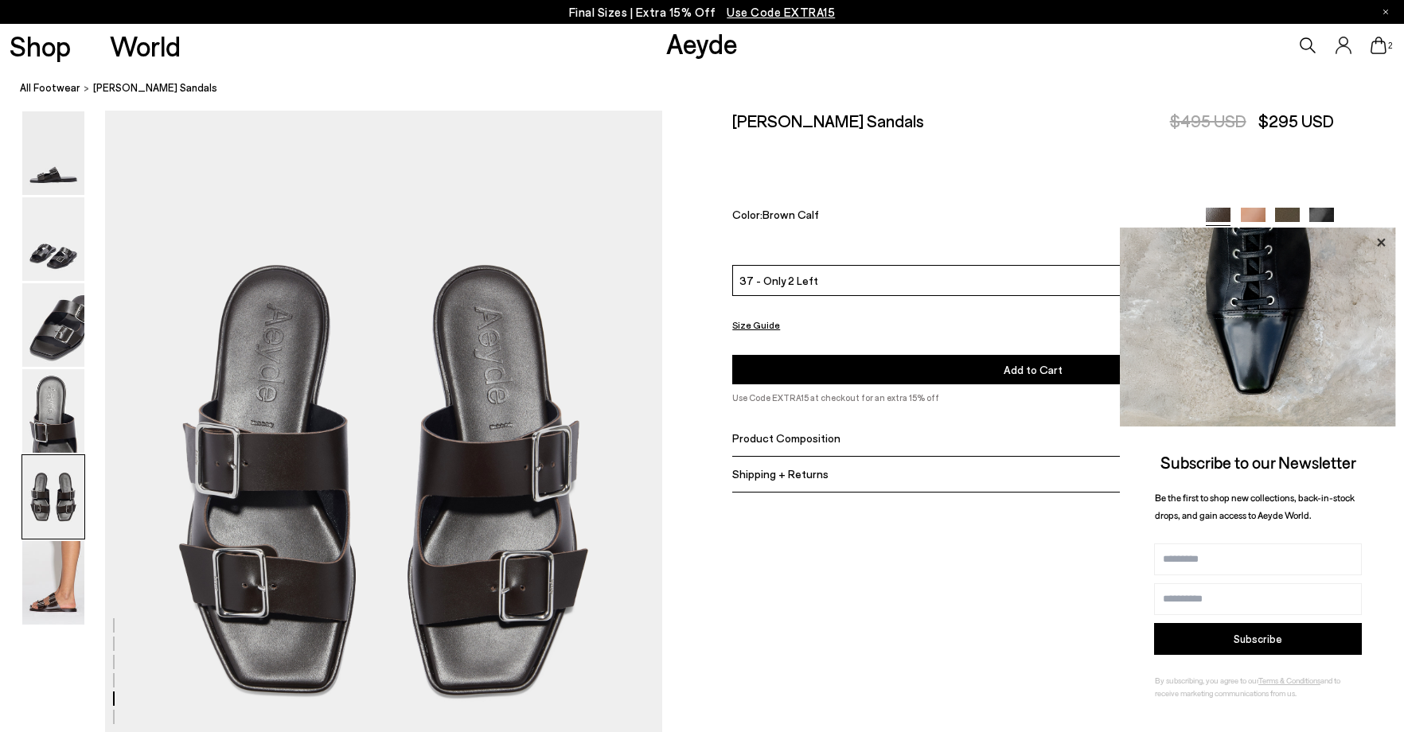
click at [1384, 240] on icon at bounding box center [1381, 242] width 8 height 8
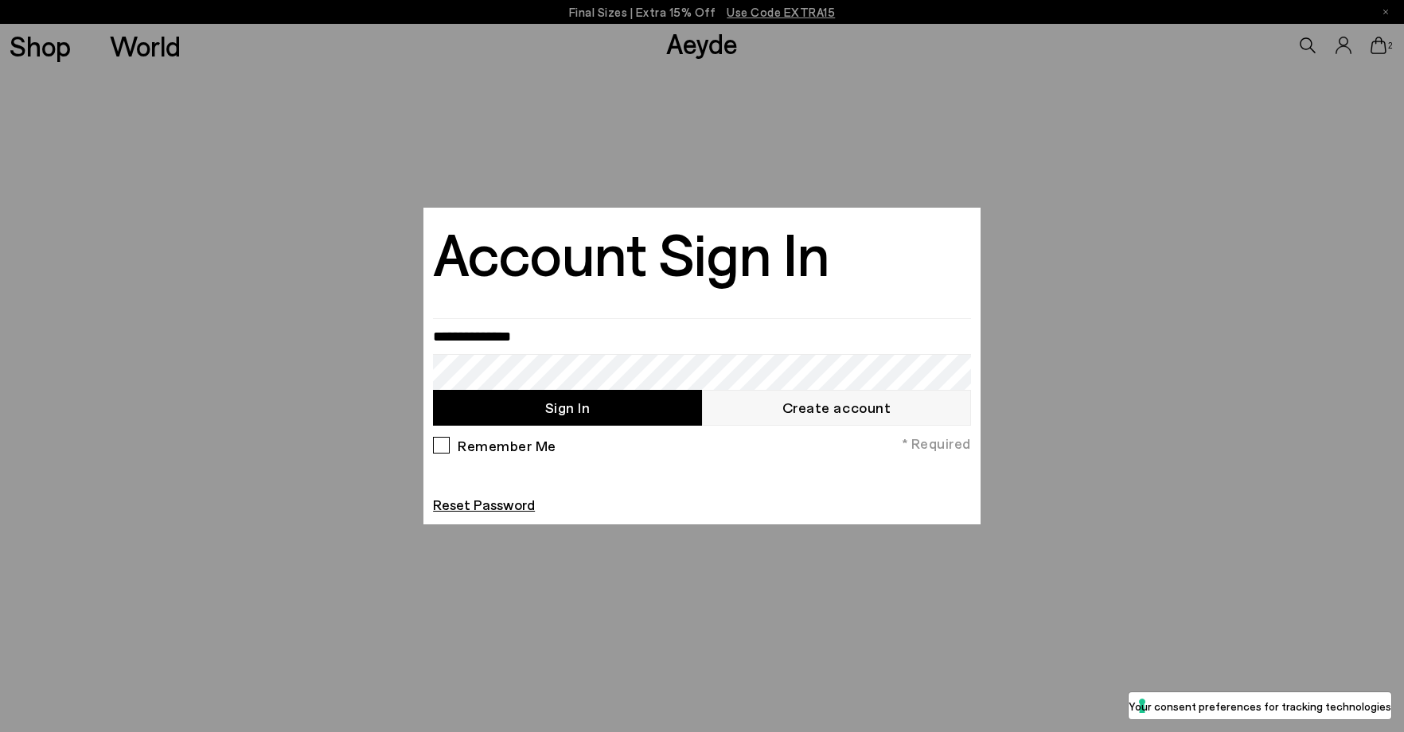
click at [1139, 191] on div at bounding box center [702, 366] width 1404 height 732
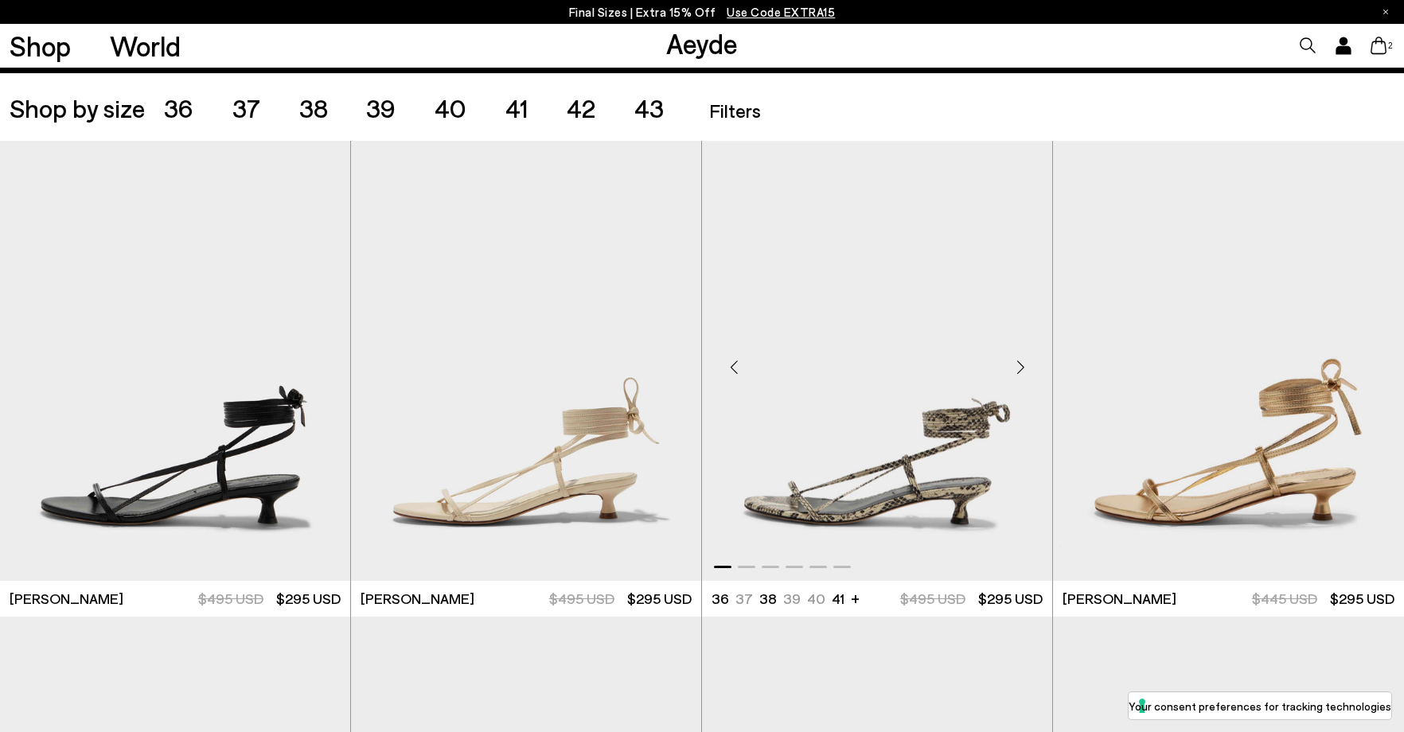
scroll to position [398, 0]
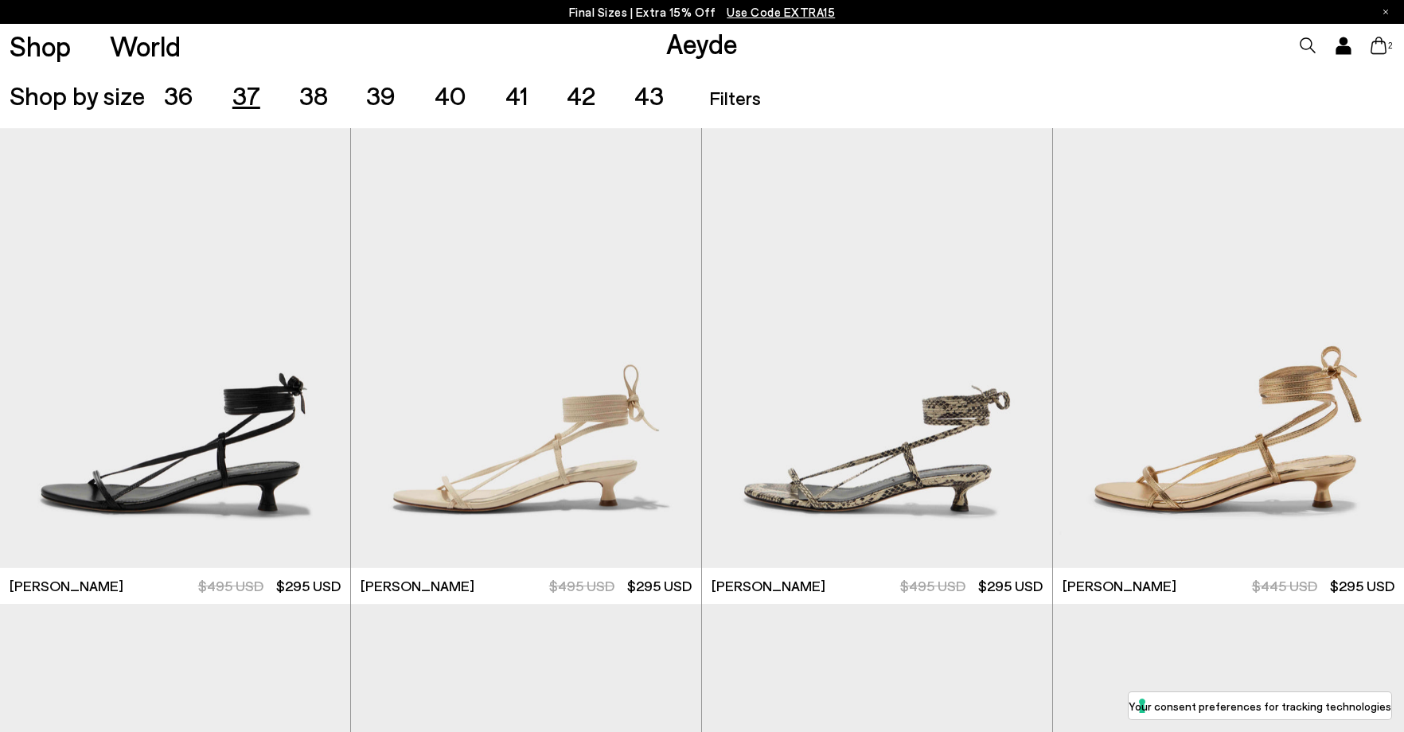
click at [243, 107] on span "37" at bounding box center [246, 95] width 28 height 30
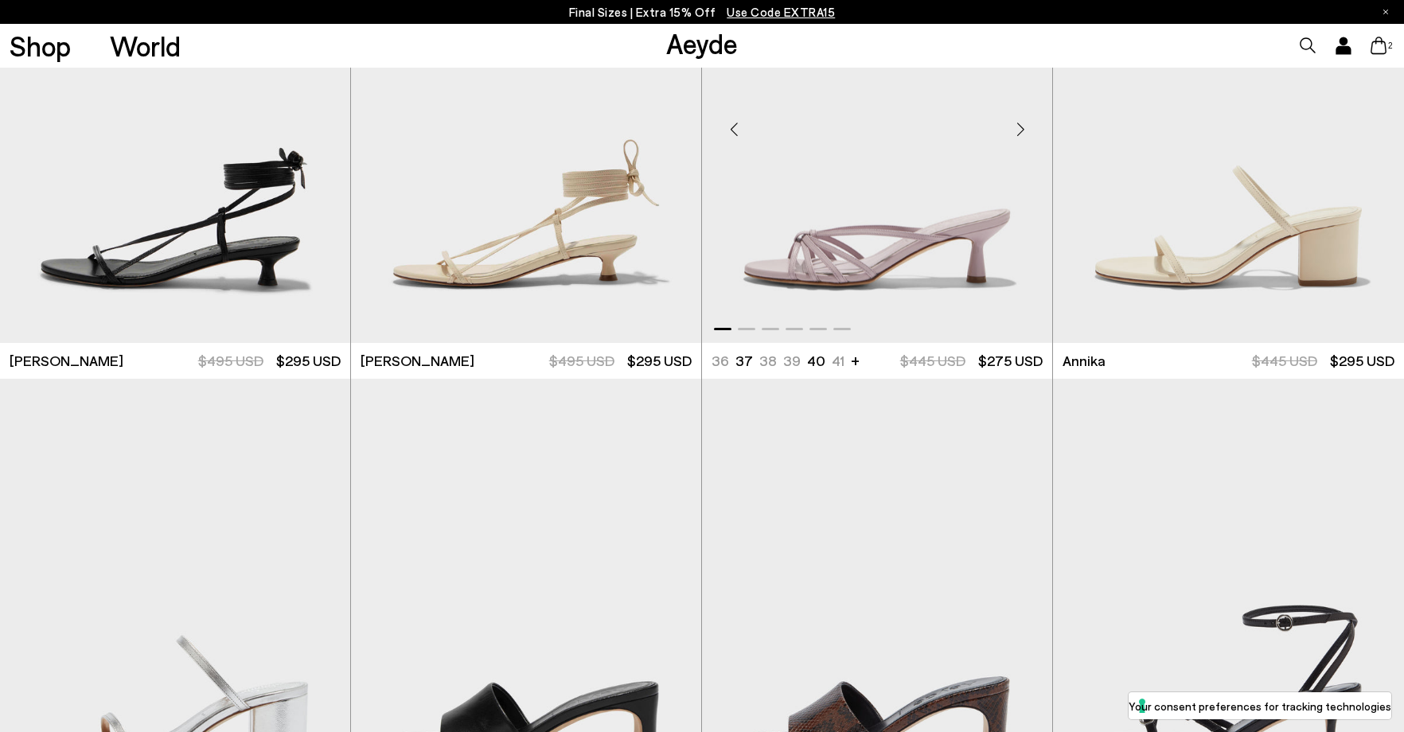
scroll to position [631, 0]
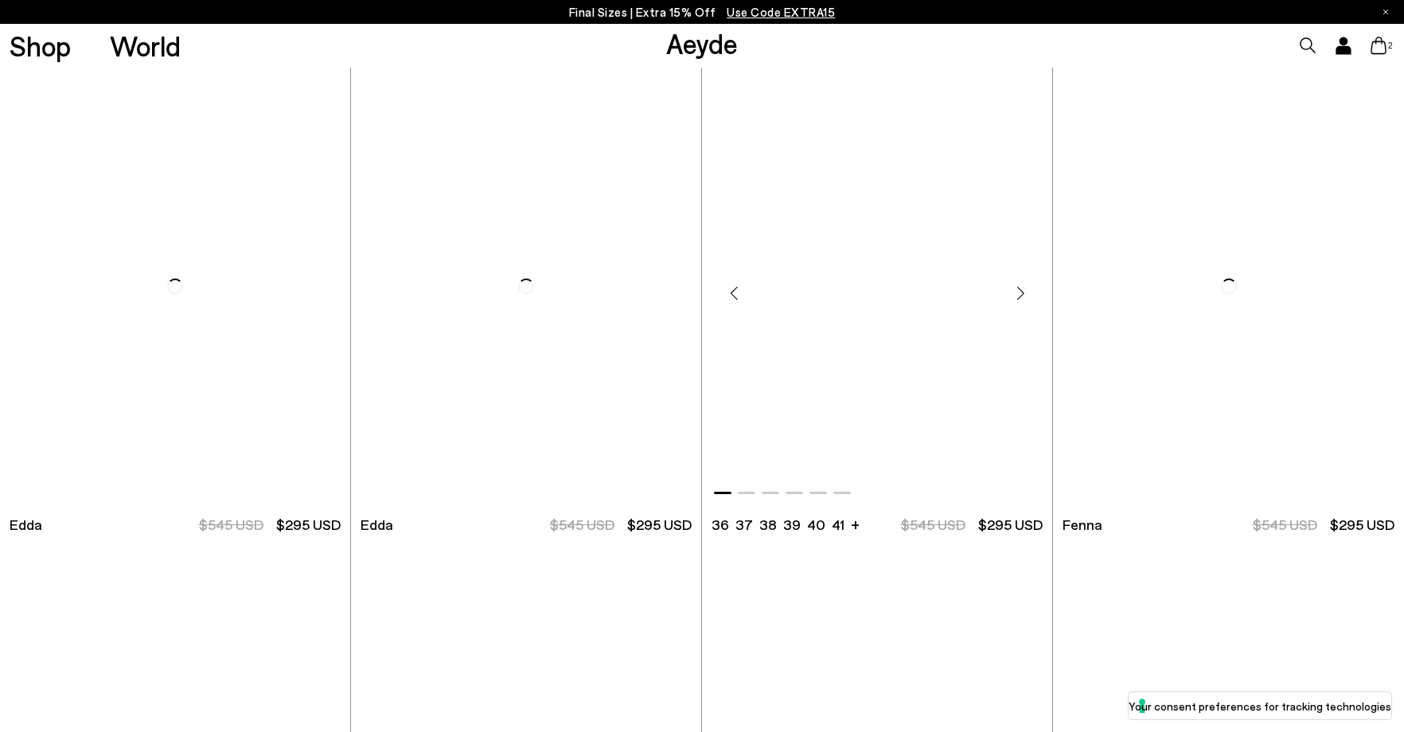
scroll to position [2860, 0]
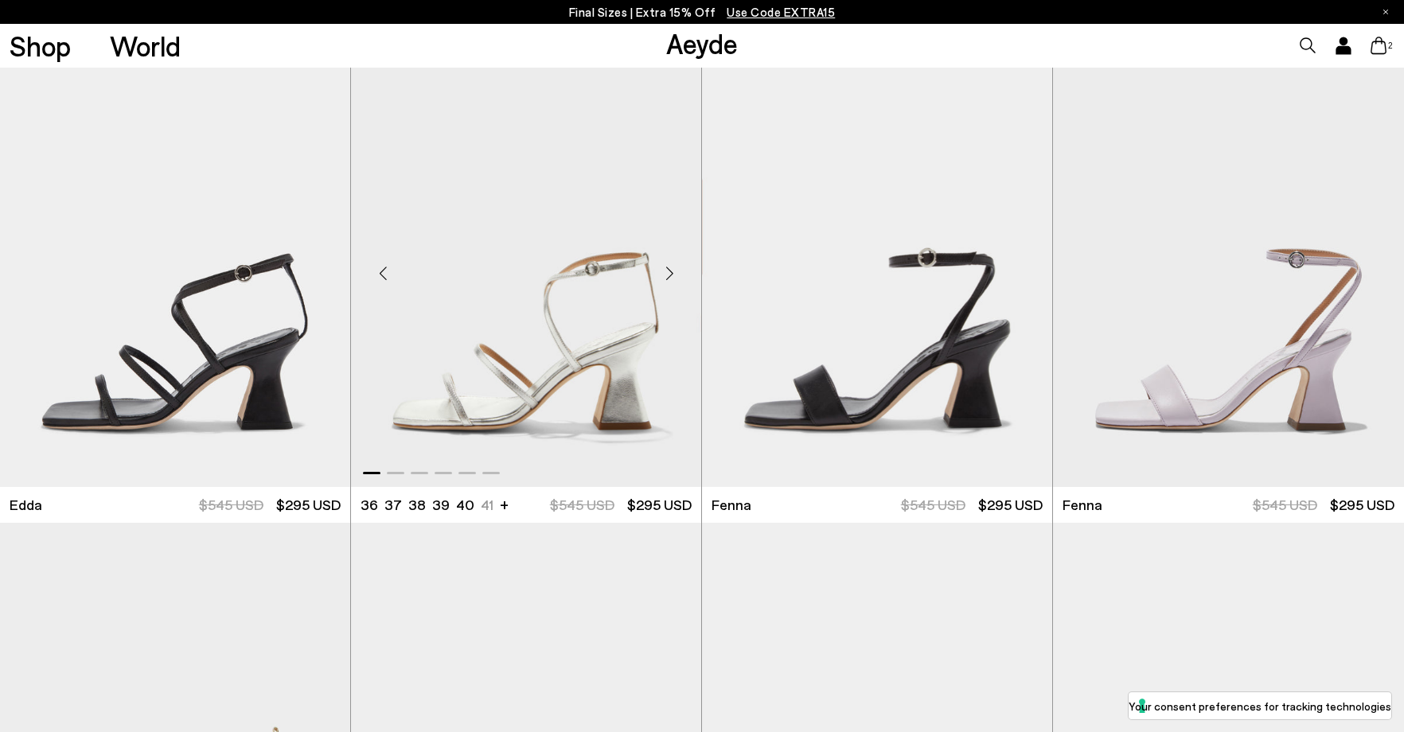
click at [668, 275] on div "Next slide" at bounding box center [670, 273] width 48 height 48
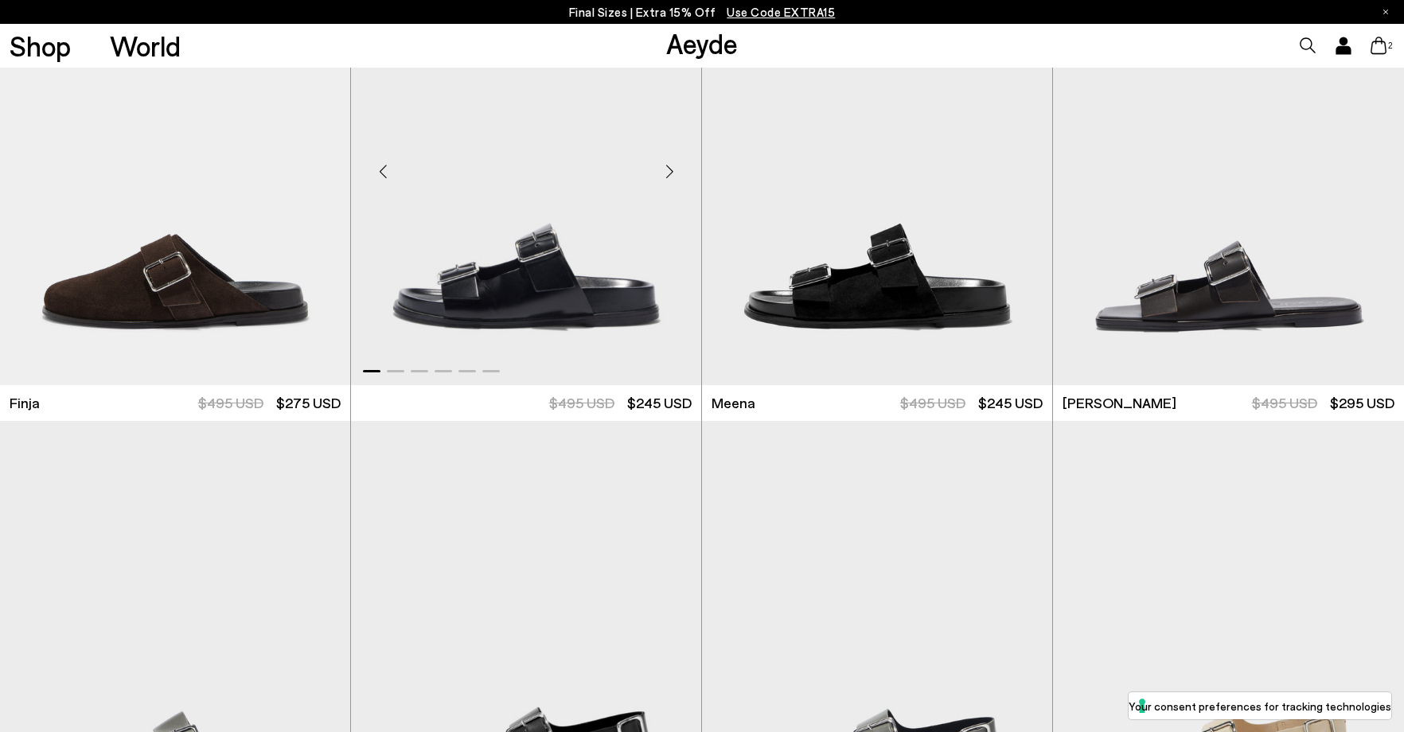
scroll to position [3895, 0]
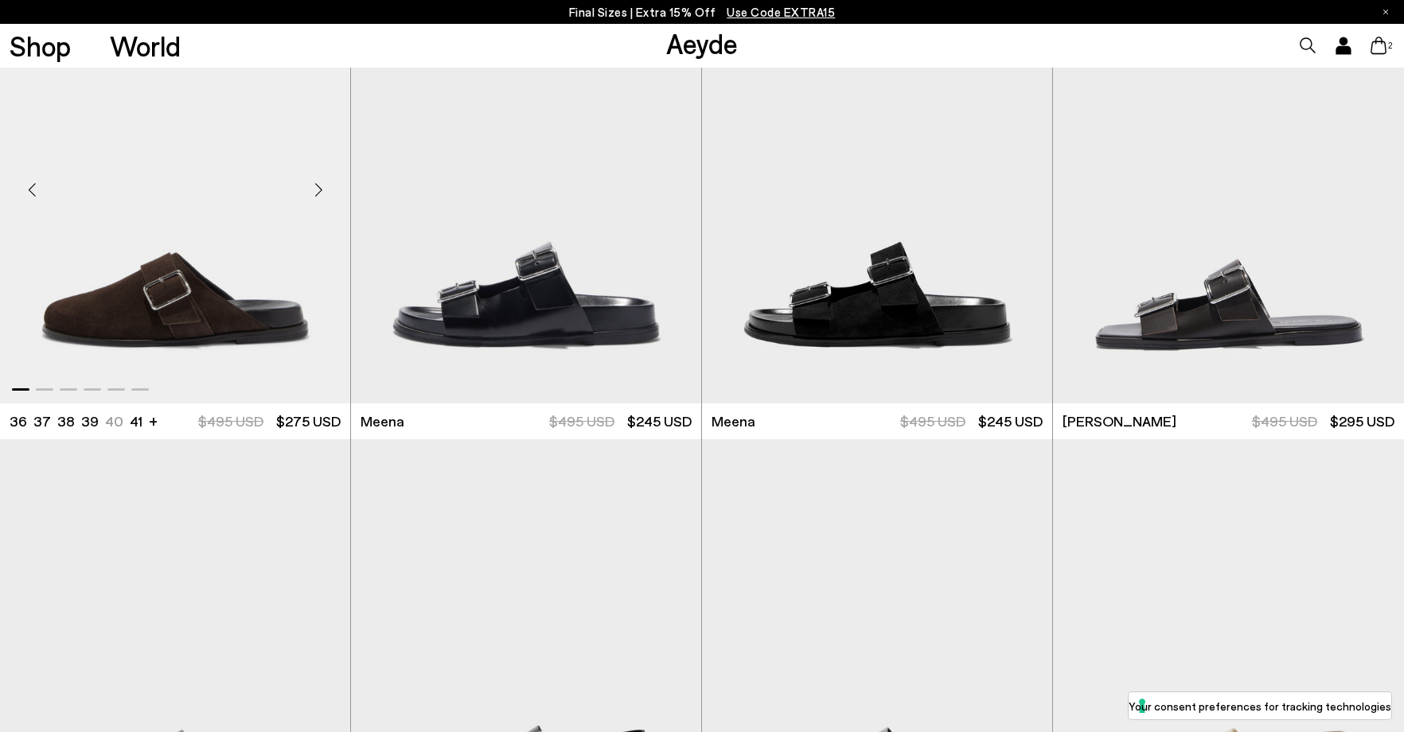
click at [316, 193] on div "Next slide" at bounding box center [319, 190] width 48 height 48
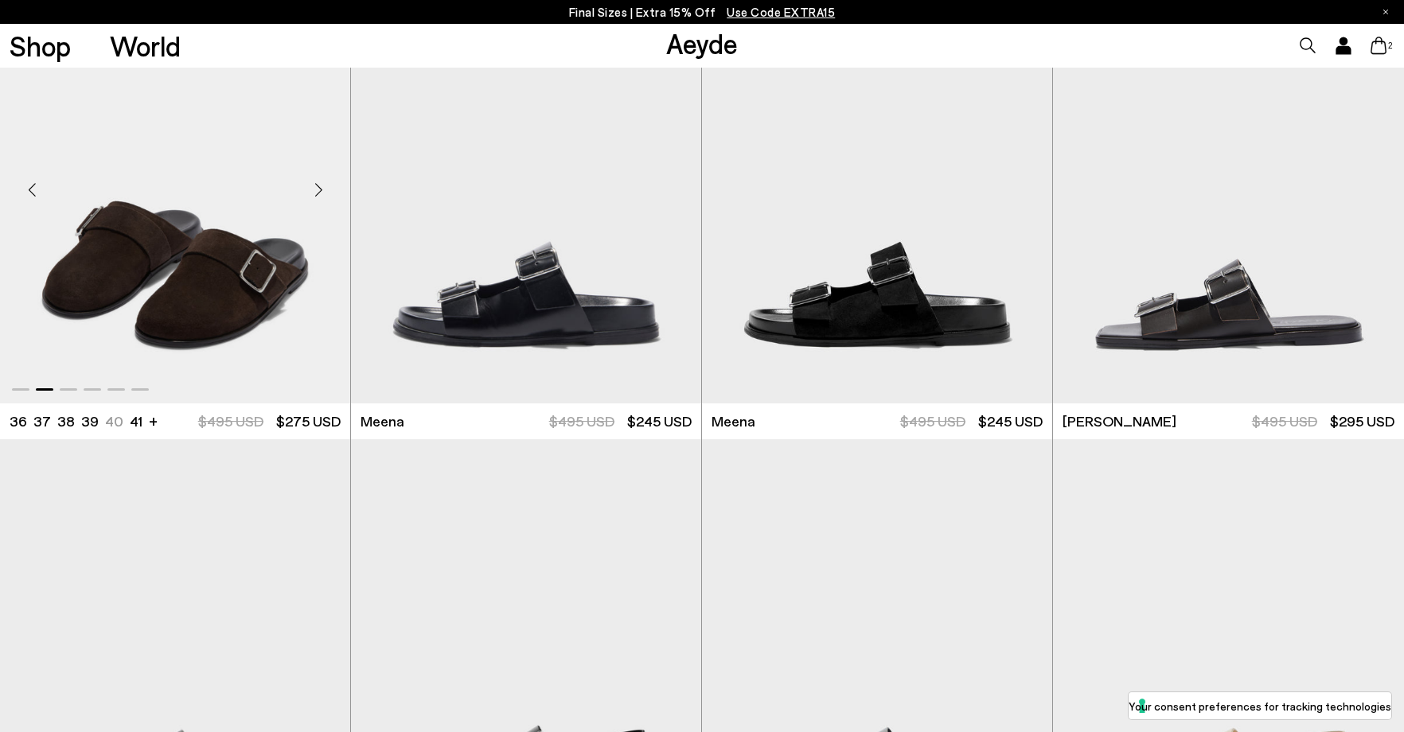
click at [316, 193] on div "Next slide" at bounding box center [319, 190] width 48 height 48
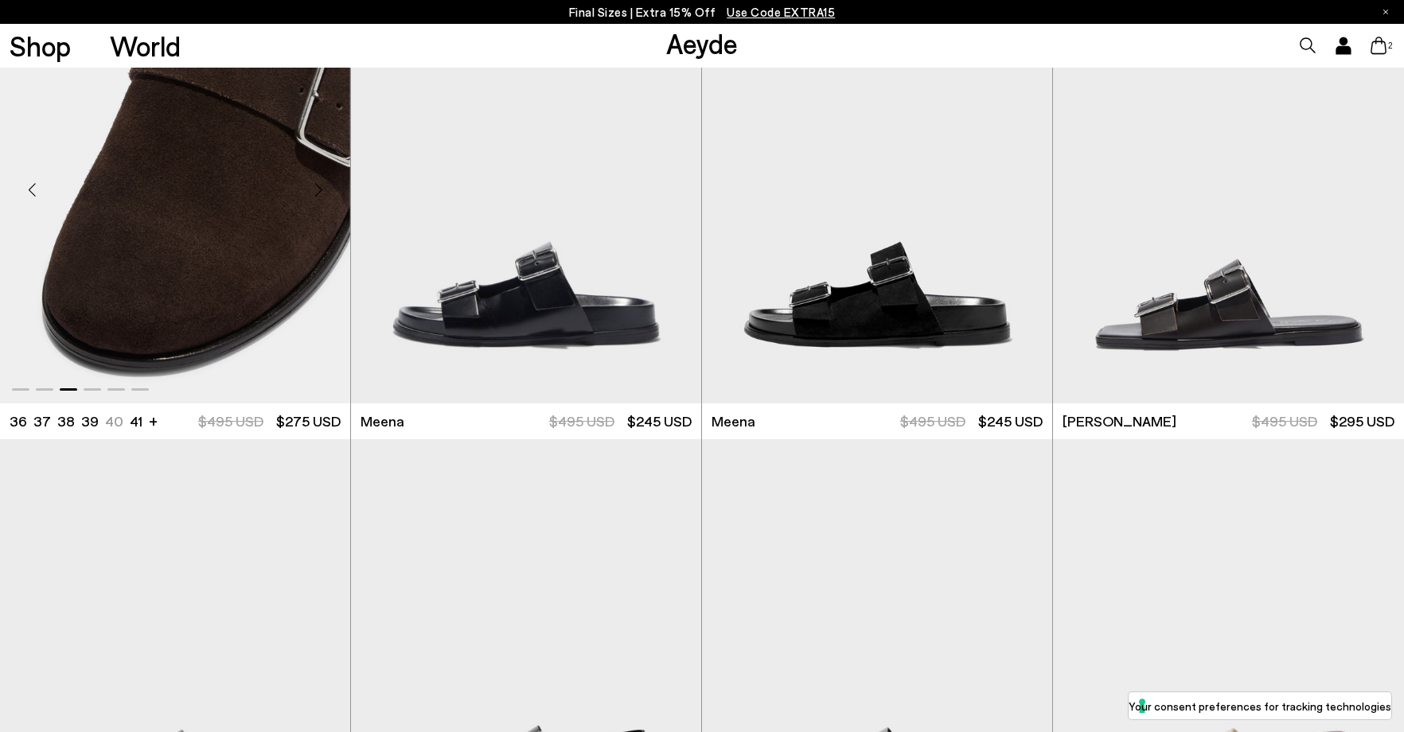
click at [316, 193] on div "Next slide" at bounding box center [319, 190] width 48 height 48
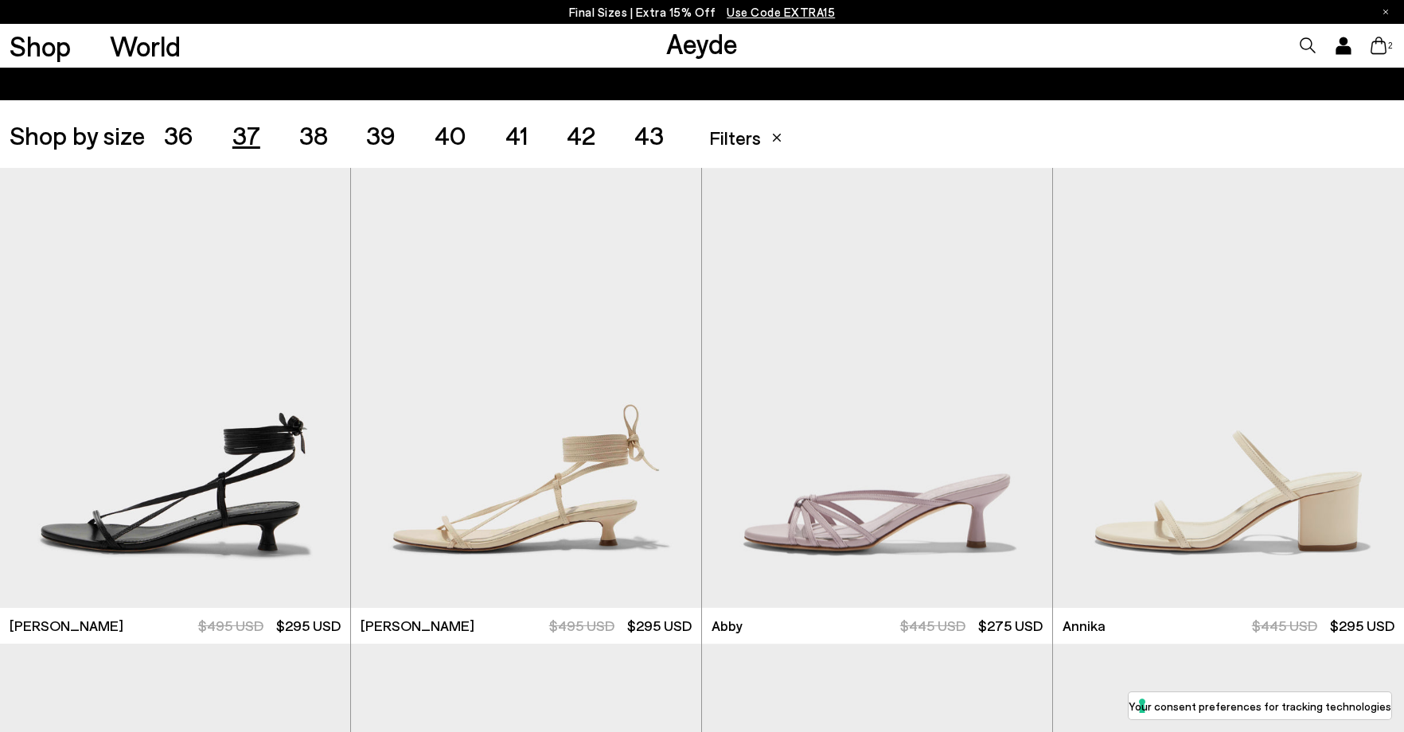
scroll to position [0, 0]
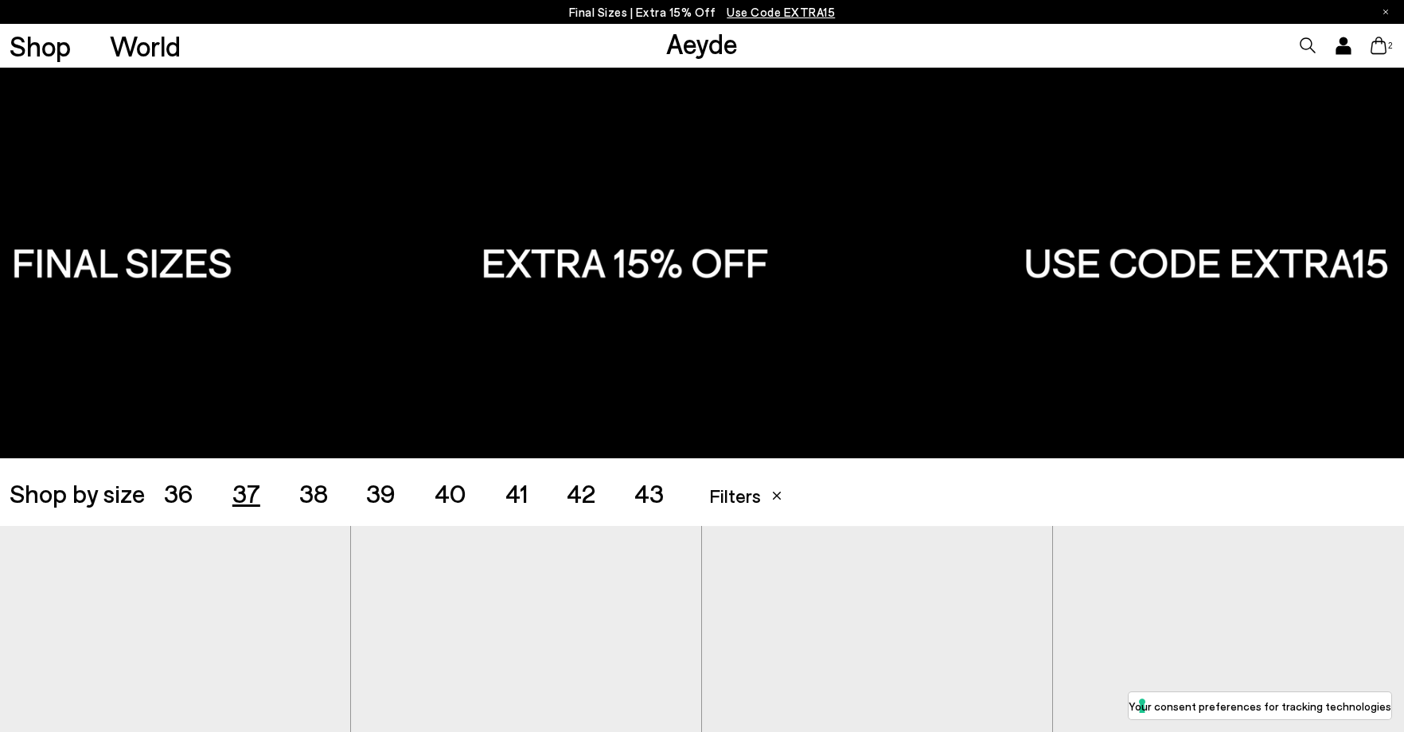
click at [1383, 37] on icon at bounding box center [1379, 46] width 16 height 18
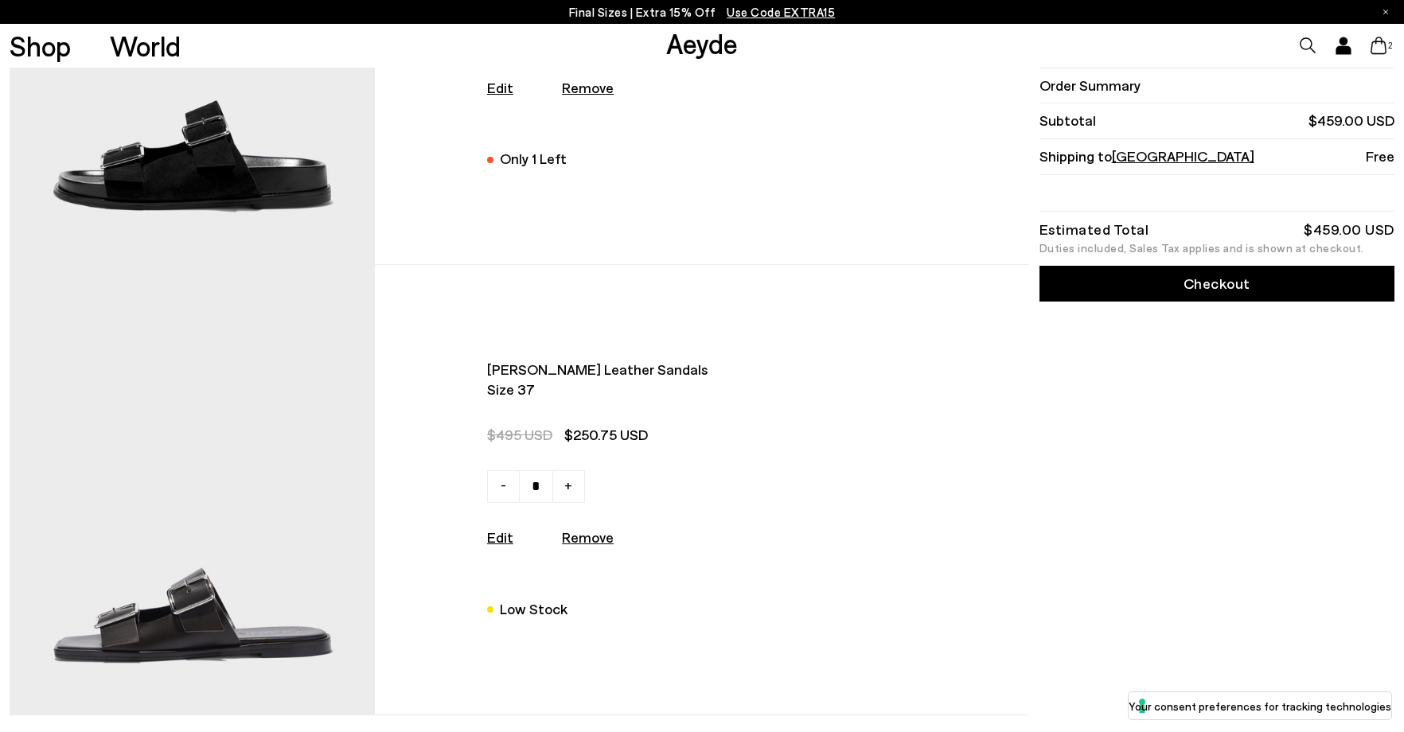
scroll to position [239, 0]
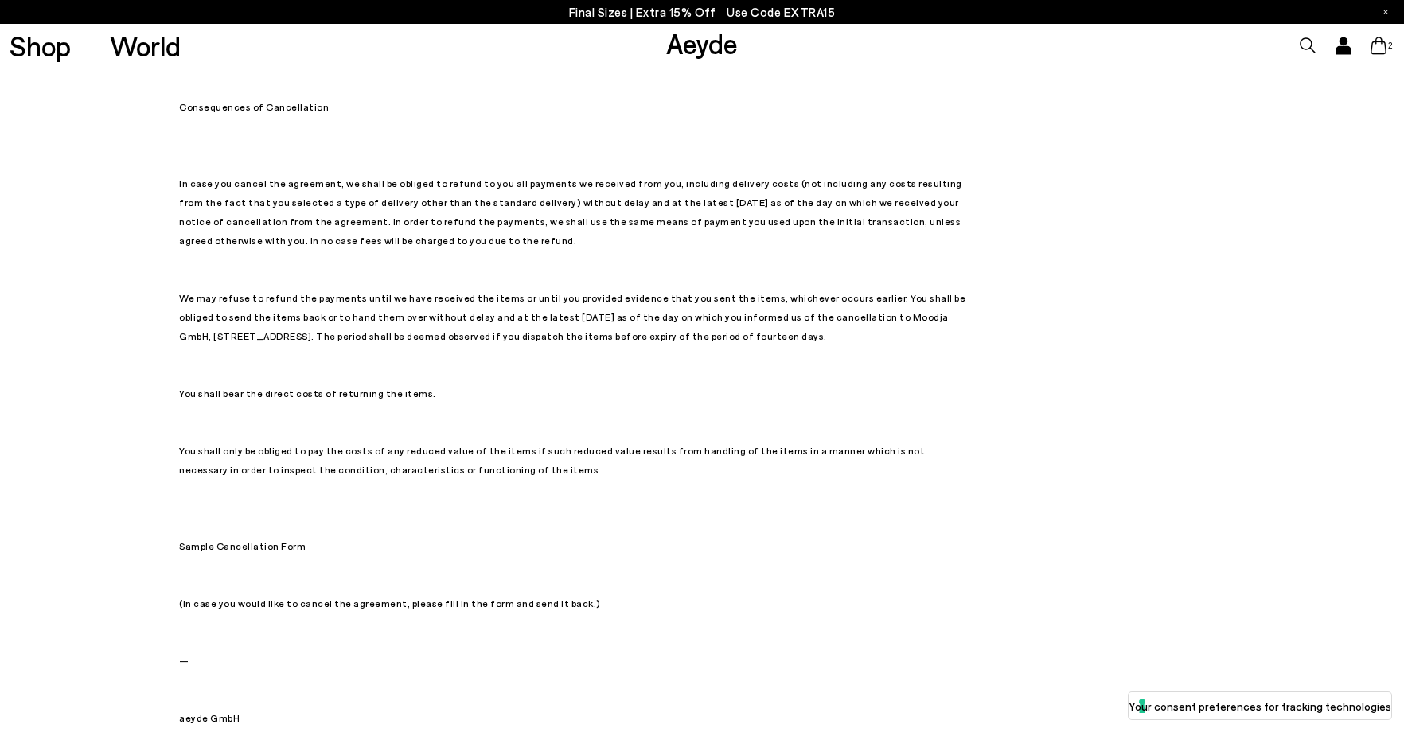
scroll to position [6068, 0]
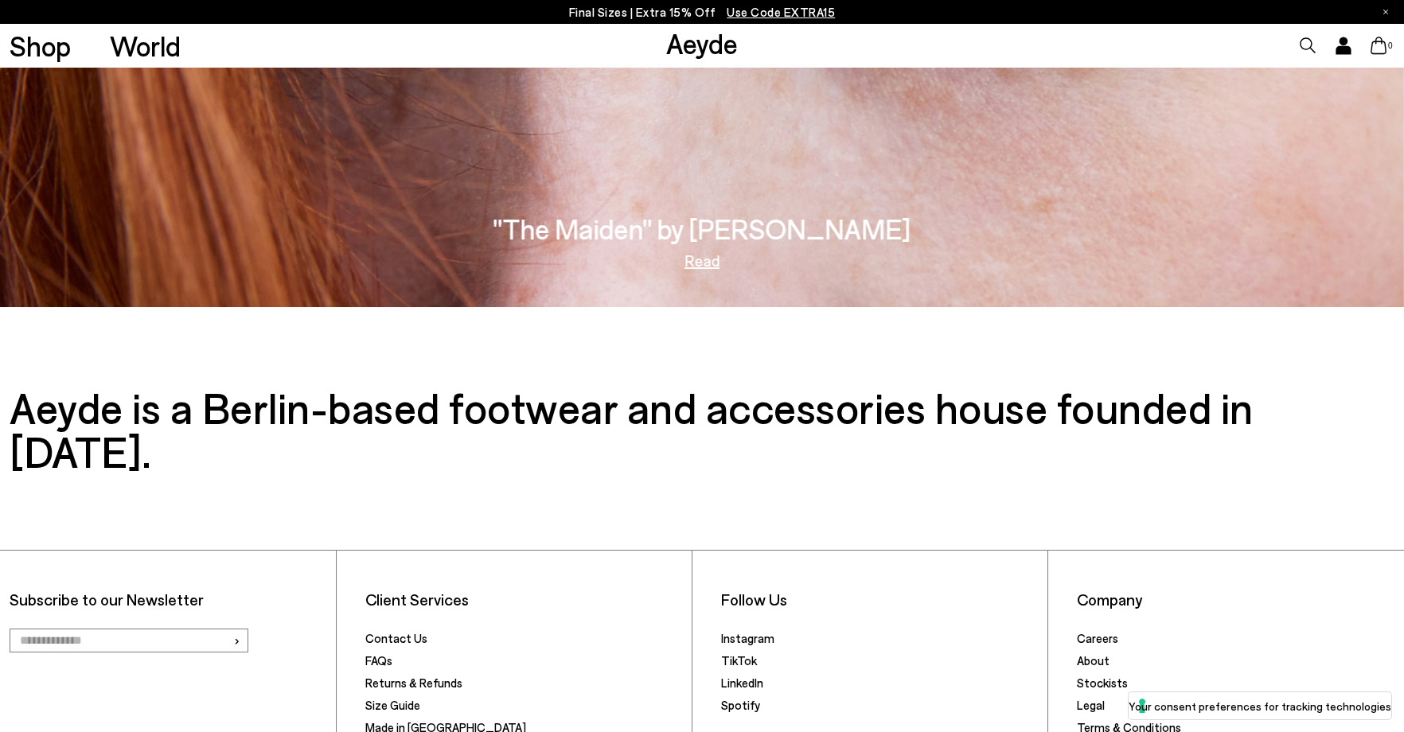
scroll to position [3251, 0]
